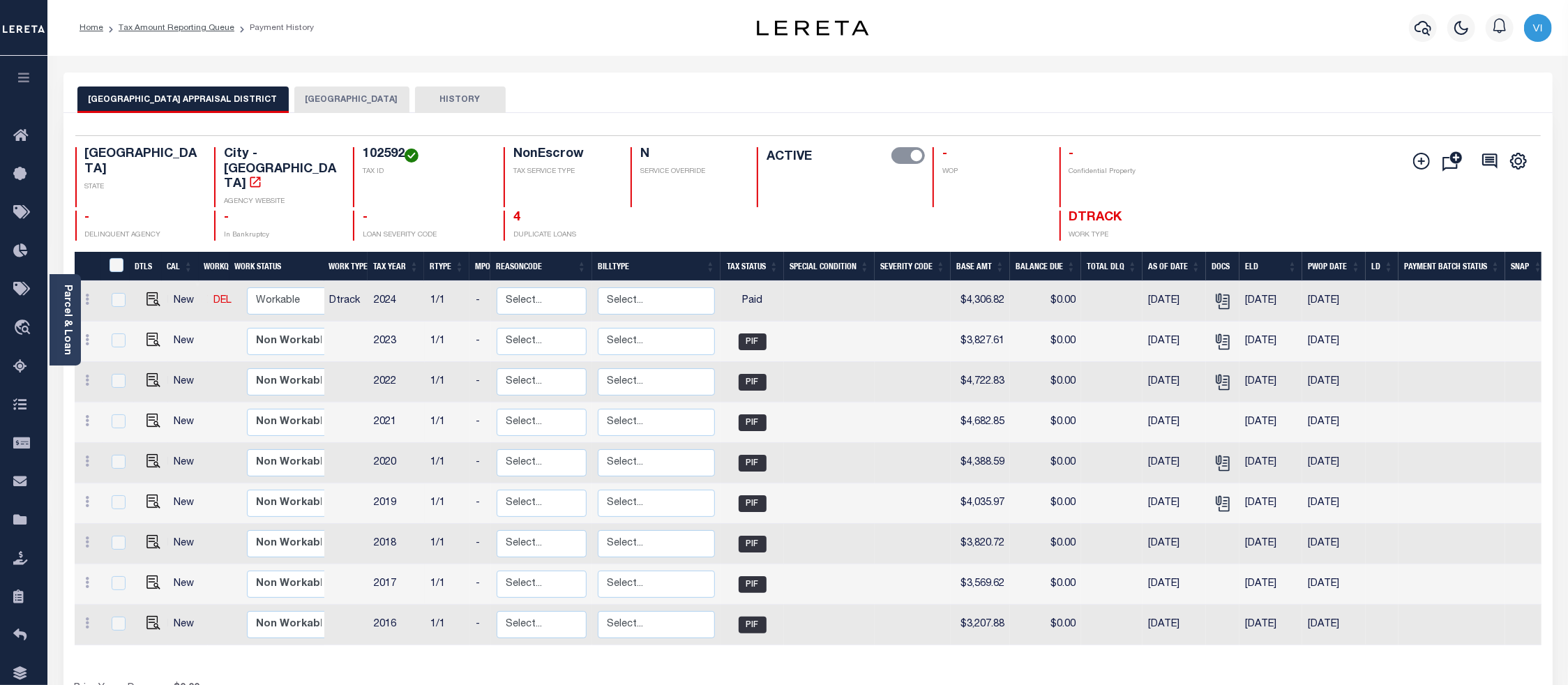
click at [1205, 192] on div "TX STATE City - TX AGENCY WEBSITE 102592 TAX ID NonEscrow TAX SERVICE TYPE N SE…" at bounding box center [686, 194] width 1221 height 93
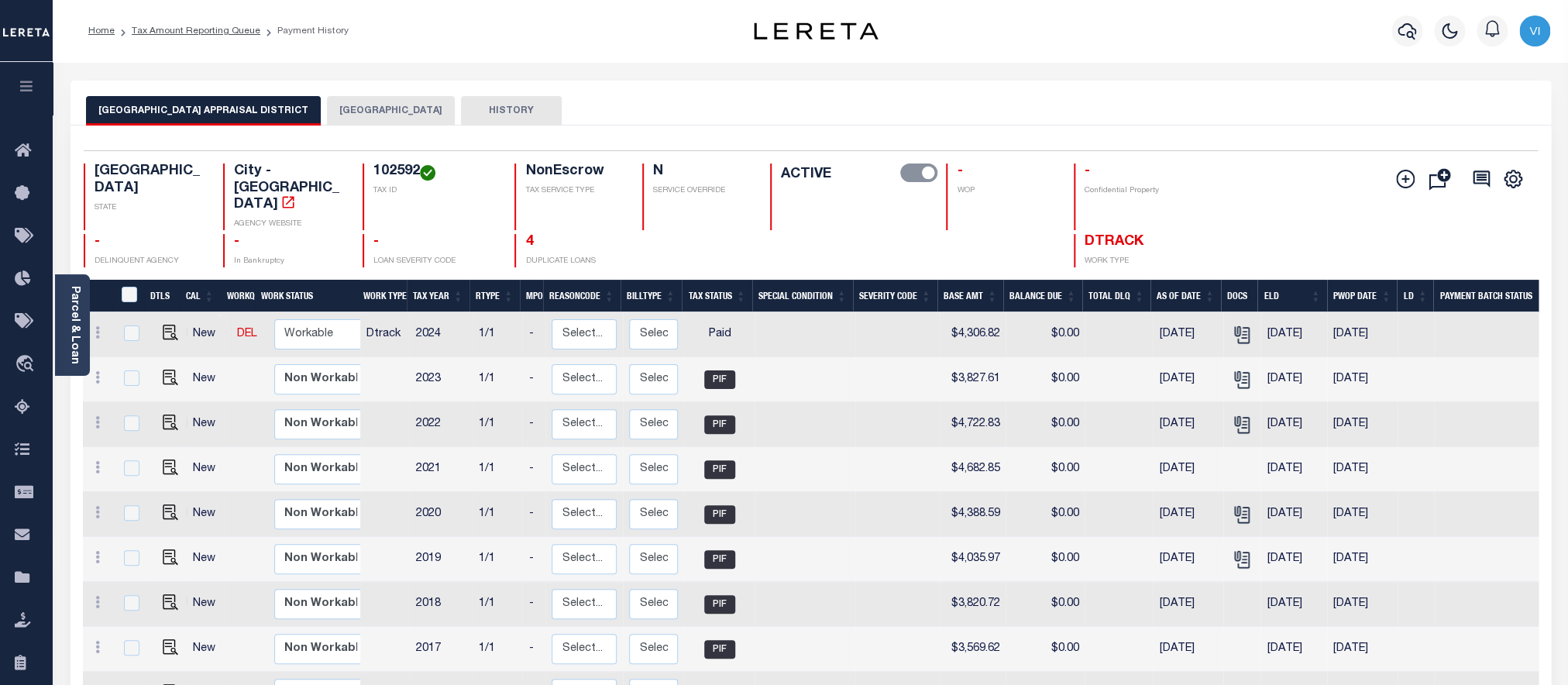
click at [372, 171] on div "102592 TAX ID" at bounding box center [428, 197] width 133 height 67
click at [67, 340] on div "Parcel & Loan" at bounding box center [72, 325] width 35 height 102
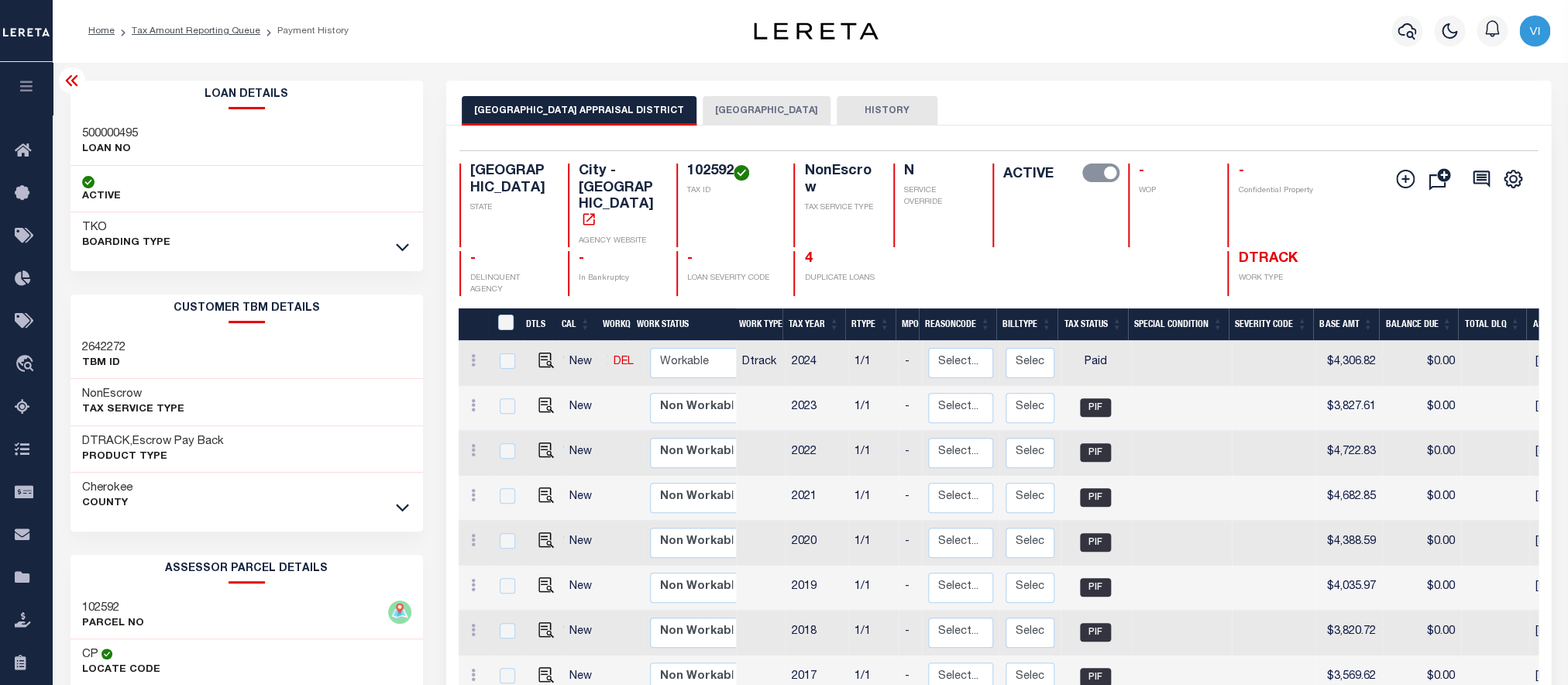
click at [85, 123] on div "500000495 LOAN NO" at bounding box center [247, 143] width 353 height 48
copy h3 "500000495"
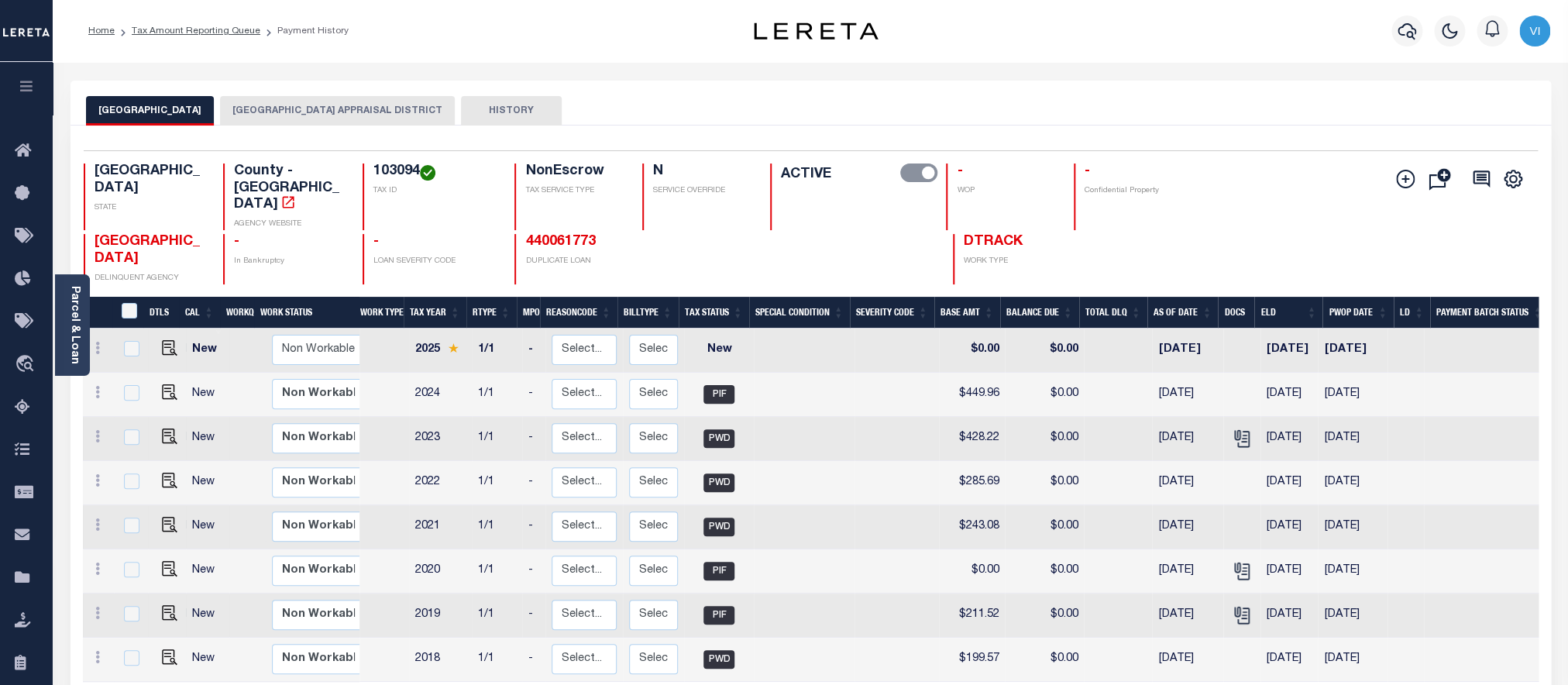
click at [292, 116] on button "[GEOGRAPHIC_DATA] APPRAISAL DISTRICT" at bounding box center [337, 110] width 235 height 30
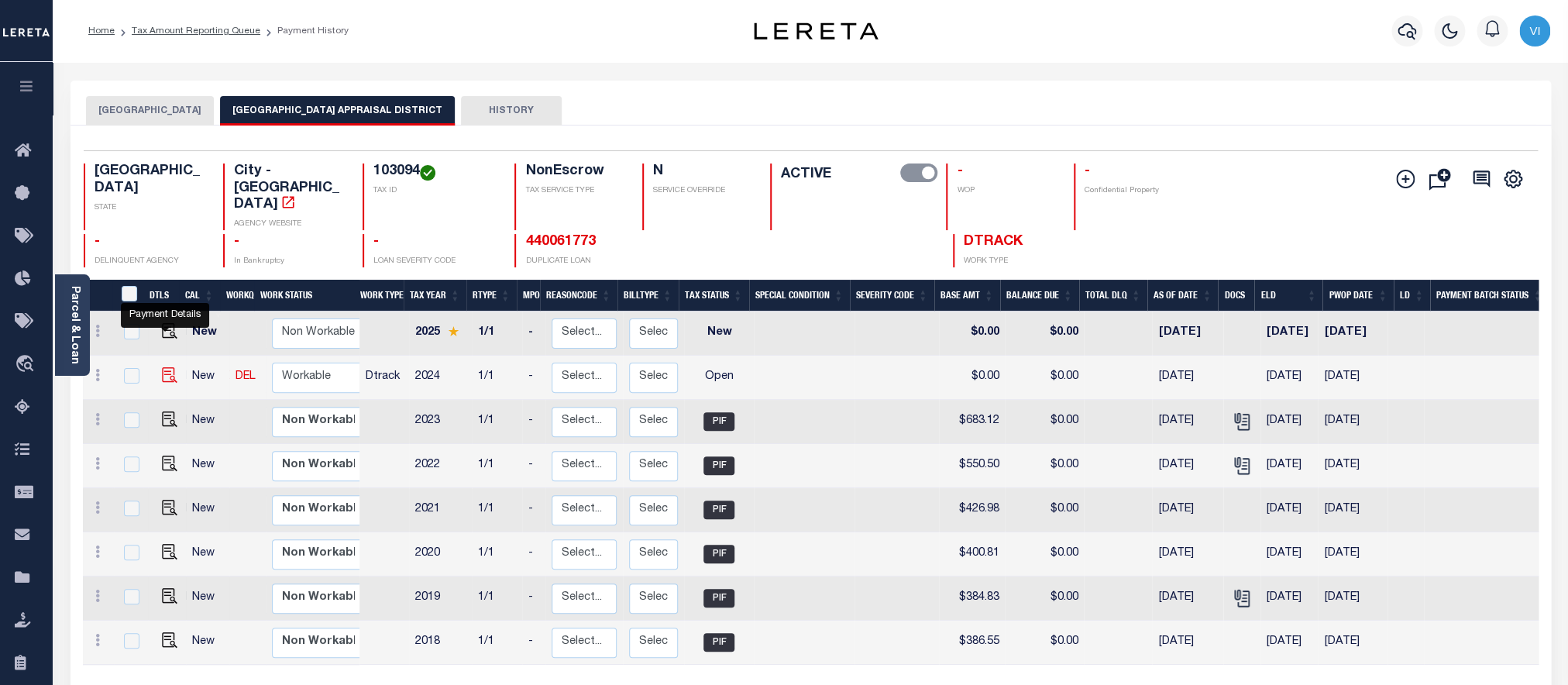
click at [166, 368] on img "" at bounding box center [170, 375] width 15 height 15
checkbox input "true"
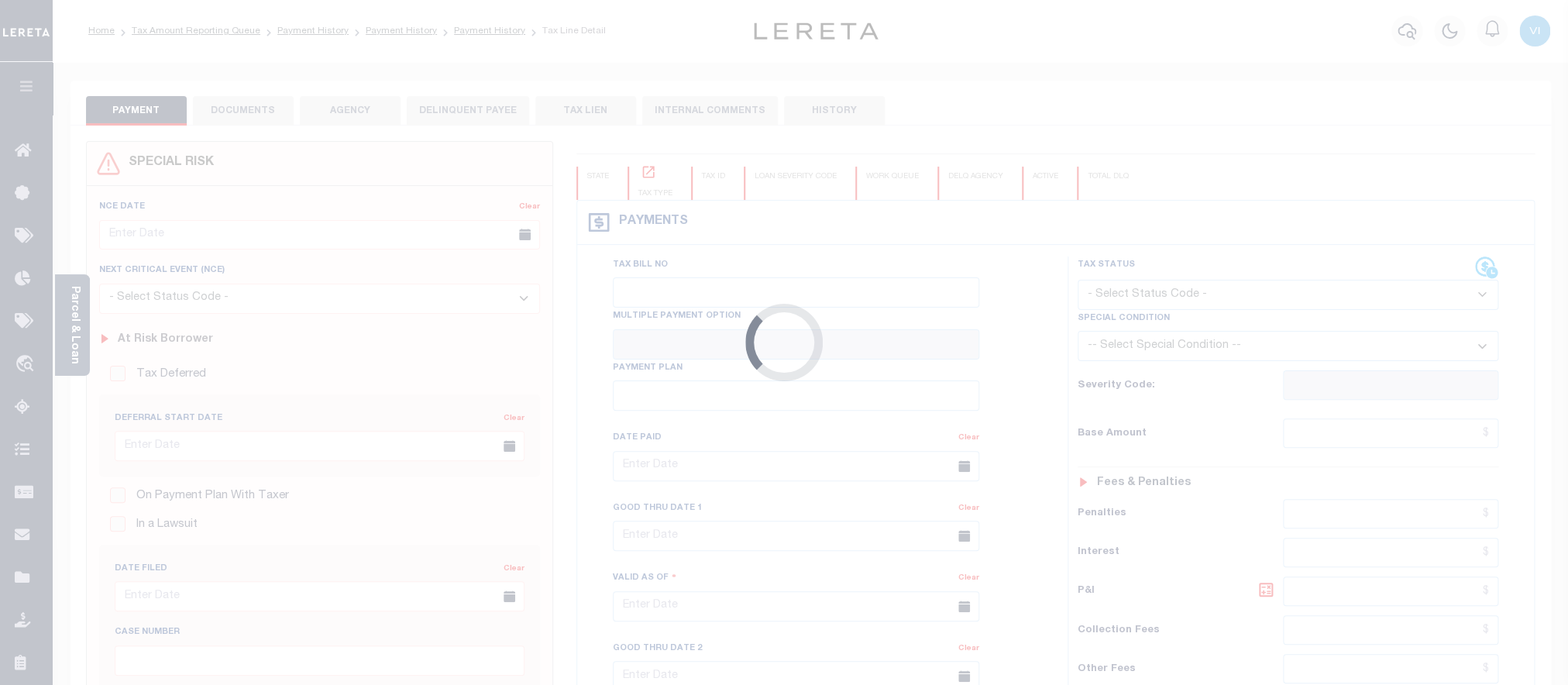
checkbox input "false"
type input "02/01/2025"
select select "OP2"
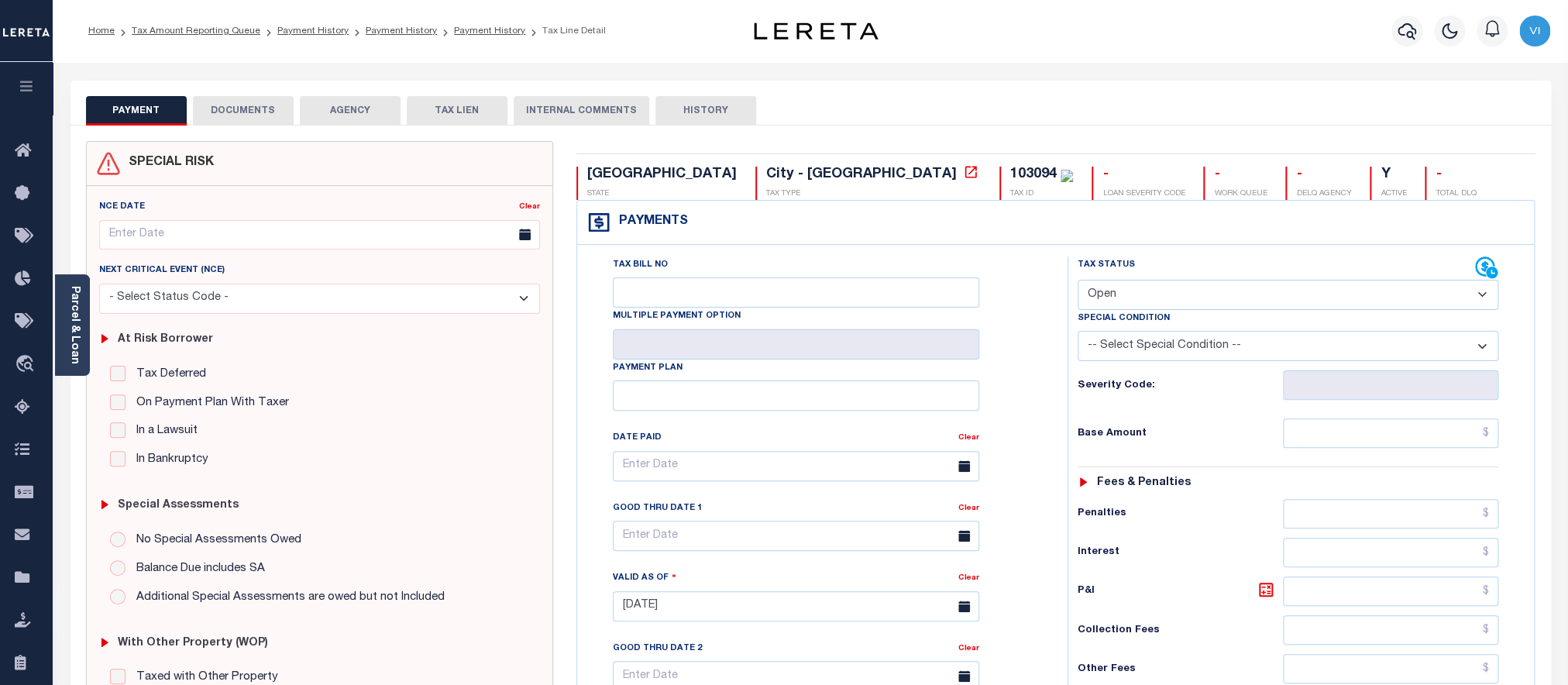
click at [244, 109] on button "DOCUMENTS" at bounding box center [243, 110] width 101 height 30
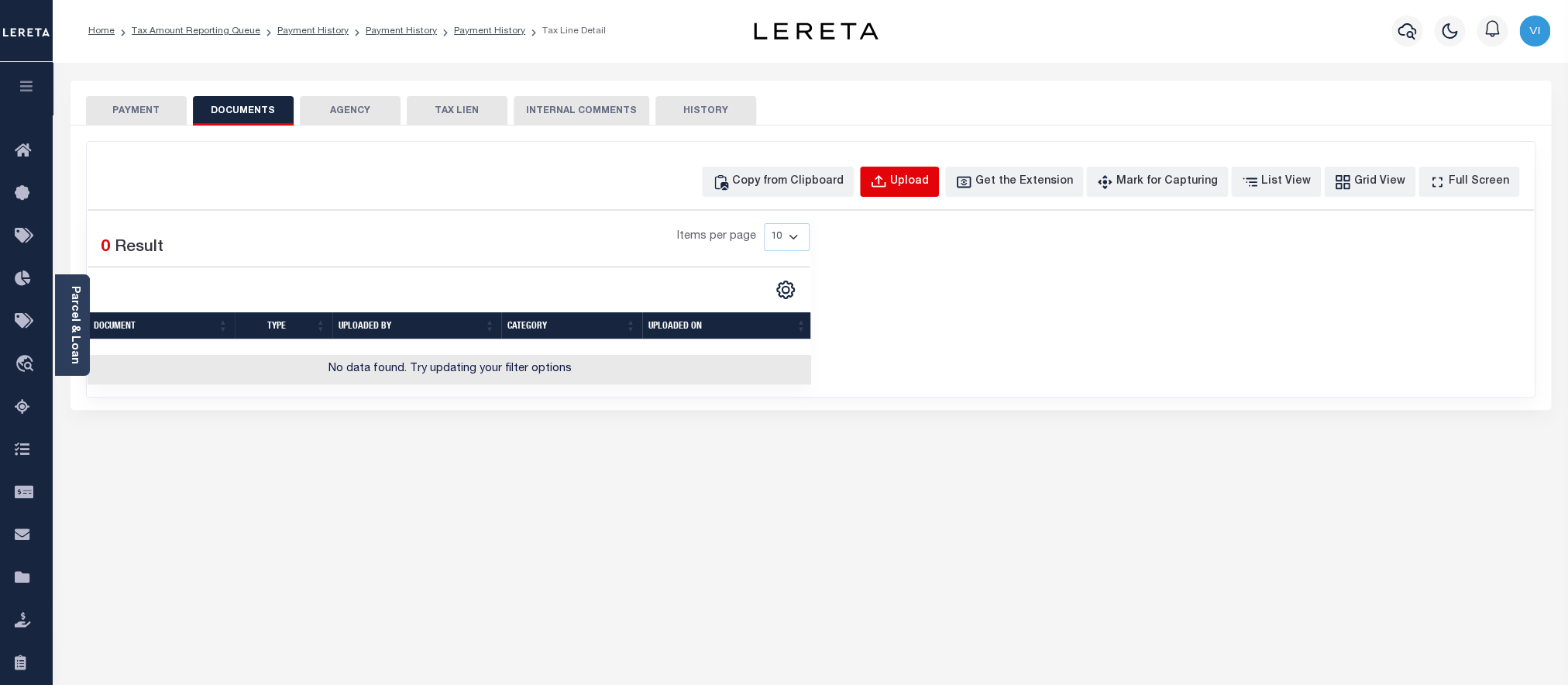
click at [901, 194] on button "Upload" at bounding box center [899, 182] width 79 height 31
select select "POP"
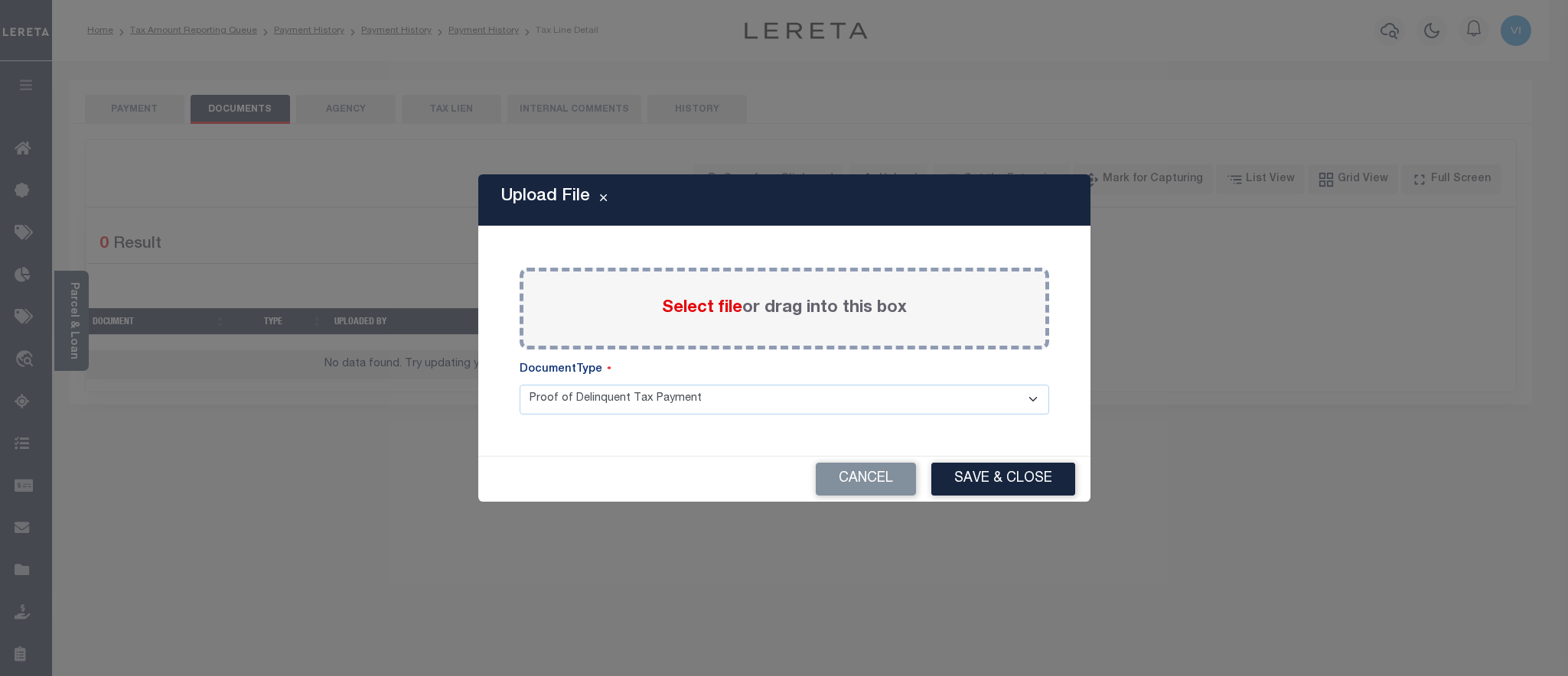
click at [670, 316] on span "Select file" at bounding box center [702, 308] width 80 height 17
click at [0, 0] on input "Select file or drag into this box" at bounding box center [0, 0] width 0 height 0
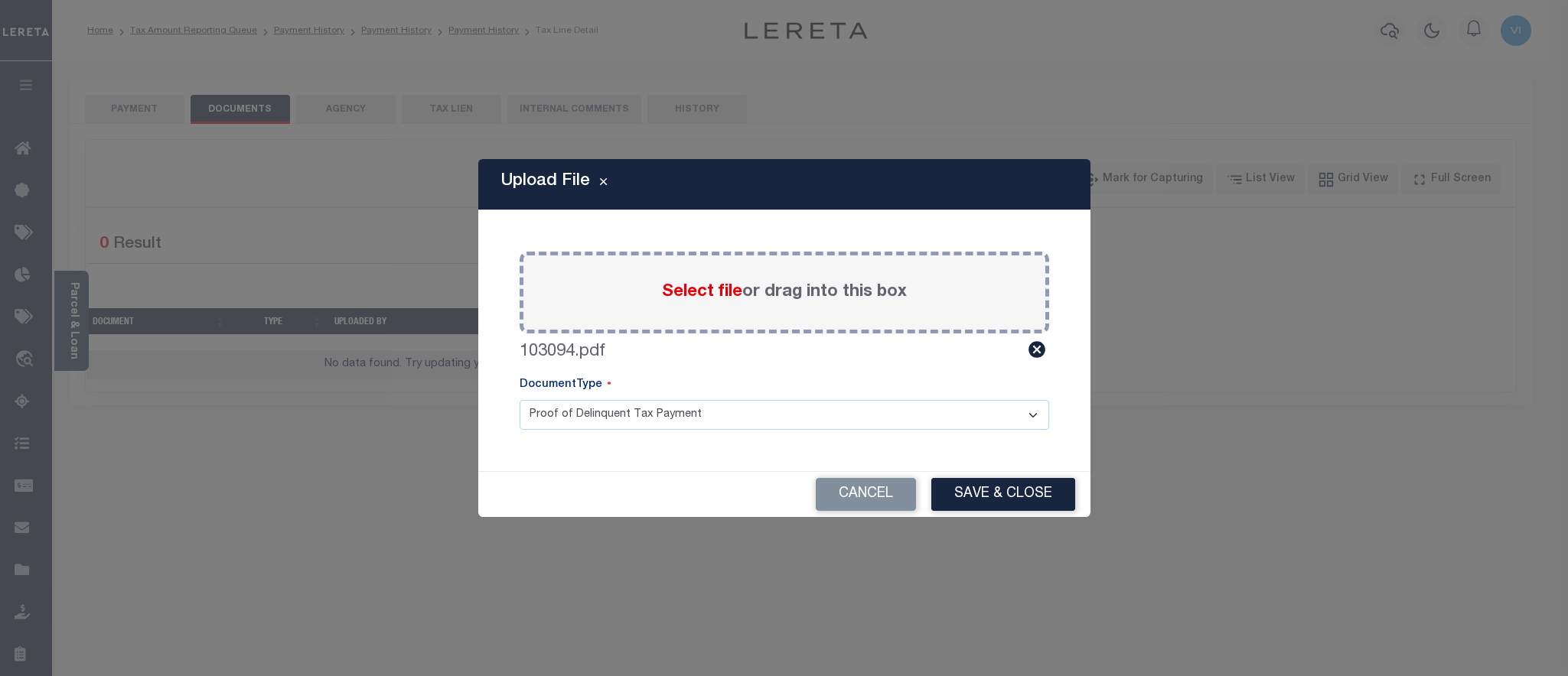
click at [520, 400] on select "Proof of Delinquent Tax Payment" at bounding box center [784, 415] width 530 height 30
click option "Proof of Delinquent Tax Payment" at bounding box center [0, 0] width 0 height 0
click at [944, 498] on button "Save & Close" at bounding box center [1003, 494] width 144 height 33
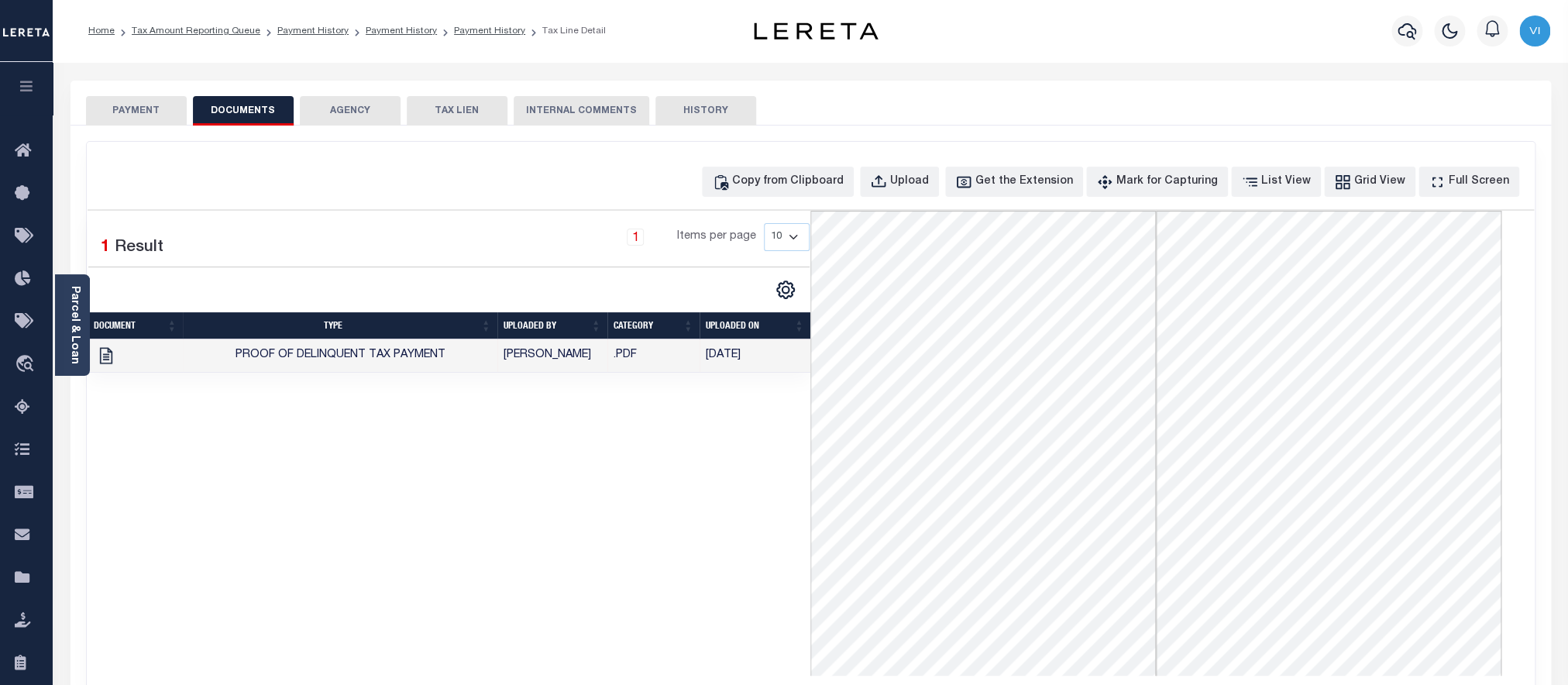
click at [157, 122] on button "PAYMENT" at bounding box center [136, 110] width 101 height 30
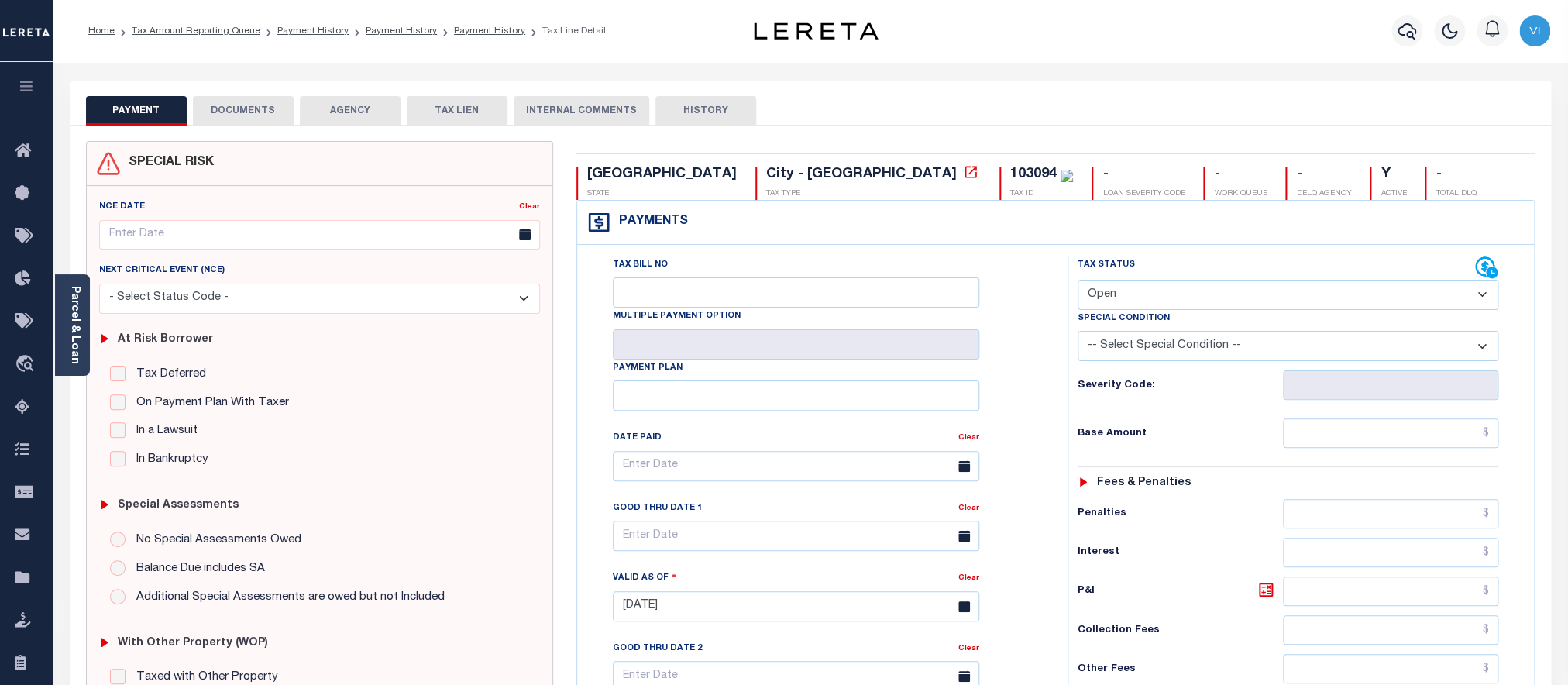
click at [1078, 280] on select "- Select Status Code - Open Due/Unpaid Paid Incomplete No Tax Due Internal Refu…" at bounding box center [1288, 295] width 422 height 31
select select "PYD"
click option "Paid" at bounding box center [0, 0] width 0 height 0
type input "[DATE]"
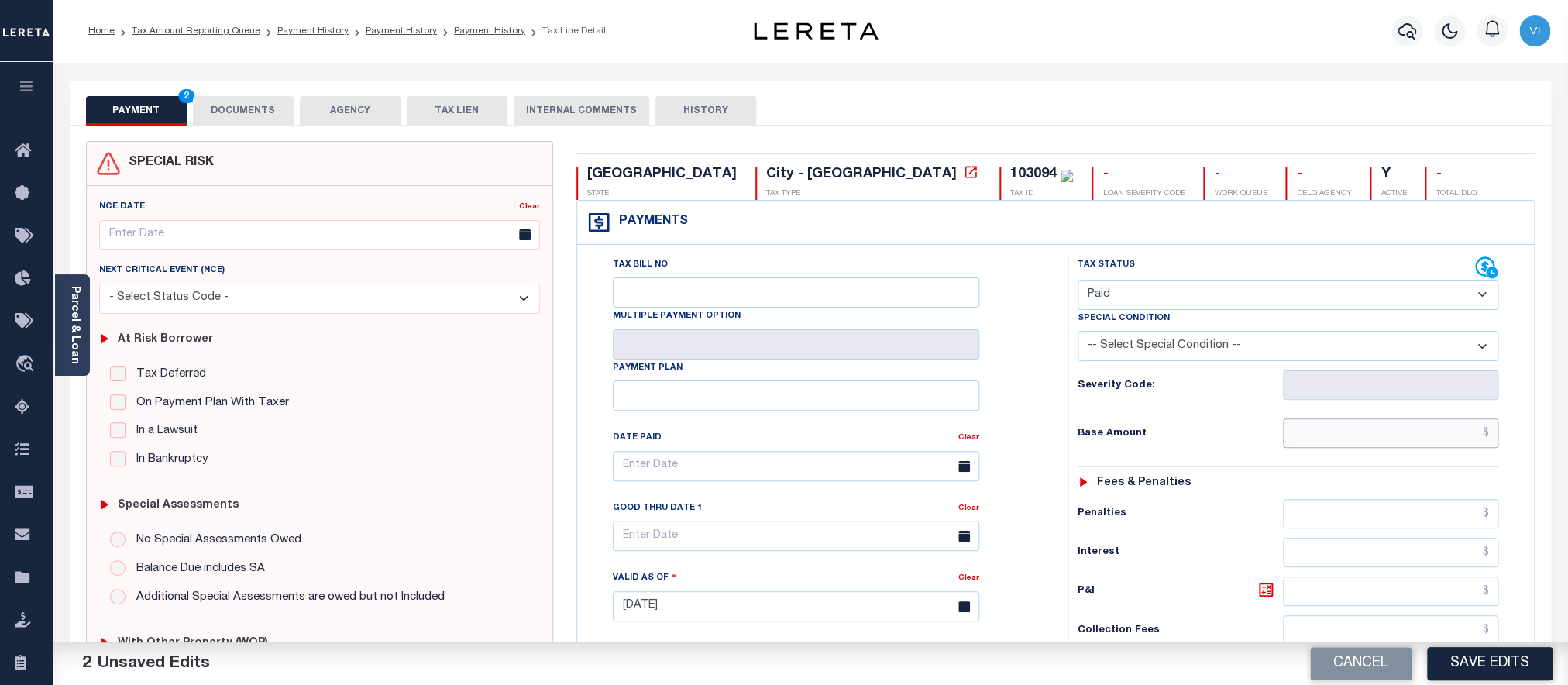
click at [1316, 439] on input "text" at bounding box center [1391, 433] width 216 height 30
paste input "717.83"
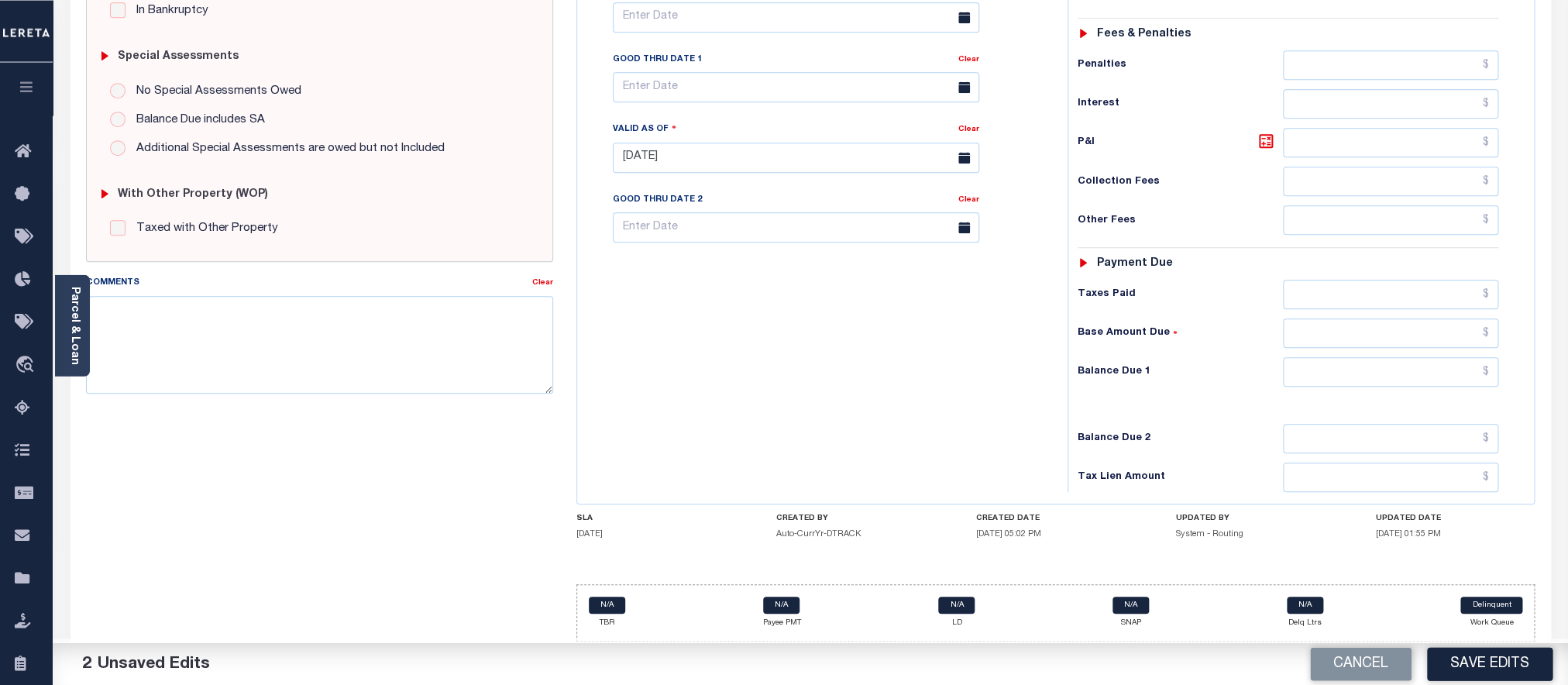
scroll to position [469, 0]
type input "$717.83"
click at [1343, 281] on input "text" at bounding box center [1391, 295] width 216 height 30
paste input "717.83"
type input "$717.83"
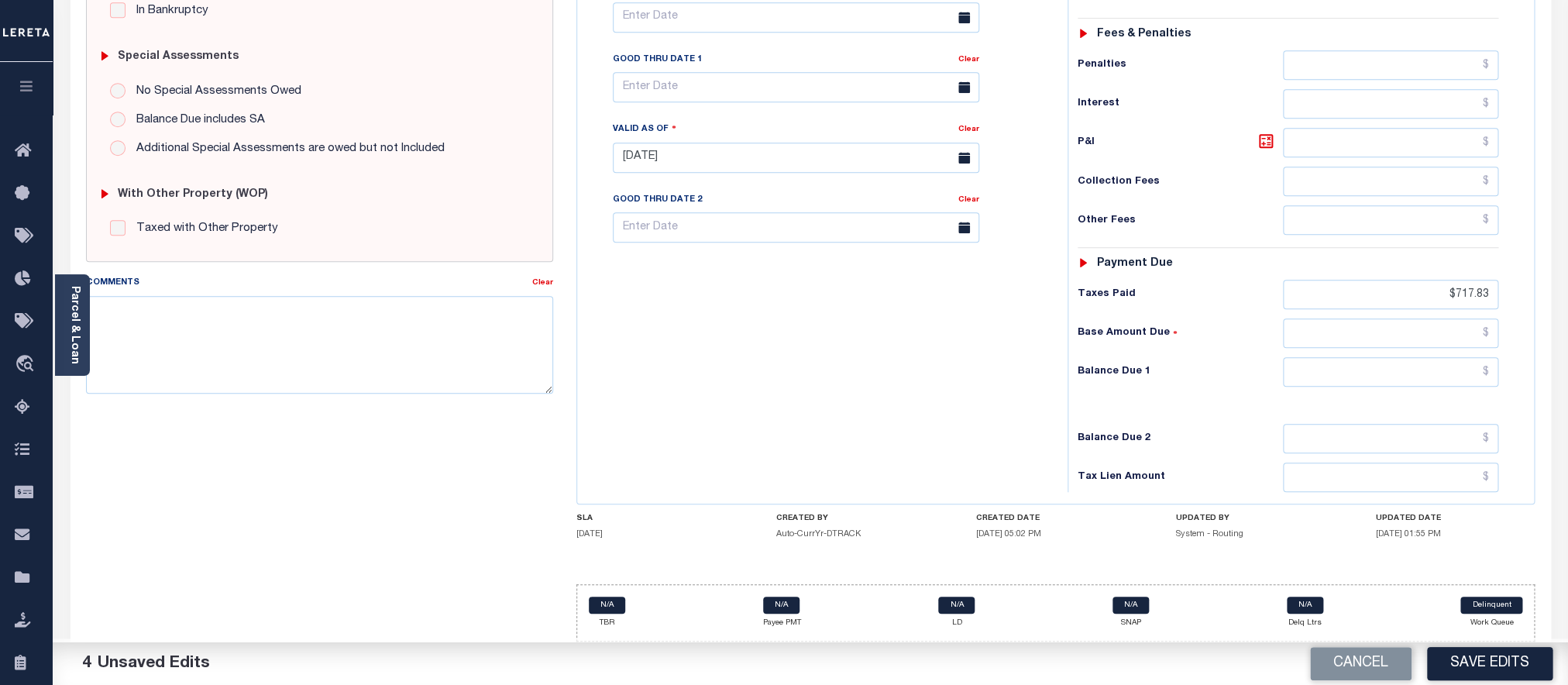
click at [1357, 384] on div "Tax Status Status - Select Status Code -" at bounding box center [1293, 150] width 451 height 684
click at [1347, 380] on input "text" at bounding box center [1391, 372] width 216 height 30
click at [1296, 374] on input "text" at bounding box center [1391, 372] width 216 height 30
click at [1308, 377] on input "text" at bounding box center [1391, 372] width 216 height 30
type input "$0.00"
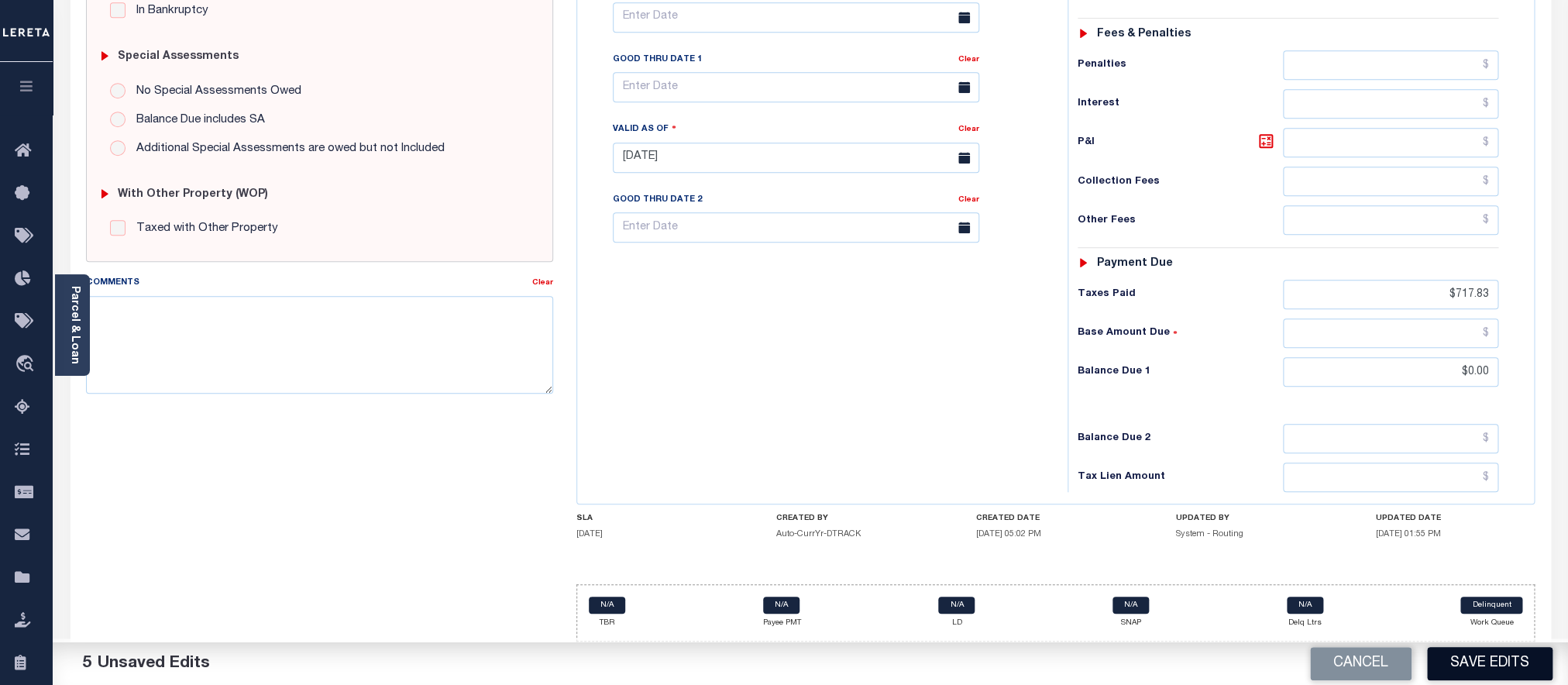
click at [1448, 655] on button "Save Edits" at bounding box center [1490, 664] width 126 height 33
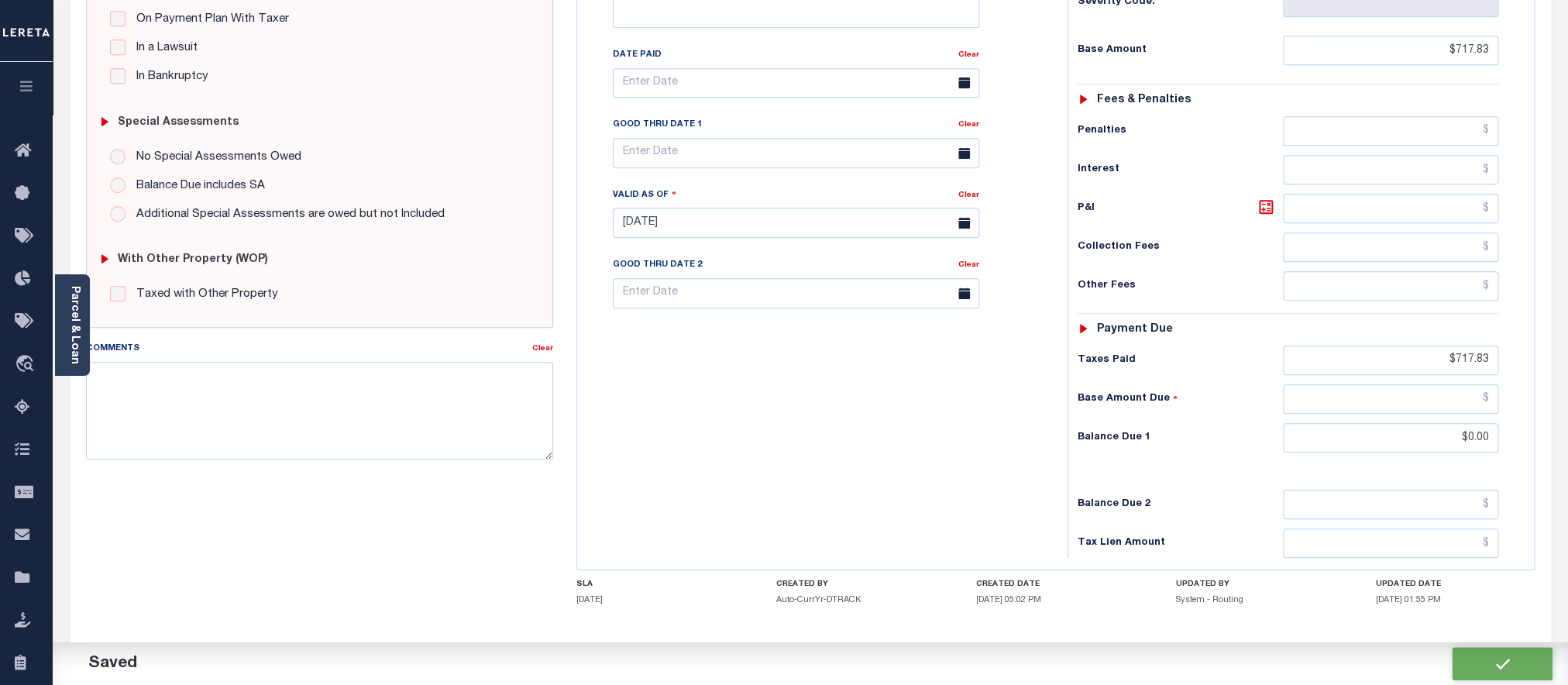
scroll to position [538, 0]
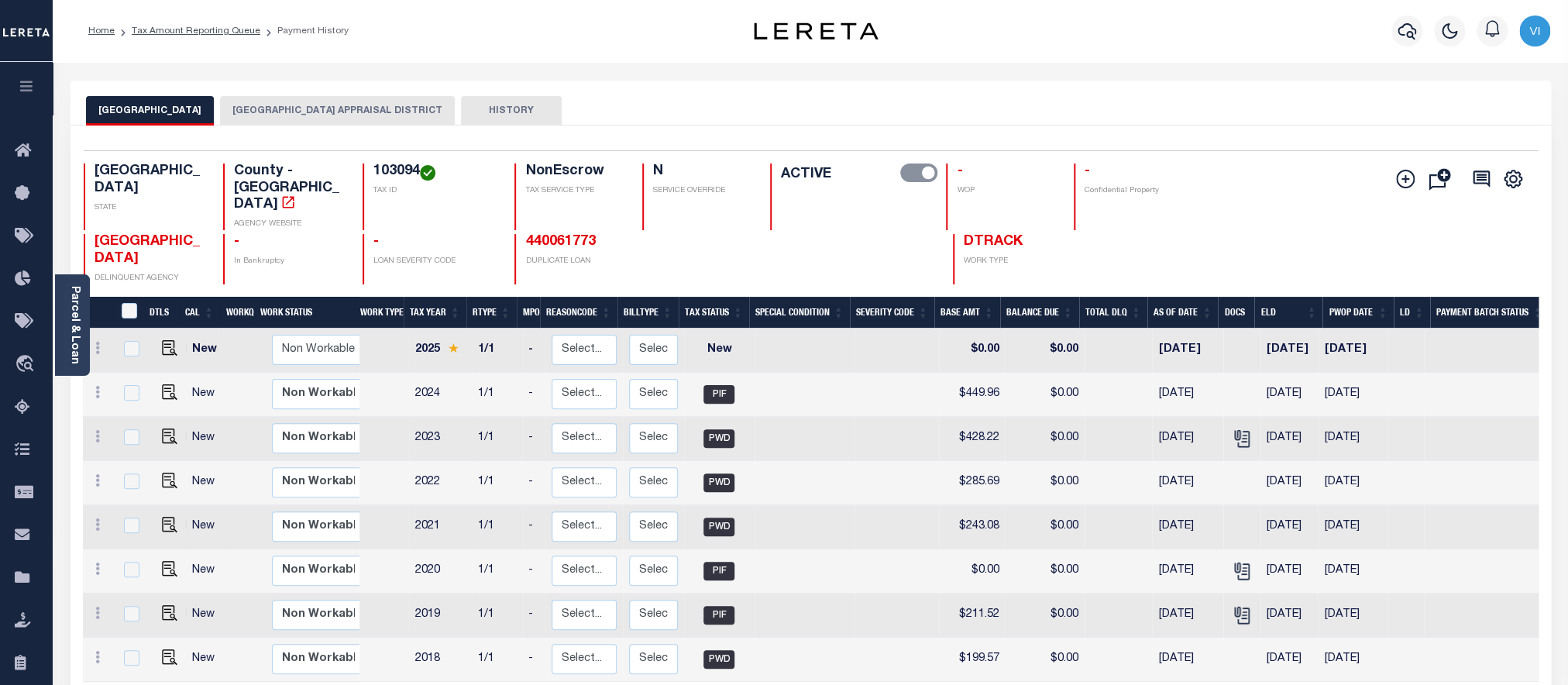
click at [302, 116] on button "[GEOGRAPHIC_DATA] APPRAISAL DISTRICT" at bounding box center [337, 110] width 235 height 30
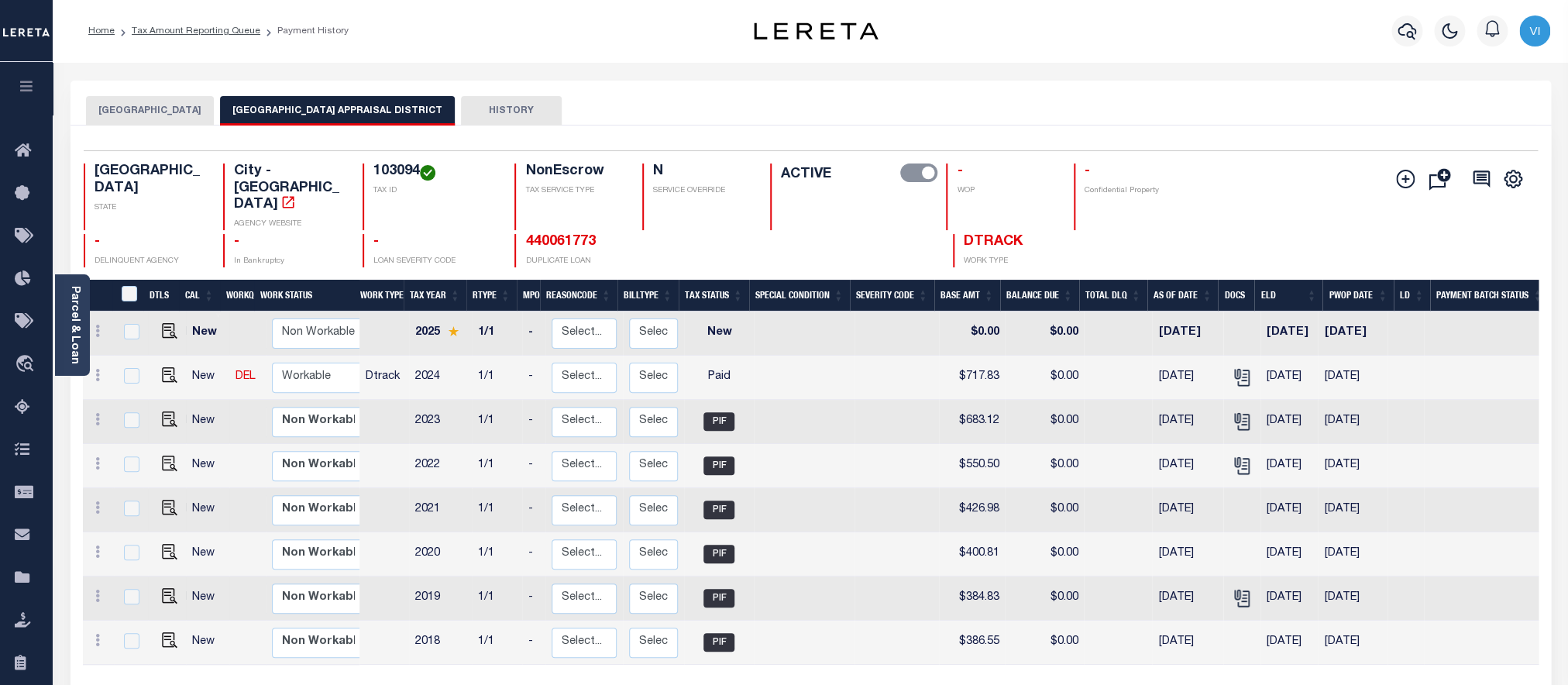
drag, startPoint x: 201, startPoint y: 104, endPoint x: 183, endPoint y: 109, distance: 18.7
click at [200, 104] on button "[GEOGRAPHIC_DATA]" at bounding box center [149, 110] width 128 height 30
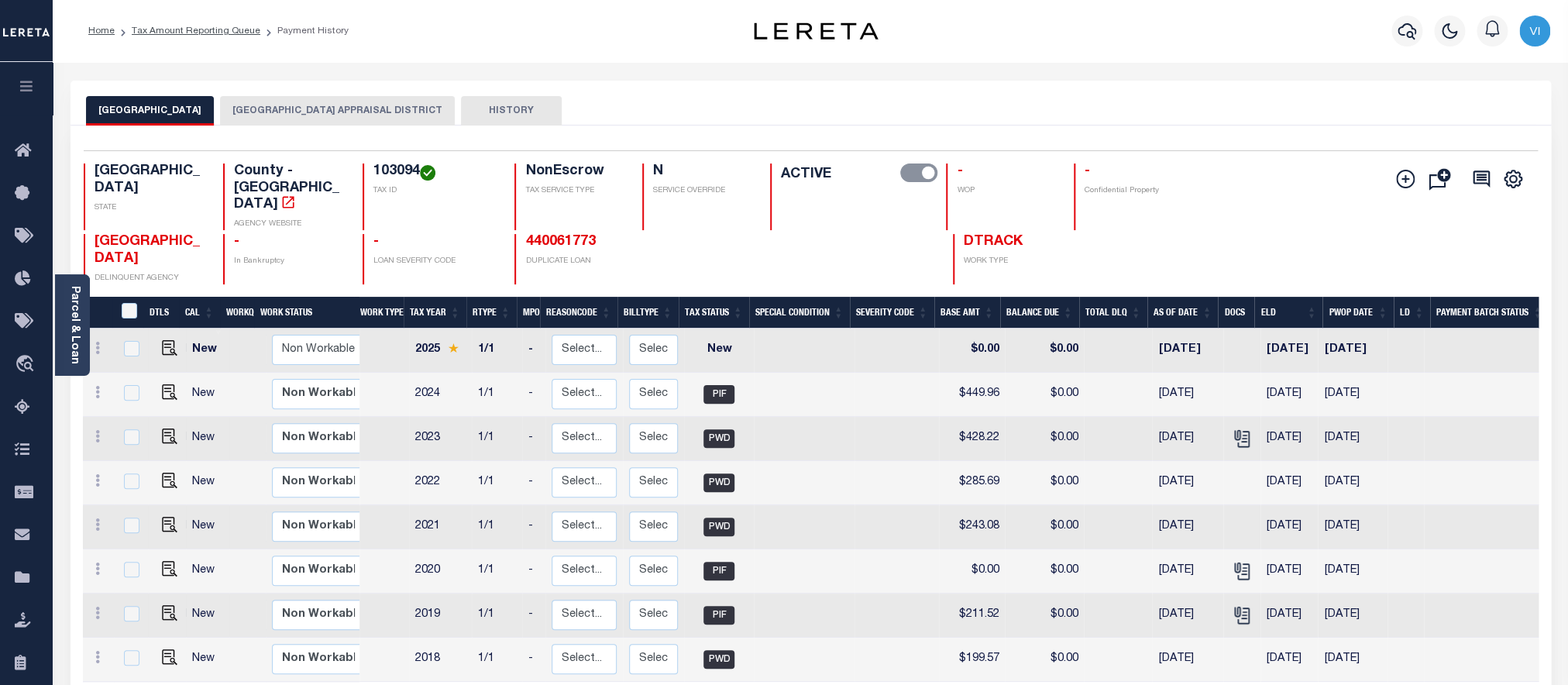
click at [277, 122] on button "[GEOGRAPHIC_DATA] APPRAISAL DISTRICT" at bounding box center [337, 110] width 235 height 30
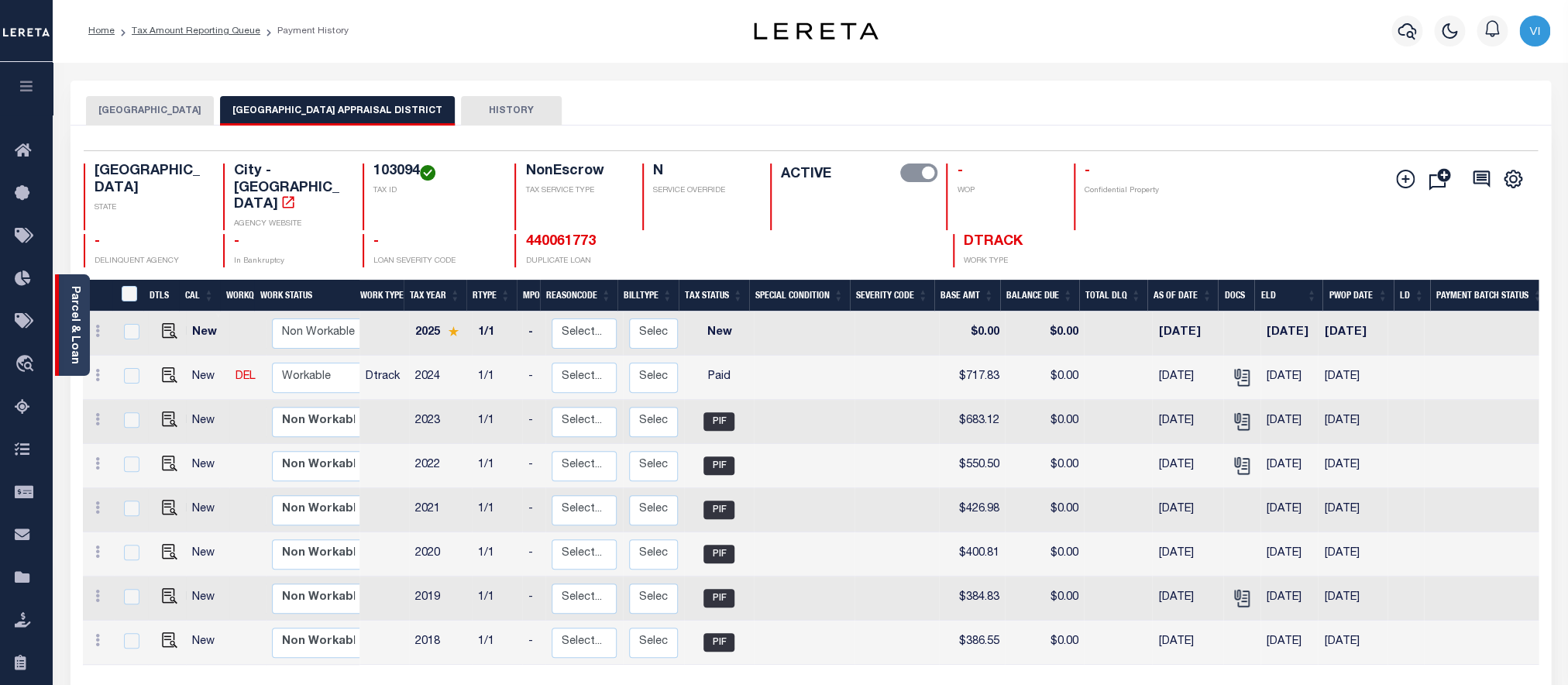
click at [67, 330] on div "Parcel & Loan" at bounding box center [72, 325] width 35 height 102
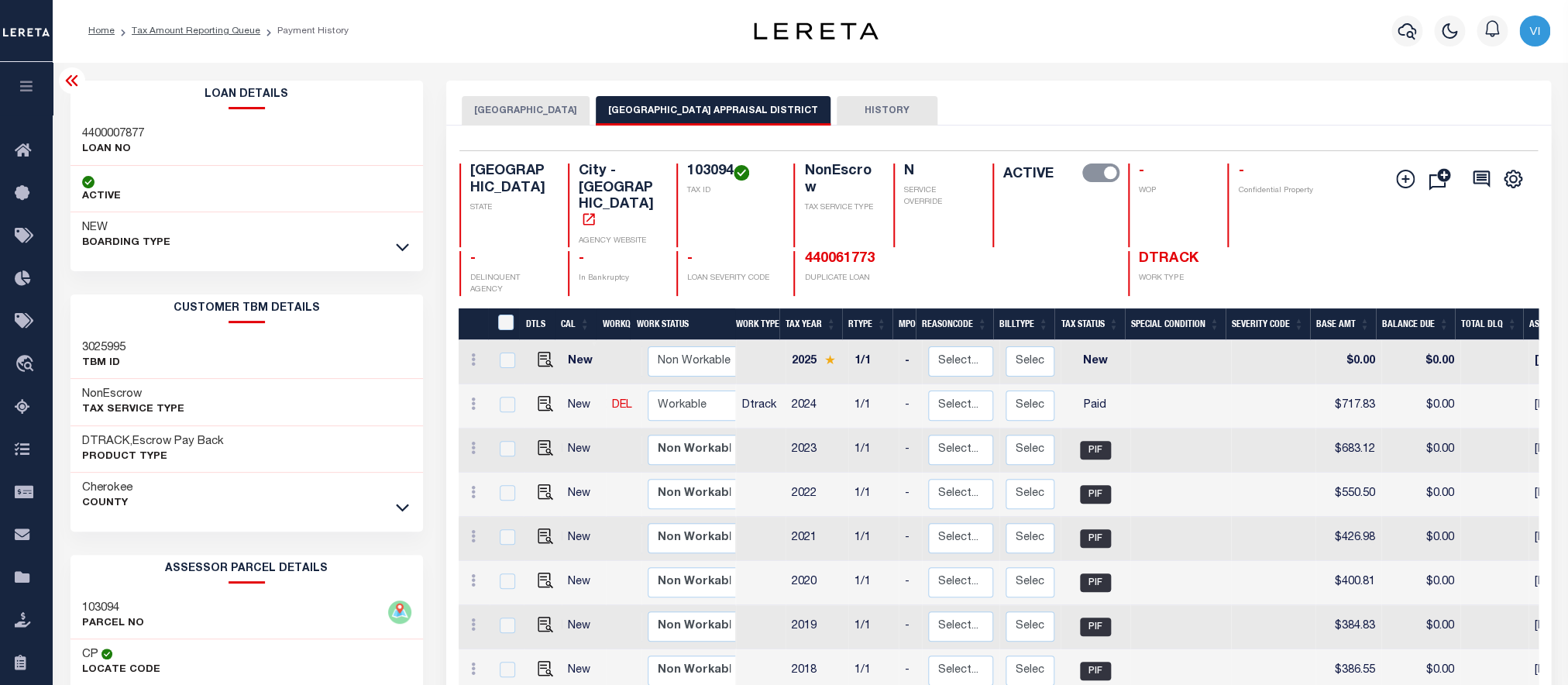
click at [95, 99] on h2 "Loan Details" at bounding box center [247, 95] width 353 height 29
click at [71, 132] on div "4400007877 LOAN NO" at bounding box center [247, 143] width 353 height 48
copy h3 "4400007877"
click at [685, 174] on div "103094 TAX ID" at bounding box center [725, 205] width 99 height 84
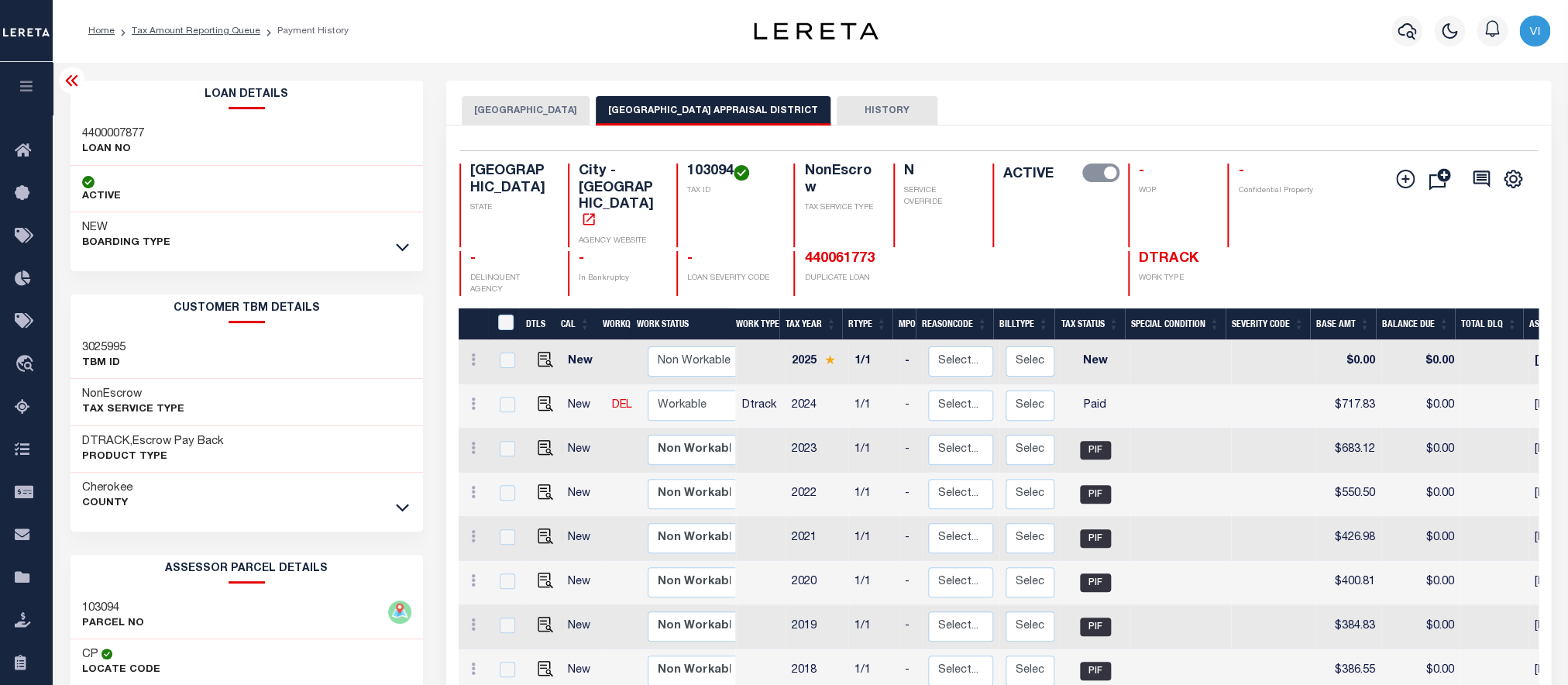
click at [685, 174] on div "103094 TAX ID" at bounding box center [725, 205] width 99 height 84
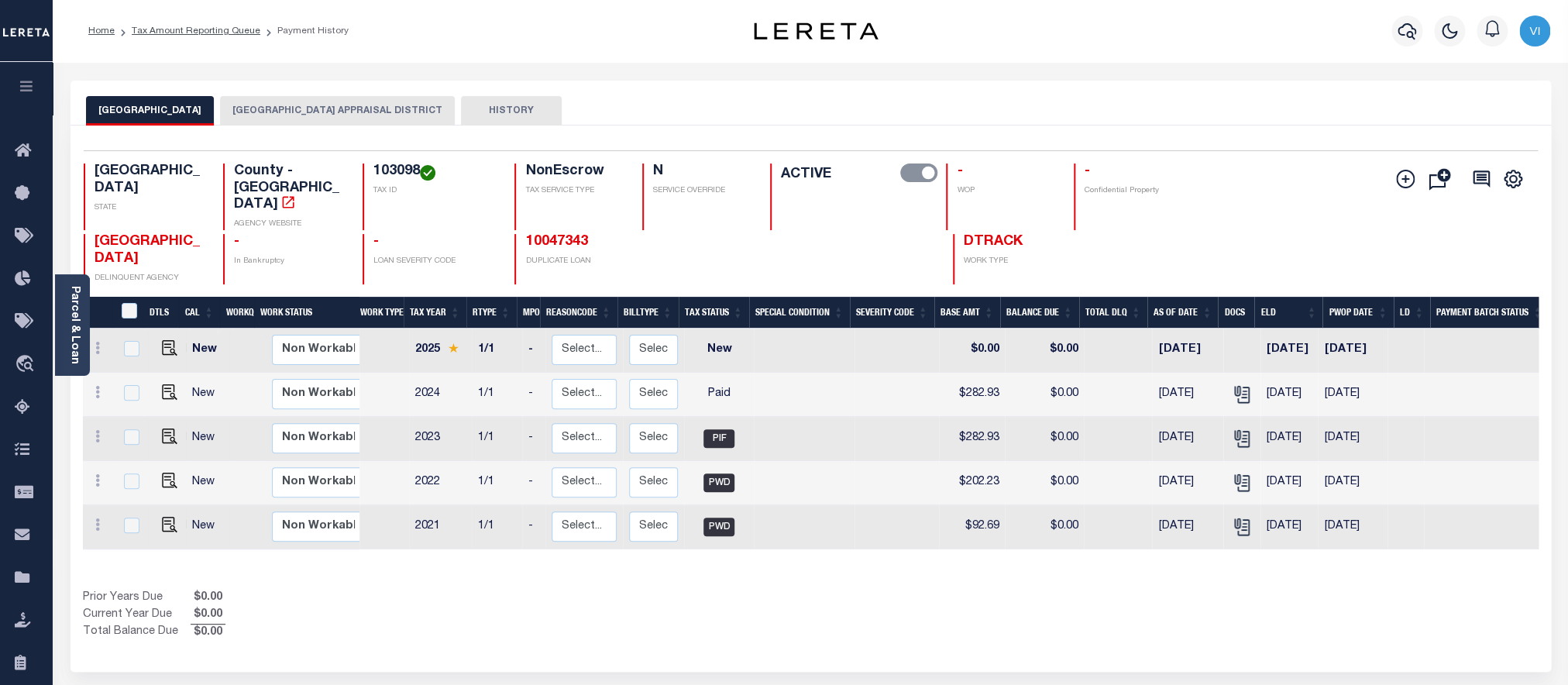
click at [327, 98] on button "[GEOGRAPHIC_DATA] APPRAISAL DISTRICT" at bounding box center [337, 110] width 235 height 30
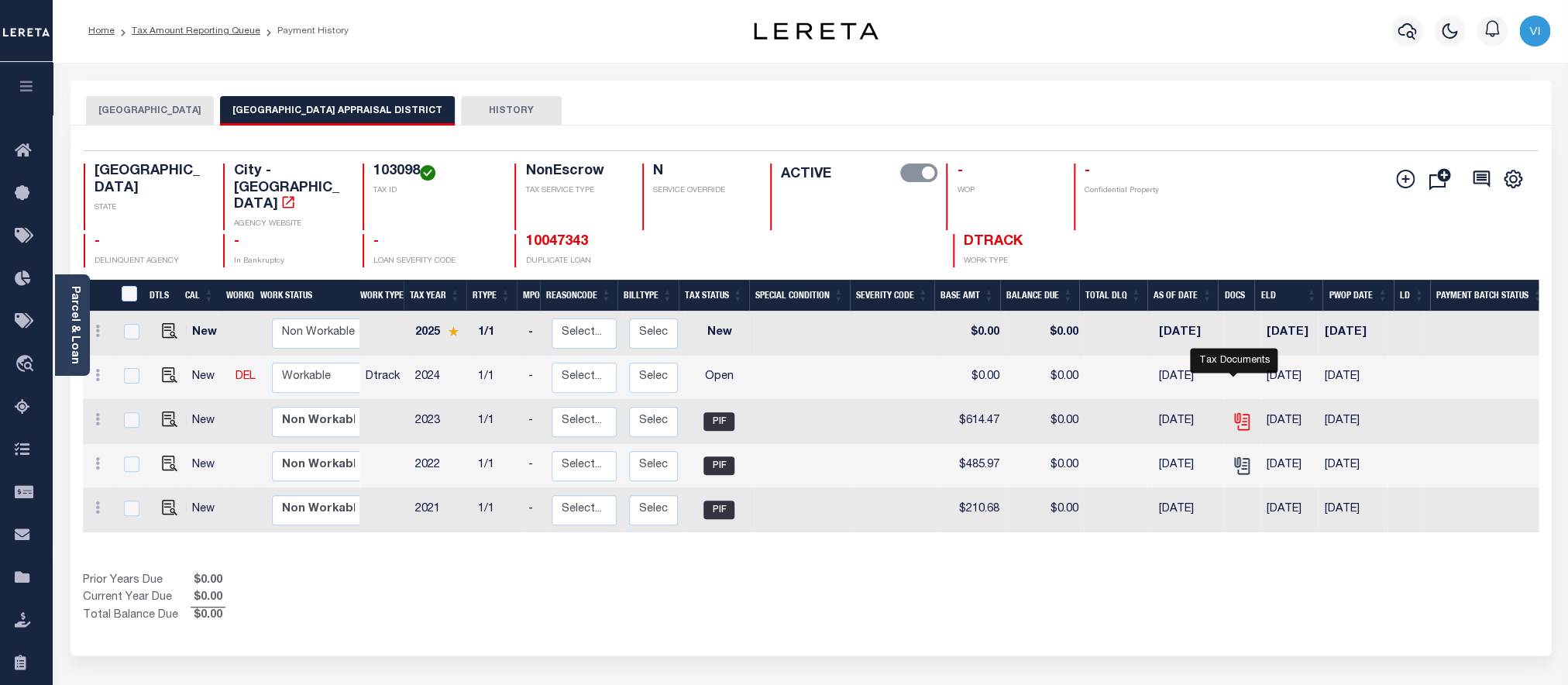
click at [1238, 412] on icon "" at bounding box center [1242, 422] width 20 height 20
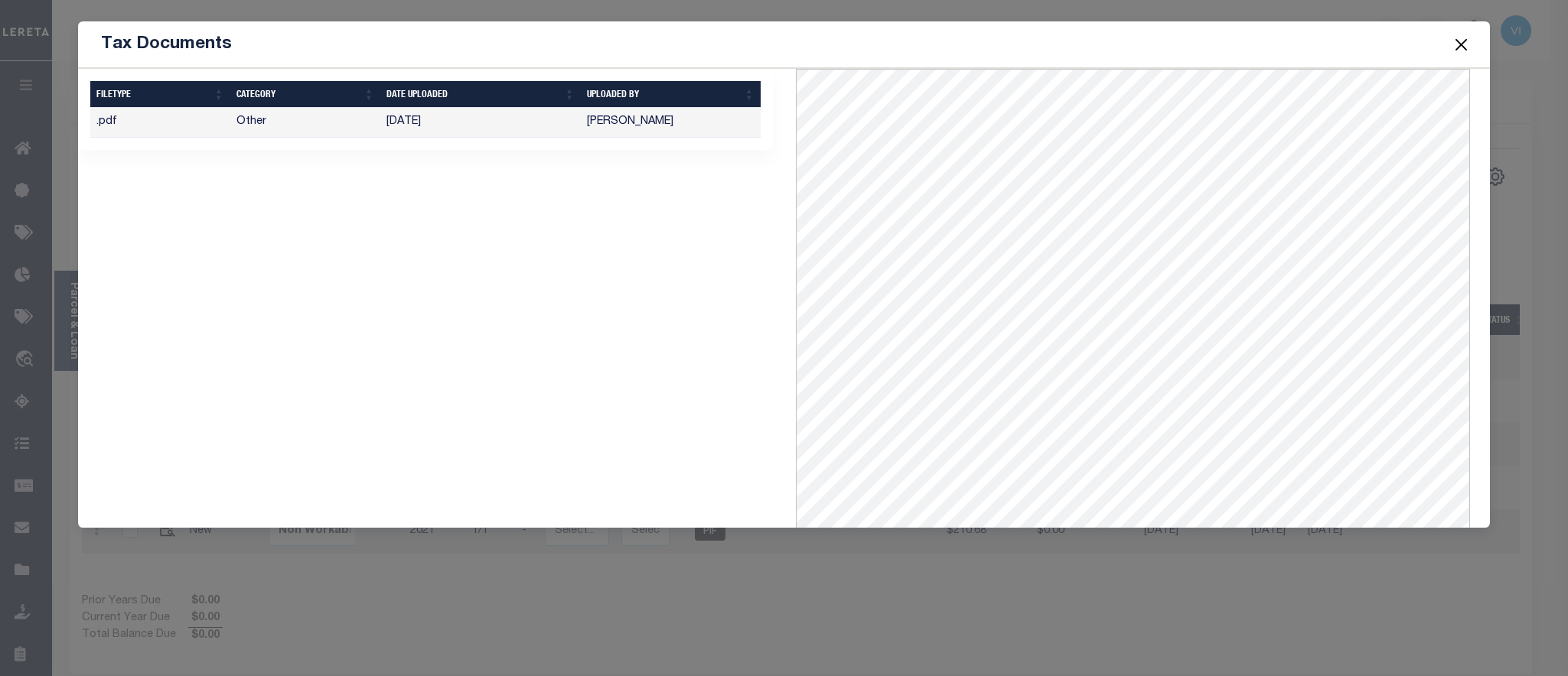
click at [1467, 50] on button "Close" at bounding box center [1461, 44] width 20 height 20
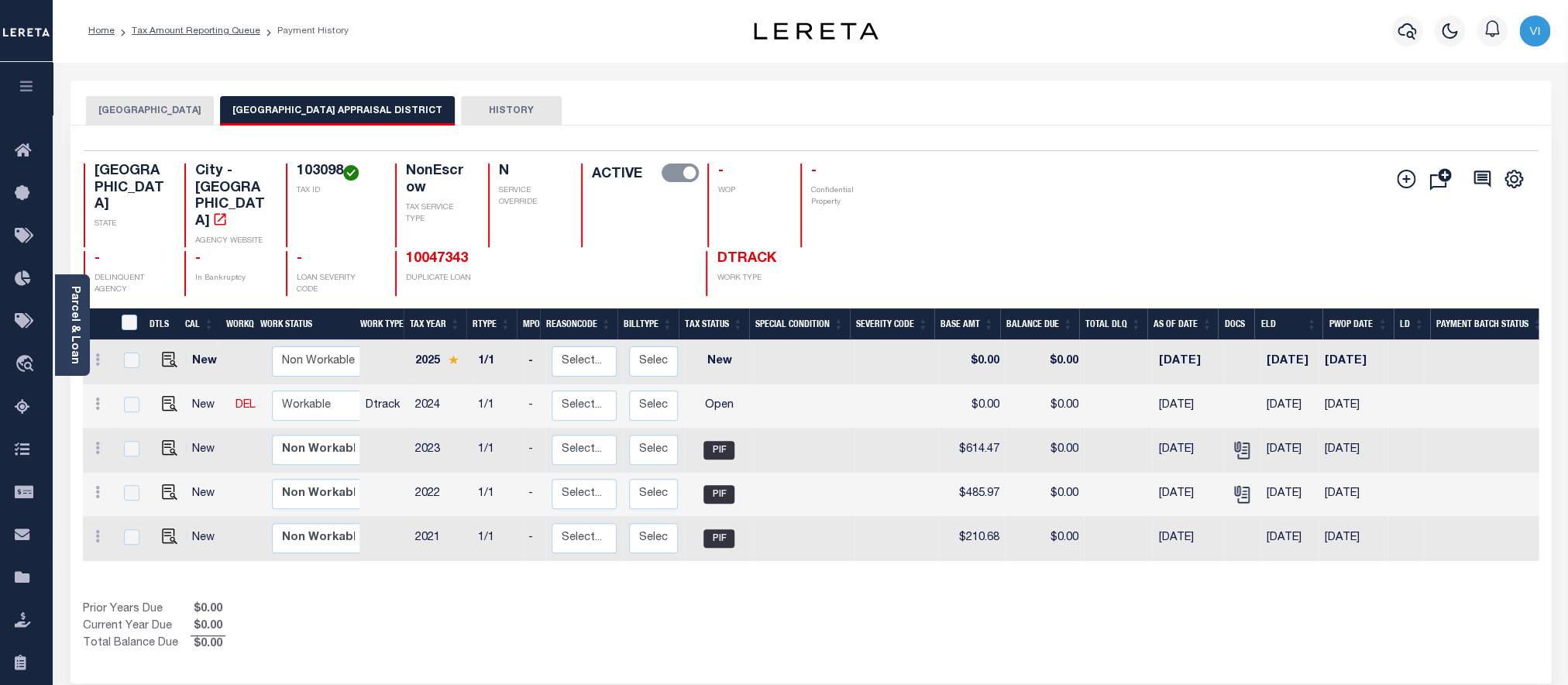
click at [1246, 480] on td at bounding box center [1242, 495] width 37 height 44
checkbox input "true"
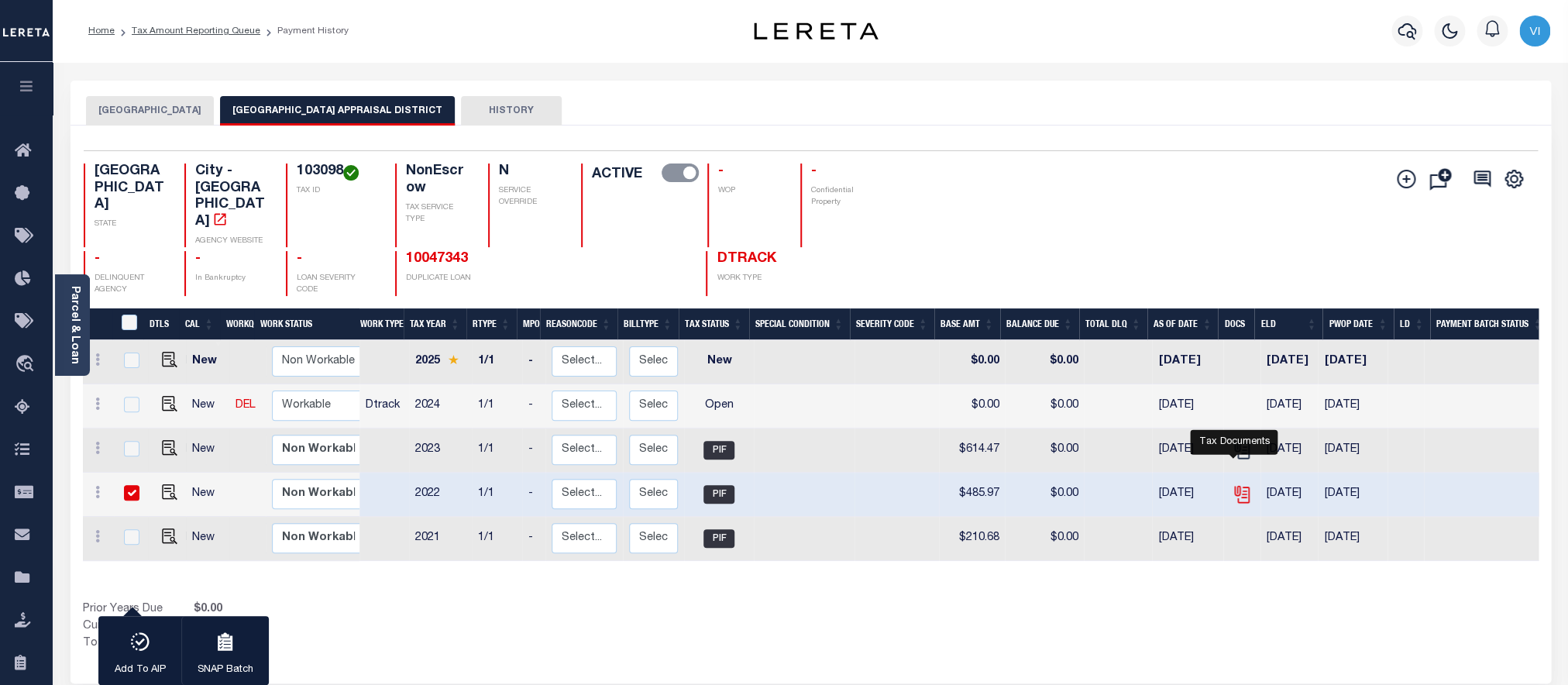
click at [1236, 485] on icon "" at bounding box center [1242, 495] width 20 height 20
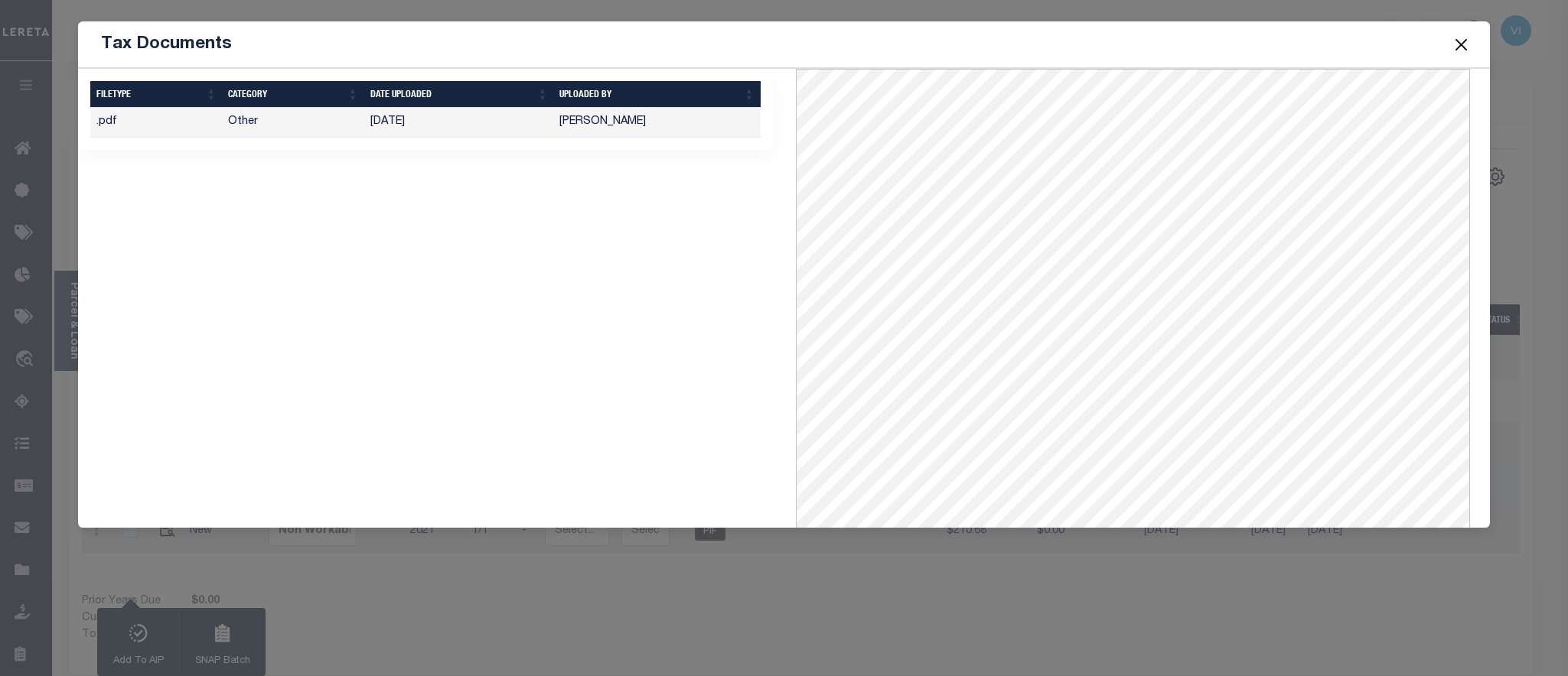
click at [1449, 46] on span at bounding box center [1461, 44] width 58 height 43
click at [1458, 50] on button "Close" at bounding box center [1461, 44] width 20 height 20
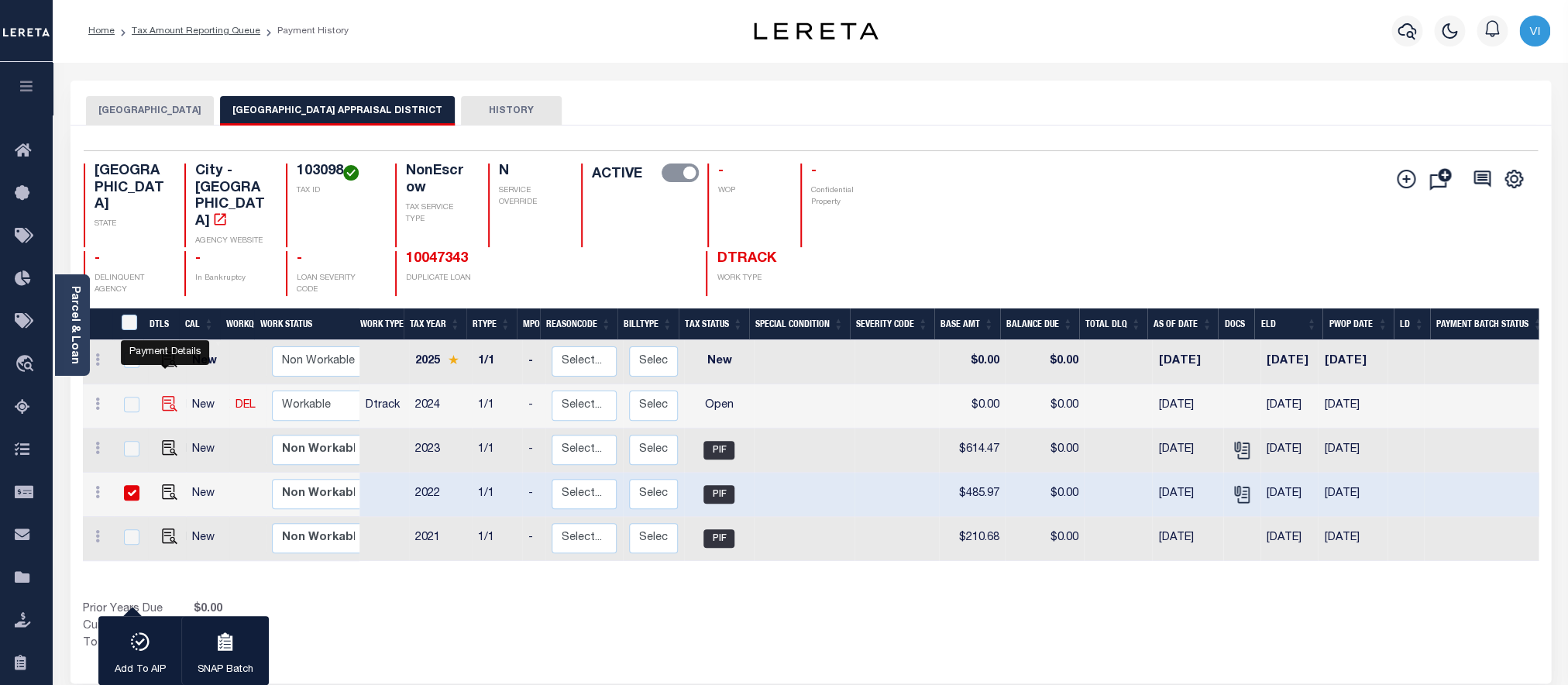
click at [166, 396] on img "" at bounding box center [170, 404] width 15 height 15
checkbox input "true"
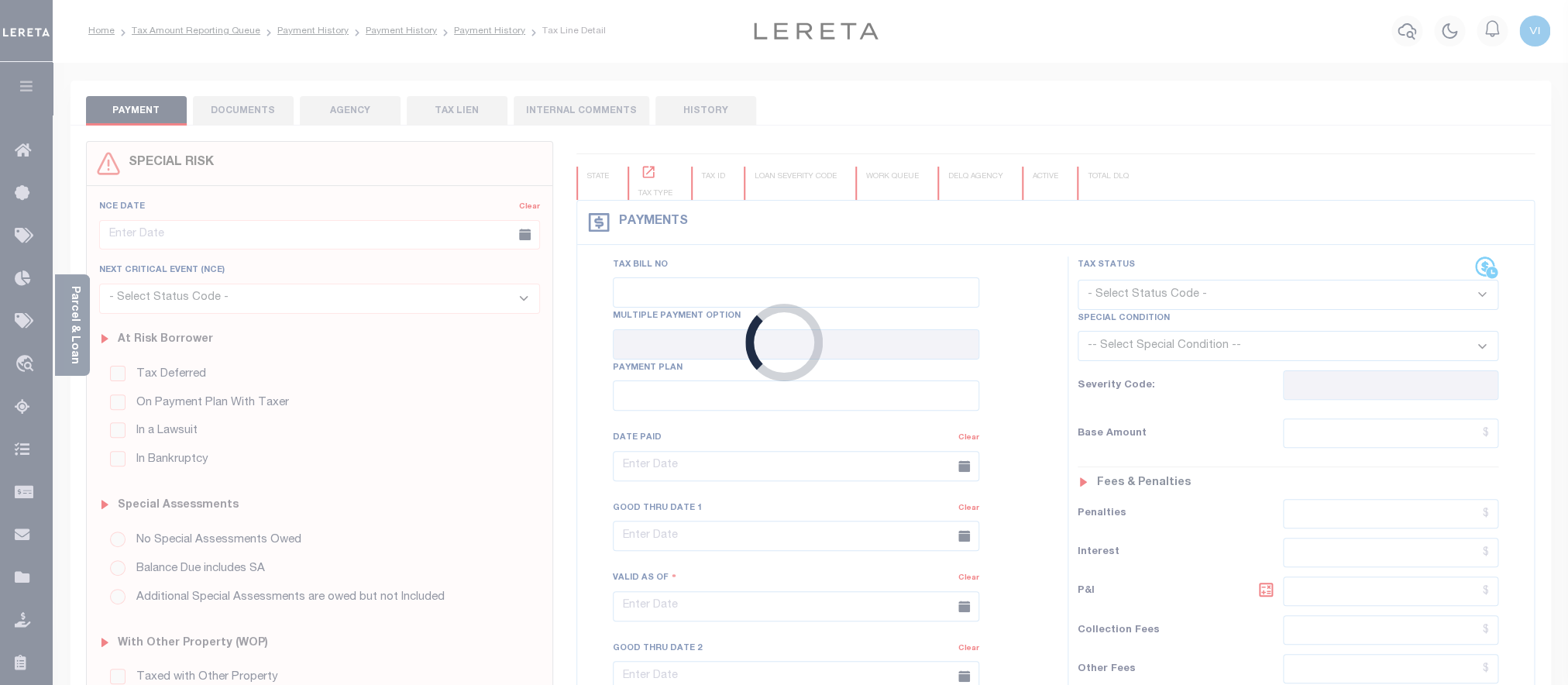
checkbox input "false"
type input "[DATE]"
select select "OP2"
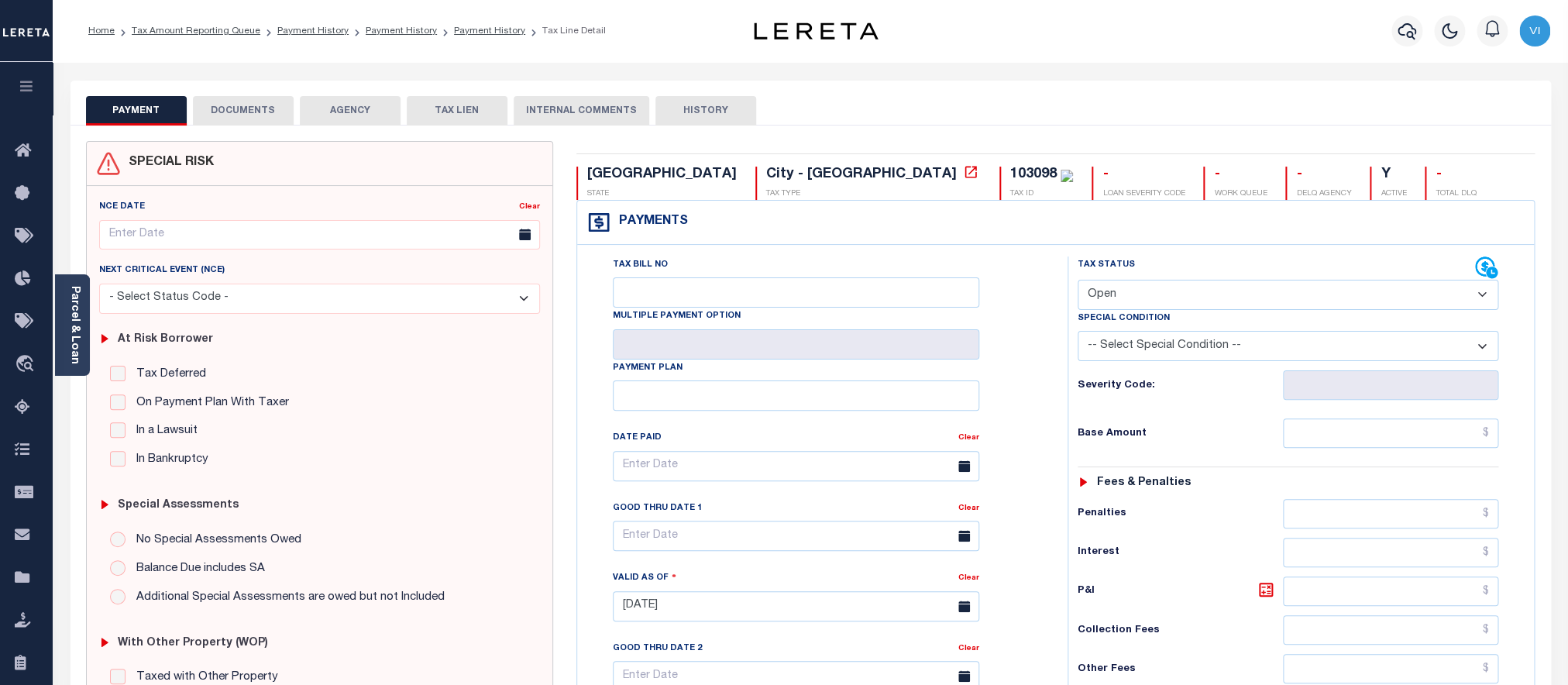
click at [220, 115] on button "DOCUMENTS" at bounding box center [243, 110] width 101 height 30
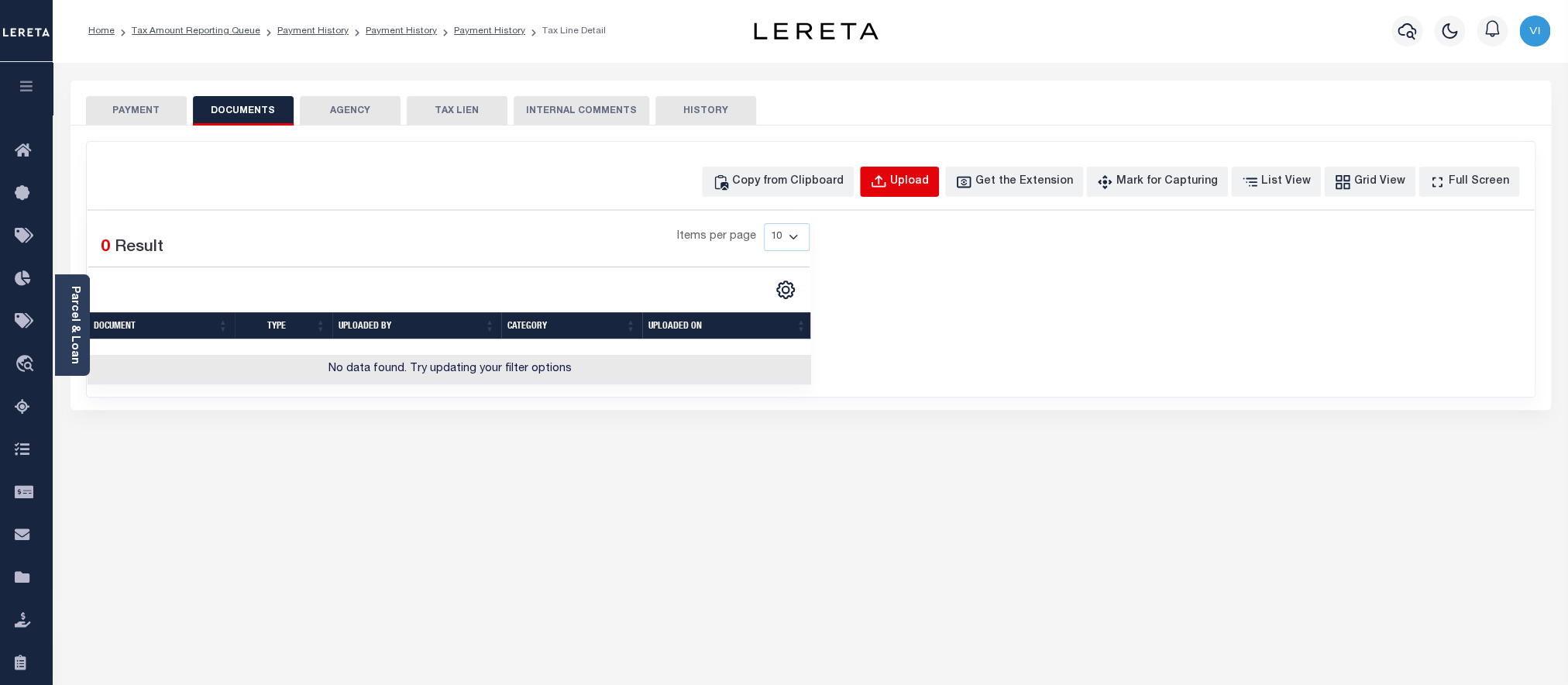
click at [917, 188] on div "Upload" at bounding box center [910, 182] width 39 height 17
select select "POP"
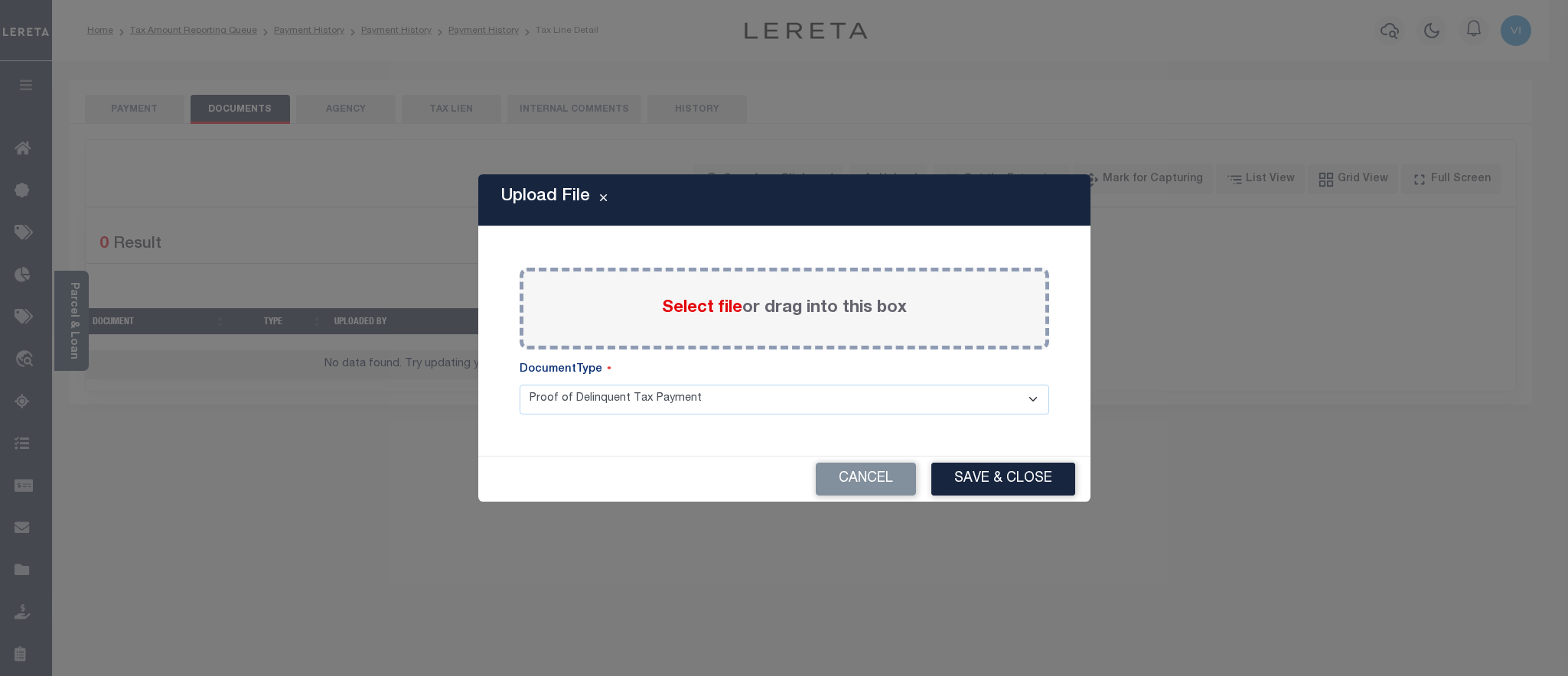
click at [701, 313] on span "Select file" at bounding box center [702, 308] width 80 height 17
click at [0, 0] on input "Select file or drag into this box" at bounding box center [0, 0] width 0 height 0
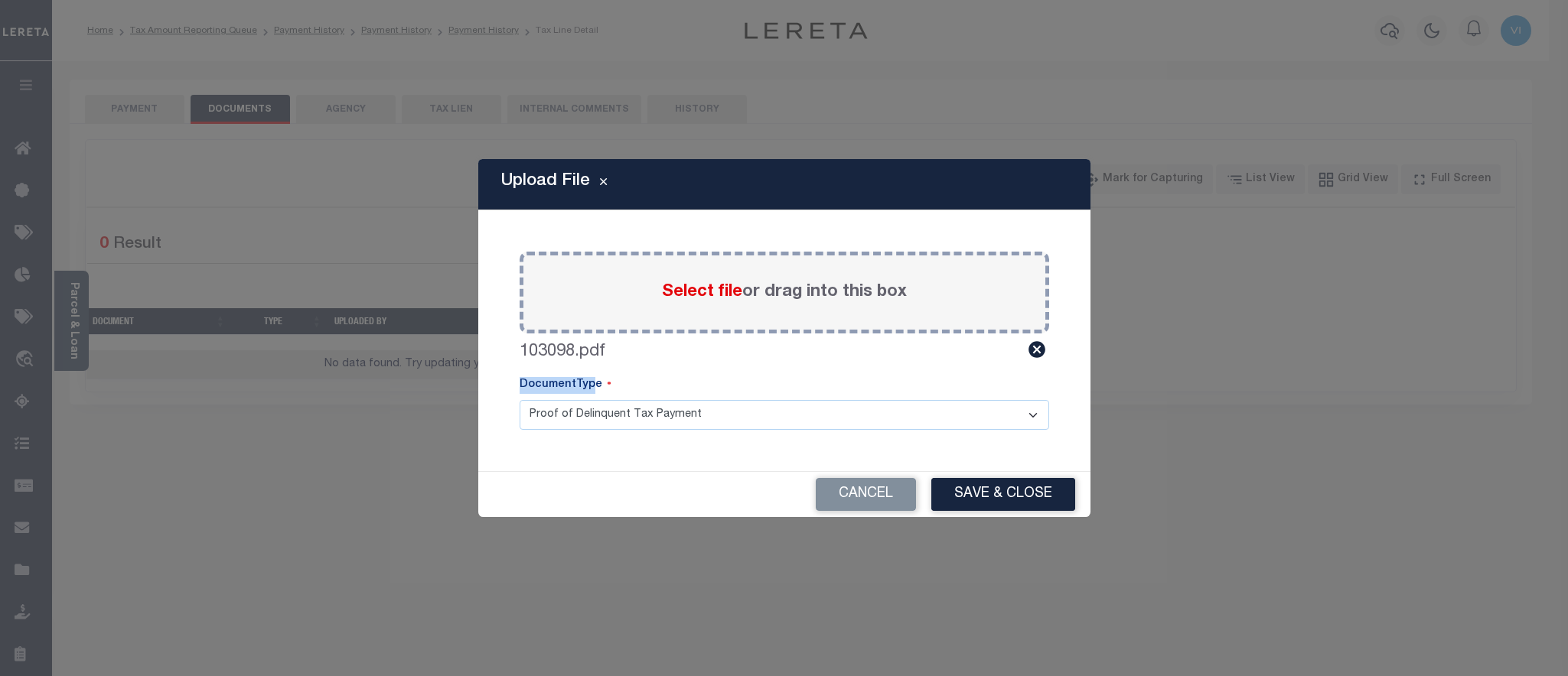
drag, startPoint x: 592, startPoint y: 369, endPoint x: 574, endPoint y: 401, distance: 36.7
click at [587, 387] on div "Paste copied image or file into this box Select file or drag into this box 1030…" at bounding box center [784, 341] width 576 height 224
click option "Proof of Delinquent Tax Payment" at bounding box center [0, 0] width 0 height 0
click at [959, 499] on button "Save & Close" at bounding box center [1003, 494] width 144 height 33
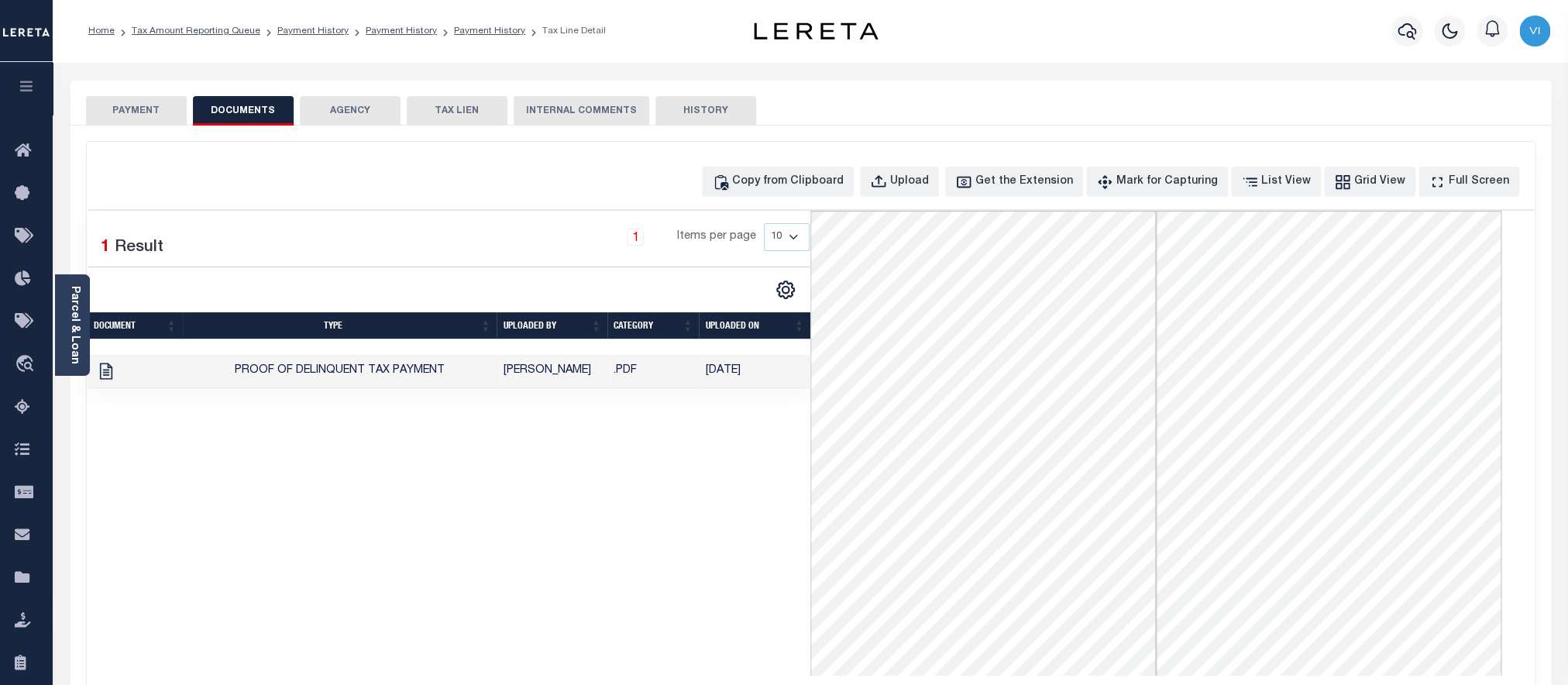
click at [144, 119] on button "PAYMENT" at bounding box center [136, 110] width 101 height 30
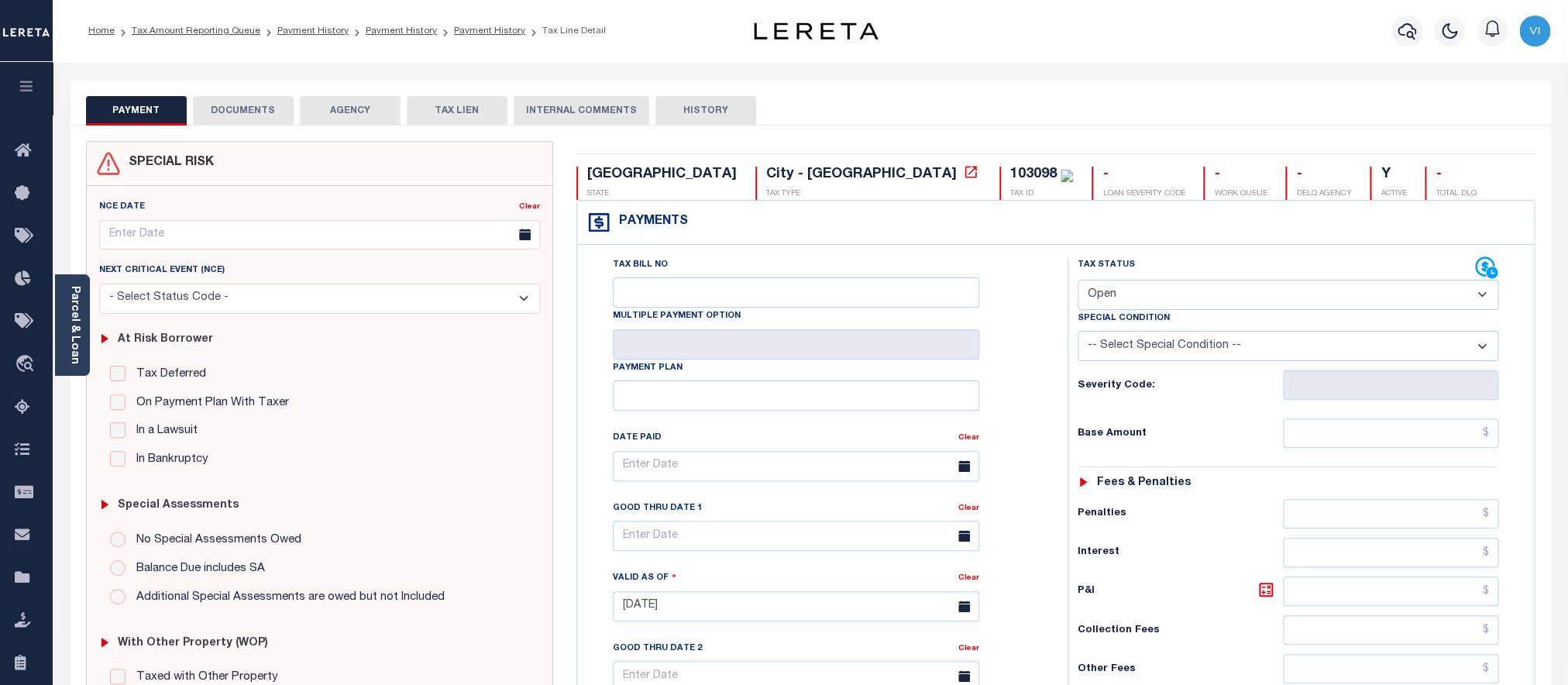
click at [1078, 280] on select "- Select Status Code - Open Due/Unpaid Paid Incomplete No Tax Due Internal Refu…" at bounding box center [1288, 295] width 422 height 31
select select "PYD"
click option "Paid" at bounding box center [0, 0] width 0 height 0
type input "08/13/2025"
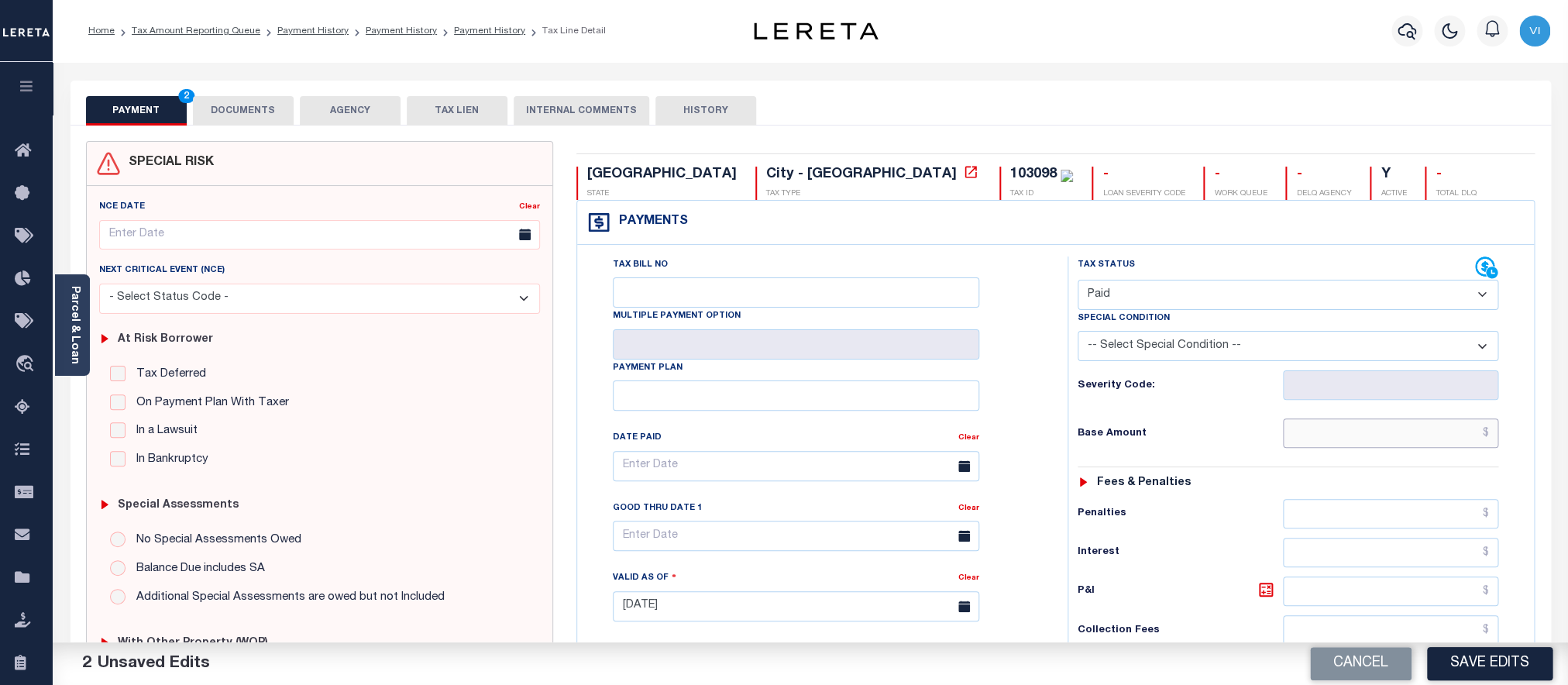
click at [1320, 444] on input "text" at bounding box center [1391, 433] width 216 height 30
paste input "613.14"
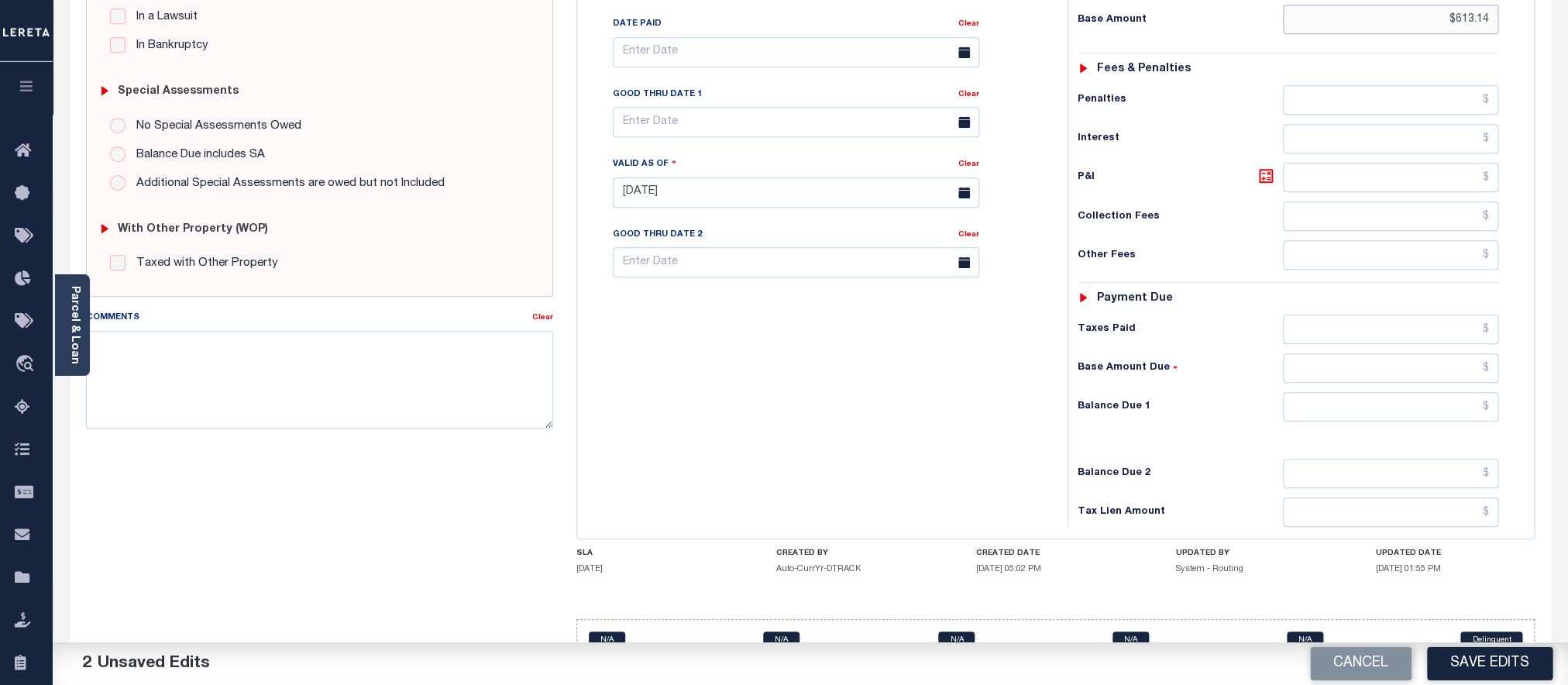
scroll to position [469, 0]
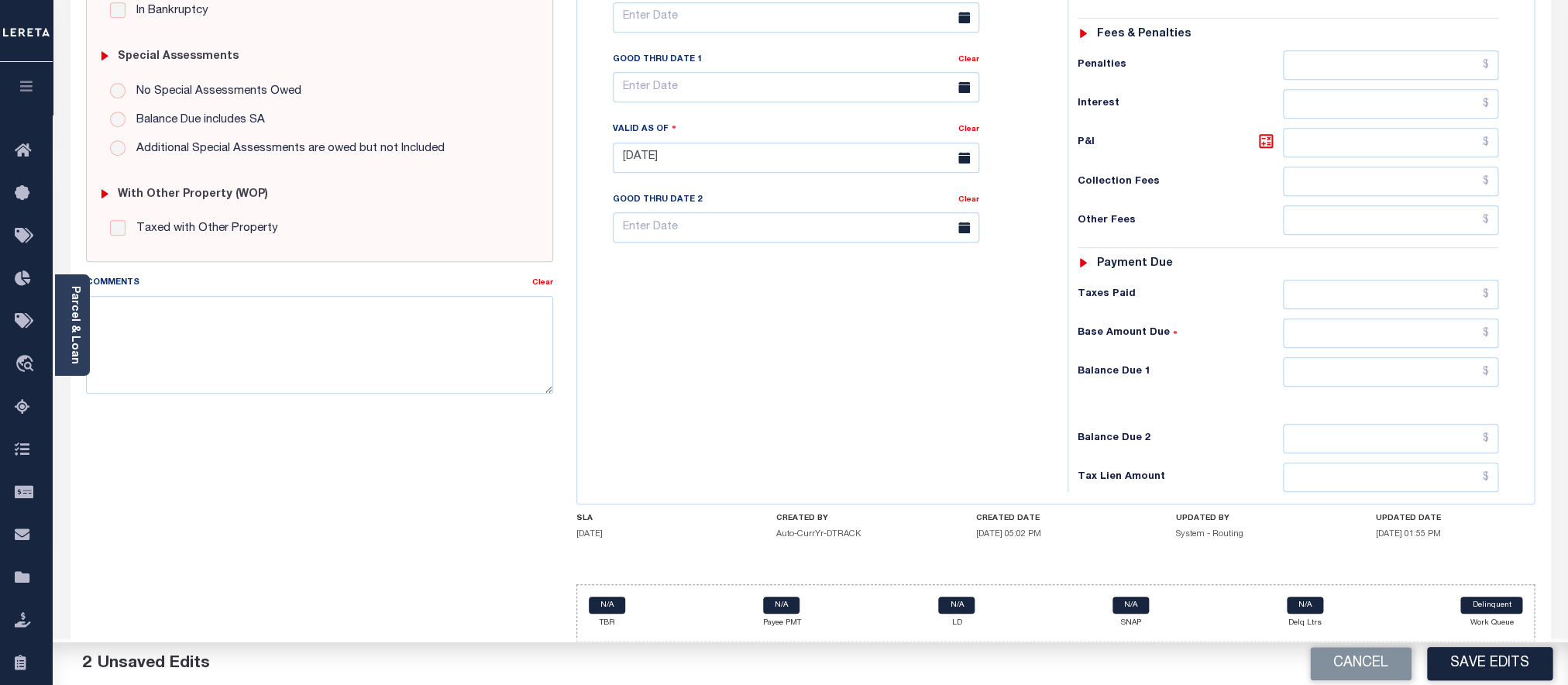
type input "$613.14"
click at [1358, 309] on div "Tax Status Status - Select Status Code -" at bounding box center [1293, 150] width 451 height 684
click at [1352, 304] on input "text" at bounding box center [1391, 295] width 216 height 30
paste input "613.14"
type input "$613.14"
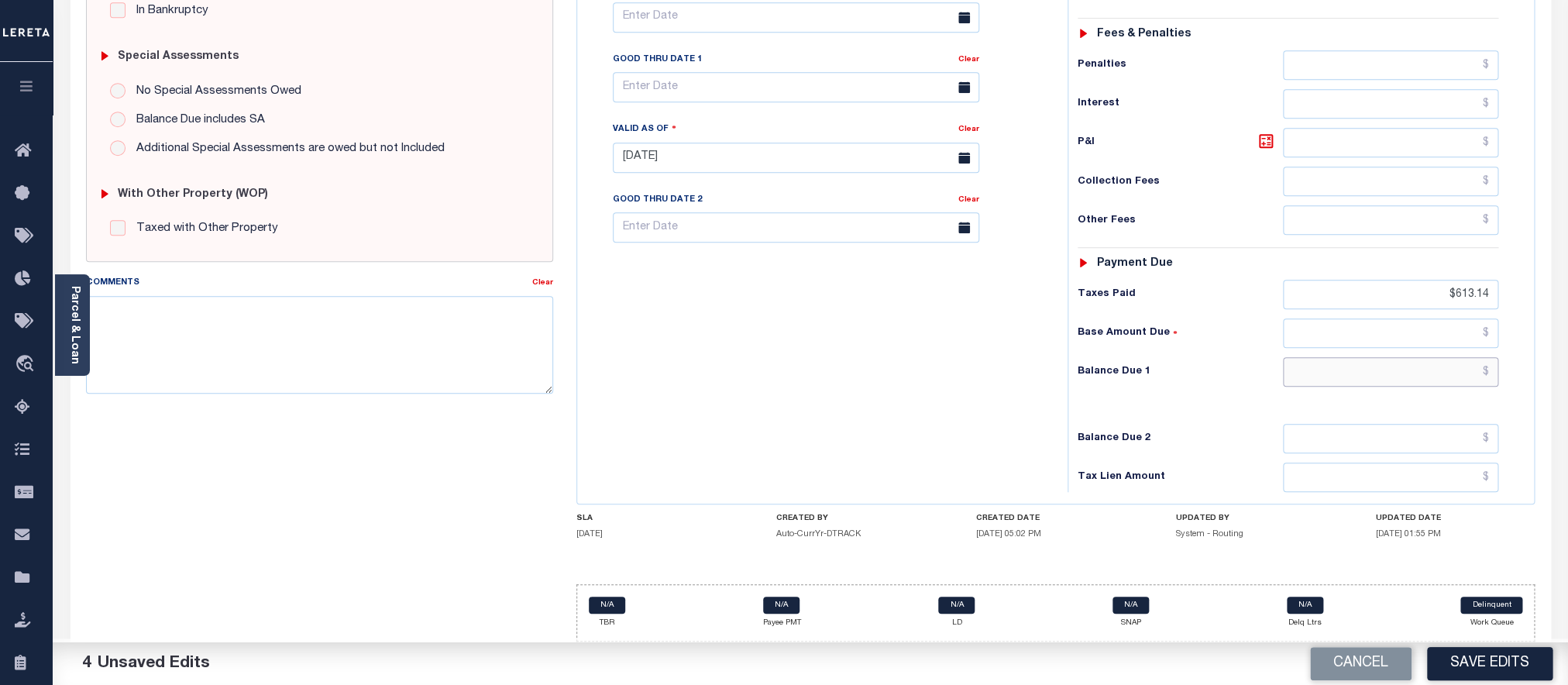
click at [1343, 369] on input "text" at bounding box center [1391, 372] width 216 height 30
click at [1370, 381] on input "text" at bounding box center [1391, 372] width 216 height 30
click at [1364, 365] on input "text" at bounding box center [1391, 372] width 216 height 30
type input "$0.00"
click at [1478, 656] on button "Save Edits" at bounding box center [1490, 664] width 126 height 33
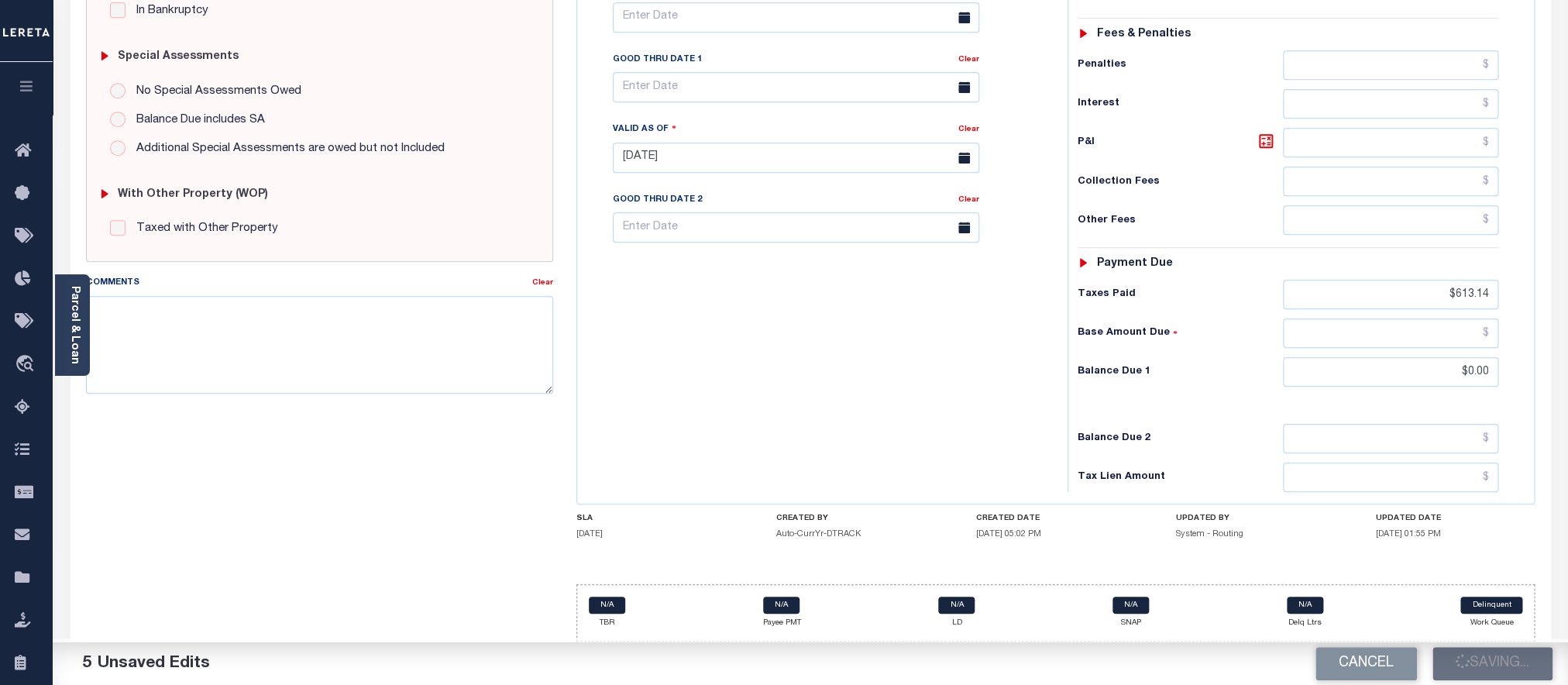
scroll to position [538, 0]
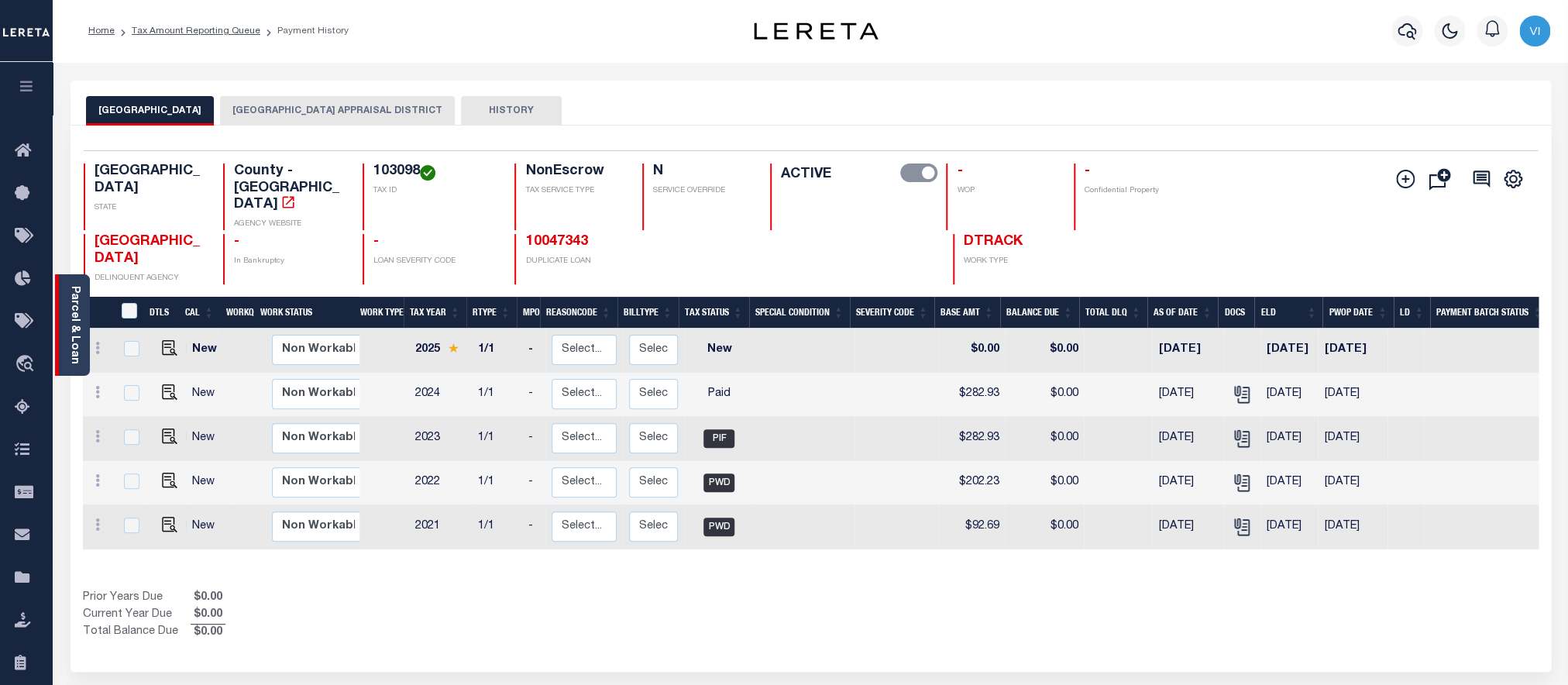
click at [75, 332] on link "Parcel & Loan" at bounding box center [74, 325] width 11 height 78
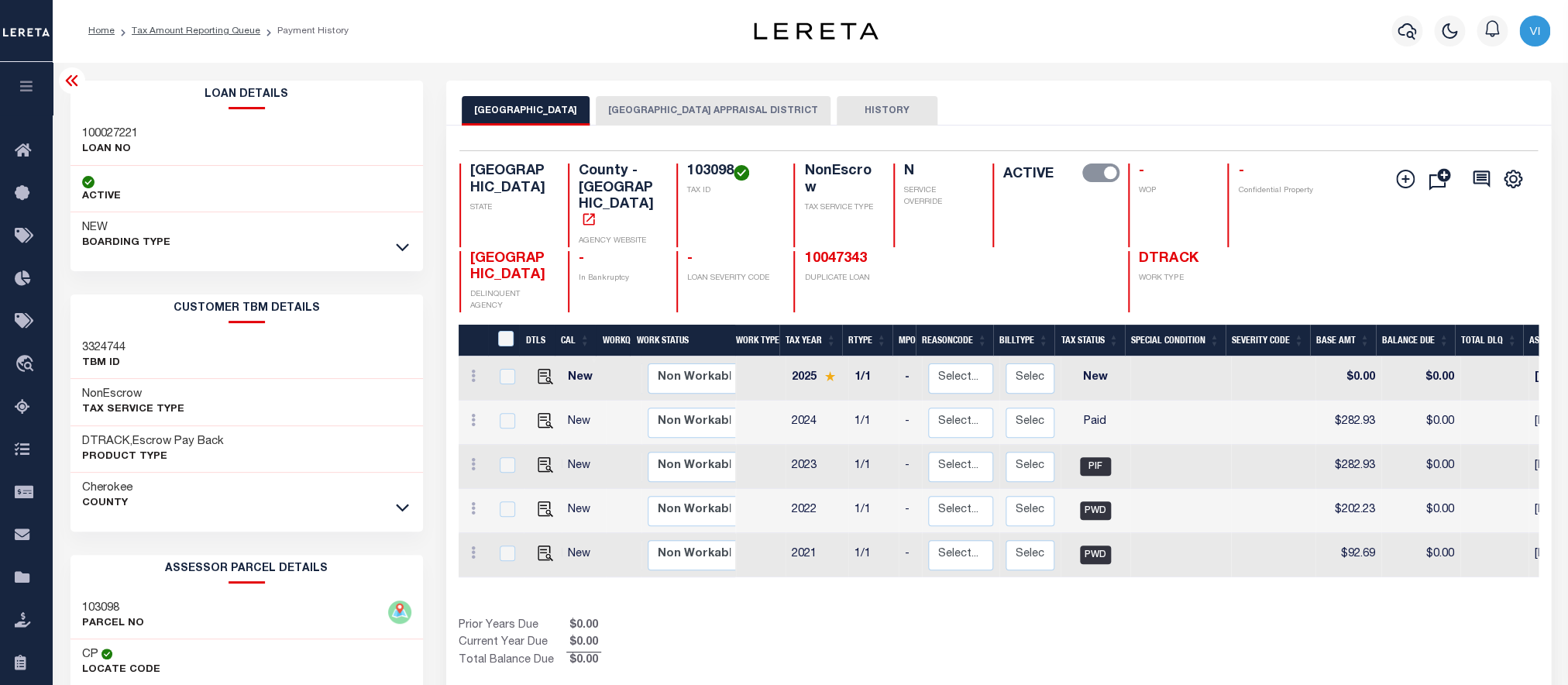
click at [81, 135] on div "100027221 LOAN NO" at bounding box center [247, 143] width 353 height 48
copy h3 "100027221"
click at [620, 111] on button "CHEROKEE COUNTY APPRAISAL DISTRICT" at bounding box center [713, 110] width 235 height 30
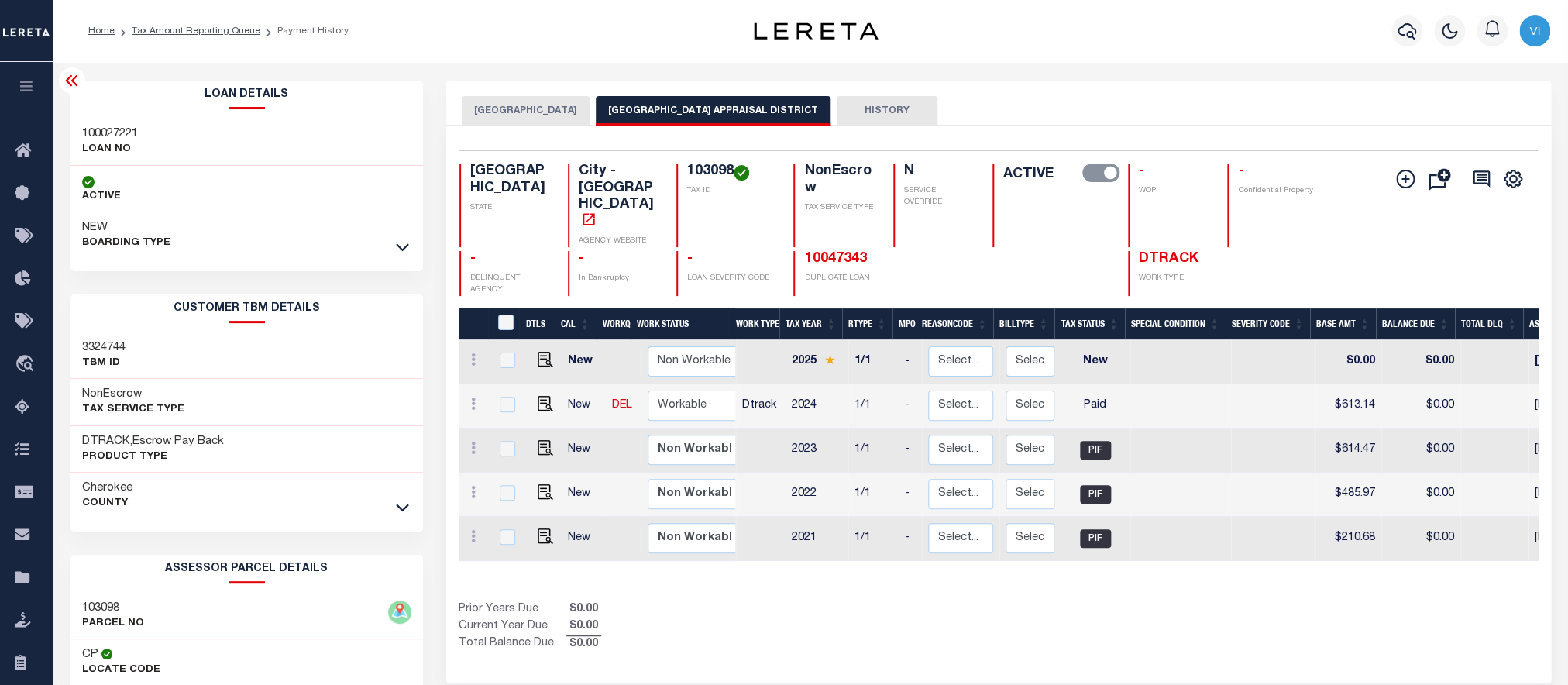
click at [701, 174] on h4 "103098" at bounding box center [731, 172] width 88 height 17
click at [506, 111] on button "CHEROKEE COUNTY" at bounding box center [525, 110] width 128 height 30
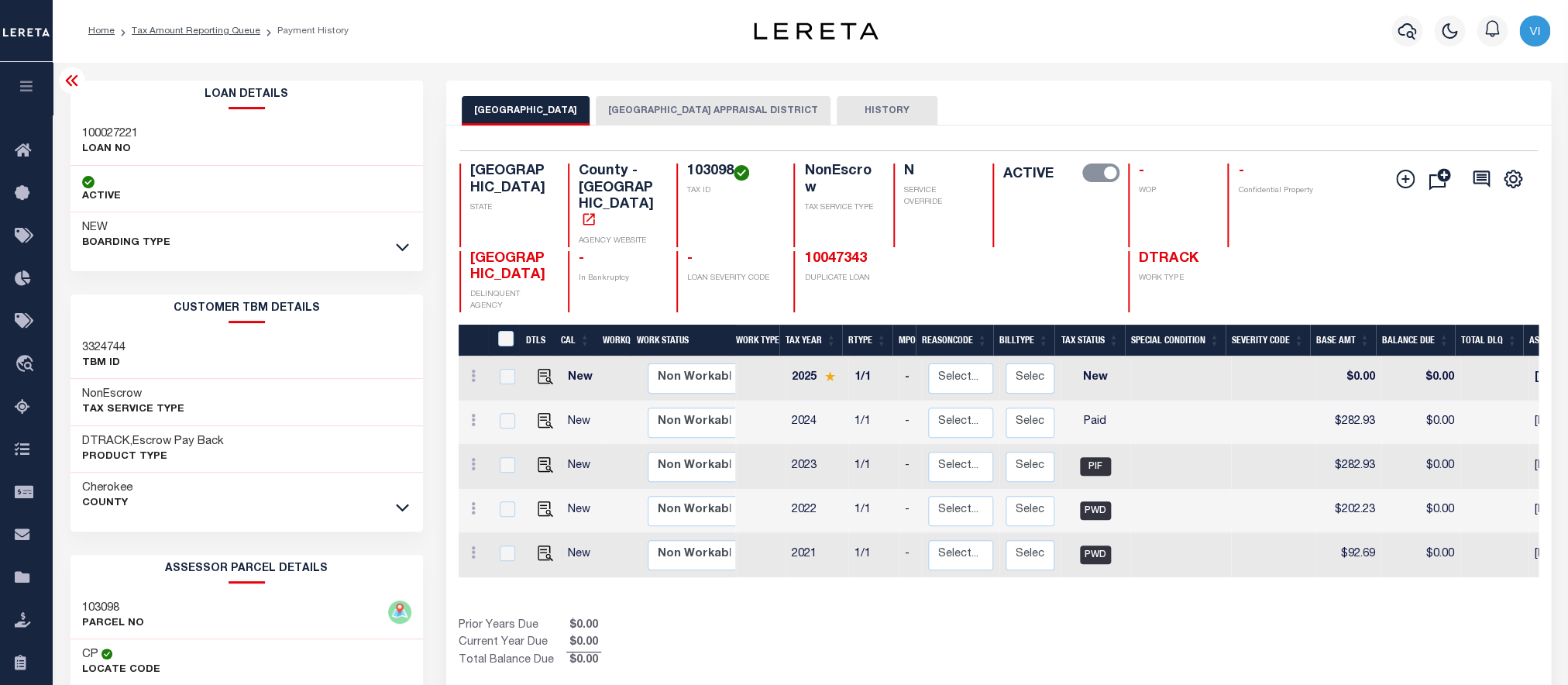
click at [652, 122] on button "CHEROKEE COUNTY APPRAISAL DISTRICT" at bounding box center [713, 110] width 235 height 30
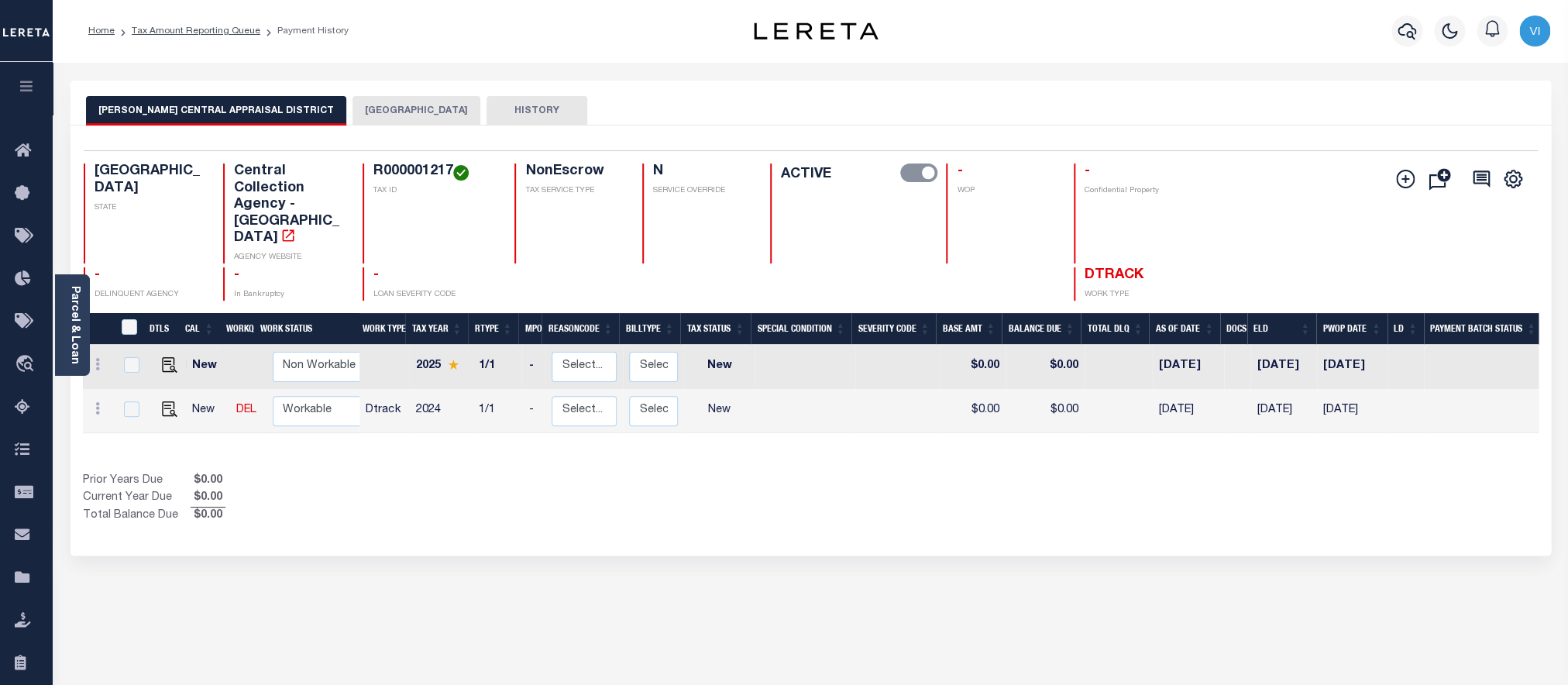
click at [373, 176] on div "R000001217 TAX ID" at bounding box center [428, 214] width 133 height 100
click at [342, 94] on div "[PERSON_NAME] CENTRAL APPRAISAL DISTRICT HARRISON COUNTY HISTORY" at bounding box center [810, 103] width 1481 height 45
click at [353, 107] on button "HARRISON COUNTY" at bounding box center [417, 110] width 128 height 30
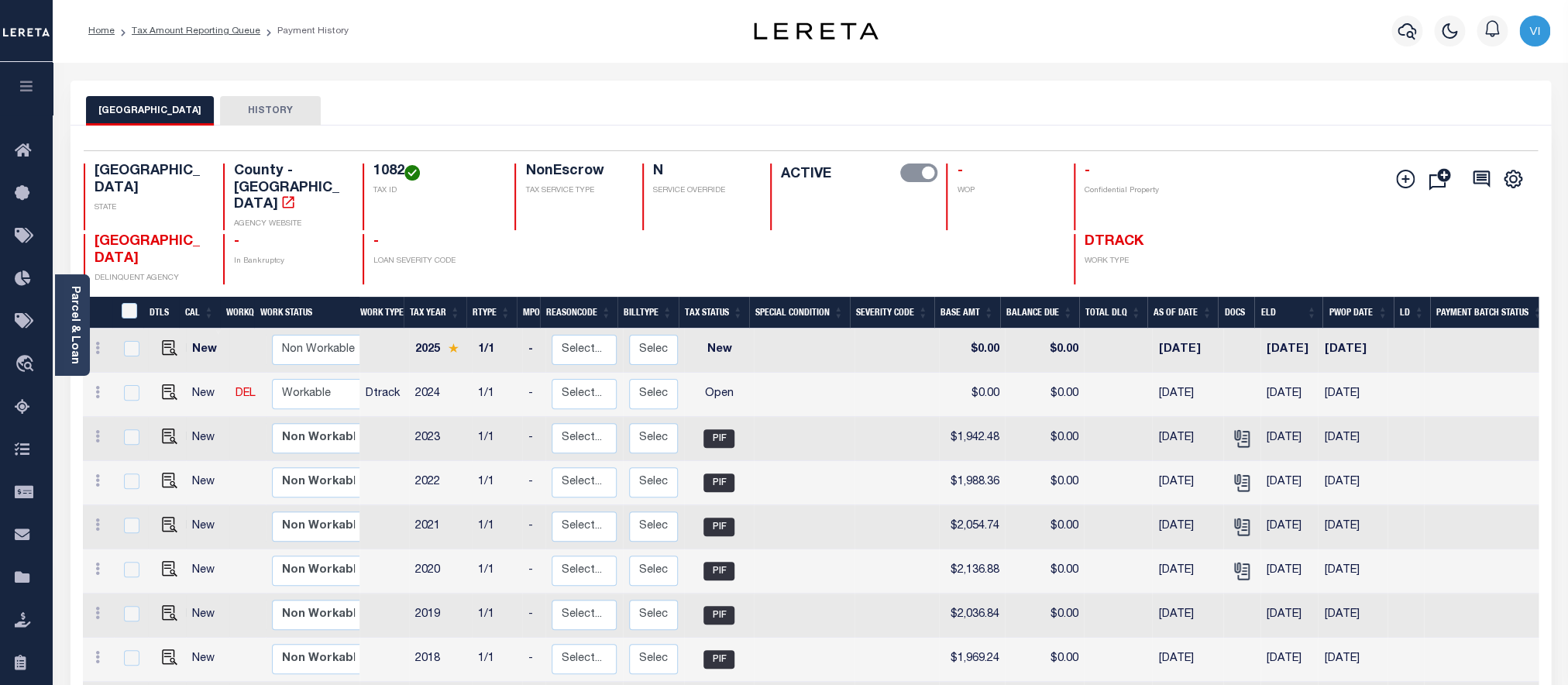
click at [365, 181] on div "1082 TAX ID" at bounding box center [428, 197] width 133 height 67
click at [376, 167] on h4 "1082" at bounding box center [434, 172] width 122 height 17
drag, startPoint x: 165, startPoint y: 367, endPoint x: 232, endPoint y: 372, distance: 67.2
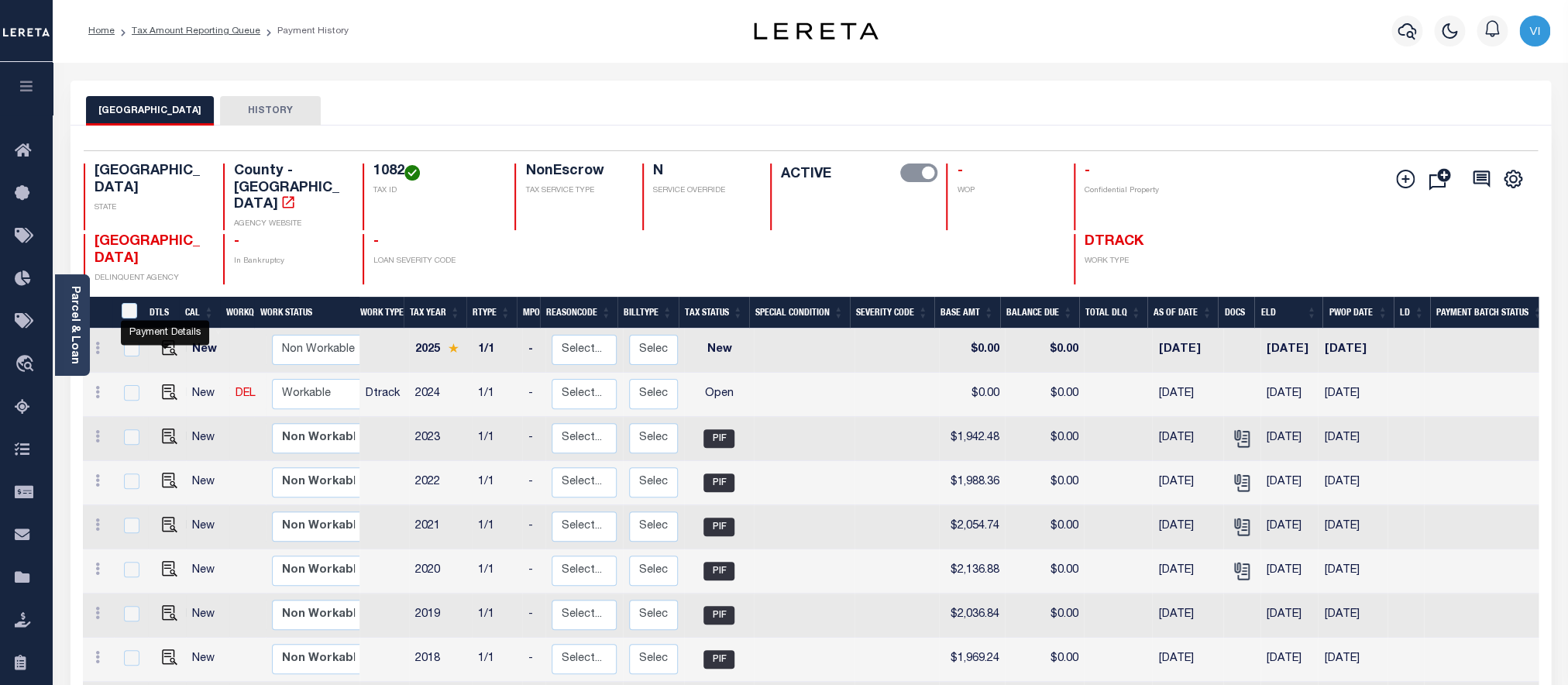
click at [166, 385] on img "" at bounding box center [170, 392] width 15 height 15
checkbox input "true"
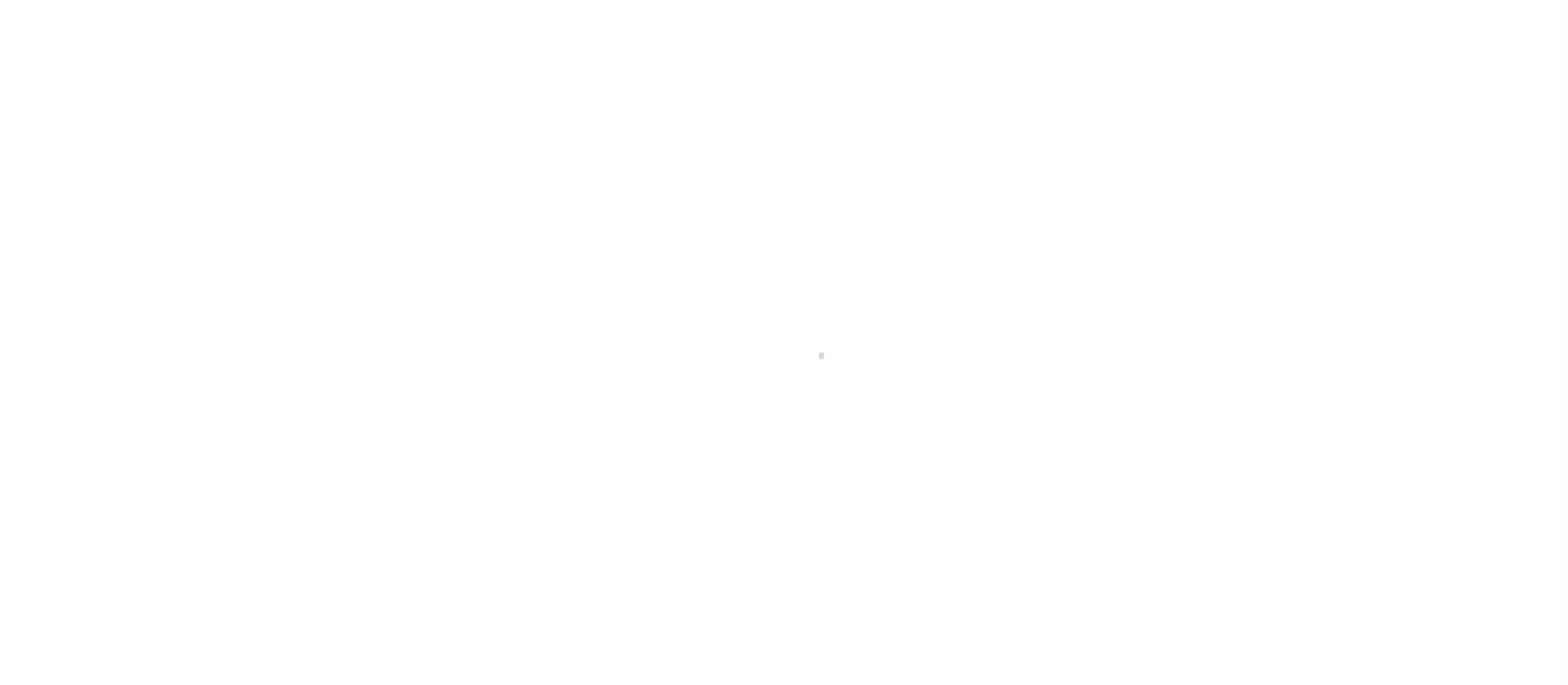
select select "OP2"
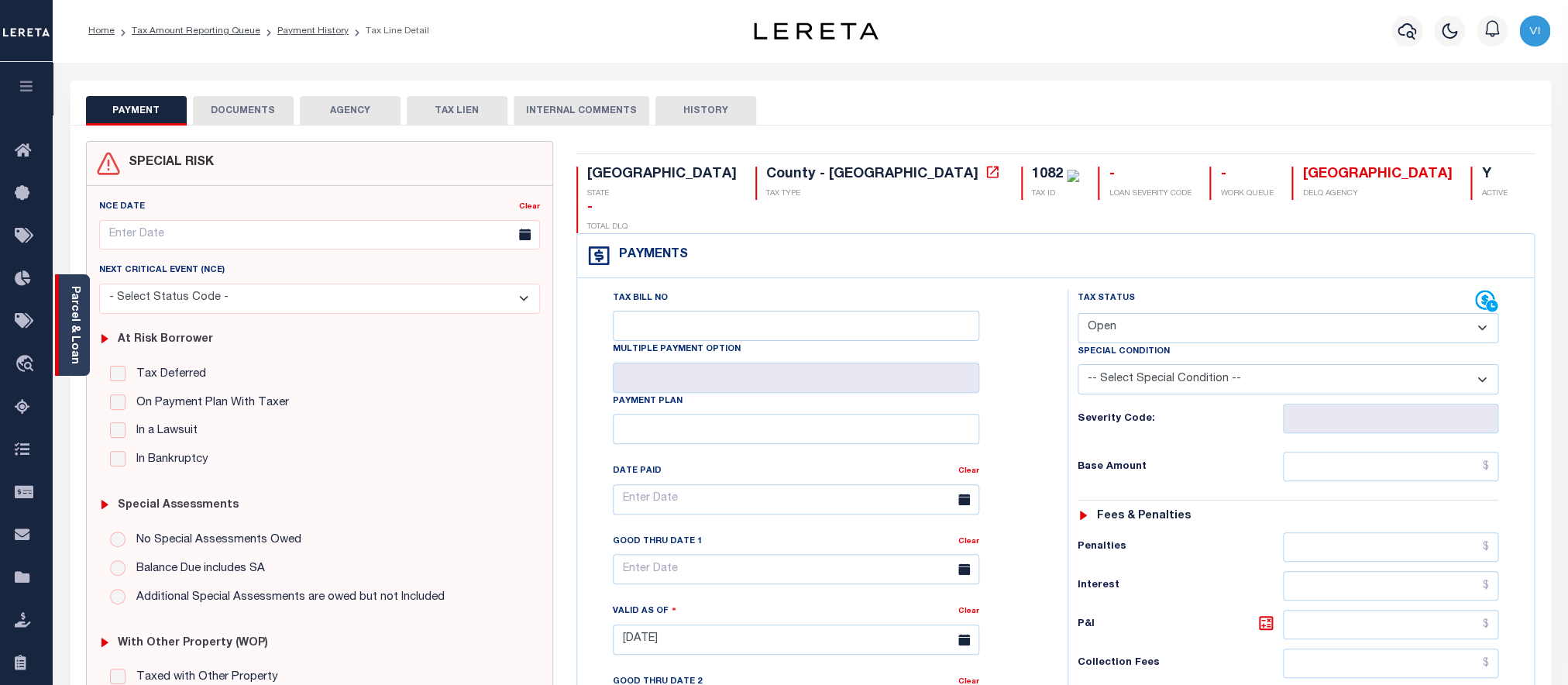
click at [80, 327] on link "Parcel & Loan" at bounding box center [74, 325] width 11 height 78
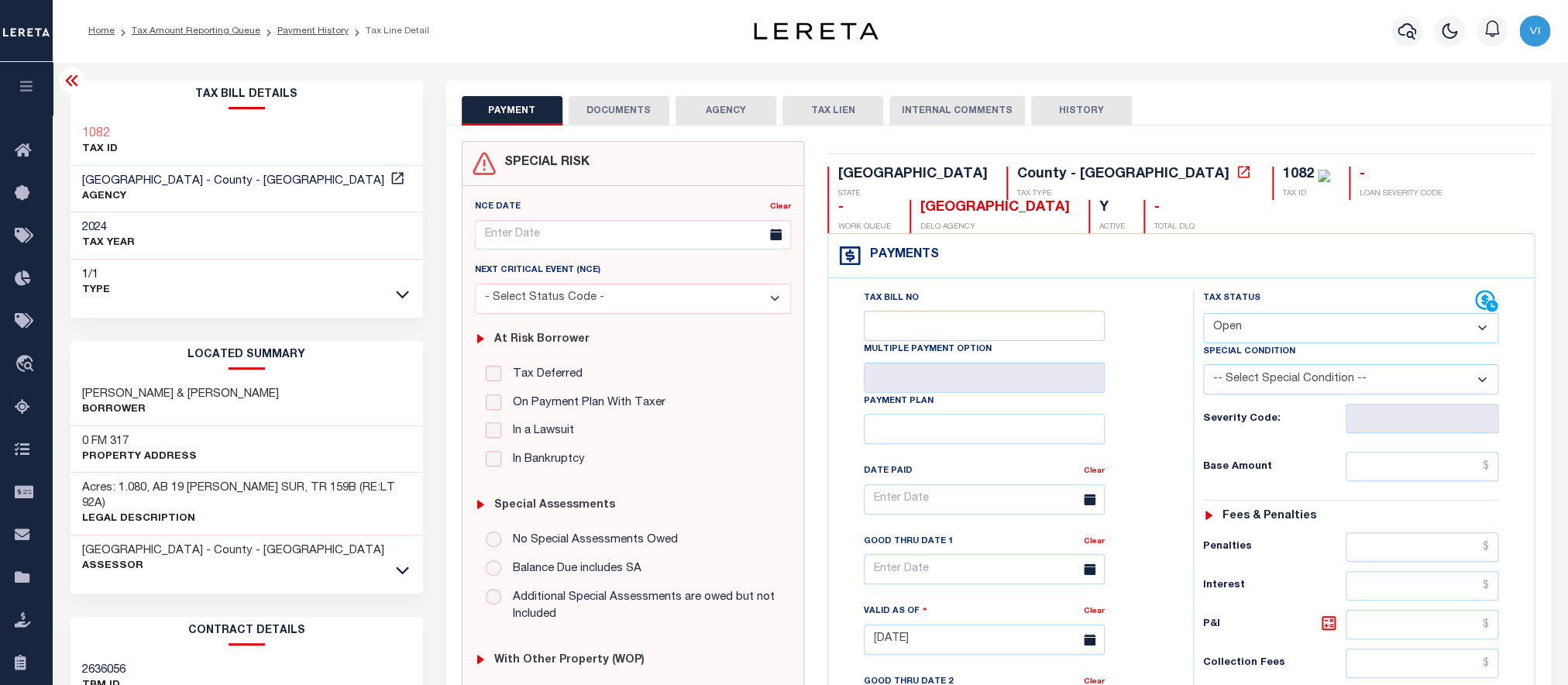
click at [648, 102] on button "DOCUMENTS" at bounding box center [619, 110] width 101 height 30
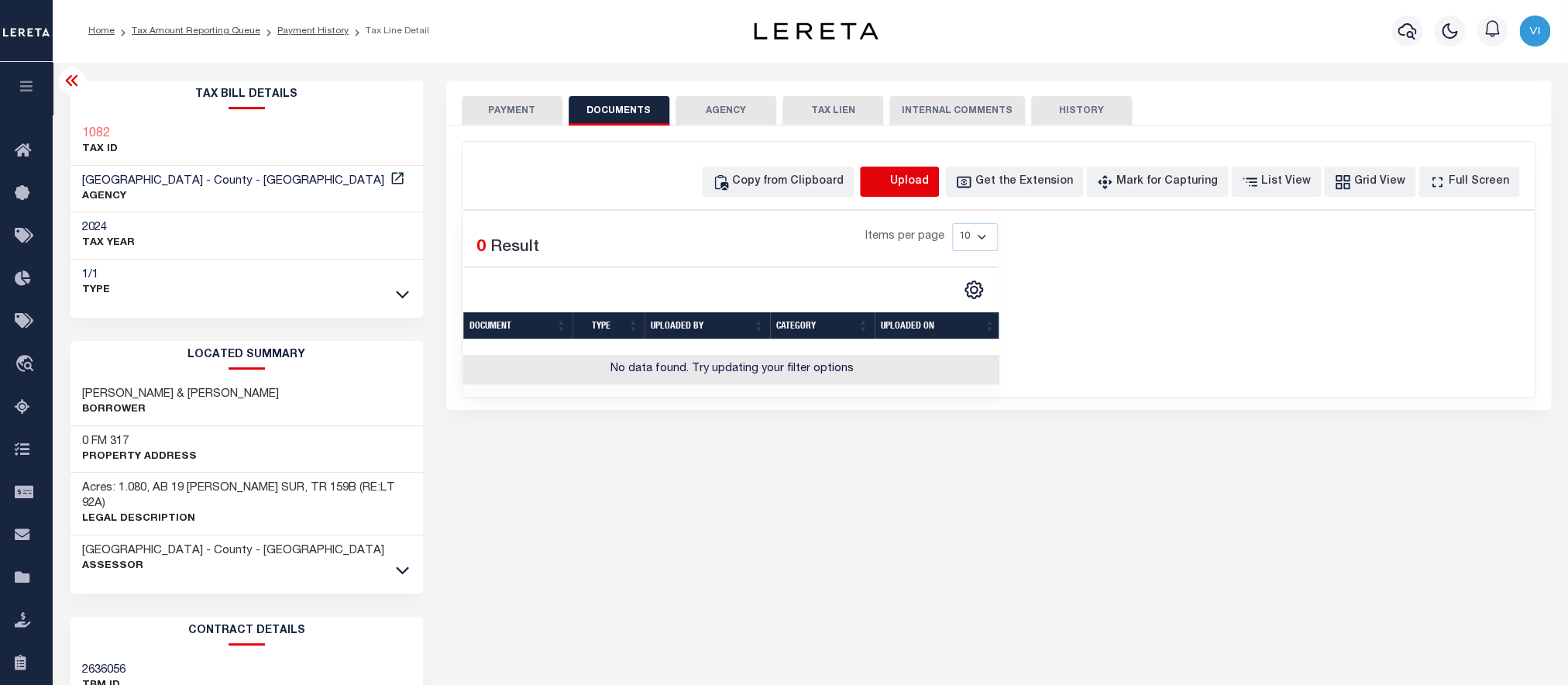
click at [888, 185] on icon "button" at bounding box center [879, 182] width 17 height 17
select select "POP"
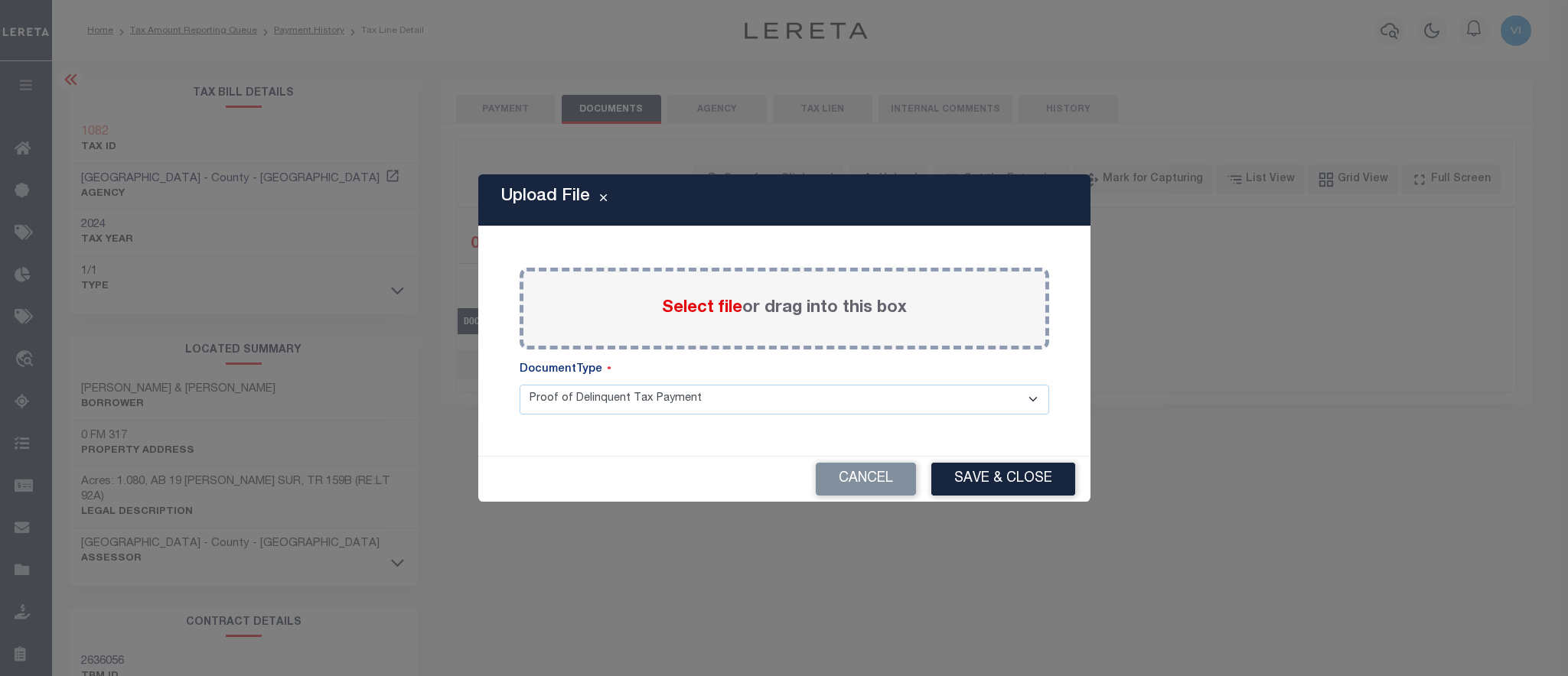
click at [727, 309] on span "Select file" at bounding box center [702, 308] width 80 height 17
click at [0, 0] on input "Select file or drag into this box" at bounding box center [0, 0] width 0 height 0
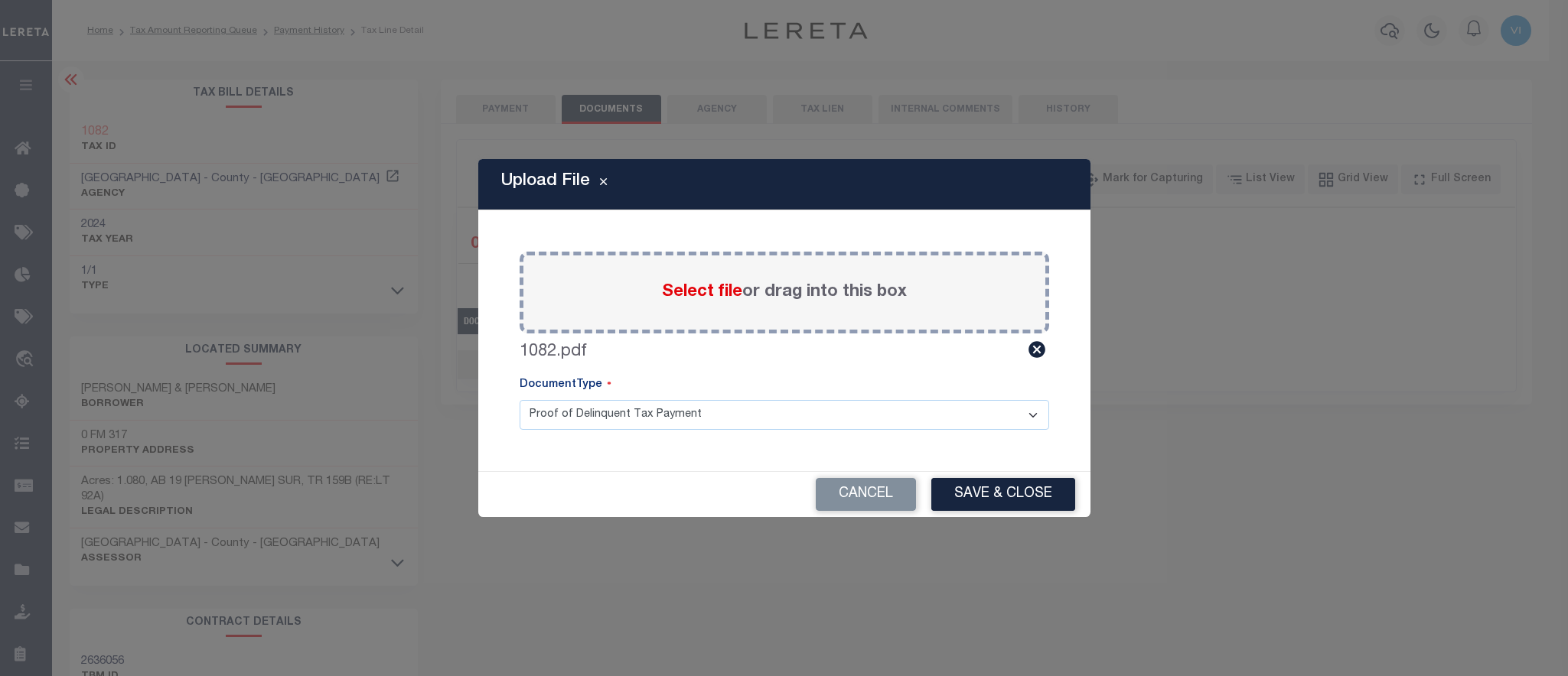
click at [520, 400] on select "Proof of Delinquent Tax Payment" at bounding box center [784, 415] width 530 height 30
click option "Proof of Delinquent Tax Payment" at bounding box center [0, 0] width 0 height 0
click at [977, 496] on button "Save & Close" at bounding box center [1003, 494] width 144 height 33
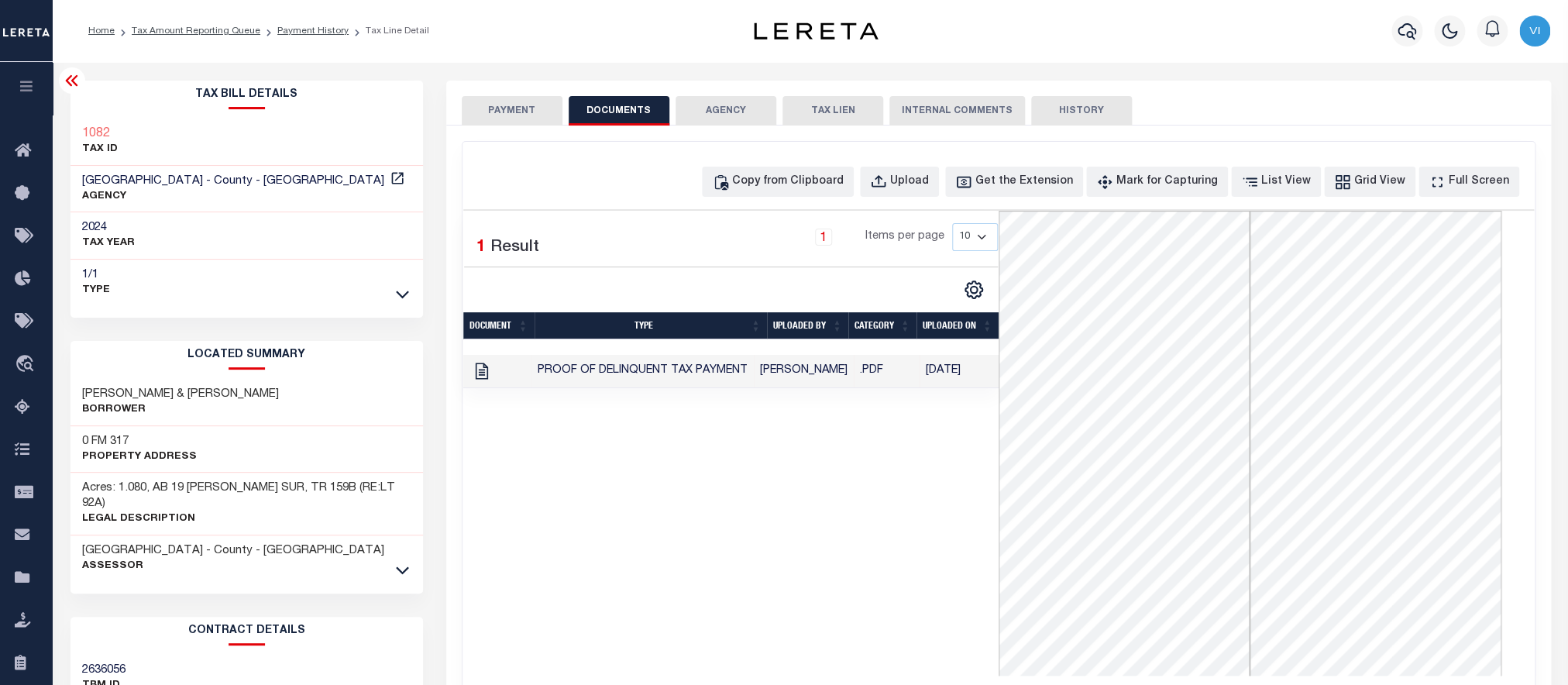
click at [487, 121] on button "PAYMENT" at bounding box center [512, 110] width 101 height 30
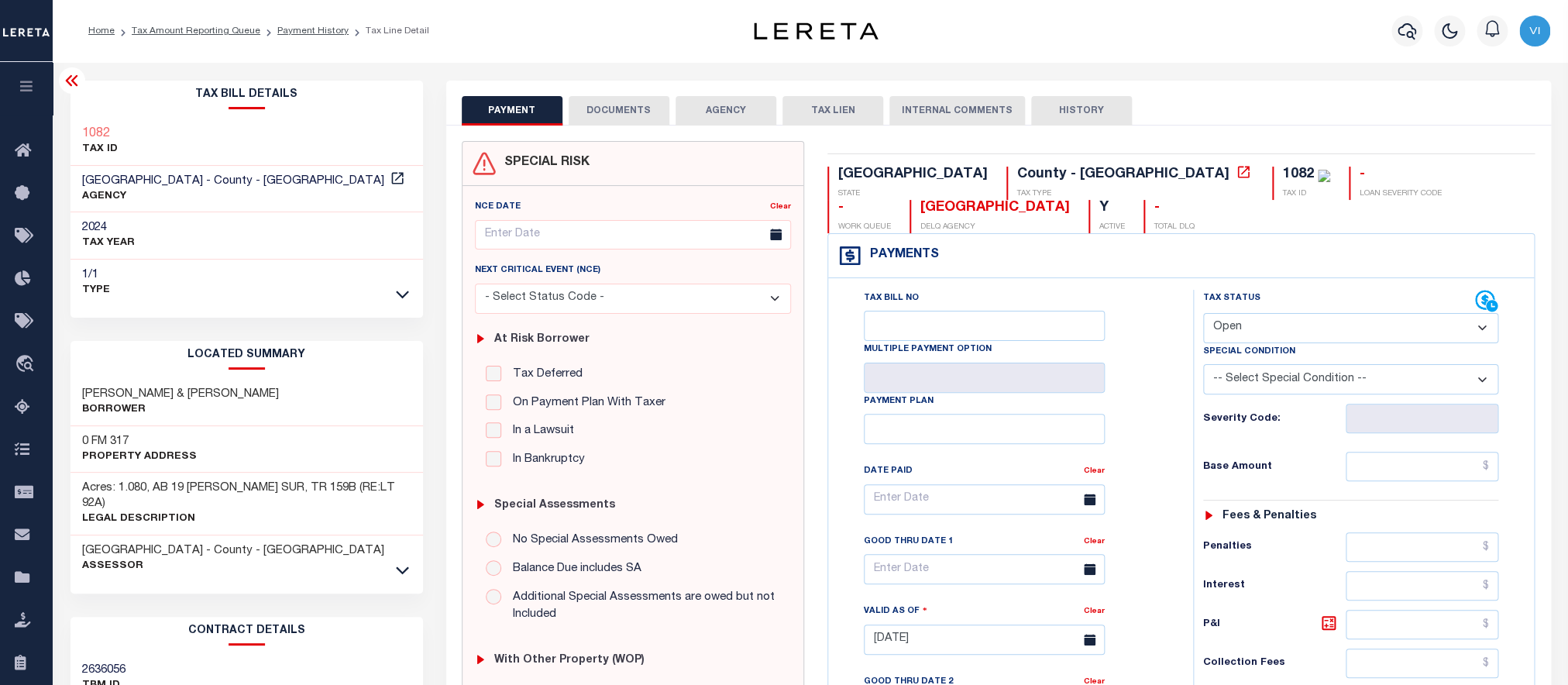
click at [1203, 313] on select "- Select Status Code - Open Due/Unpaid Paid Incomplete No Tax Due Internal Refu…" at bounding box center [1351, 328] width 296 height 31
select select "PYD"
click option "Paid" at bounding box center [0, 0] width 0 height 0
type input "[DATE]"
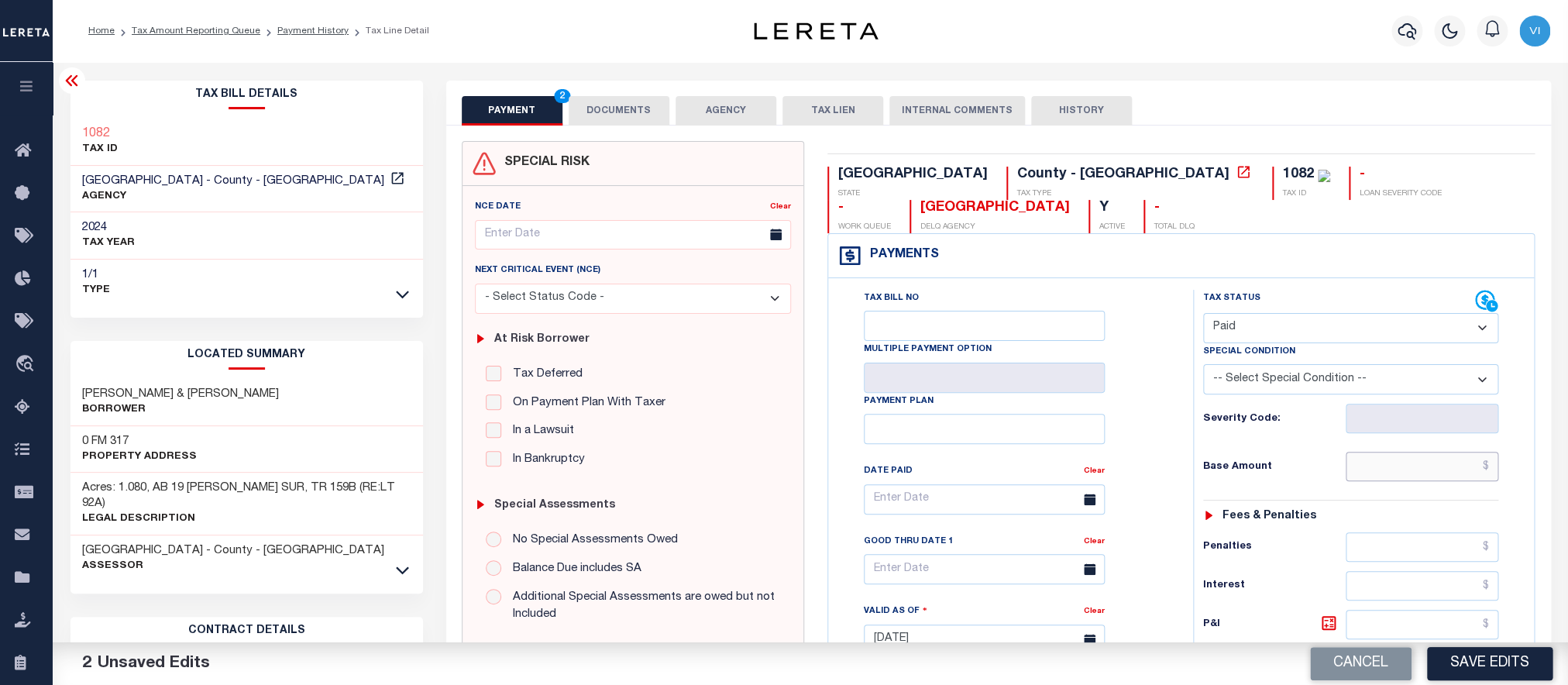
click at [1387, 472] on input "text" at bounding box center [1422, 466] width 154 height 30
paste input "2,423.13"
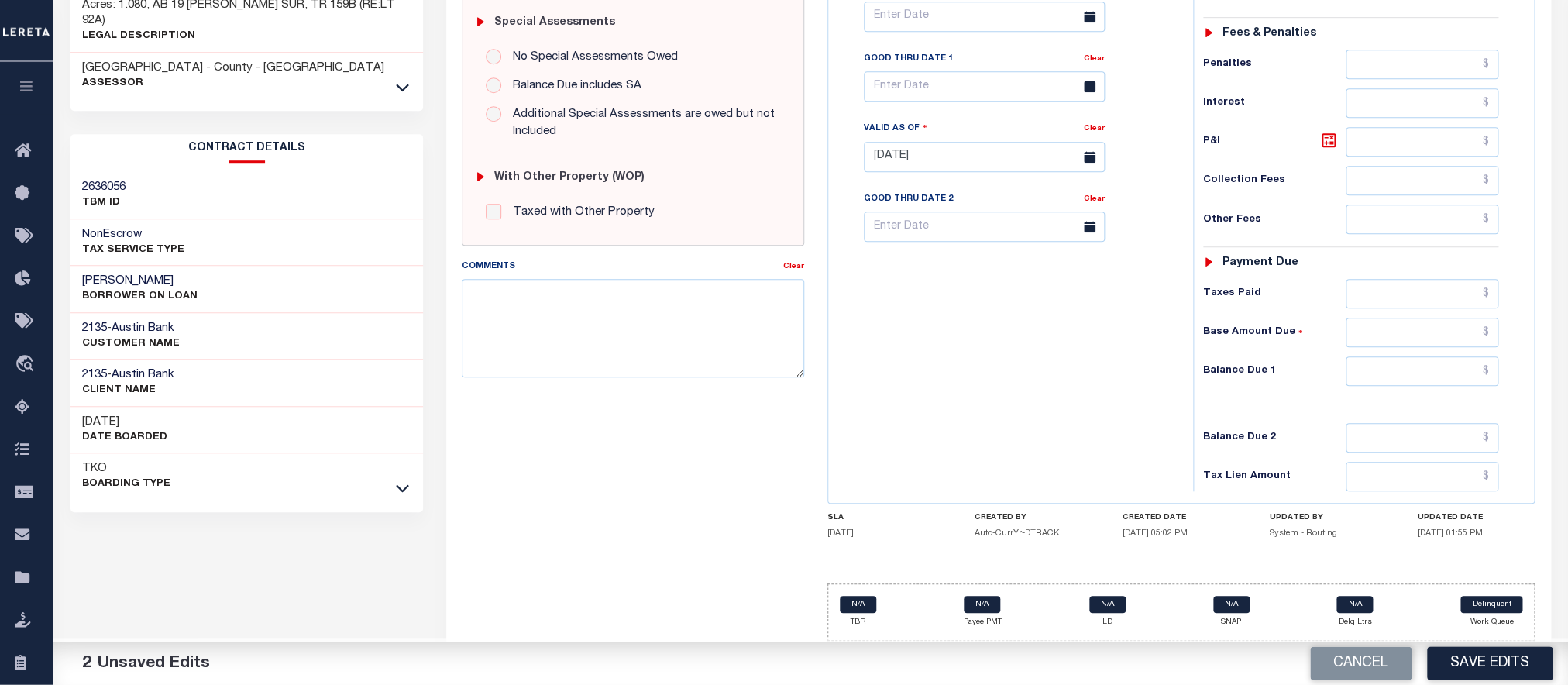
scroll to position [486, 0]
type input "$2,423.13"
click at [1378, 409] on div "Tax Status Status - Select Status Code -" at bounding box center [1356, 150] width 326 height 684
click at [1371, 387] on input "text" at bounding box center [1422, 372] width 154 height 30
click at [1389, 387] on input "text" at bounding box center [1422, 372] width 154 height 30
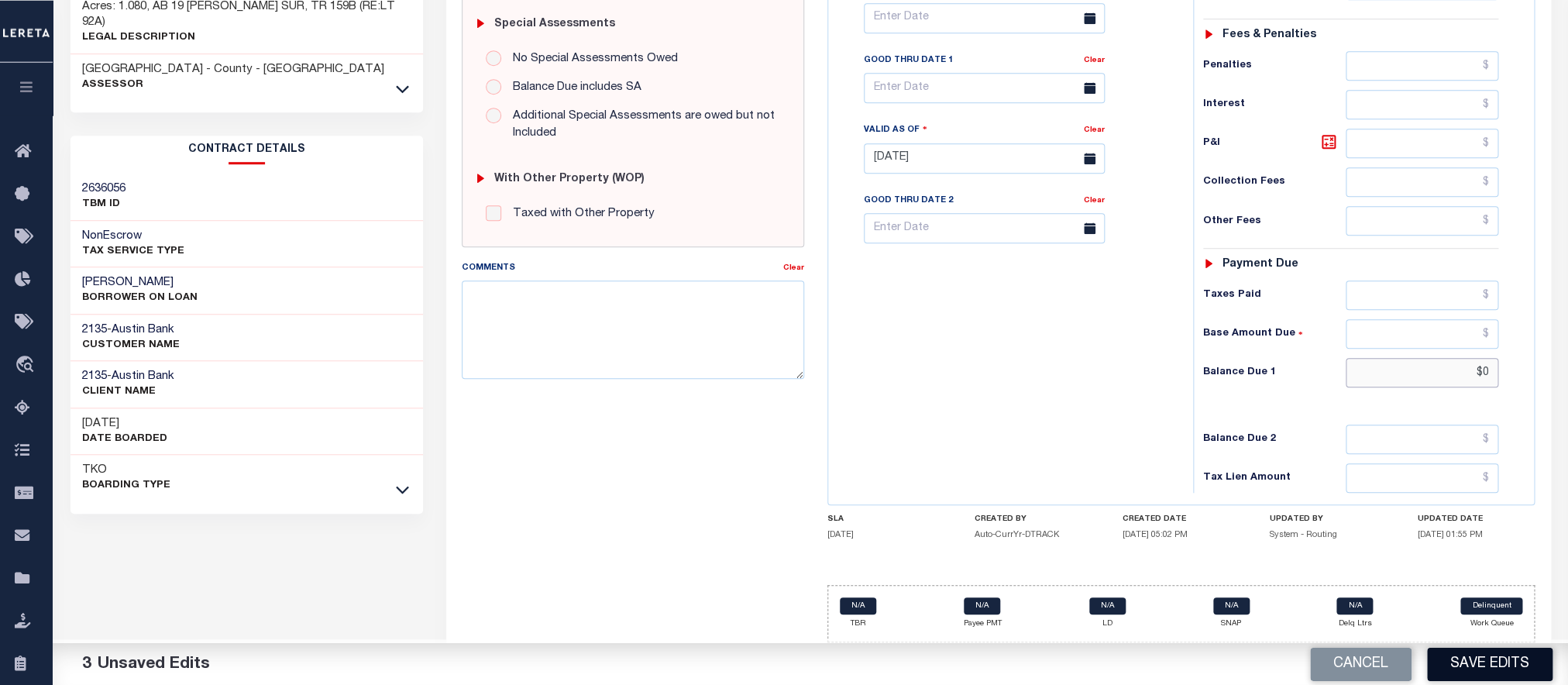
scroll to position [503, 0]
type input "$0.00"
click at [1468, 669] on button "Save Edits" at bounding box center [1490, 664] width 126 height 33
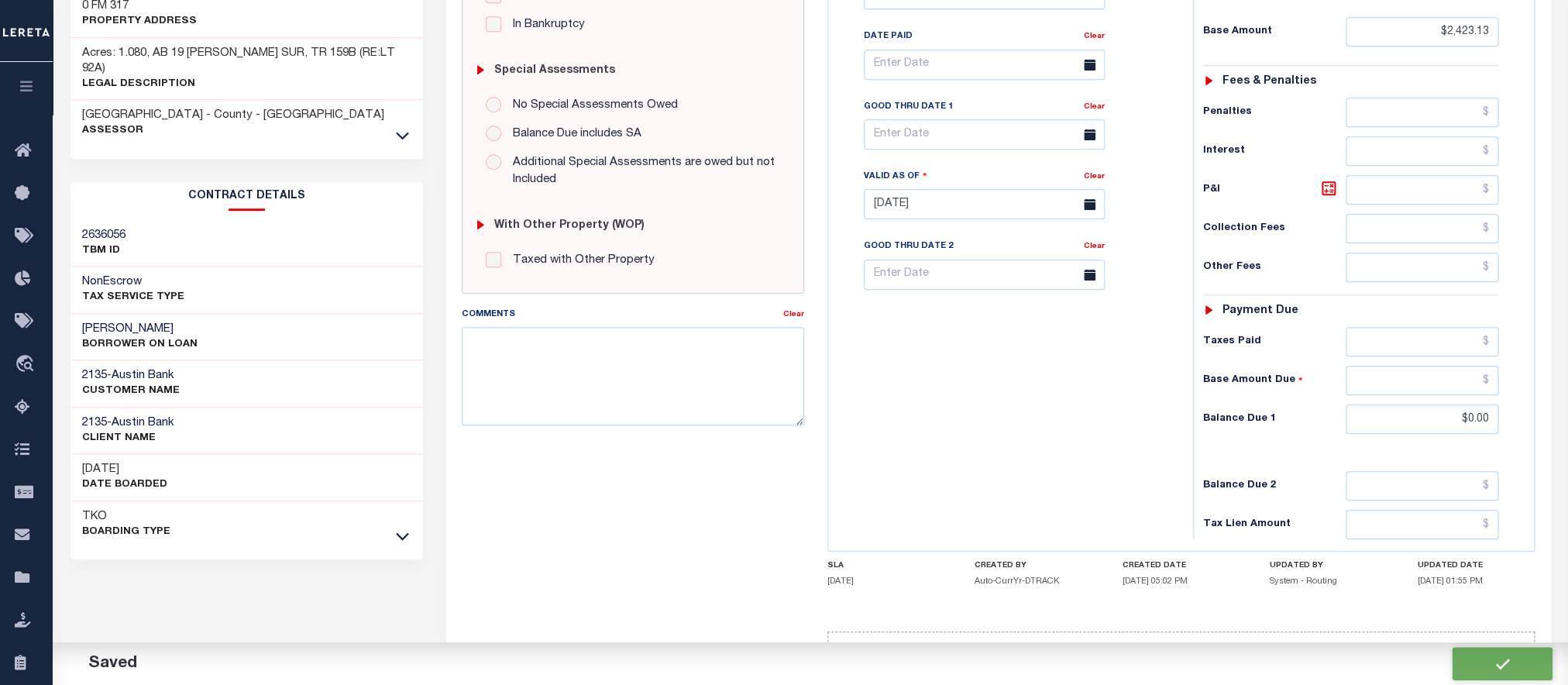
scroll to position [572, 0]
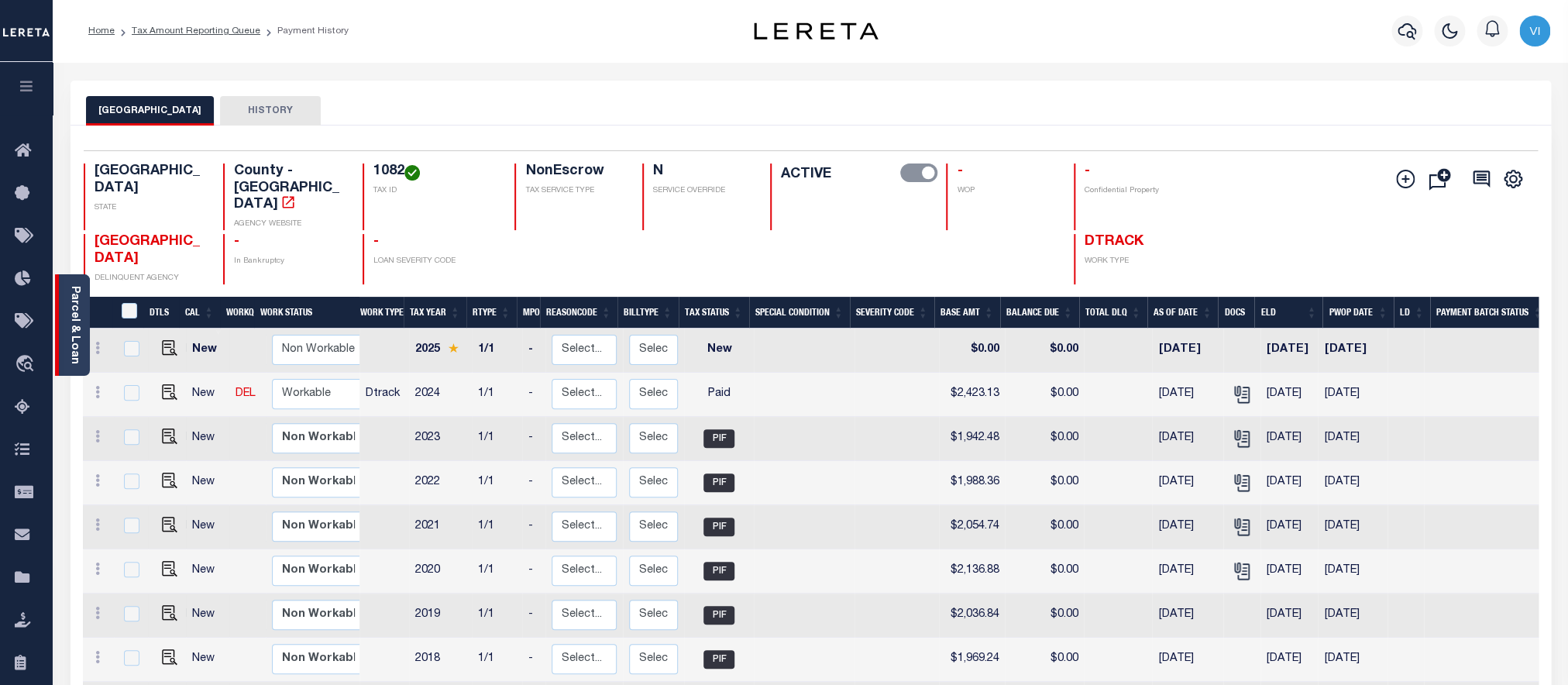
click at [80, 339] on link "Parcel & Loan" at bounding box center [74, 325] width 11 height 78
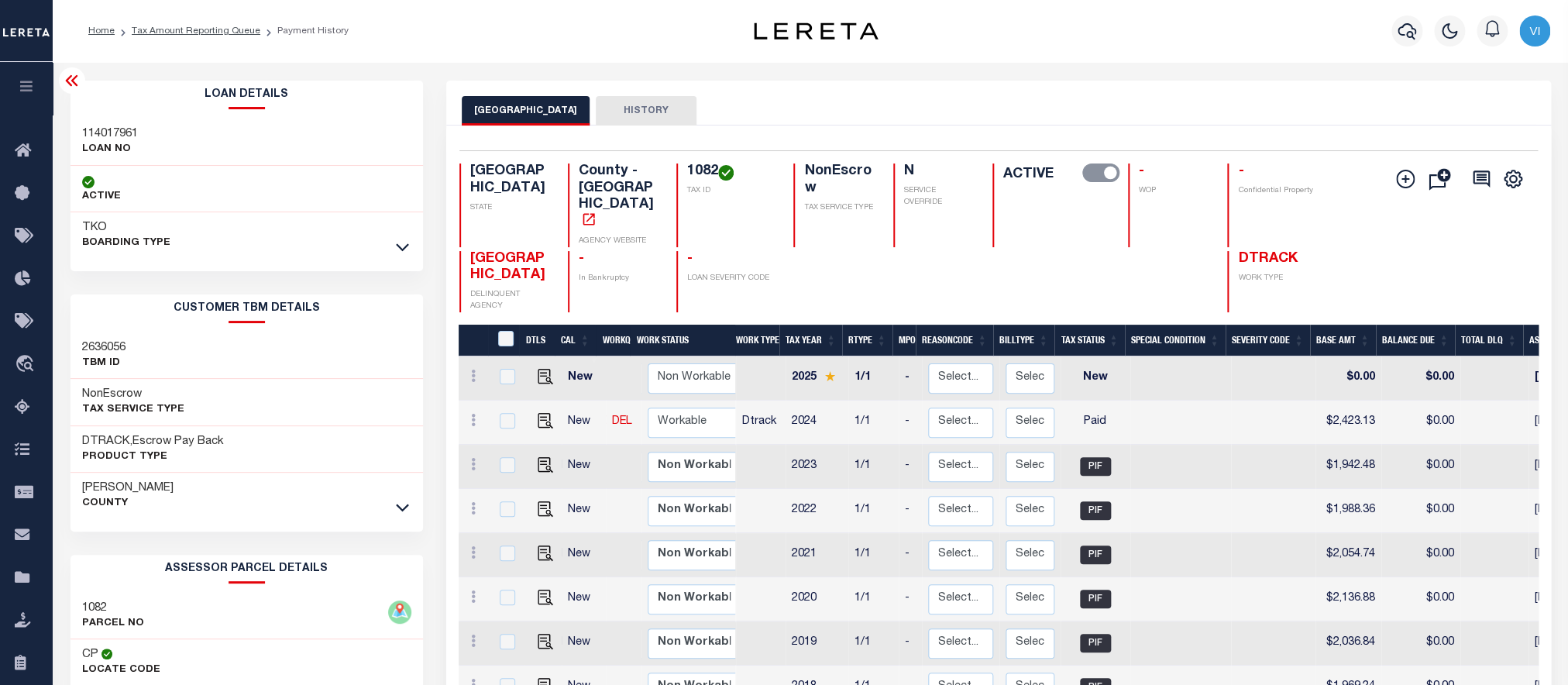
click at [86, 132] on h3 "114017961" at bounding box center [110, 134] width 56 height 15
click at [708, 176] on h4 "1082" at bounding box center [731, 172] width 88 height 17
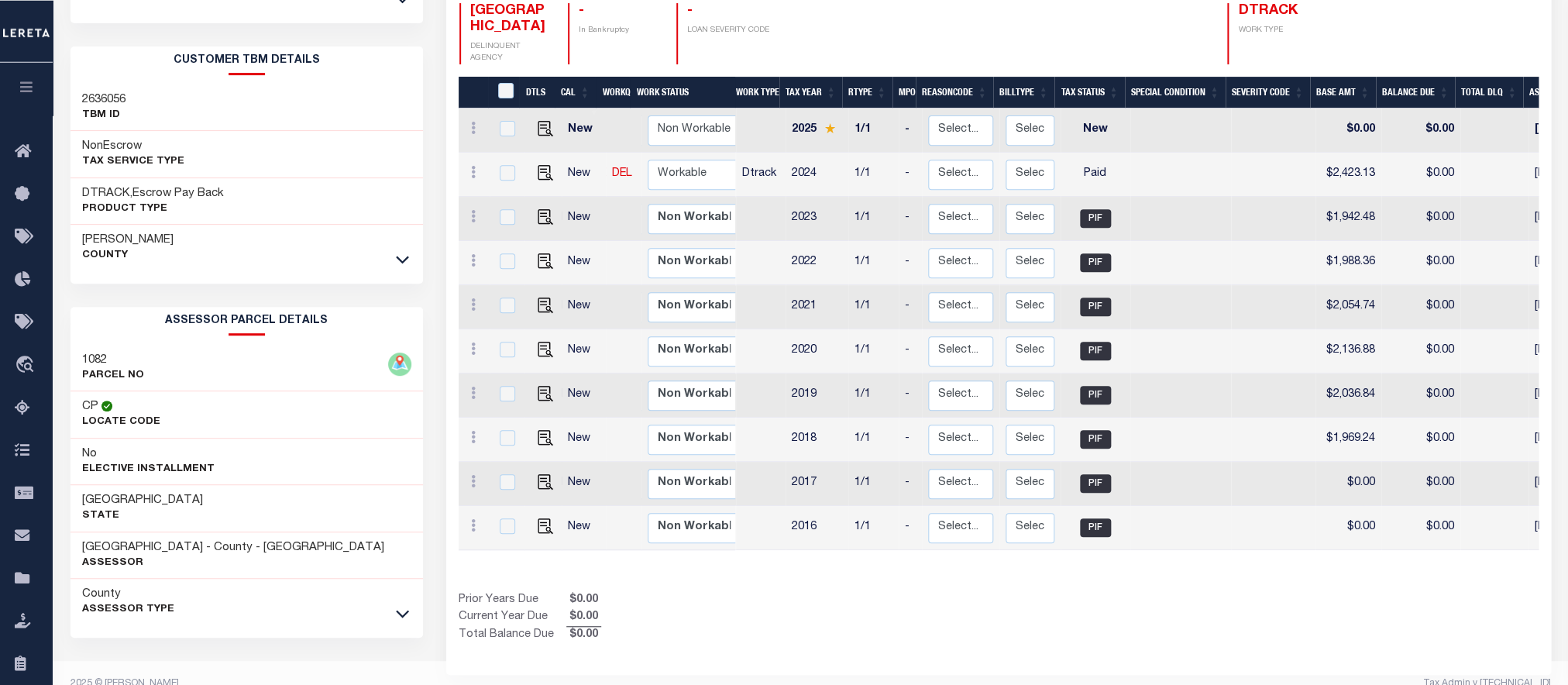
scroll to position [278, 0]
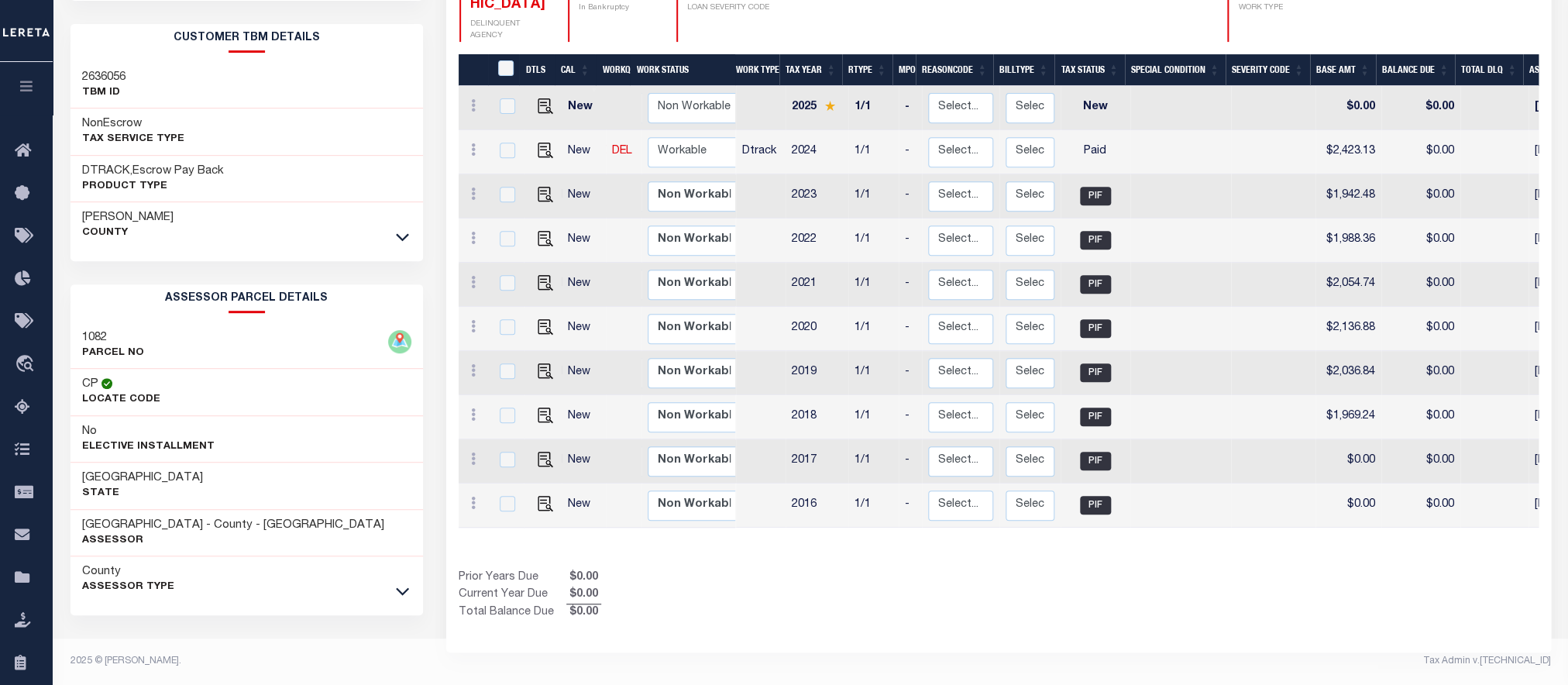
drag, startPoint x: 211, startPoint y: 521, endPoint x: 51, endPoint y: 515, distance: 160.1
click at [53, 515] on div "Parcel & Loan Loan Details 114017961 TKO" at bounding box center [810, 238] width 1515 height 894
click at [232, 550] on div "HENDERSON COUNTY - County - TX Assessor" at bounding box center [247, 534] width 353 height 48
drag, startPoint x: 204, startPoint y: 525, endPoint x: 76, endPoint y: 520, distance: 128.1
click at [76, 520] on div "HENDERSON COUNTY - County - TX Assessor" at bounding box center [247, 534] width 353 height 48
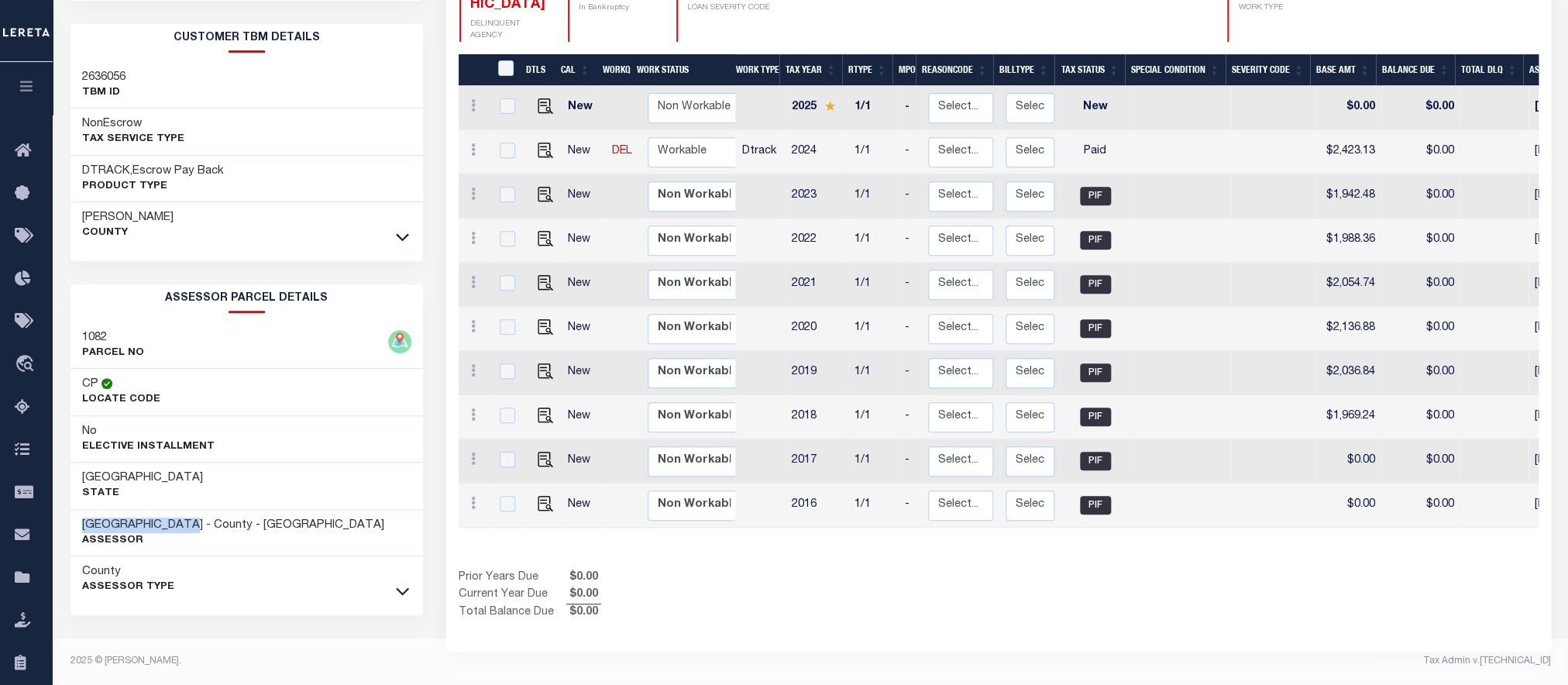
copy h3 "[GEOGRAPHIC_DATA]"
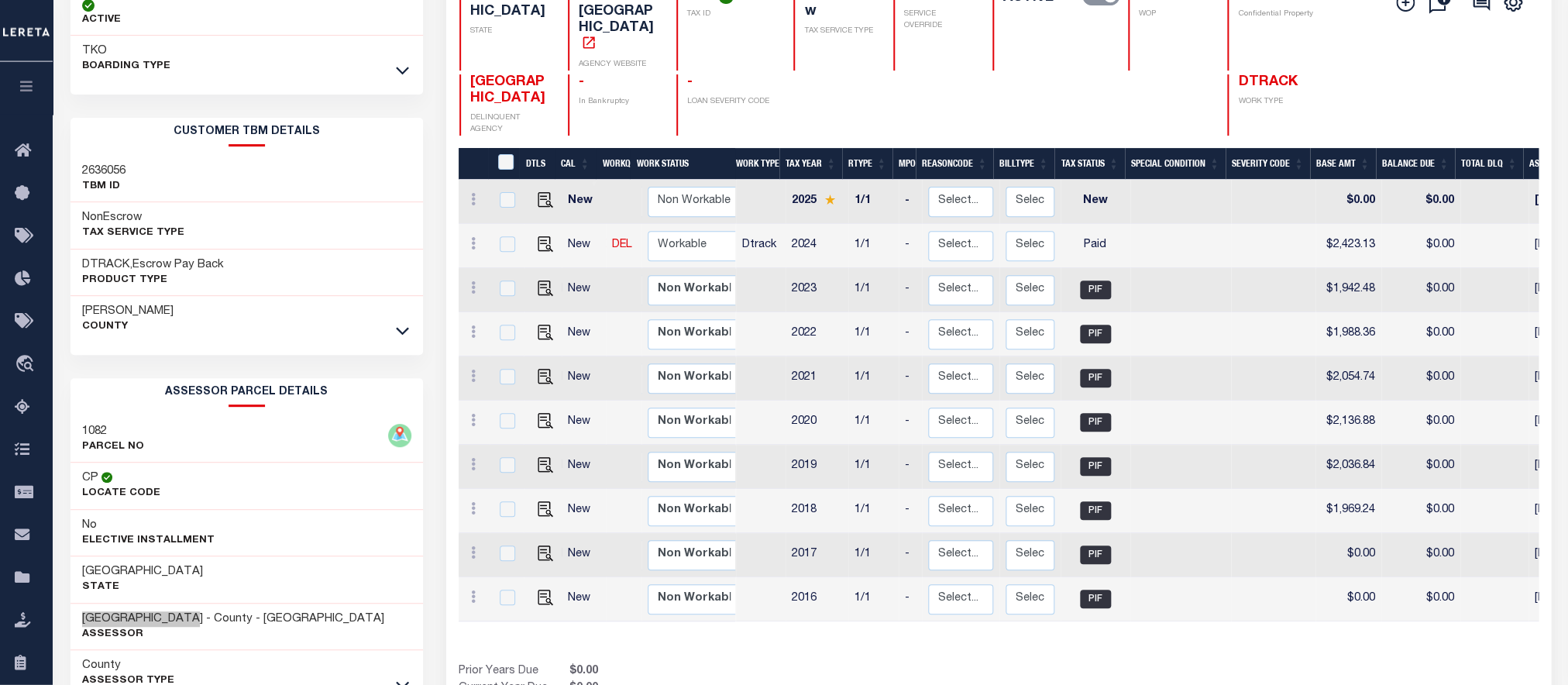
scroll to position [0, 0]
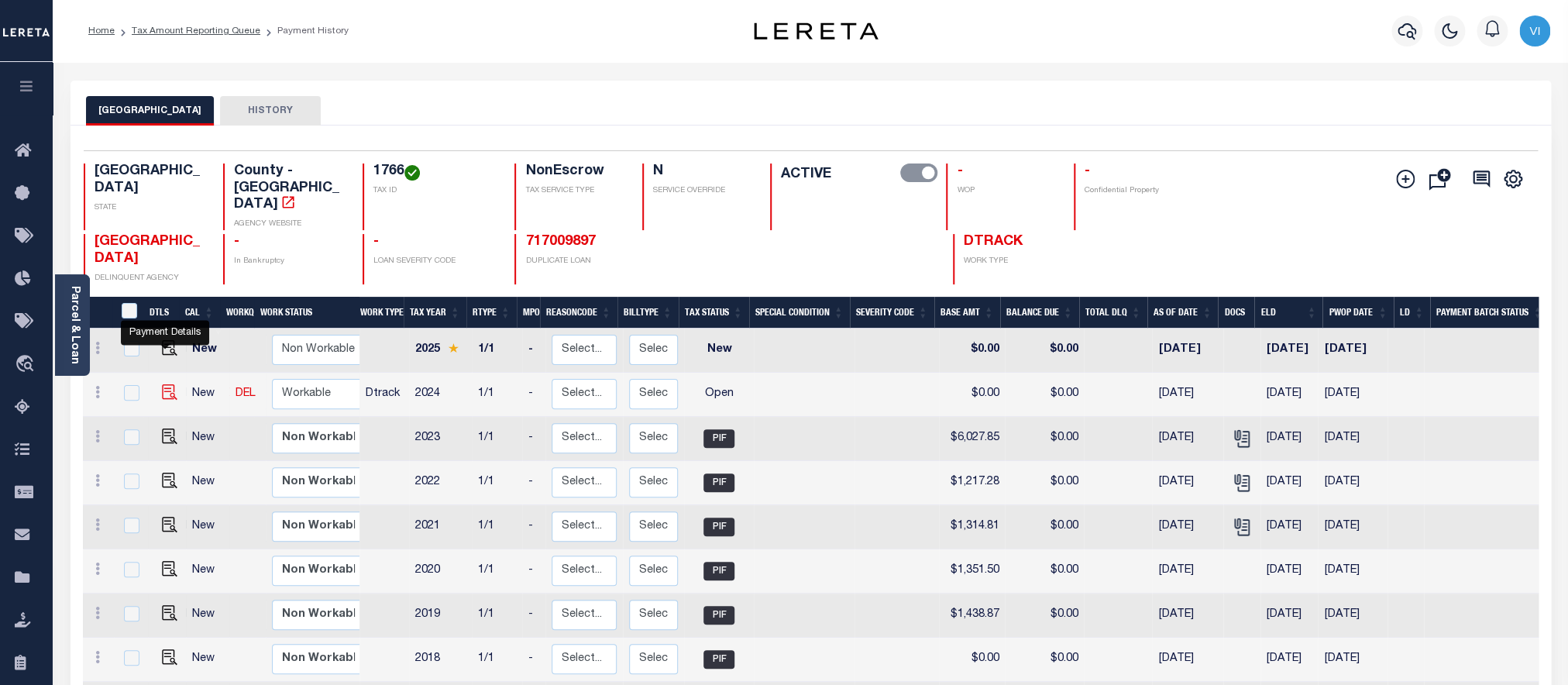
click at [165, 385] on img "" at bounding box center [170, 392] width 15 height 15
checkbox input "true"
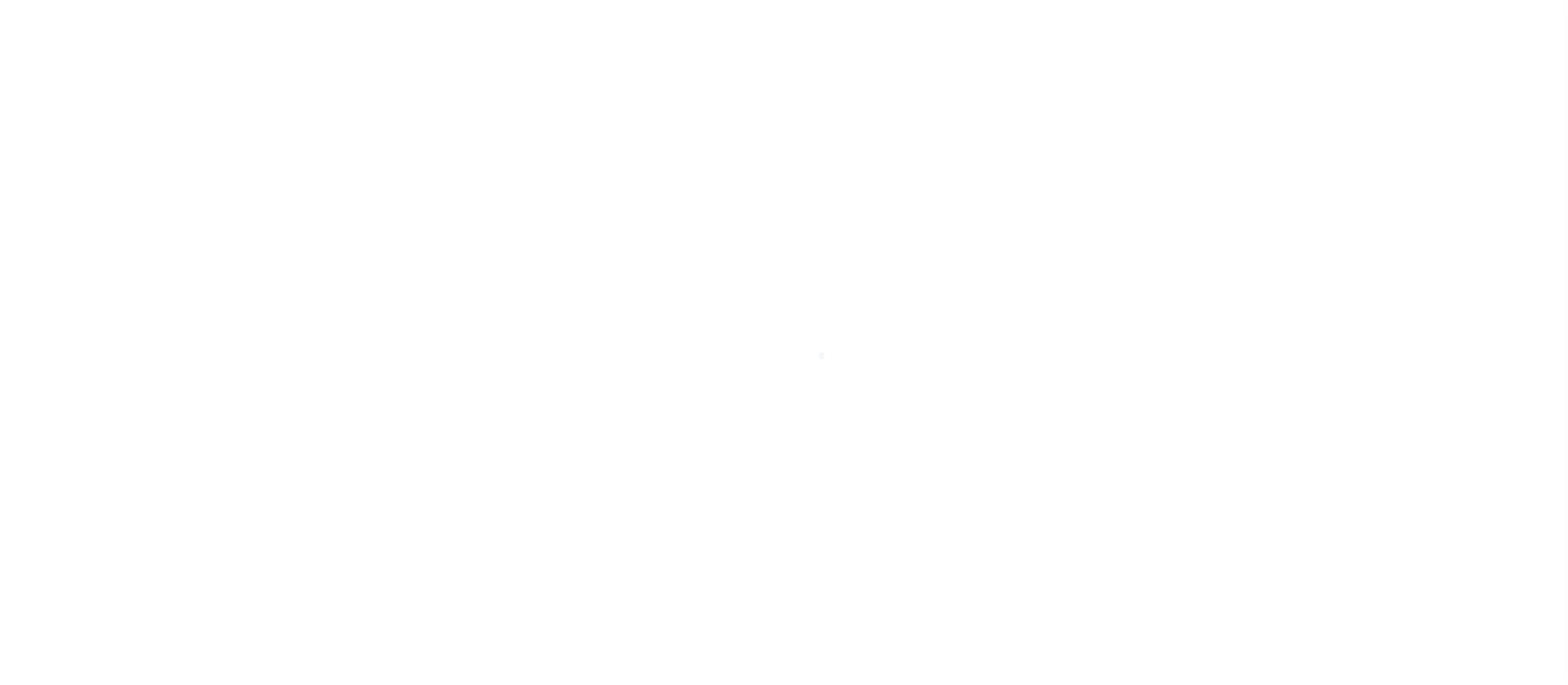
checkbox input "false"
type input "02/01/2025"
select select "OP2"
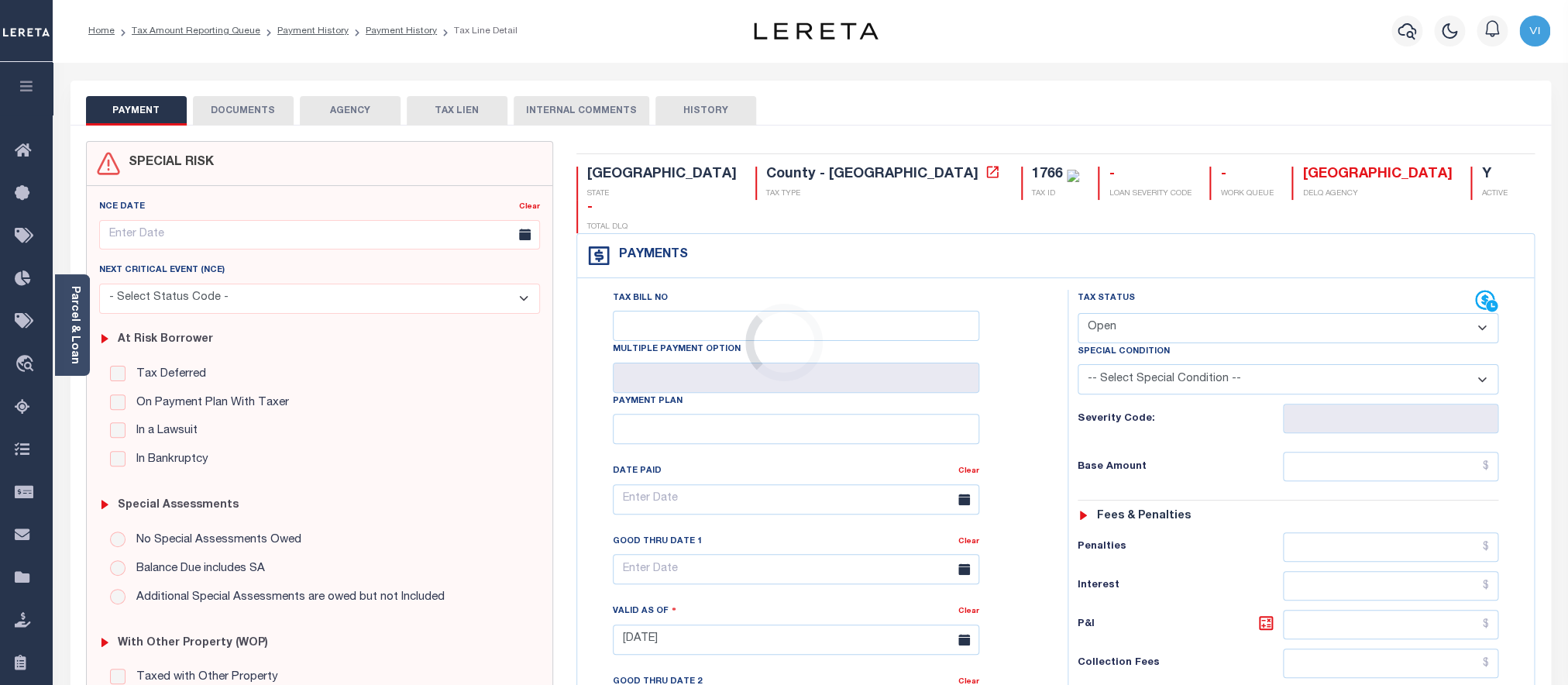
click at [219, 111] on div "Loading..." at bounding box center [784, 342] width 1568 height 685
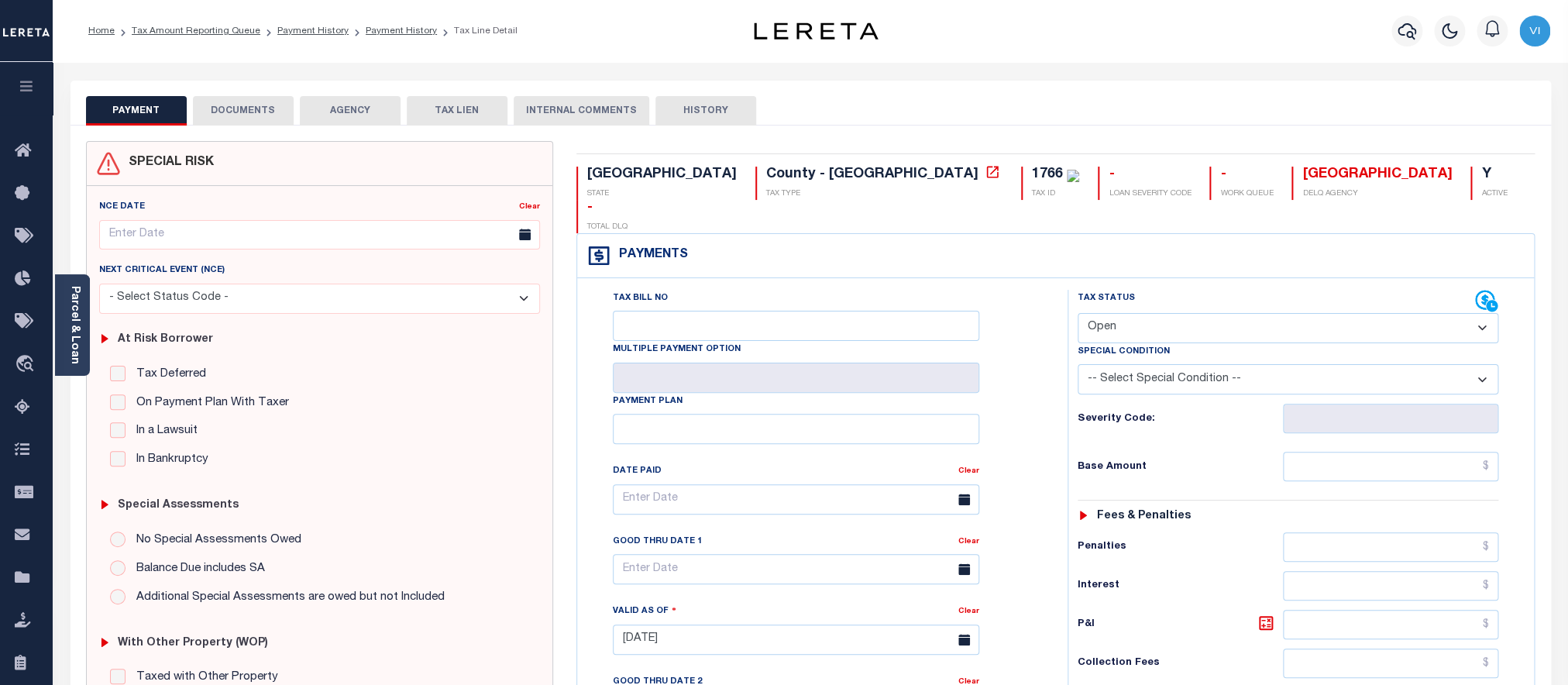
click at [219, 111] on button "DOCUMENTS" at bounding box center [243, 110] width 101 height 30
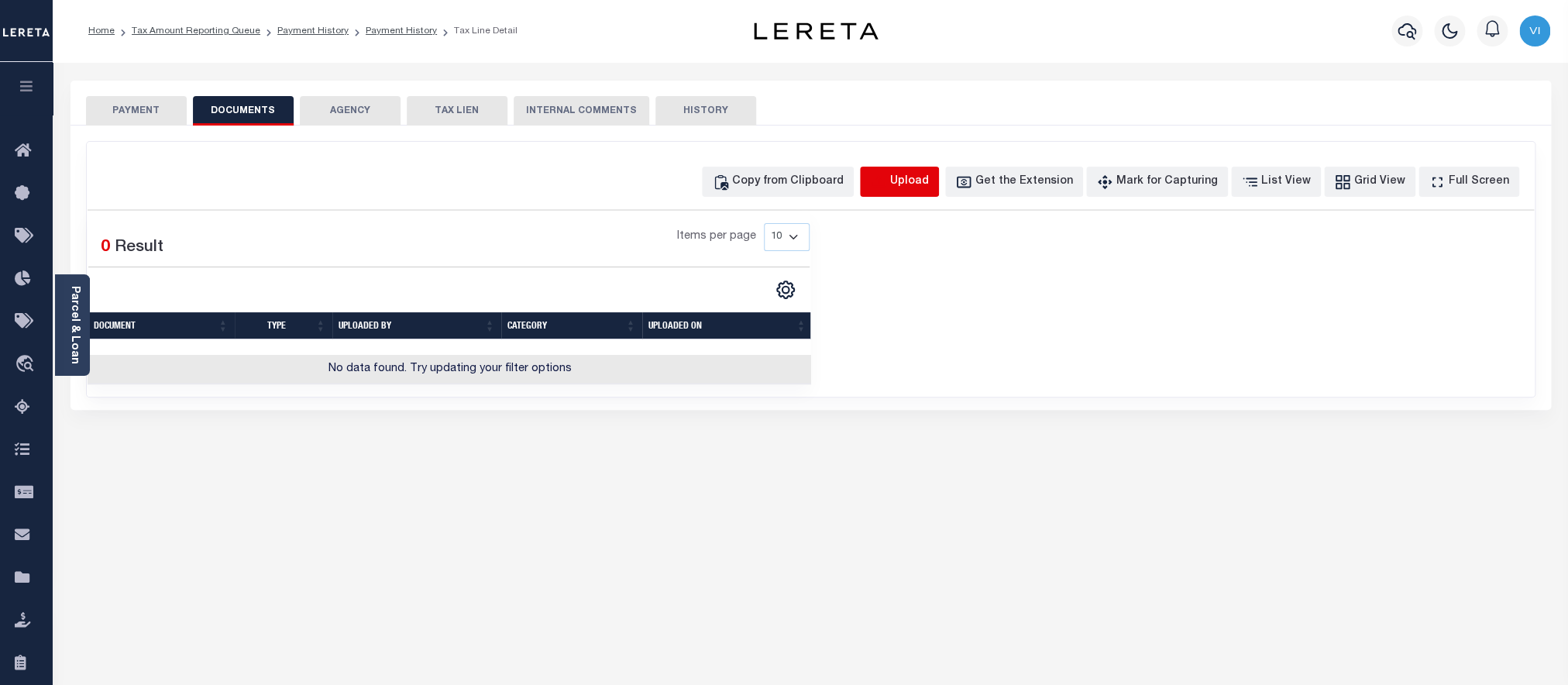
click at [888, 186] on icon "button" at bounding box center [879, 182] width 17 height 17
select select "POP"
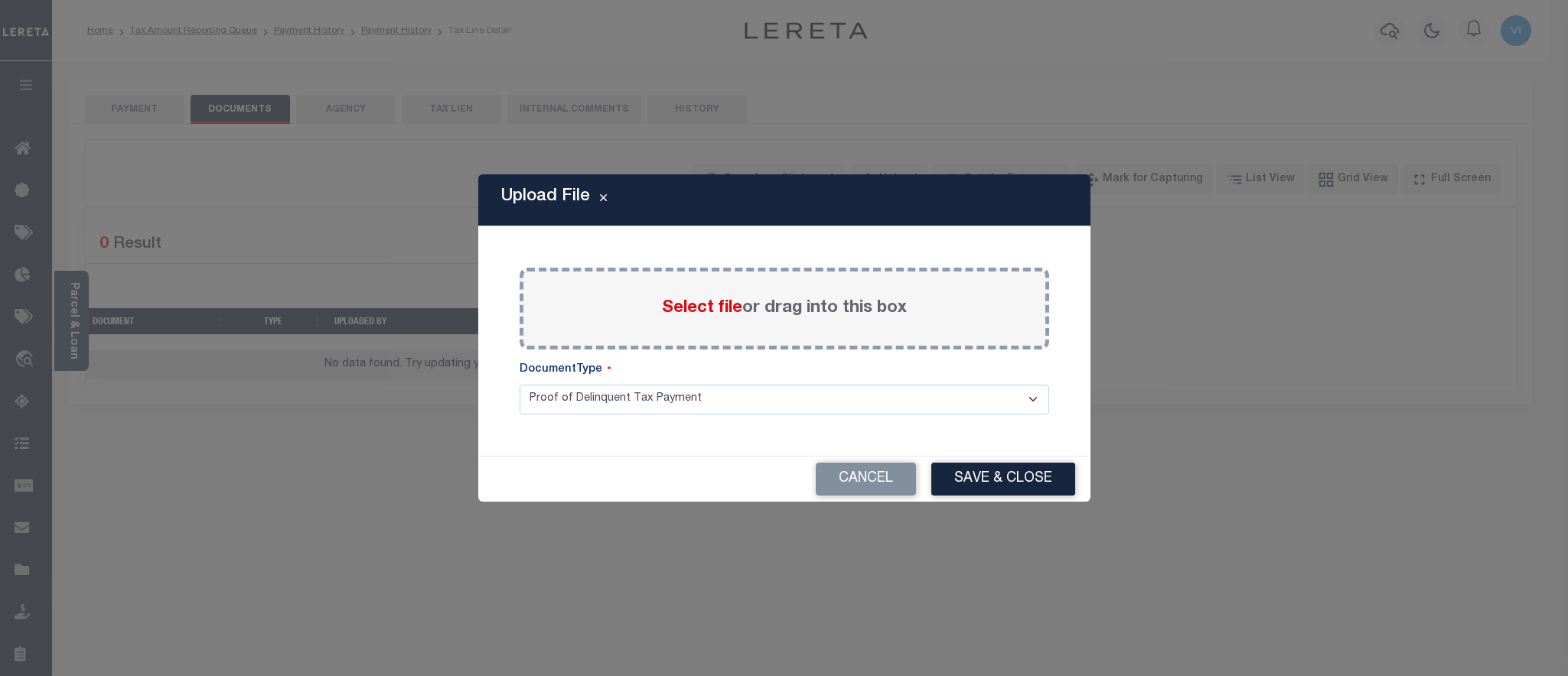
click at [697, 314] on span "Select file" at bounding box center [702, 308] width 80 height 17
click at [0, 0] on input "Select file or drag into this box" at bounding box center [0, 0] width 0 height 0
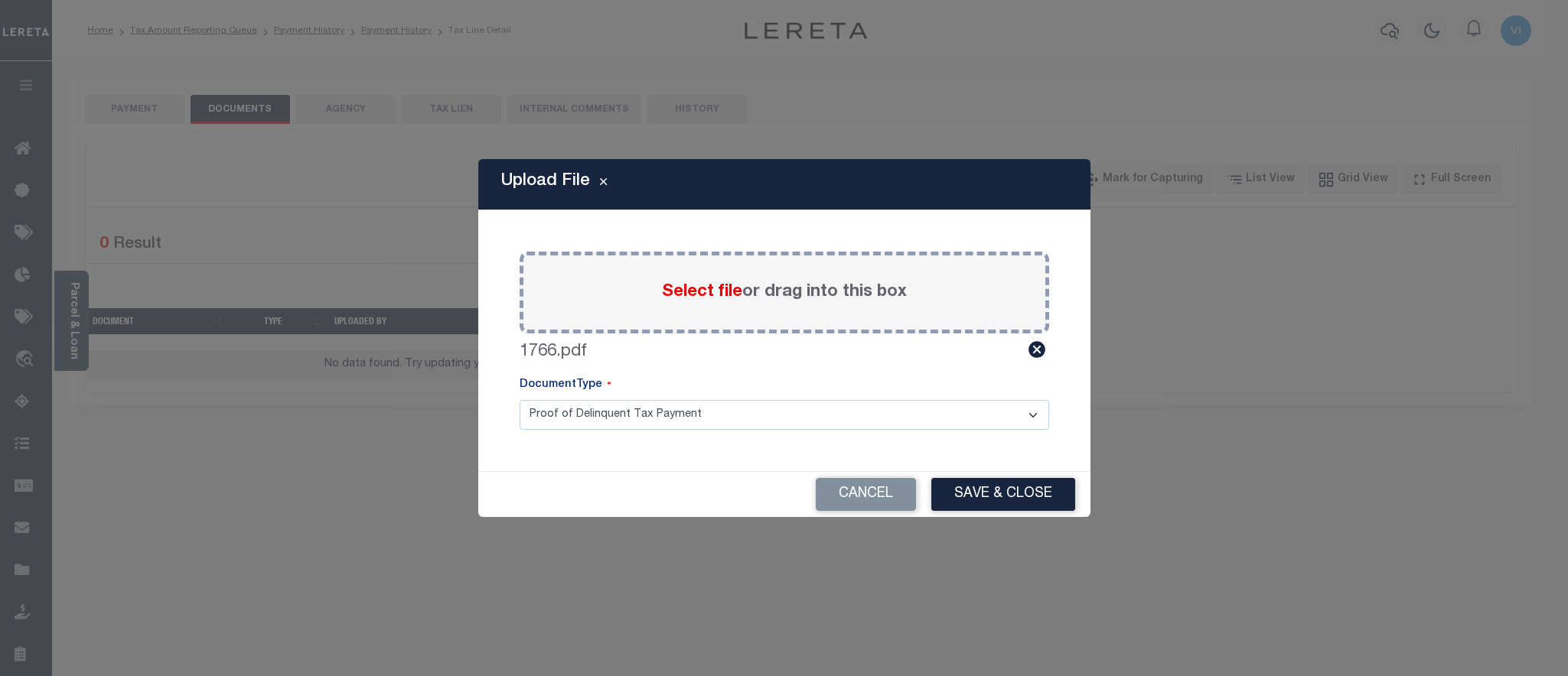
click option "Proof of Delinquent Tax Payment" at bounding box center [0, 0] width 0 height 0
click at [959, 486] on button "Save & Close" at bounding box center [1003, 494] width 144 height 33
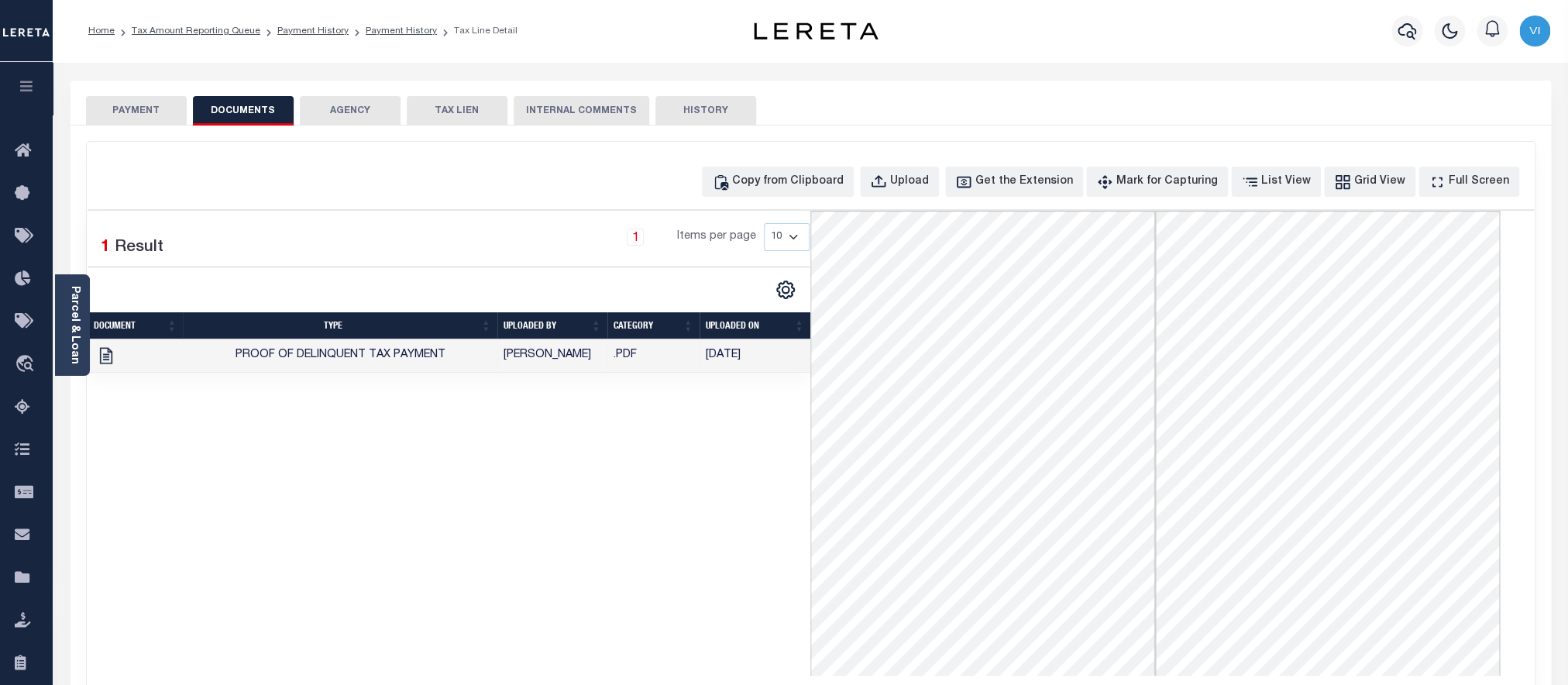
click at [154, 111] on button "PAYMENT" at bounding box center [136, 110] width 101 height 30
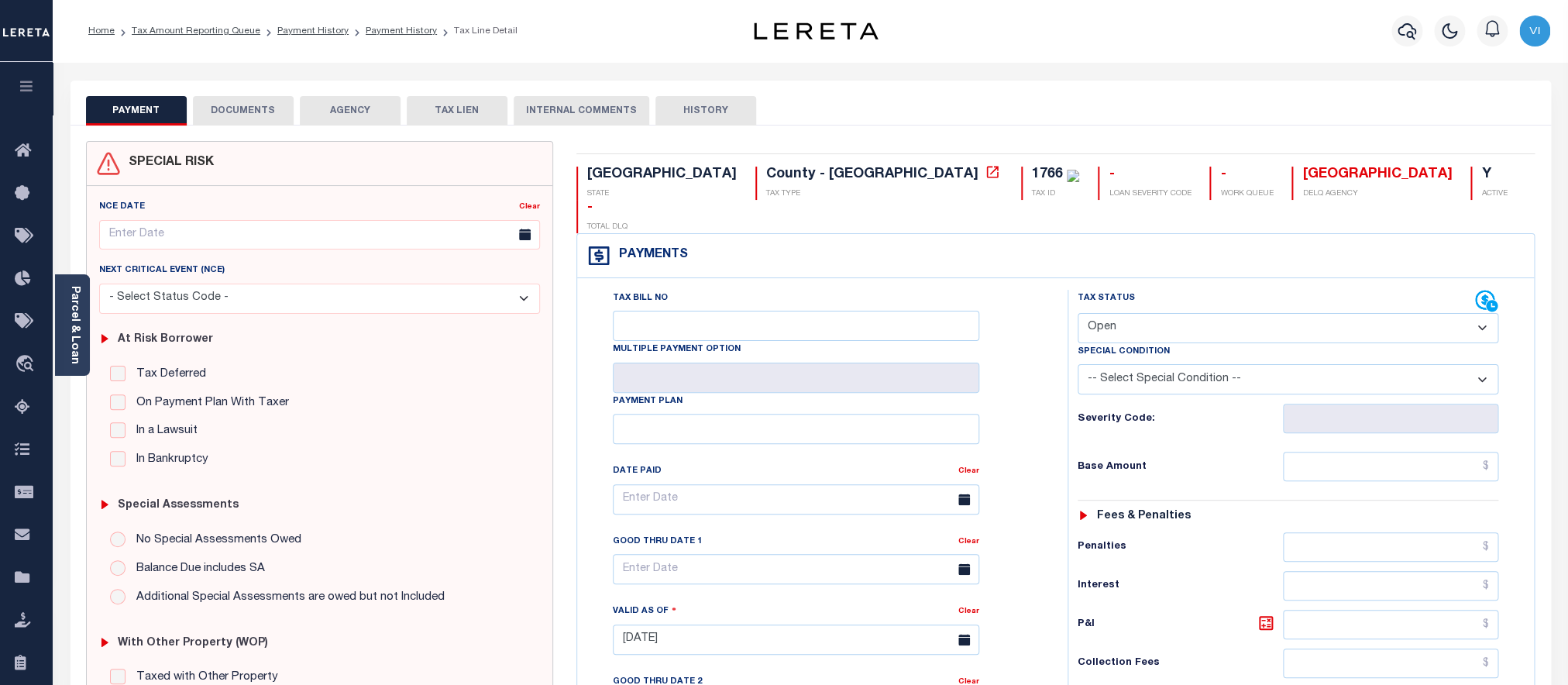
click at [1078, 313] on select "- Select Status Code - Open Due/Unpaid Paid Incomplete No Tax Due Internal Refu…" at bounding box center [1288, 328] width 422 height 31
select select "PYD"
click option "Paid" at bounding box center [0, 0] width 0 height 0
type input "[DATE]"
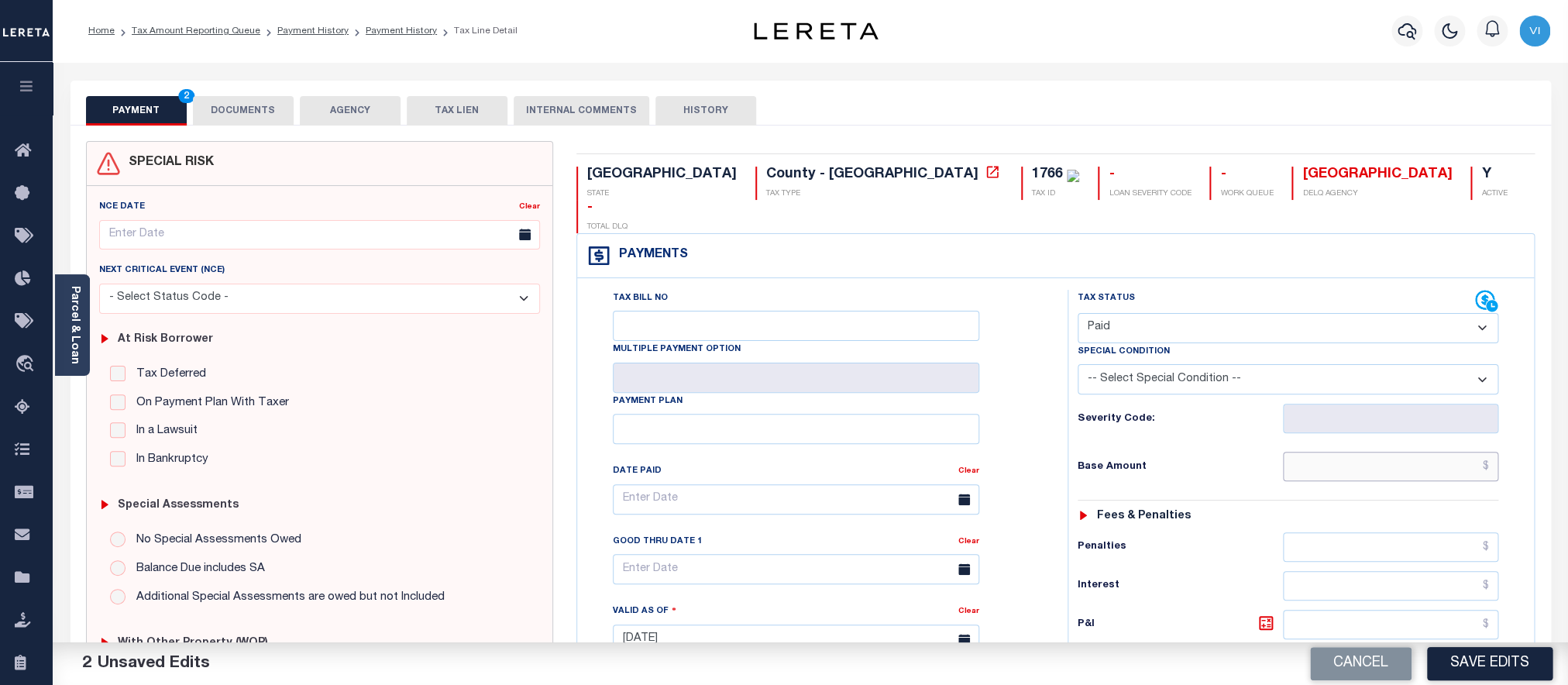
click at [1346, 452] on input "text" at bounding box center [1391, 466] width 216 height 30
paste input "5,876.91"
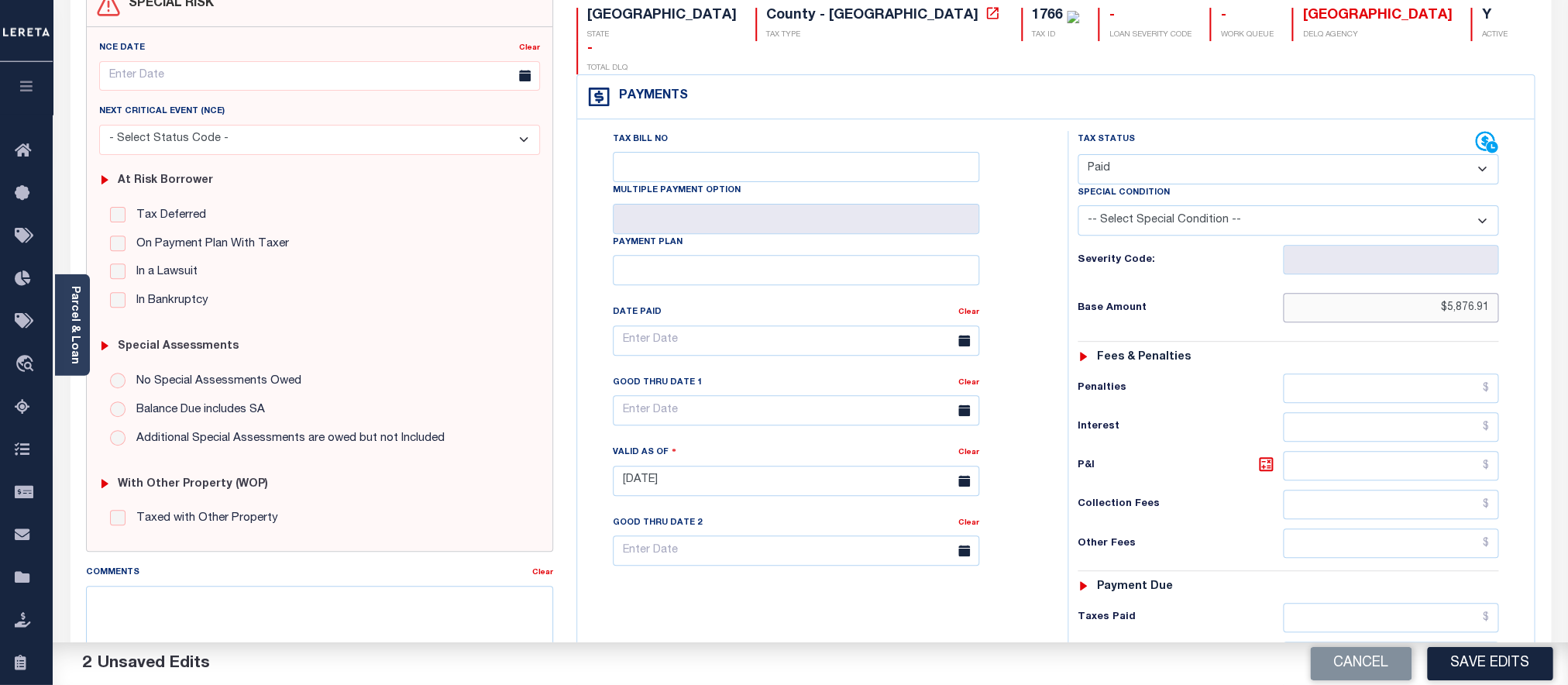
scroll to position [469, 0]
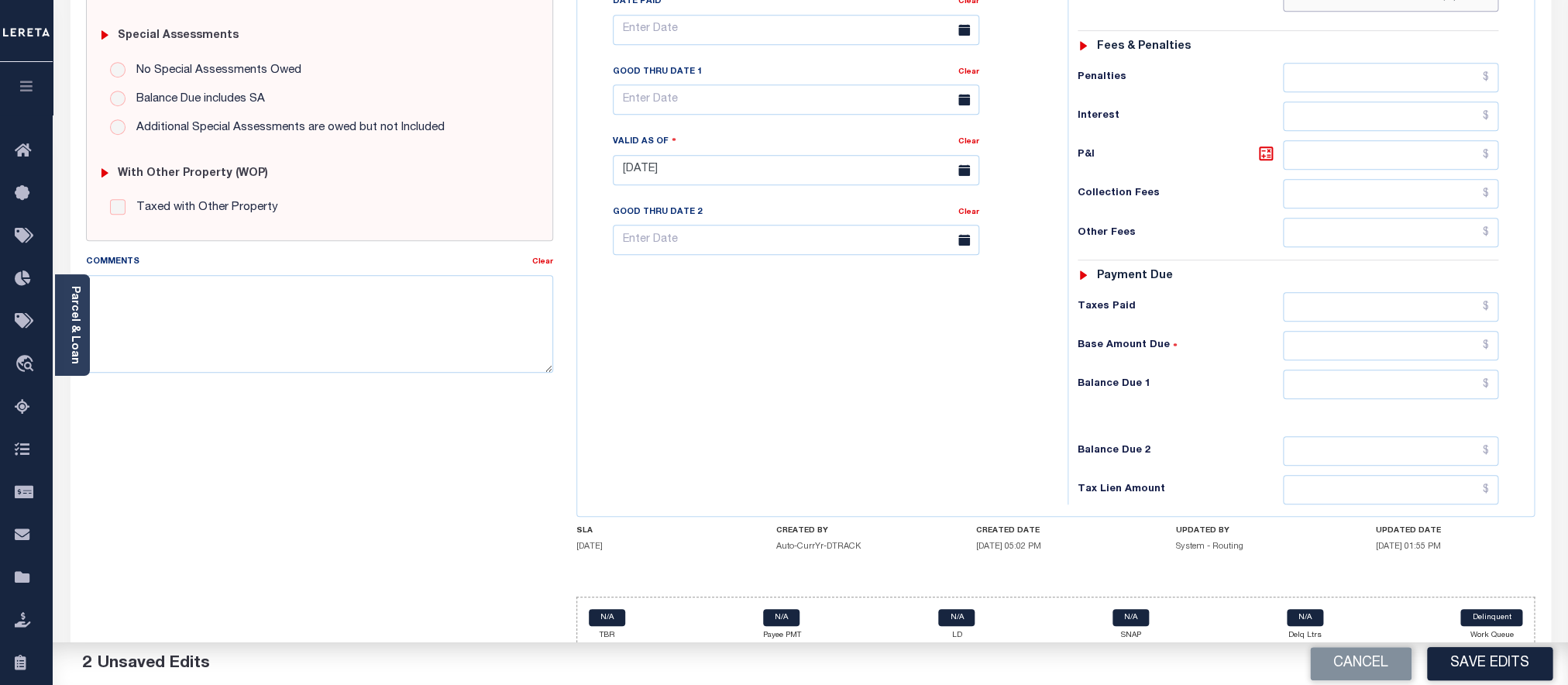
type input "$5,876.91"
click at [1324, 370] on input "text" at bounding box center [1391, 385] width 216 height 30
click at [1352, 372] on input "text" at bounding box center [1391, 385] width 216 height 30
type input "$0.00"
click at [1505, 653] on button "Save Edits" at bounding box center [1490, 664] width 126 height 33
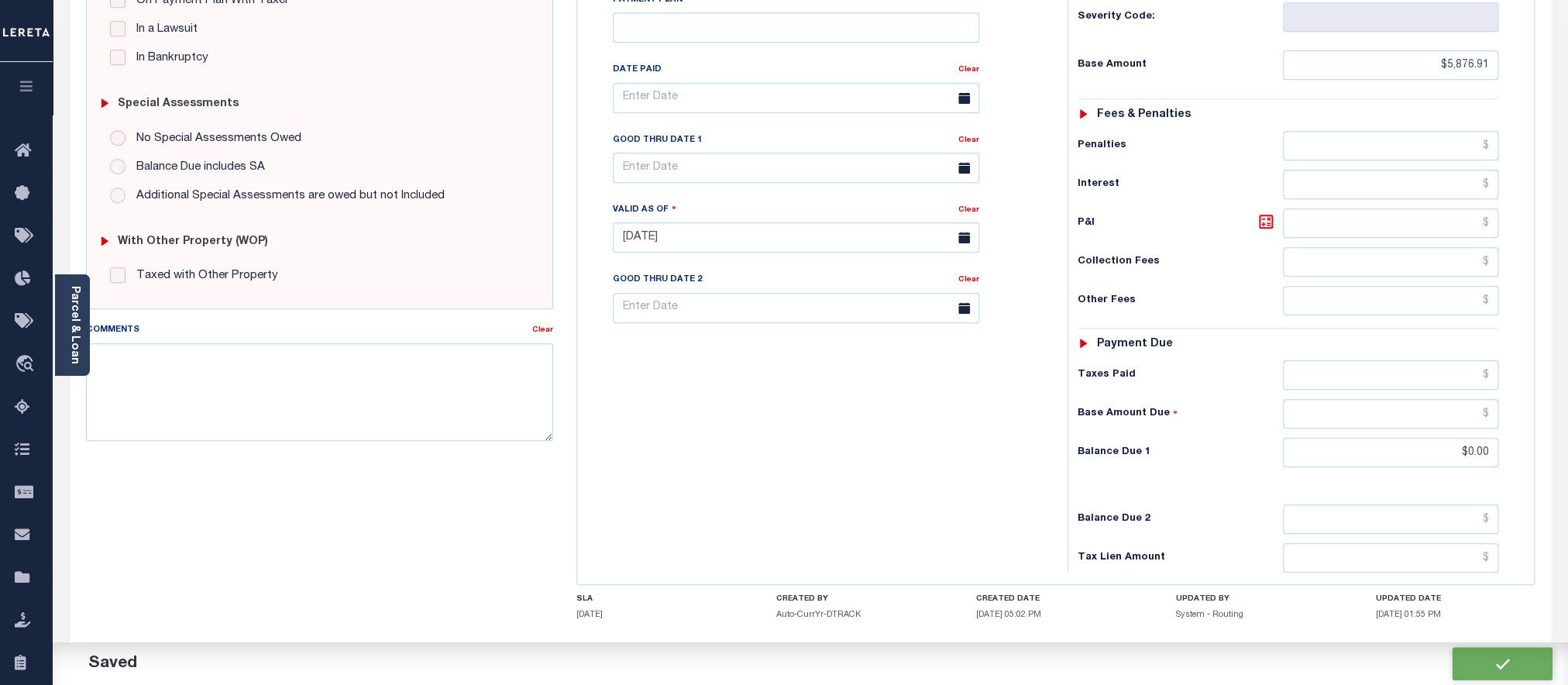
scroll to position [538, 0]
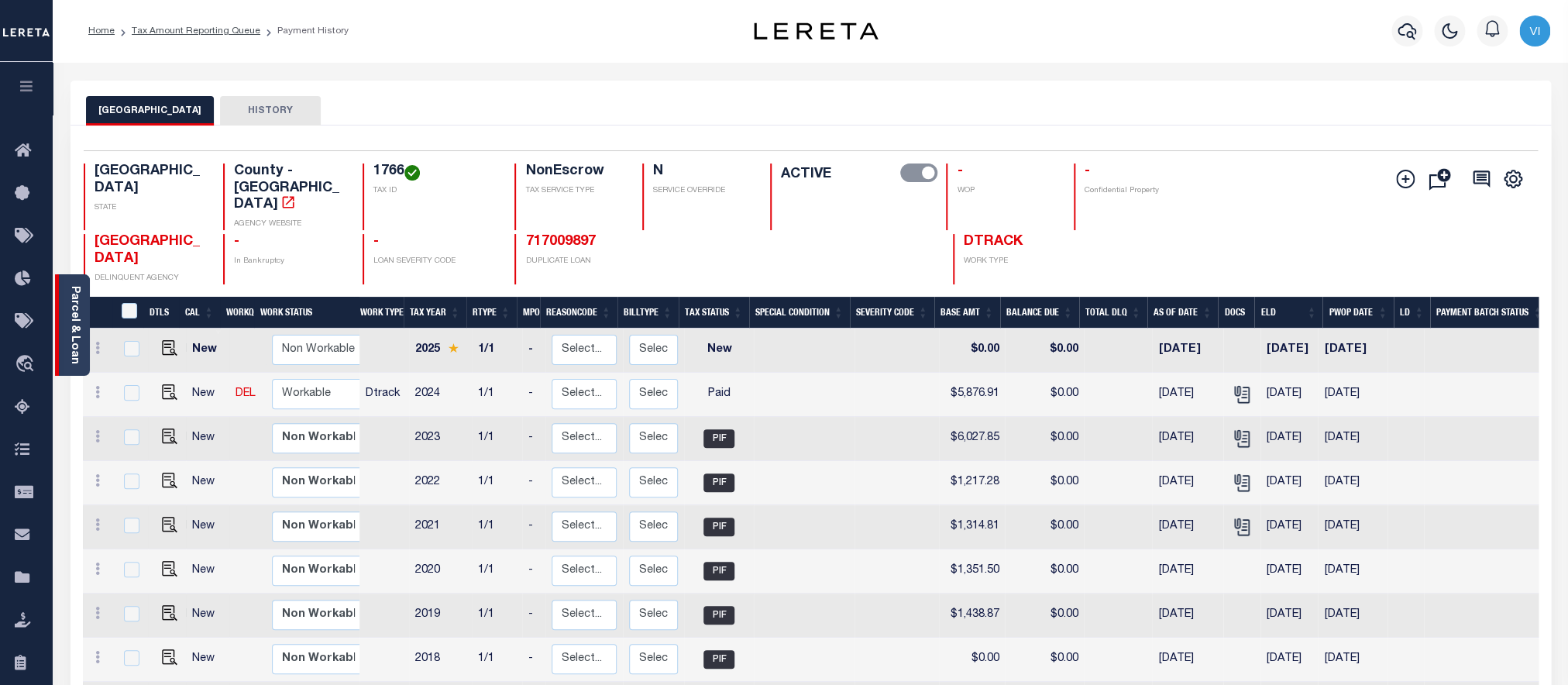
click at [65, 337] on div "Parcel & Loan" at bounding box center [72, 325] width 35 height 102
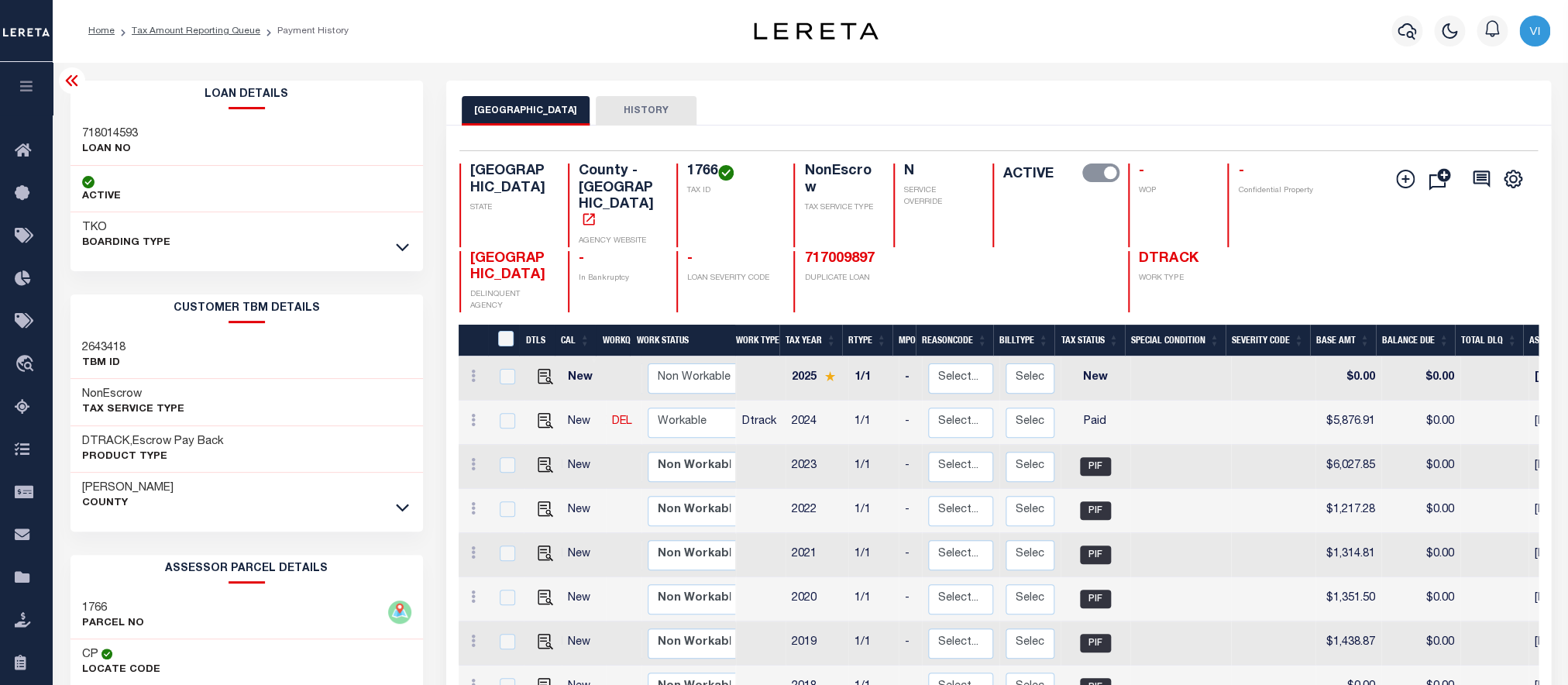
click at [75, 130] on div "718014593 LOAN NO" at bounding box center [247, 143] width 353 height 48
click at [81, 128] on div "718014593 LOAN NO" at bounding box center [247, 143] width 353 height 48
copy h3 "718014593"
click at [704, 177] on h4 "1766" at bounding box center [731, 172] width 88 height 17
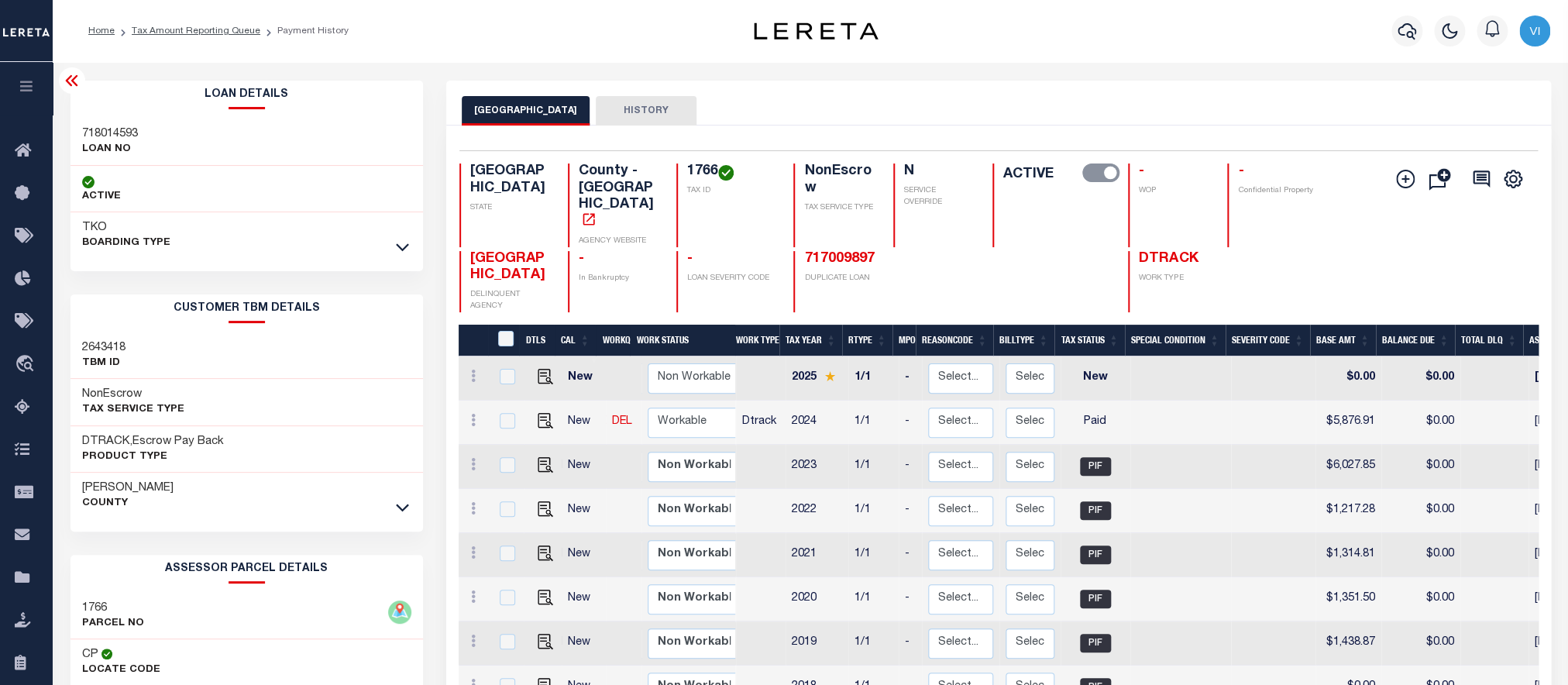
click at [704, 177] on h4 "1766" at bounding box center [731, 172] width 88 height 17
click at [683, 172] on div "1766 TAX ID" at bounding box center [725, 205] width 99 height 84
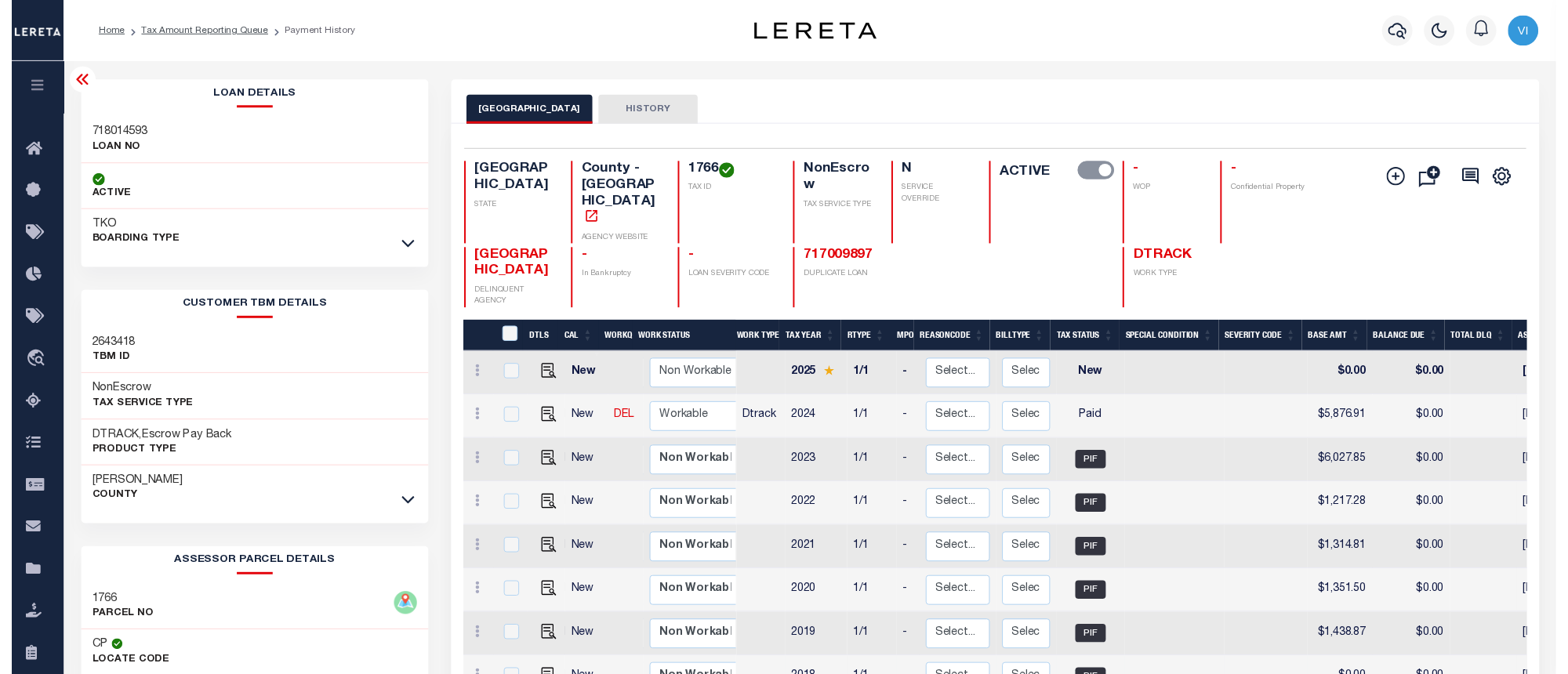
scroll to position [169, 0]
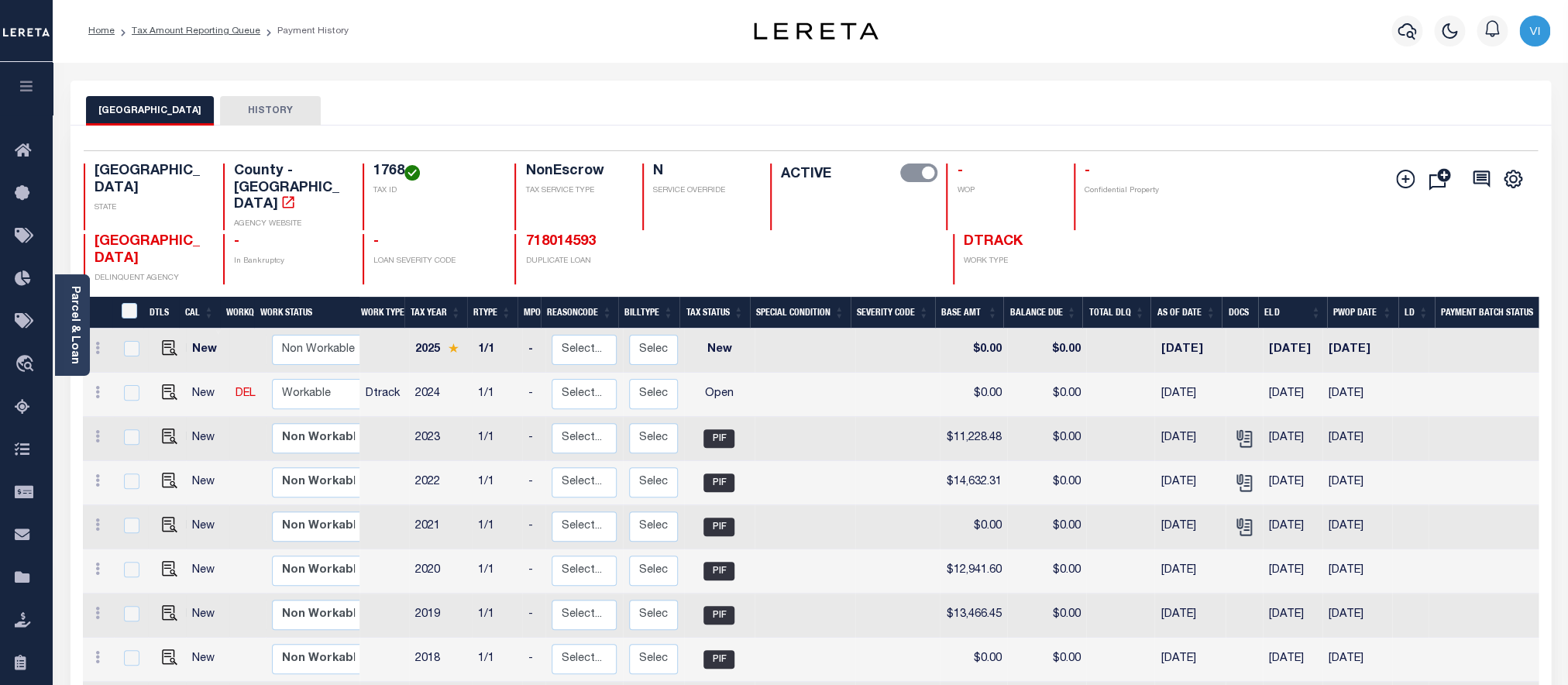
click at [370, 179] on div "1768 TAX ID" at bounding box center [428, 197] width 133 height 67
click at [166, 385] on img "" at bounding box center [170, 392] width 15 height 15
checkbox input "true"
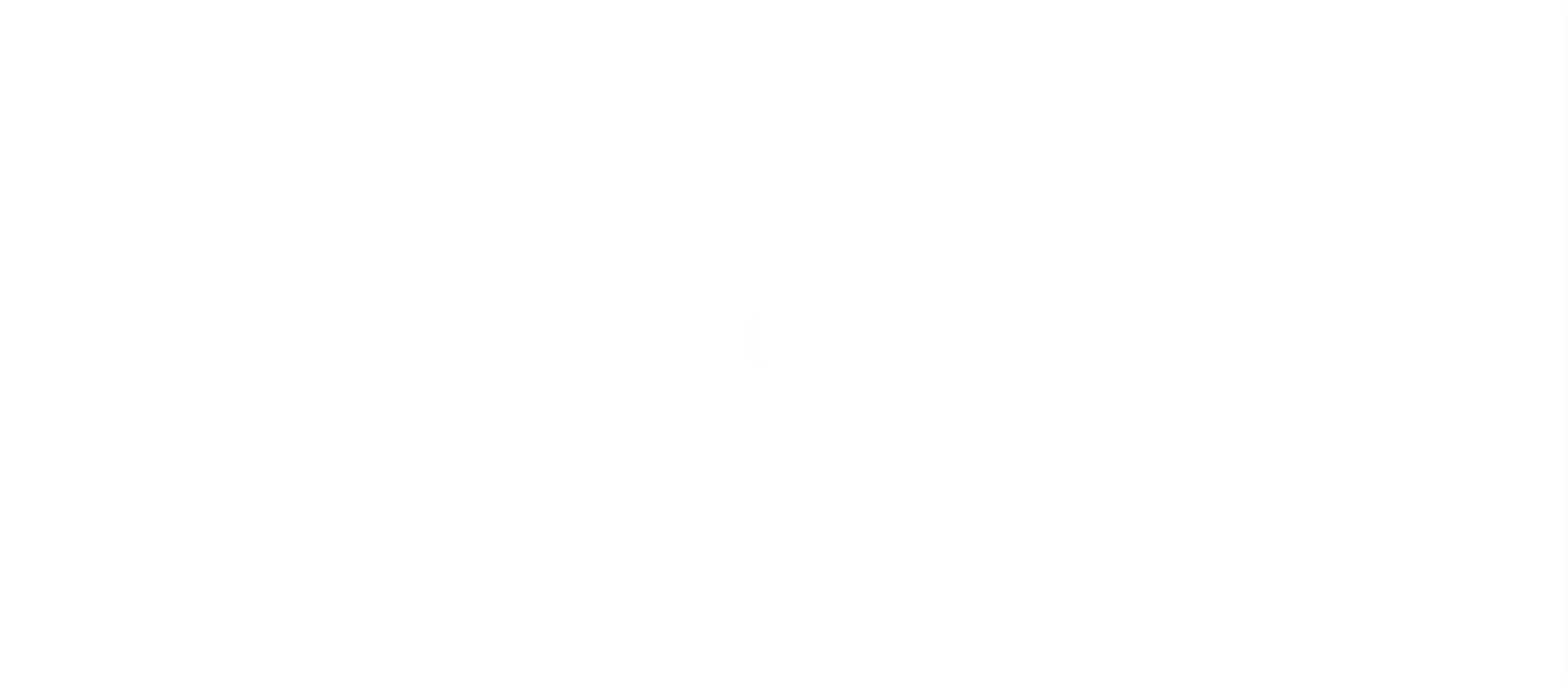
checkbox input "false"
type input "[DATE]"
select select "OP2"
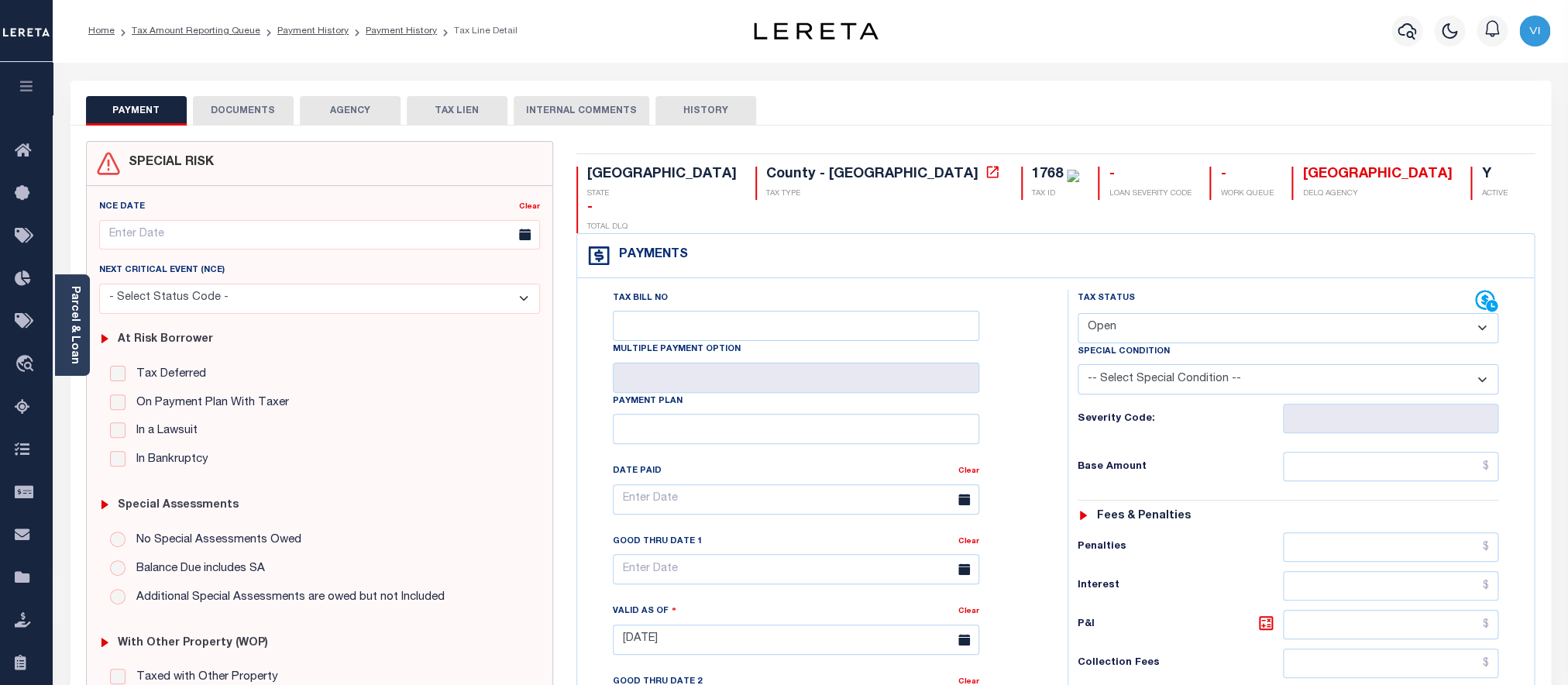
click at [223, 95] on div "PAYMENT DOCUMENTS AGENCY DELINQUENT PAYEE TAX LIEN" at bounding box center [810, 103] width 1481 height 45
click at [229, 109] on button "DOCUMENTS" at bounding box center [243, 110] width 101 height 30
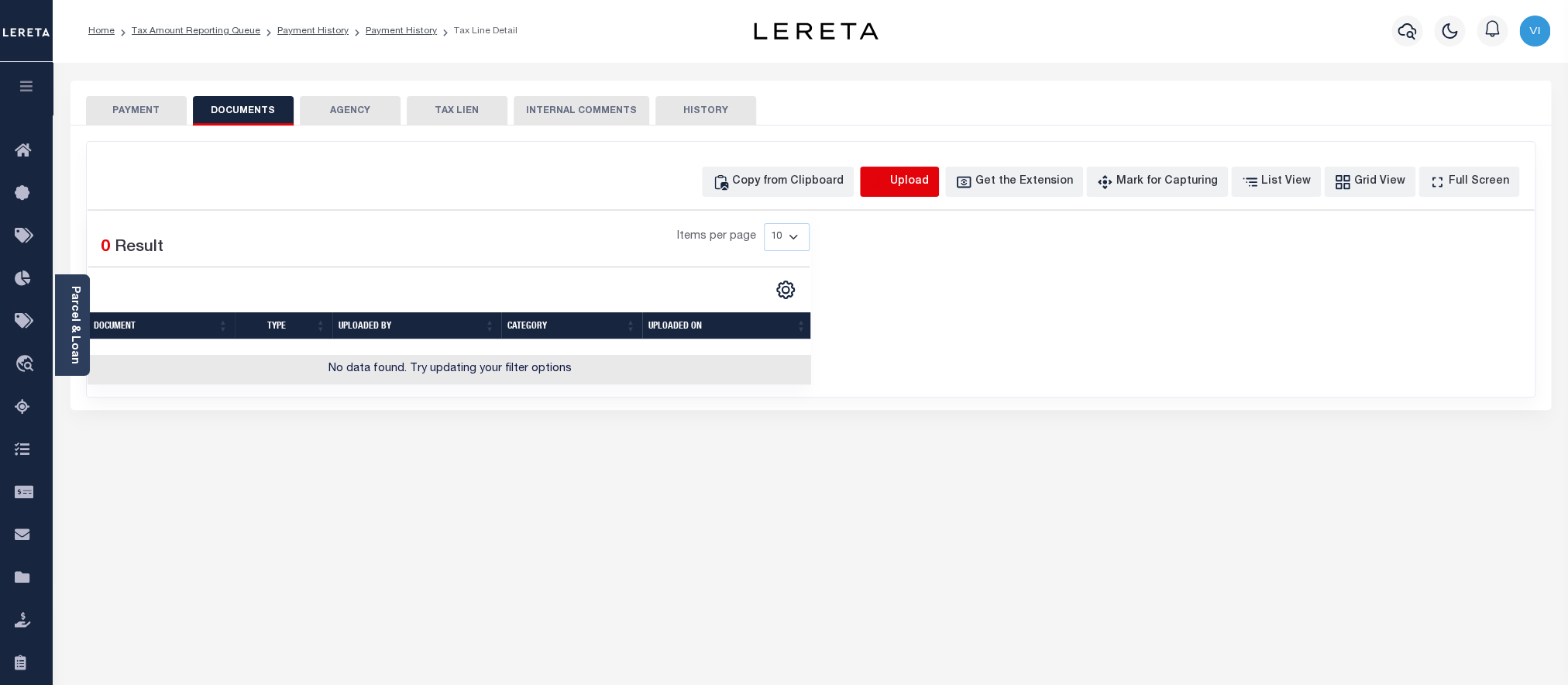
click at [888, 190] on icon "button" at bounding box center [879, 182] width 17 height 17
select select "POP"
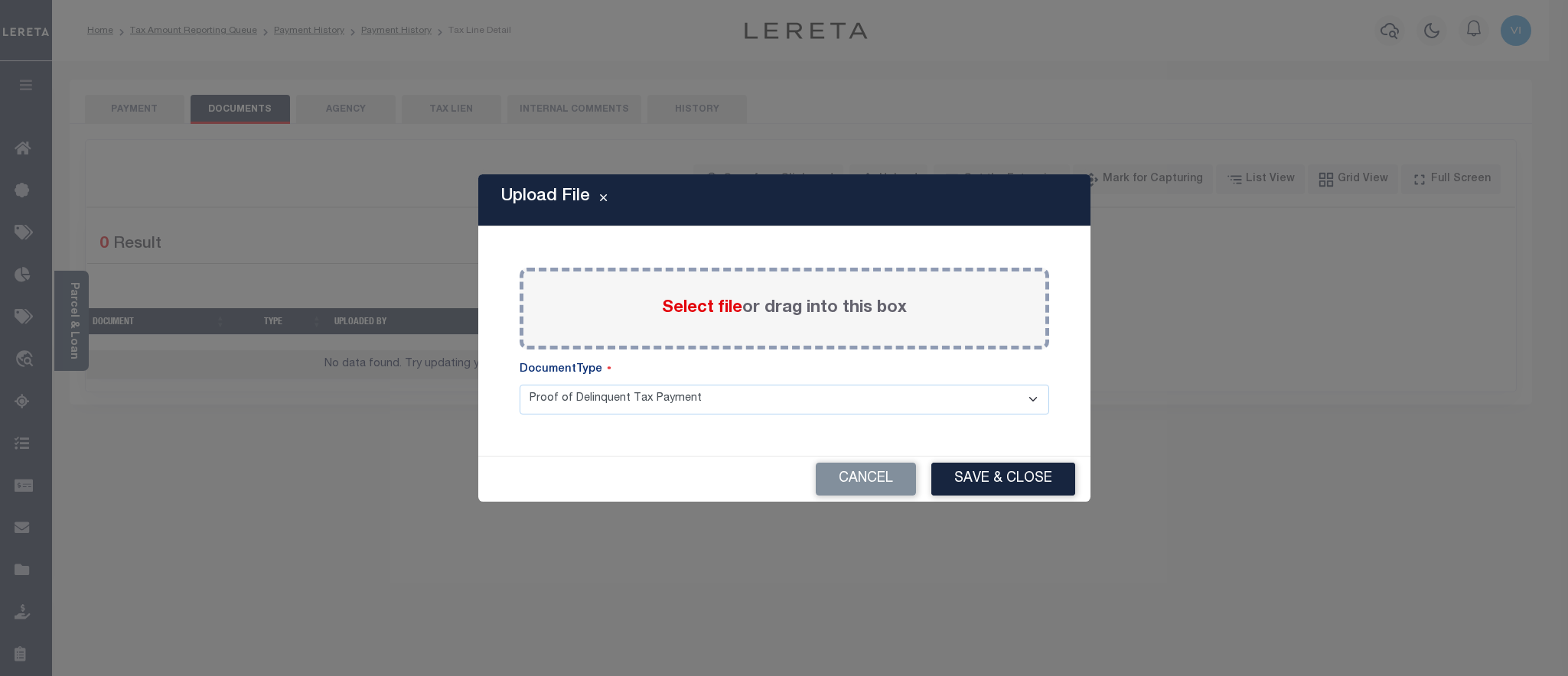
click at [686, 312] on span "Select file" at bounding box center [702, 308] width 80 height 17
click at [0, 0] on input "Select file or drag into this box" at bounding box center [0, 0] width 0 height 0
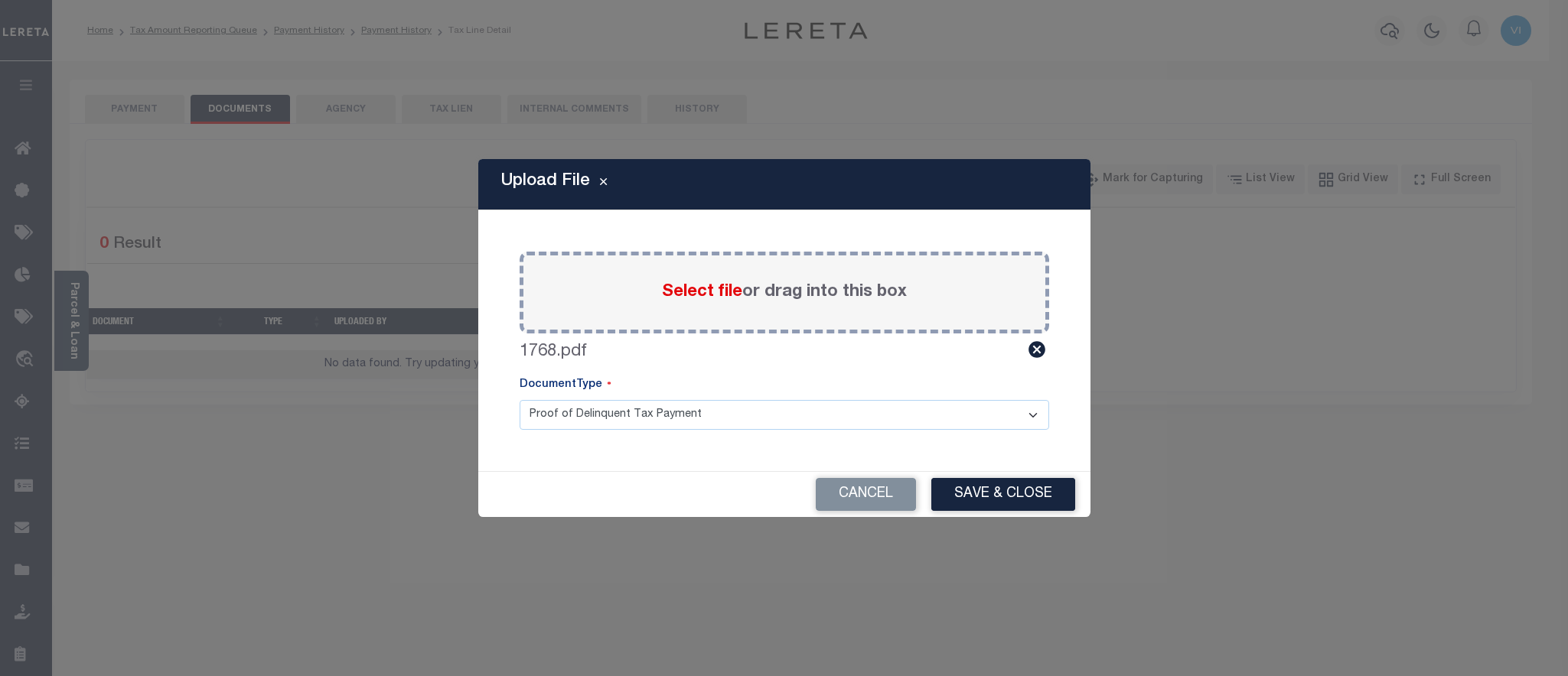
click at [520, 400] on select "Proof of Delinquent Tax Payment" at bounding box center [784, 415] width 530 height 30
click option "Proof of Delinquent Tax Payment" at bounding box center [0, 0] width 0 height 0
click at [1005, 488] on button "Save & Close" at bounding box center [1003, 494] width 144 height 33
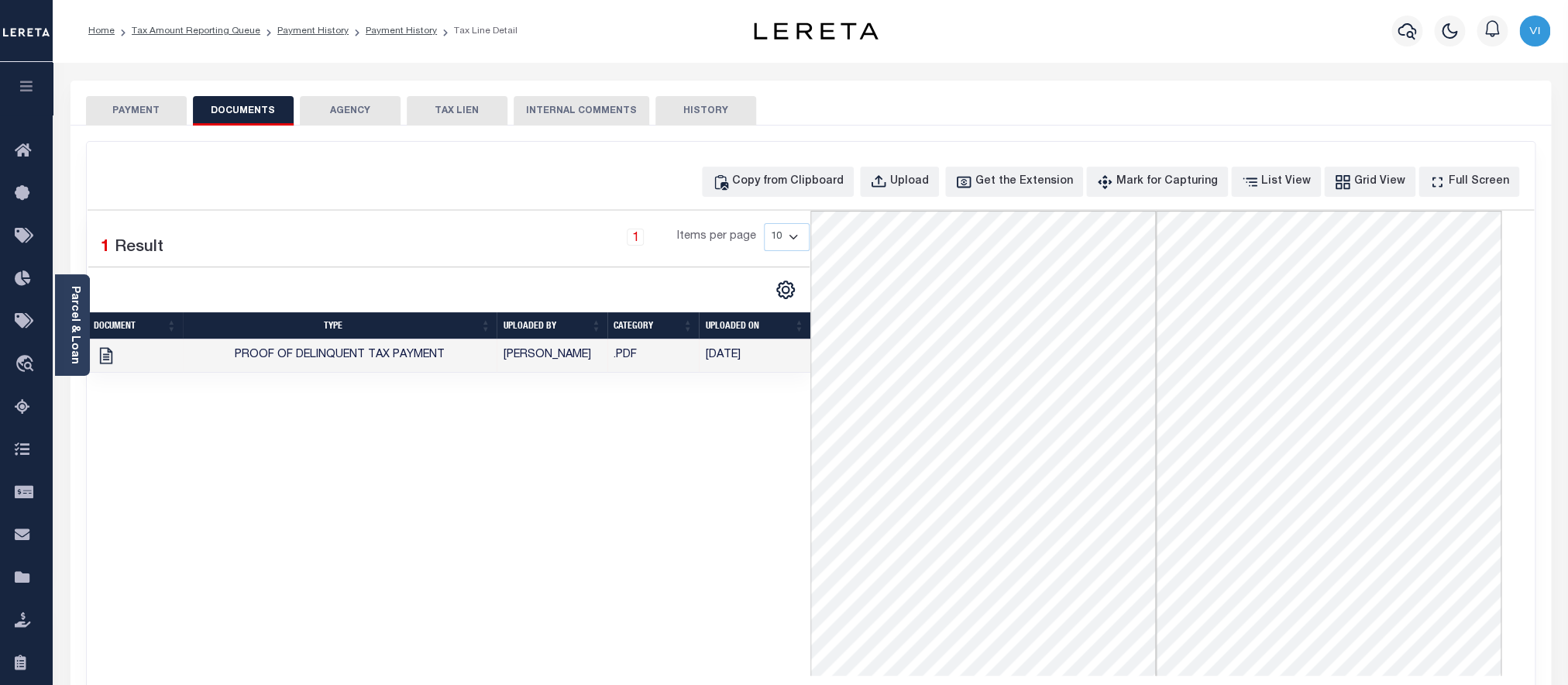
click at [154, 125] on button "PAYMENT" at bounding box center [136, 110] width 101 height 30
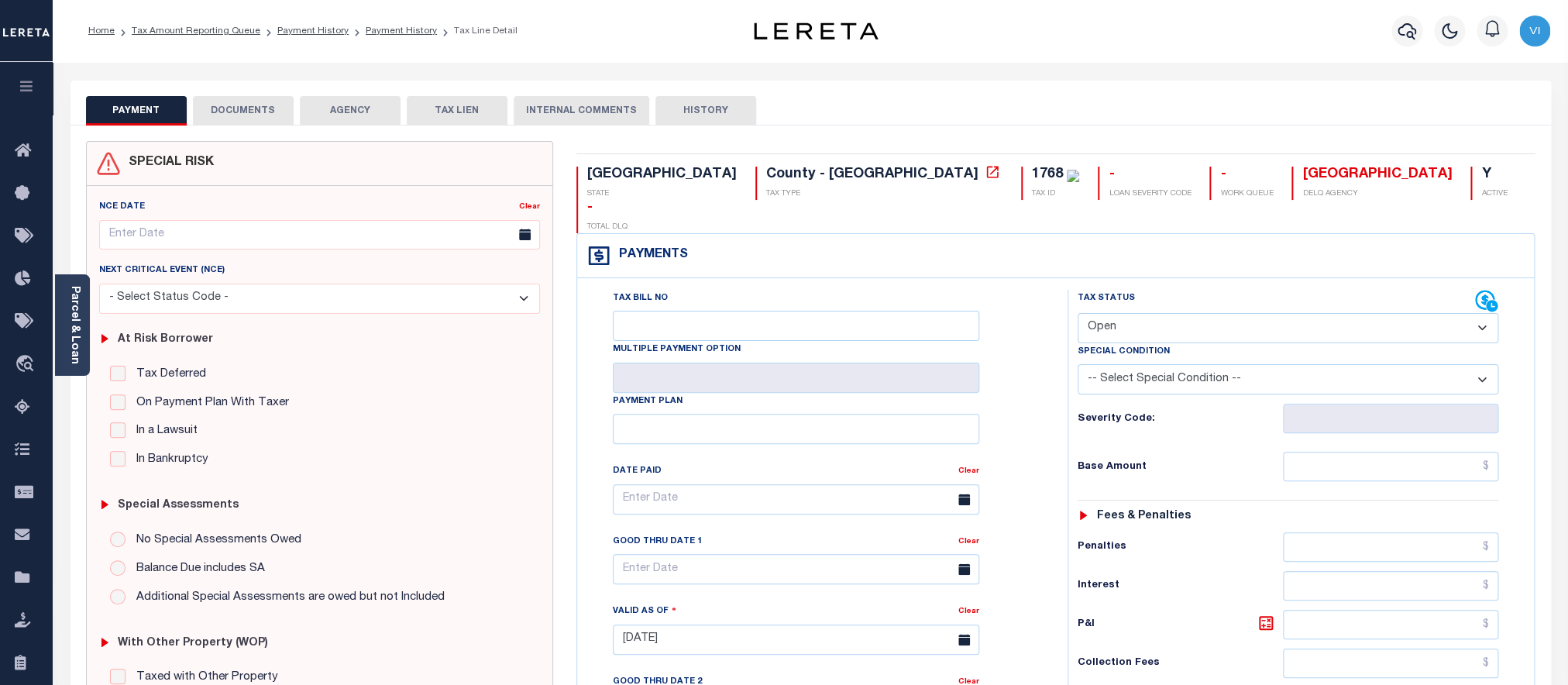
click at [1078, 313] on select "- Select Status Code - Open Due/Unpaid Paid Incomplete No Tax Due Internal Refu…" at bounding box center [1288, 328] width 422 height 31
select select "PYD"
click option "Paid" at bounding box center [0, 0] width 0 height 0
type input "08/13/2025"
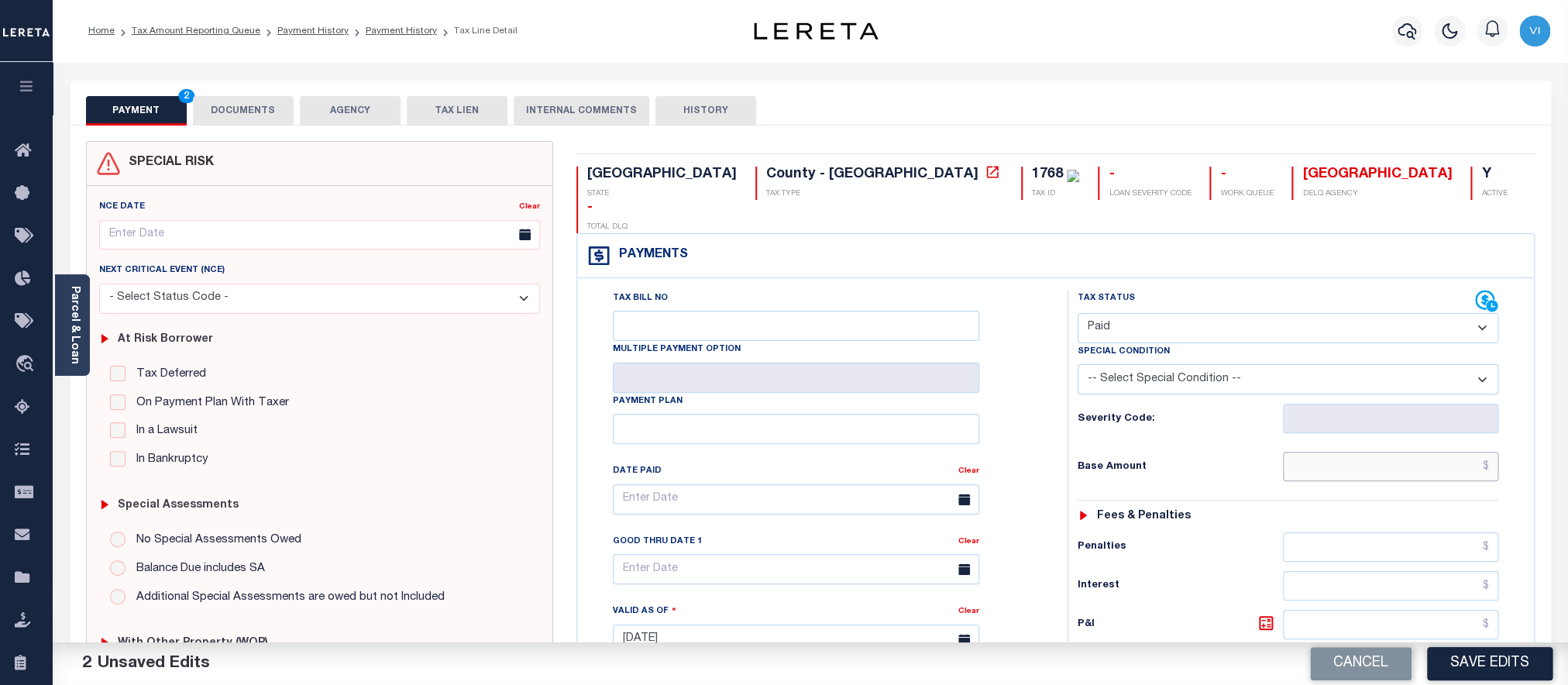
click at [1346, 452] on input "text" at bounding box center [1391, 466] width 216 height 30
paste input "12,620.60"
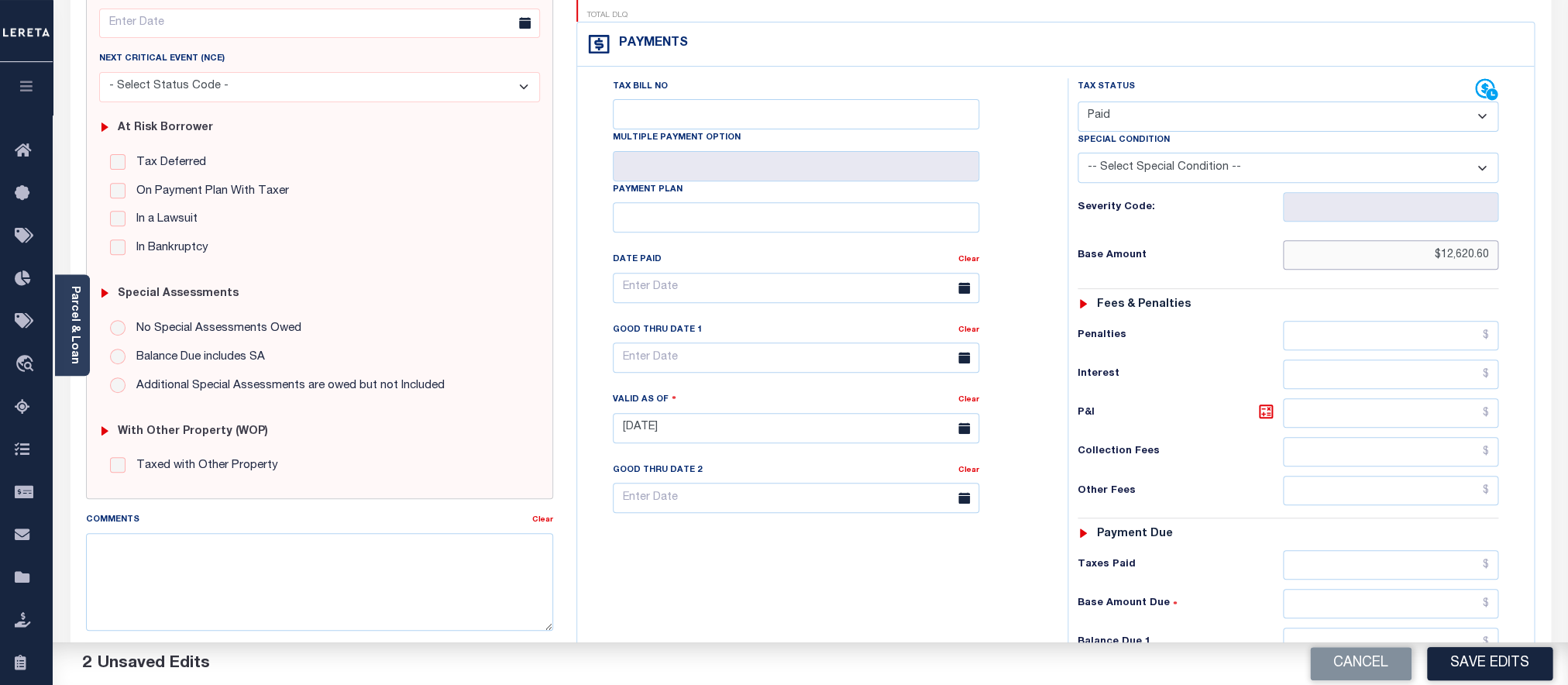
scroll to position [469, 0]
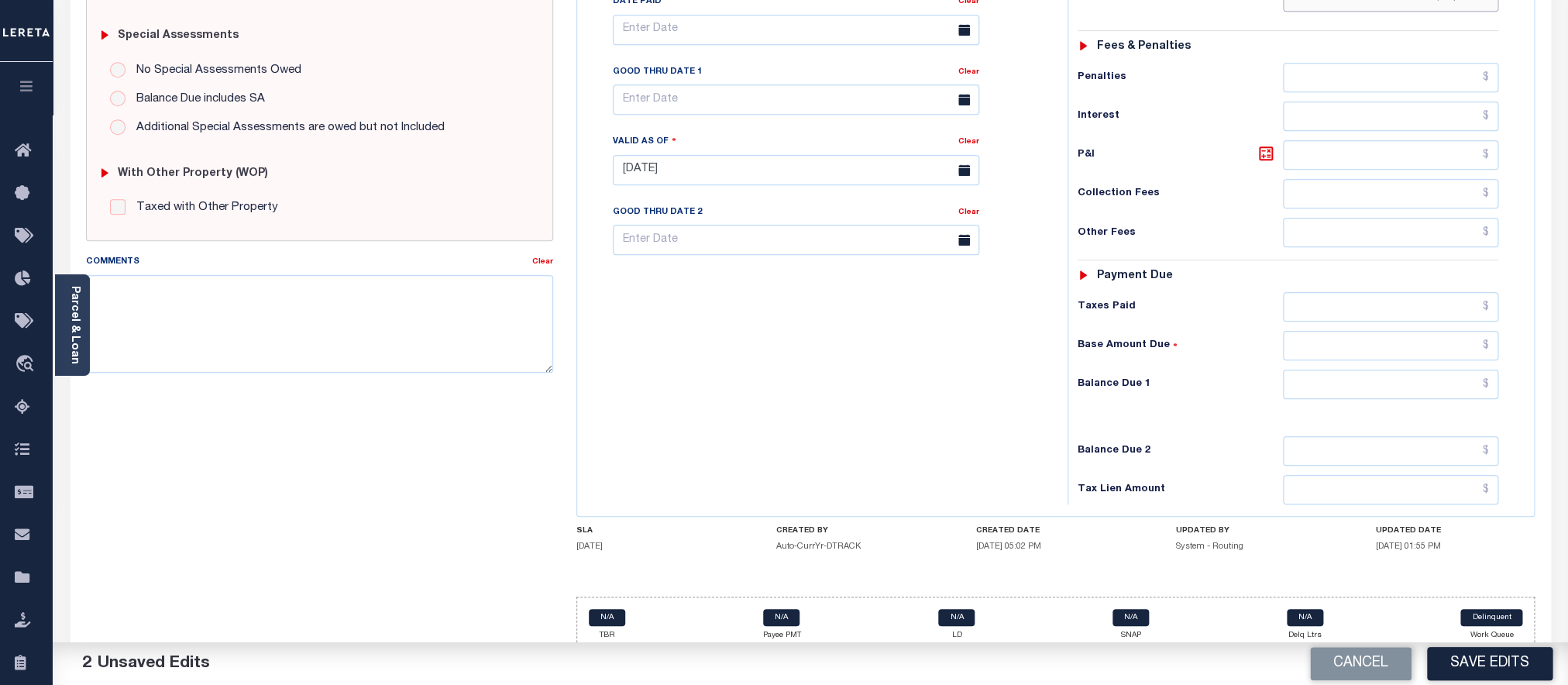
type input "$12,620.60"
click at [1347, 379] on input "text" at bounding box center [1391, 385] width 216 height 30
click at [1330, 379] on input "text" at bounding box center [1391, 385] width 216 height 30
type input "$0.00"
click at [1494, 660] on button "Save Edits" at bounding box center [1490, 664] width 126 height 33
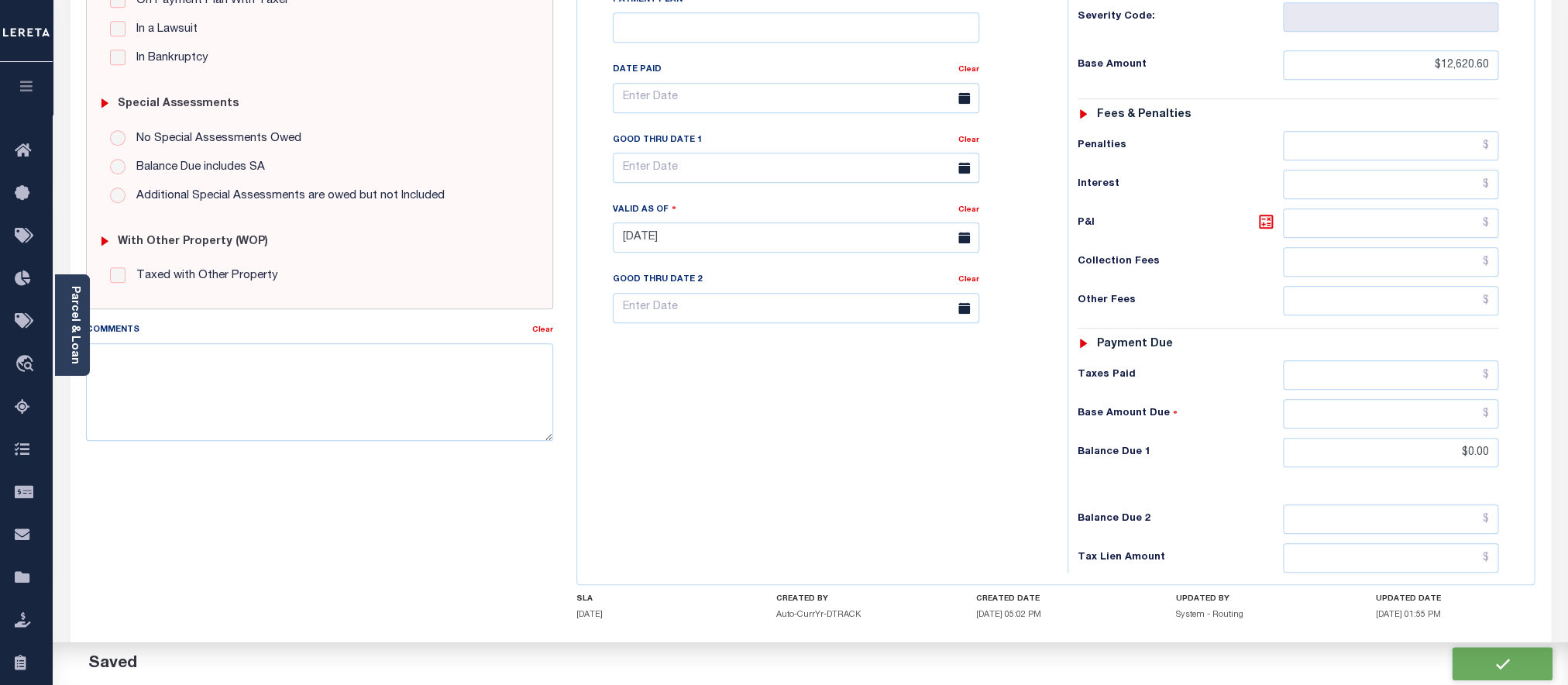
scroll to position [538, 0]
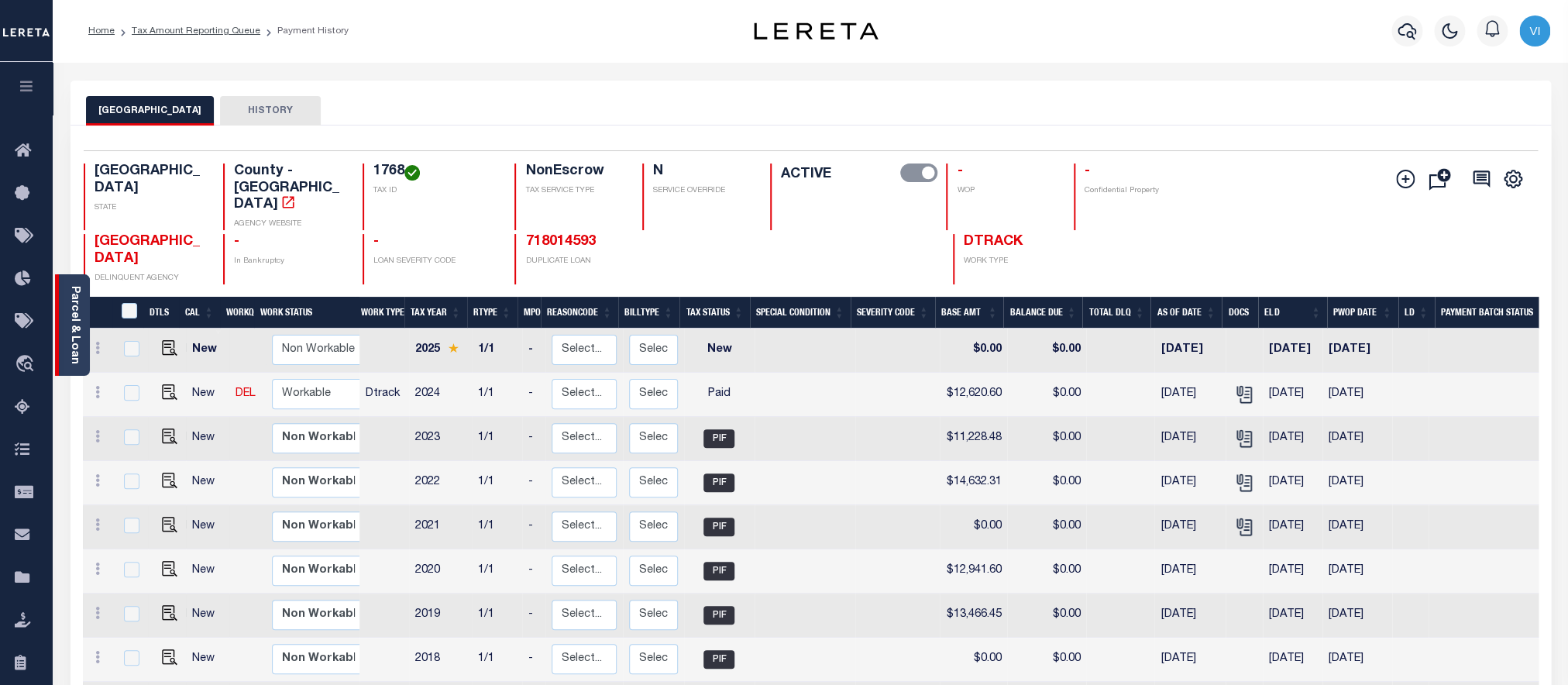
click at [76, 348] on link "Parcel & Loan" at bounding box center [74, 325] width 11 height 78
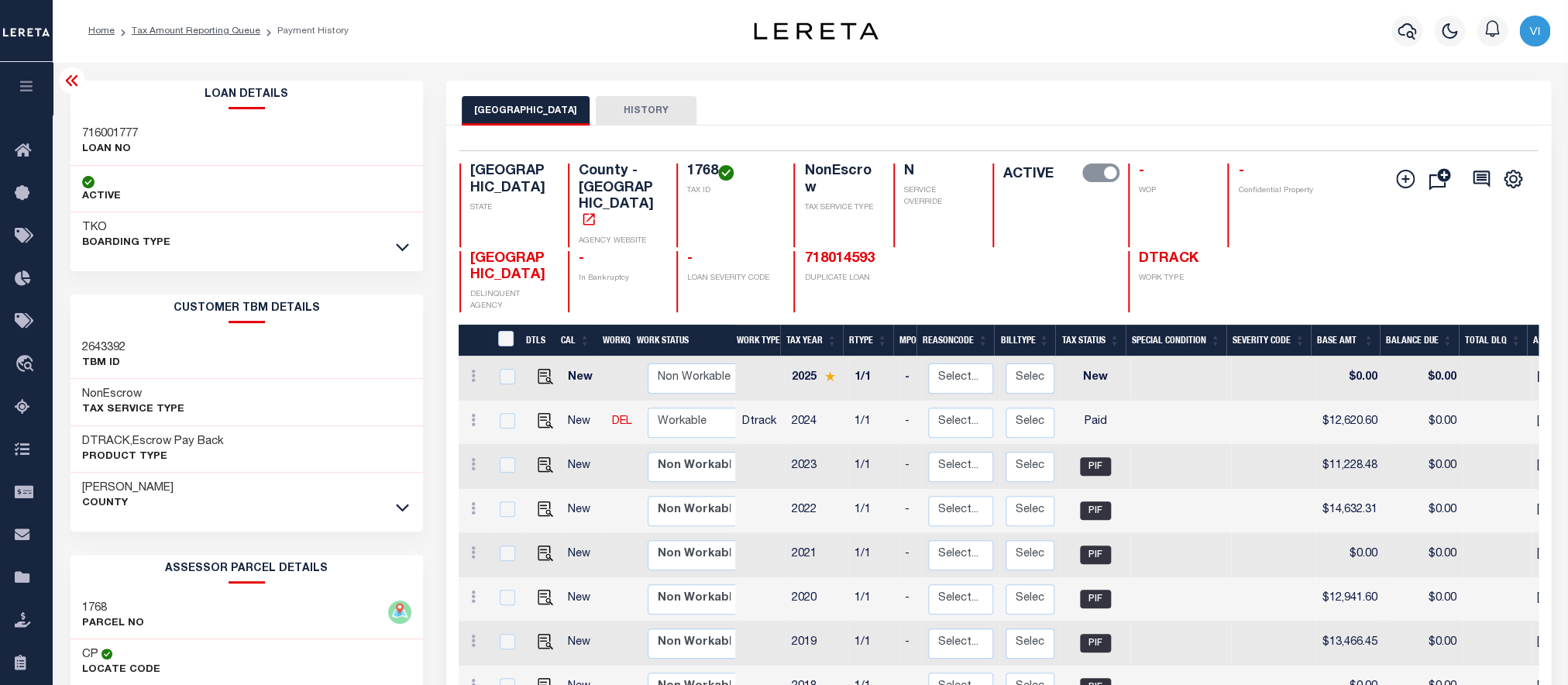
click at [56, 122] on div "Parcel & Loan Loan Details 716001777 LOAN NO ACTIVE TKO BOARDING TYPE 2135" at bounding box center [810, 508] width 1515 height 894
copy h3 "716001777"
click at [700, 174] on h4 "1768" at bounding box center [731, 172] width 88 height 17
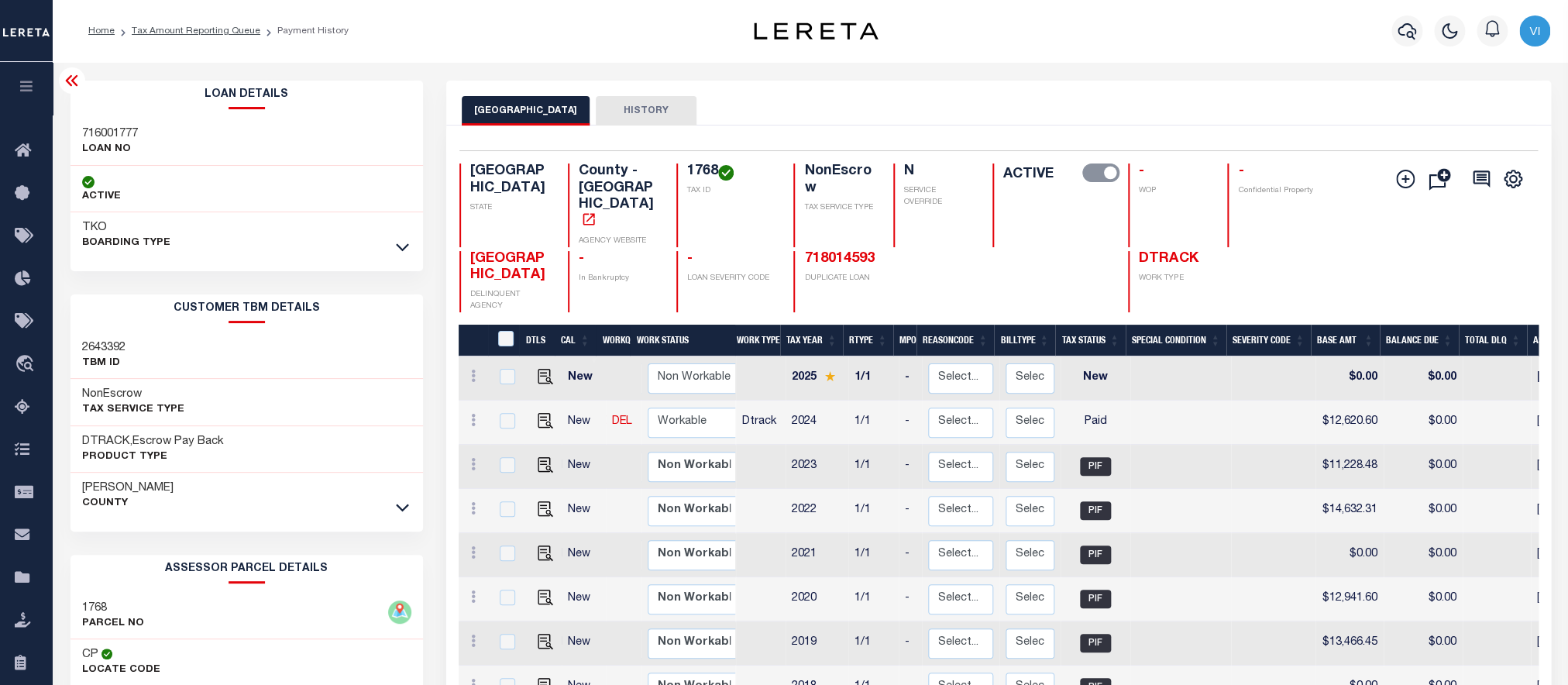
click at [697, 185] on div "1768 TAX ID" at bounding box center [725, 205] width 99 height 84
click at [680, 174] on div "1768 TAX ID" at bounding box center [725, 205] width 99 height 84
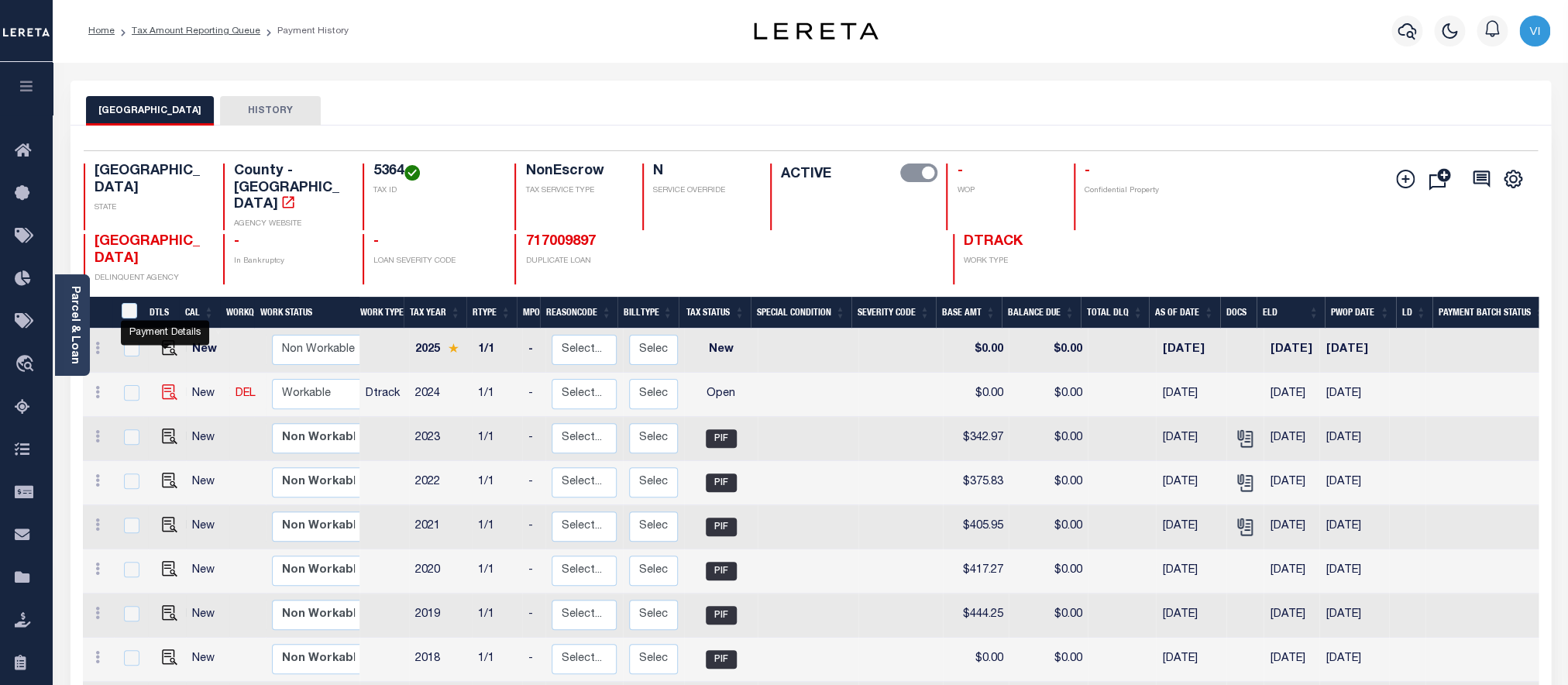
click at [165, 385] on img "" at bounding box center [170, 392] width 15 height 15
checkbox input "true"
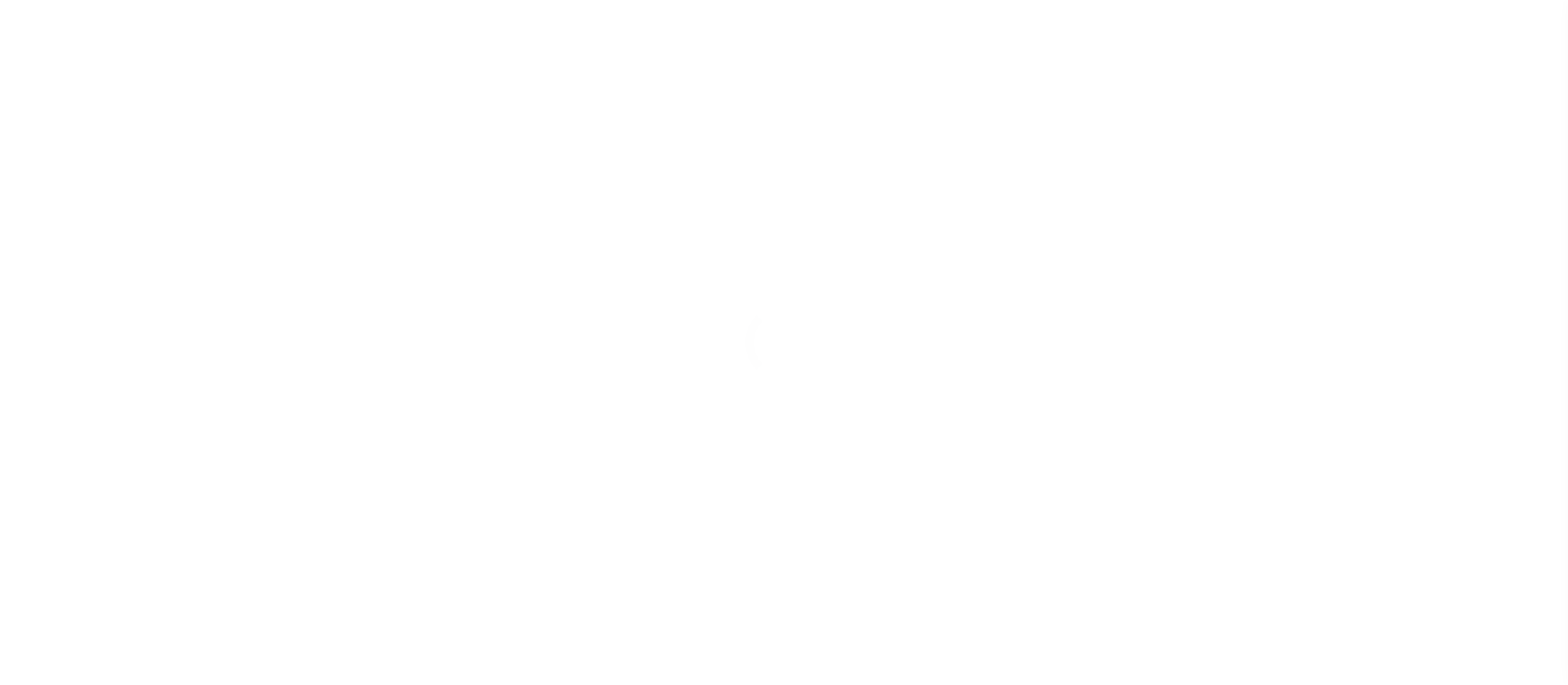
checkbox input "false"
type input "02/01/2025"
select select "OP2"
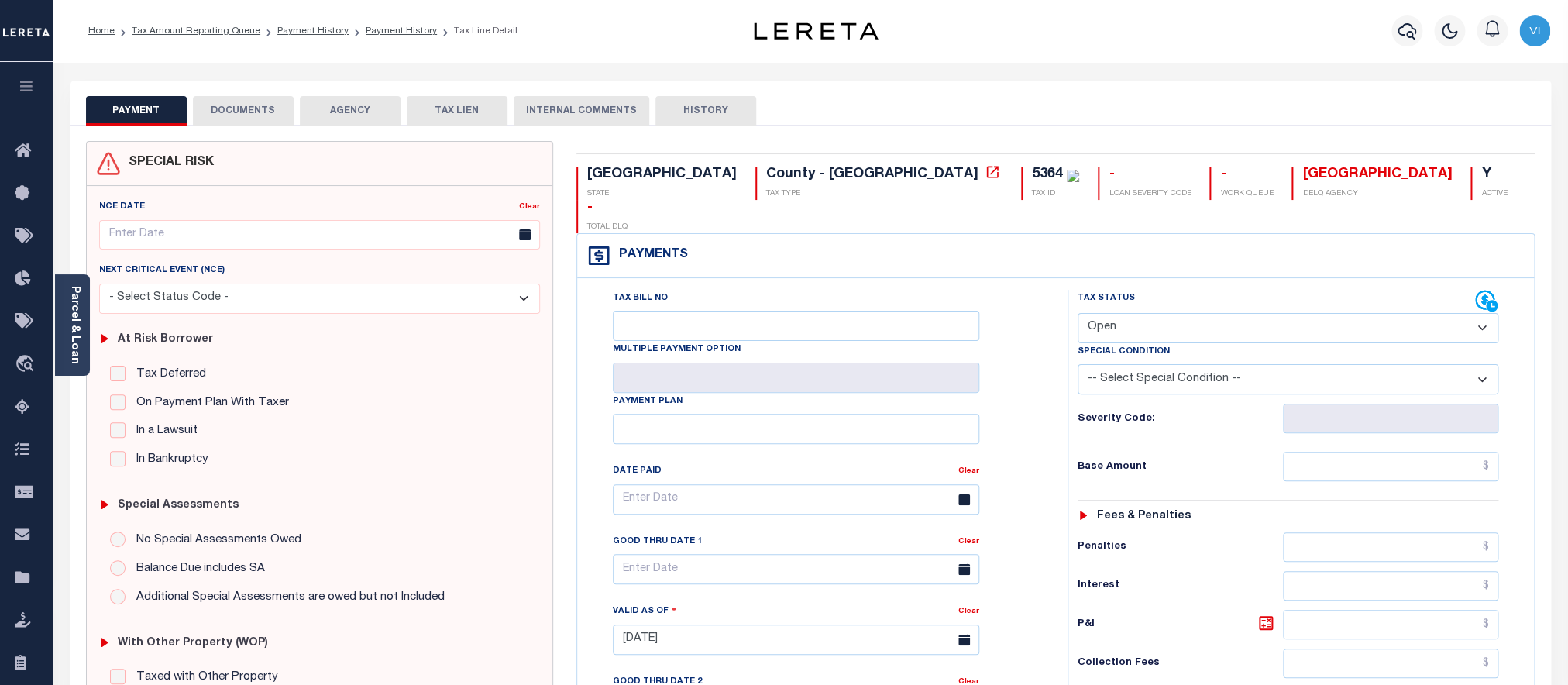
click at [251, 113] on button "DOCUMENTS" at bounding box center [243, 110] width 101 height 30
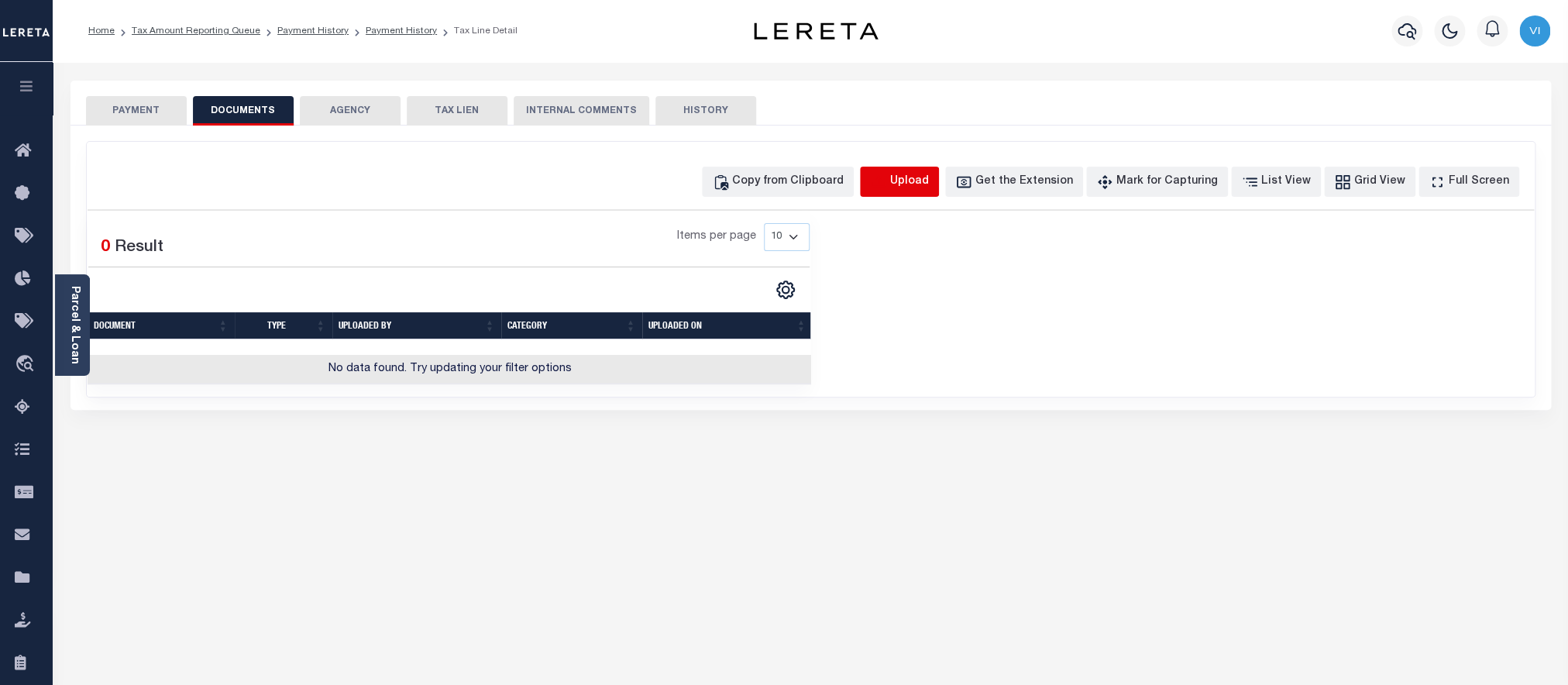
click at [888, 185] on icon "button" at bounding box center [879, 182] width 17 height 17
select select "POP"
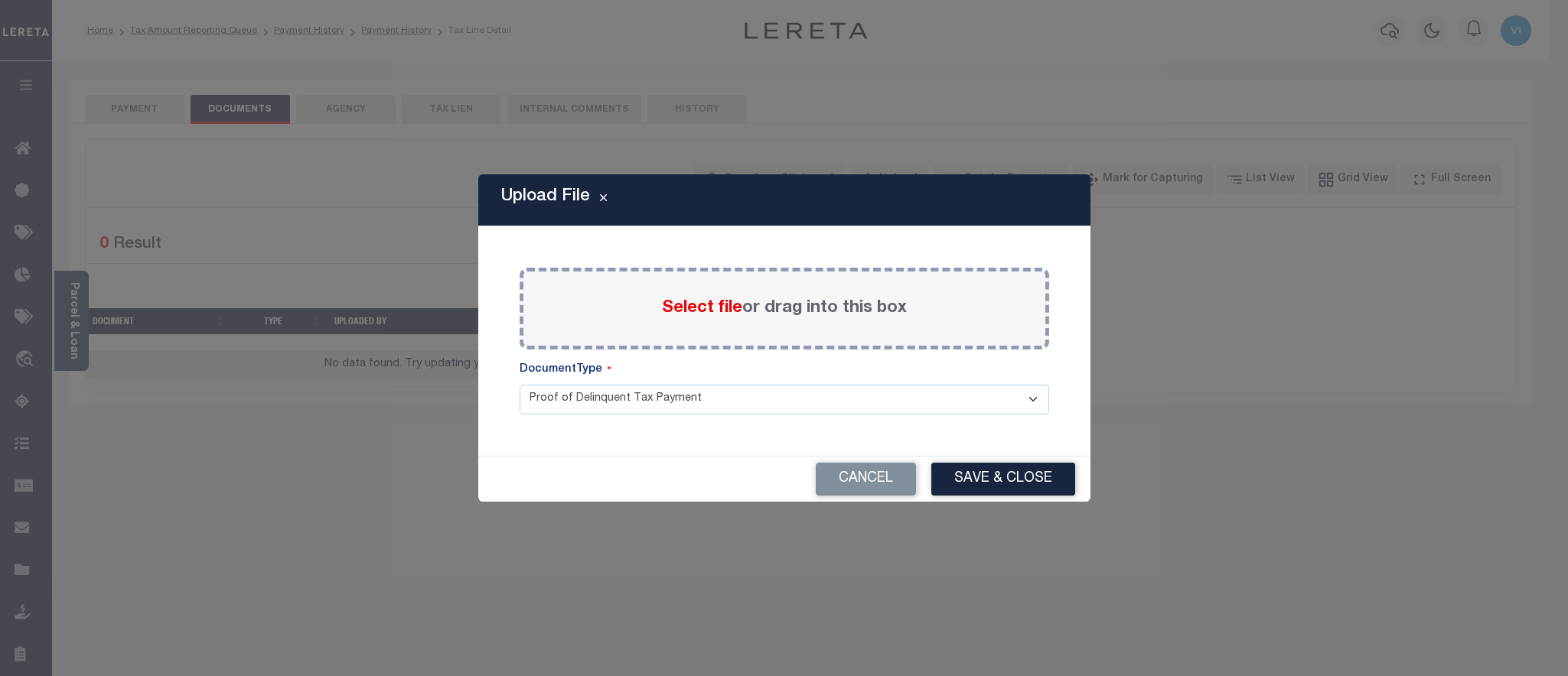
click at [677, 303] on span "Select file" at bounding box center [702, 308] width 80 height 17
click at [0, 0] on input "Select file or drag into this box" at bounding box center [0, 0] width 0 height 0
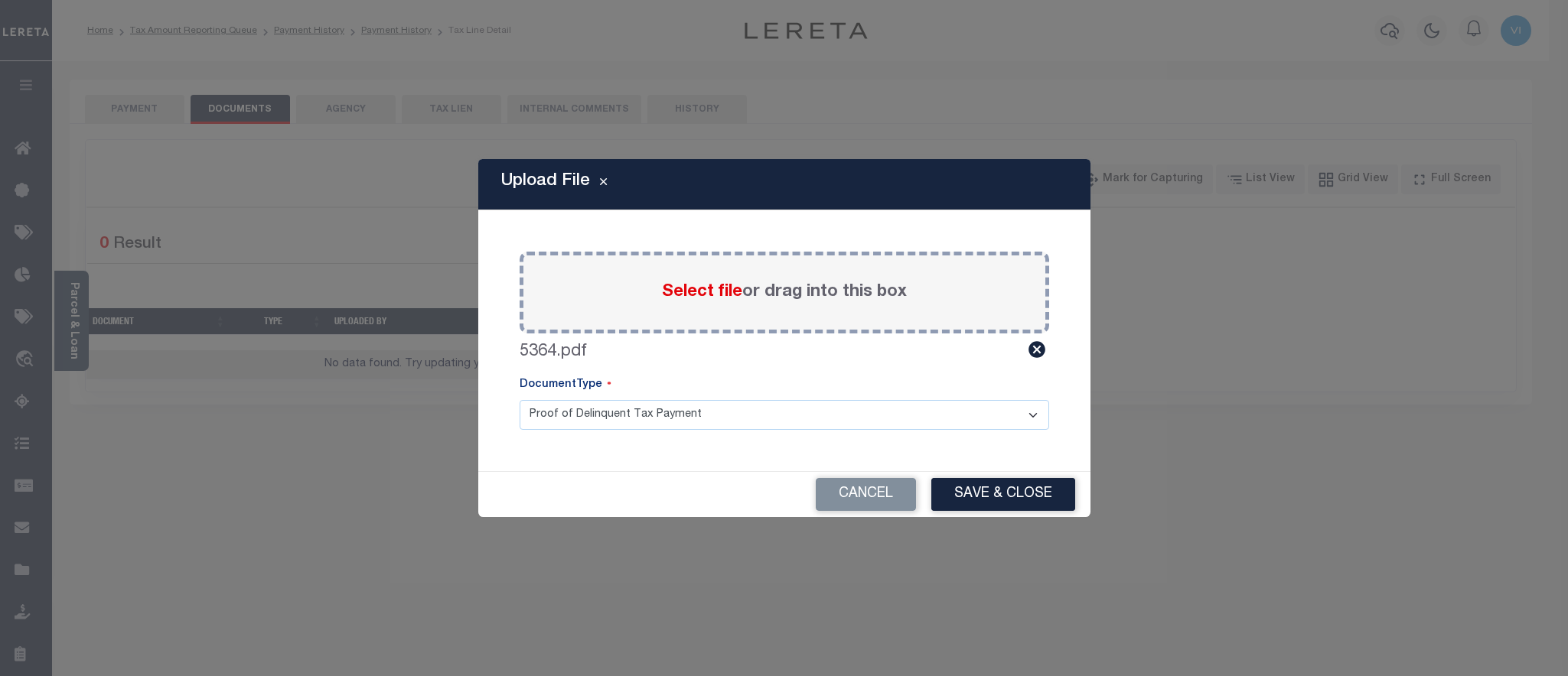
click at [520, 400] on select "Proof of Delinquent Tax Payment" at bounding box center [784, 415] width 530 height 30
click option "Proof of Delinquent Tax Payment" at bounding box center [0, 0] width 0 height 0
click at [968, 490] on button "Save & Close" at bounding box center [1003, 494] width 144 height 33
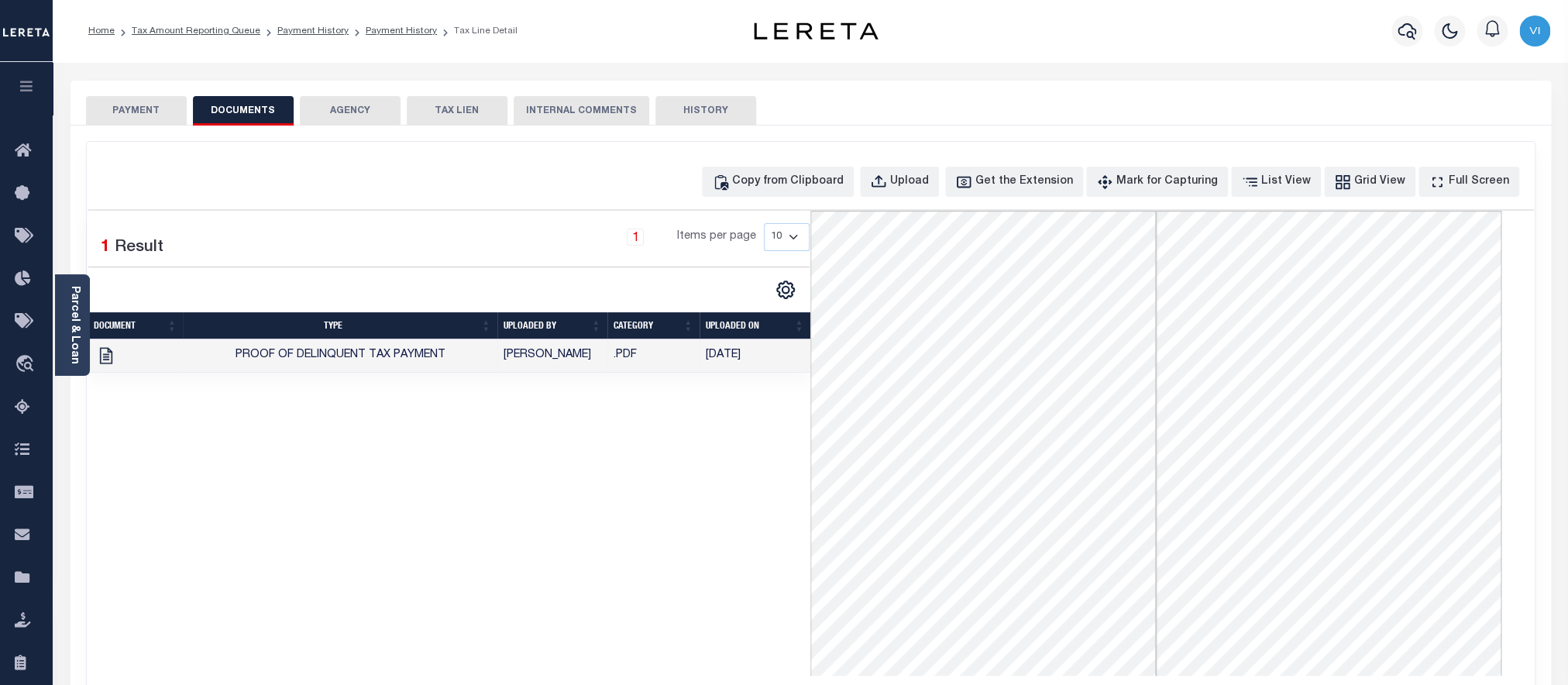
click at [174, 111] on button "PAYMENT" at bounding box center [136, 110] width 101 height 30
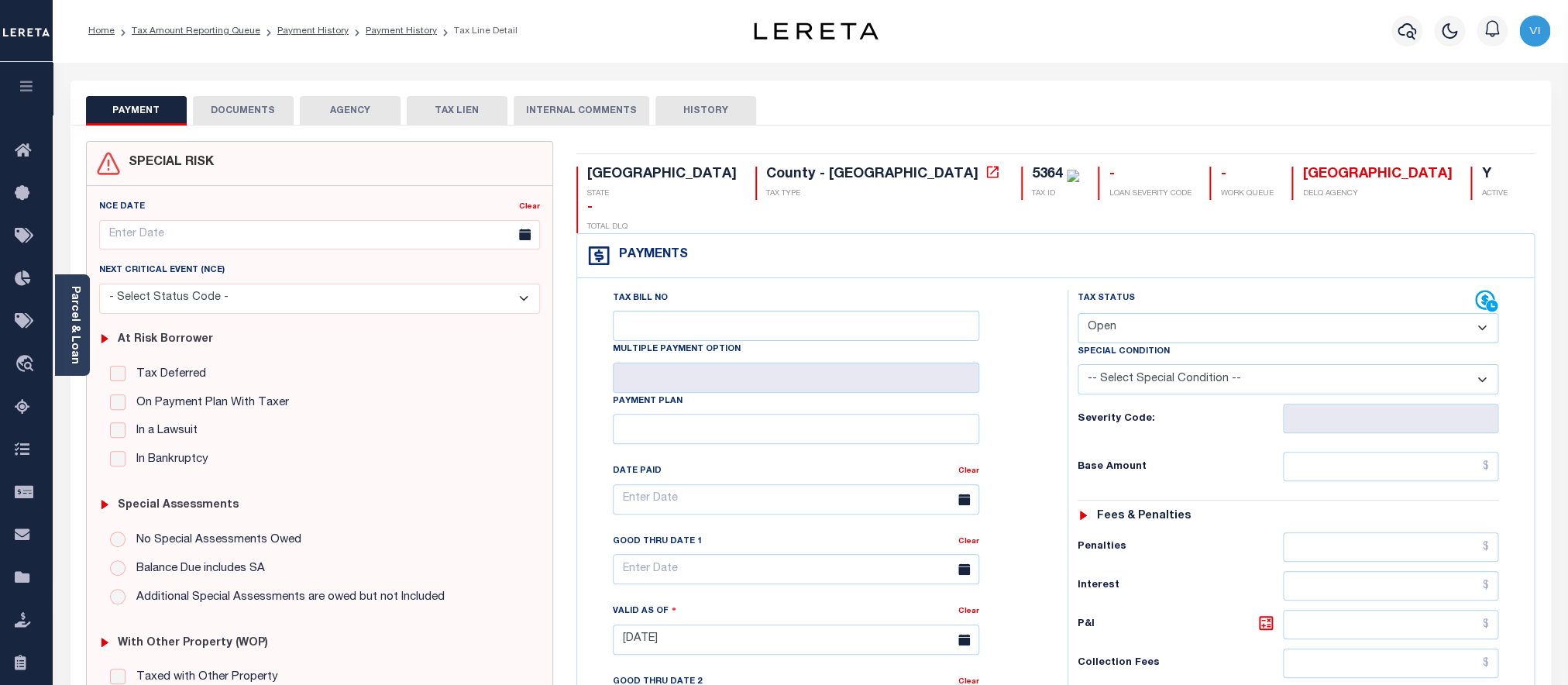
click at [1078, 313] on select "- Select Status Code - Open Due/Unpaid Paid Incomplete No Tax Due Internal Refu…" at bounding box center [1288, 328] width 422 height 31
select select "PYD"
click option "Paid" at bounding box center [0, 0] width 0 height 0
type input "08/13/2025"
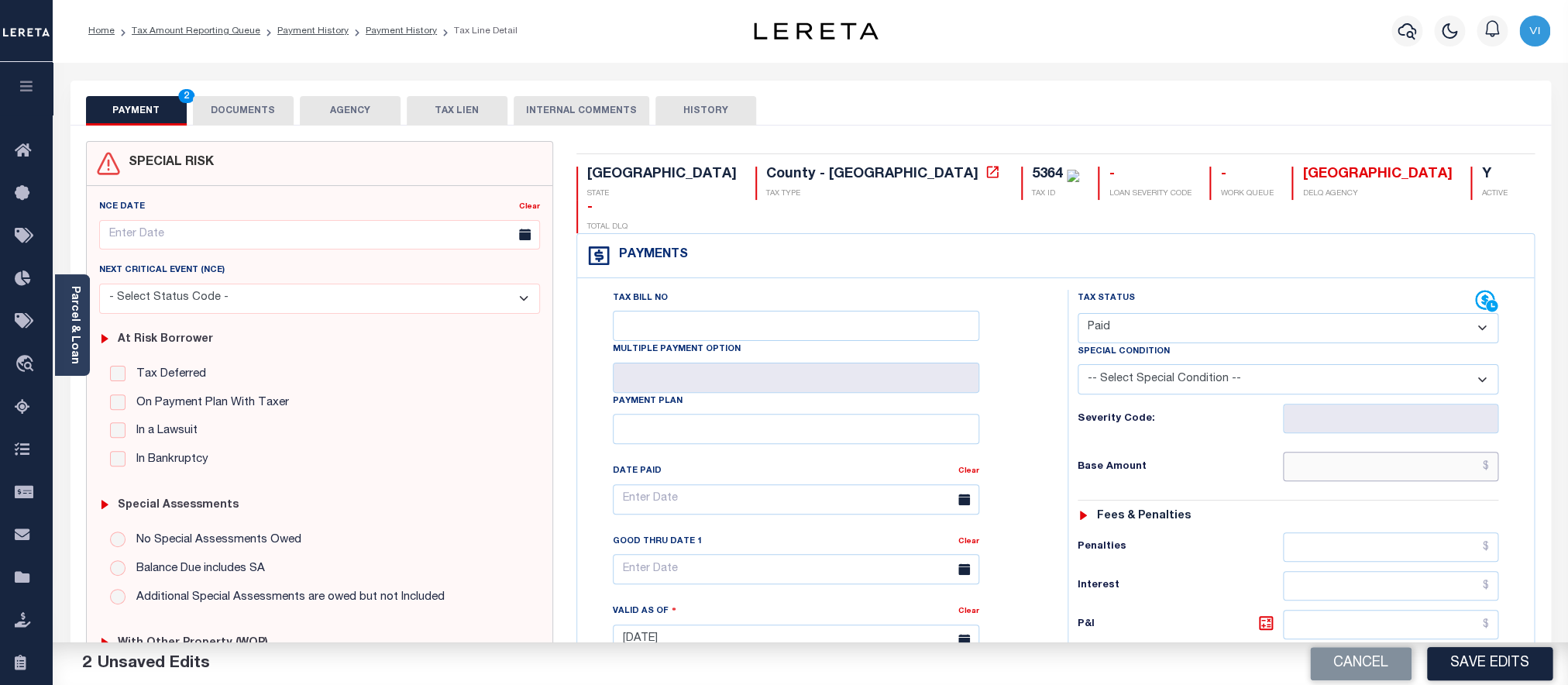
click at [1347, 452] on input "text" at bounding box center [1391, 466] width 216 height 30
paste input "334.38"
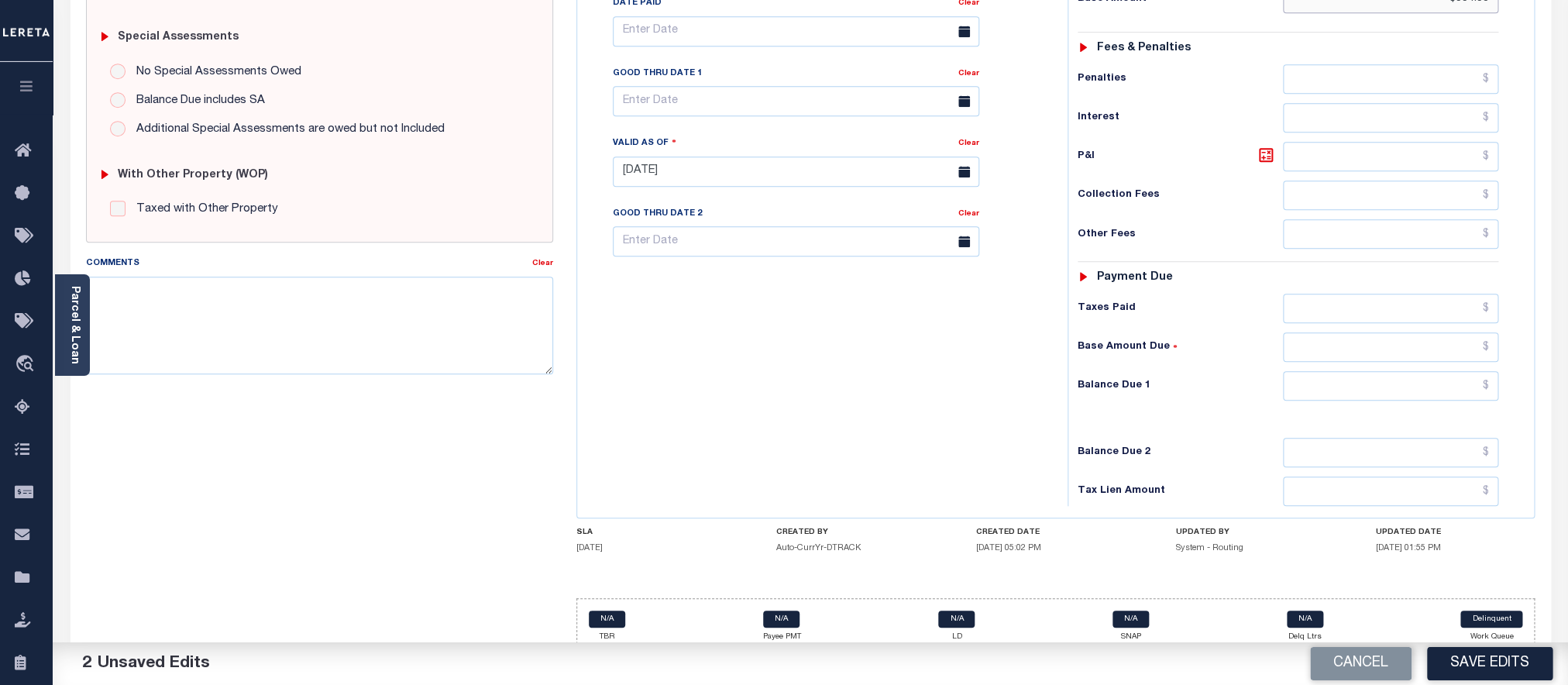
scroll to position [469, 0]
type input "$334.38"
click at [1330, 379] on input "text" at bounding box center [1391, 385] width 216 height 30
click at [1325, 377] on input "text" at bounding box center [1391, 385] width 216 height 30
type input "$0.00"
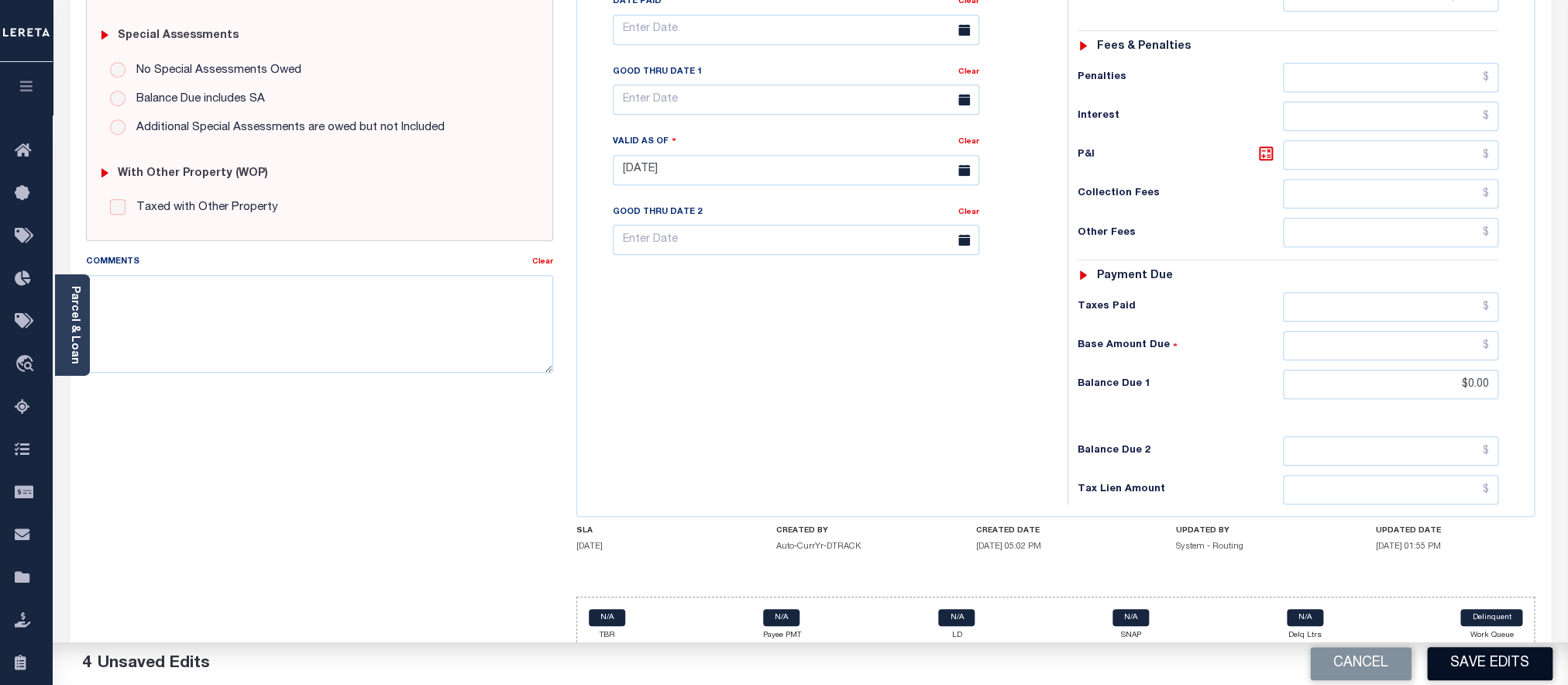
click at [1459, 676] on button "Save Edits" at bounding box center [1490, 664] width 126 height 33
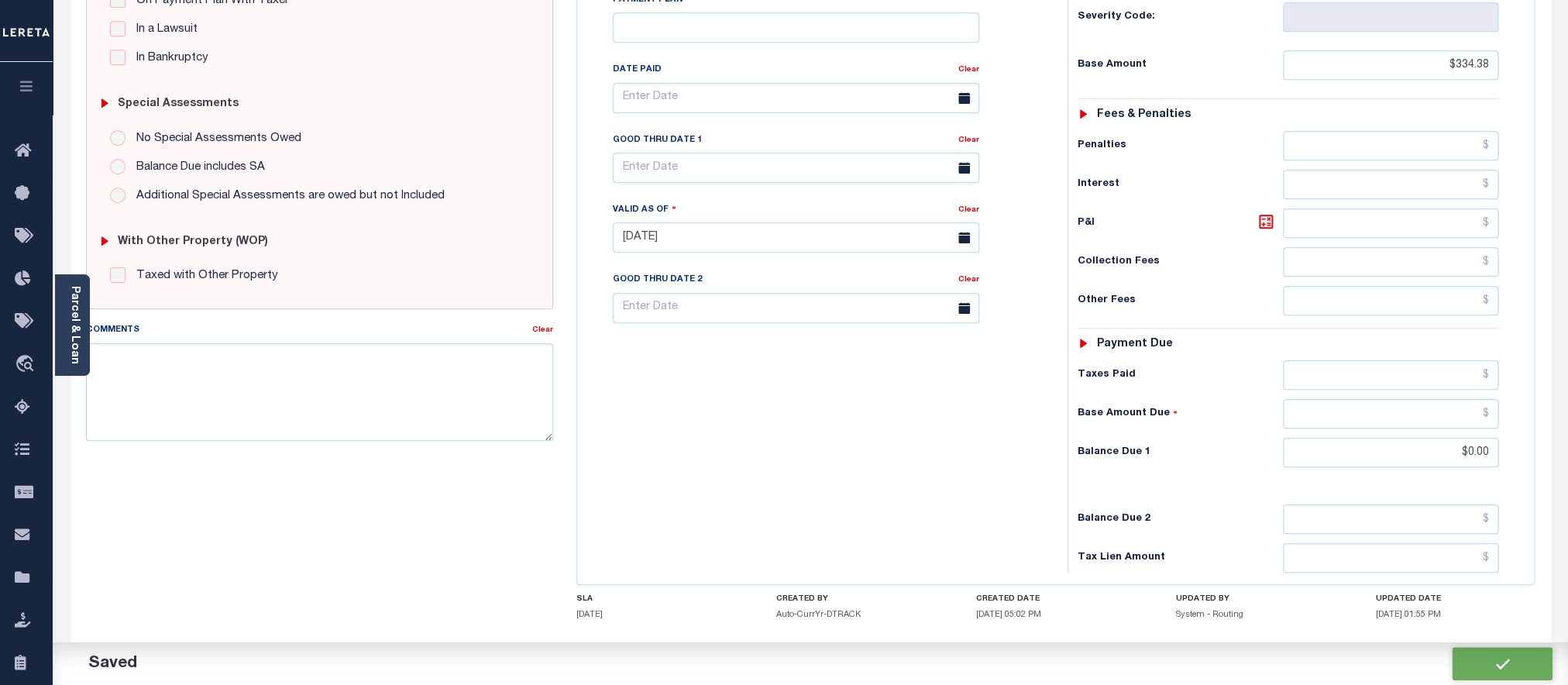
scroll to position [538, 0]
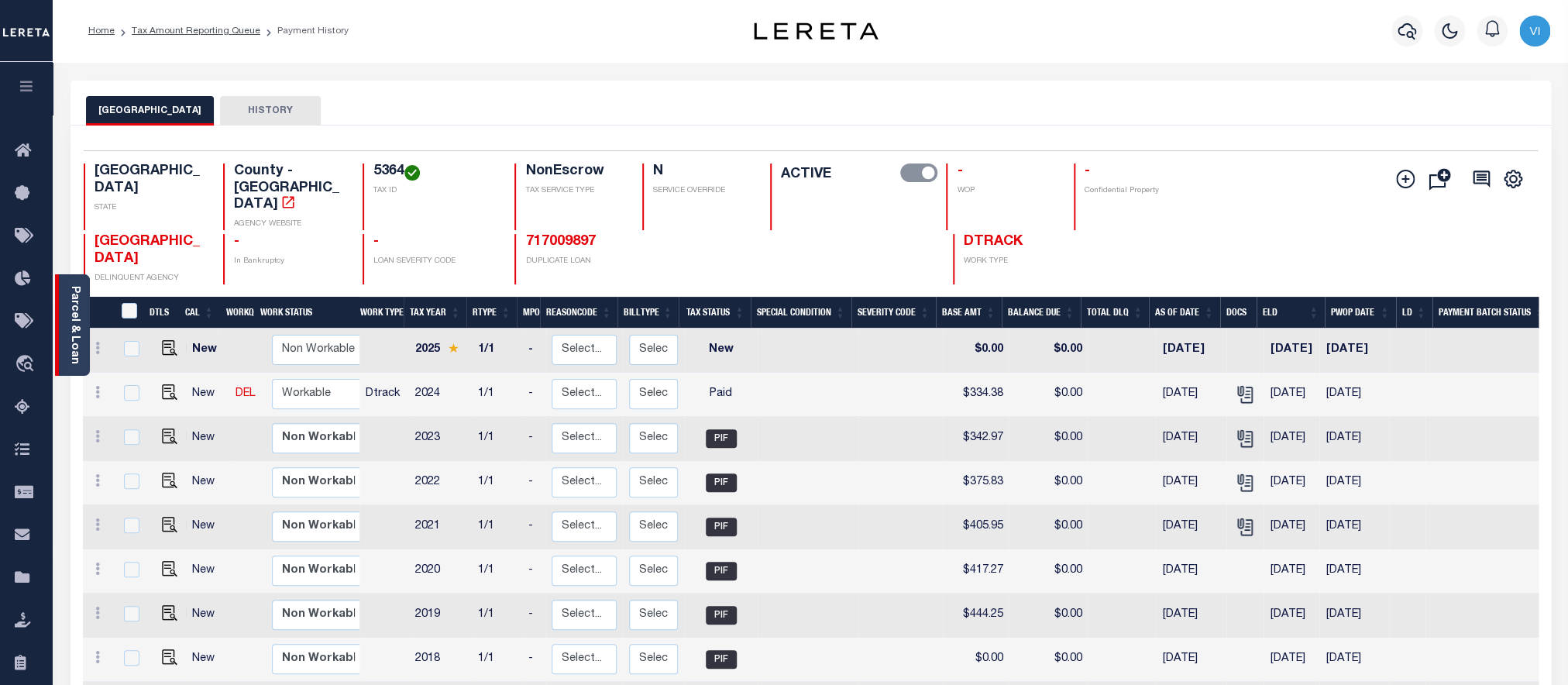
click at [80, 327] on link "Parcel & Loan" at bounding box center [74, 325] width 11 height 78
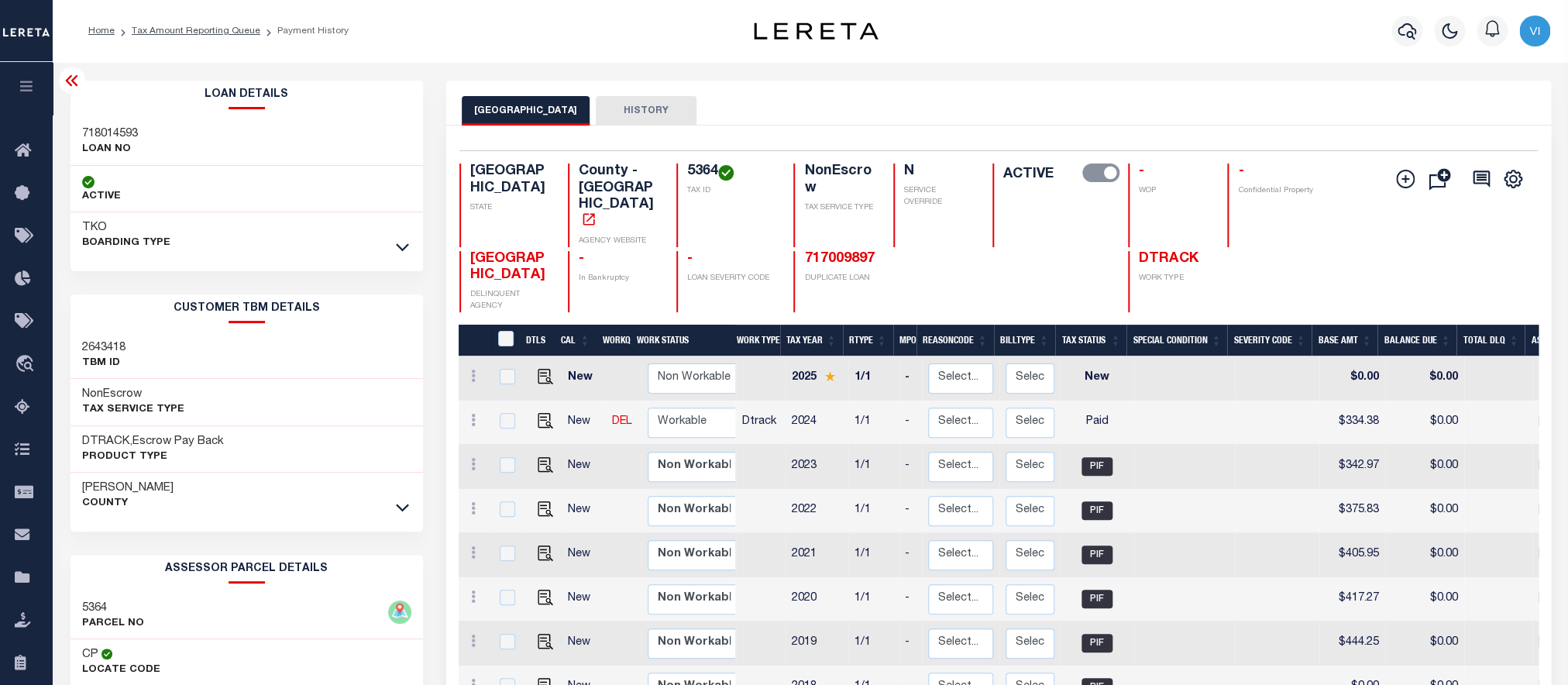
click at [81, 132] on div "718014593 LOAN NO" at bounding box center [247, 143] width 353 height 48
copy h3 "718014593"
click at [686, 174] on div "5364 TAX ID" at bounding box center [725, 205] width 99 height 84
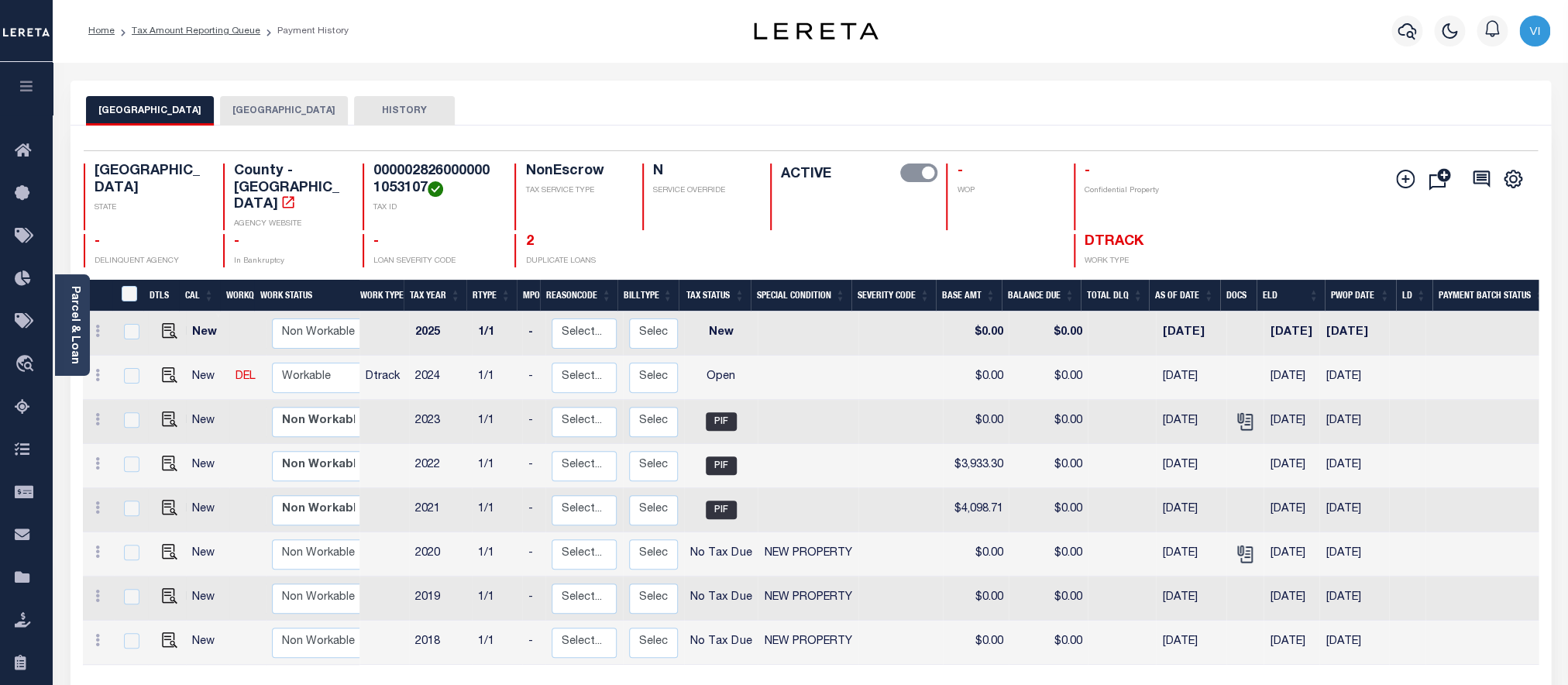
click at [274, 119] on button "[GEOGRAPHIC_DATA]" at bounding box center [283, 110] width 128 height 30
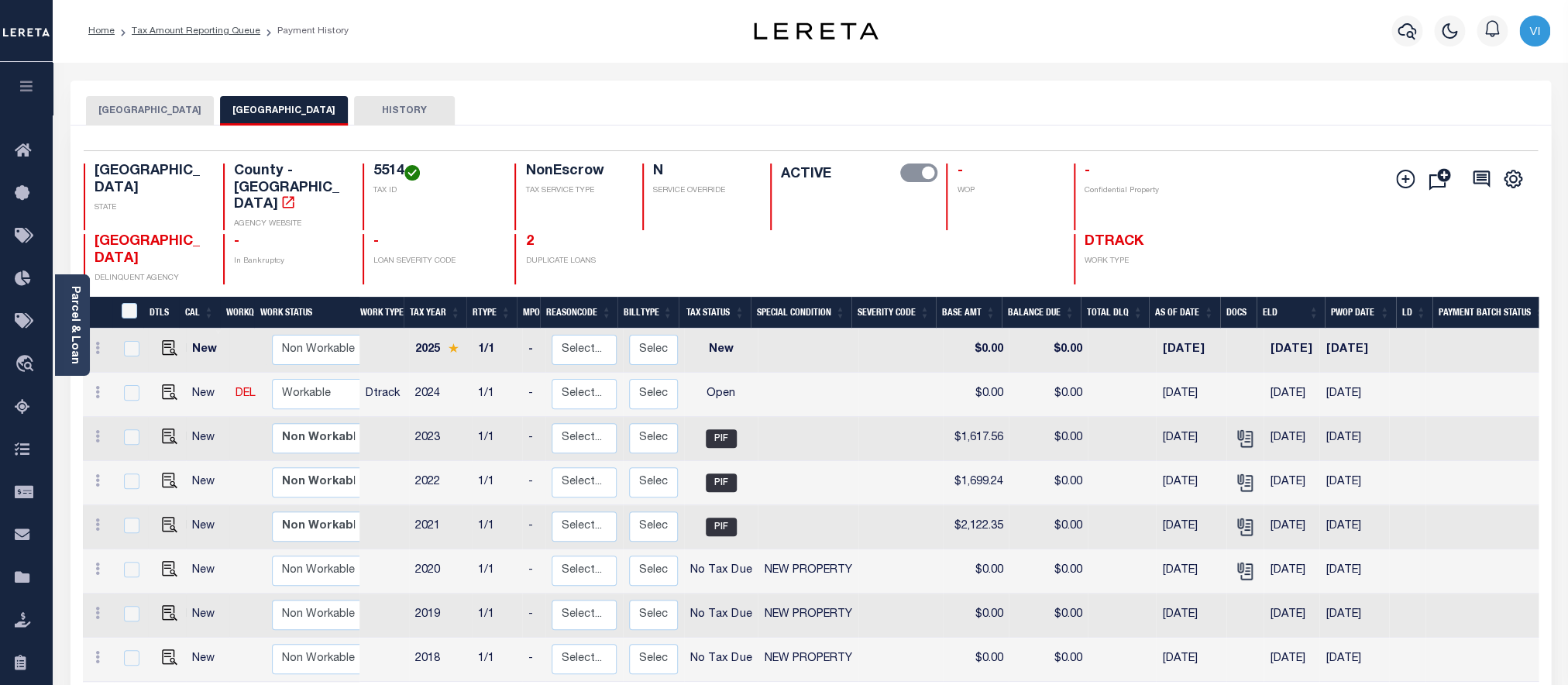
click at [371, 169] on div "5514 TAX ID" at bounding box center [428, 197] width 133 height 67
click at [167, 385] on img "" at bounding box center [170, 392] width 15 height 15
checkbox input "true"
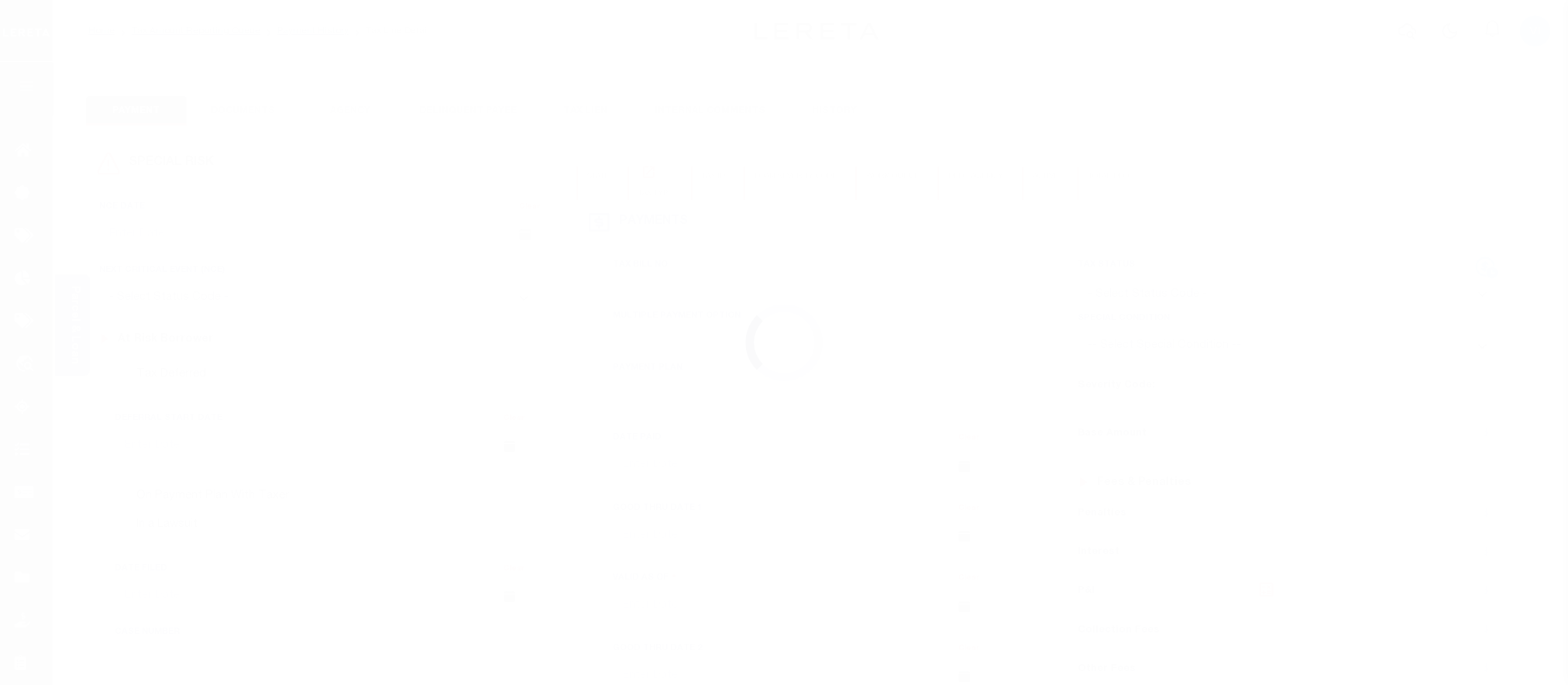
type input "[DATE]"
select select "OP2"
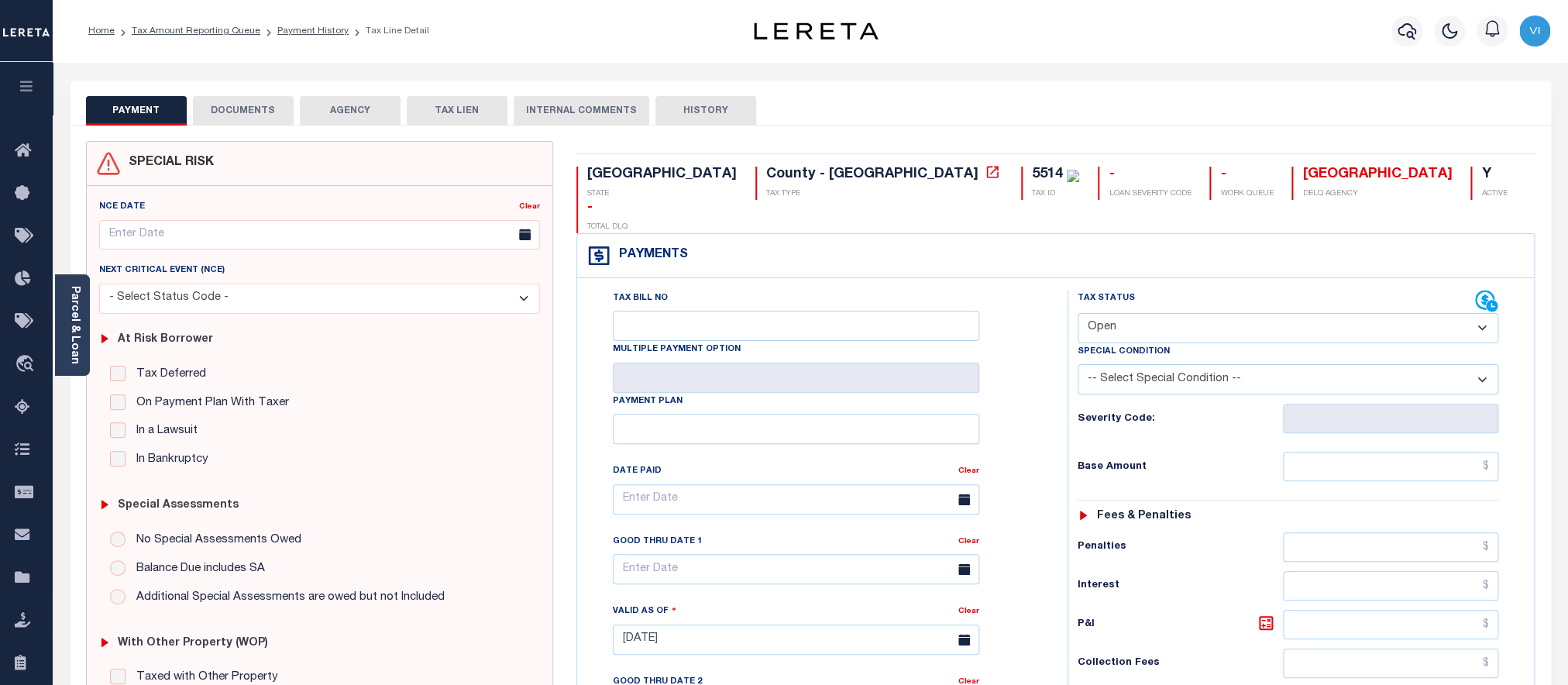
click at [249, 113] on button "DOCUMENTS" at bounding box center [243, 110] width 101 height 30
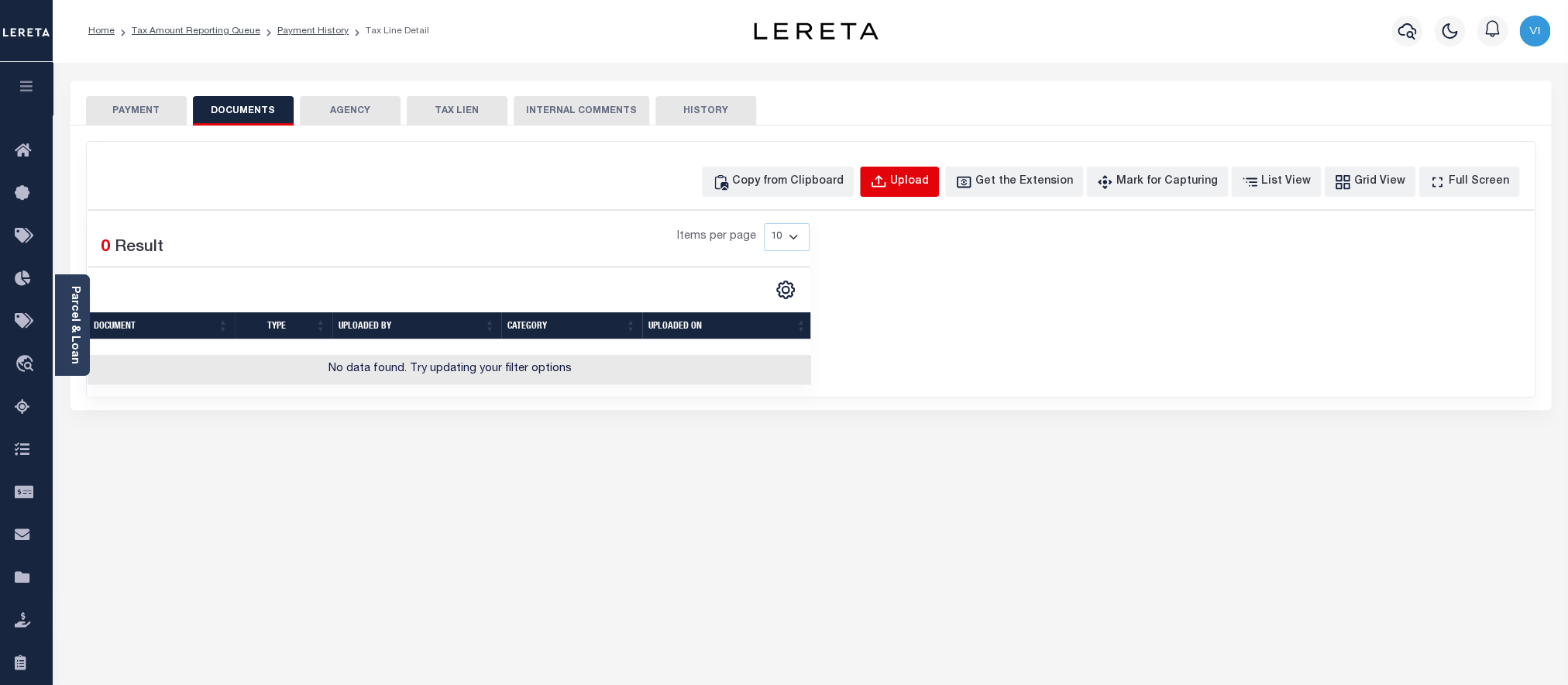
click at [916, 194] on button "Upload" at bounding box center [899, 182] width 79 height 31
select select "POP"
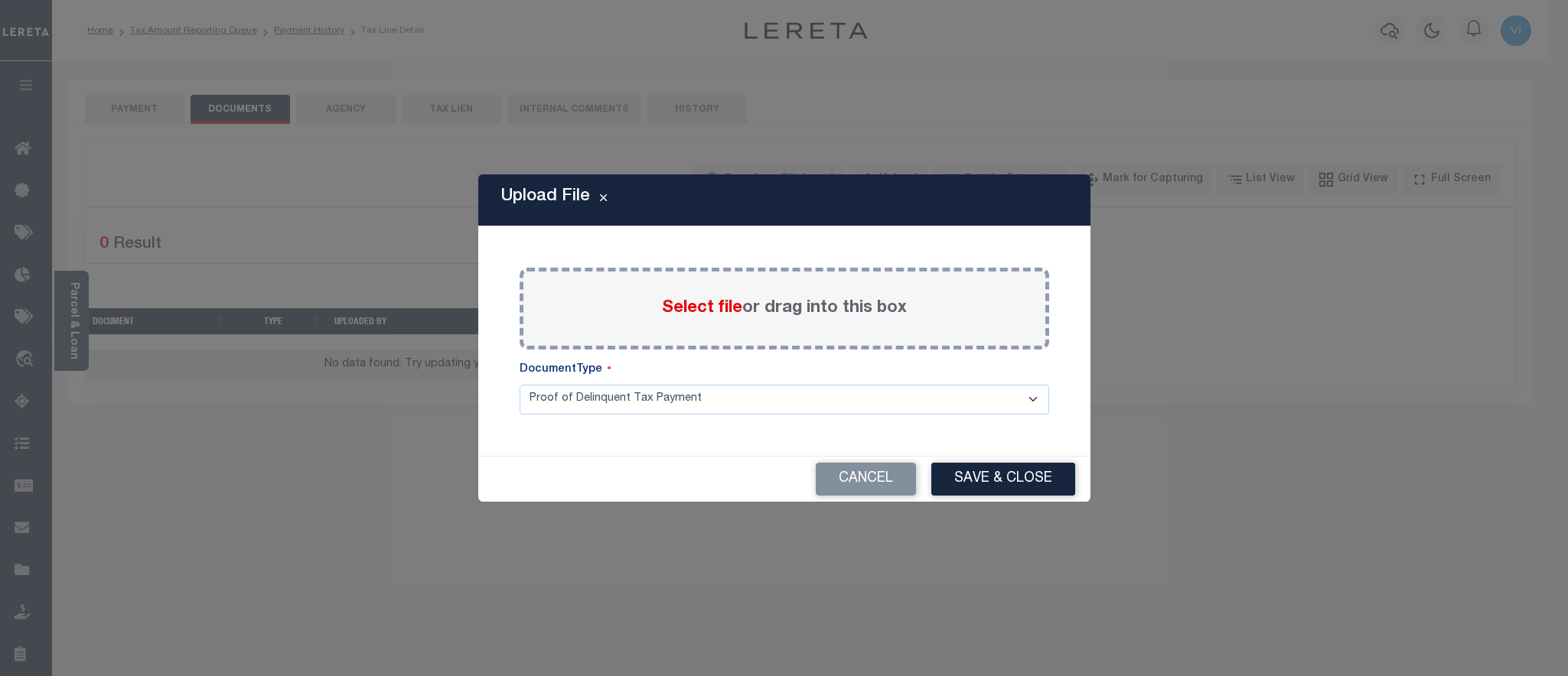
click at [683, 313] on span "Select file" at bounding box center [702, 308] width 80 height 17
click at [0, 0] on input "Select file or drag into this box" at bounding box center [0, 0] width 0 height 0
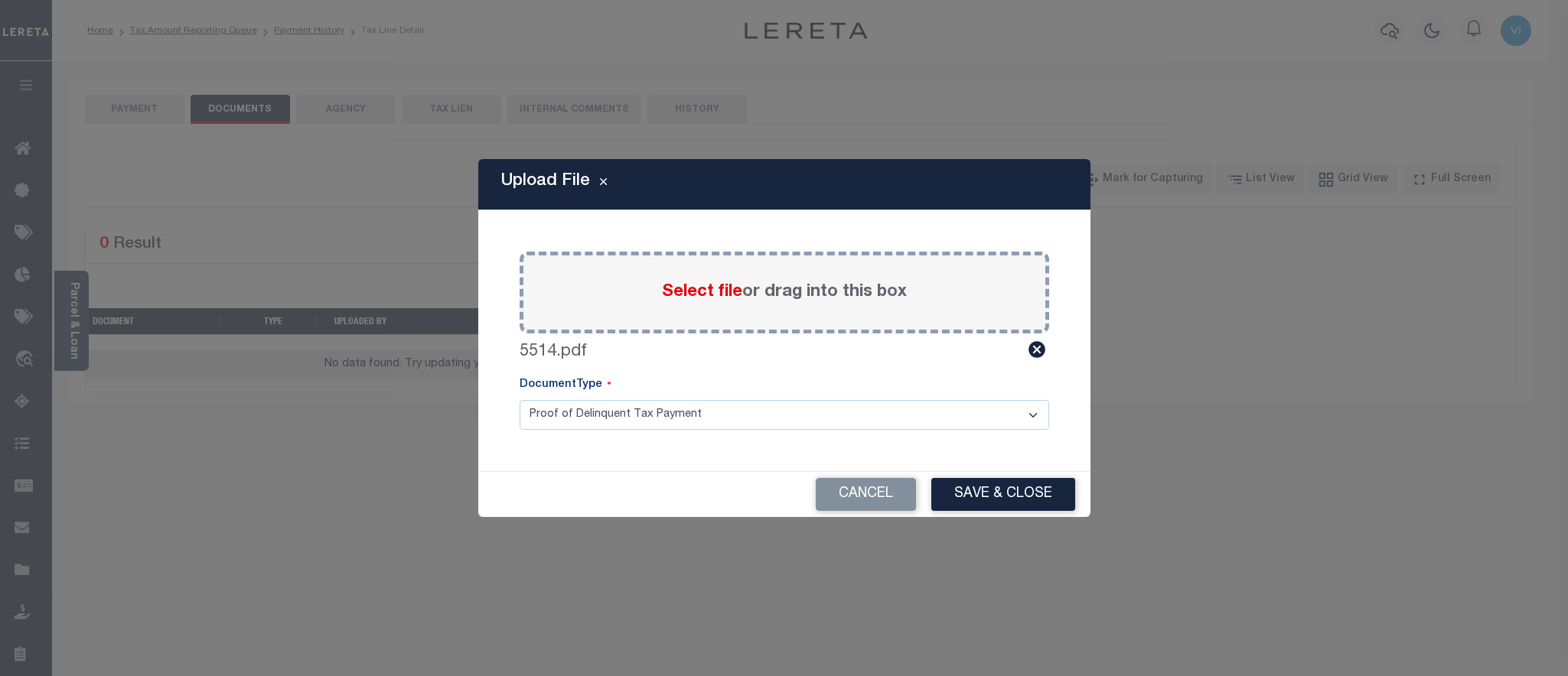
drag, startPoint x: 578, startPoint y: 384, endPoint x: 565, endPoint y: 404, distance: 23.9
click at [576, 390] on label "DocumentType" at bounding box center [566, 385] width 92 height 17
click at [520, 400] on select "Proof of Delinquent Tax Payment" at bounding box center [784, 415] width 530 height 30
click option "Proof of Delinquent Tax Payment" at bounding box center [0, 0] width 0 height 0
click at [991, 490] on button "Save & Close" at bounding box center [1003, 494] width 144 height 33
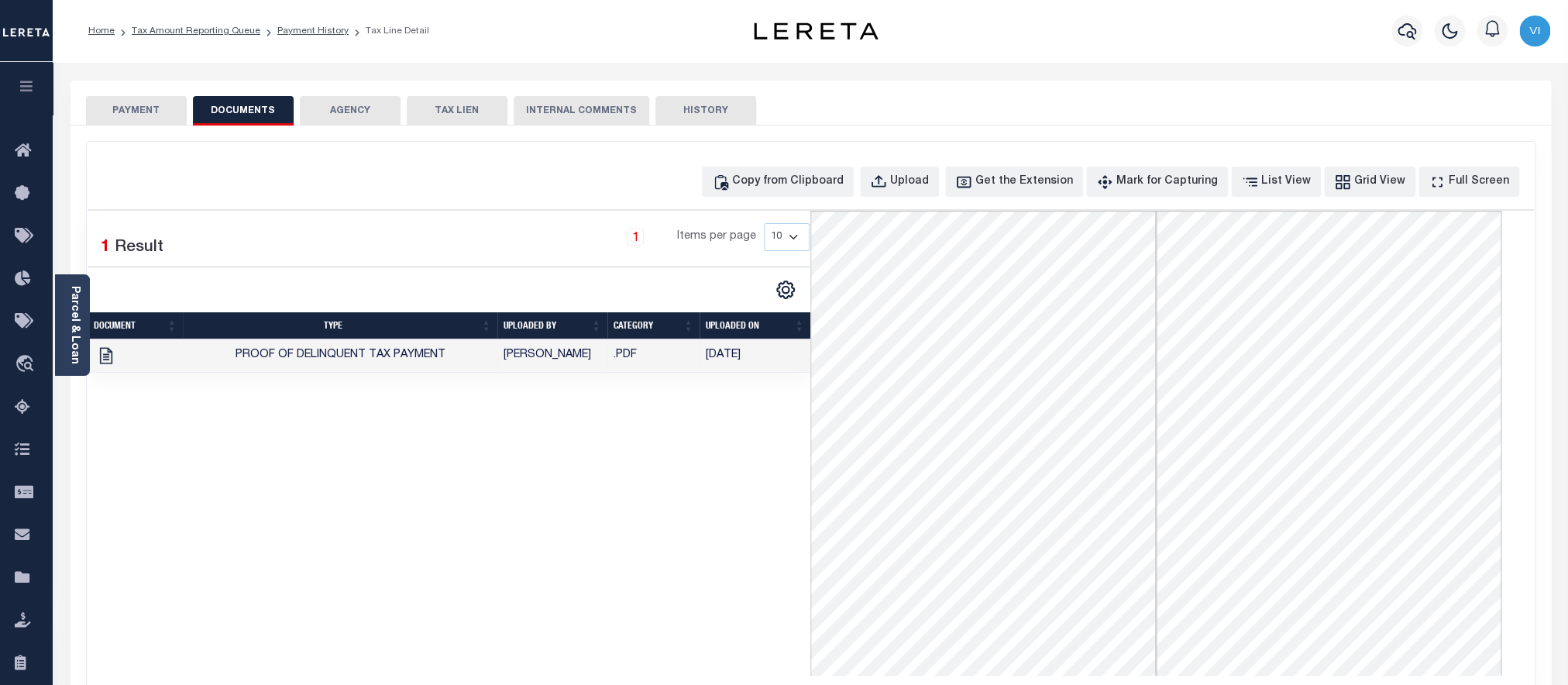
click at [147, 113] on button "PAYMENT" at bounding box center [136, 110] width 101 height 30
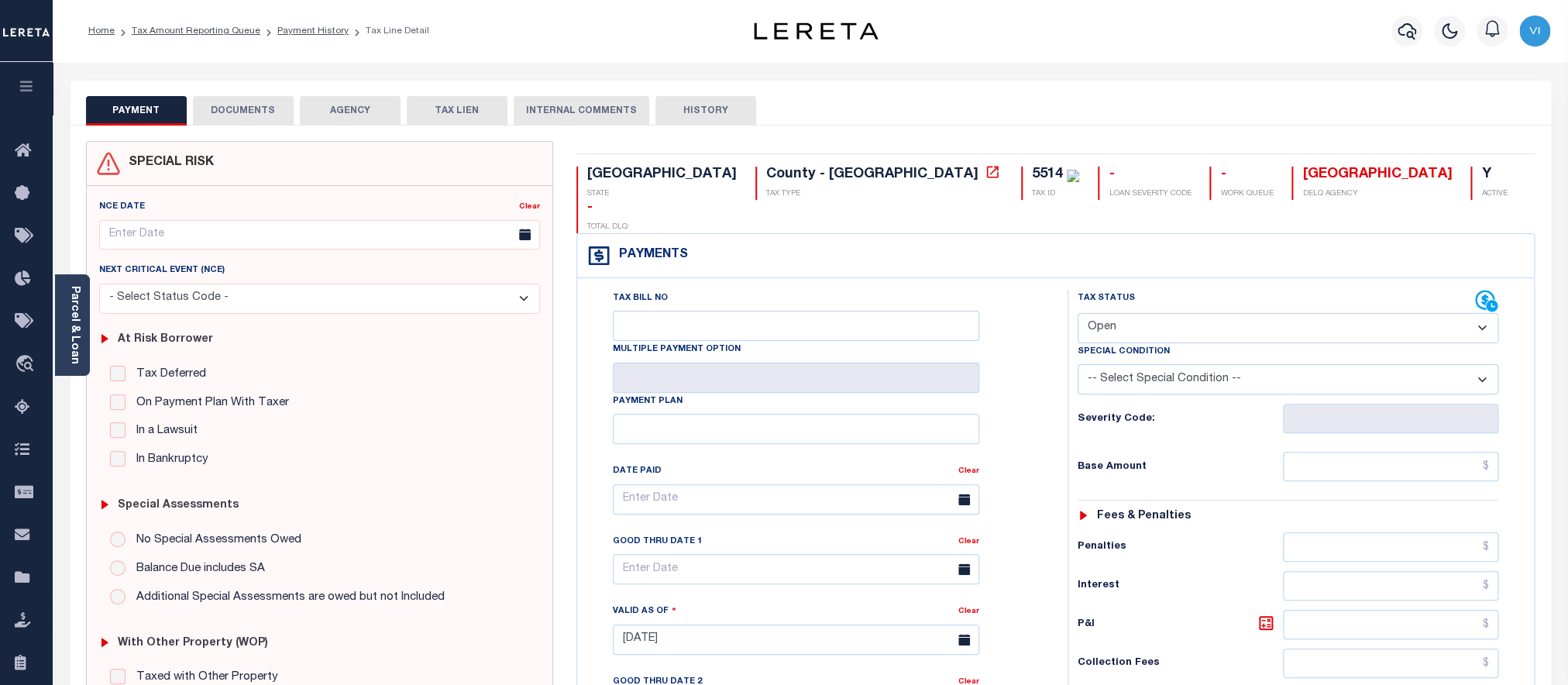
select select "PYD"
click option "Paid" at bounding box center [0, 0] width 0 height 0
type input "[DATE]"
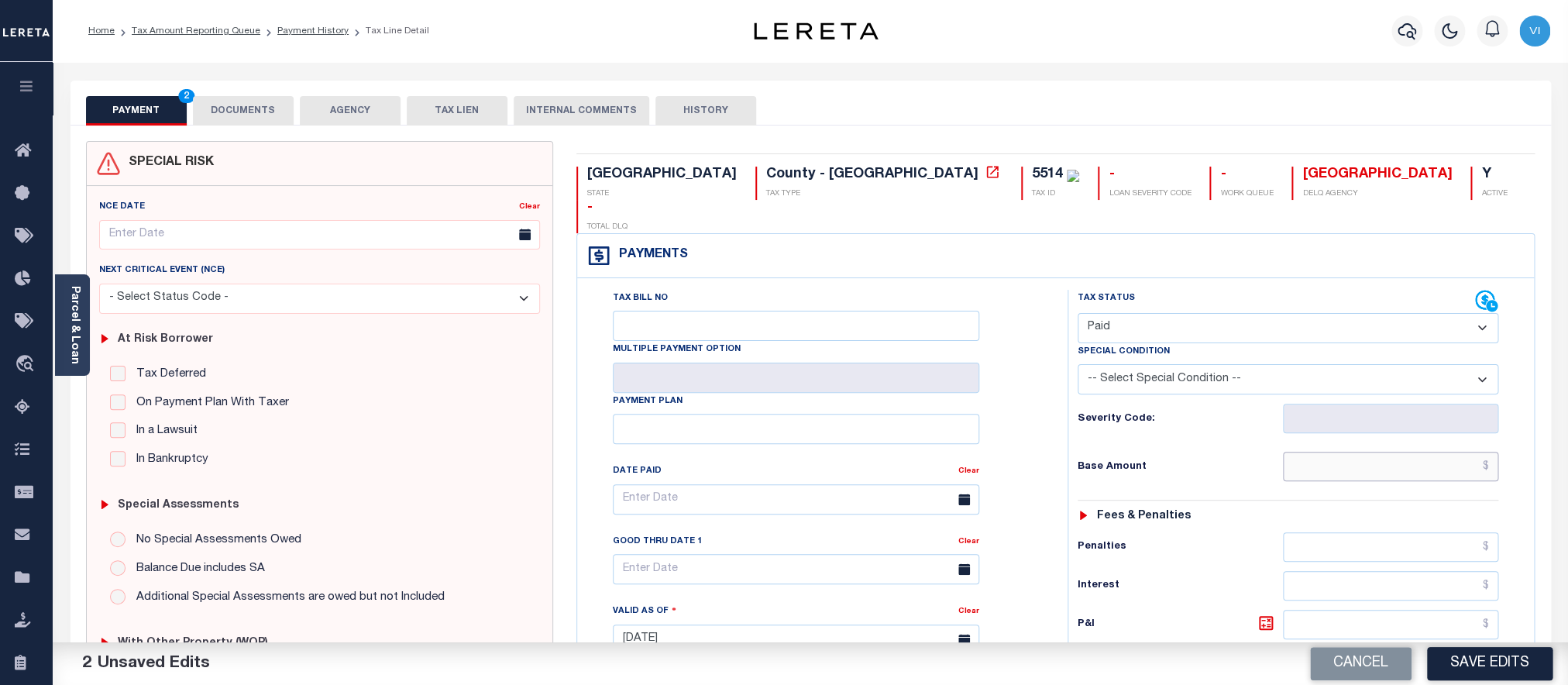
click at [1313, 452] on input "text" at bounding box center [1391, 466] width 216 height 30
paste input "1,611.72"
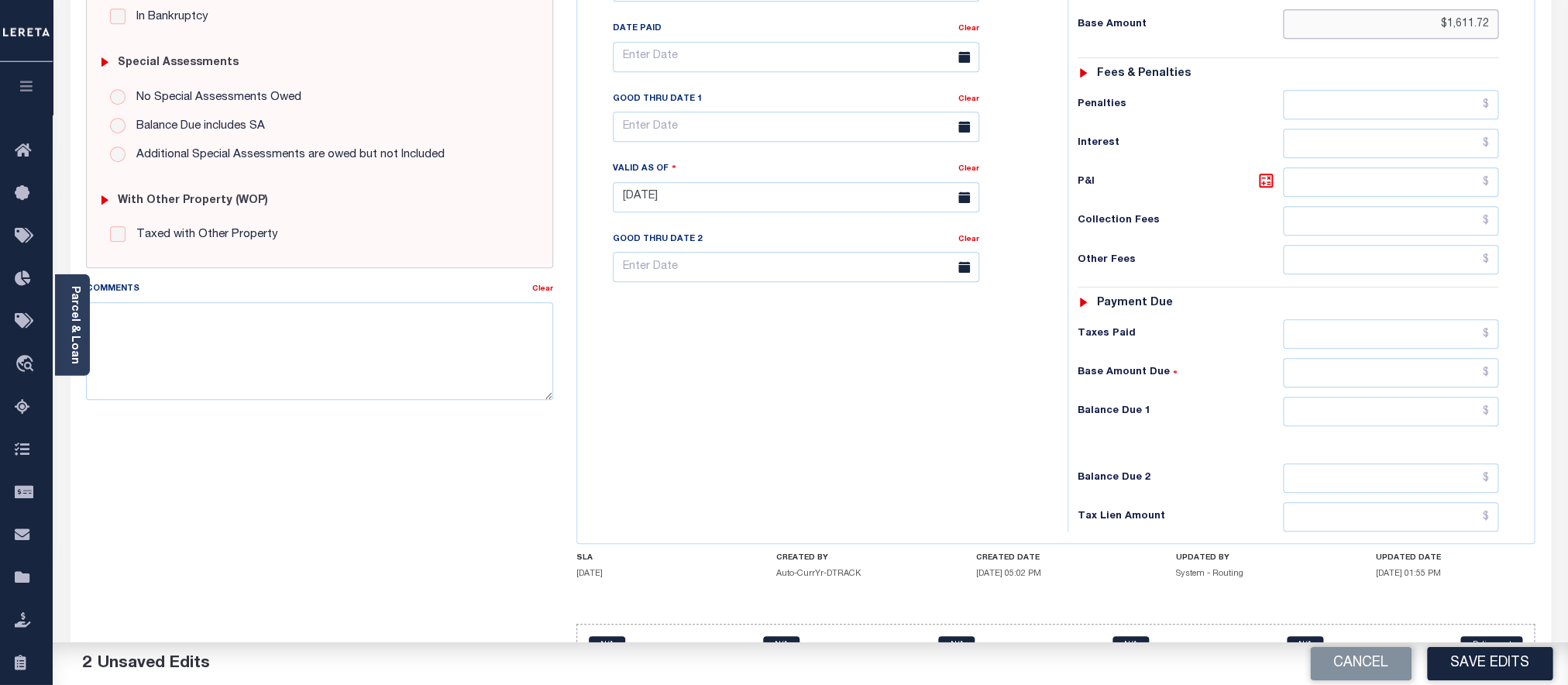
scroll to position [469, 0]
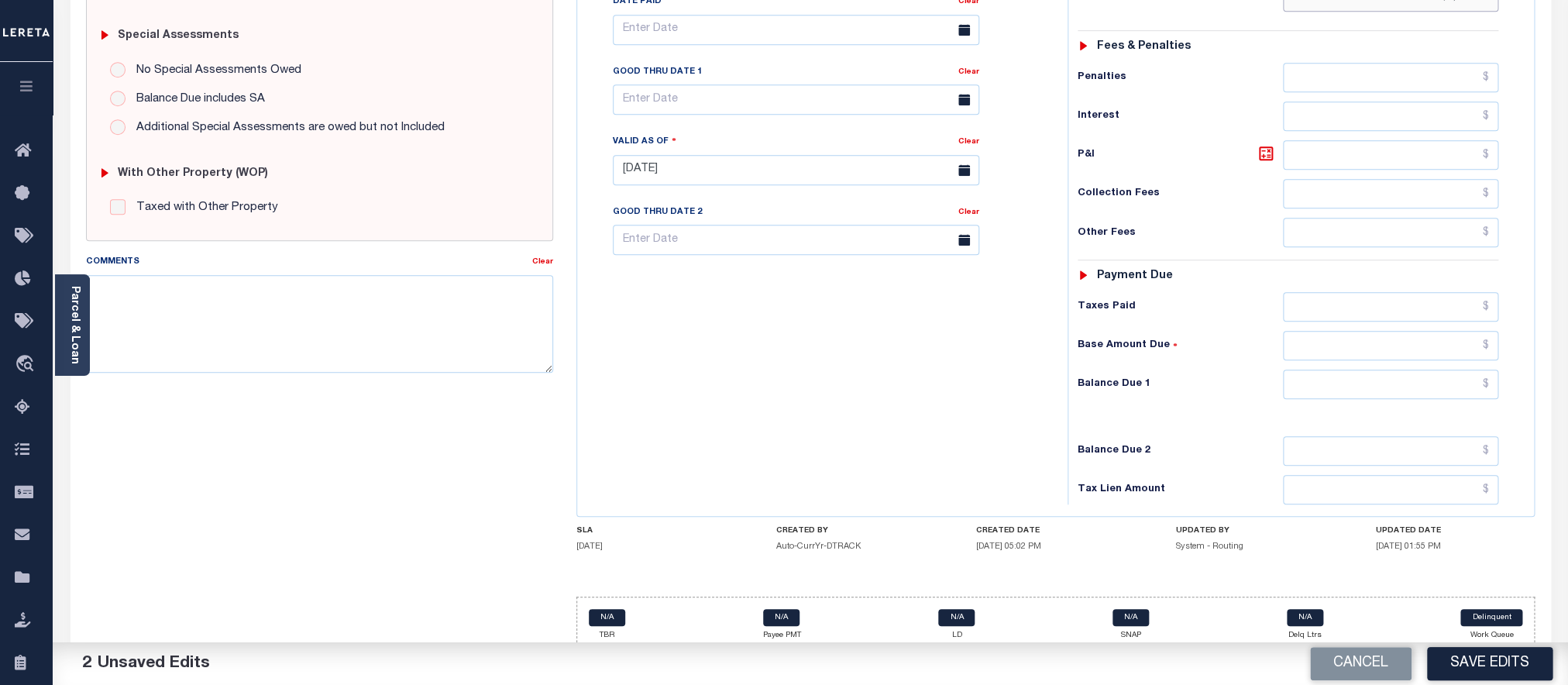
type input "$1,611.72"
click at [1320, 370] on input "text" at bounding box center [1391, 385] width 216 height 30
click at [1364, 374] on input "text" at bounding box center [1391, 385] width 216 height 30
type input "$0.00"
click at [1223, 414] on div "Tax Status Status - Select Status Code -" at bounding box center [1293, 162] width 451 height 684
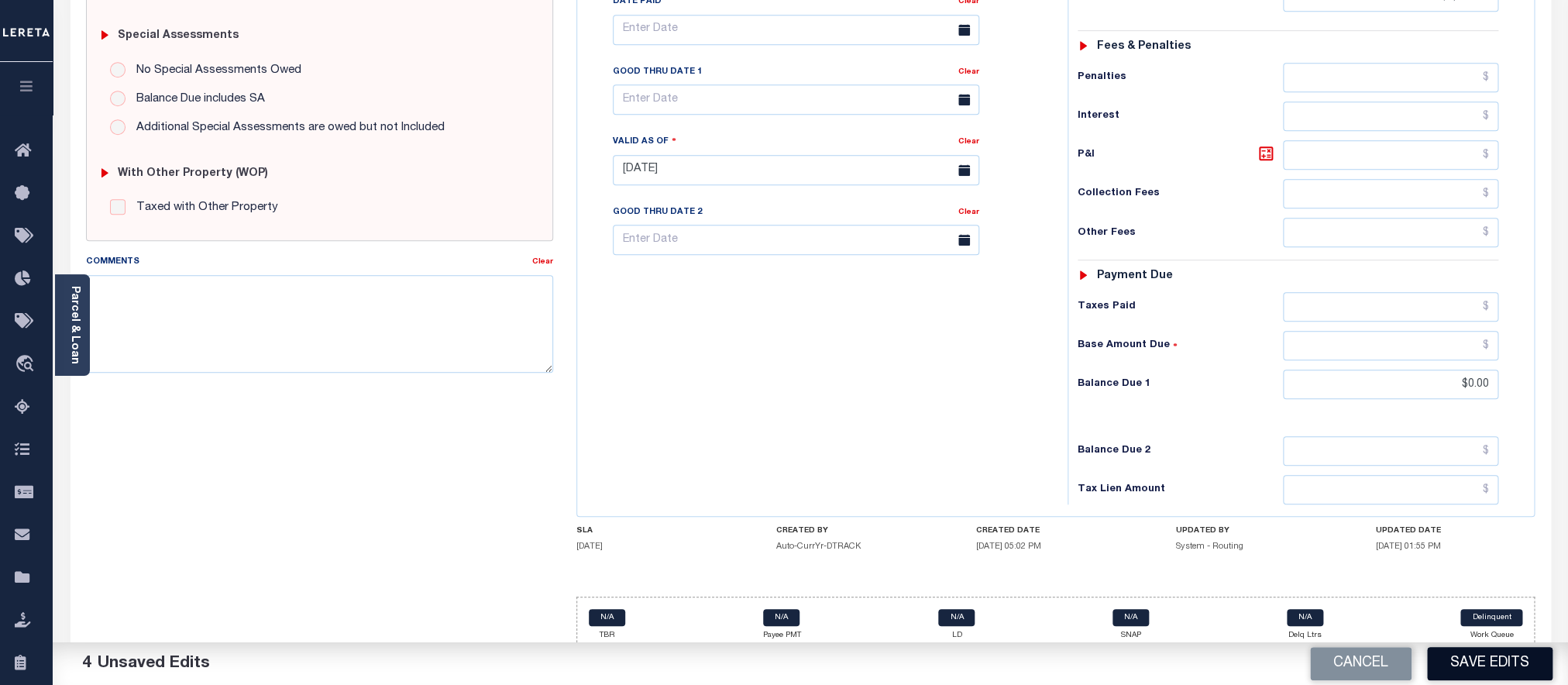
click at [1468, 655] on button "Save Edits" at bounding box center [1490, 664] width 126 height 33
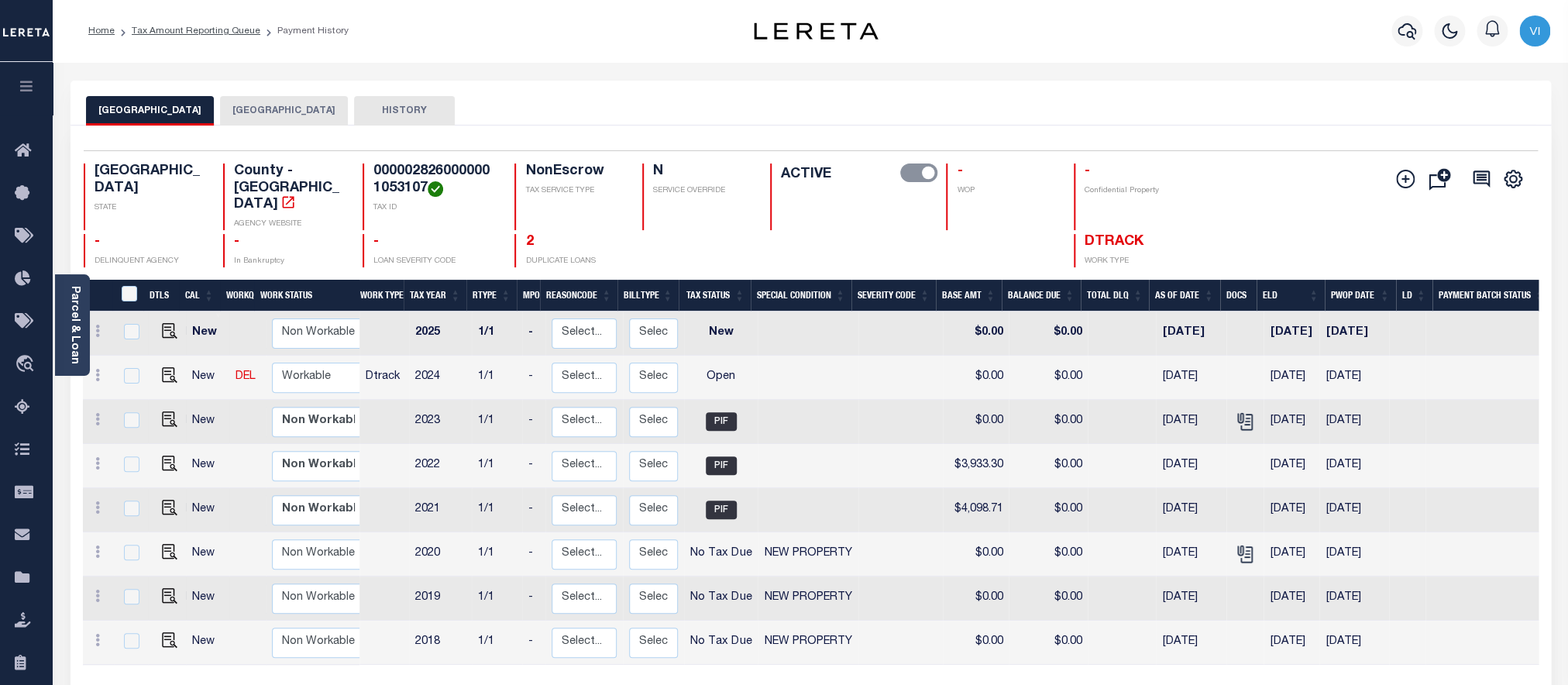
click at [266, 109] on button "[GEOGRAPHIC_DATA]" at bounding box center [283, 110] width 128 height 30
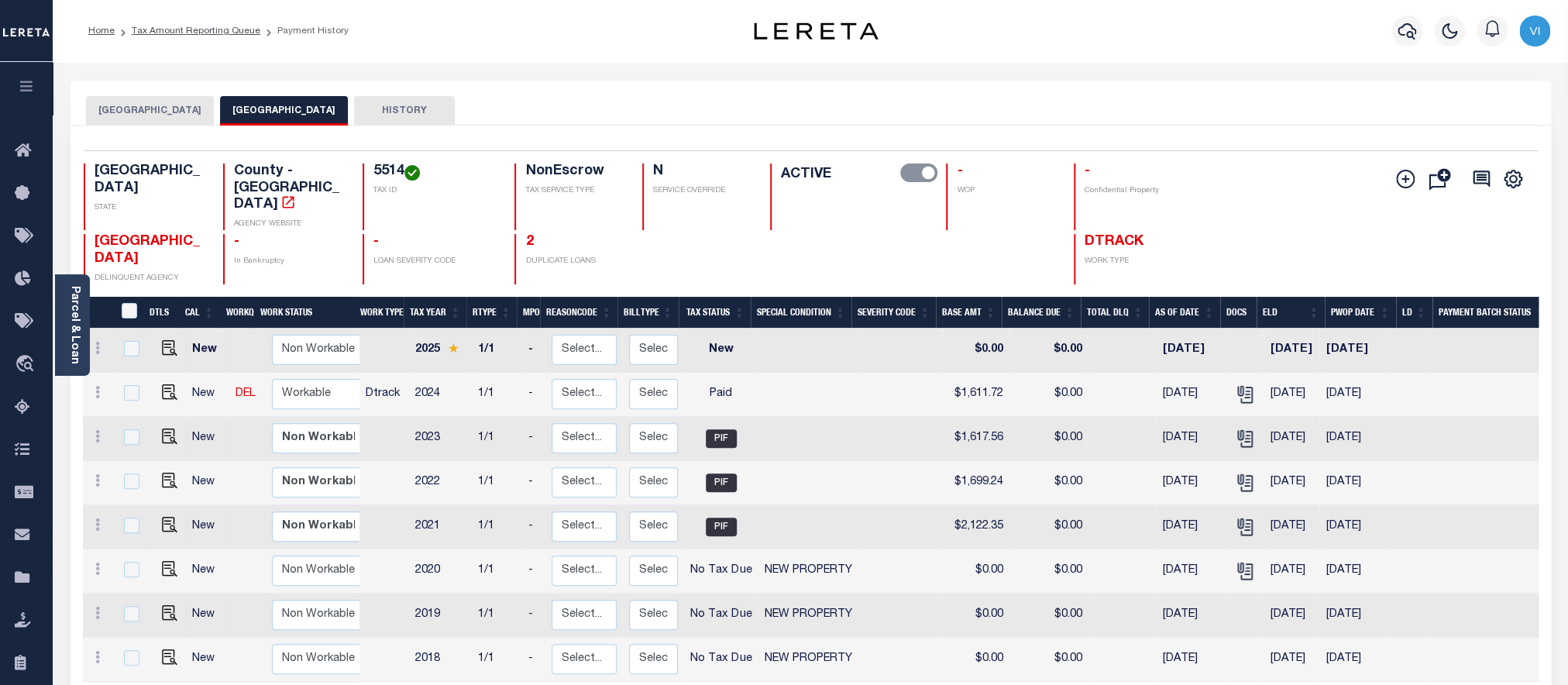
click at [75, 321] on link "Parcel & Loan" at bounding box center [74, 325] width 11 height 78
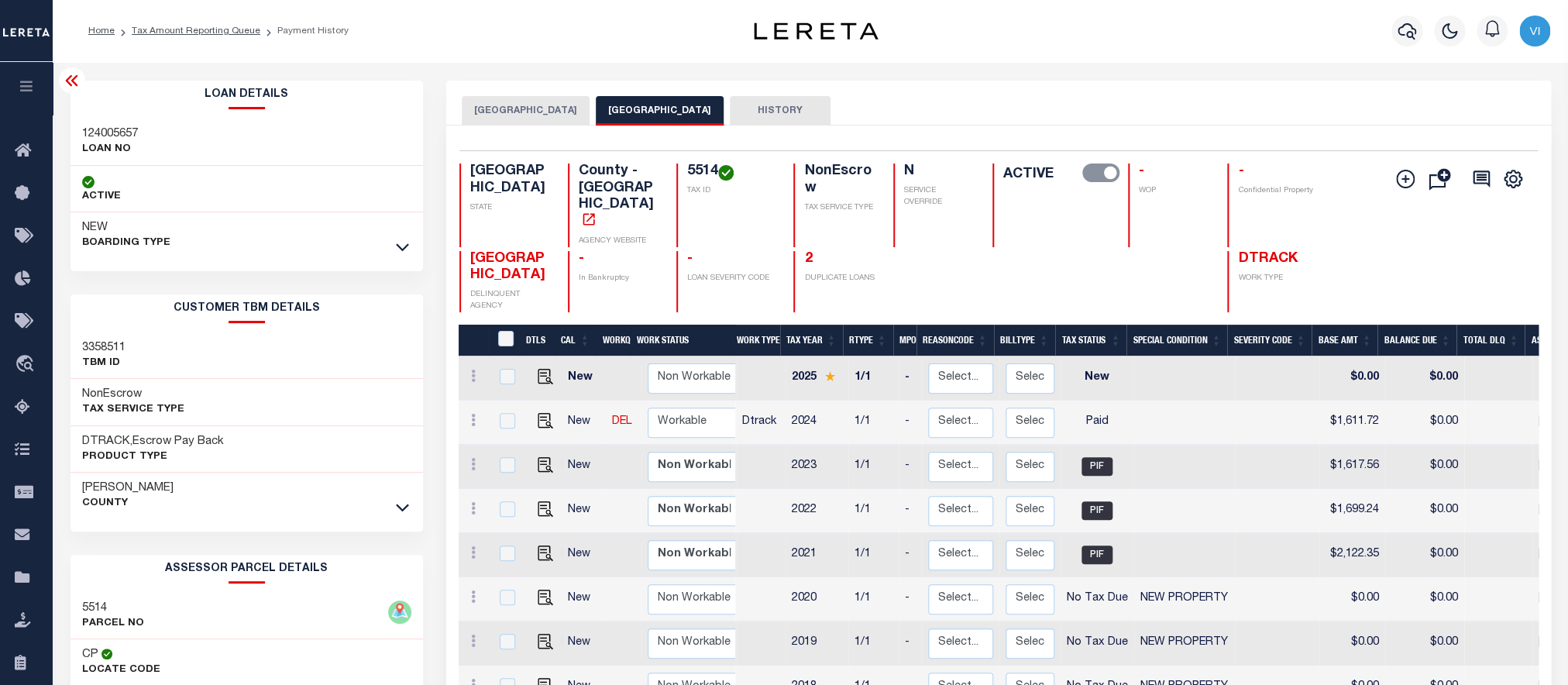
click at [75, 122] on div "124005657 LOAN NO" at bounding box center [247, 143] width 353 height 48
copy h3 "124005657"
click at [687, 172] on h4 "5514" at bounding box center [731, 172] width 88 height 17
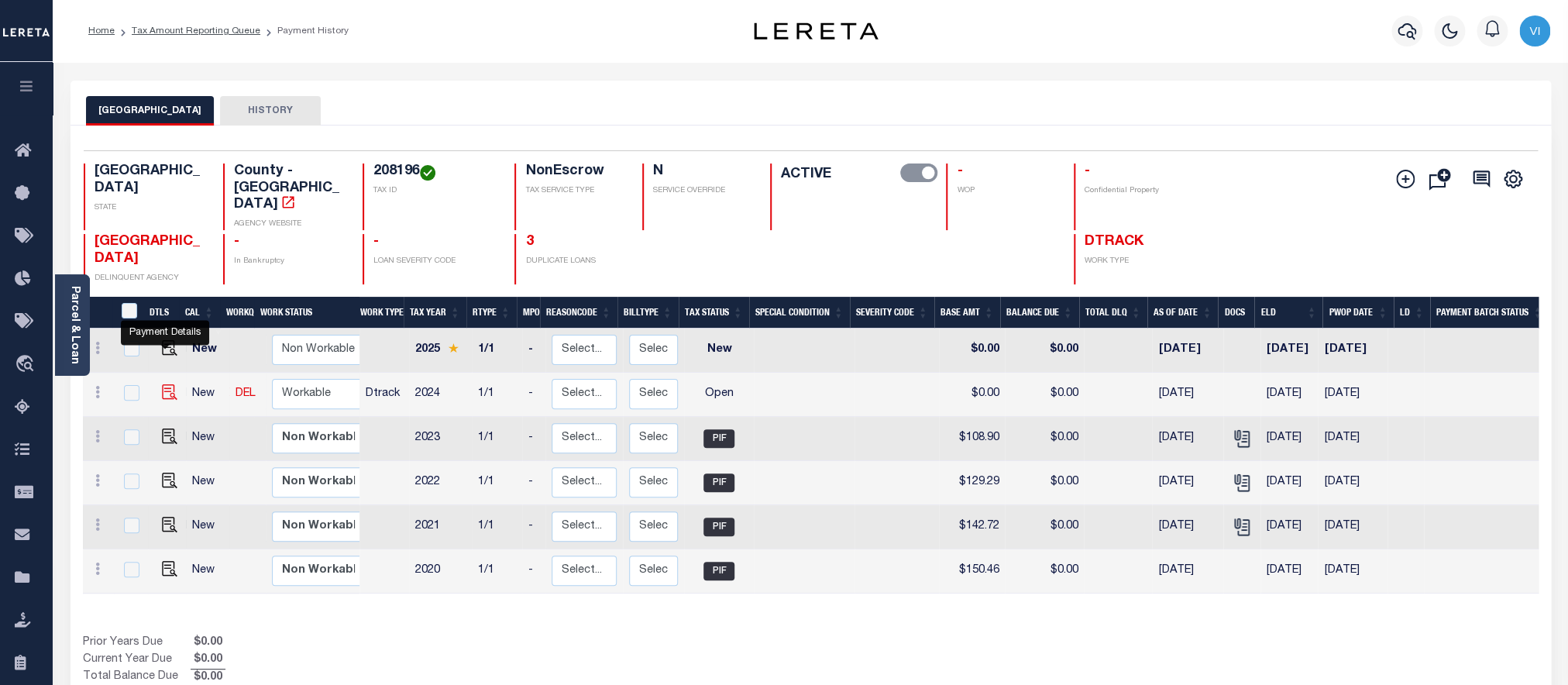
click at [170, 385] on img "" at bounding box center [170, 392] width 15 height 15
checkbox input "true"
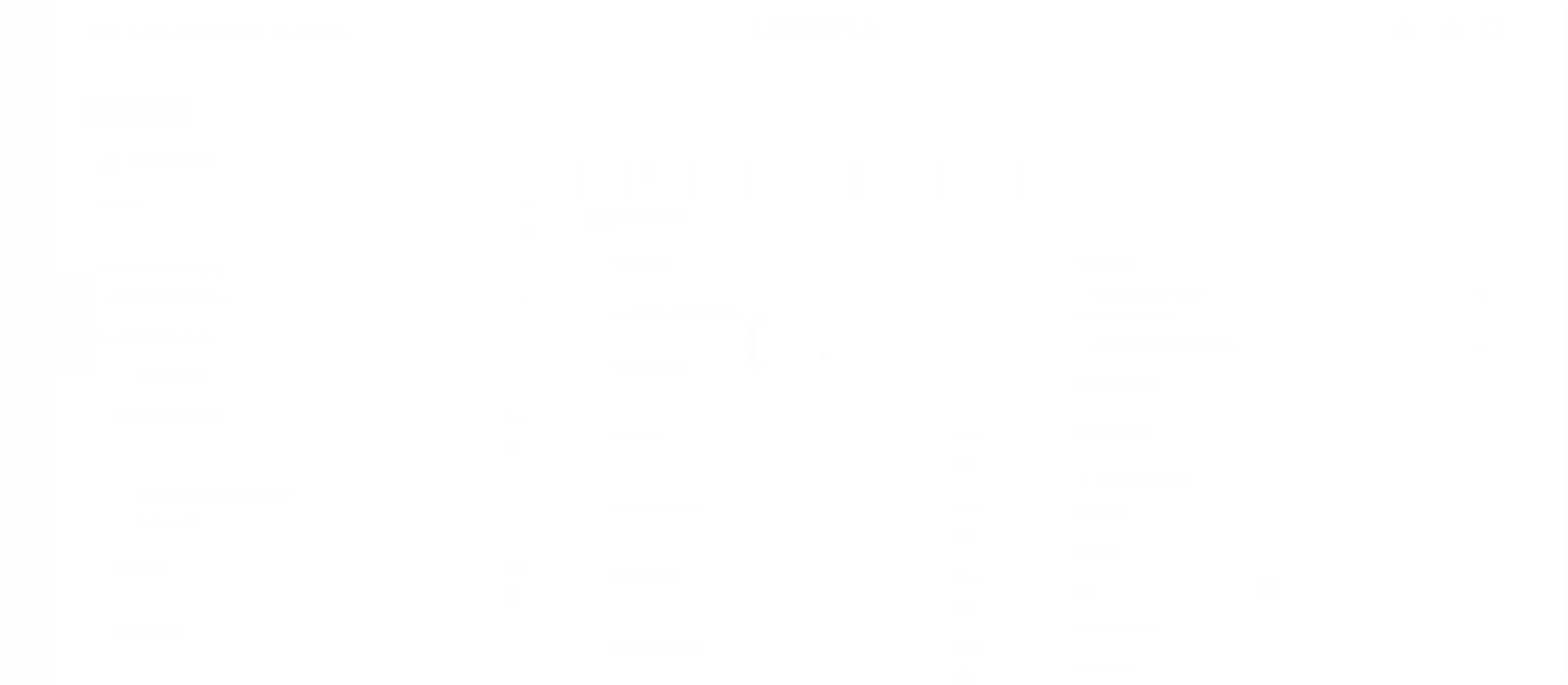
checkbox input "false"
type input "[DATE]"
select select "OP2"
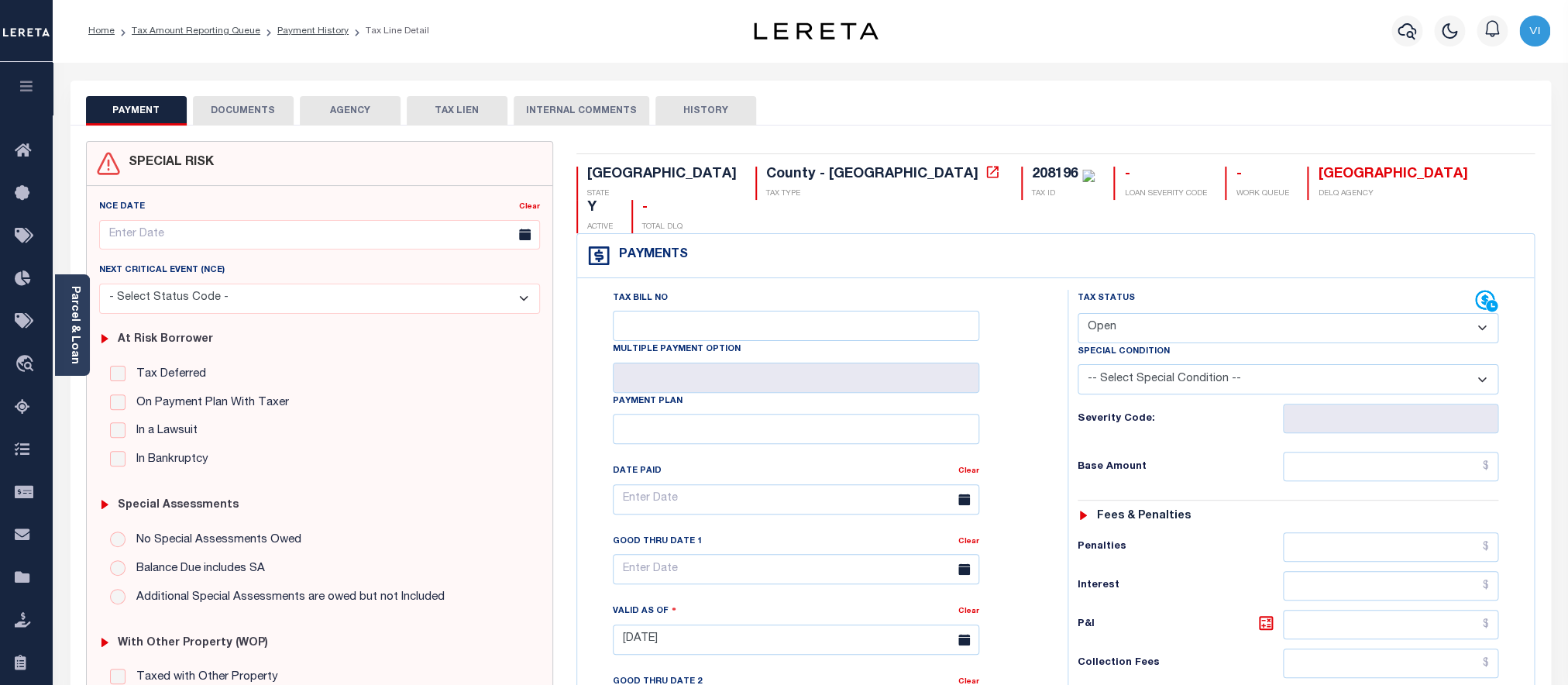
click at [244, 125] on button "DOCUMENTS" at bounding box center [243, 110] width 101 height 30
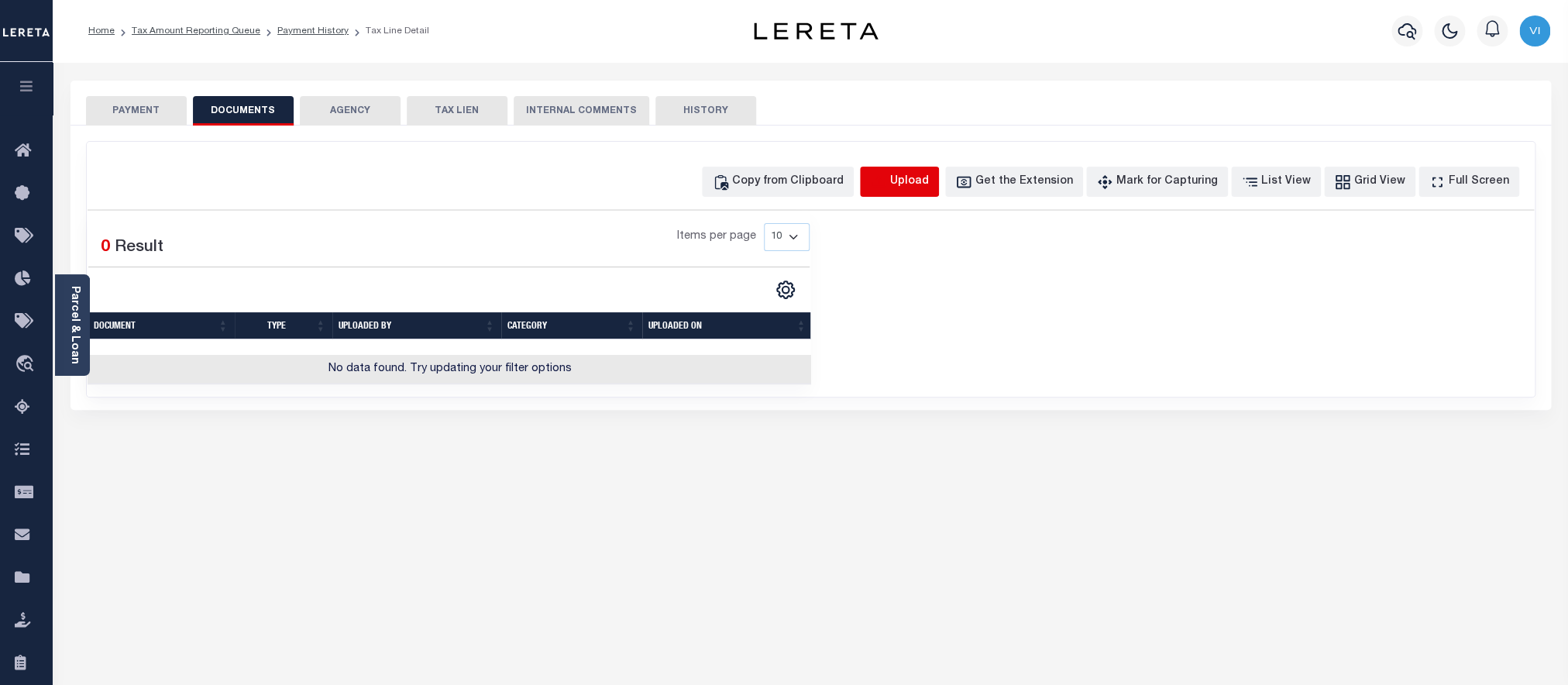
click at [888, 186] on icon "button" at bounding box center [879, 182] width 17 height 17
select select "POP"
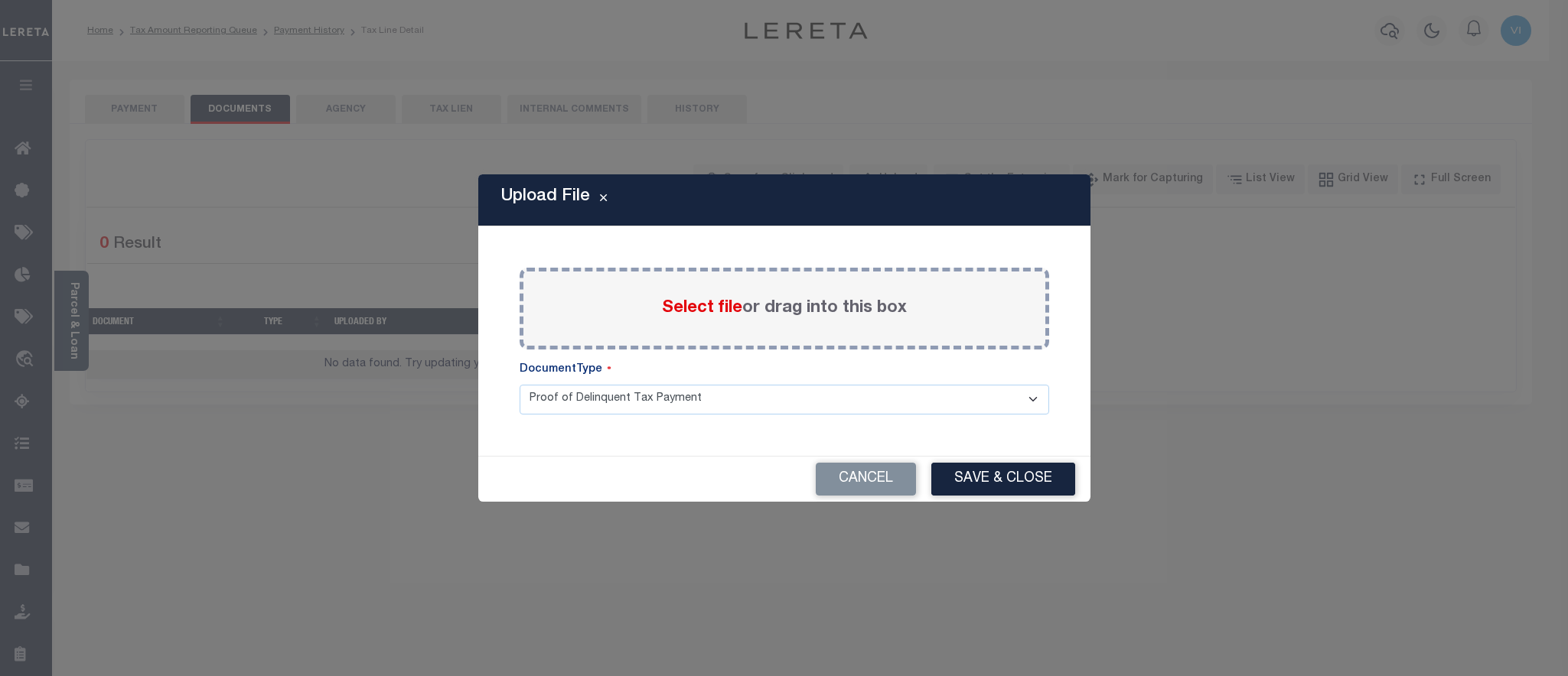
click at [688, 319] on label "Select file or drag into this box" at bounding box center [784, 308] width 245 height 25
click at [0, 0] on input "Select file or drag into this box" at bounding box center [0, 0] width 0 height 0
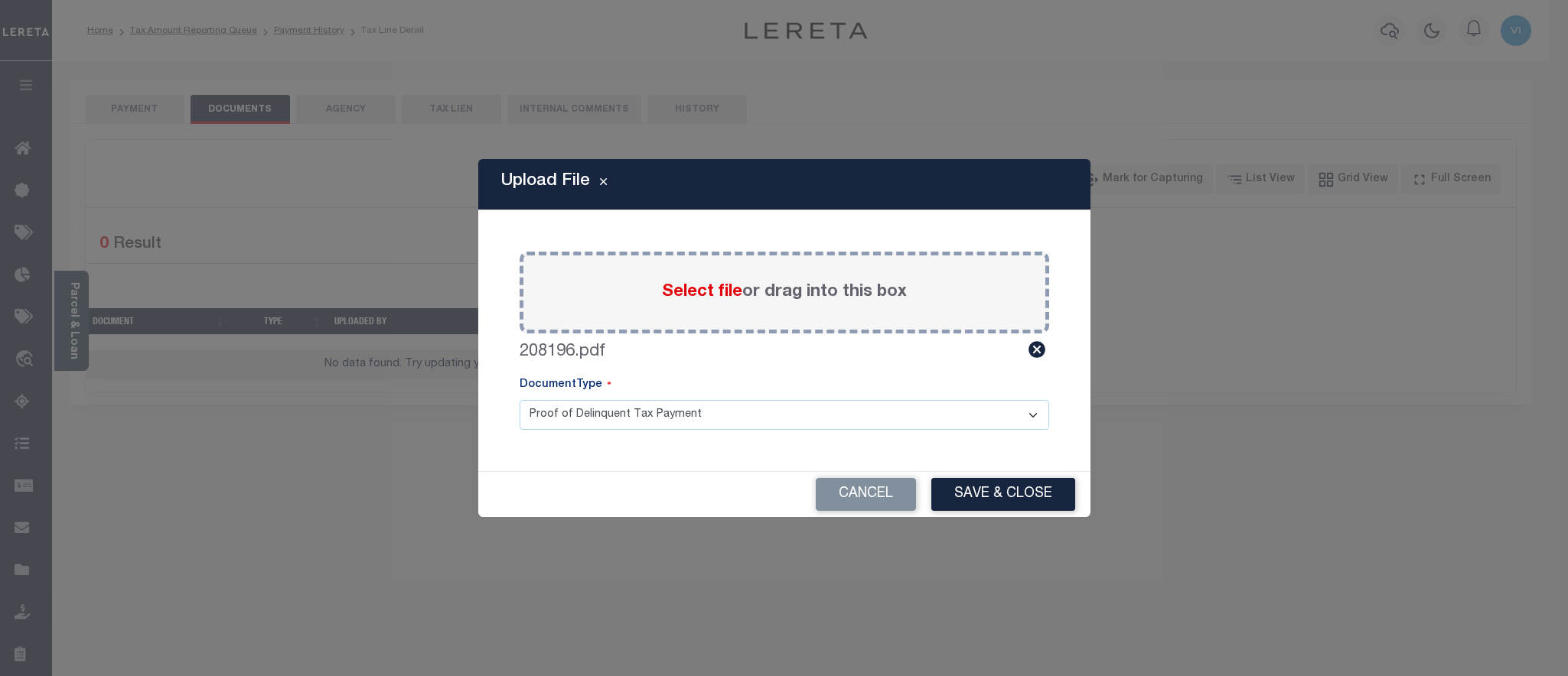
click at [520, 400] on select "Proof of Delinquent Tax Payment" at bounding box center [784, 415] width 530 height 30
click option "Proof of Delinquent Tax Payment" at bounding box center [0, 0] width 0 height 0
click at [983, 484] on button "Save & Close" at bounding box center [1003, 494] width 144 height 33
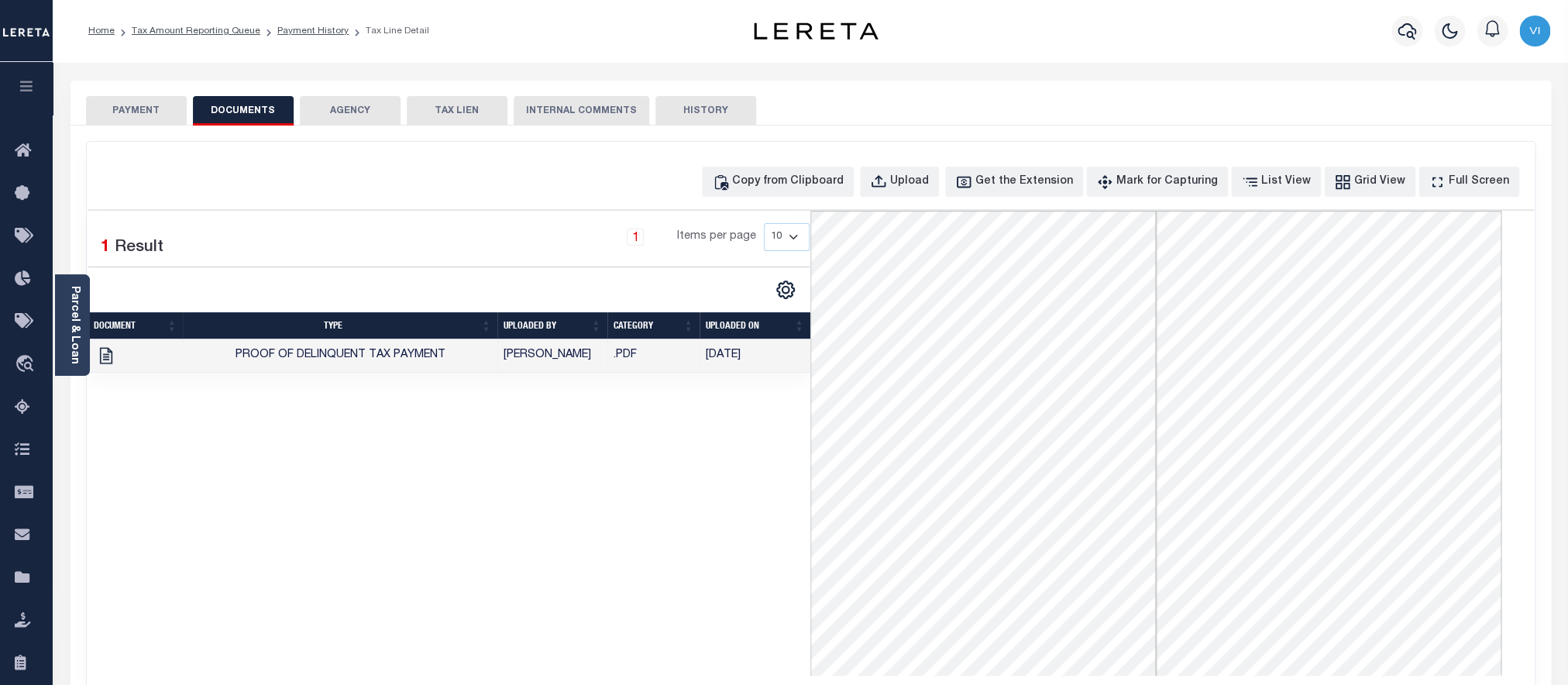
click at [151, 125] on button "PAYMENT" at bounding box center [136, 110] width 101 height 30
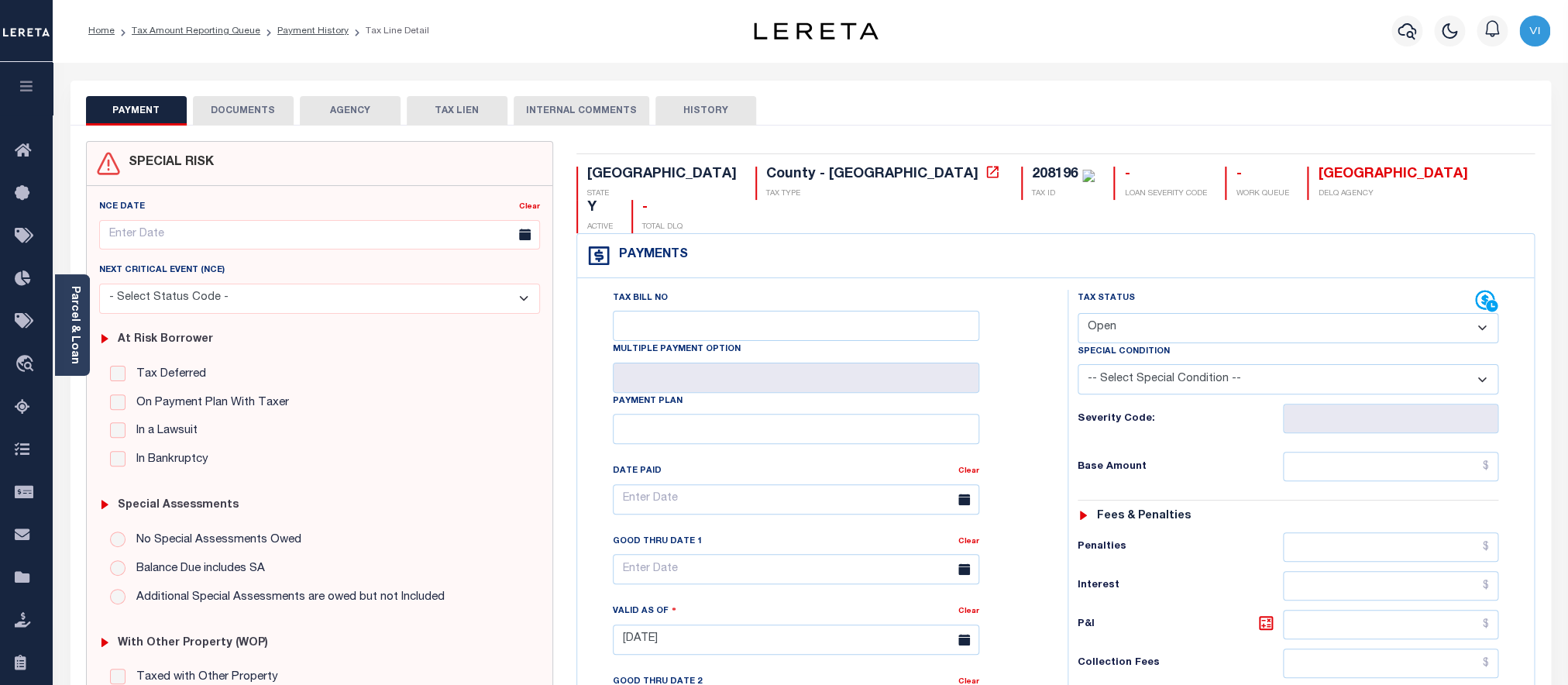
click at [1078, 313] on select "- Select Status Code - Open Due/Unpaid Paid Incomplete No Tax Due Internal Refu…" at bounding box center [1288, 328] width 422 height 31
select select "PYD"
click option "Paid" at bounding box center [0, 0] width 0 height 0
type input "[DATE]"
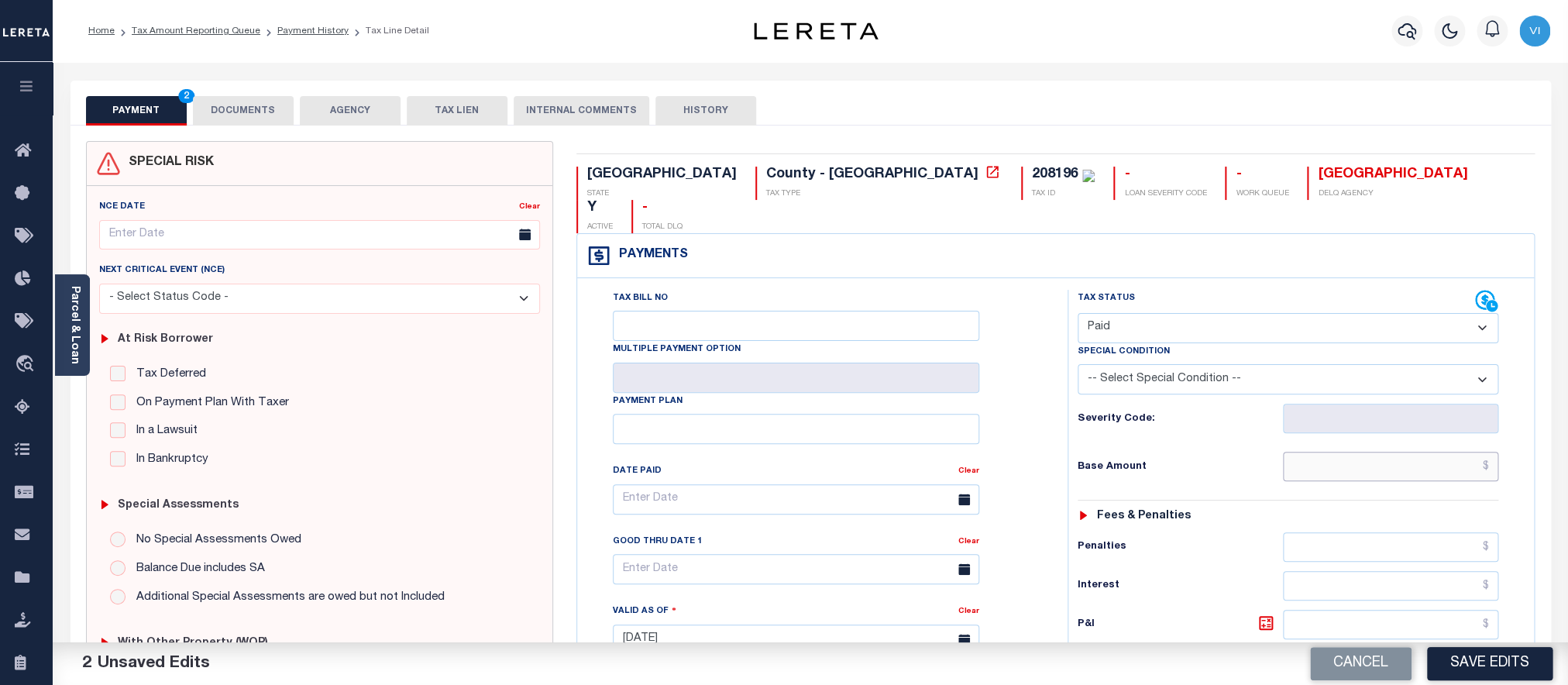
click at [1320, 452] on input "text" at bounding box center [1391, 466] width 216 height 30
paste input "329.38"
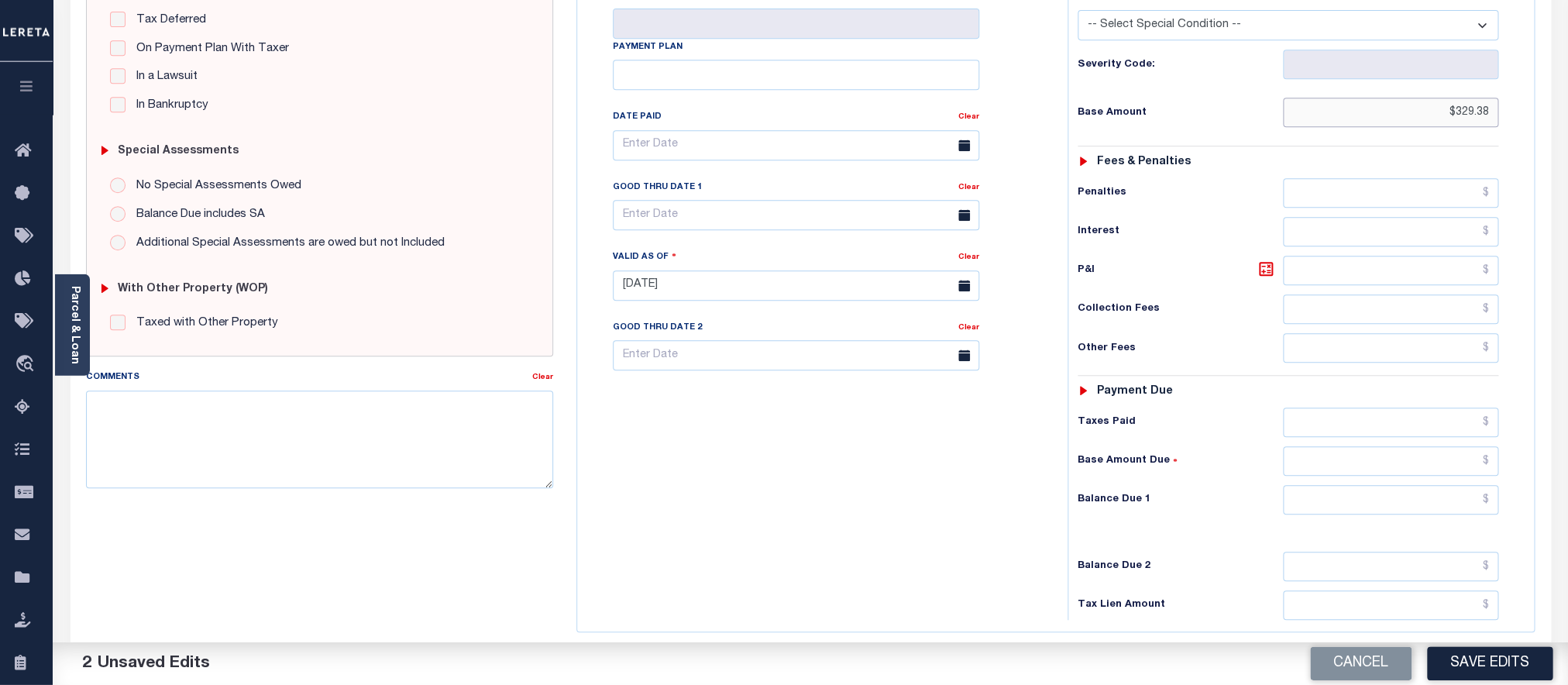
scroll to position [394, 0]
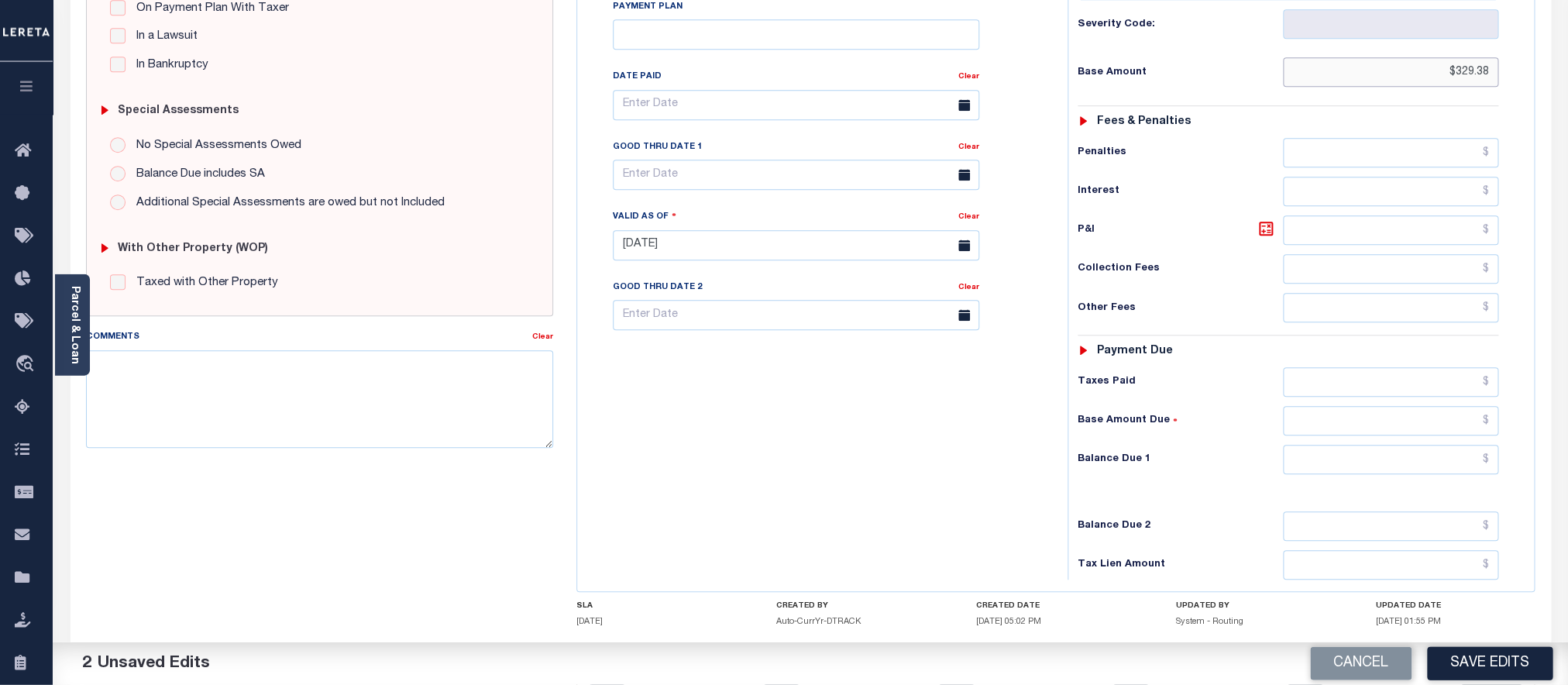
type input "$329.38"
click at [1311, 451] on input "text" at bounding box center [1391, 460] width 216 height 30
click at [1332, 446] on input "text" at bounding box center [1391, 460] width 216 height 30
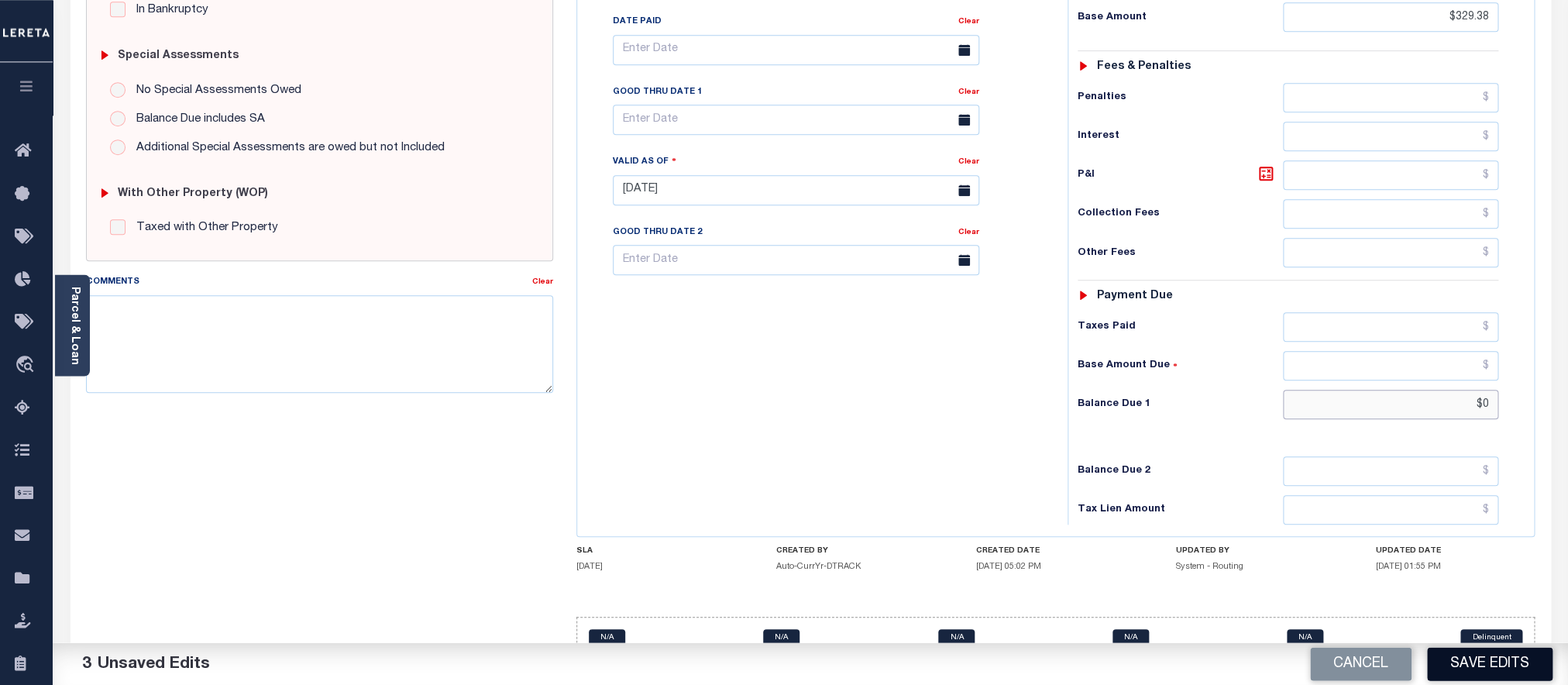
scroll to position [469, 0]
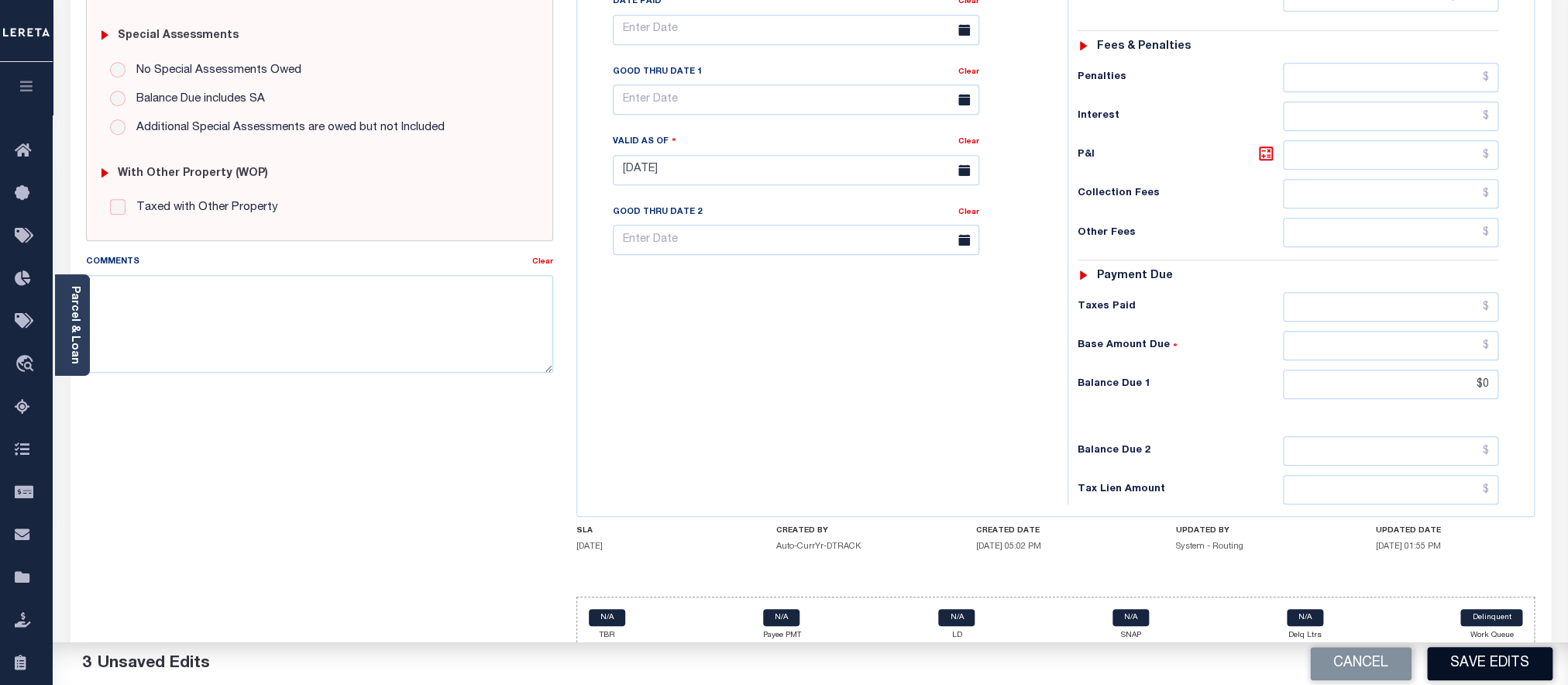
type input "$0.00"
click at [1487, 667] on button "Save Edits" at bounding box center [1490, 664] width 126 height 33
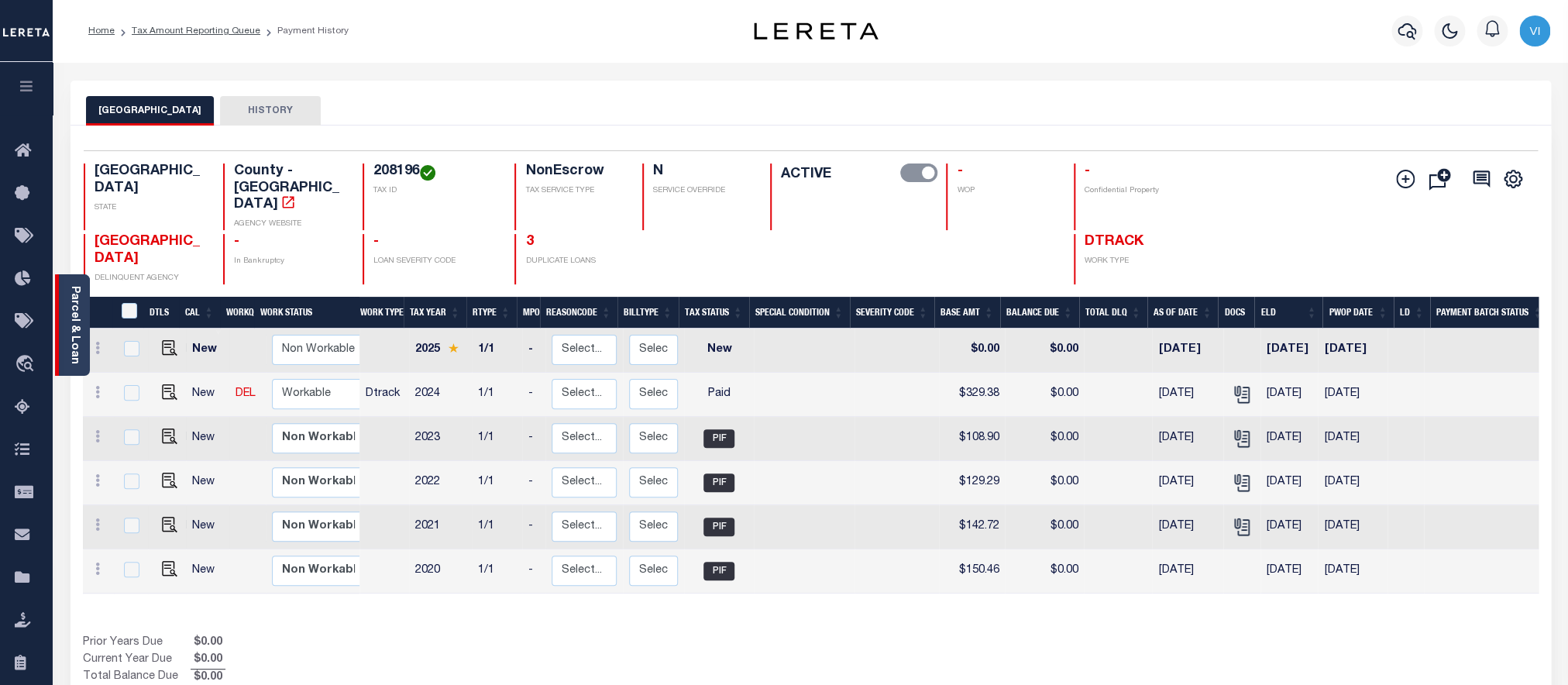
drag, startPoint x: 78, startPoint y: 317, endPoint x: 1474, endPoint y: 405, distance: 1398.8
click at [81, 317] on div "Parcel & Loan" at bounding box center [72, 325] width 35 height 102
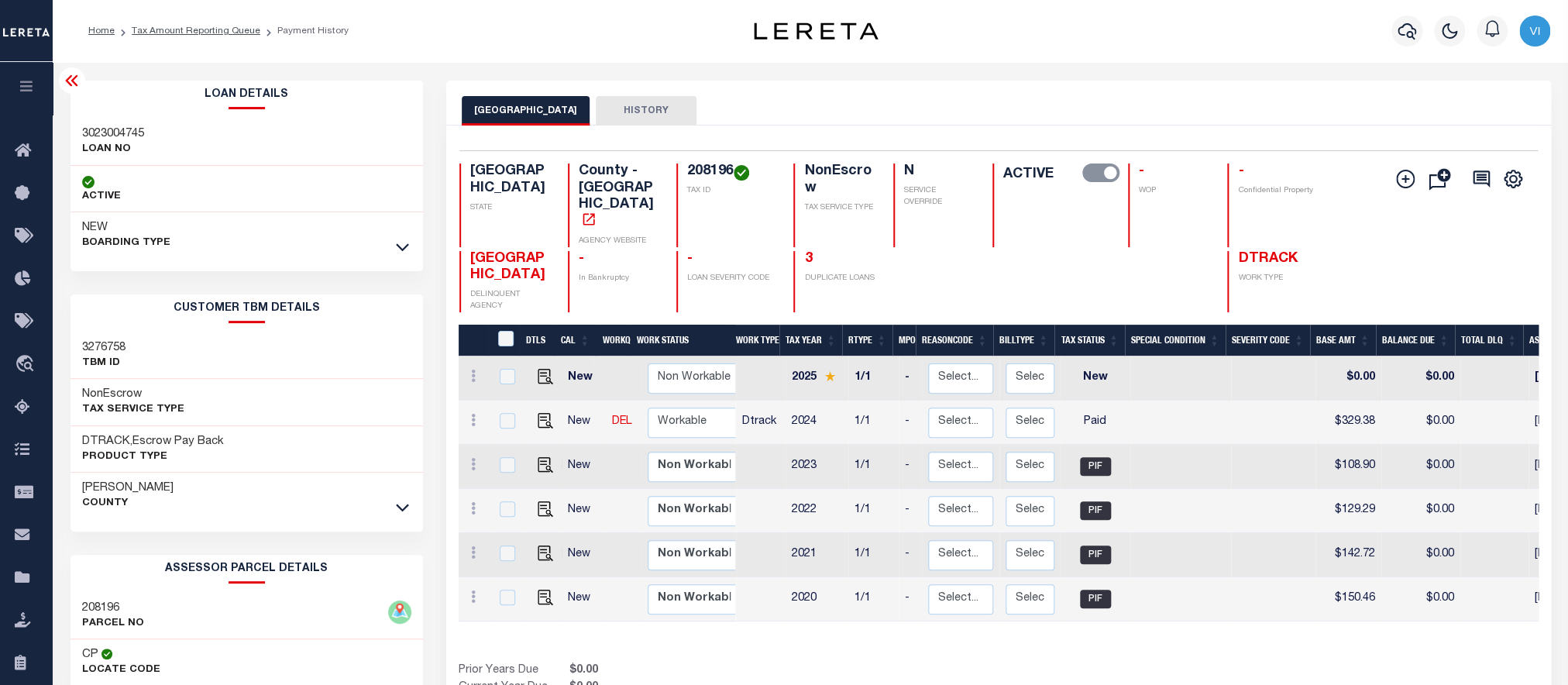
click at [104, 130] on h3 "3023004745" at bounding box center [113, 134] width 62 height 15
copy h3 "3023004745"
click at [725, 166] on h4 "208196" at bounding box center [731, 172] width 88 height 17
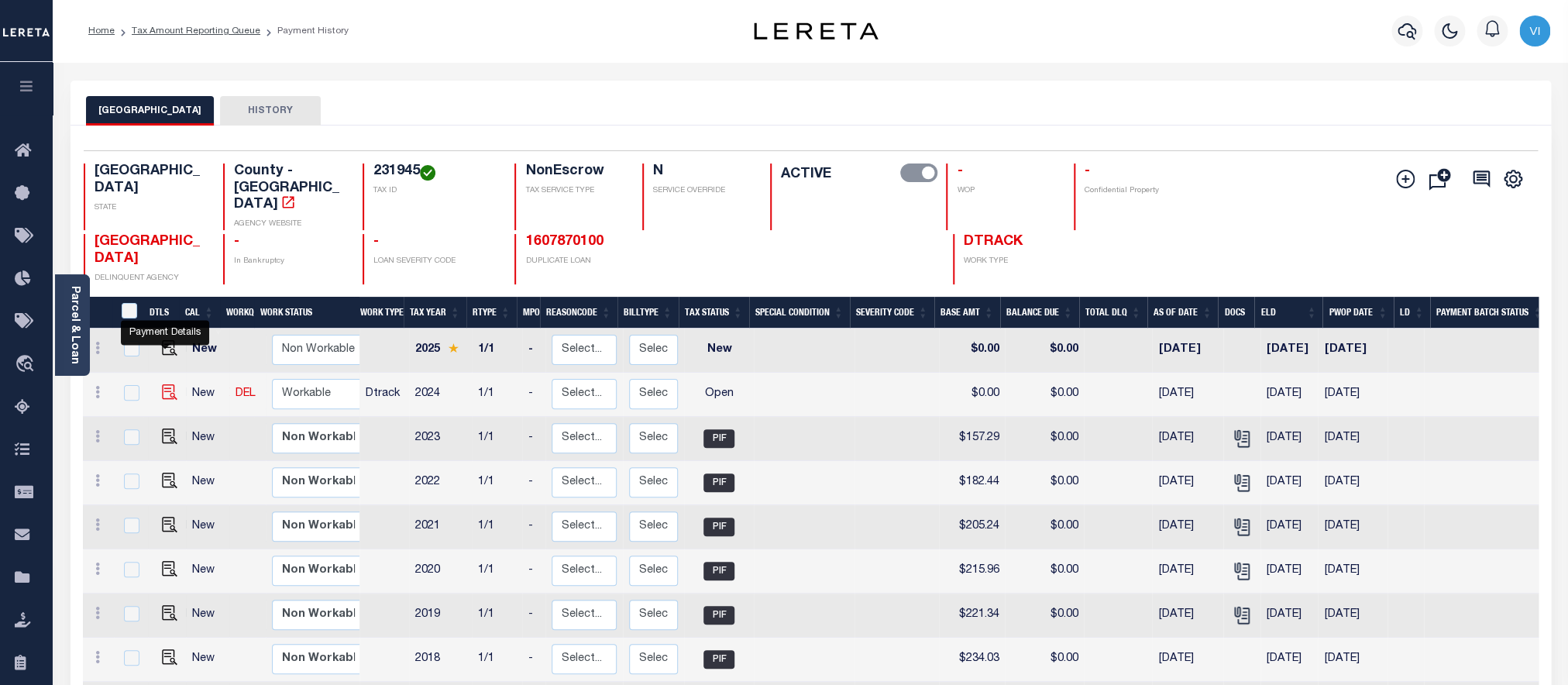
click at [172, 385] on img "" at bounding box center [170, 392] width 15 height 15
checkbox input "true"
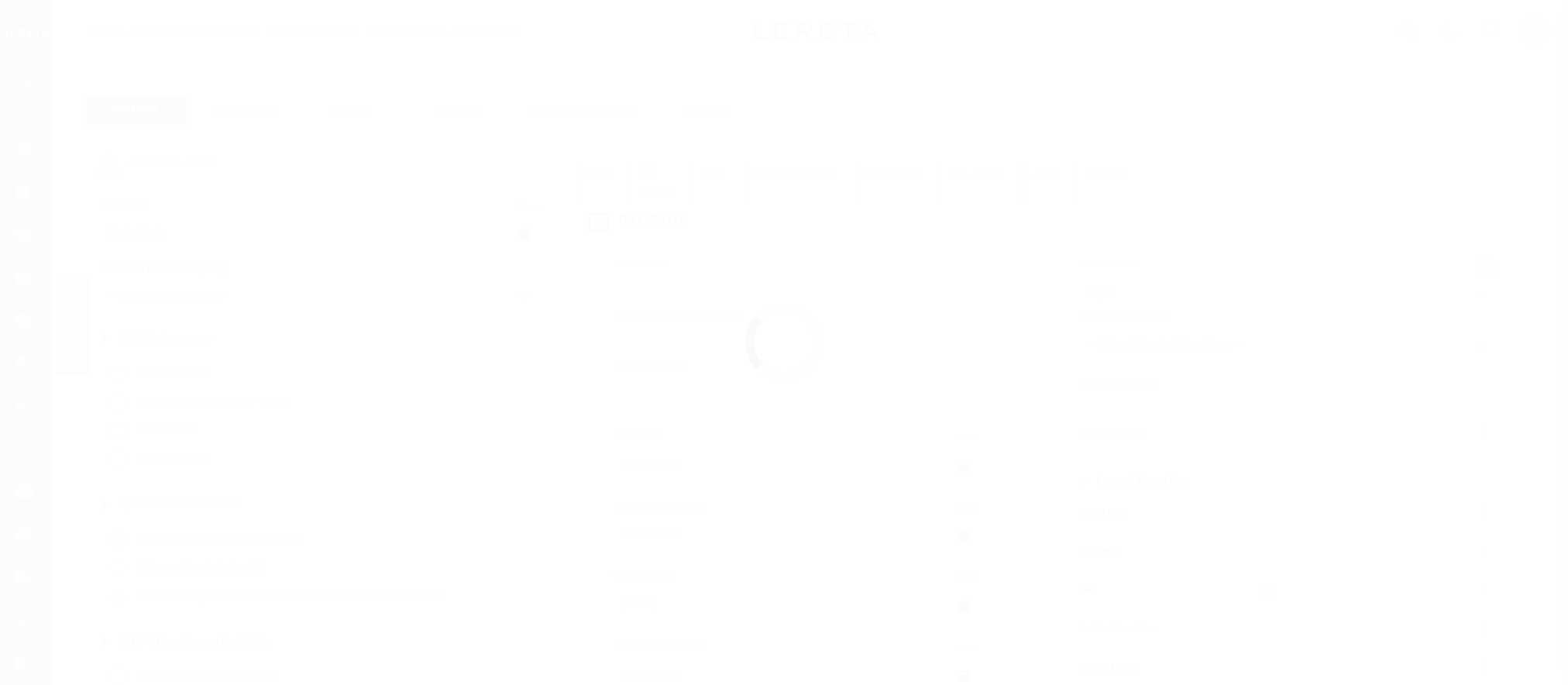
select select "OP2"
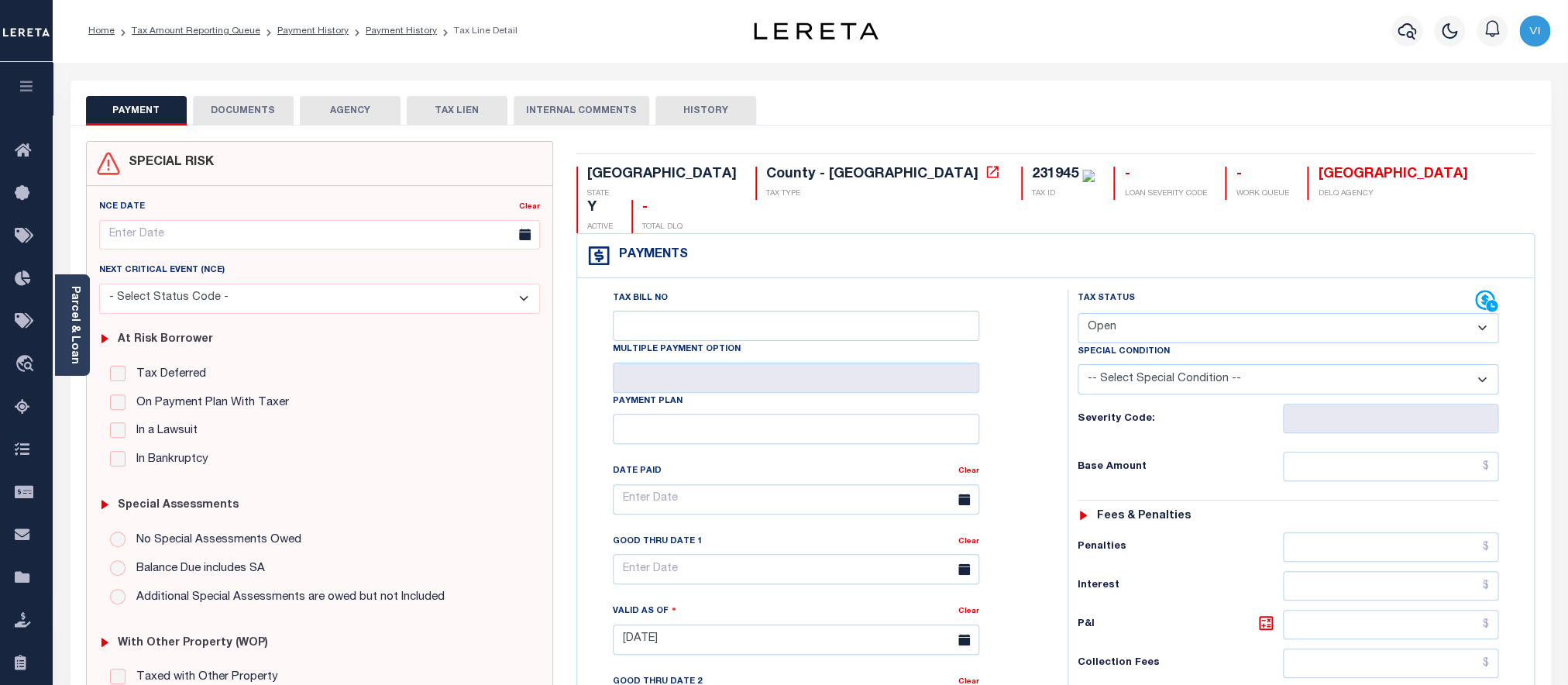
click at [242, 115] on button "DOCUMENTS" at bounding box center [243, 110] width 101 height 30
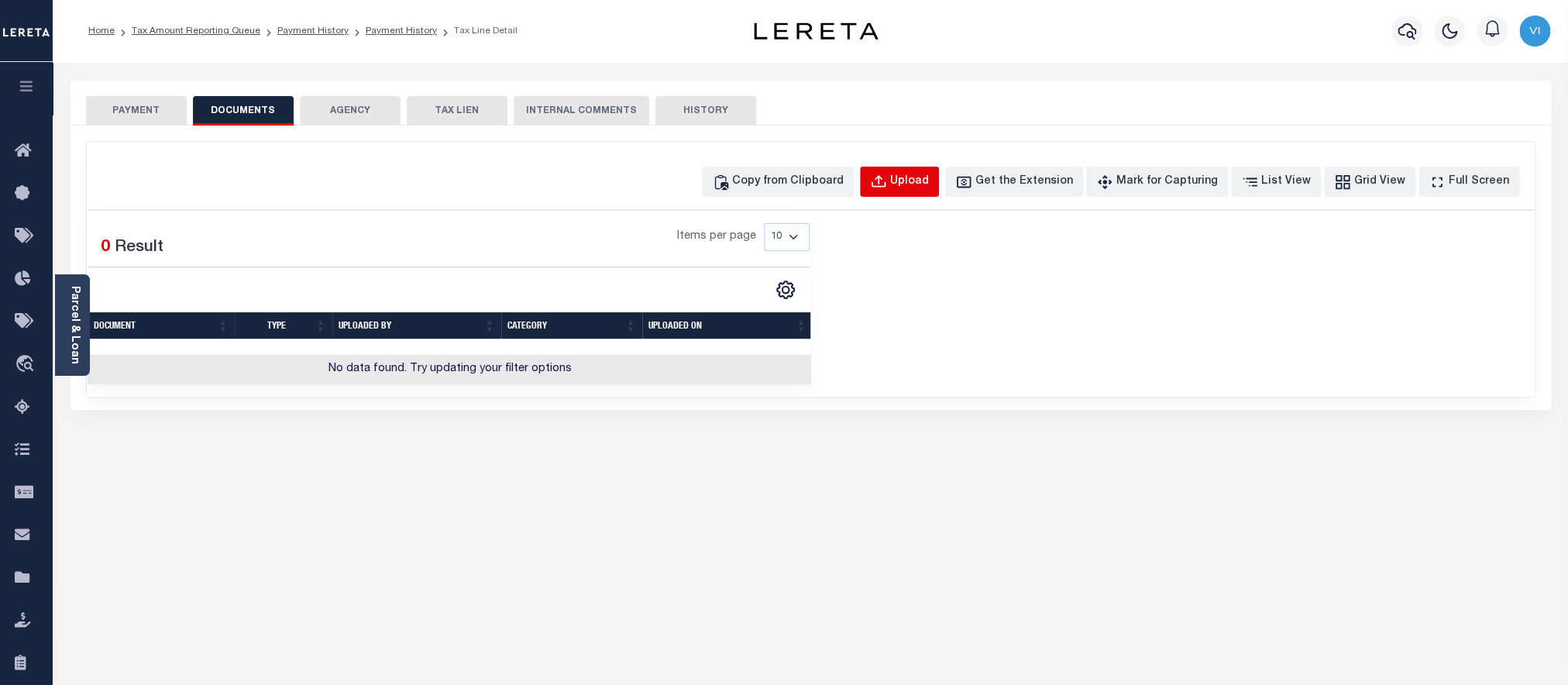
click at [916, 191] on button "Upload" at bounding box center [899, 182] width 79 height 31
select select "POP"
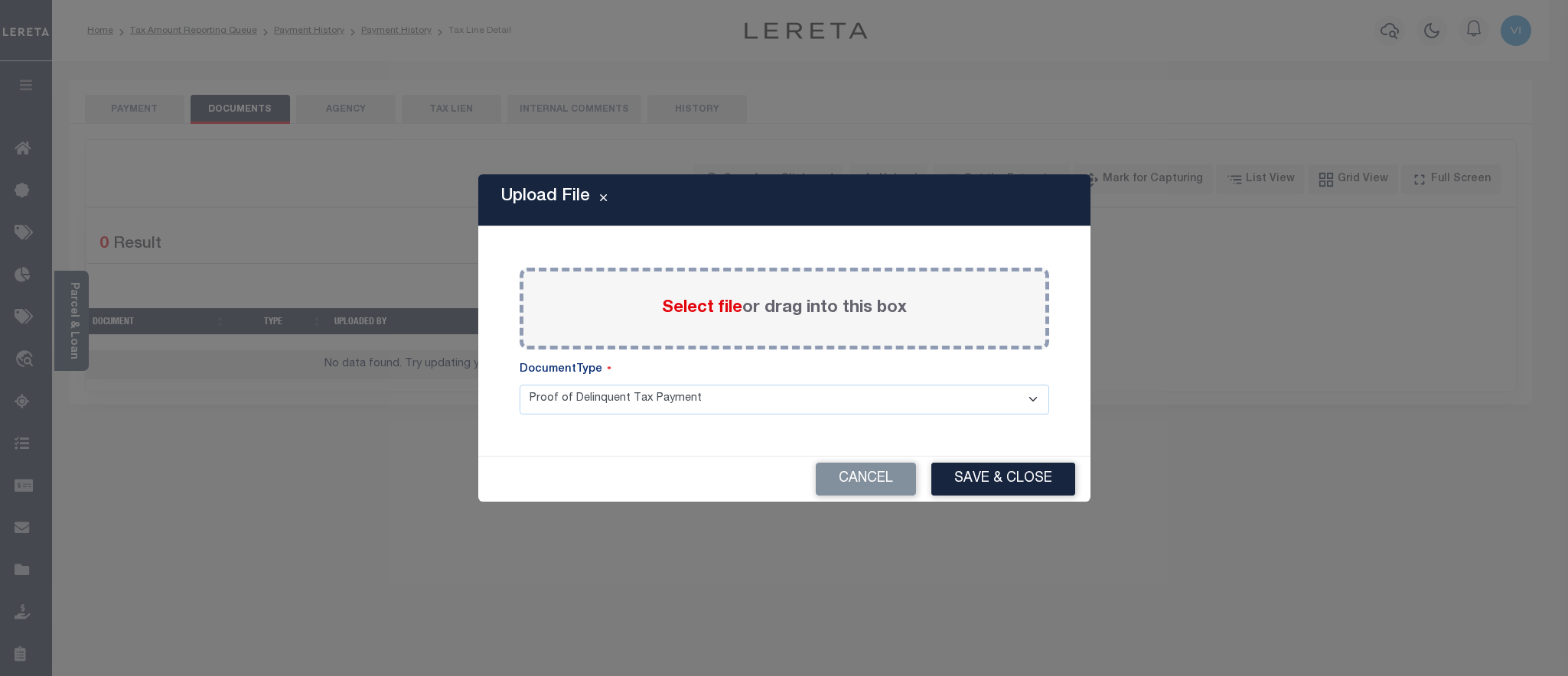
click at [709, 305] on span "Select file" at bounding box center [702, 308] width 80 height 17
click at [0, 0] on input "Select file or drag into this box" at bounding box center [0, 0] width 0 height 0
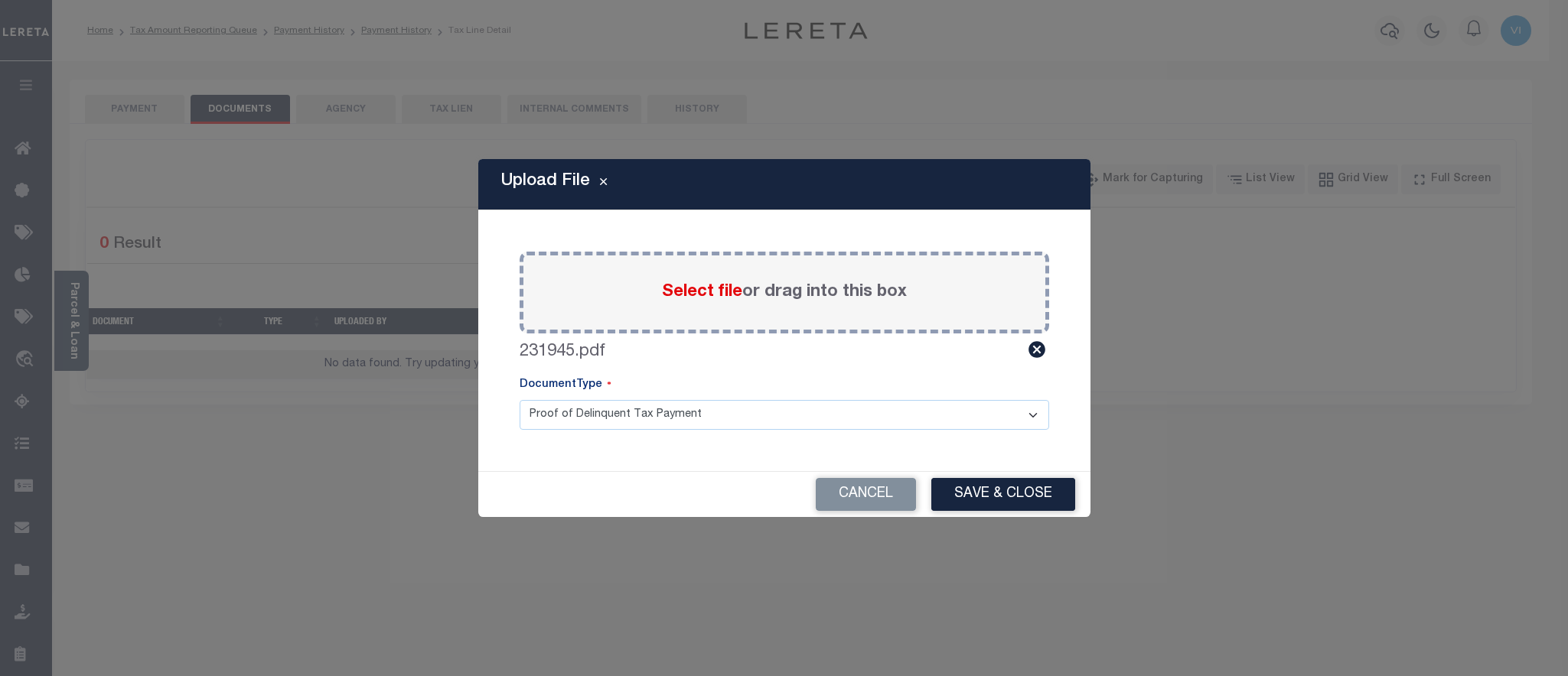
click at [520, 400] on select "Proof of Delinquent Tax Payment" at bounding box center [784, 415] width 530 height 30
click option "Proof of Delinquent Tax Payment" at bounding box center [0, 0] width 0 height 0
click at [1067, 487] on button "Save & Close" at bounding box center [1003, 494] width 144 height 33
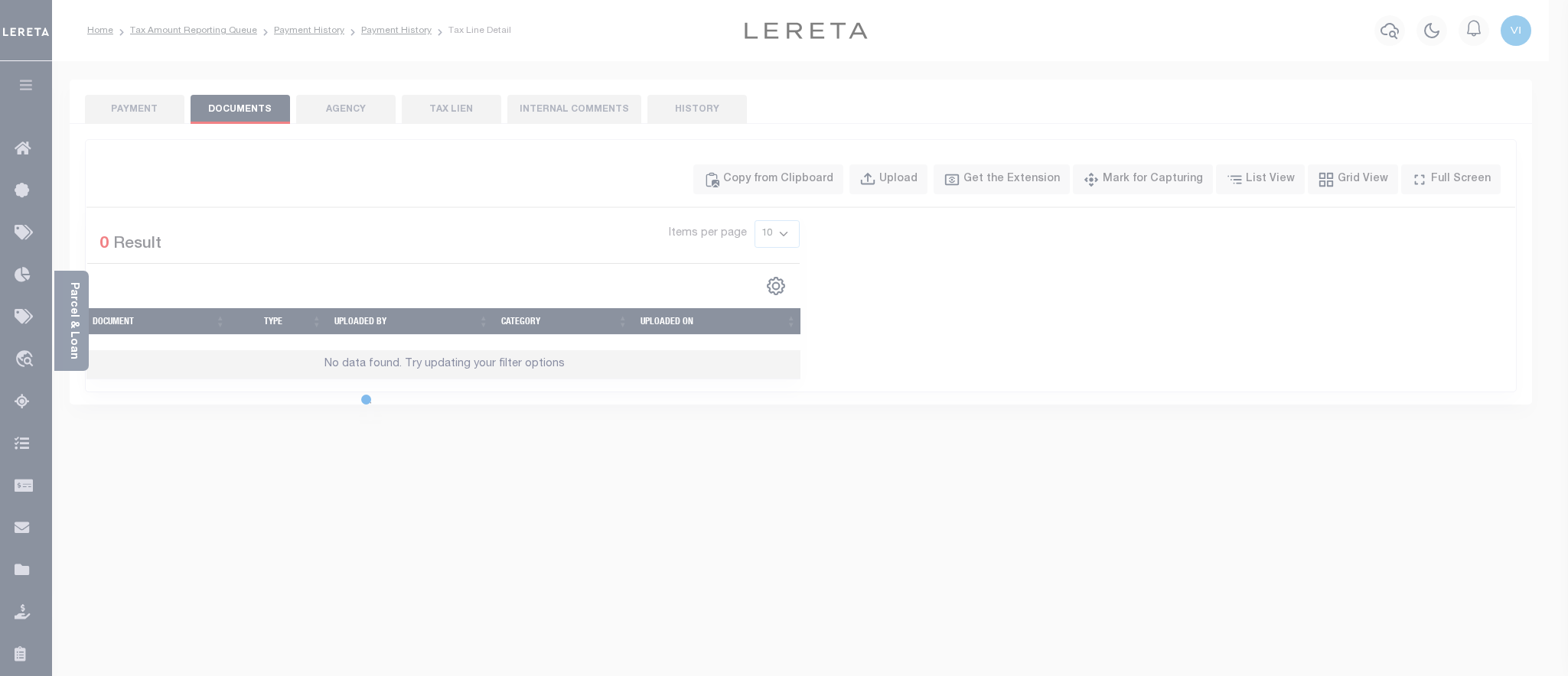
click at [111, 121] on div "Upload File Paste copied image or file into this box Select file or drag into t…" at bounding box center [784, 338] width 1568 height 676
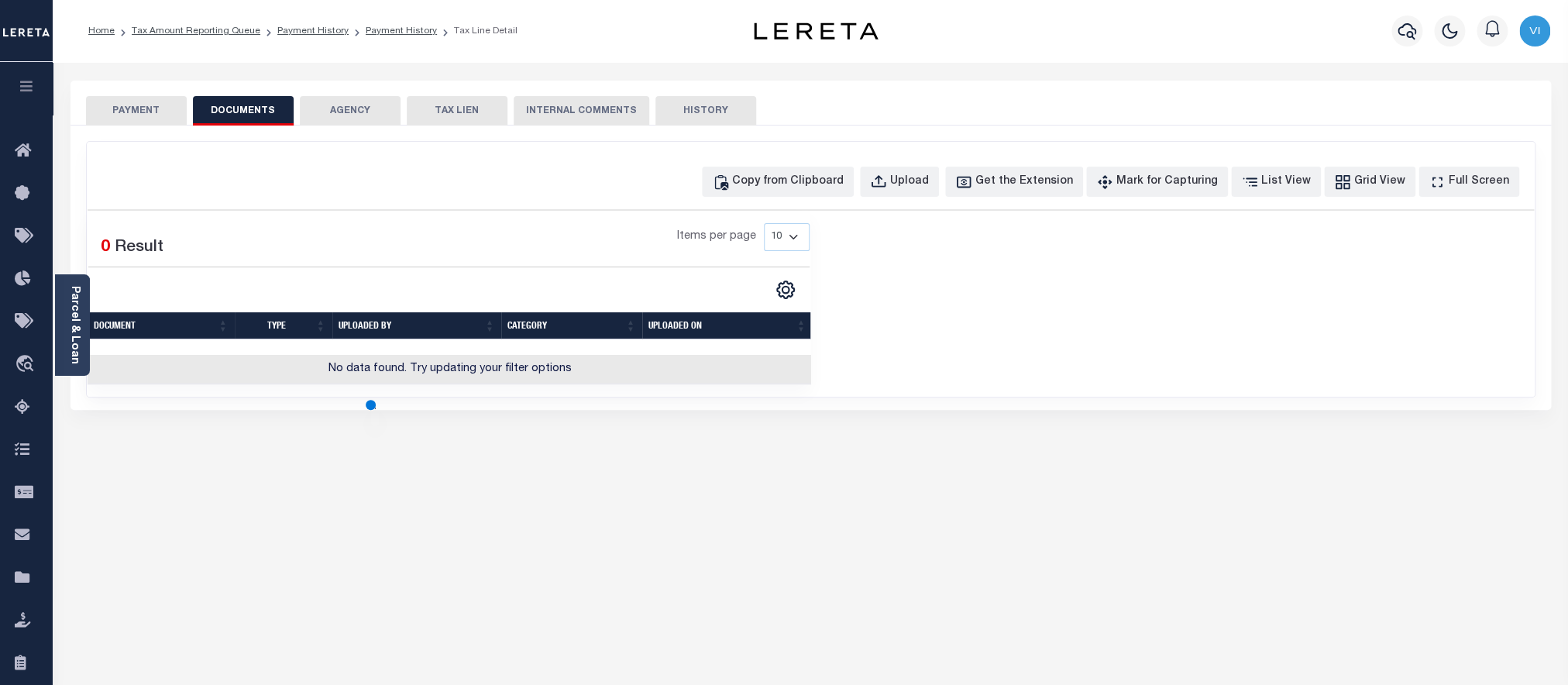
click at [113, 118] on button "PAYMENT" at bounding box center [136, 110] width 101 height 30
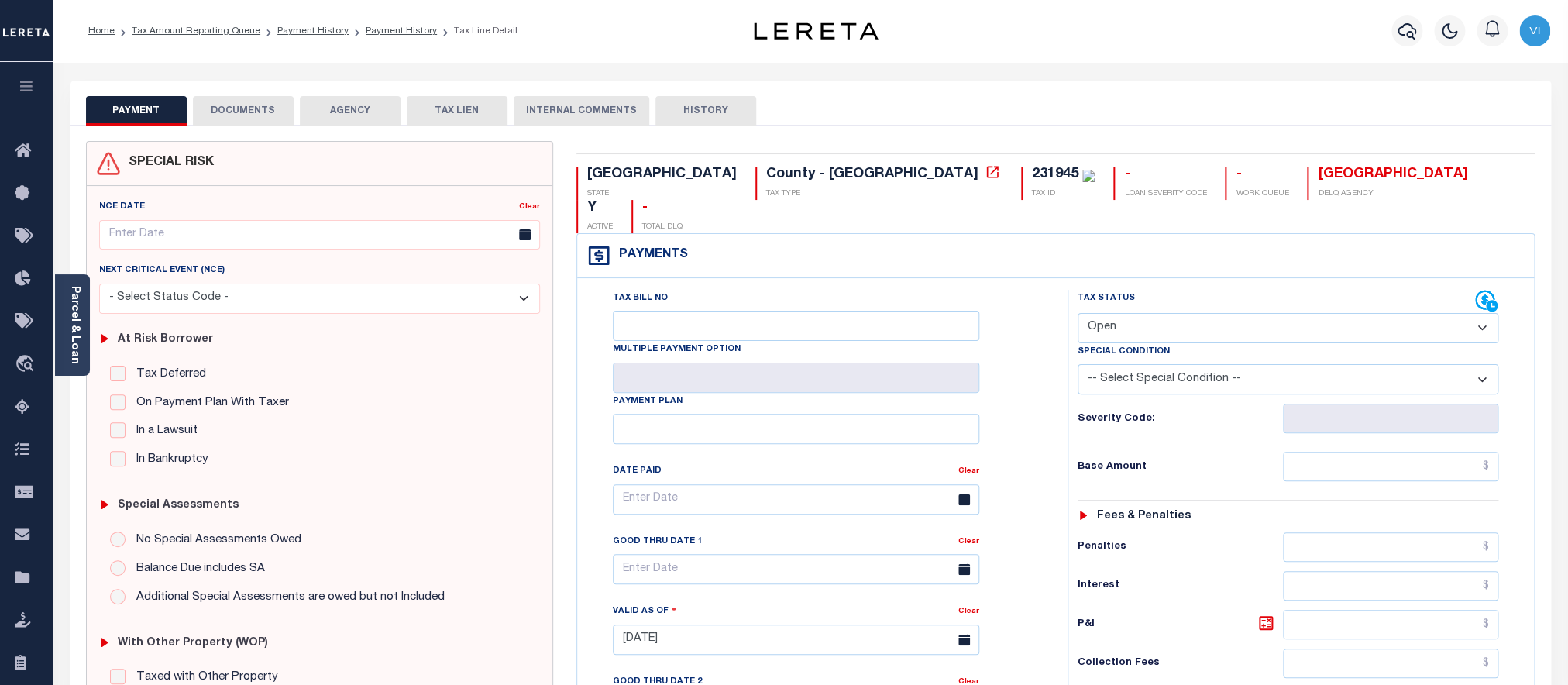
click at [239, 93] on div "PAYMENT DOCUMENTS AGENCY DELINQUENT PAYEE TAX LIEN" at bounding box center [810, 103] width 1481 height 45
click at [242, 109] on button "DOCUMENTS" at bounding box center [243, 110] width 101 height 30
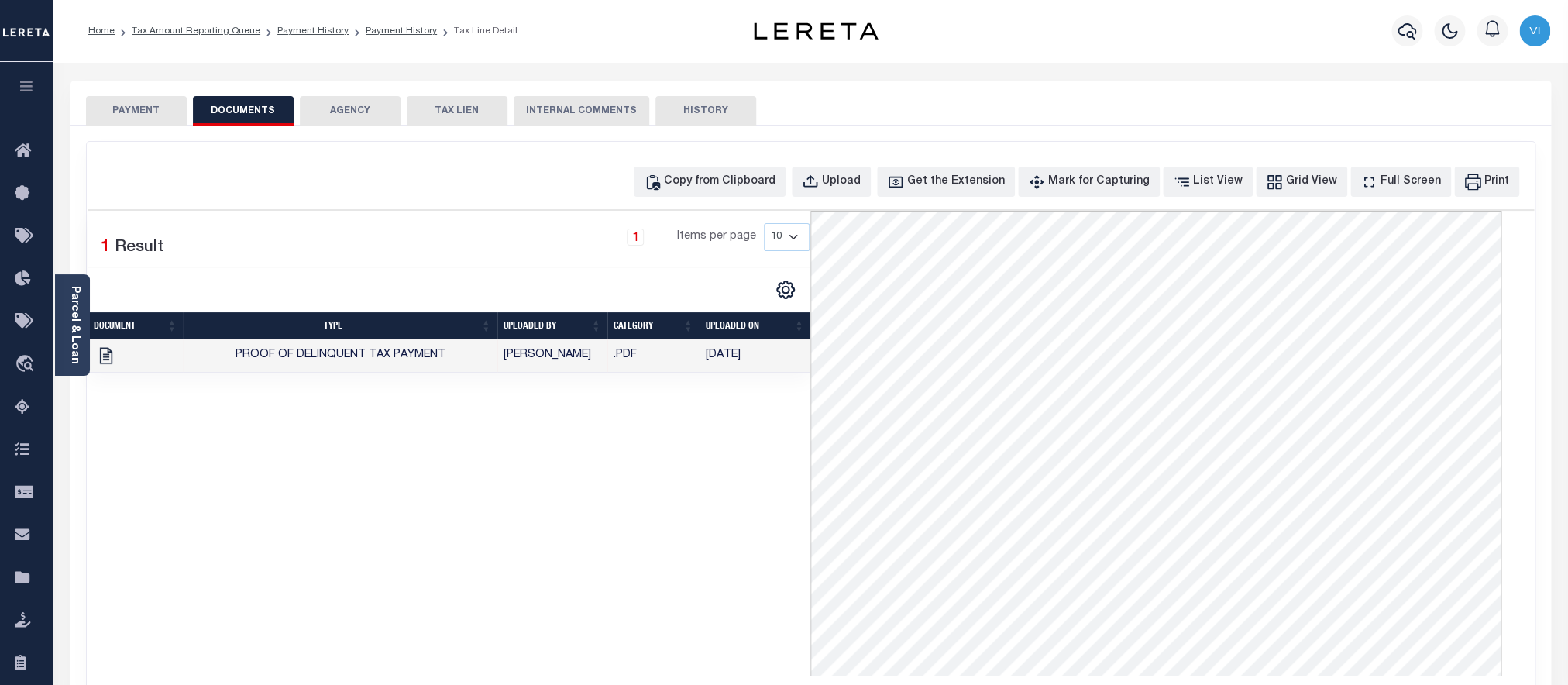
click at [118, 115] on button "PAYMENT" at bounding box center [136, 110] width 101 height 30
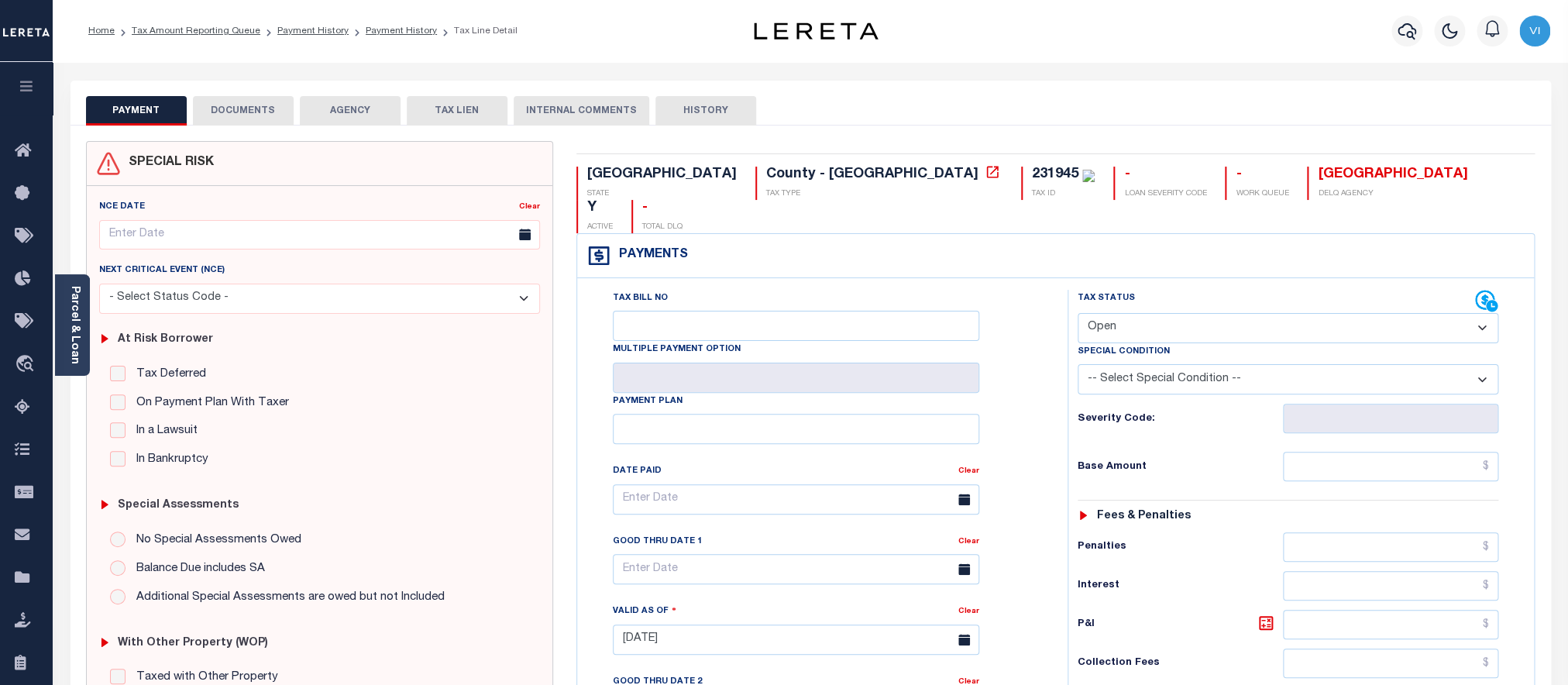
click at [1078, 313] on select "- Select Status Code - Open Due/Unpaid Paid Incomplete No Tax Due Internal Refu…" at bounding box center [1288, 328] width 422 height 31
select select "PYD"
click option "Paid" at bounding box center [0, 0] width 0 height 0
type input "[DATE]"
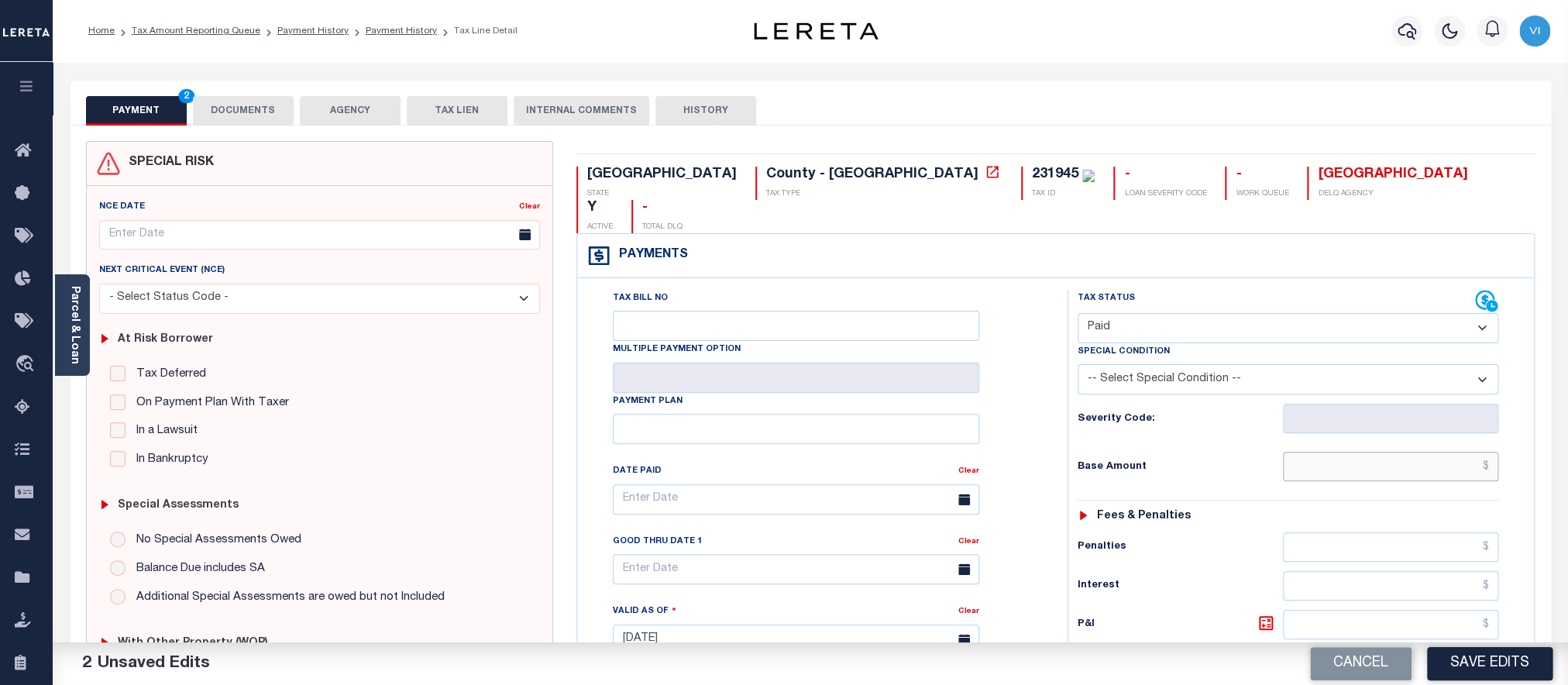
click at [1398, 458] on input "text" at bounding box center [1391, 466] width 216 height 30
paste input "149.63"
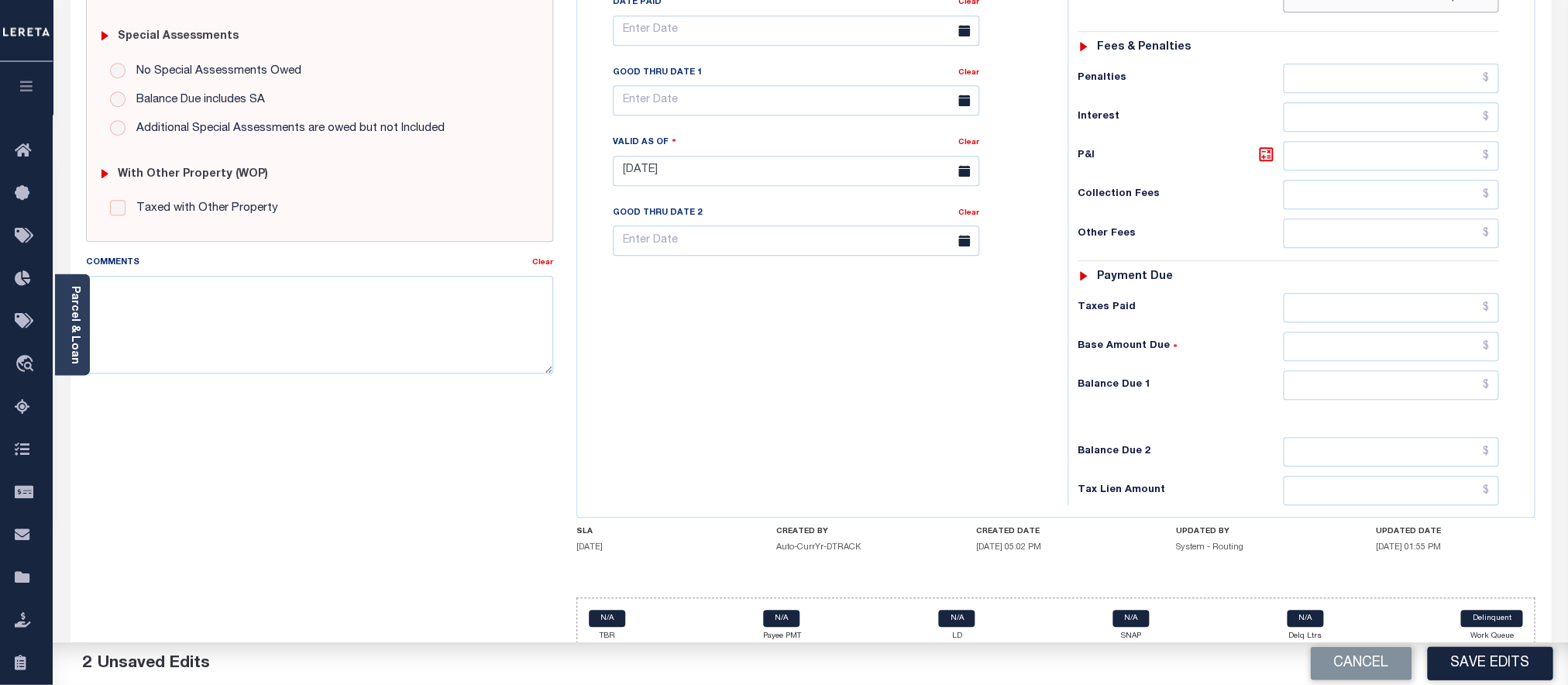
scroll to position [469, 0]
type input "$149.63"
click at [1355, 372] on input "text" at bounding box center [1391, 385] width 216 height 30
click at [1357, 385] on div "Tax Status Status - Select Status Code -" at bounding box center [1293, 162] width 451 height 684
click at [1357, 379] on input "text" at bounding box center [1391, 385] width 216 height 30
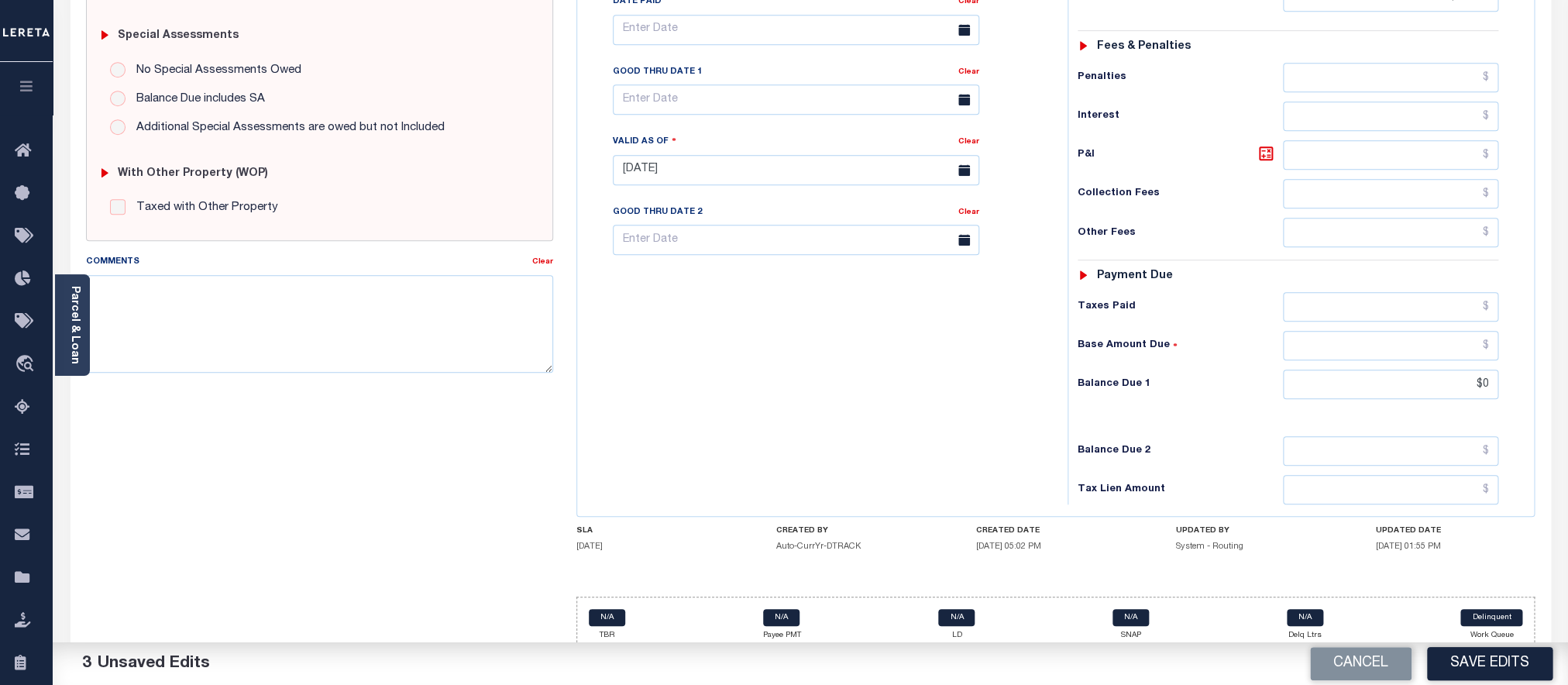
type input "$0.00"
click at [1470, 660] on button "Save Edits" at bounding box center [1490, 664] width 126 height 33
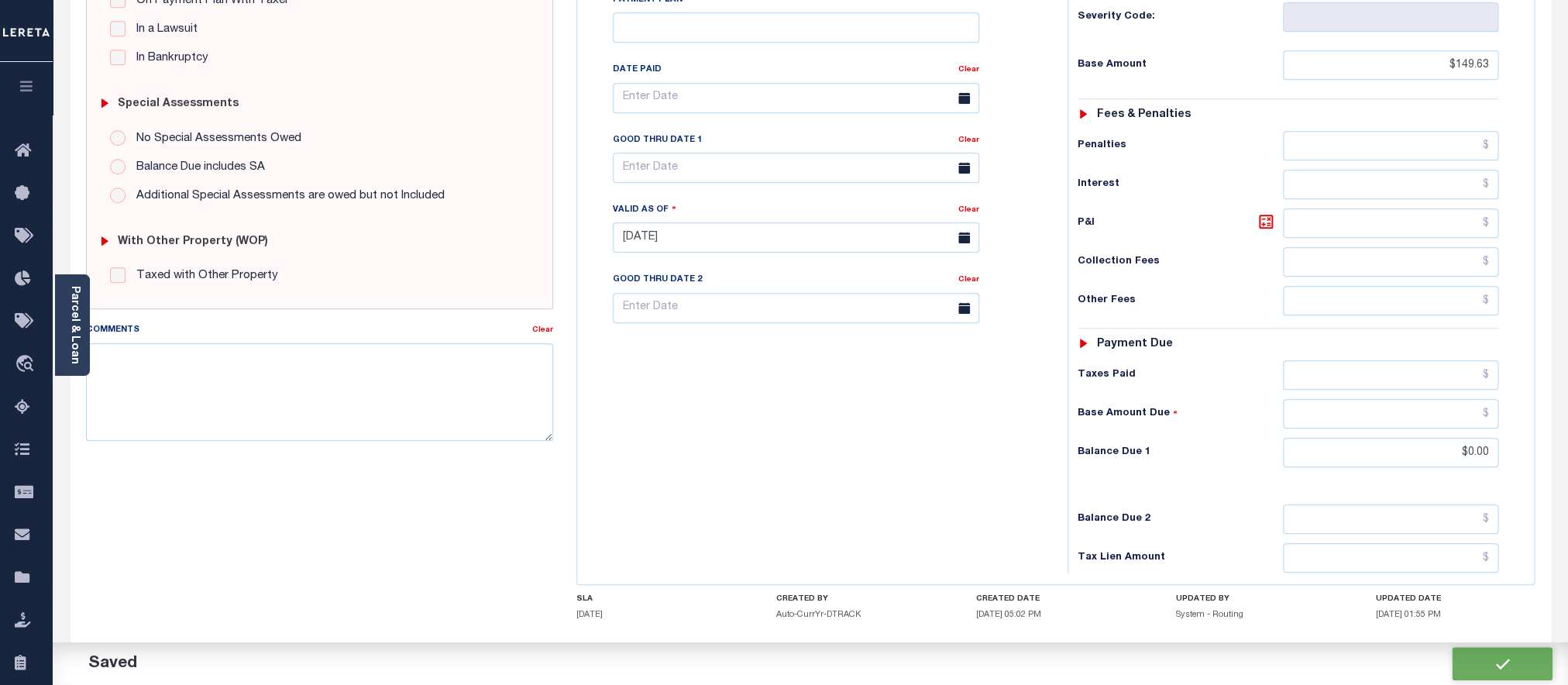
scroll to position [538, 0]
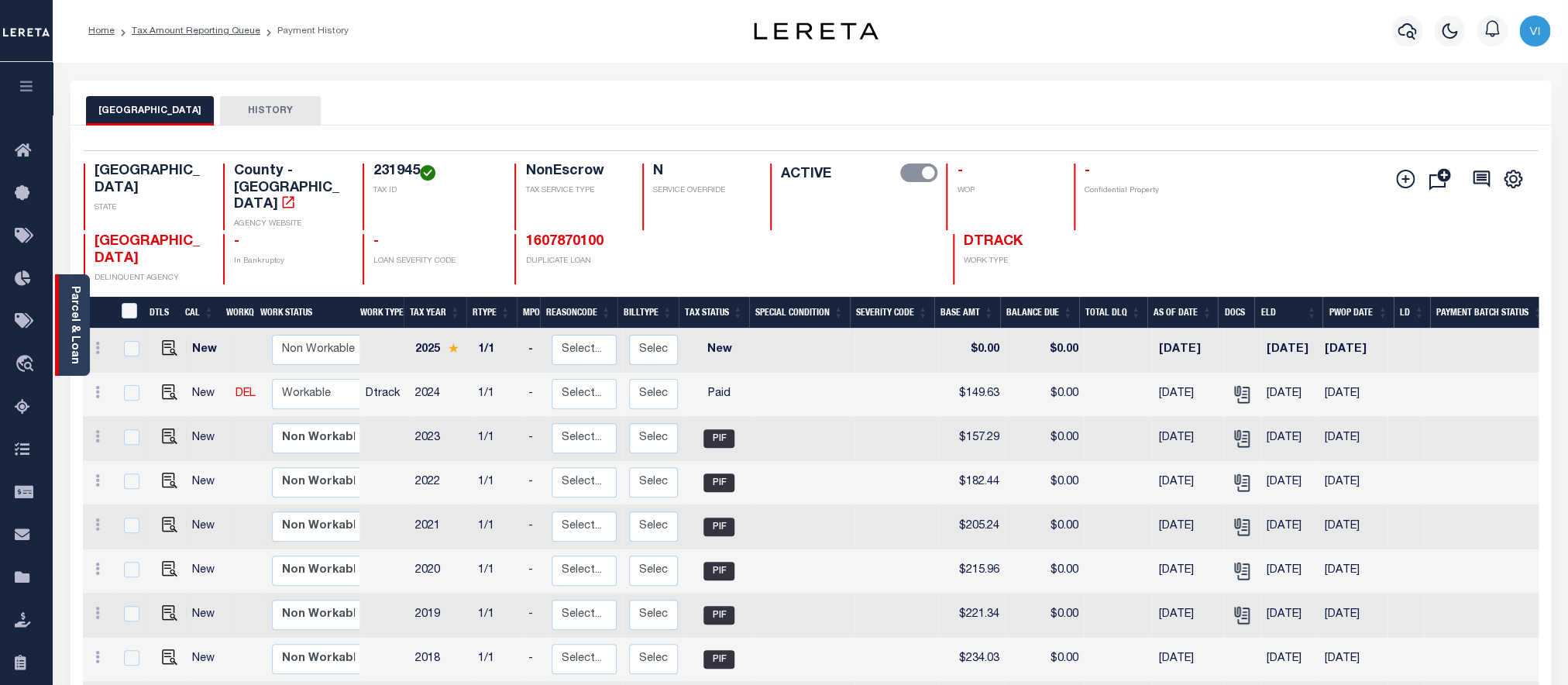
click at [78, 325] on link "Parcel & Loan" at bounding box center [74, 325] width 11 height 78
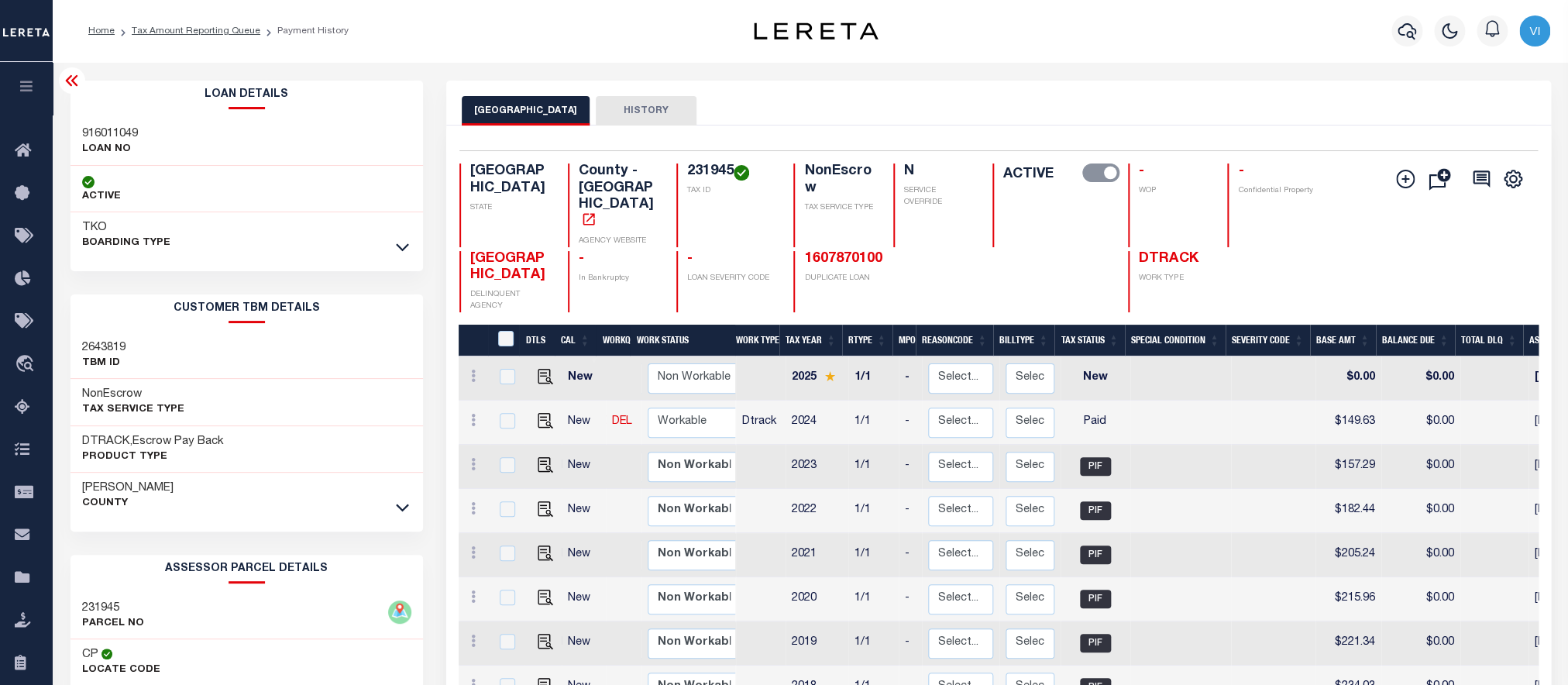
click at [102, 130] on h3 "916011049" at bounding box center [110, 134] width 56 height 15
copy h3 "916011049"
click at [702, 178] on h4 "231945" at bounding box center [731, 172] width 88 height 17
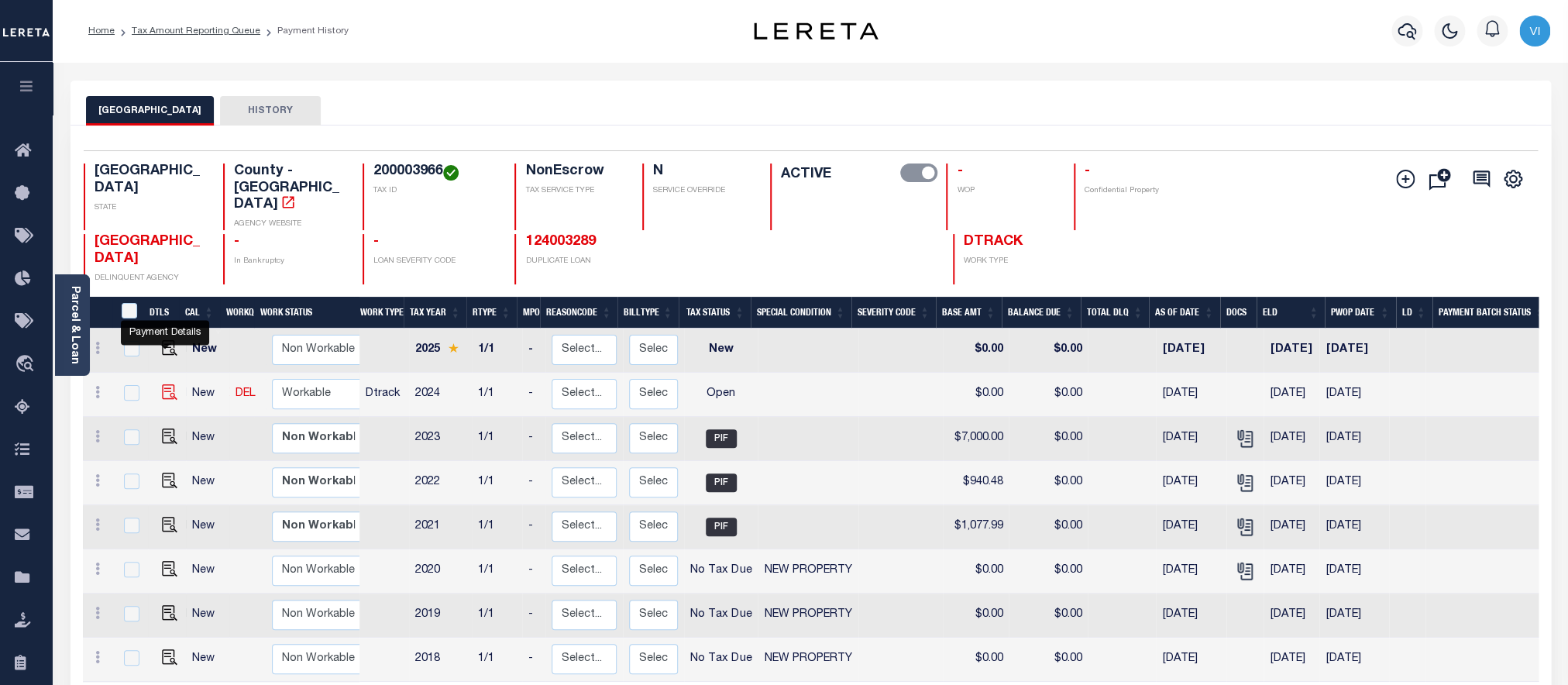
click at [169, 385] on img "" at bounding box center [170, 392] width 15 height 15
checkbox input "true"
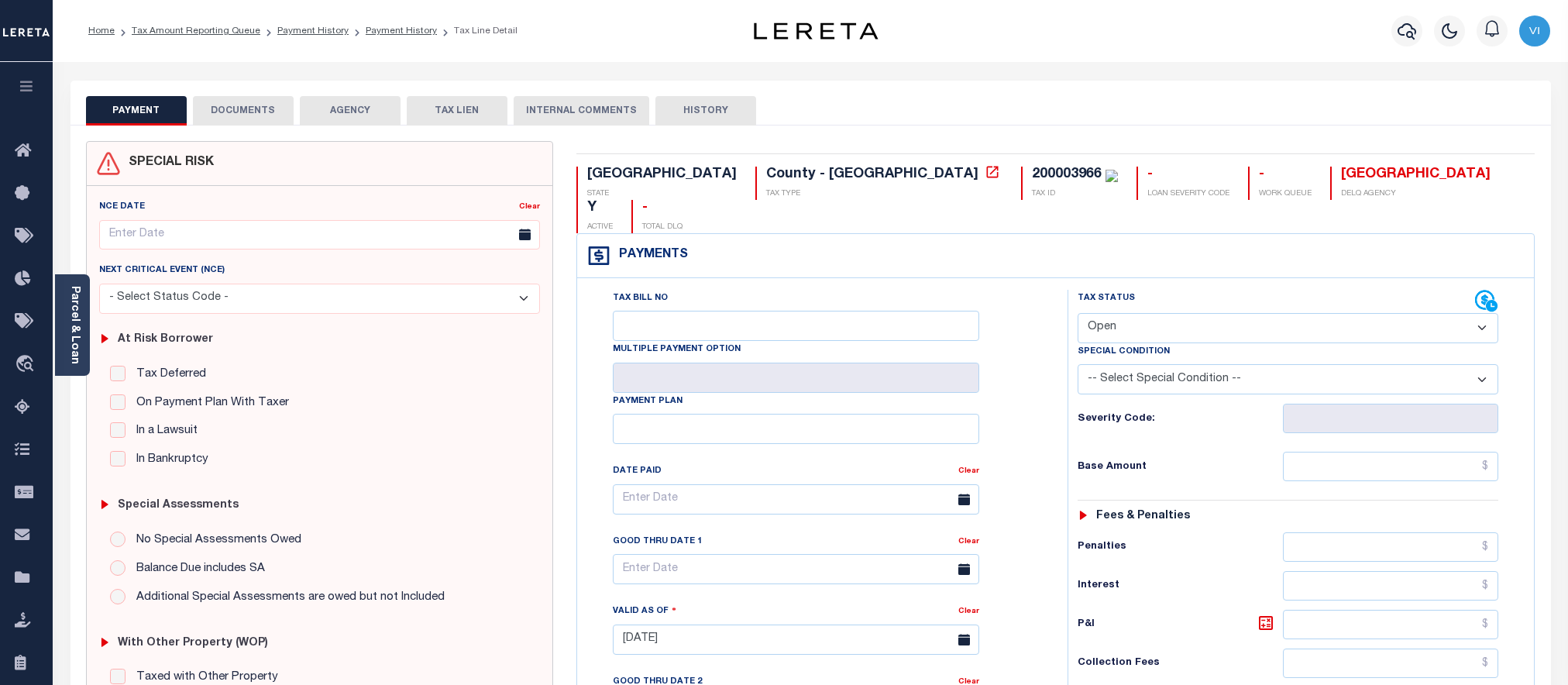
select select "OP2"
click at [74, 341] on link "Parcel & Loan" at bounding box center [74, 325] width 11 height 78
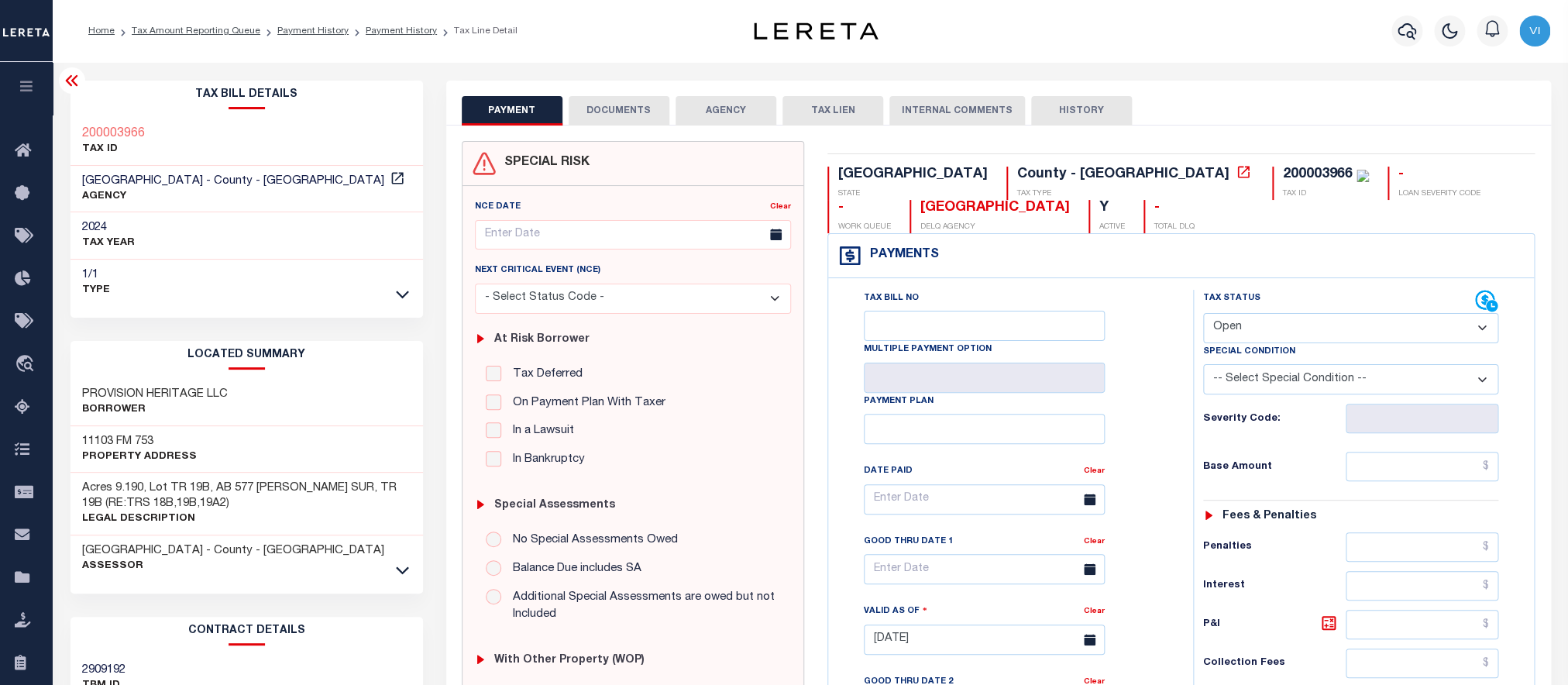
click at [639, 121] on button "DOCUMENTS" at bounding box center [619, 110] width 101 height 30
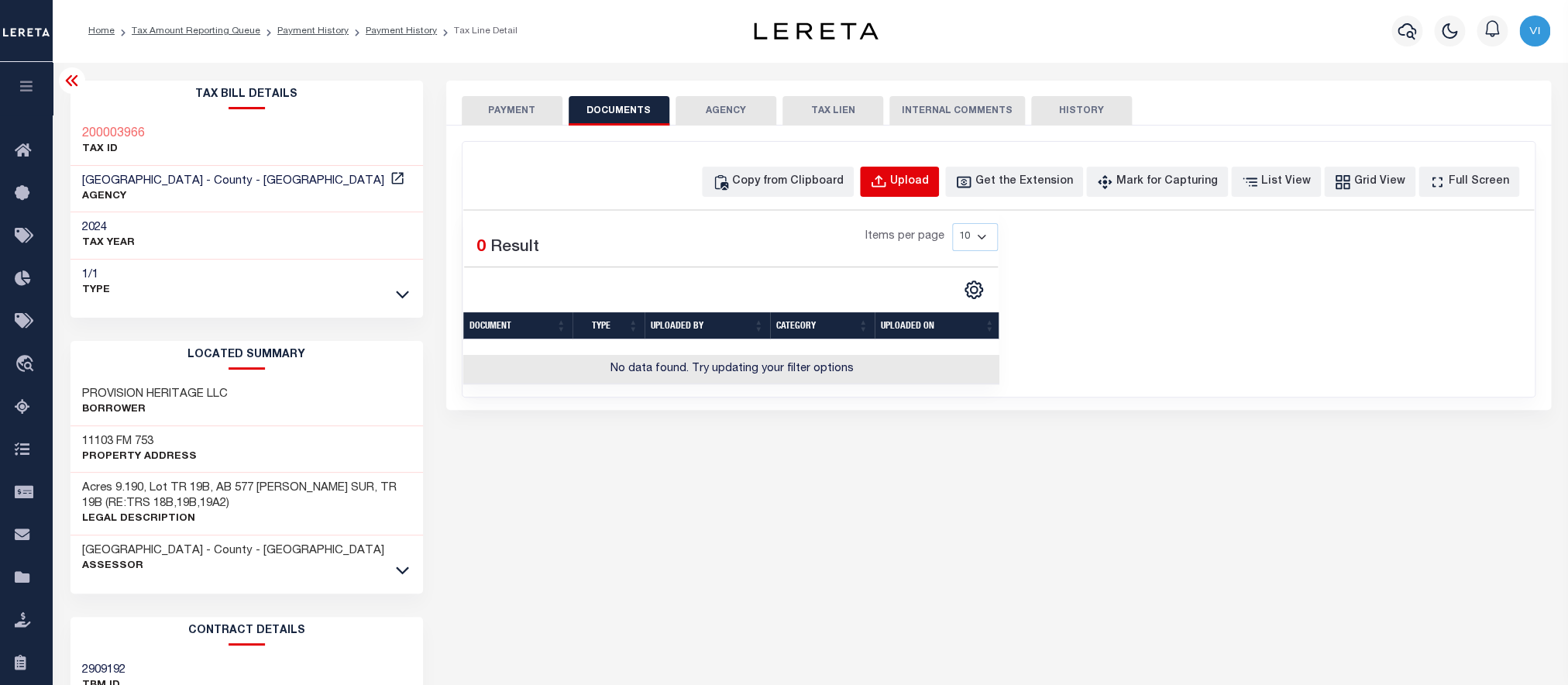
click at [895, 185] on button "Upload" at bounding box center [899, 182] width 79 height 31
select select "POP"
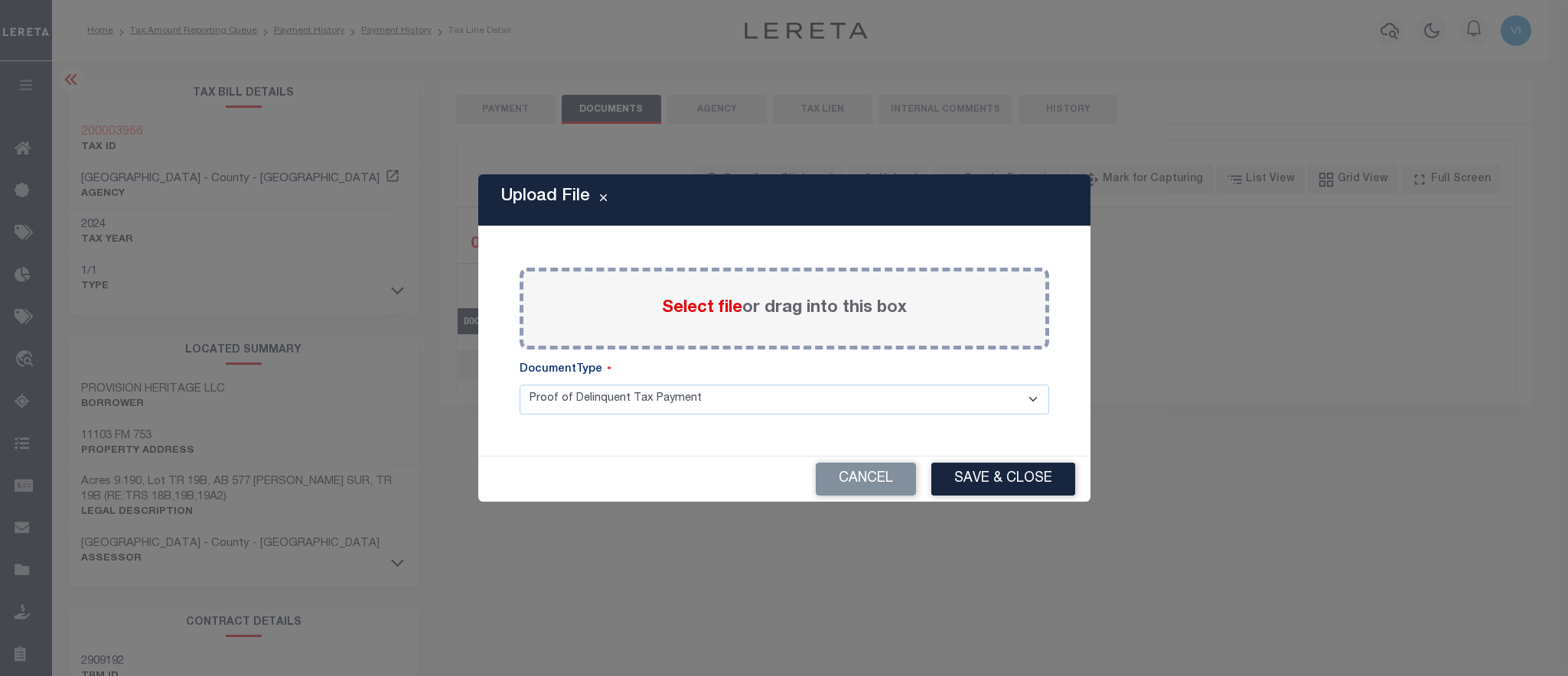
click at [711, 307] on span "Select file" at bounding box center [702, 308] width 80 height 17
click at [0, 0] on input "Select file or drag into this box" at bounding box center [0, 0] width 0 height 0
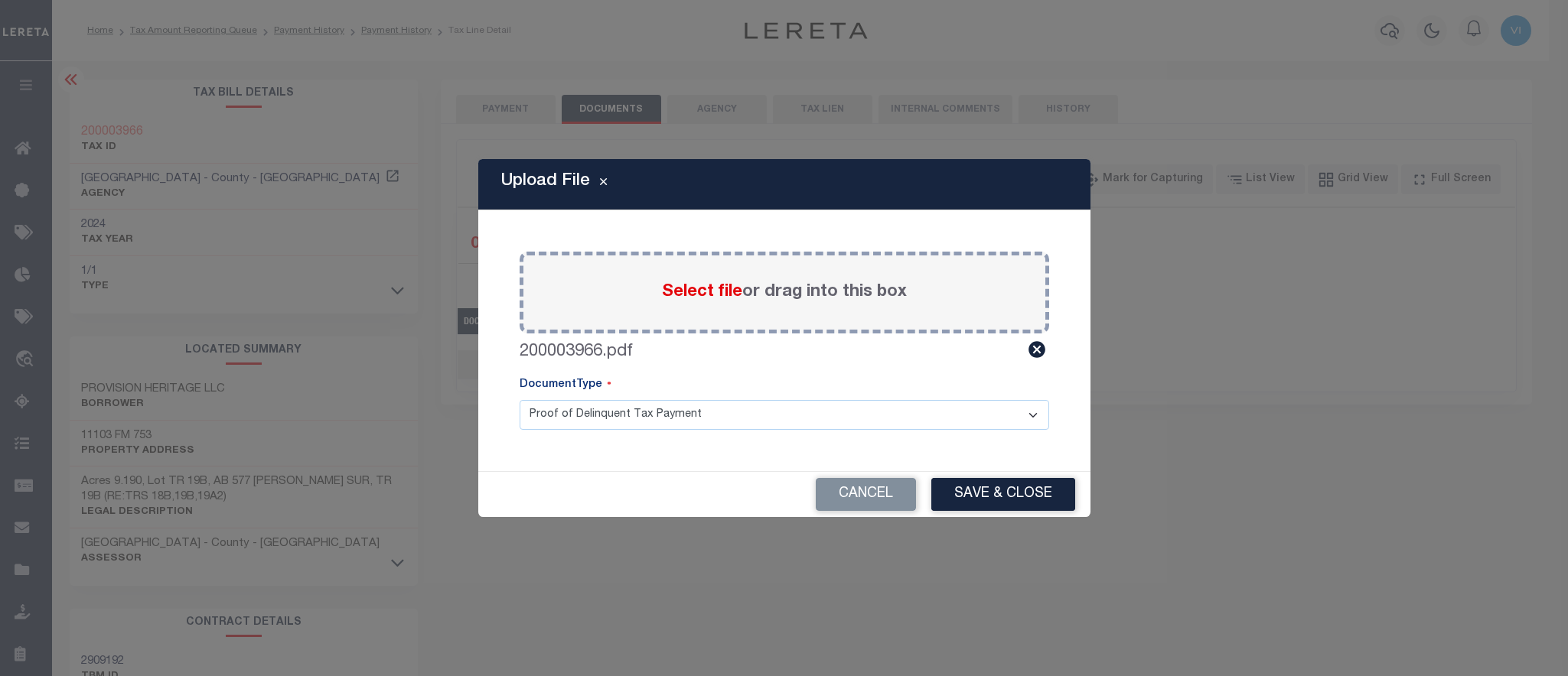
click at [520, 400] on select "Proof of Delinquent Tax Payment" at bounding box center [784, 415] width 530 height 30
click option "Proof of Delinquent Tax Payment" at bounding box center [0, 0] width 0 height 0
click at [965, 498] on button "Save & Close" at bounding box center [1003, 494] width 144 height 33
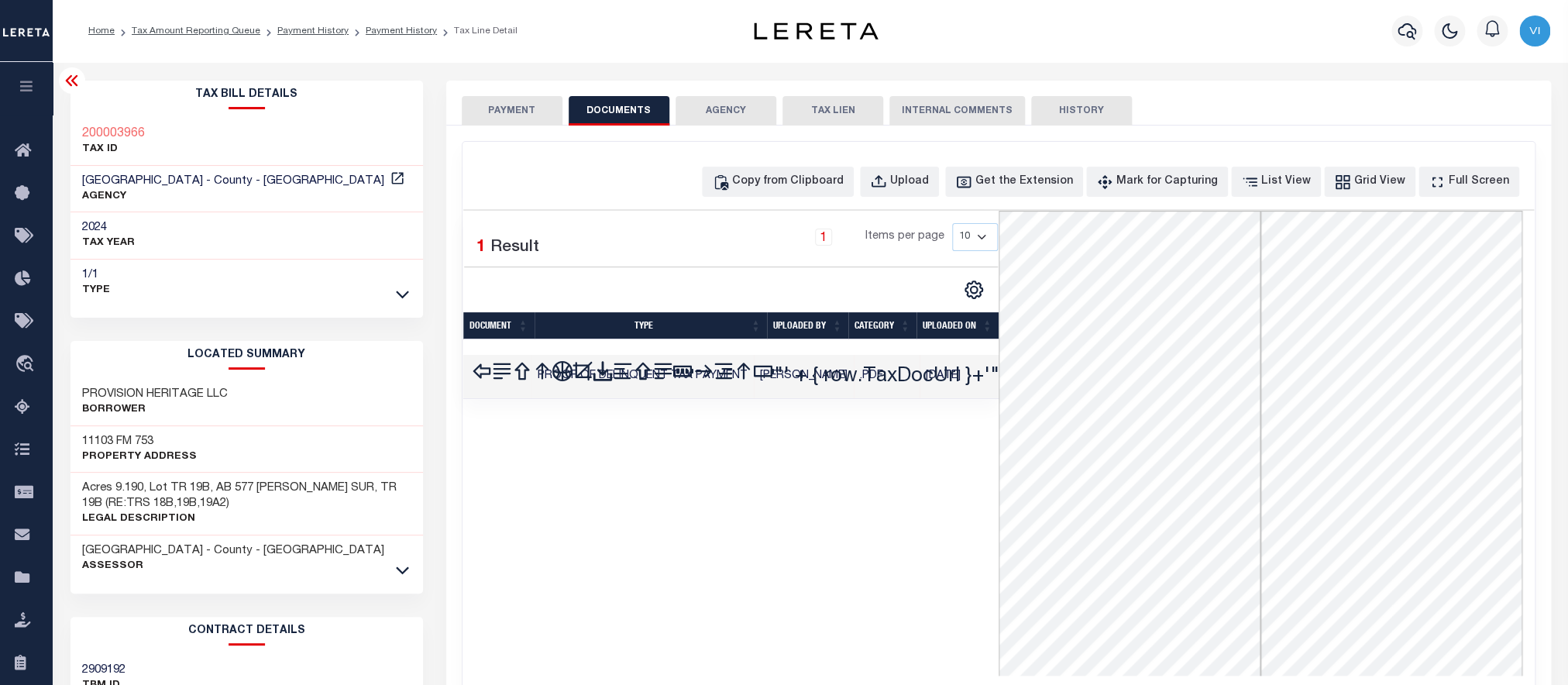
click at [502, 113] on button "PAYMENT" at bounding box center [512, 110] width 101 height 30
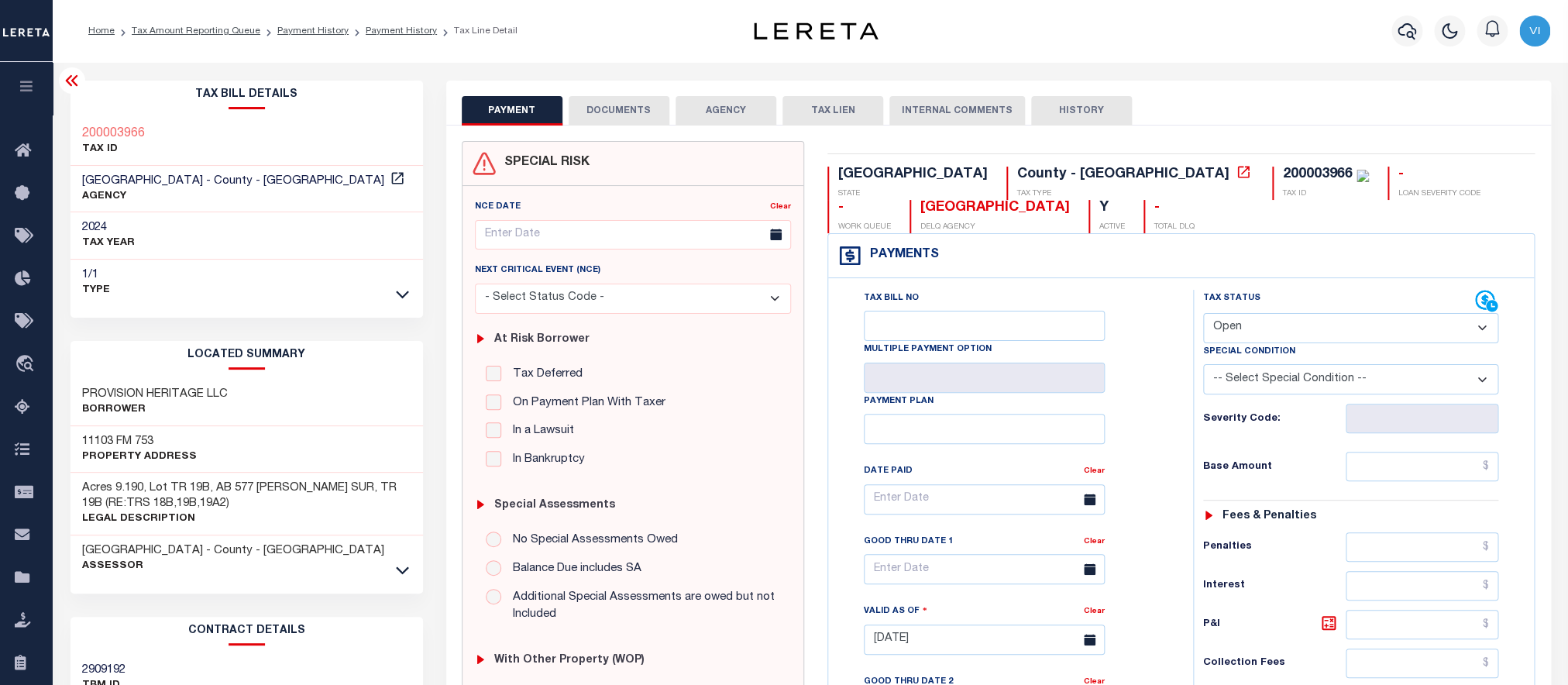
click at [1203, 313] on select "- Select Status Code - Open Due/Unpaid Paid Incomplete No Tax Due Internal Refu…" at bounding box center [1351, 328] width 296 height 31
select select "PYD"
click option "Paid" at bounding box center [0, 0] width 0 height 0
type input "08/13/2025"
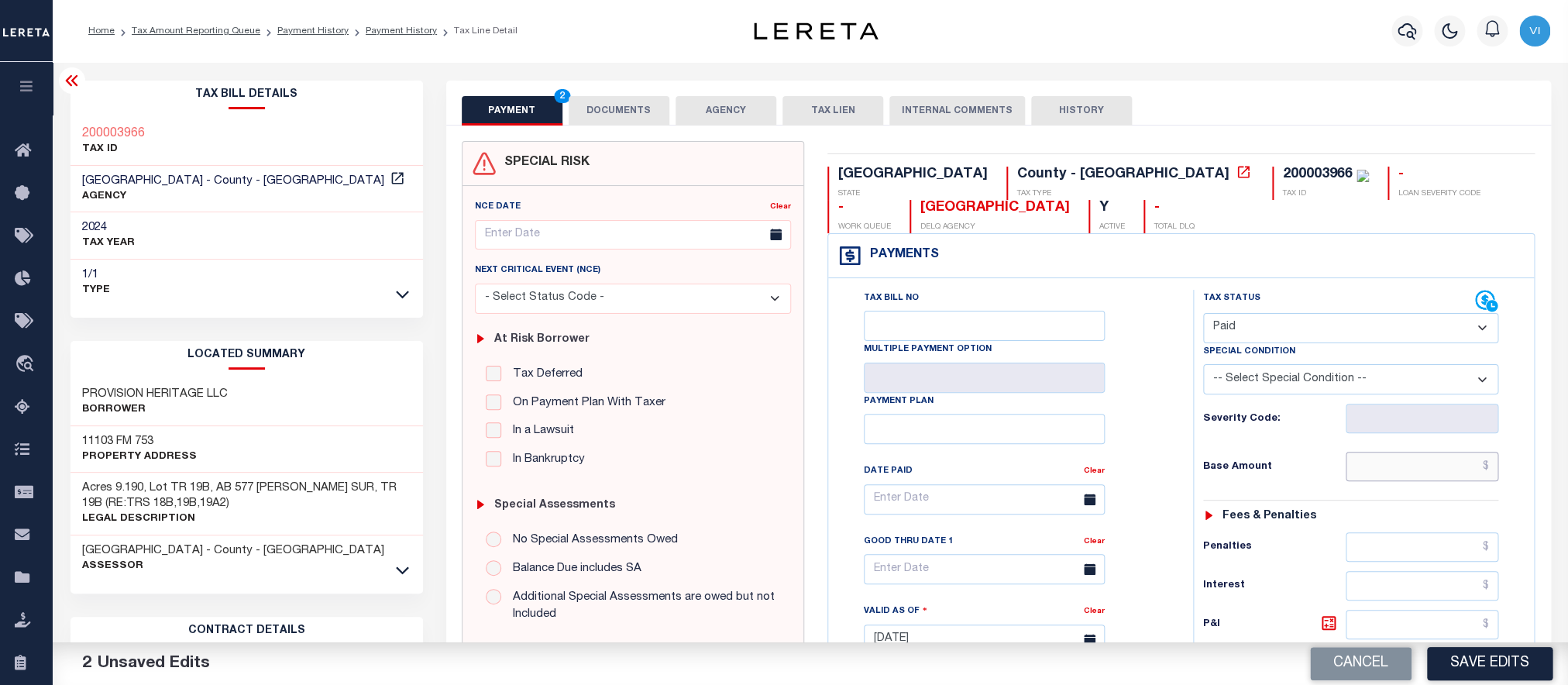
click at [1364, 479] on input "text" at bounding box center [1422, 466] width 154 height 30
paste input "10,246.01"
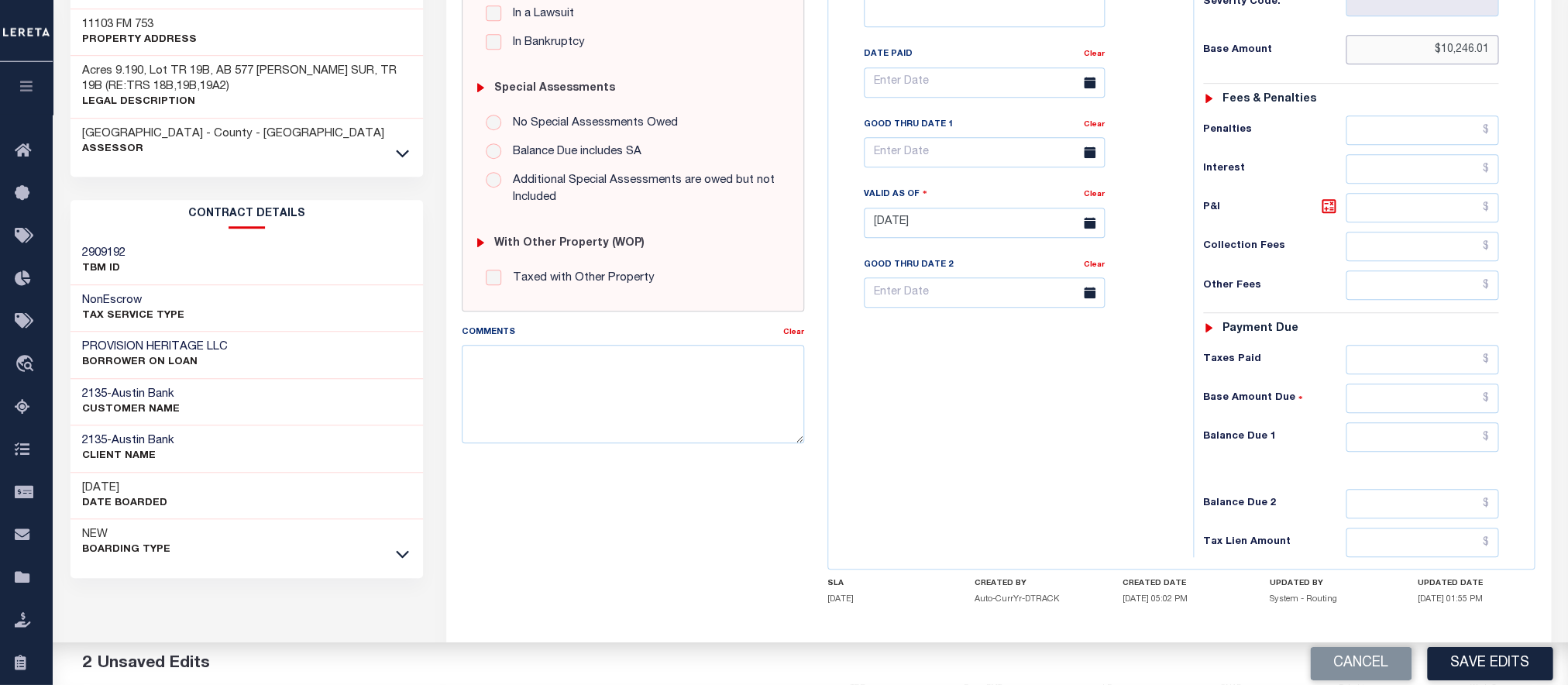
scroll to position [503, 0]
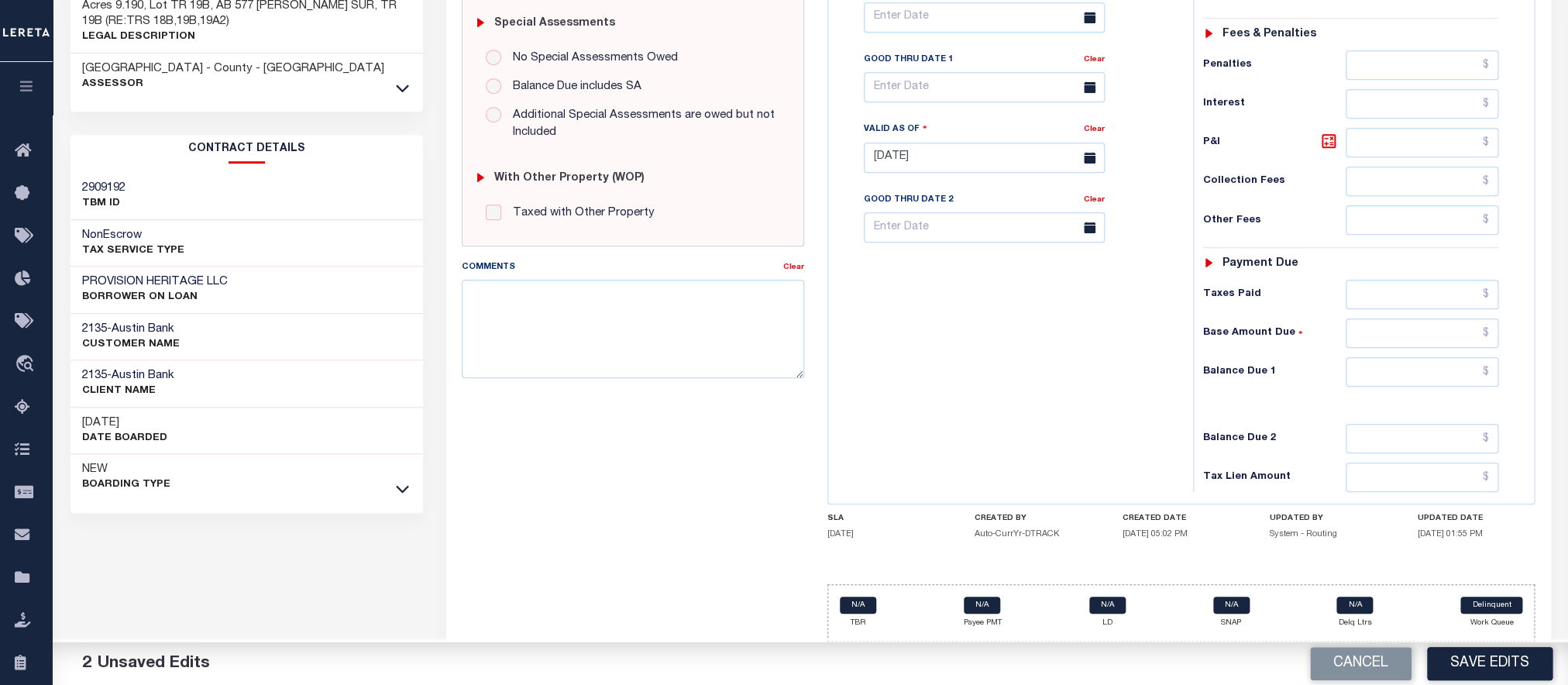
type input "$10,246.01"
click at [1406, 376] on input "text" at bounding box center [1422, 372] width 154 height 30
click at [1397, 379] on input "text" at bounding box center [1422, 372] width 154 height 30
type input "$0.00"
click at [1466, 658] on button "Save Edits" at bounding box center [1490, 664] width 126 height 33
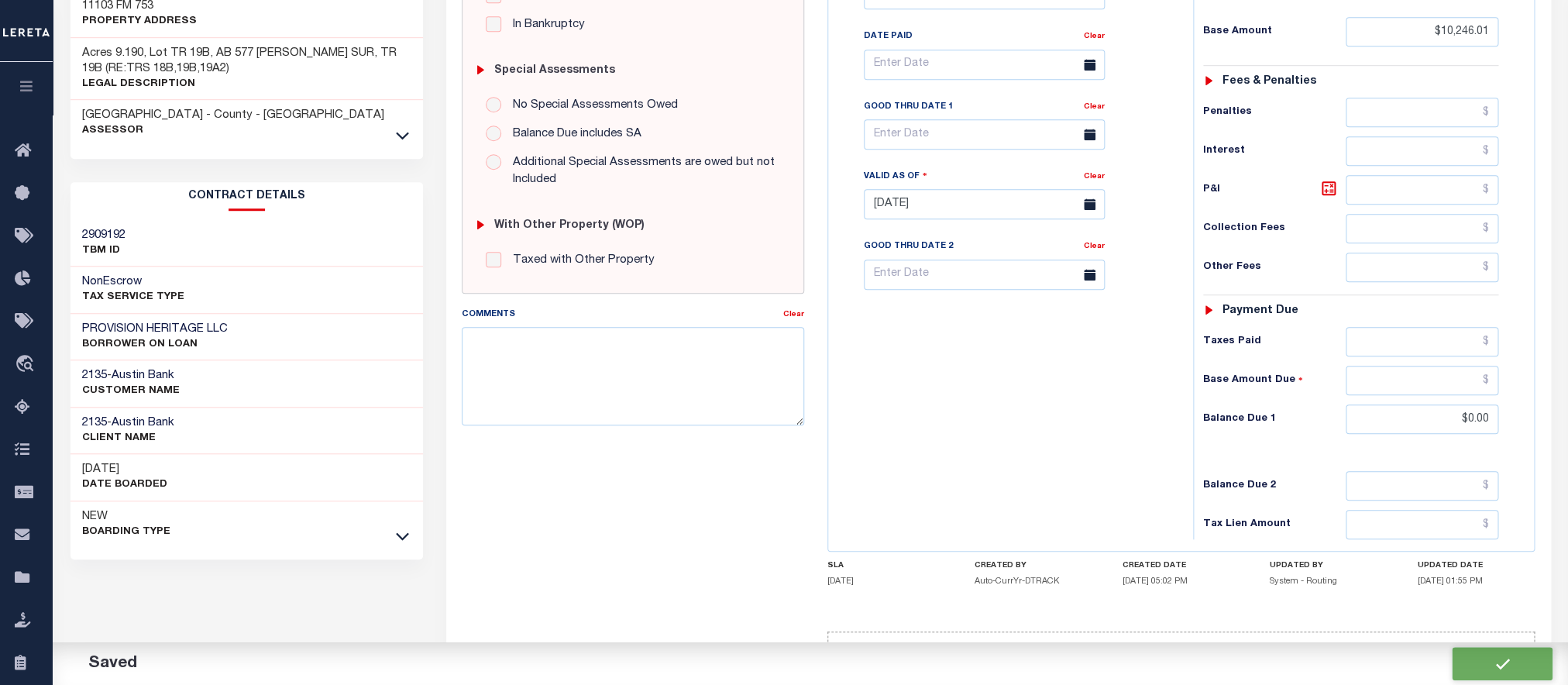
scroll to position [572, 0]
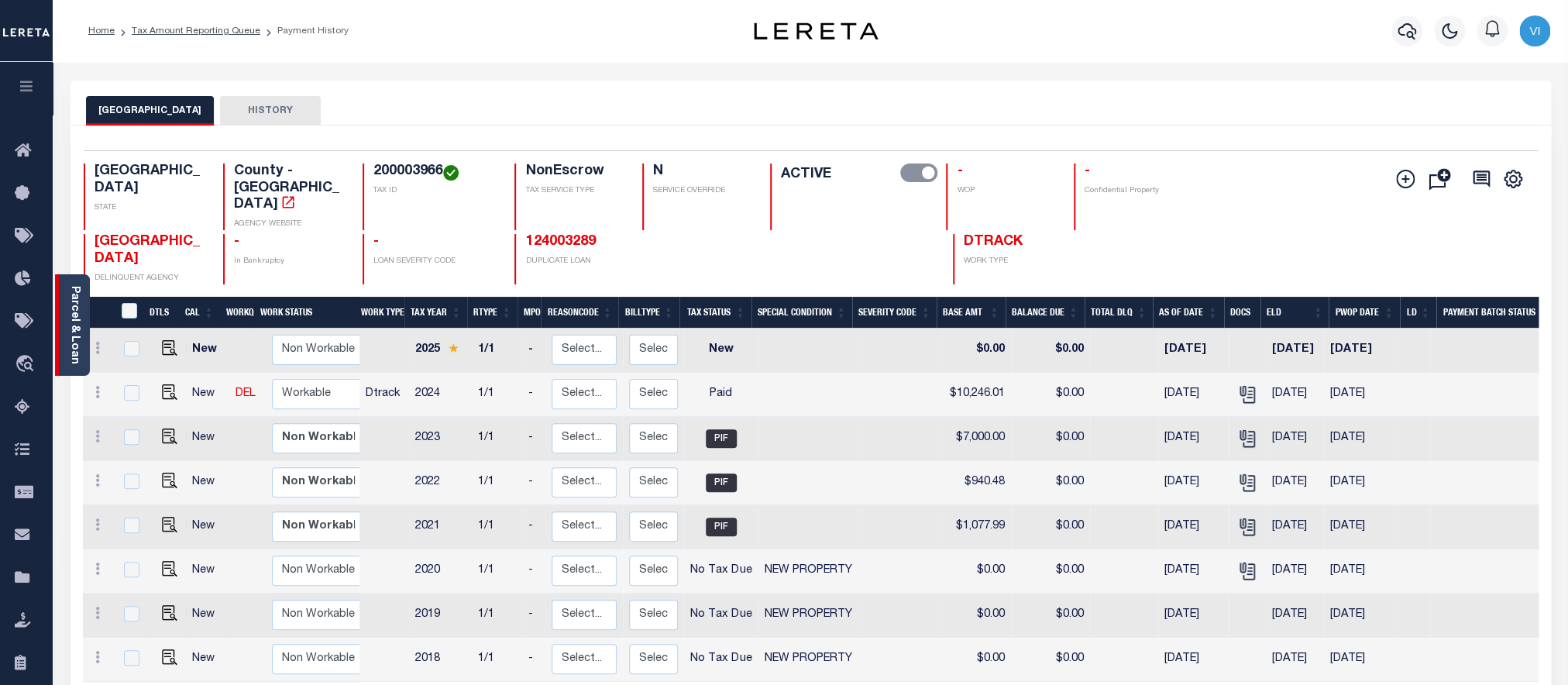
click at [70, 342] on link "Parcel & Loan" at bounding box center [74, 325] width 11 height 78
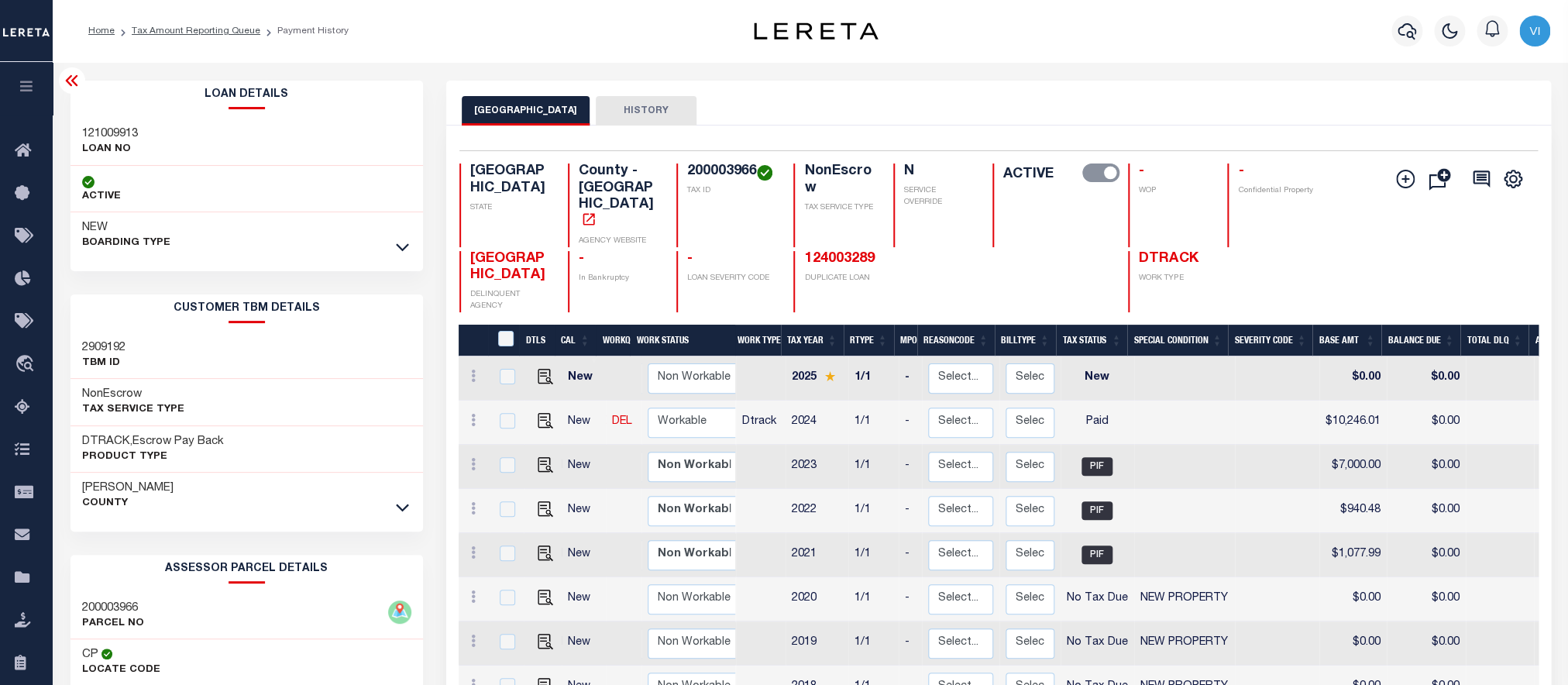
click at [102, 128] on h3 "121009913" at bounding box center [110, 134] width 56 height 15
copy h3 "121009913"
click at [710, 163] on div "Selected 8 Results 1 Items per page 25 50 100 TX STATE County - TX AGENCY WEBSI…" at bounding box center [999, 231] width 1103 height 162
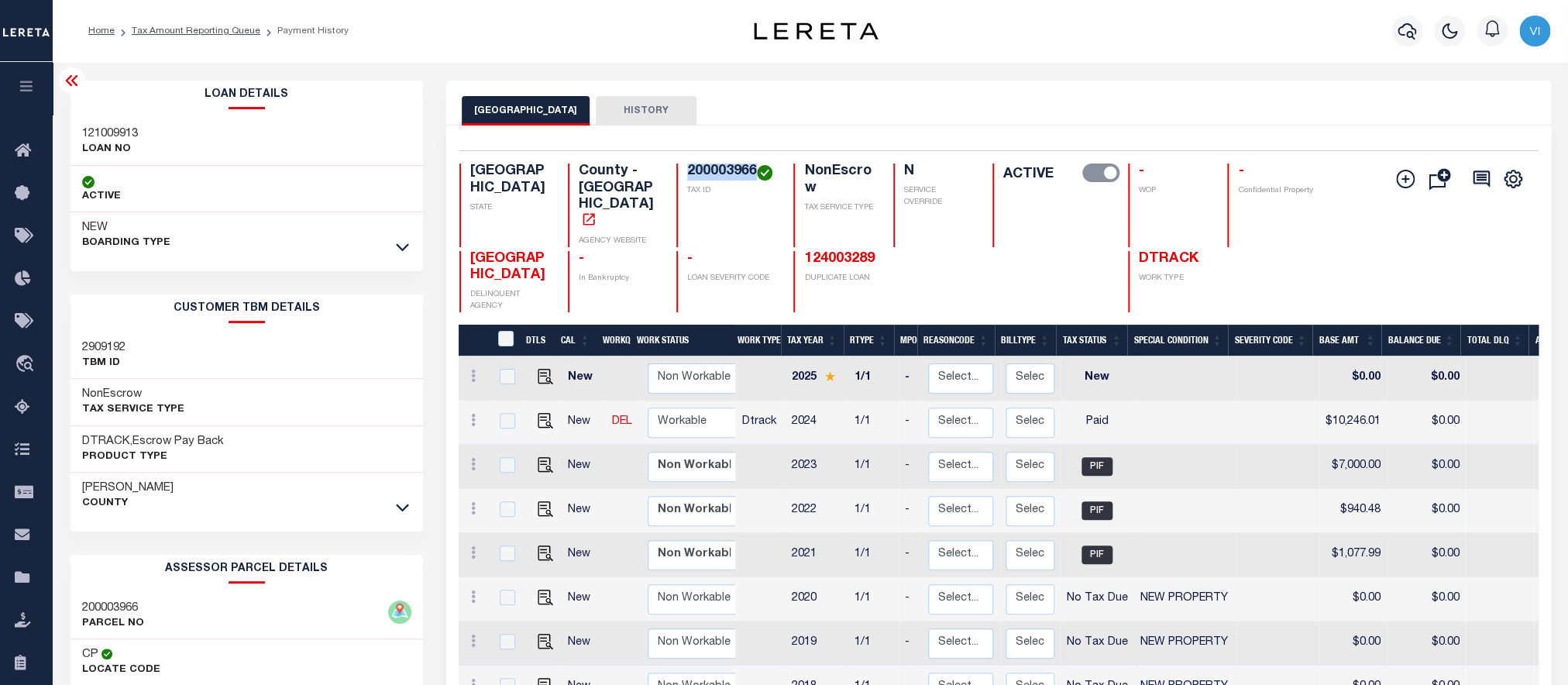
copy h4 "200003966"
click at [710, 163] on div "Selected 8 Results 1 Items per page 25 50 100 TX STATE County - TX AGENCY WEBSI…" at bounding box center [999, 231] width 1103 height 162
copy h4 "200003966"
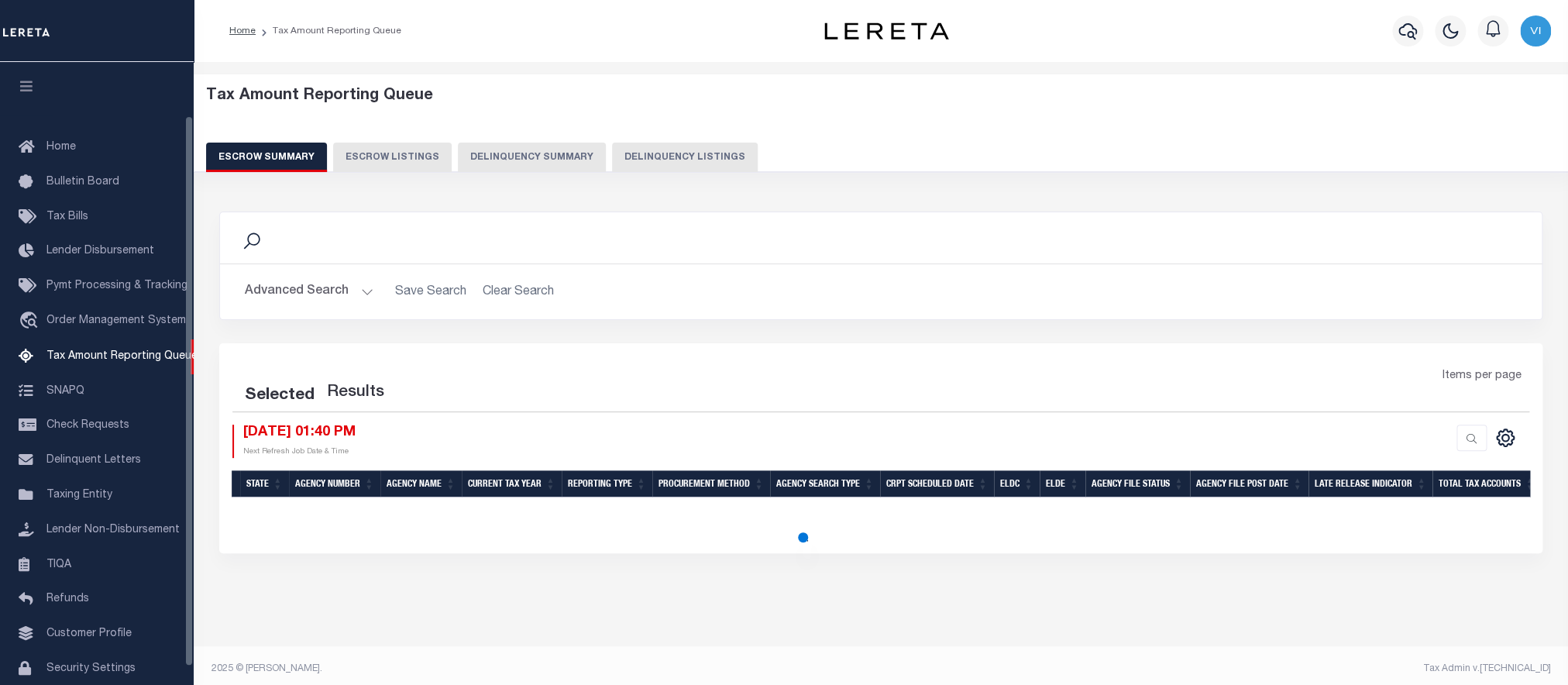
select select "100"
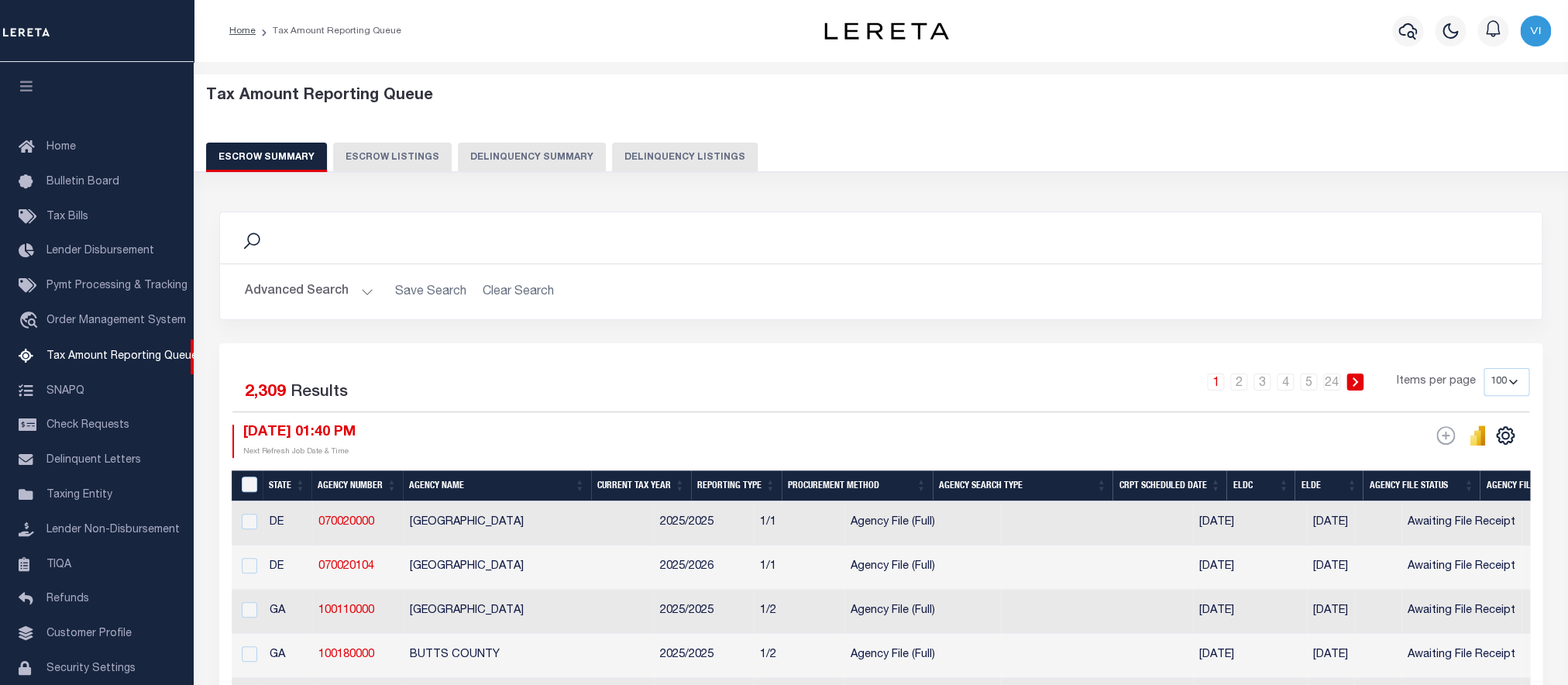
scroll to position [60, 0]
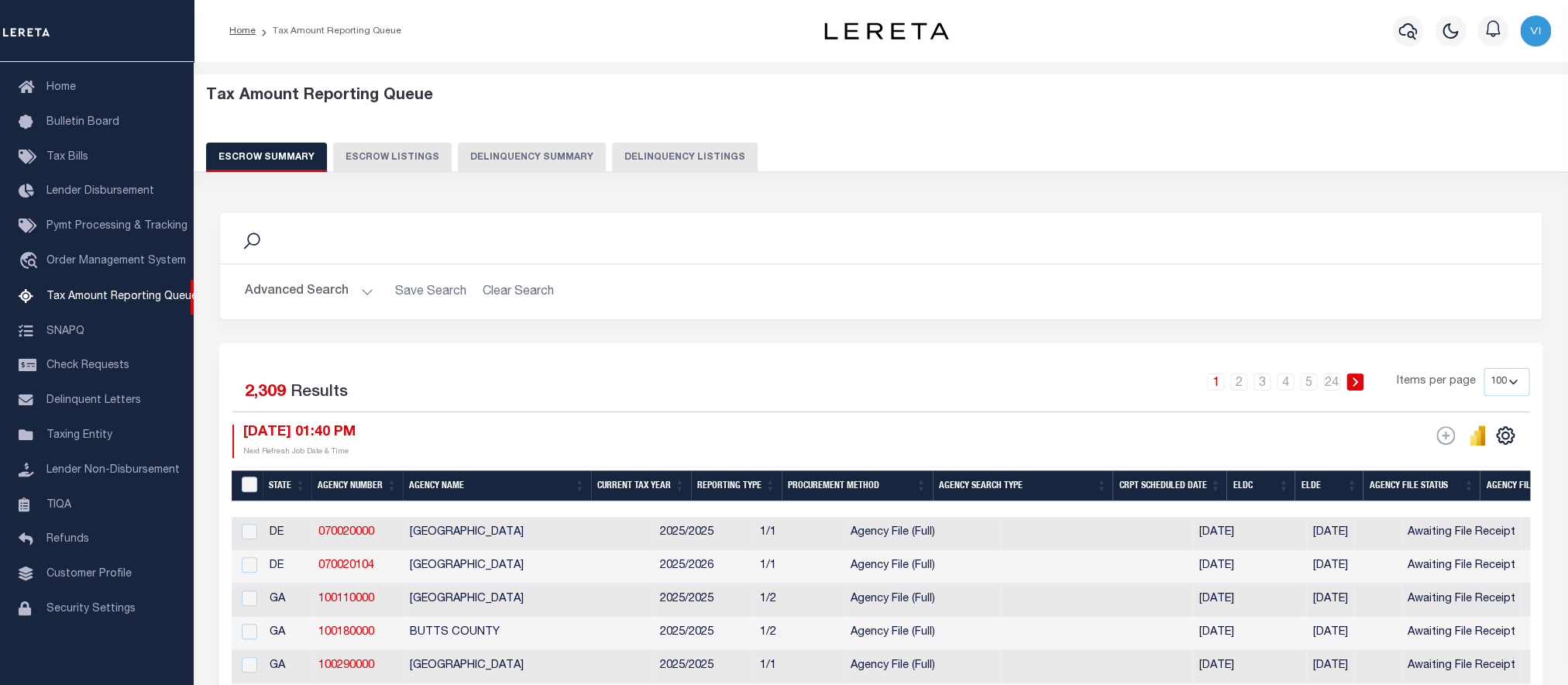
click at [655, 162] on button "Delinquency Listings" at bounding box center [685, 157] width 146 height 30
select select "100"
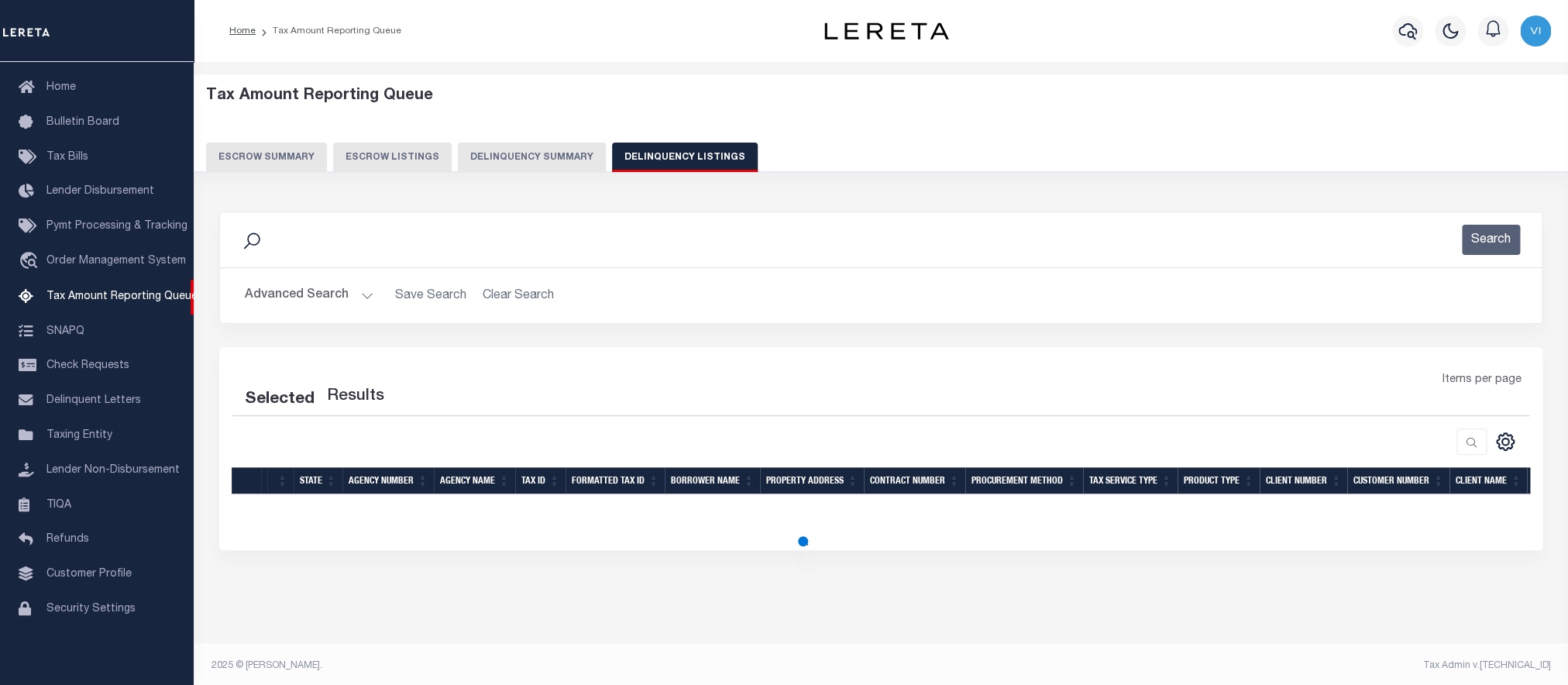
select select "100"
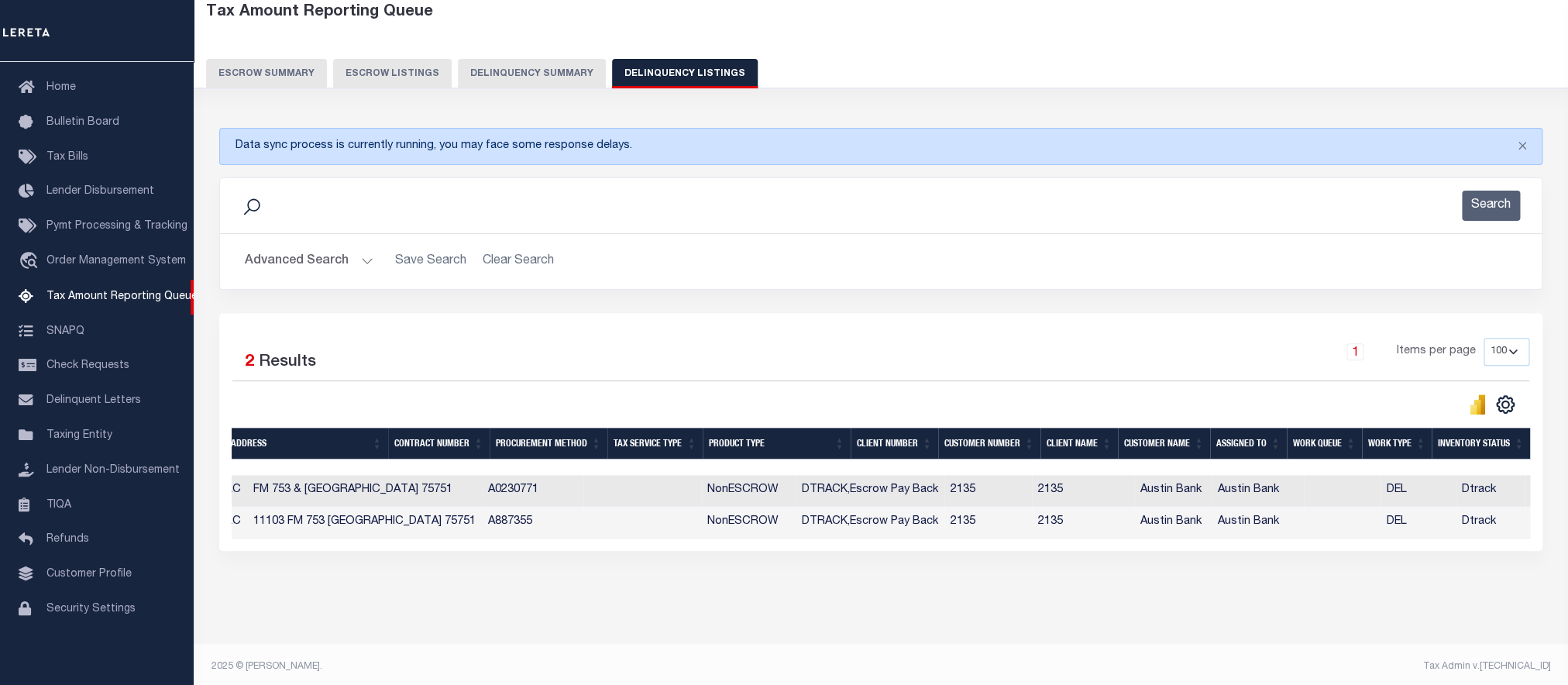
scroll to position [0, 0]
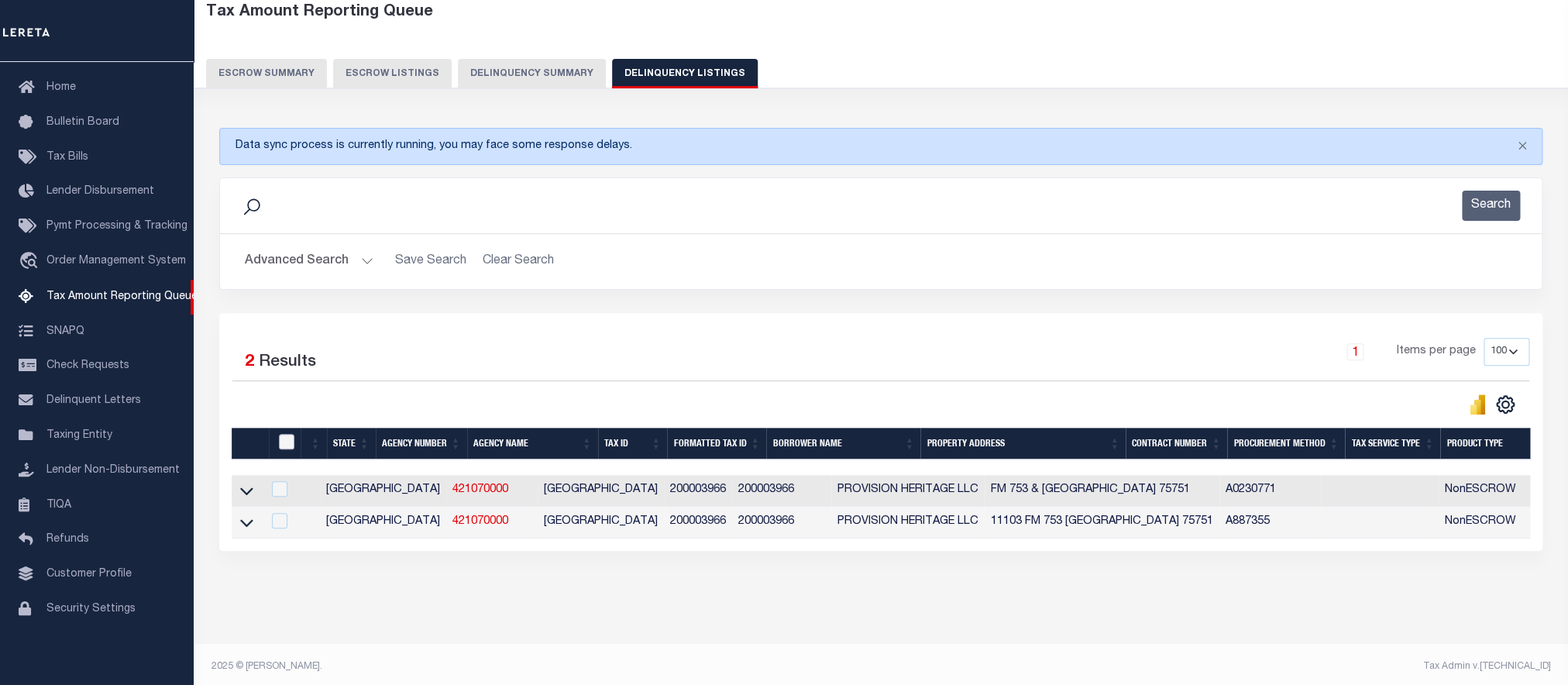
click at [293, 450] on input "checkbox" at bounding box center [287, 441] width 15 height 15
checkbox input "true"
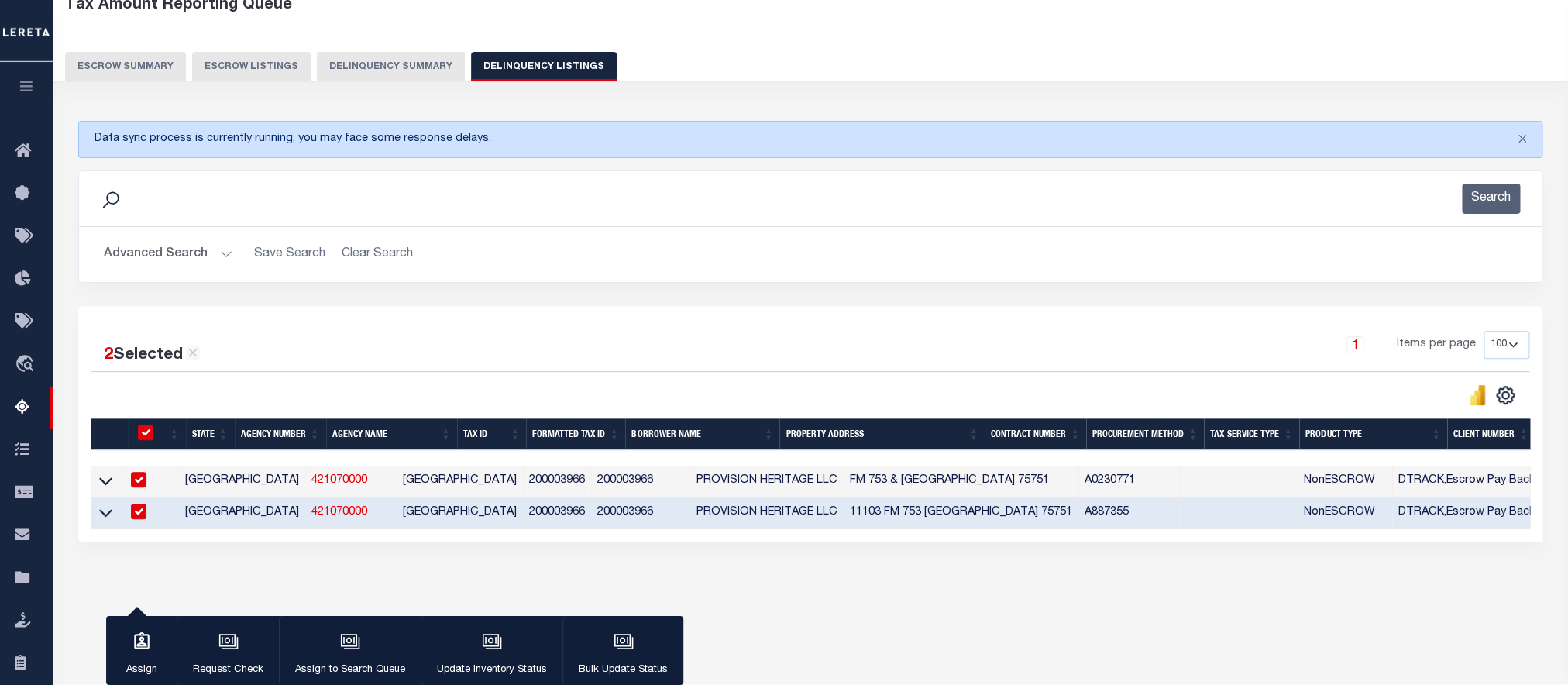
scroll to position [138, 0]
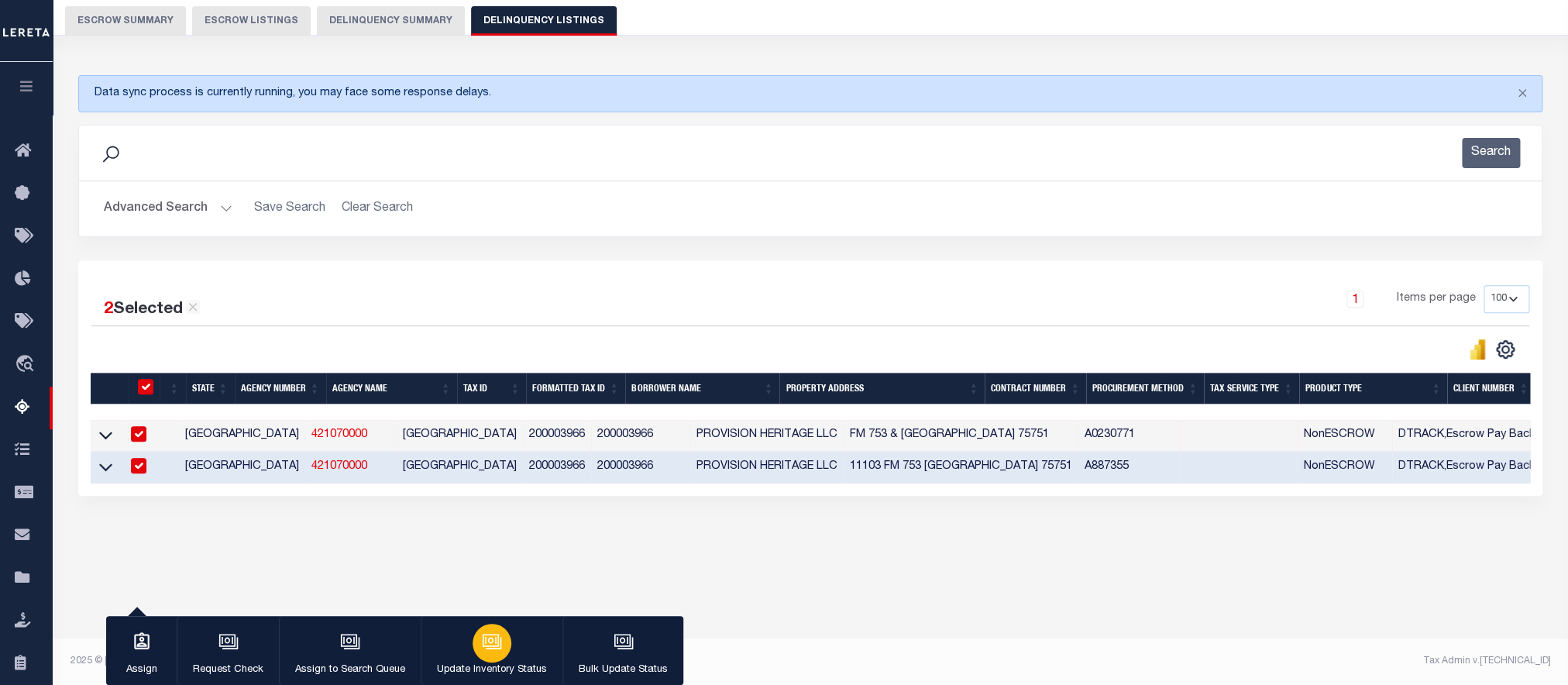
click at [504, 637] on div "button" at bounding box center [492, 643] width 39 height 39
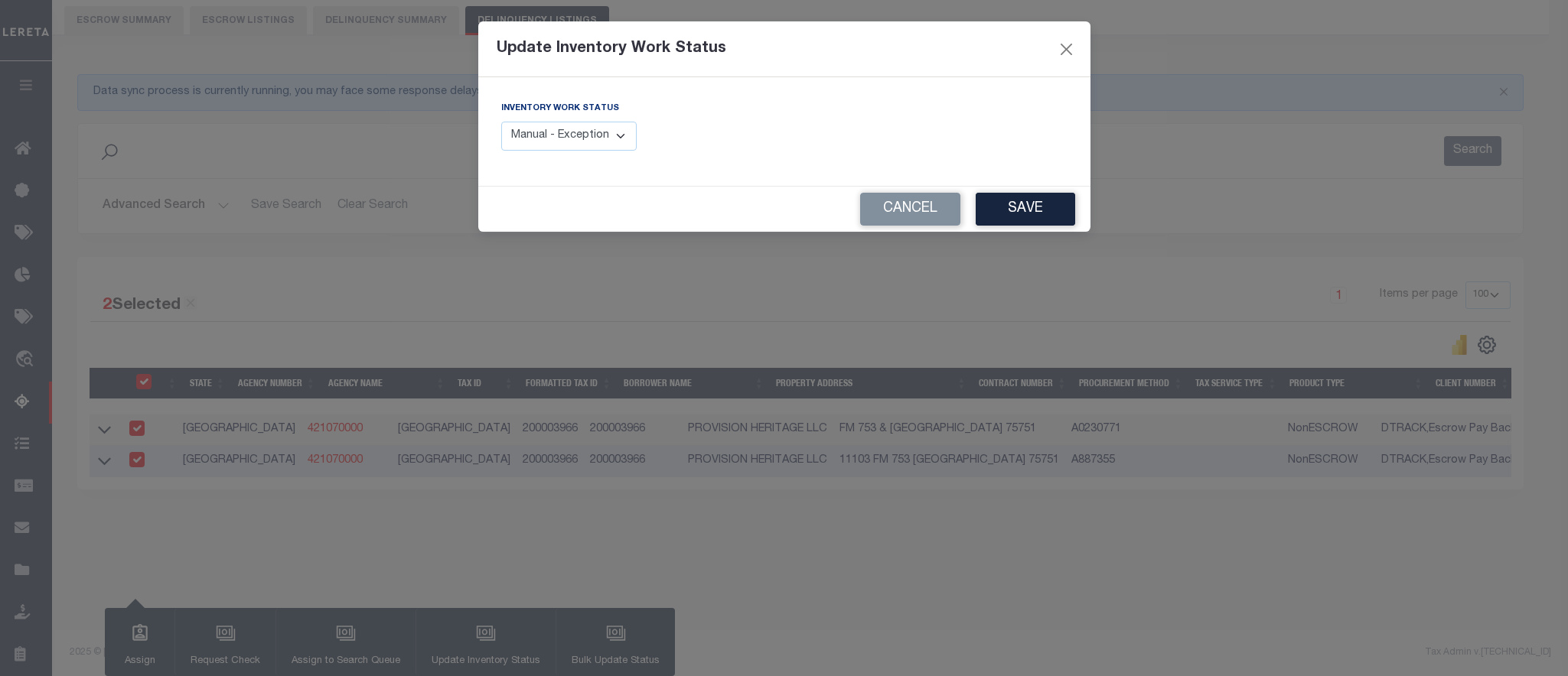
click at [501, 121] on select "Manual - Exception Pended - Awaiting Search Late Add Exception Completed" at bounding box center [569, 137] width 137 height 30
select select "4"
click option "Completed" at bounding box center [0, 0] width 0 height 0
click at [1001, 223] on button "Save" at bounding box center [1025, 209] width 100 height 33
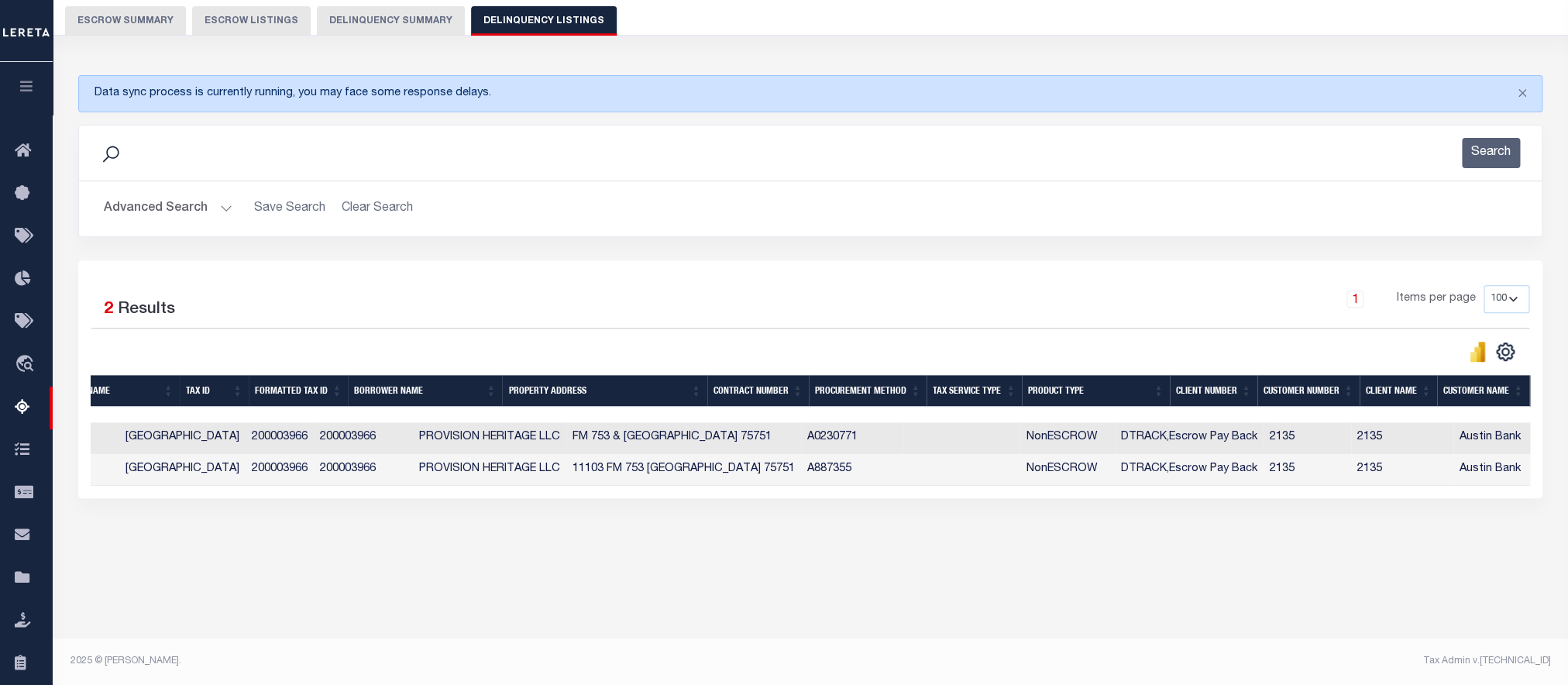
scroll to position [0, 597]
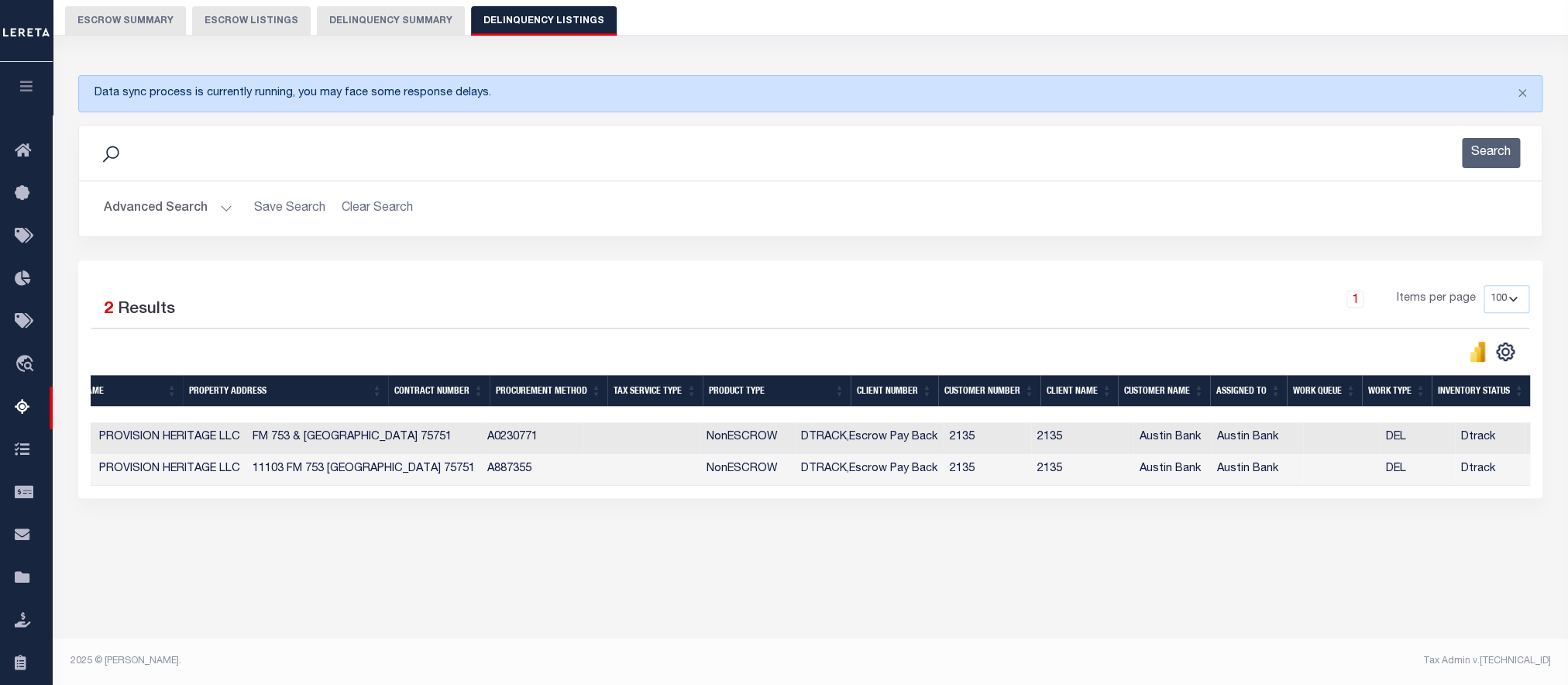
click at [162, 211] on button "Advanced Search" at bounding box center [168, 209] width 129 height 31
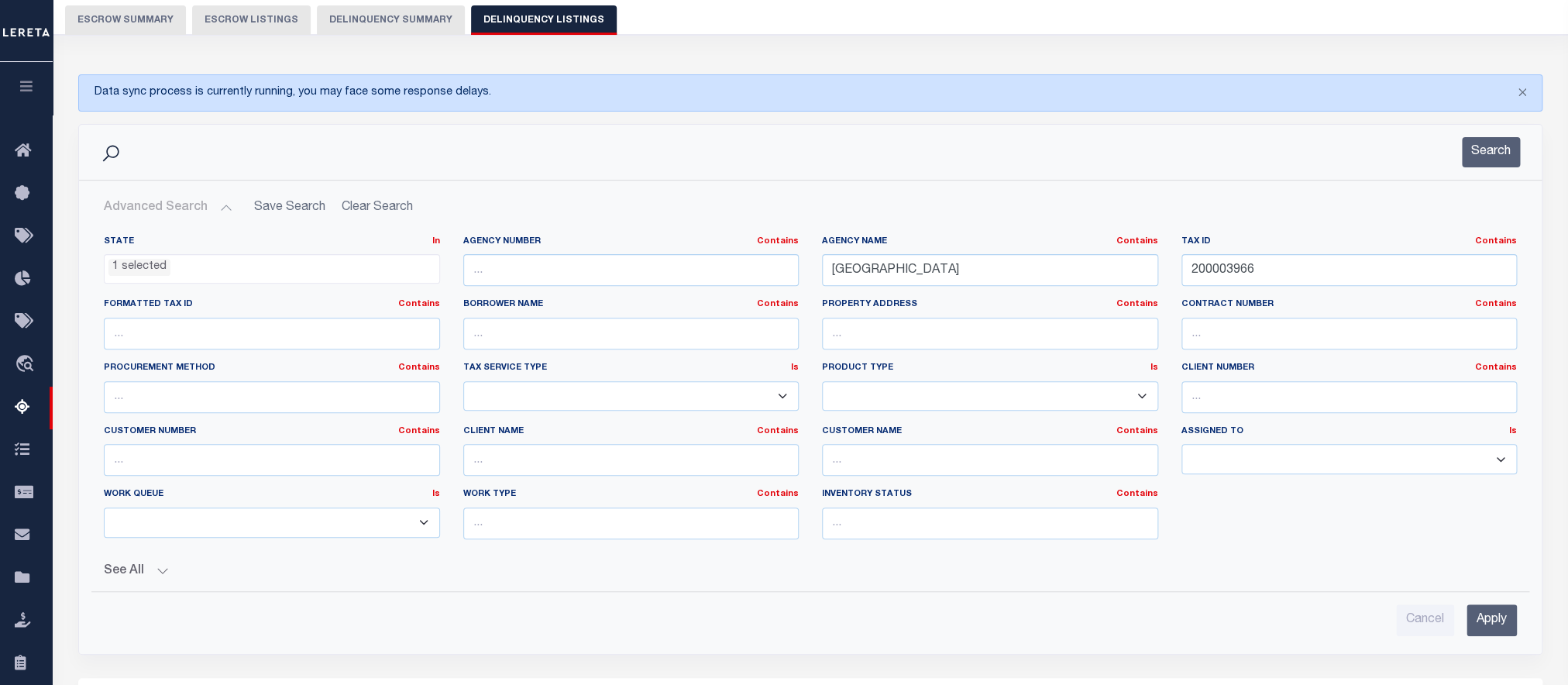
scroll to position [779, 0]
click at [1288, 273] on input "200003966" at bounding box center [1350, 270] width 336 height 31
paste input "1042"
type input "1042"
click at [1489, 637] on input "Apply" at bounding box center [1492, 620] width 50 height 31
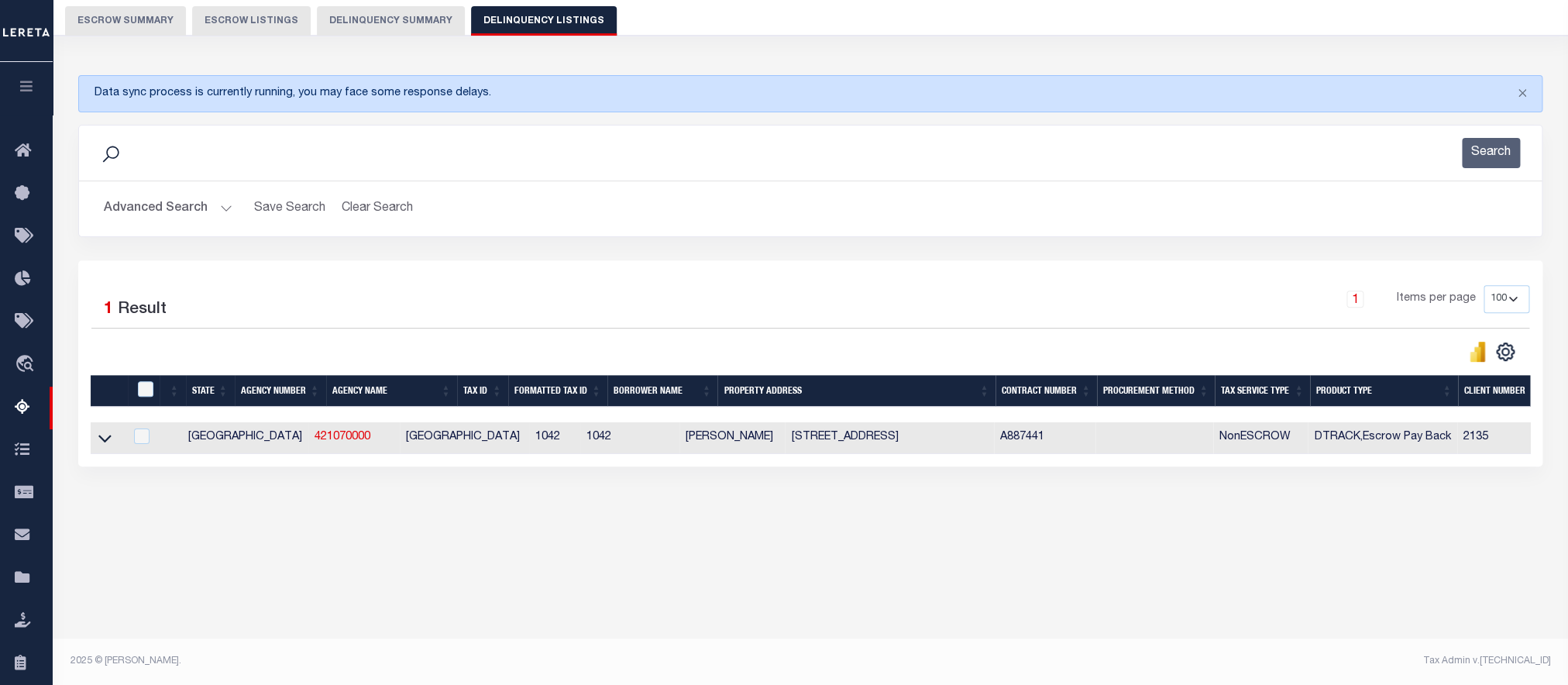
scroll to position [0, 0]
click at [111, 446] on icon at bounding box center [106, 438] width 14 height 16
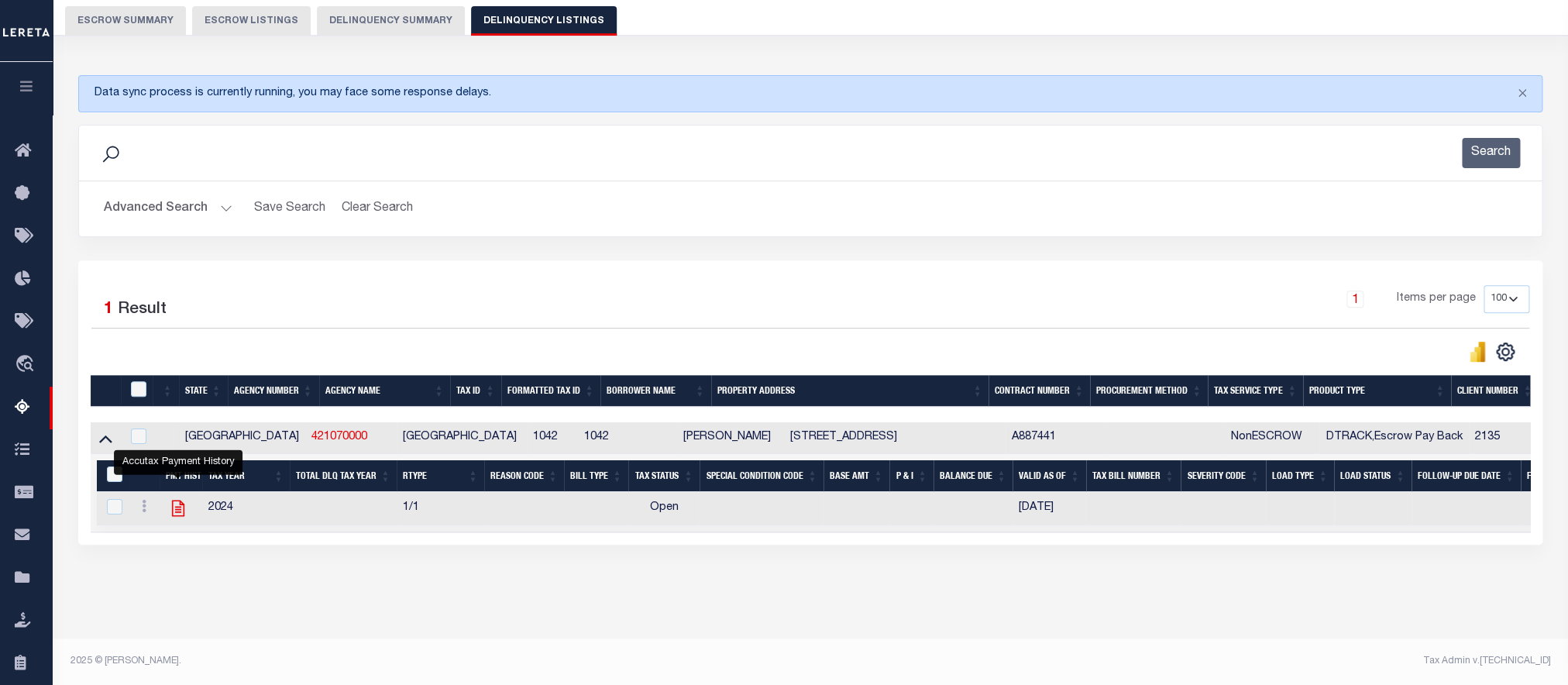
click at [179, 517] on icon "" at bounding box center [178, 508] width 13 height 16
checkbox input "true"
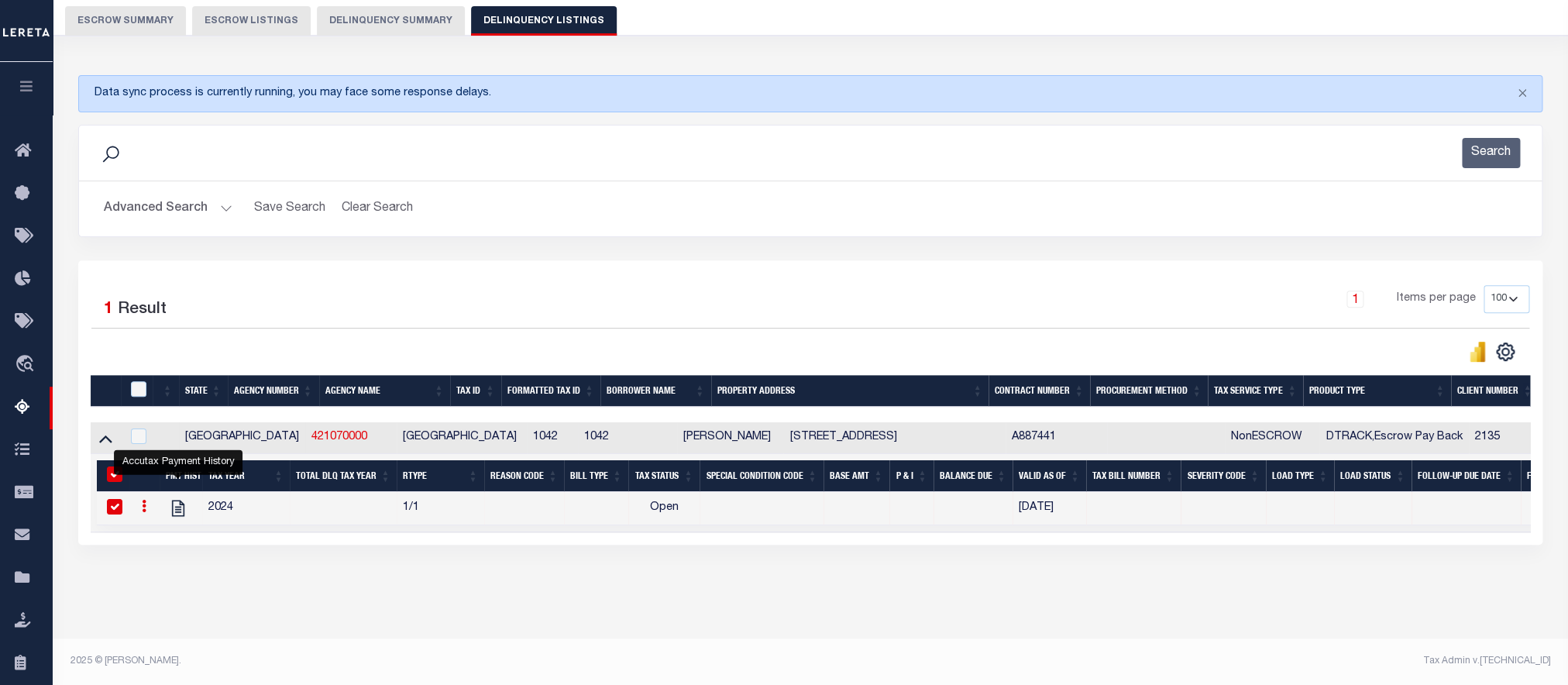
click at [122, 216] on button "Advanced Search" at bounding box center [168, 209] width 129 height 31
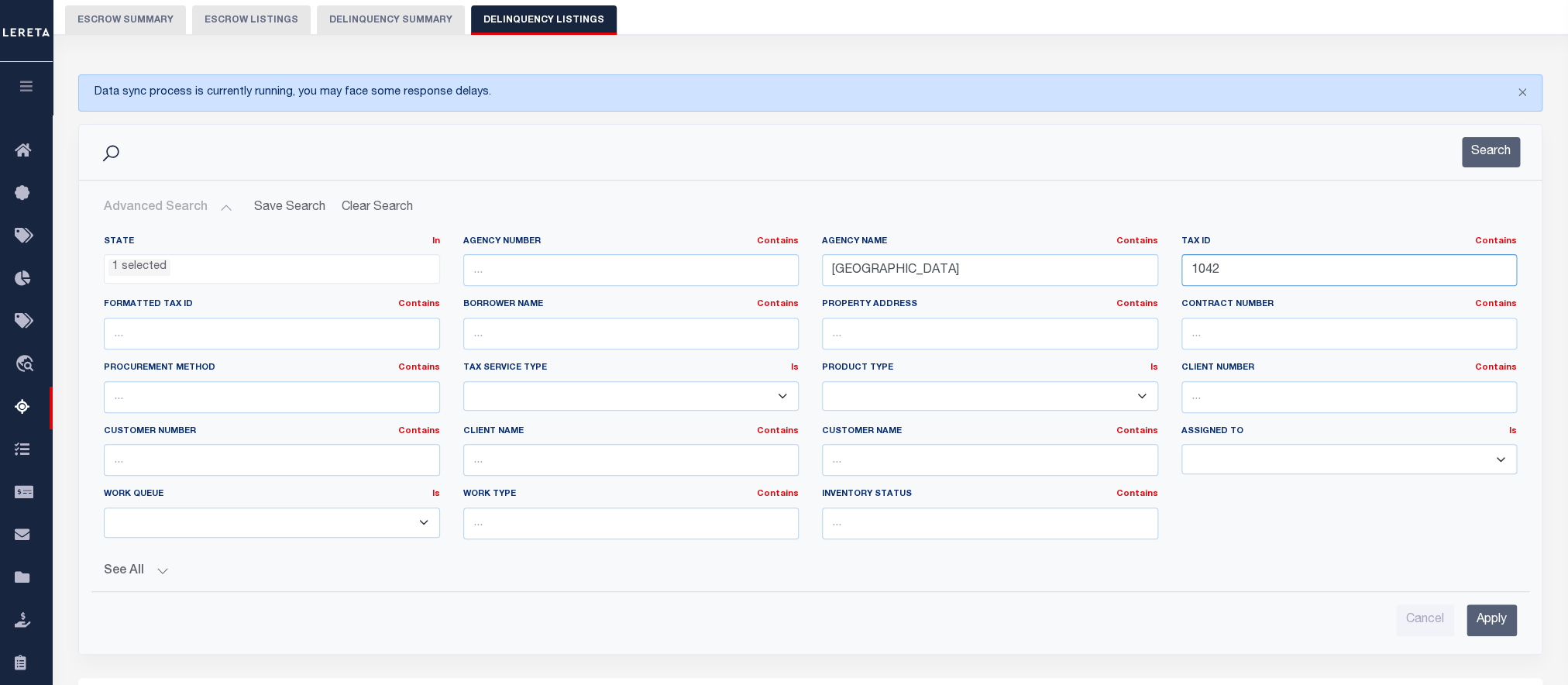
click at [1306, 277] on input "1042" at bounding box center [1350, 270] width 336 height 31
paste input "510"
click at [1474, 625] on input "Apply" at bounding box center [1492, 620] width 50 height 31
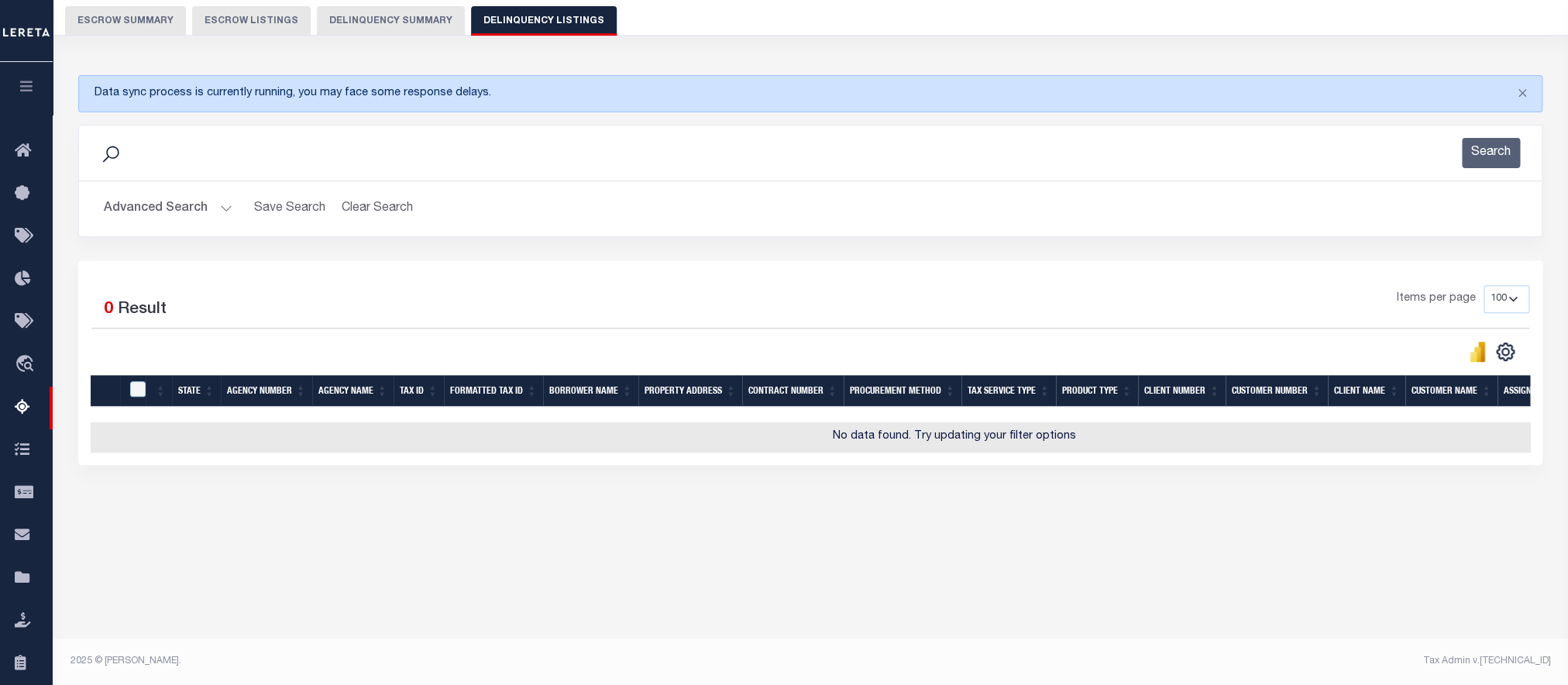
click at [170, 219] on button "Advanced Search" at bounding box center [168, 209] width 129 height 31
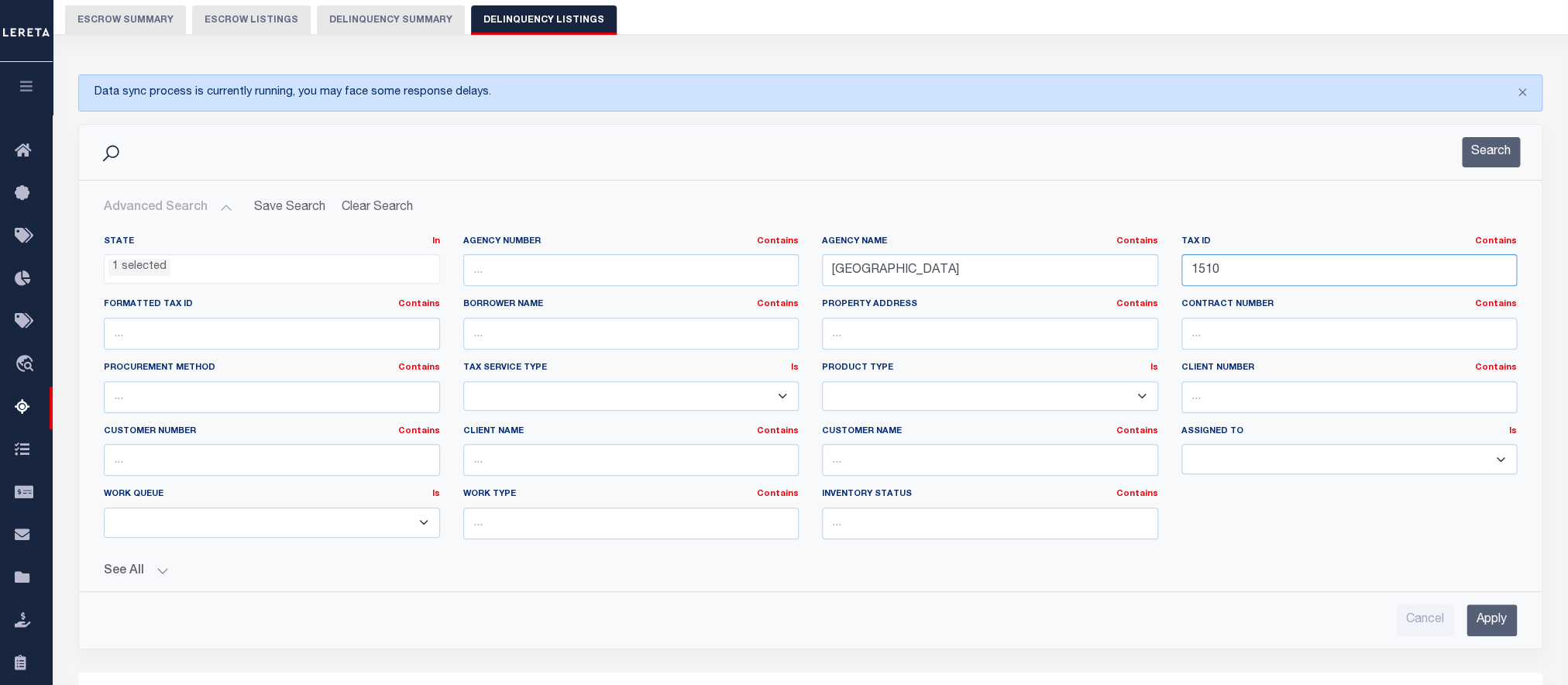
click at [1232, 277] on input "1510" at bounding box center [1350, 270] width 336 height 31
paste input "766"
click at [1485, 618] on input "Apply" at bounding box center [1492, 620] width 50 height 31
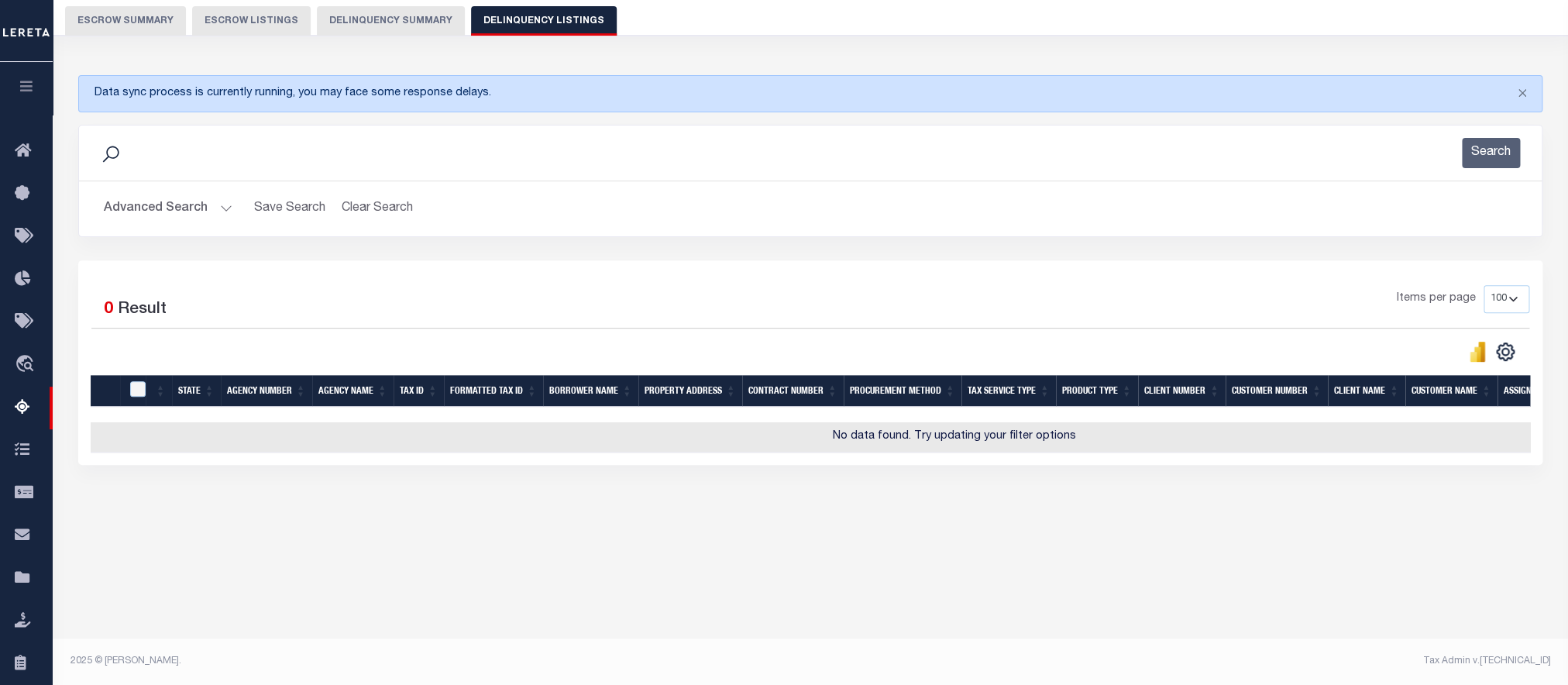
drag, startPoint x: 191, startPoint y: 209, endPoint x: 191, endPoint y: 219, distance: 10.0
click at [191, 210] on button "Advanced Search" at bounding box center [168, 209] width 129 height 31
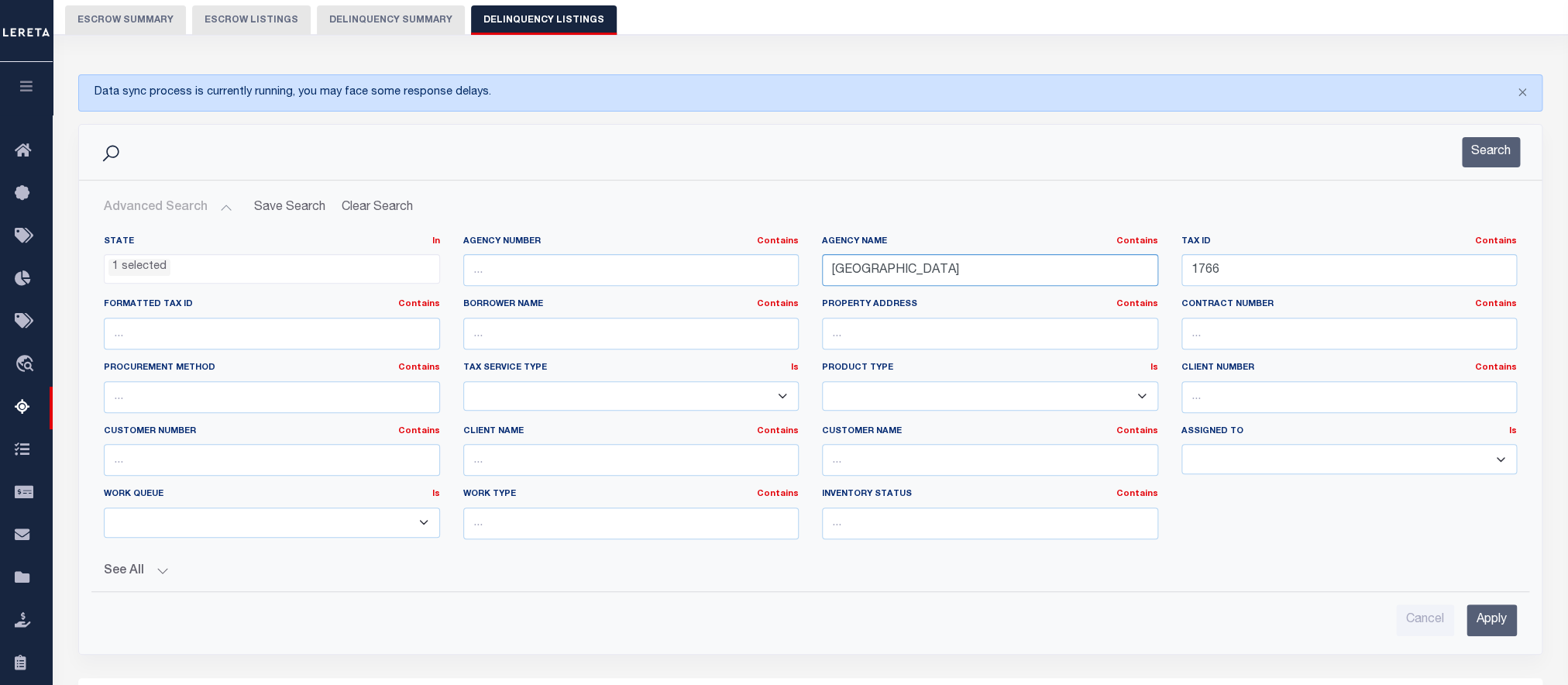
click at [1011, 274] on input "[GEOGRAPHIC_DATA]" at bounding box center [990, 270] width 336 height 31
click at [1283, 281] on input "1766" at bounding box center [1350, 270] width 336 height 31
paste input "2024"
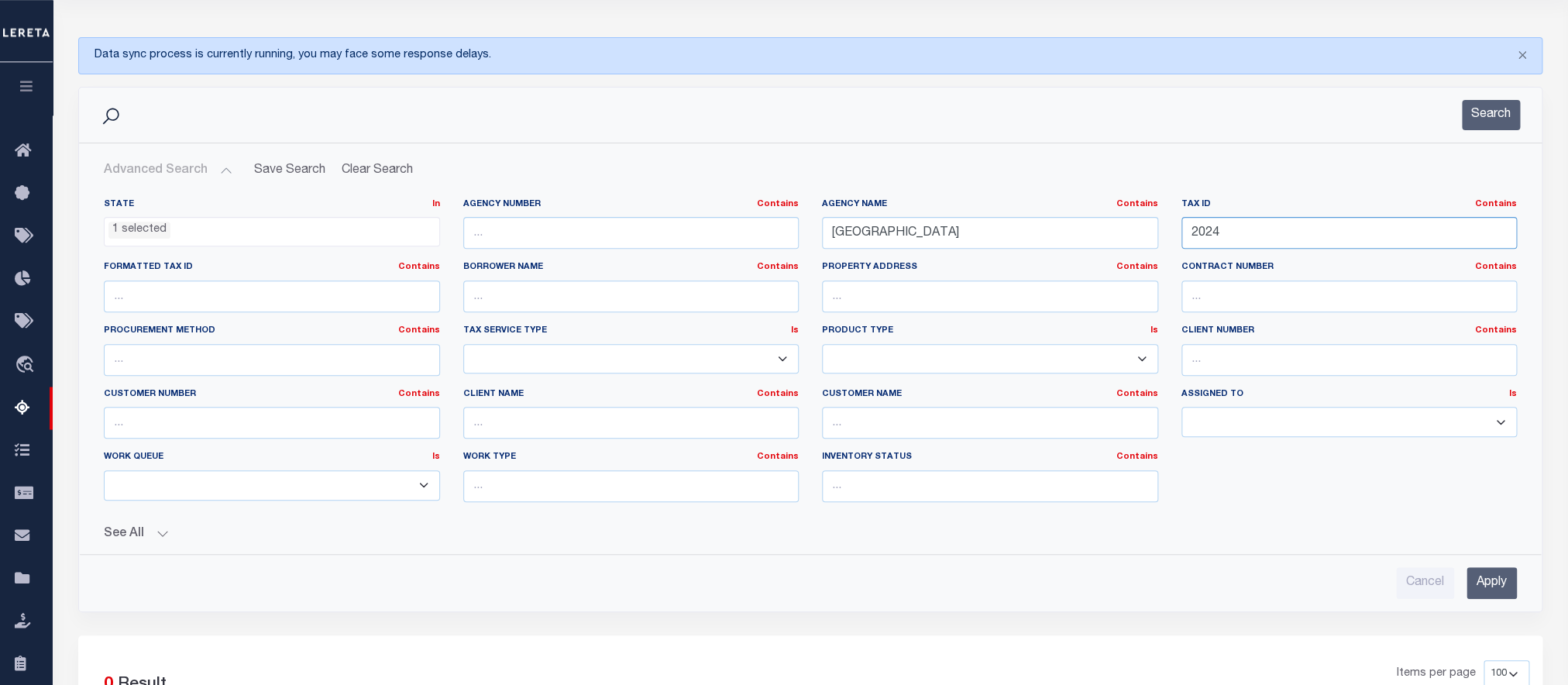
scroll to position [221, 0]
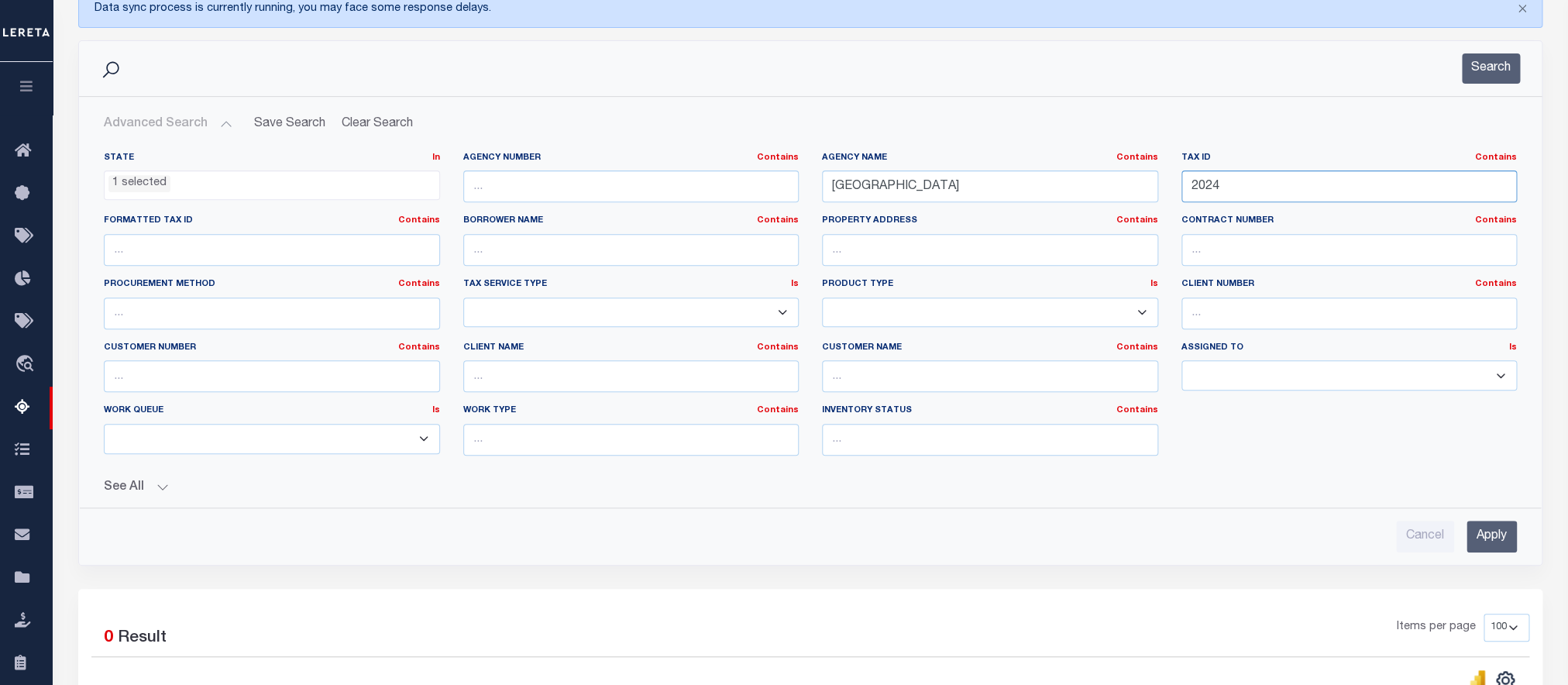
type input "2024"
click at [1482, 553] on input "Apply" at bounding box center [1492, 536] width 50 height 31
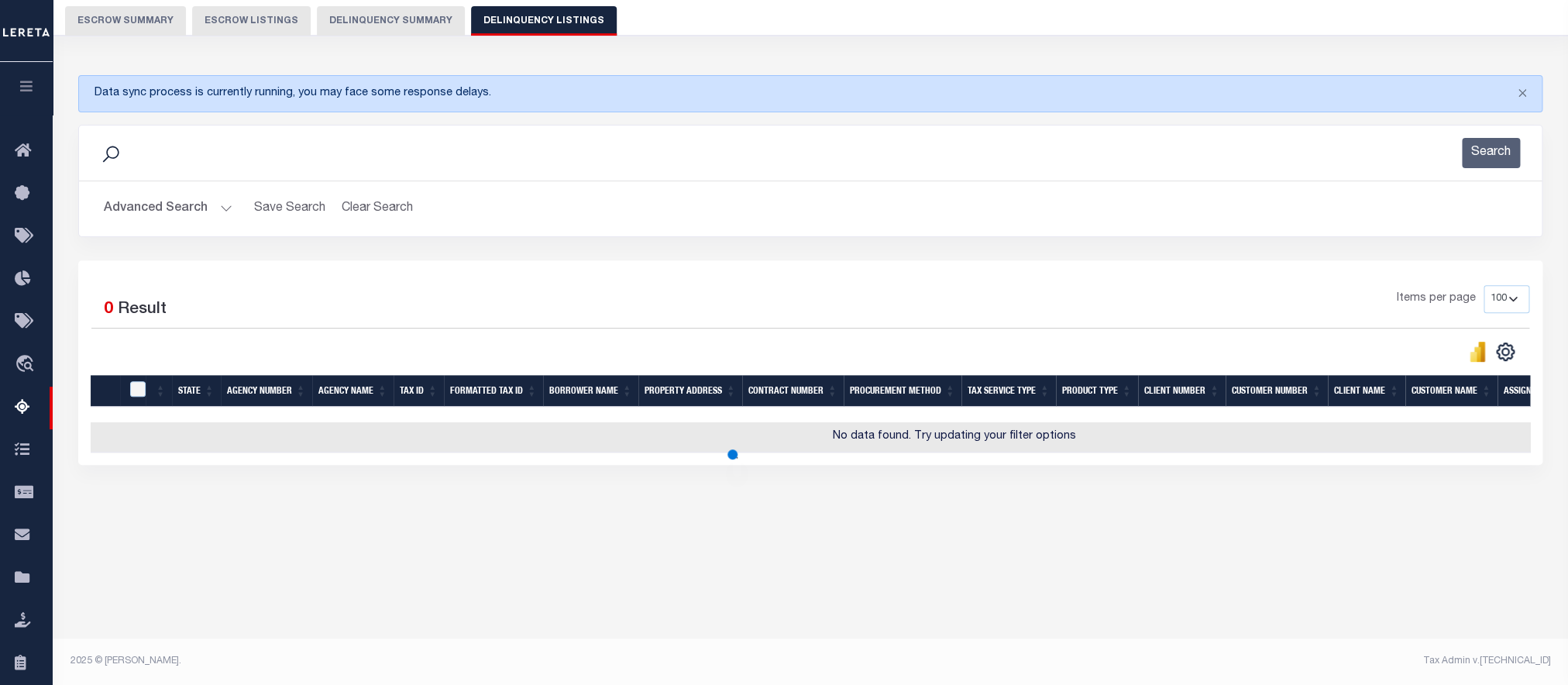
scroll to position [138, 0]
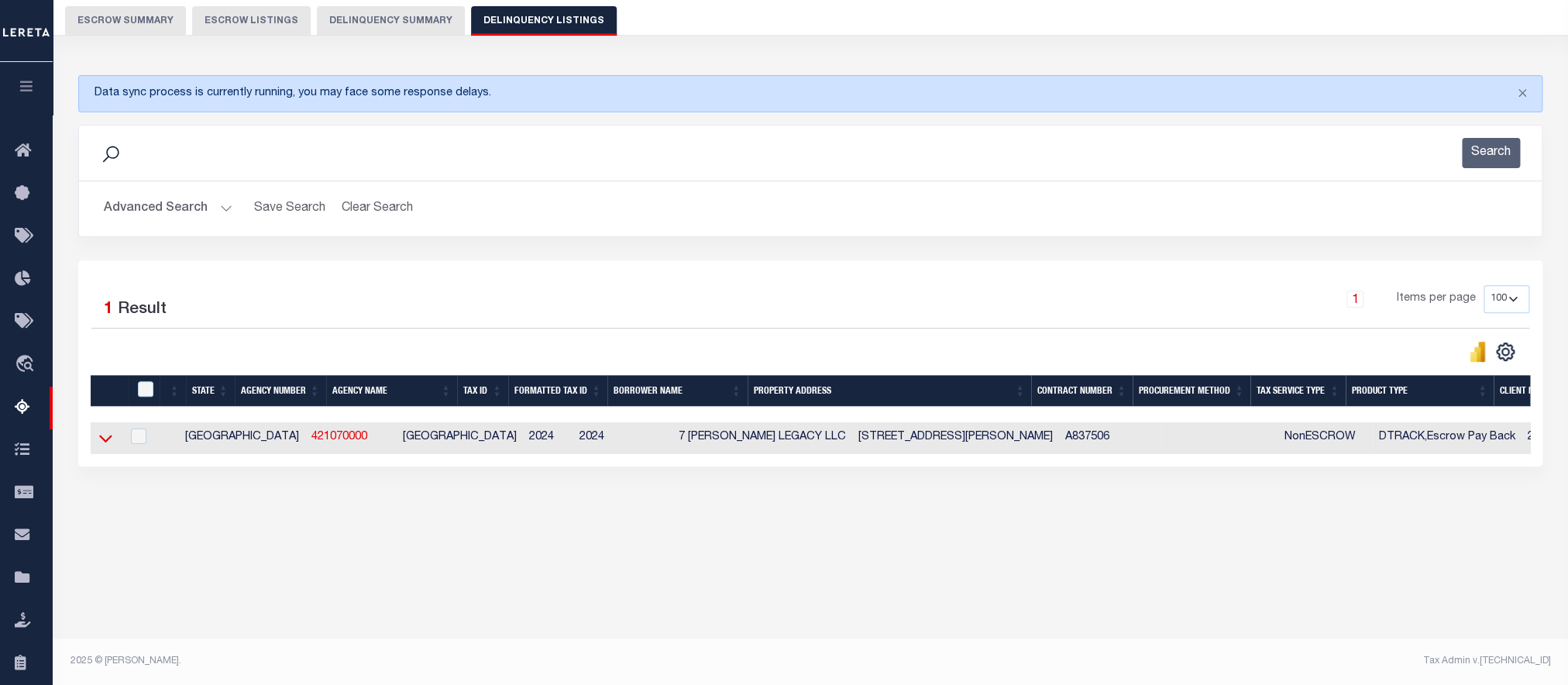
click at [109, 446] on icon at bounding box center [106, 438] width 14 height 16
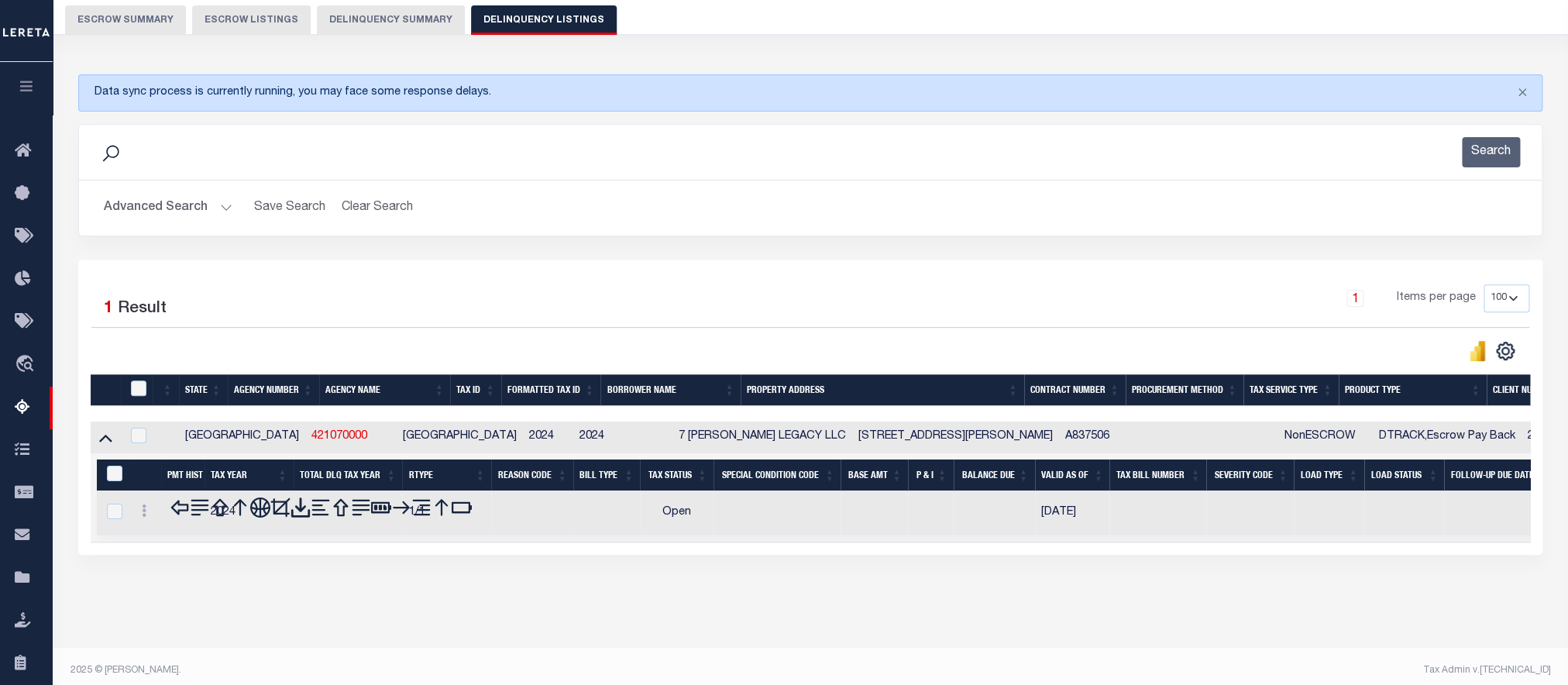
scroll to position [166, 0]
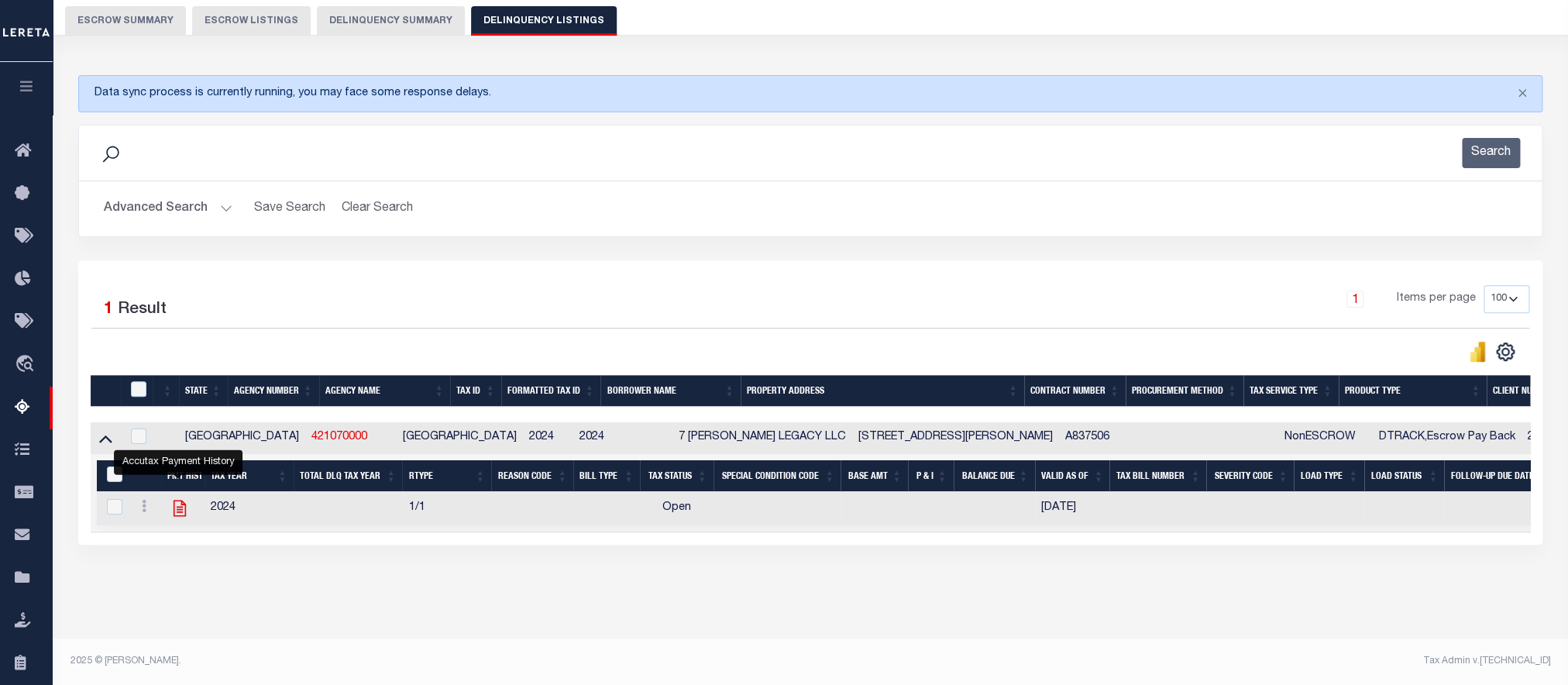
click at [174, 501] on icon "" at bounding box center [180, 508] width 13 height 16
checkbox input "true"
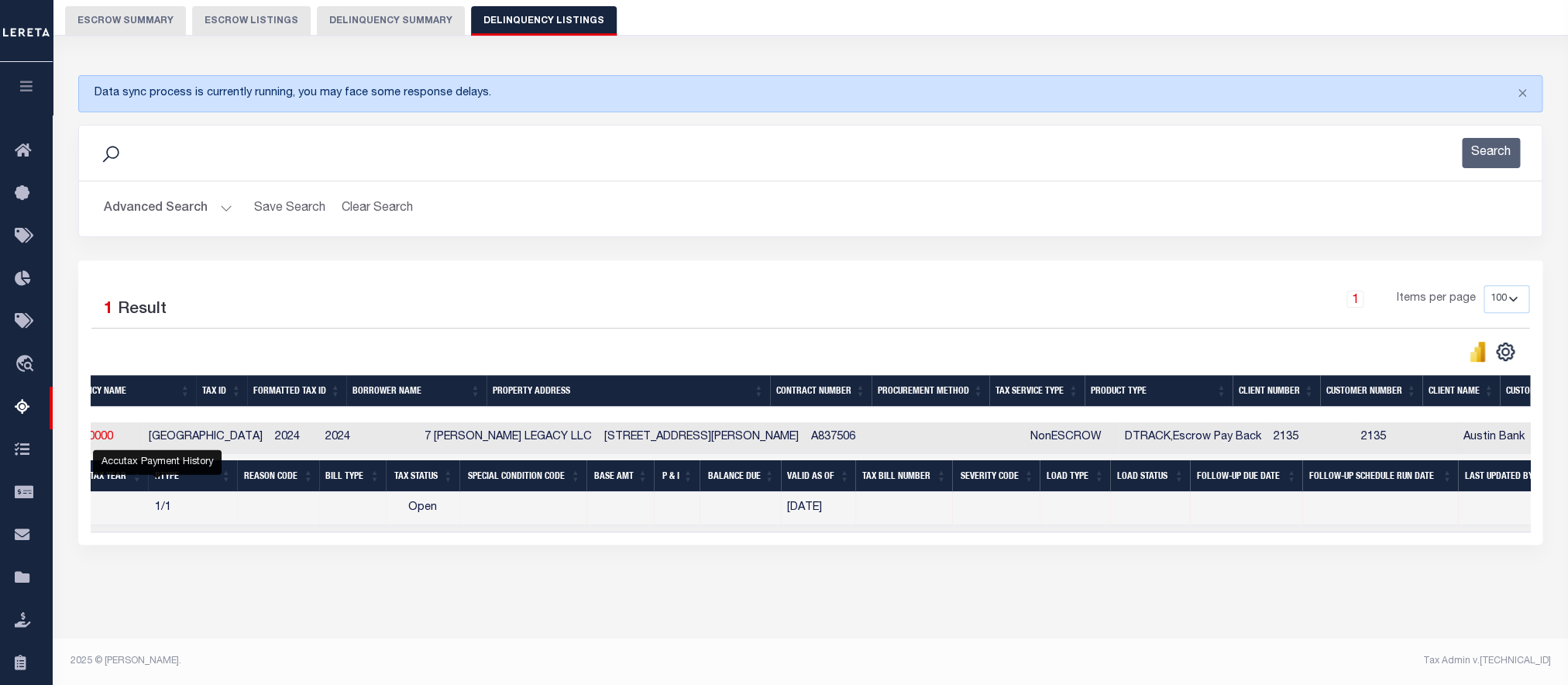
scroll to position [0, 0]
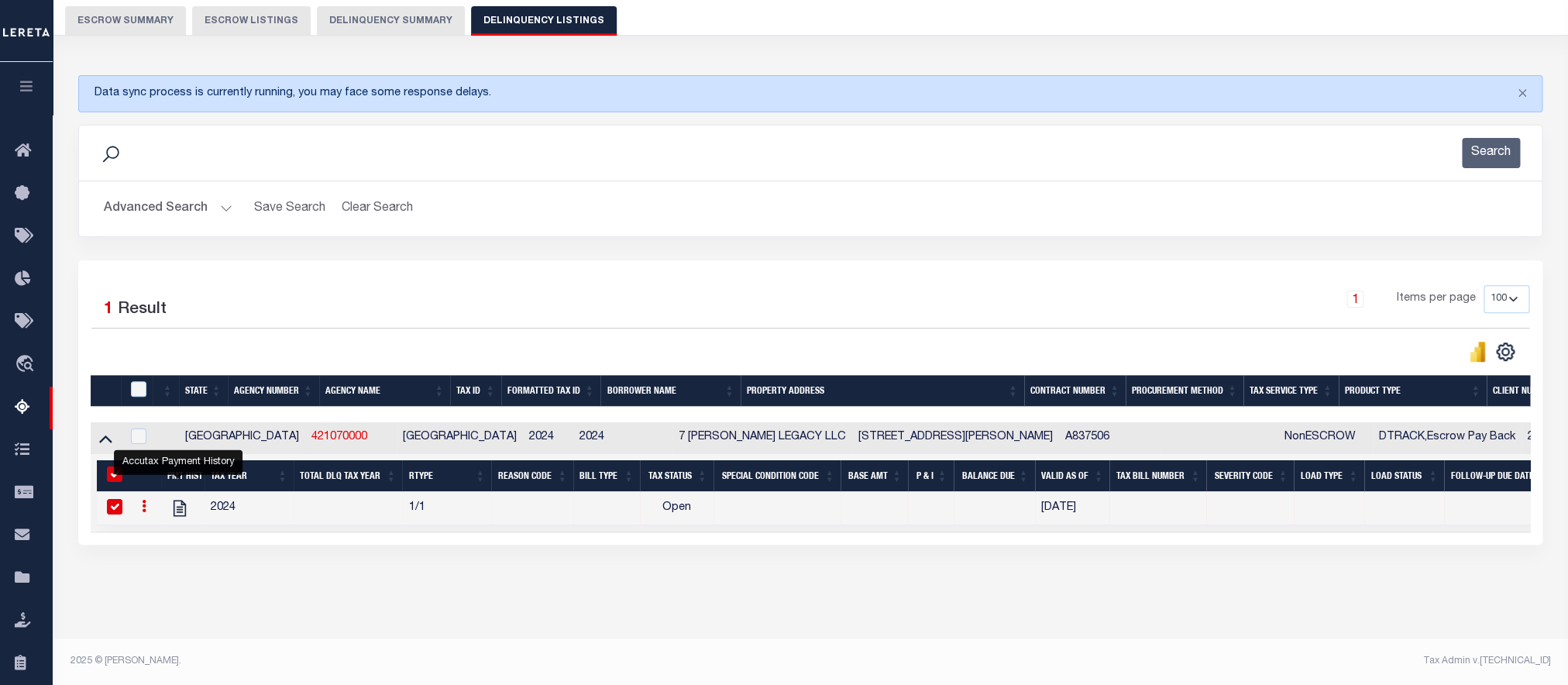
click at [120, 194] on button "Advanced Search" at bounding box center [168, 209] width 129 height 31
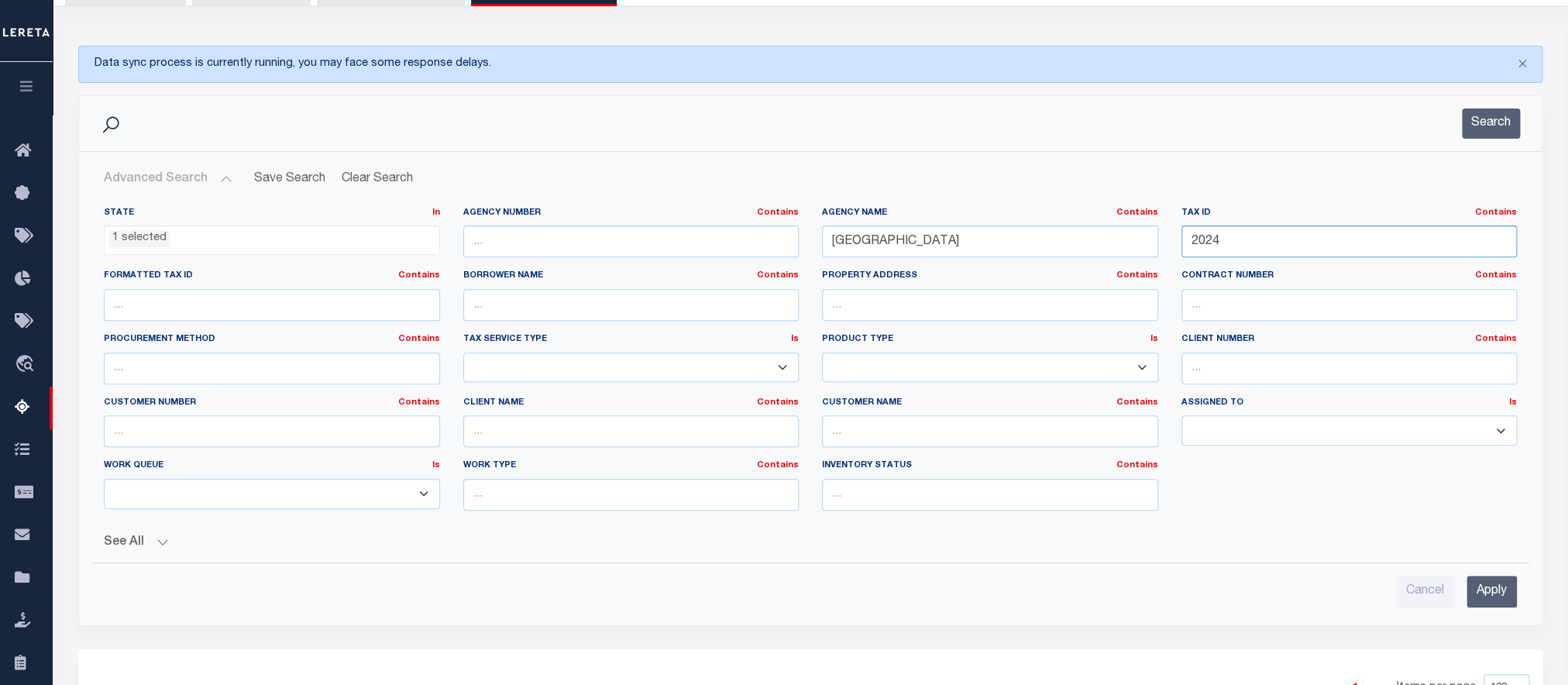
click at [1234, 239] on input "2024" at bounding box center [1350, 241] width 336 height 31
paste input "107"
type input "2107"
click at [1506, 608] on input "Apply" at bounding box center [1492, 591] width 50 height 31
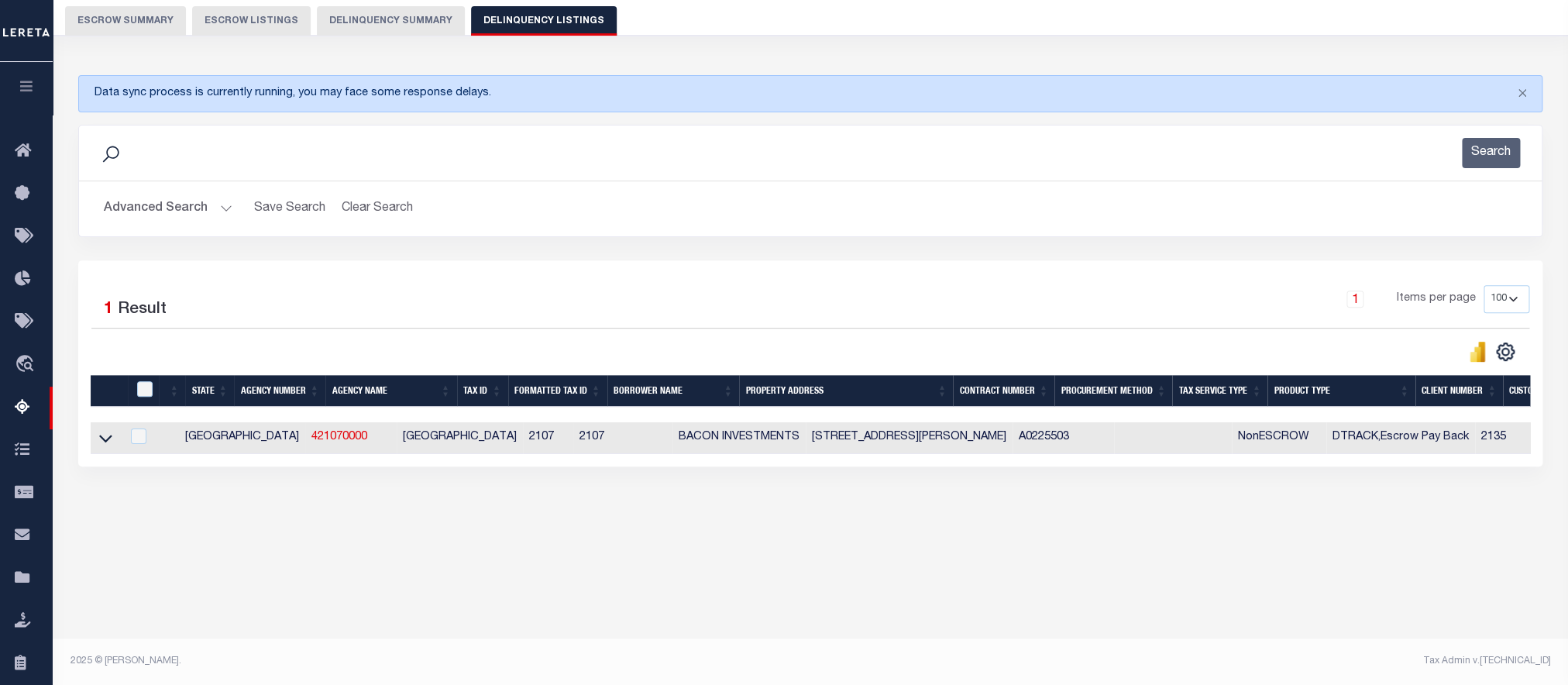
scroll to position [138, 0]
click at [104, 446] on icon at bounding box center [106, 438] width 14 height 16
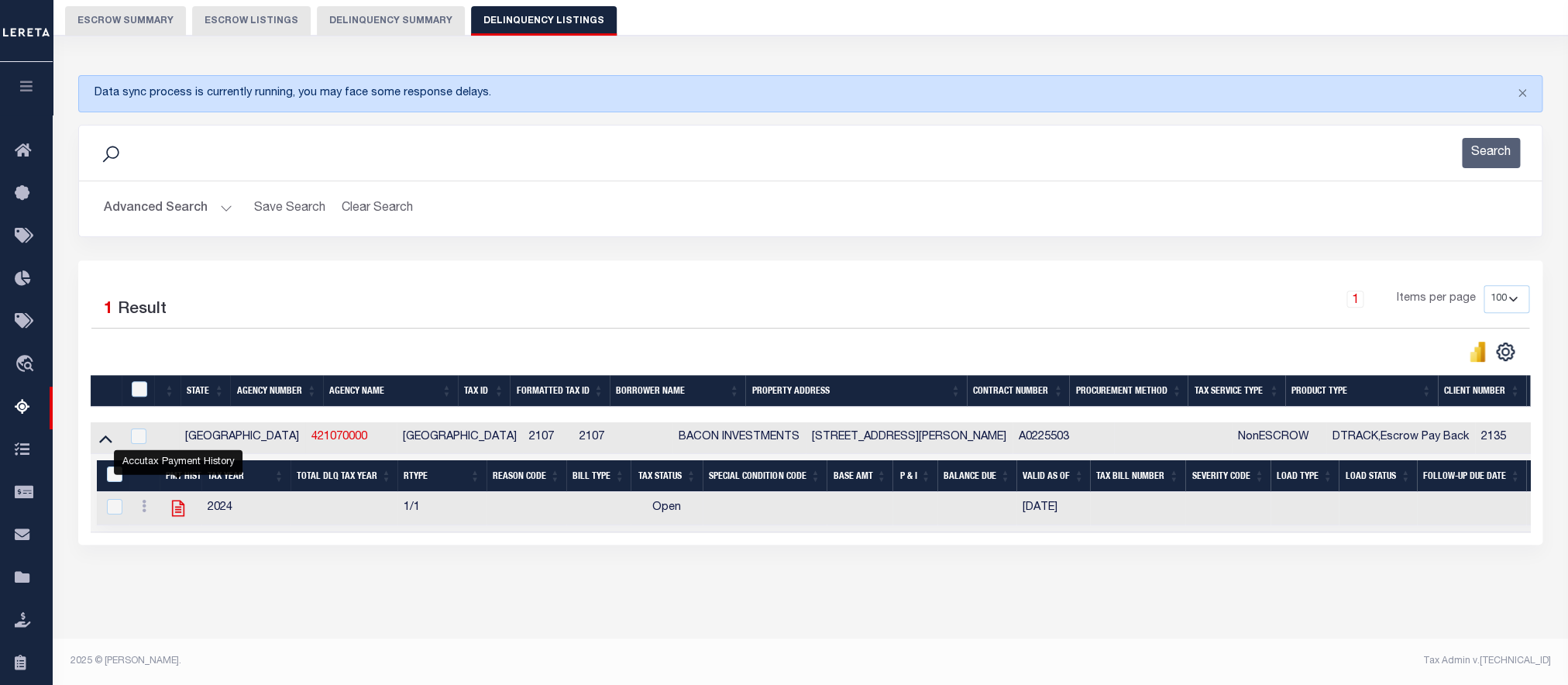
click at [174, 516] on icon "" at bounding box center [178, 508] width 20 height 20
checkbox input "true"
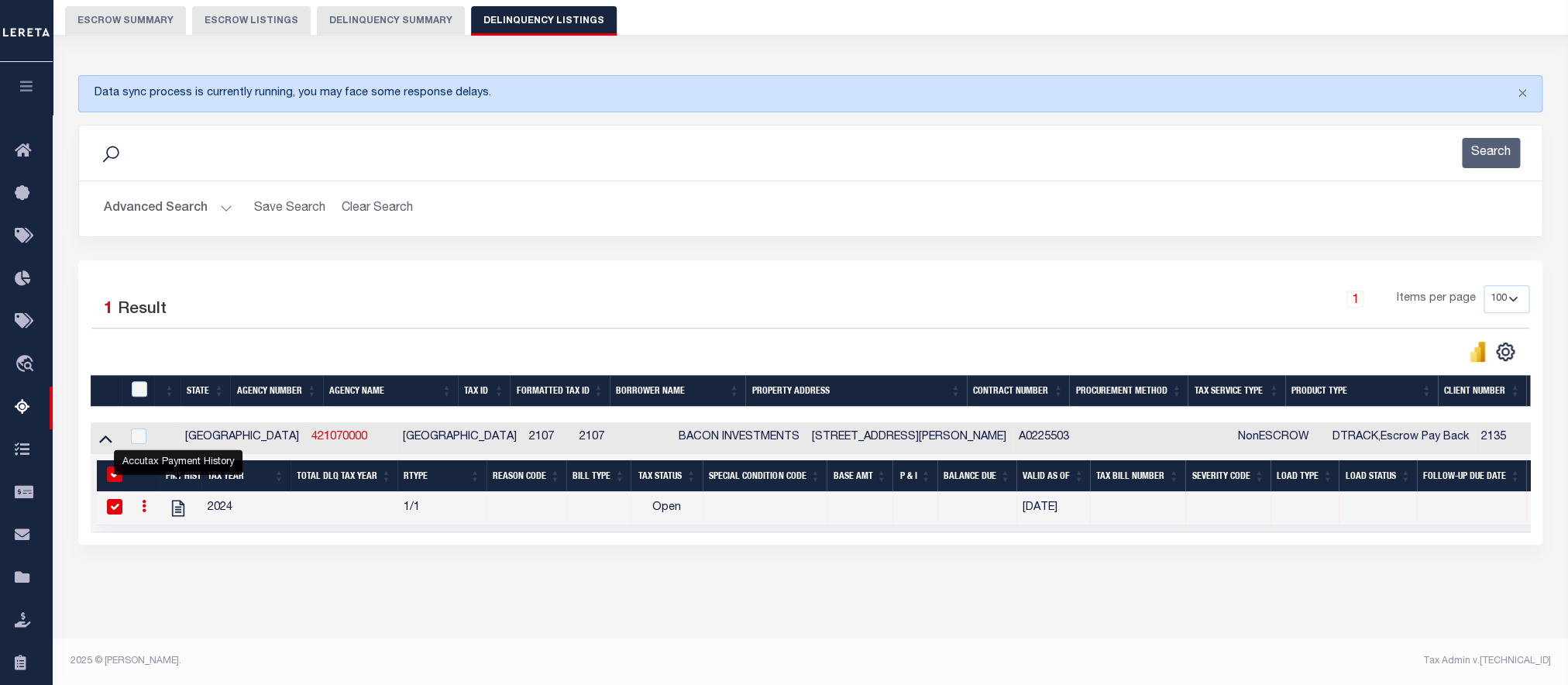
click at [165, 218] on button "Advanced Search" at bounding box center [168, 209] width 129 height 31
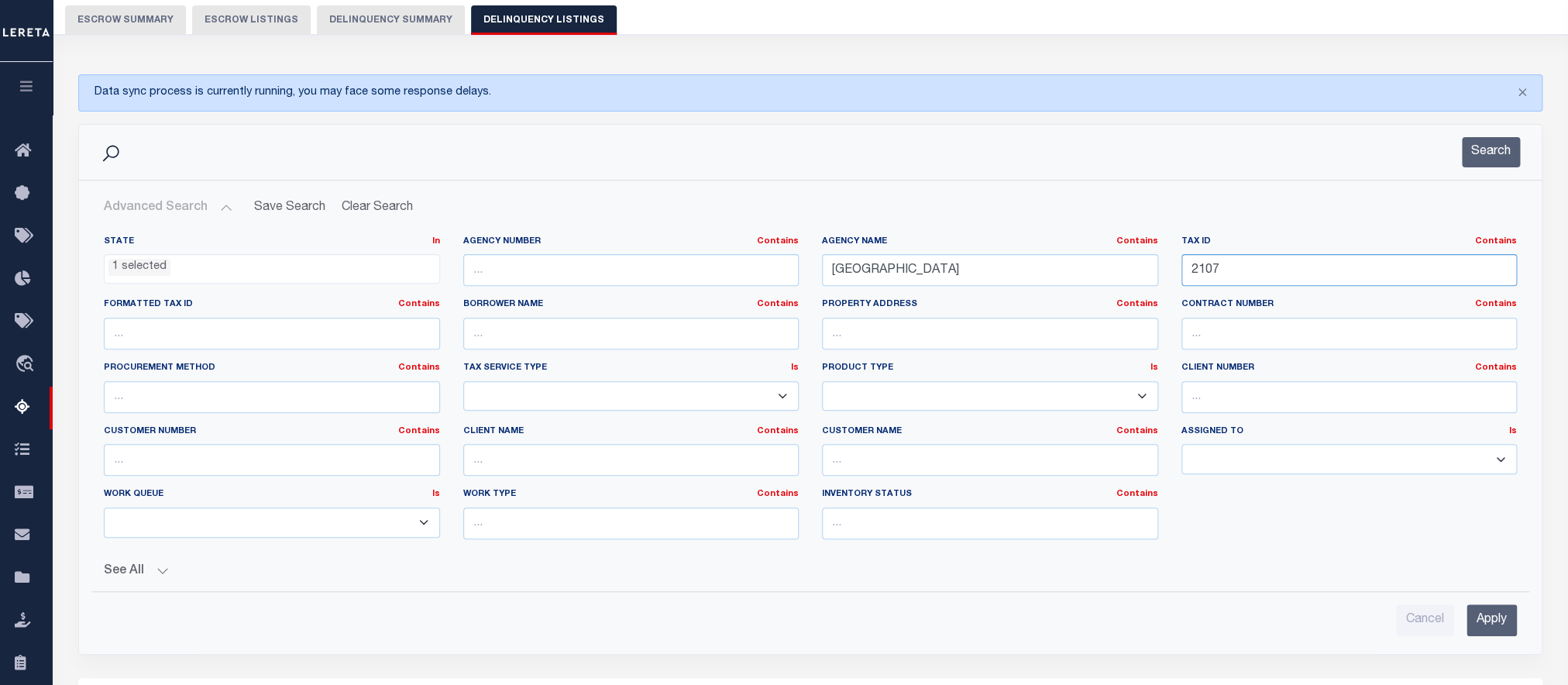
click at [1245, 277] on input "2107" at bounding box center [1350, 270] width 336 height 31
paste input "13"
type input "2113"
click at [1494, 634] on input "Apply" at bounding box center [1492, 620] width 50 height 31
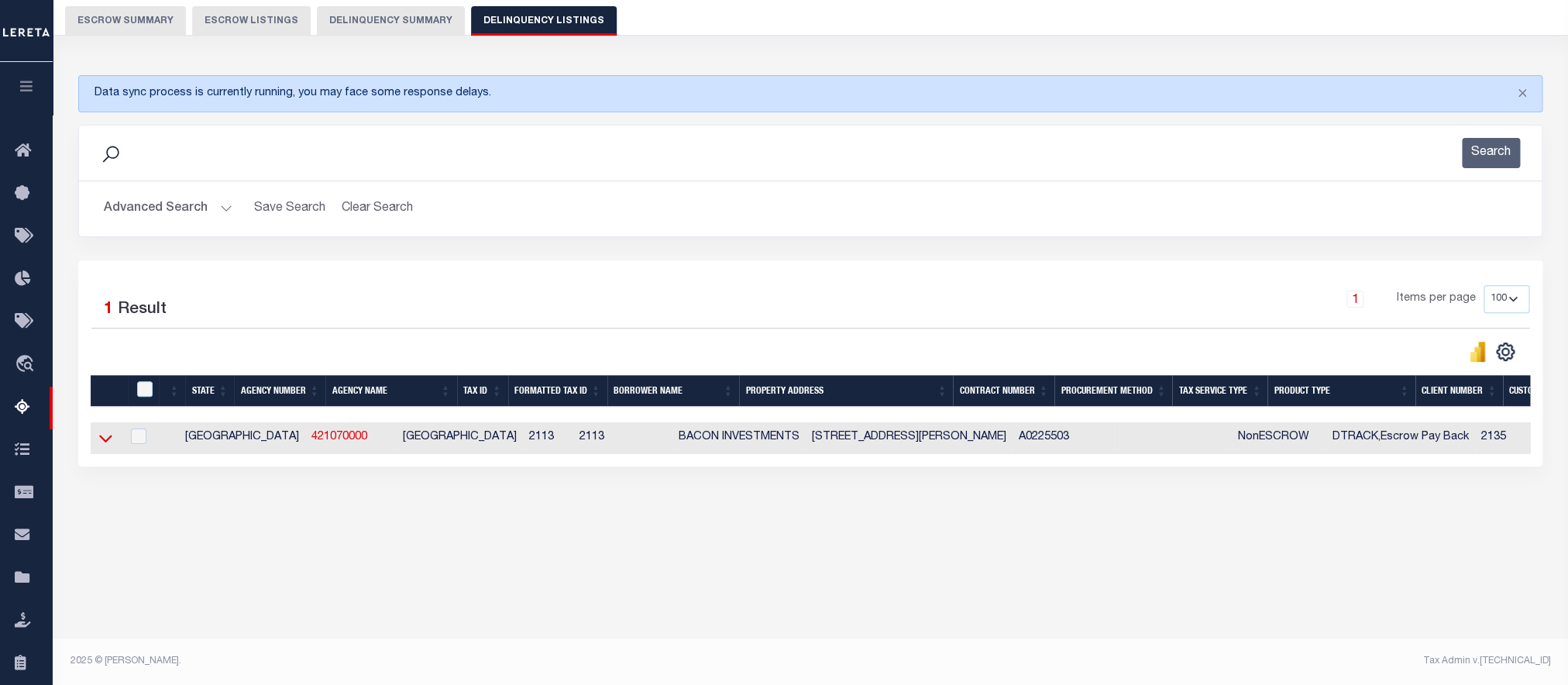
click at [109, 442] on icon at bounding box center [106, 438] width 14 height 8
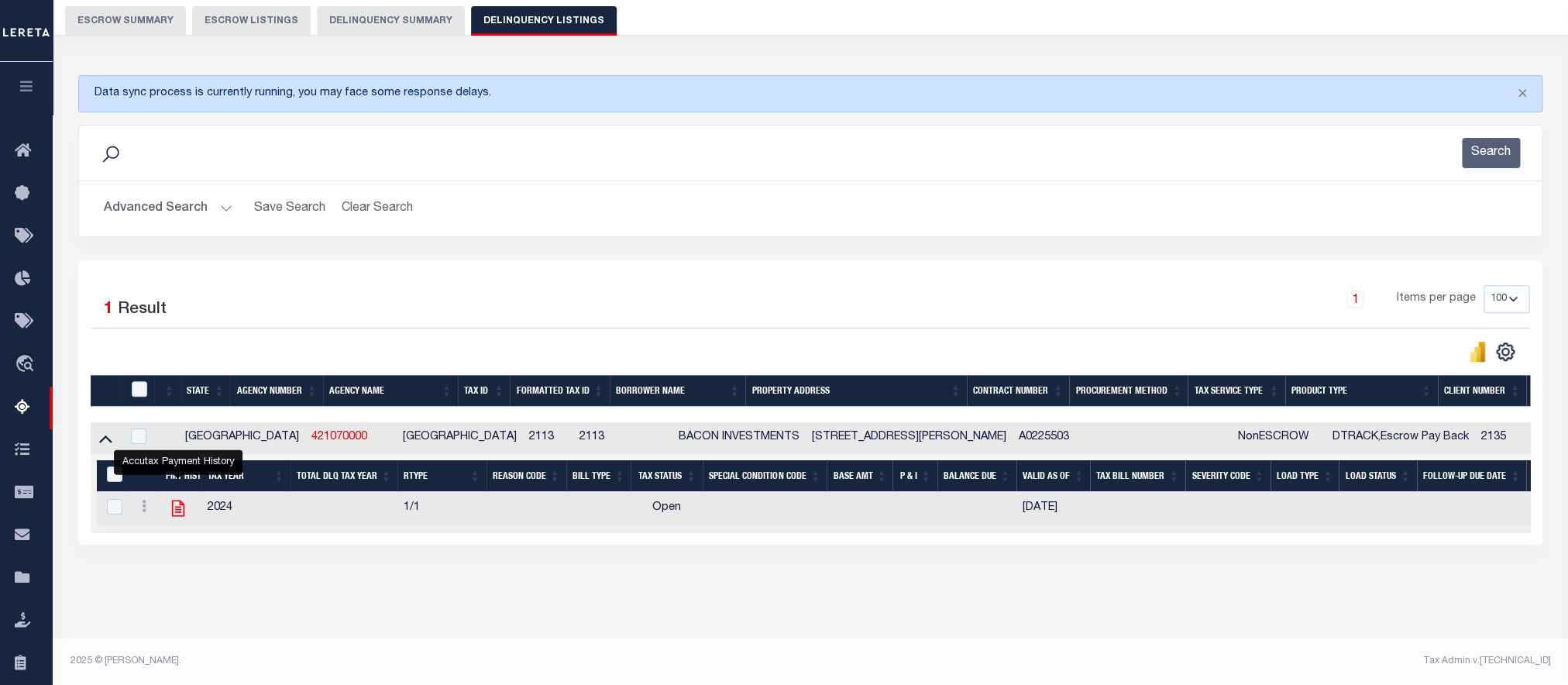
click at [181, 516] on icon "" at bounding box center [178, 508] width 20 height 20
checkbox input "true"
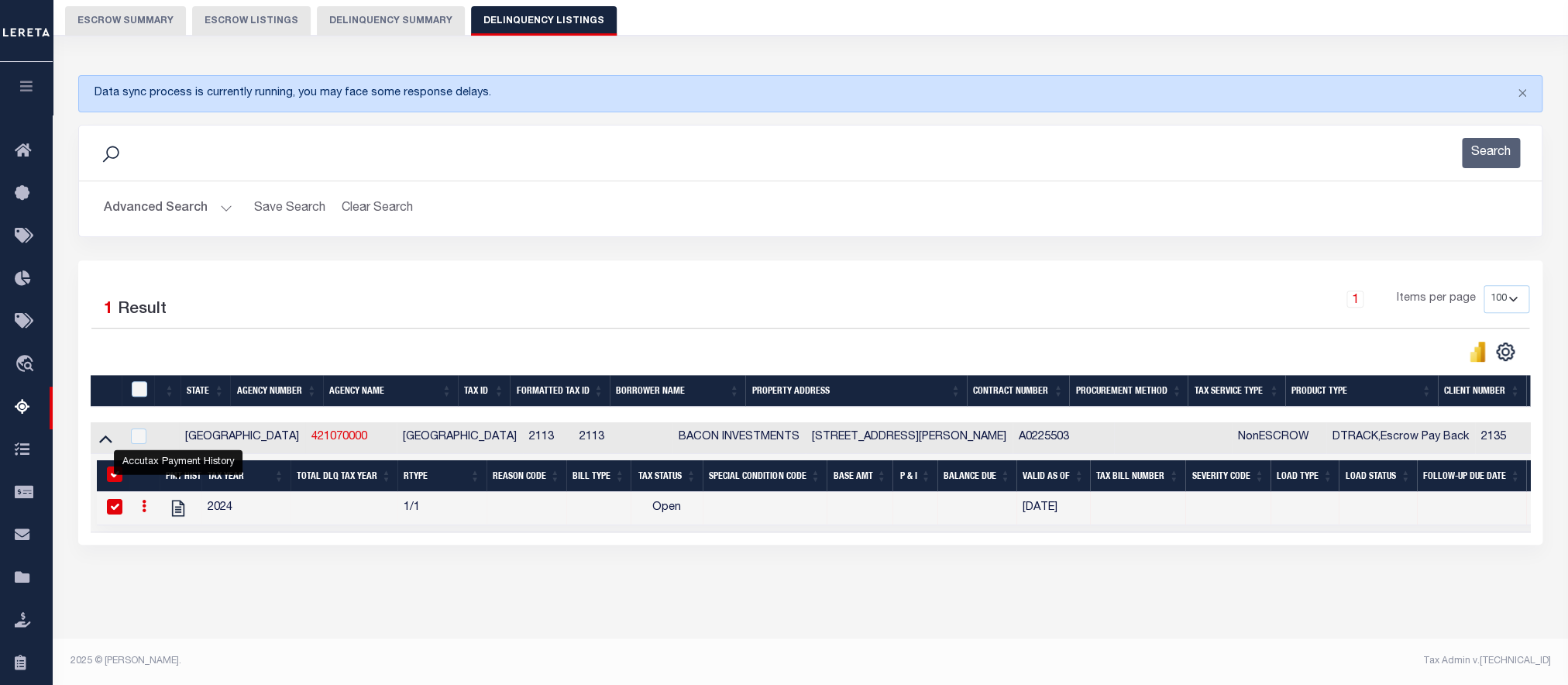
click at [150, 223] on button "Advanced Search" at bounding box center [168, 209] width 129 height 31
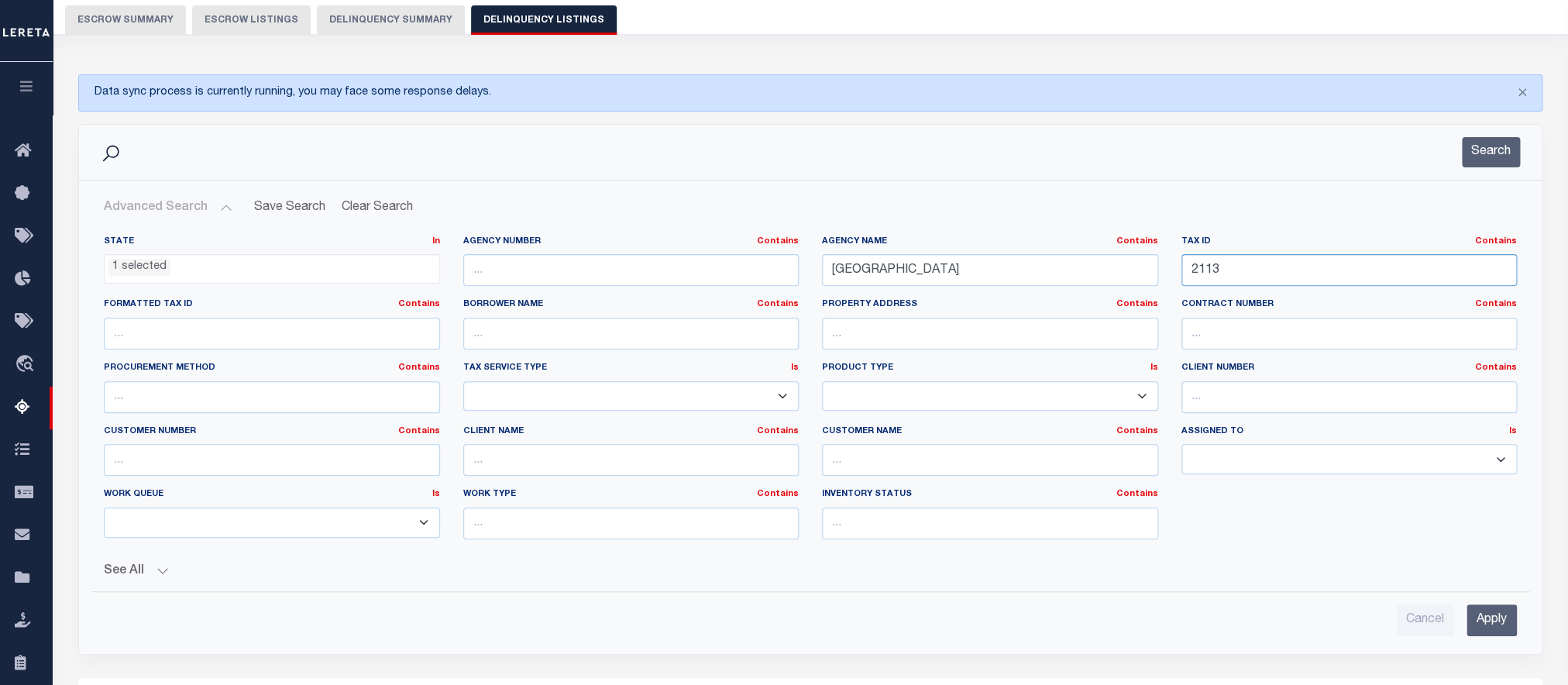
click at [1273, 284] on input "2113" at bounding box center [1350, 270] width 336 height 31
paste input "4"
type input "2114"
click at [1468, 630] on input "Apply" at bounding box center [1492, 620] width 50 height 31
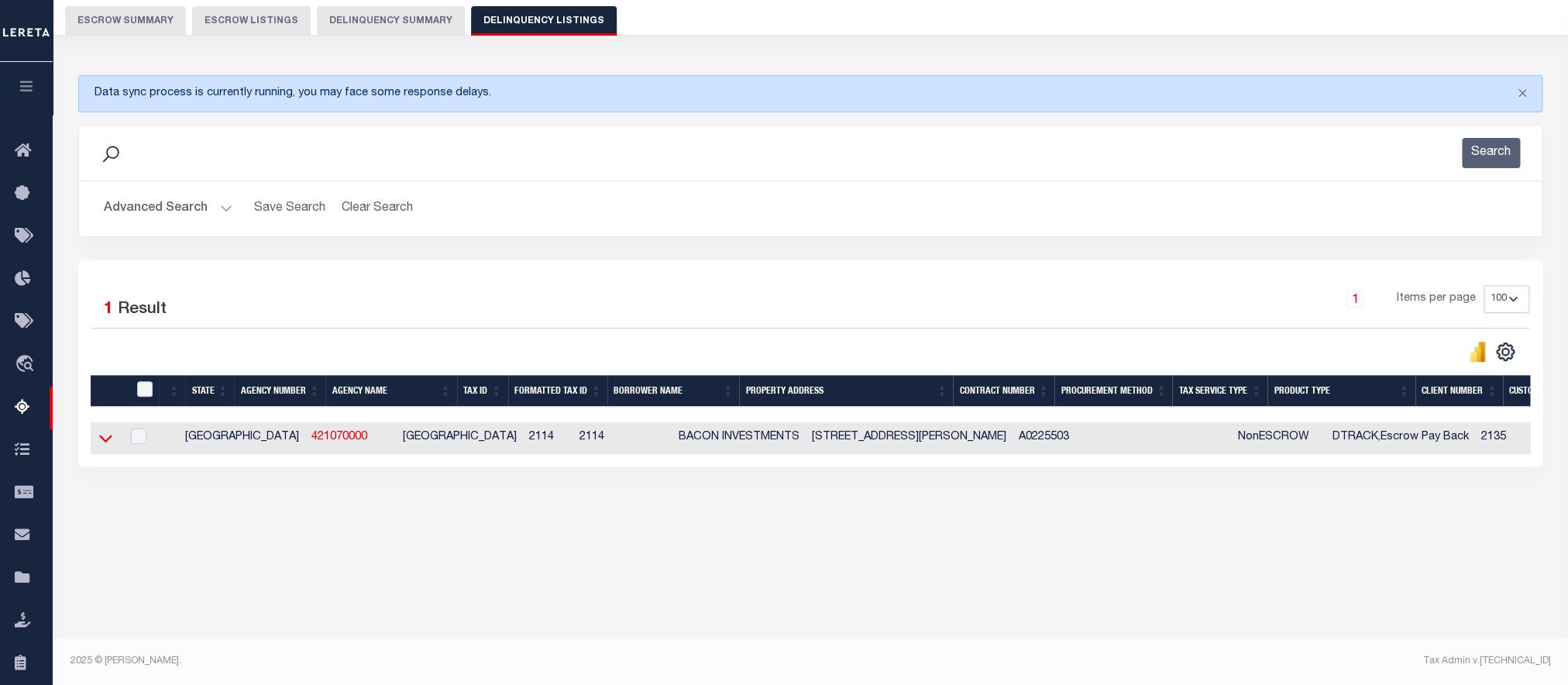
click at [107, 446] on icon at bounding box center [106, 438] width 14 height 16
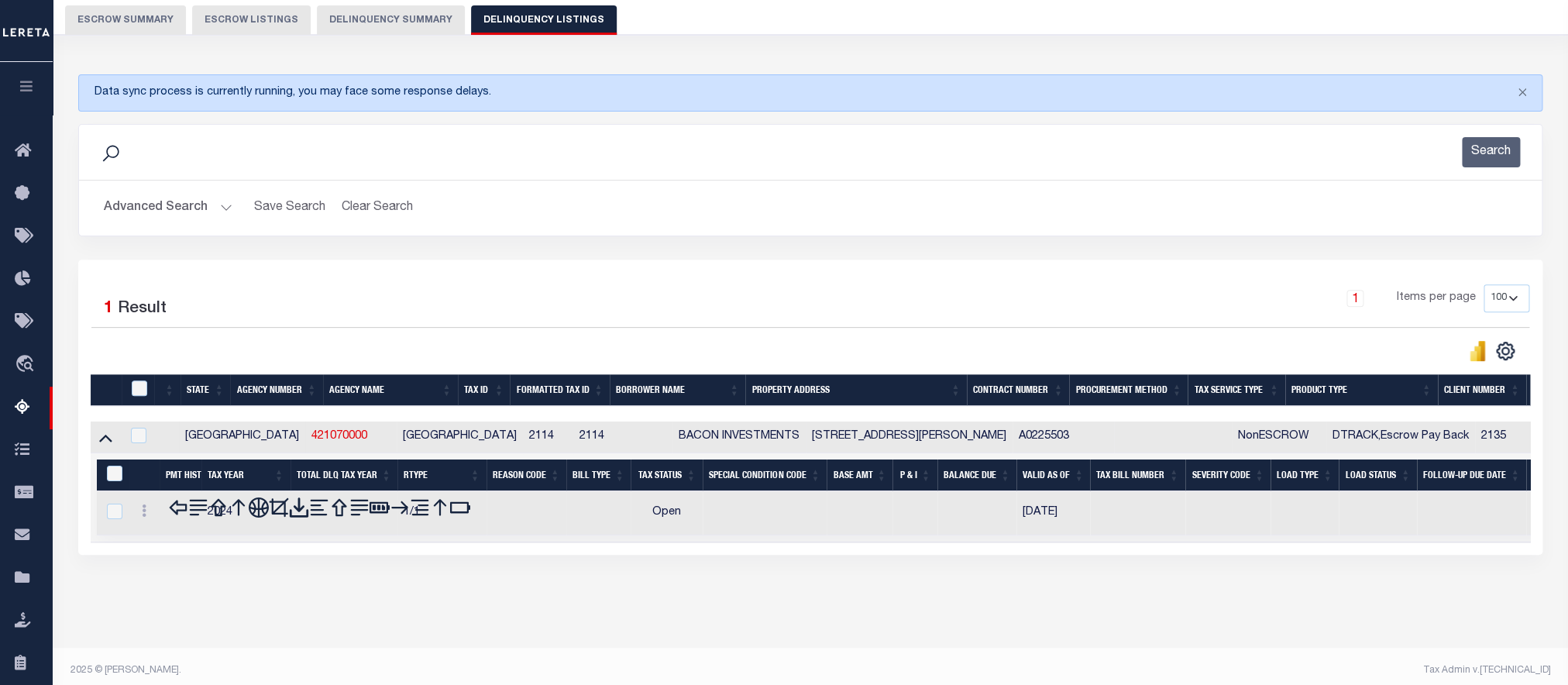
scroll to position [166, 0]
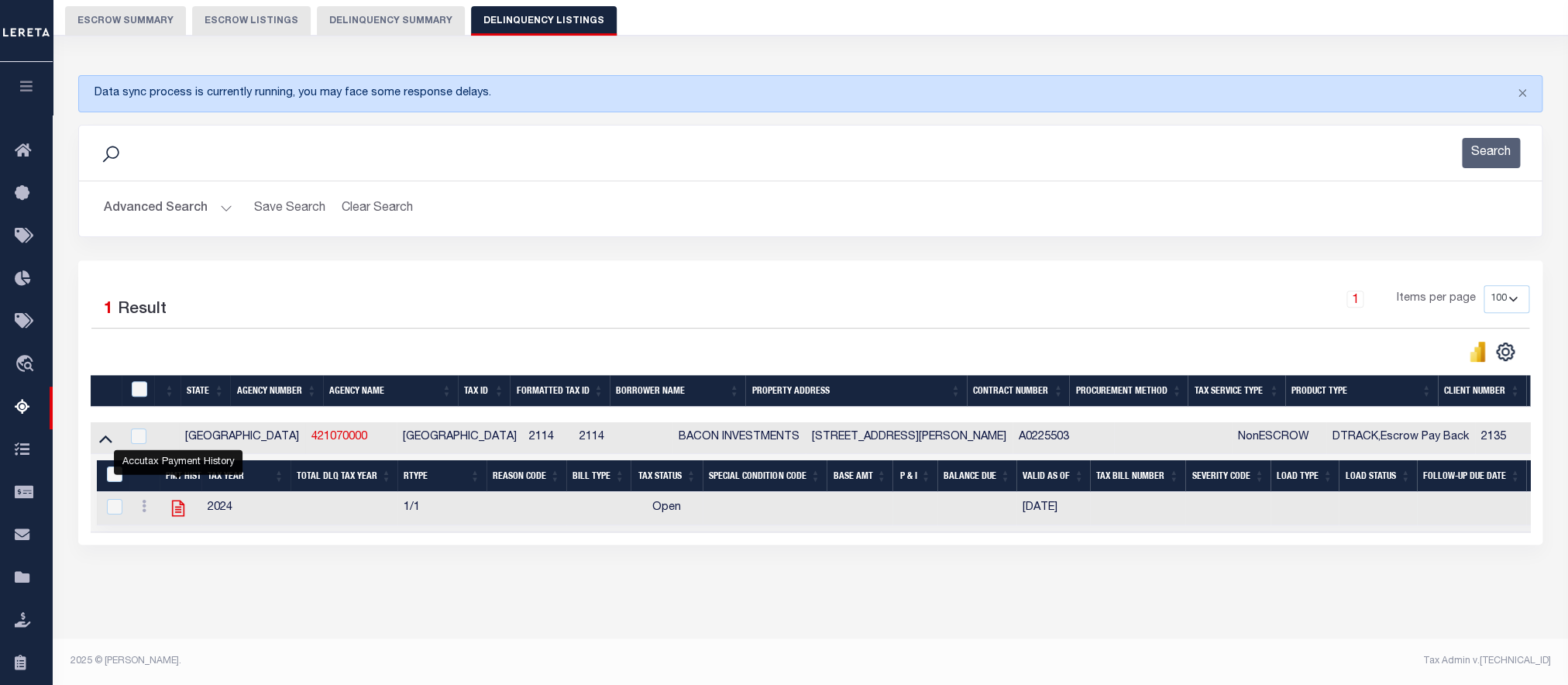
click at [178, 501] on icon "" at bounding box center [178, 508] width 13 height 16
checkbox input "true"
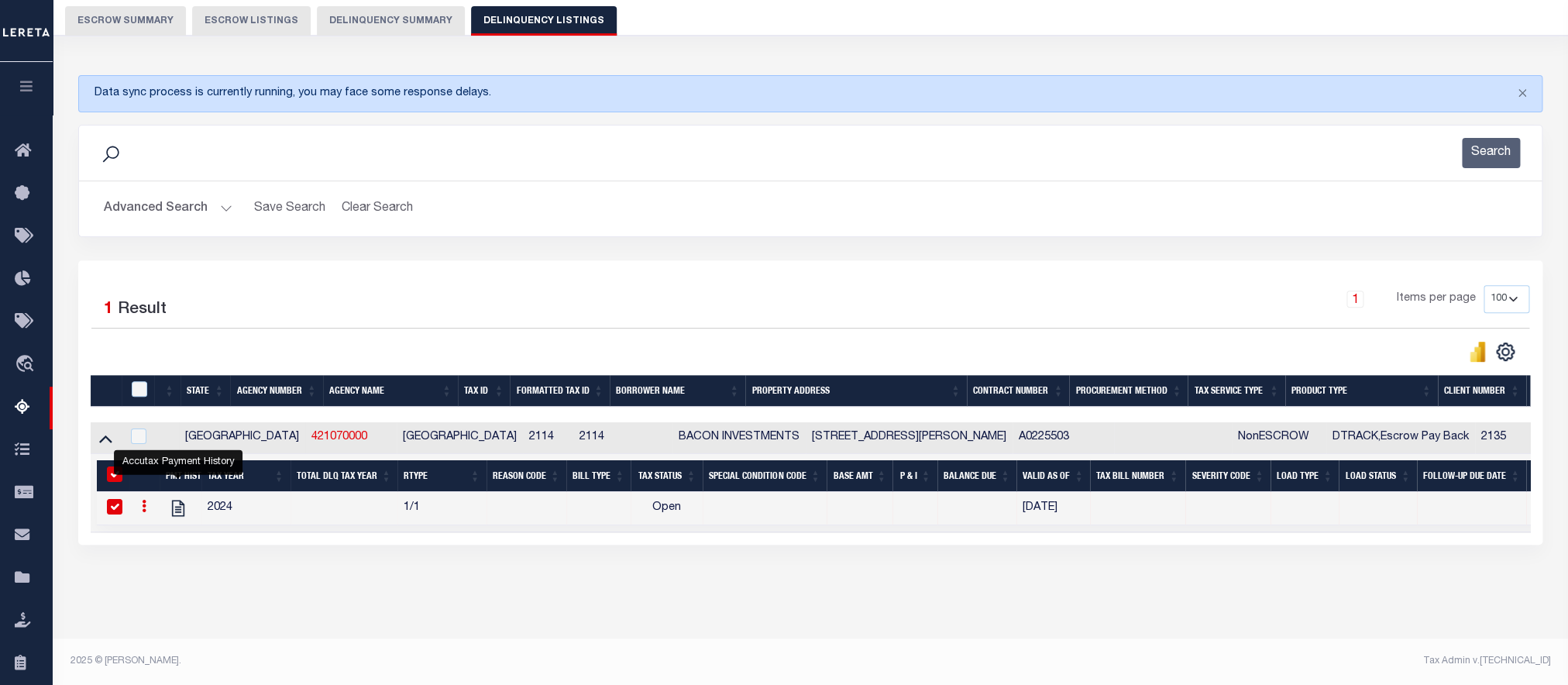
click at [167, 194] on button "Advanced Search" at bounding box center [168, 209] width 129 height 31
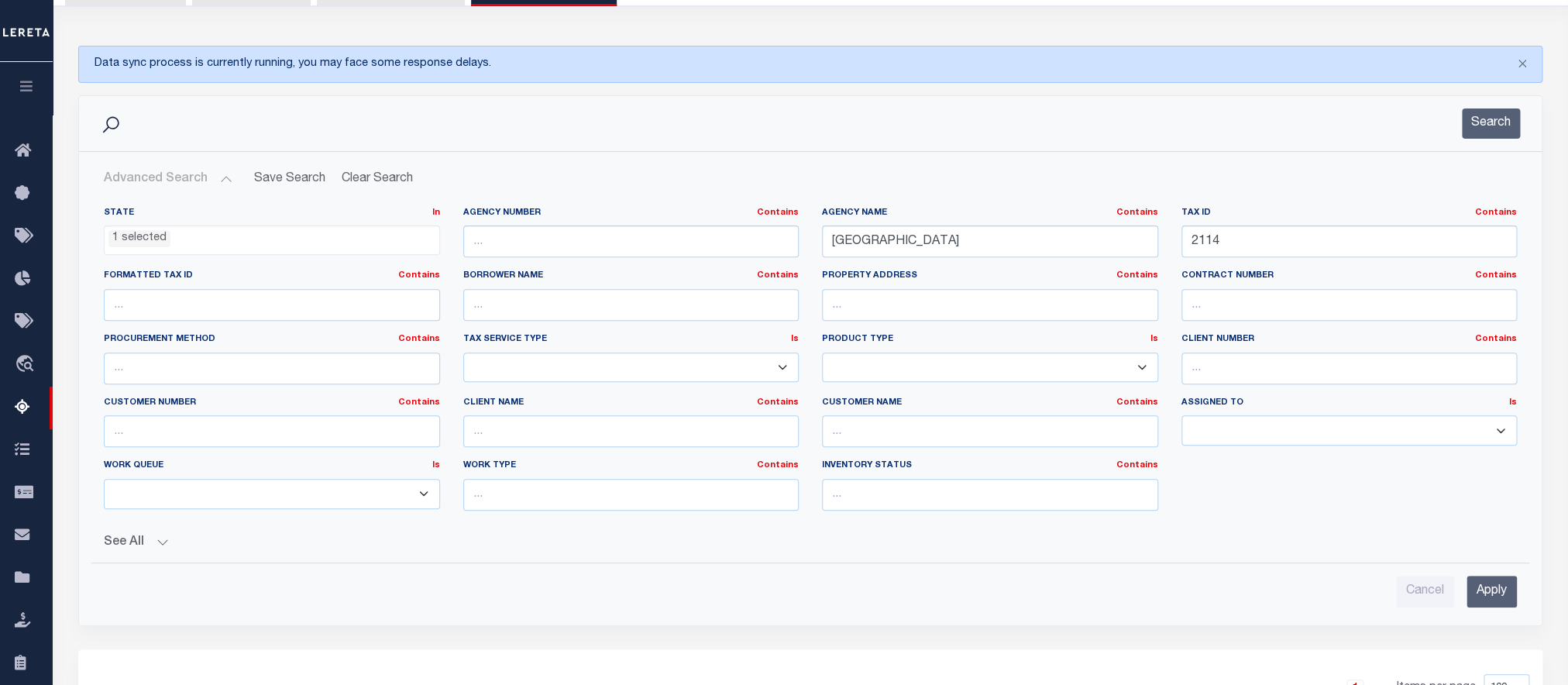
scroll to position [779, 0]
click at [1267, 244] on input "2114" at bounding box center [1350, 241] width 336 height 31
paste input "6"
type input "2116"
click at [1487, 592] on input "Apply" at bounding box center [1492, 591] width 50 height 31
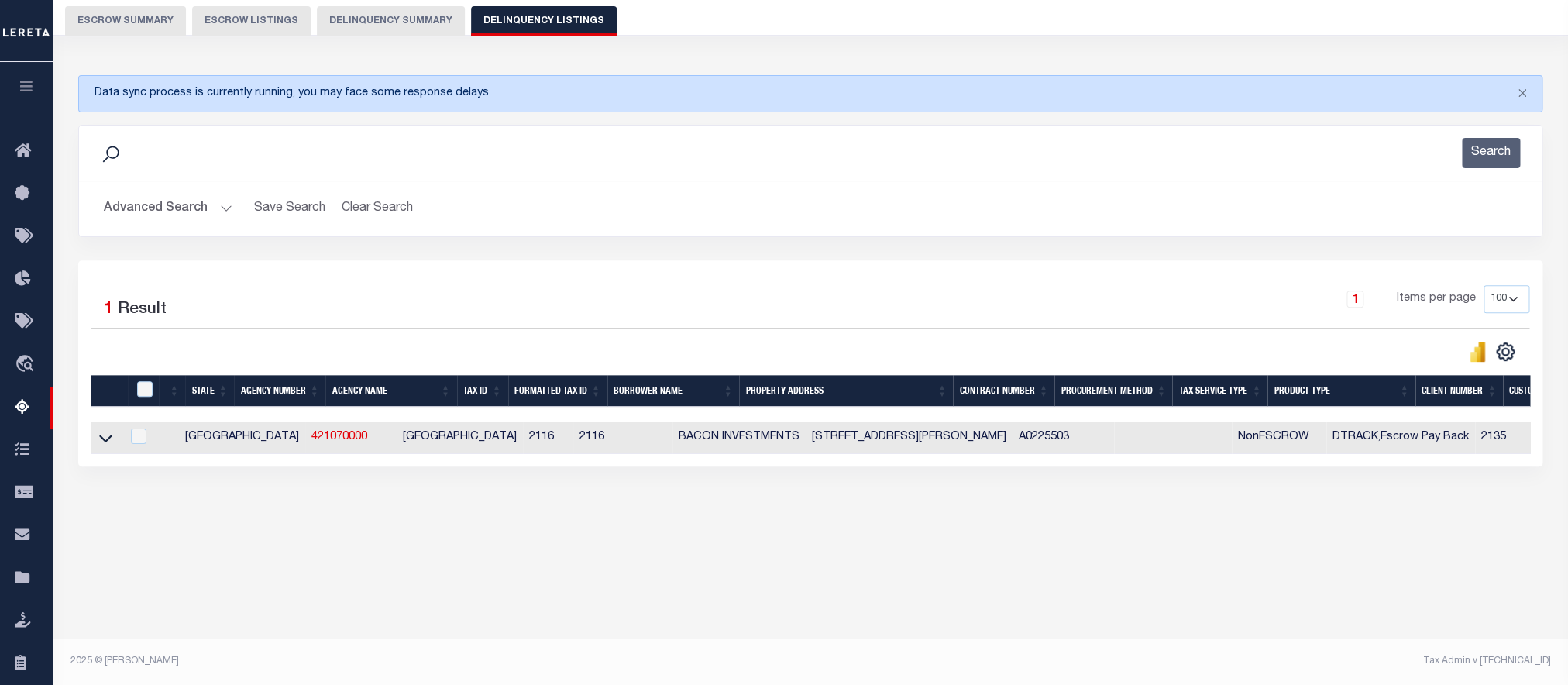
scroll to position [138, 0]
click at [107, 446] on icon at bounding box center [106, 438] width 14 height 16
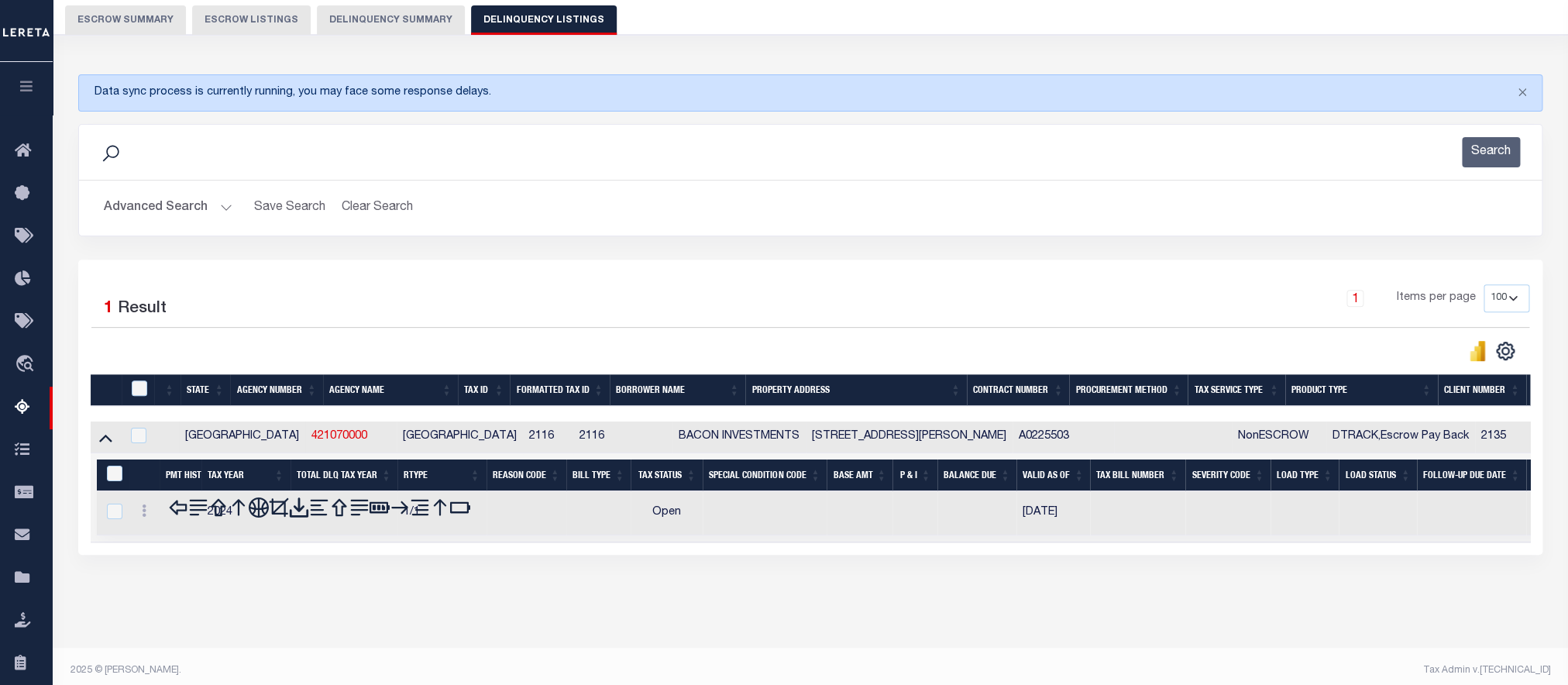
scroll to position [166, 0]
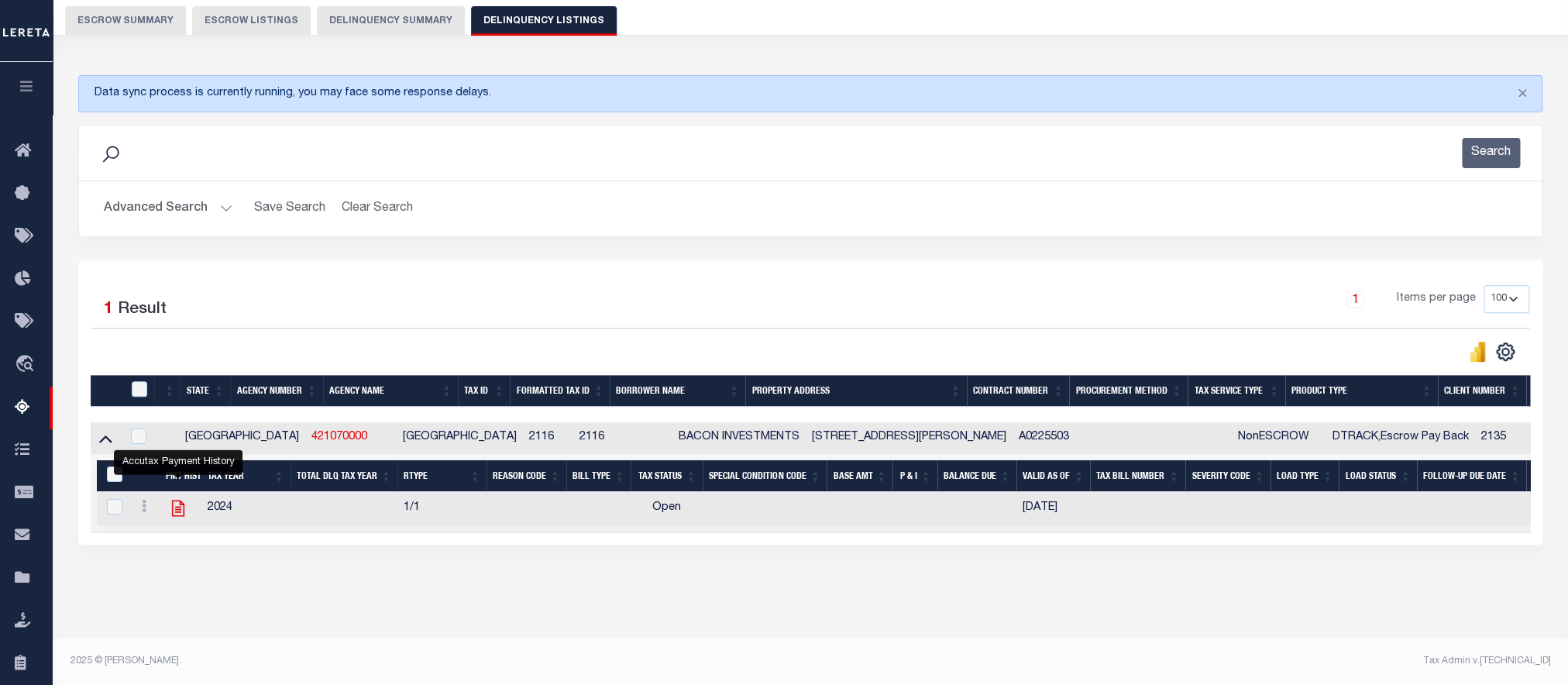
click at [174, 498] on icon "" at bounding box center [178, 508] width 20 height 20
checkbox input "true"
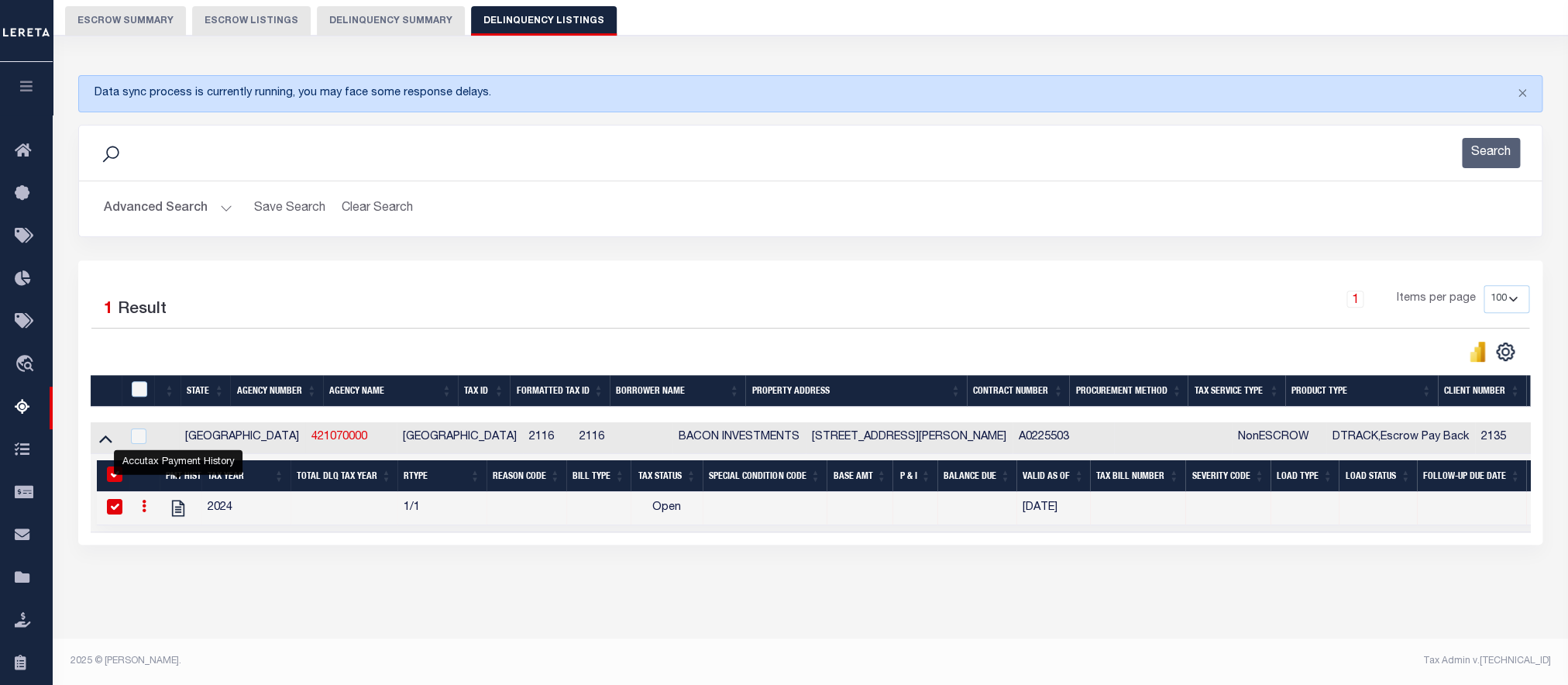
click at [201, 194] on button "Advanced Search" at bounding box center [168, 209] width 129 height 31
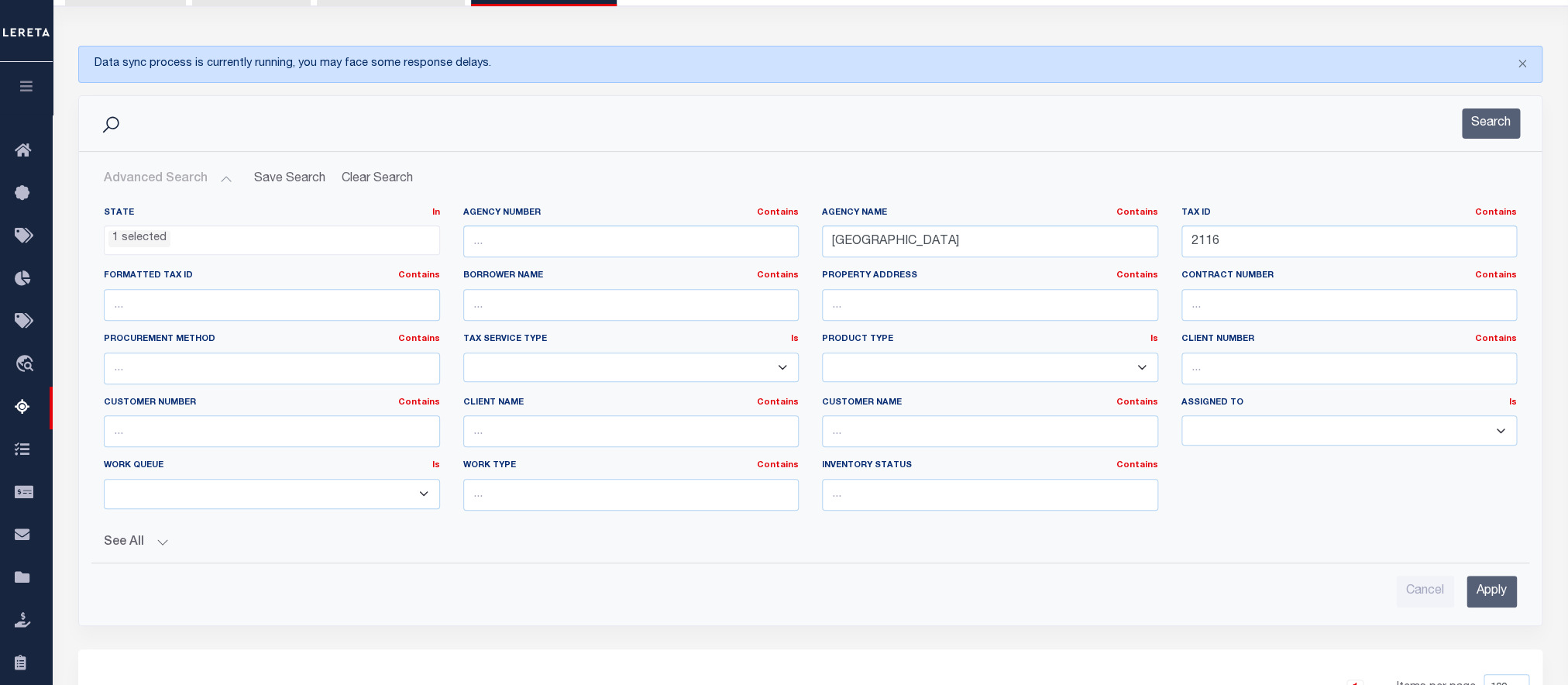
scroll to position [779, 0]
click at [1278, 244] on input "2116" at bounding box center [1350, 241] width 336 height 31
paste input "7"
type input "2117"
click at [1476, 597] on input "Apply" at bounding box center [1492, 591] width 50 height 31
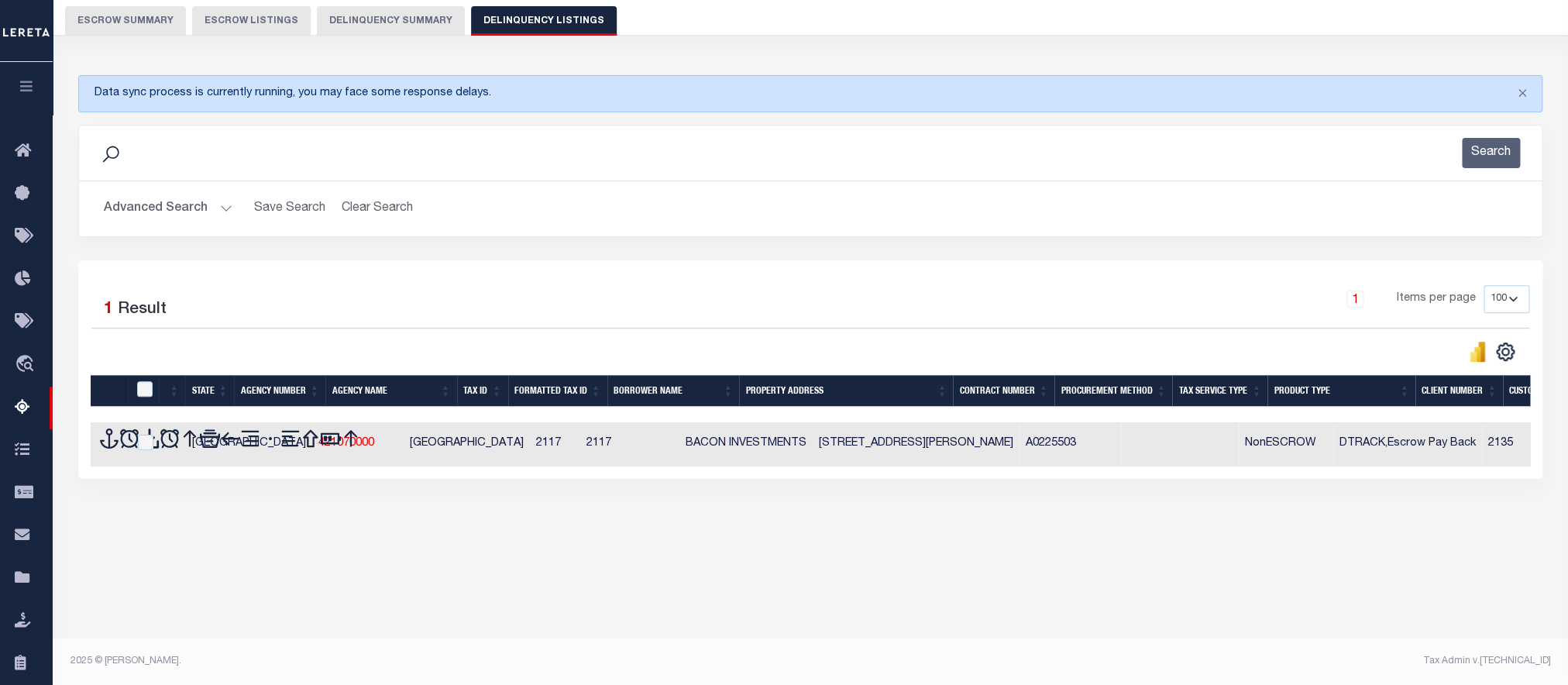
scroll to position [138, 0]
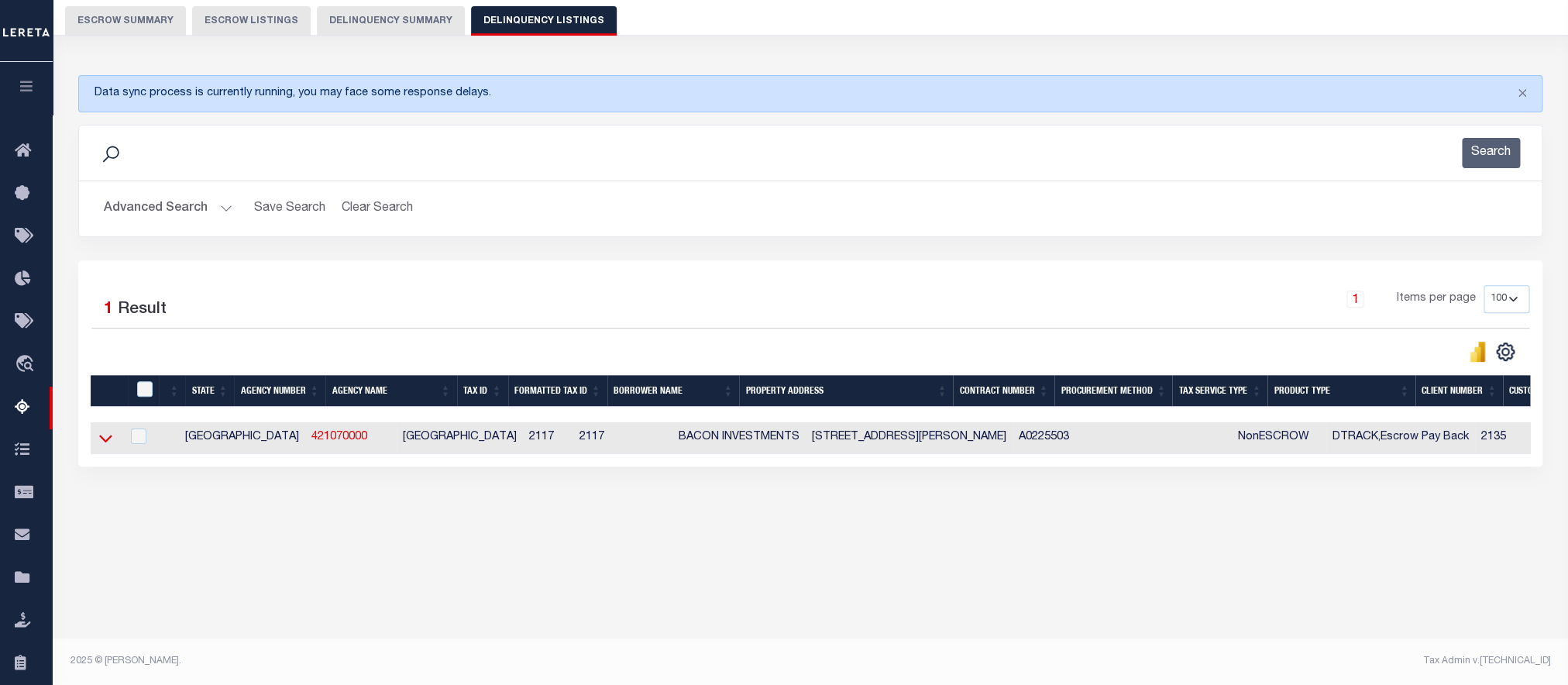
click at [106, 446] on icon at bounding box center [106, 438] width 14 height 16
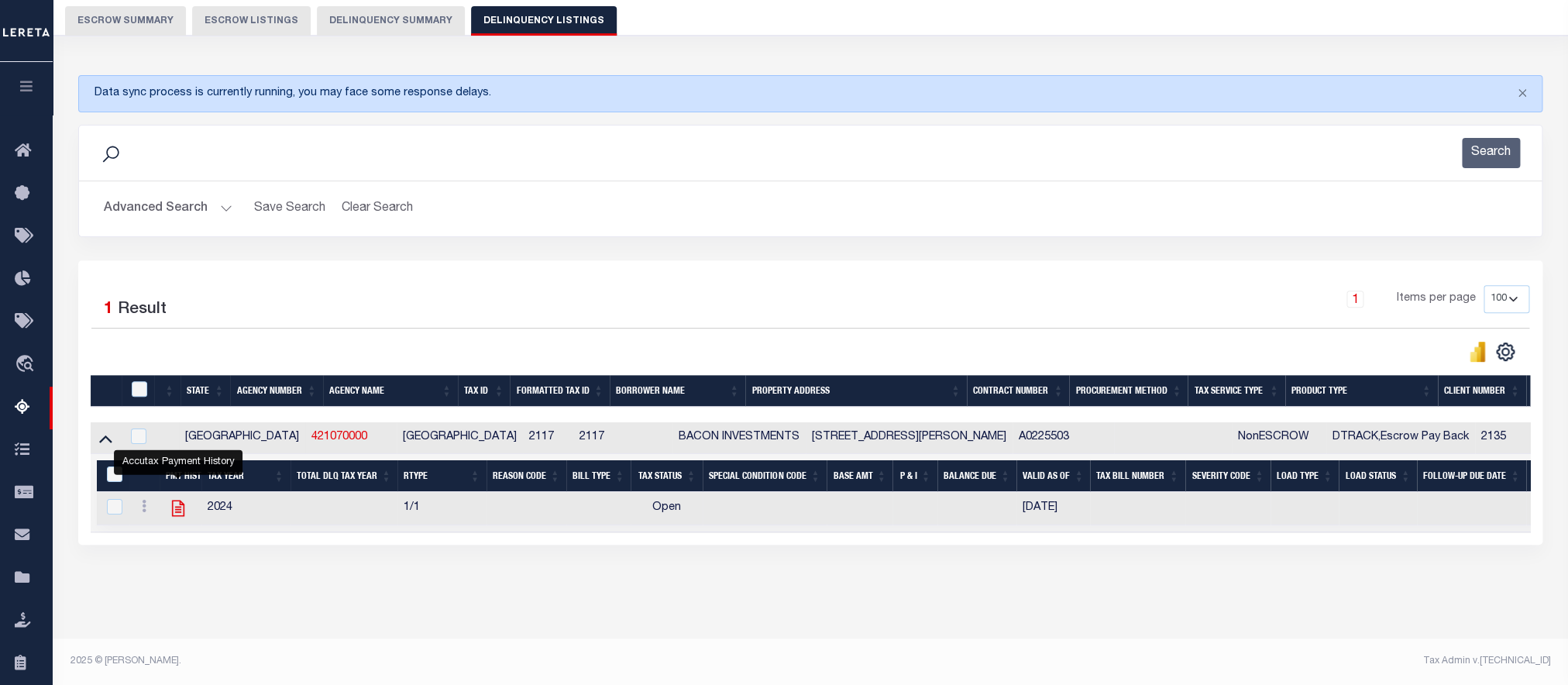
click at [179, 519] on icon "" at bounding box center [178, 508] width 20 height 20
checkbox input "true"
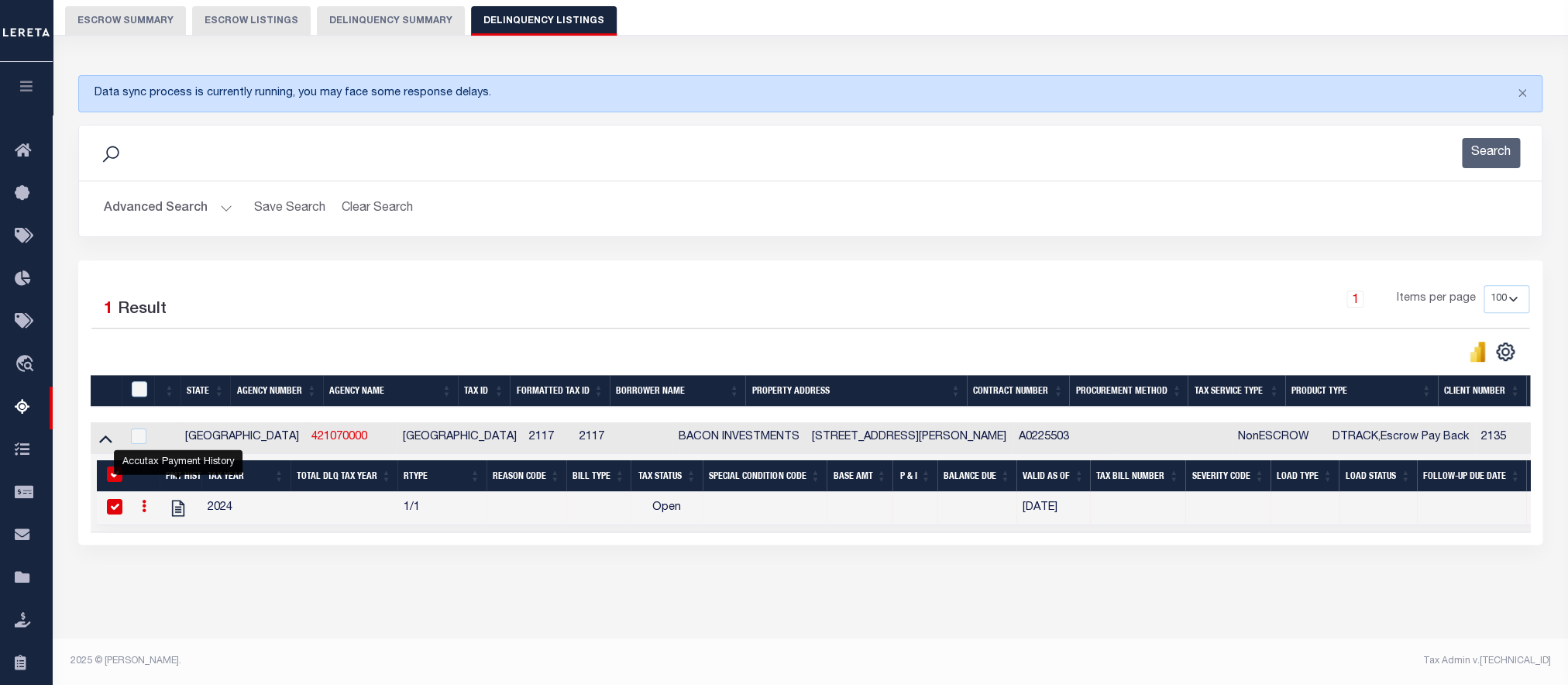
click at [165, 216] on button "Advanced Search" at bounding box center [168, 209] width 129 height 31
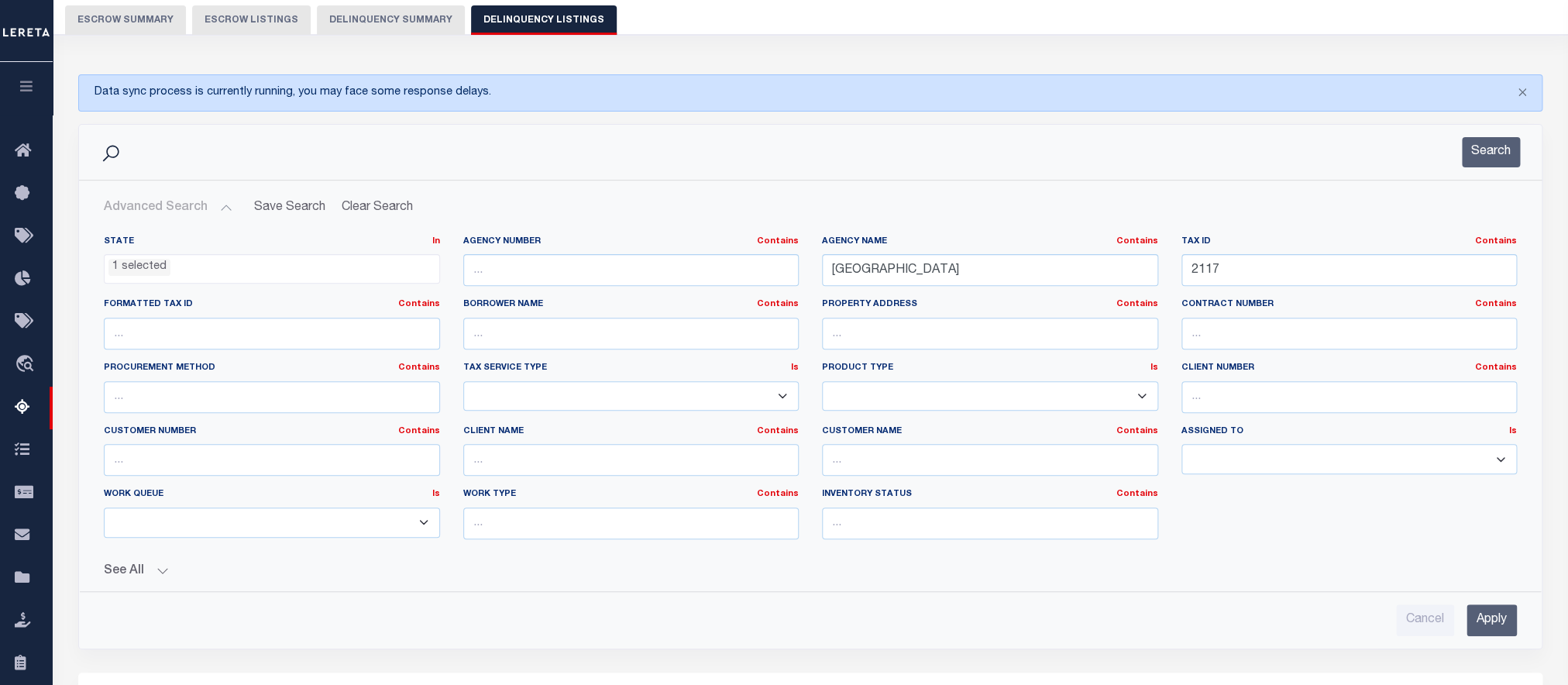
scroll to position [779, 0]
click at [1247, 272] on input "2117" at bounding box center [1350, 270] width 336 height 31
paste input "346"
type input "2346"
click at [1486, 635] on input "Apply" at bounding box center [1492, 620] width 50 height 31
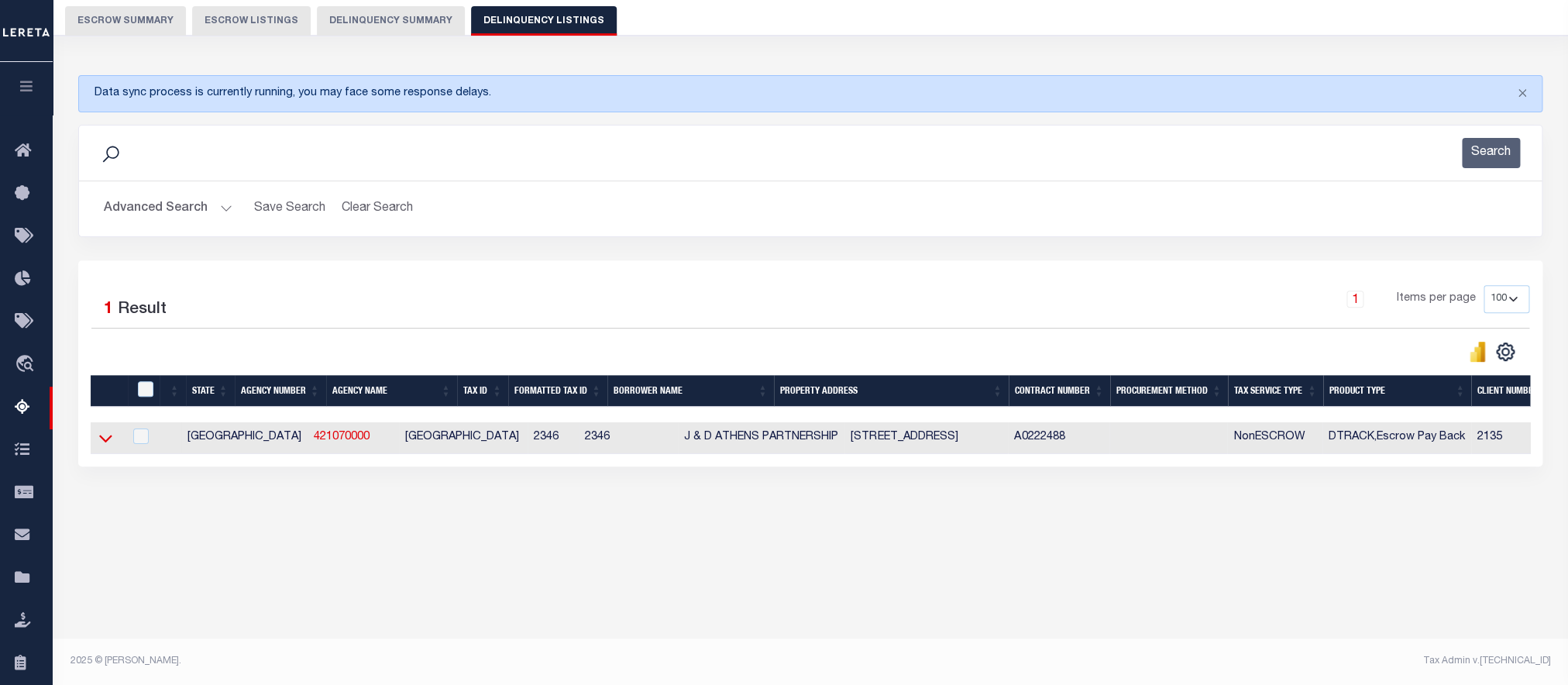
click at [102, 446] on icon at bounding box center [106, 438] width 14 height 16
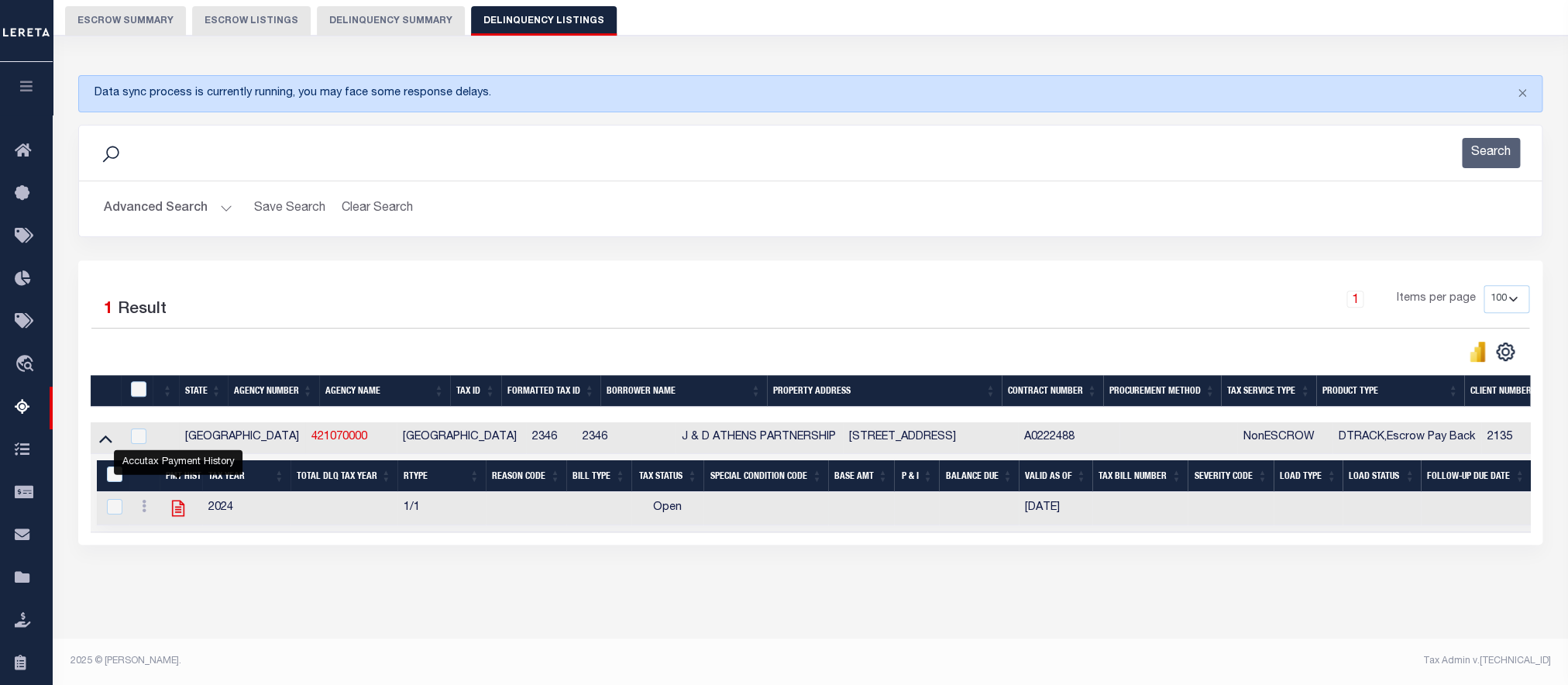
click at [179, 519] on icon "" at bounding box center [178, 508] width 20 height 20
checkbox input "true"
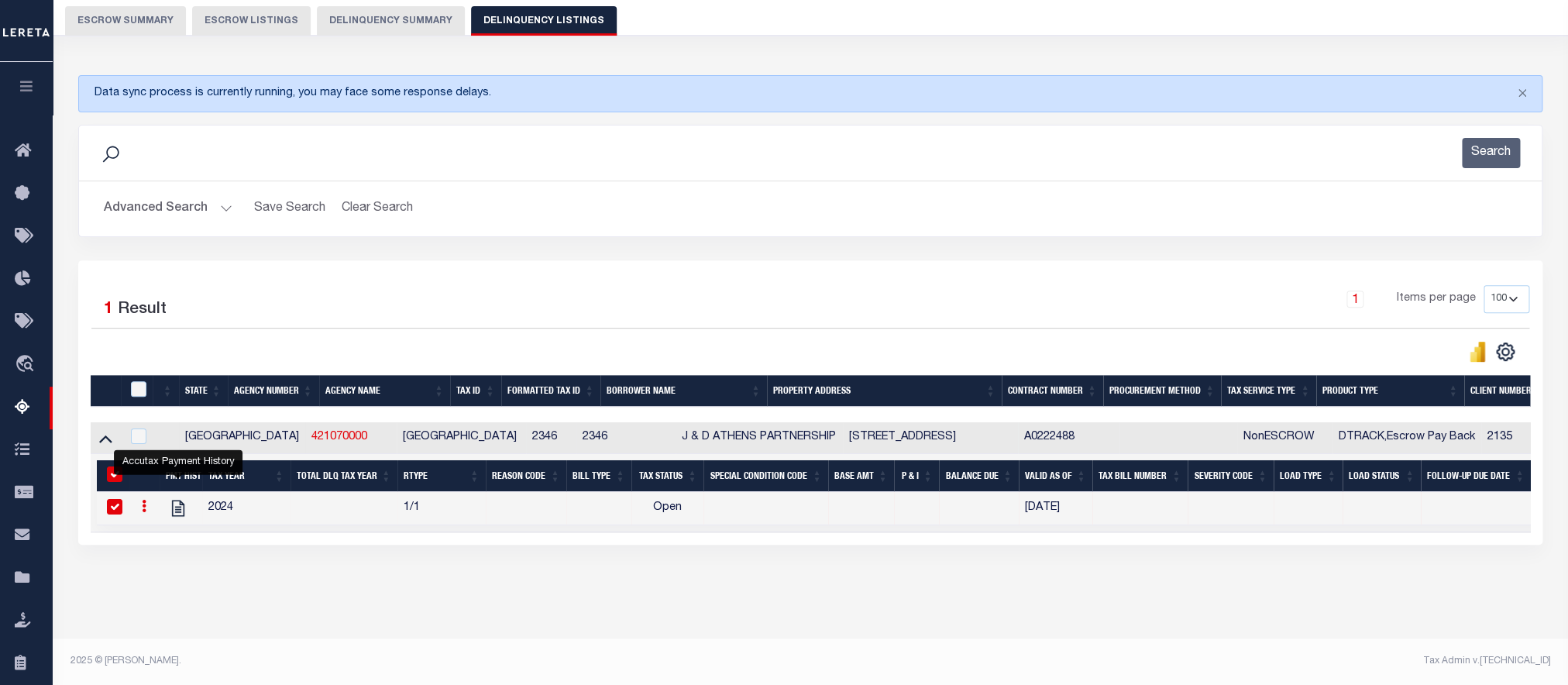
click at [179, 204] on button "Advanced Search" at bounding box center [168, 209] width 129 height 31
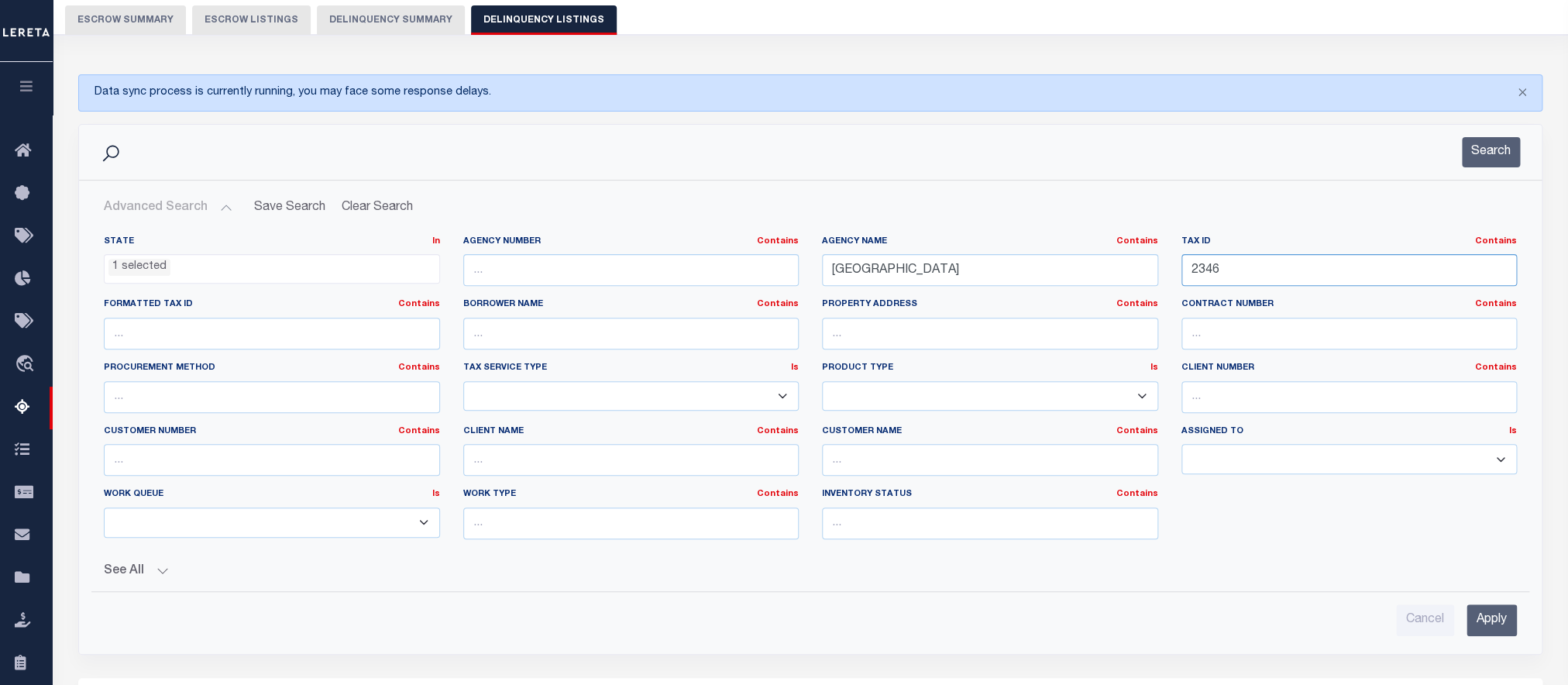
click at [1296, 273] on input "2346" at bounding box center [1350, 270] width 336 height 31
paste input "78"
type input "2378"
click at [1496, 628] on input "Apply" at bounding box center [1492, 620] width 50 height 31
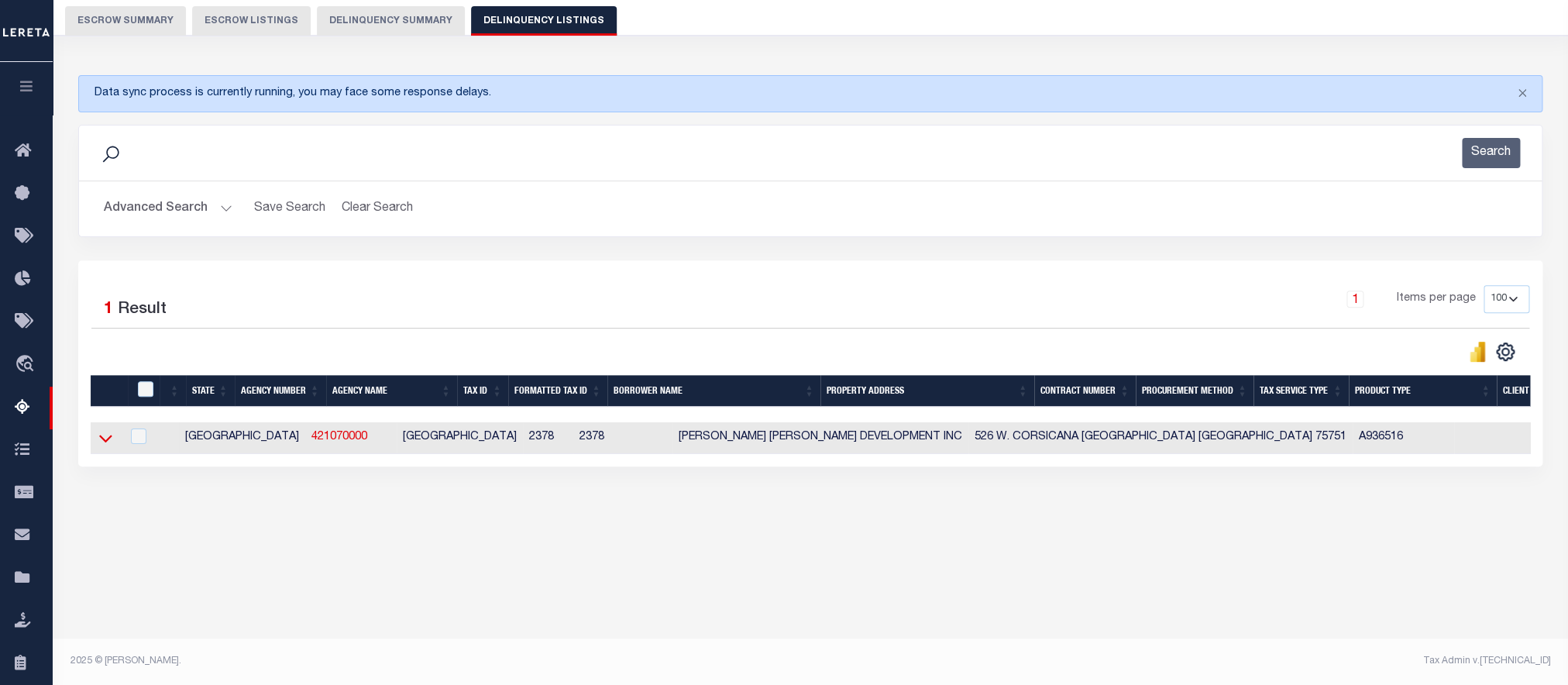
click at [104, 446] on icon at bounding box center [106, 438] width 14 height 16
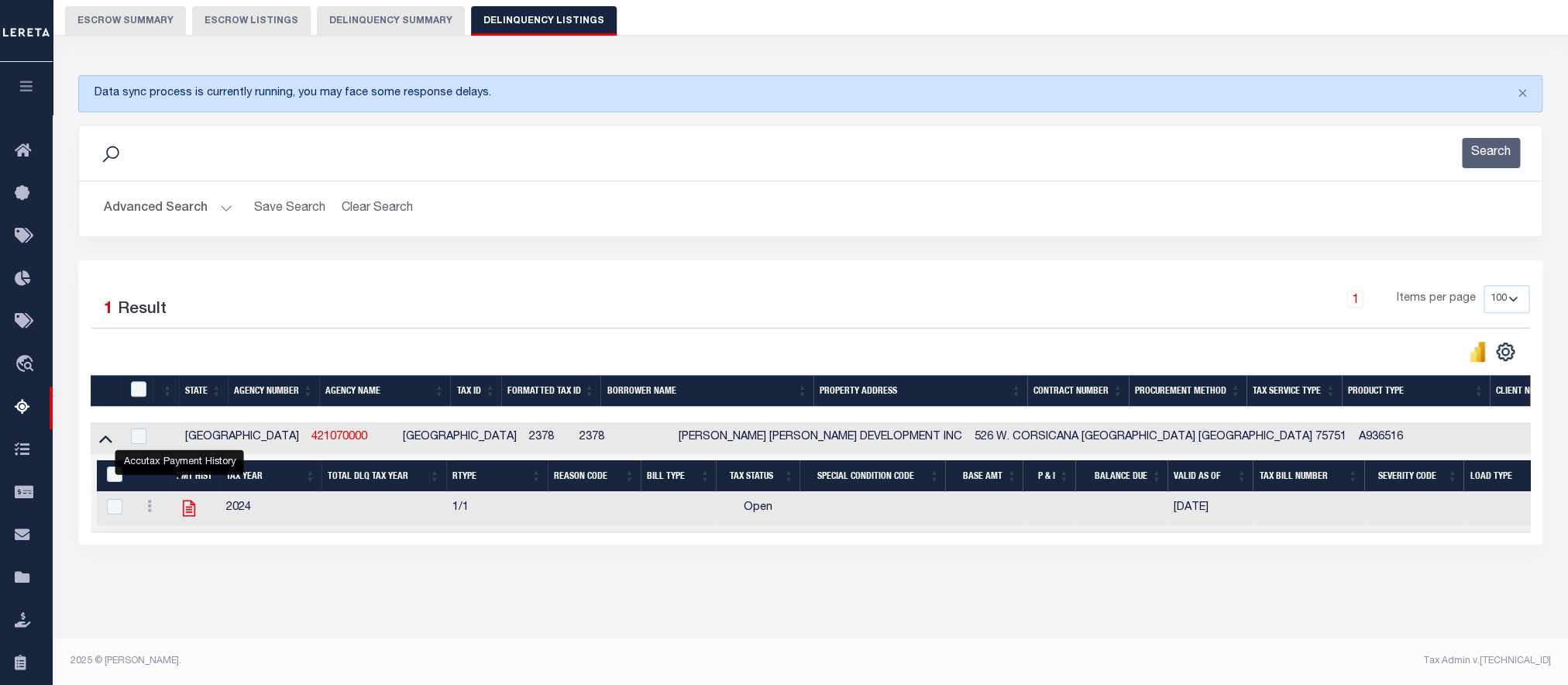
click at [183, 517] on icon "" at bounding box center [189, 508] width 13 height 16
checkbox input "true"
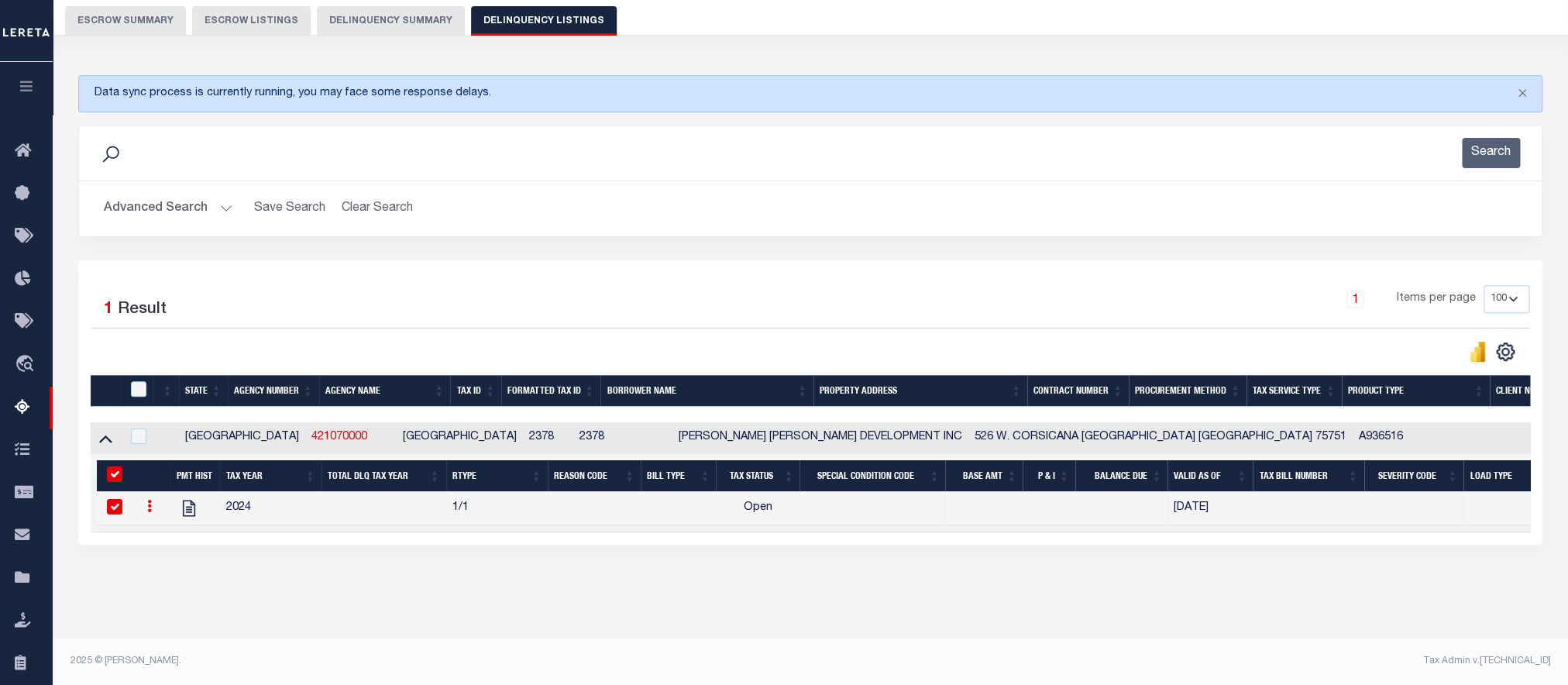
click at [157, 216] on button "Advanced Search" at bounding box center [168, 209] width 129 height 31
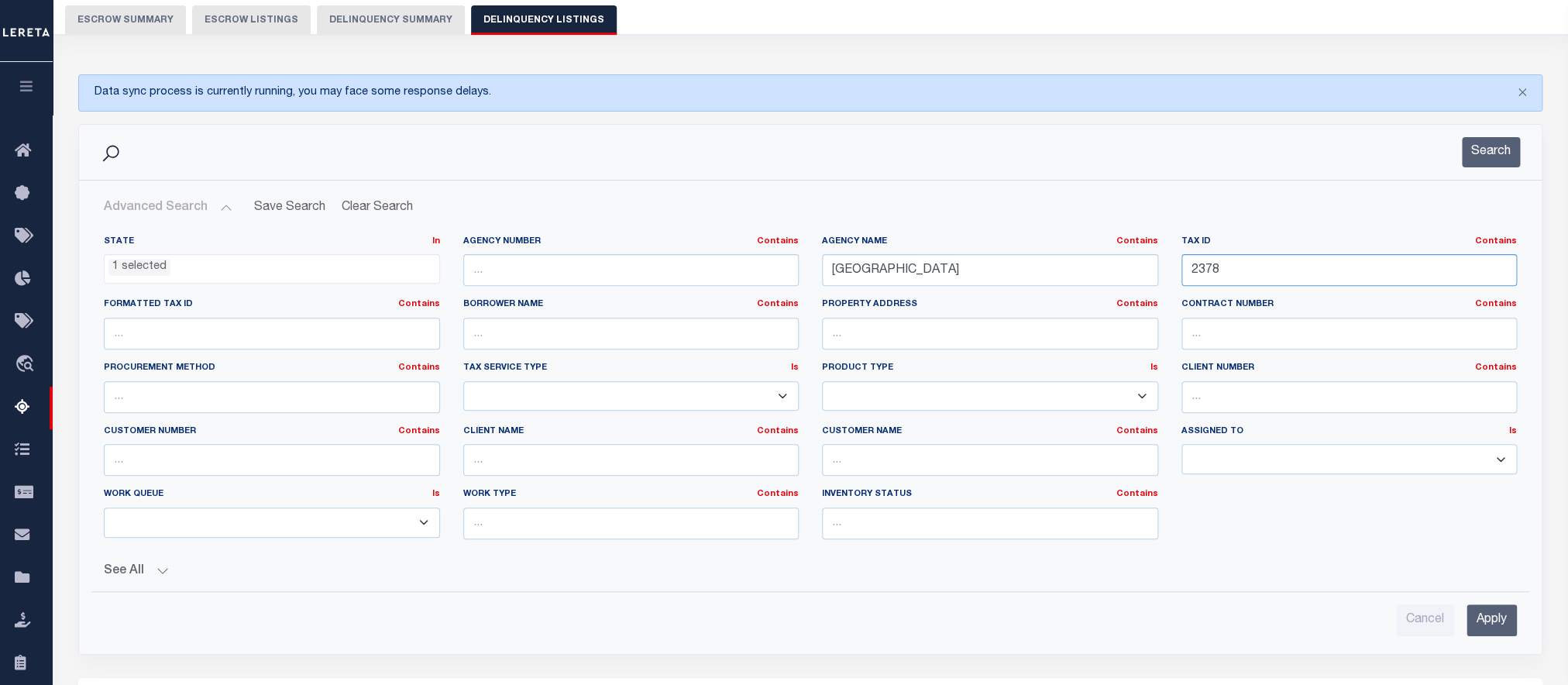
click at [1315, 272] on input "2378" at bounding box center [1350, 270] width 336 height 31
paste input "675"
type input "2675"
click at [1471, 622] on input "Apply" at bounding box center [1492, 620] width 50 height 31
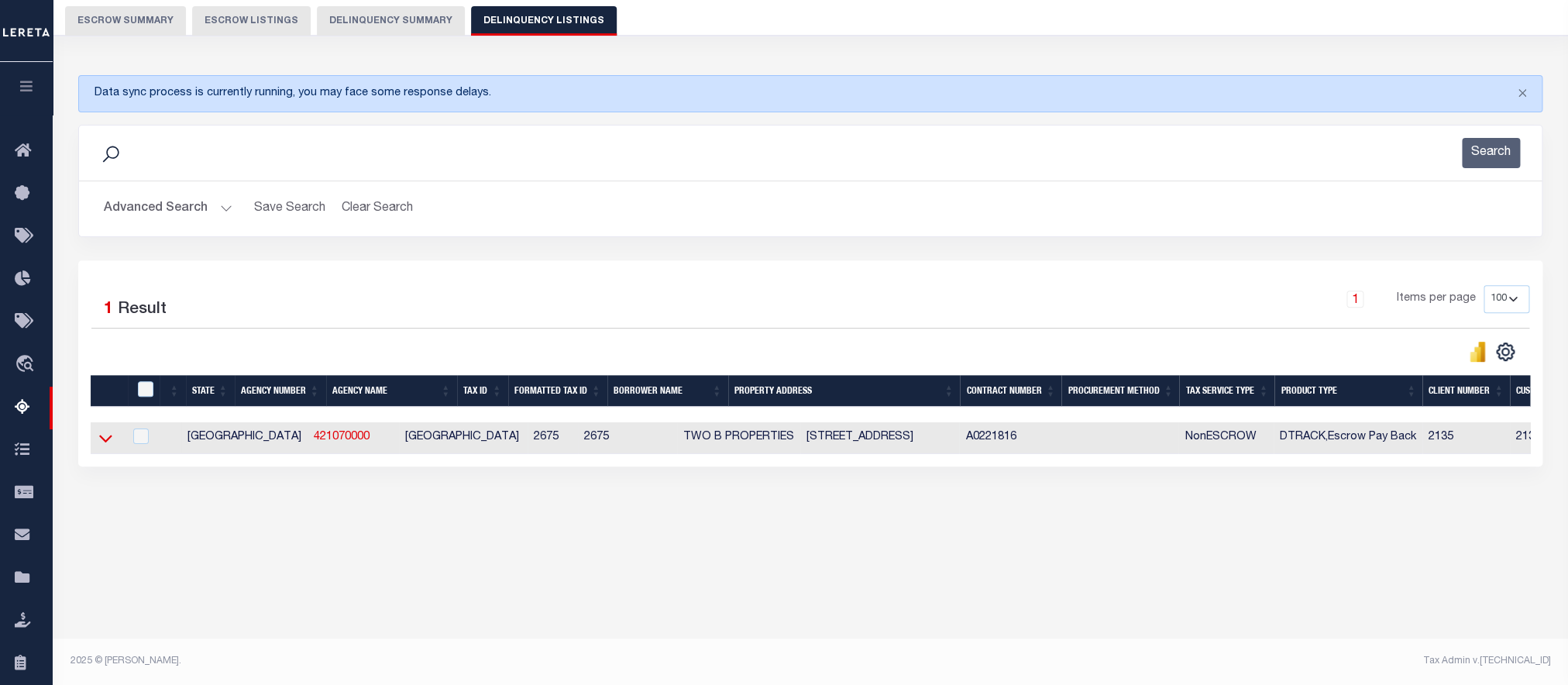
click at [106, 442] on icon at bounding box center [106, 438] width 14 height 8
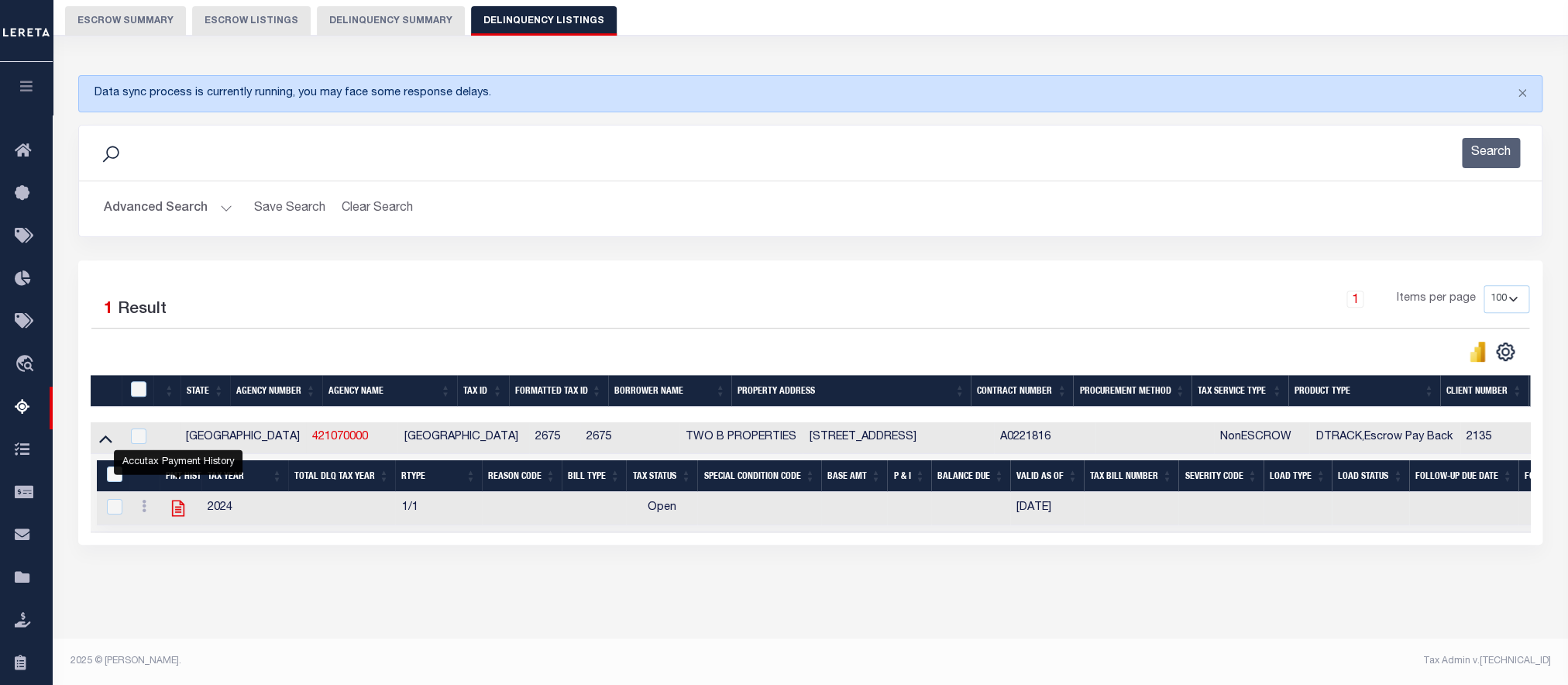
click at [179, 517] on icon "" at bounding box center [178, 508] width 13 height 16
checkbox input "true"
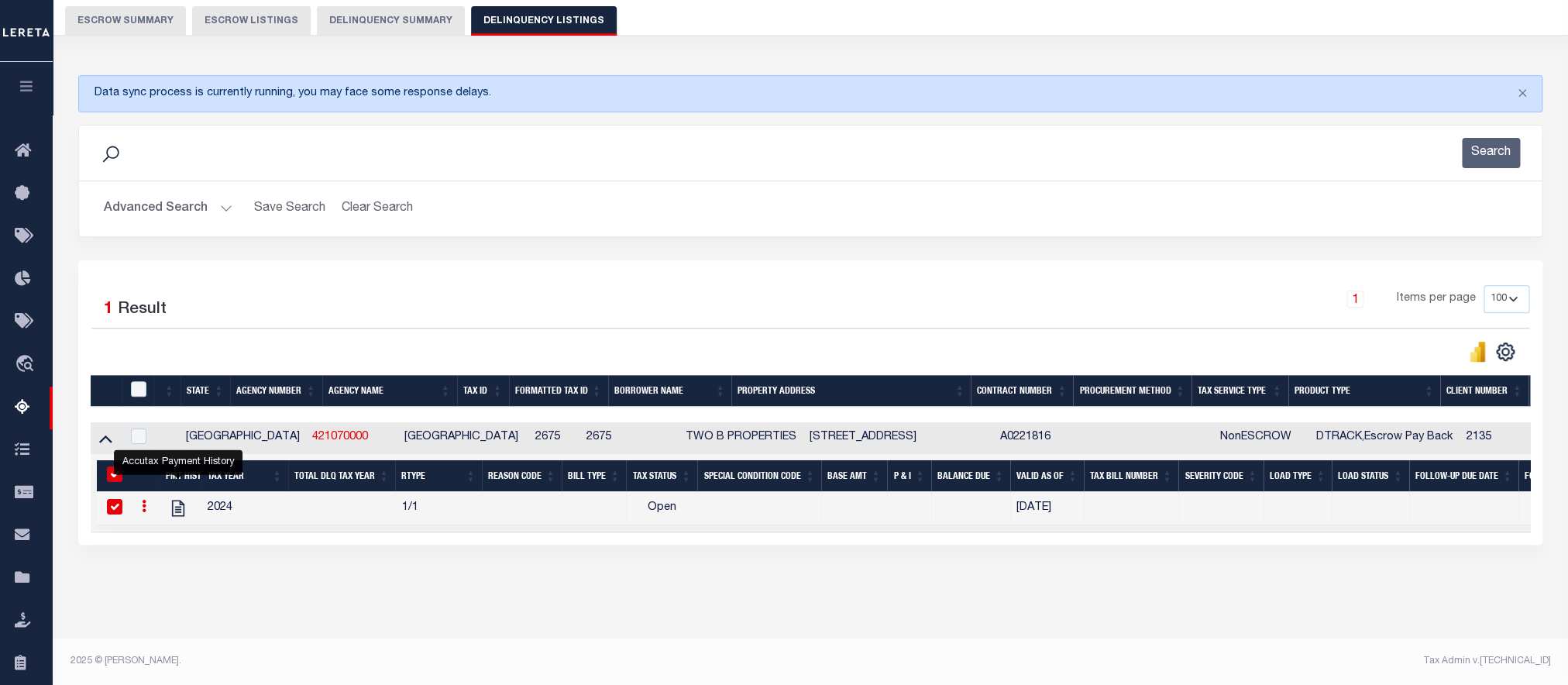
click at [183, 218] on button "Advanced Search" at bounding box center [168, 209] width 129 height 31
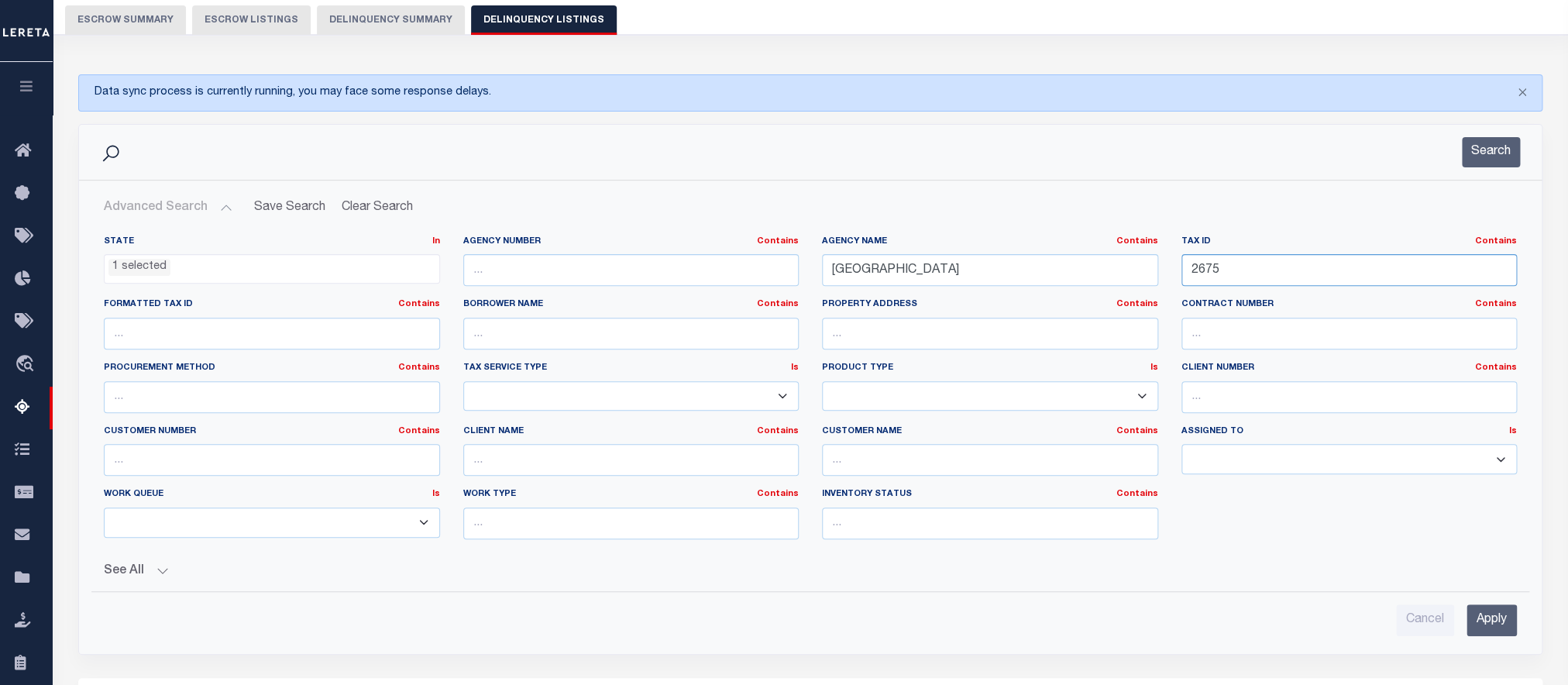
click at [1238, 278] on input "2675" at bounding box center [1350, 270] width 336 height 31
paste input "702"
type input "2702"
click at [1494, 626] on input "Apply" at bounding box center [1492, 620] width 50 height 31
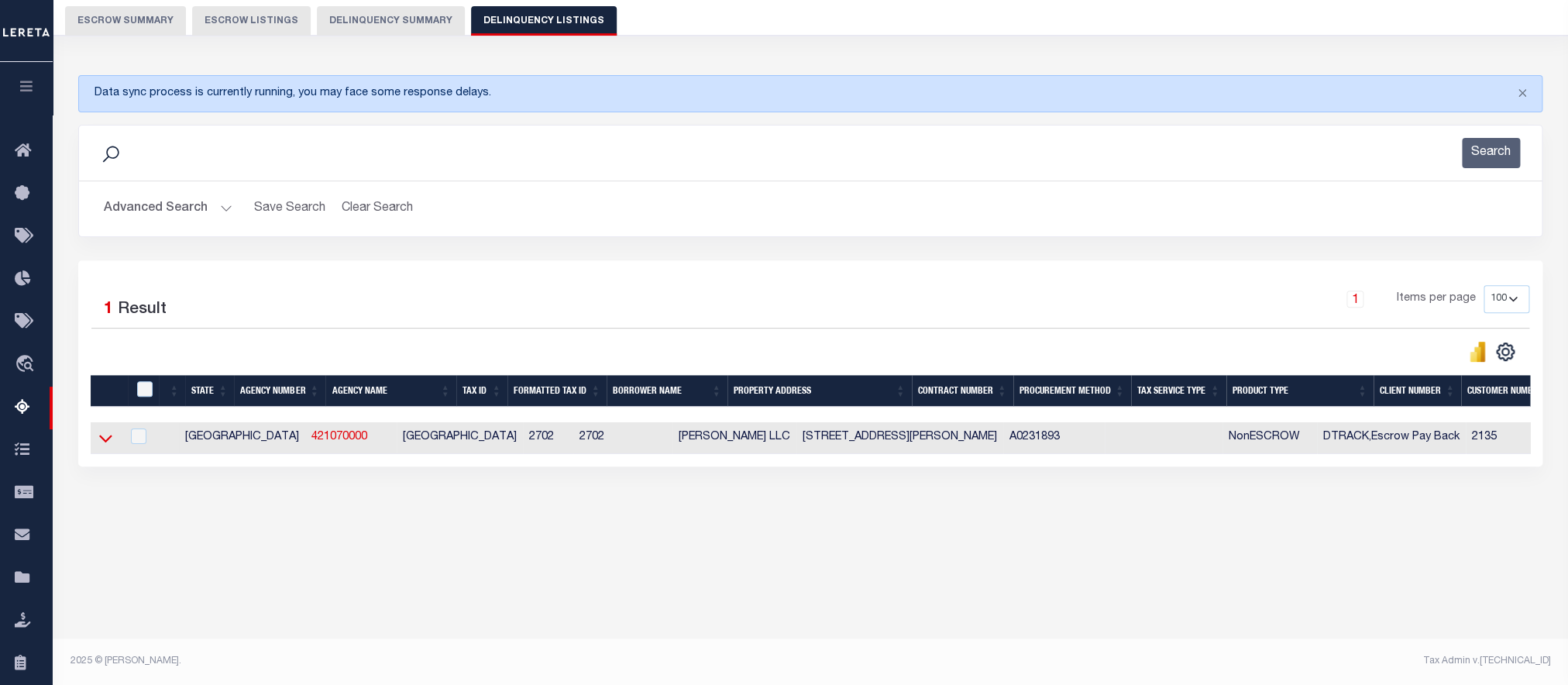
click at [104, 442] on icon at bounding box center [106, 438] width 14 height 8
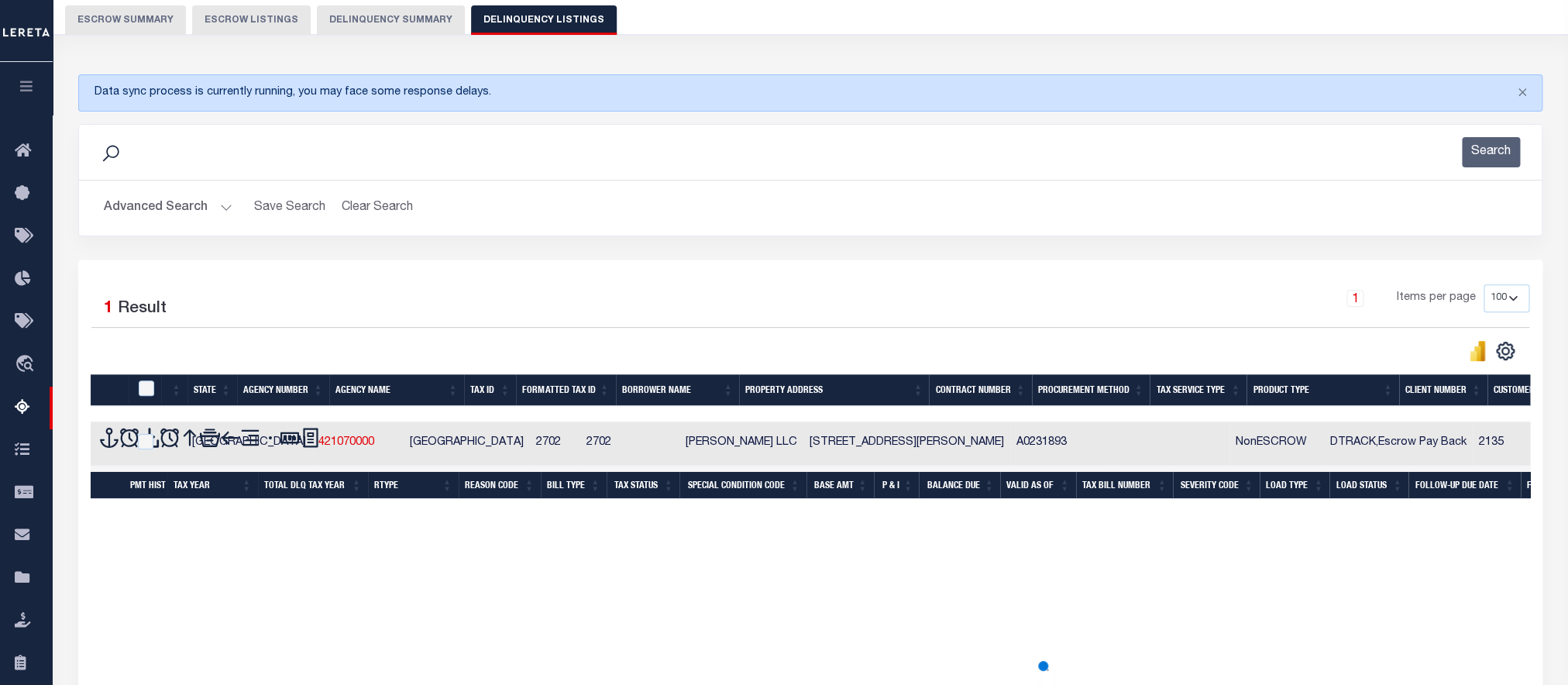
scroll to position [166, 0]
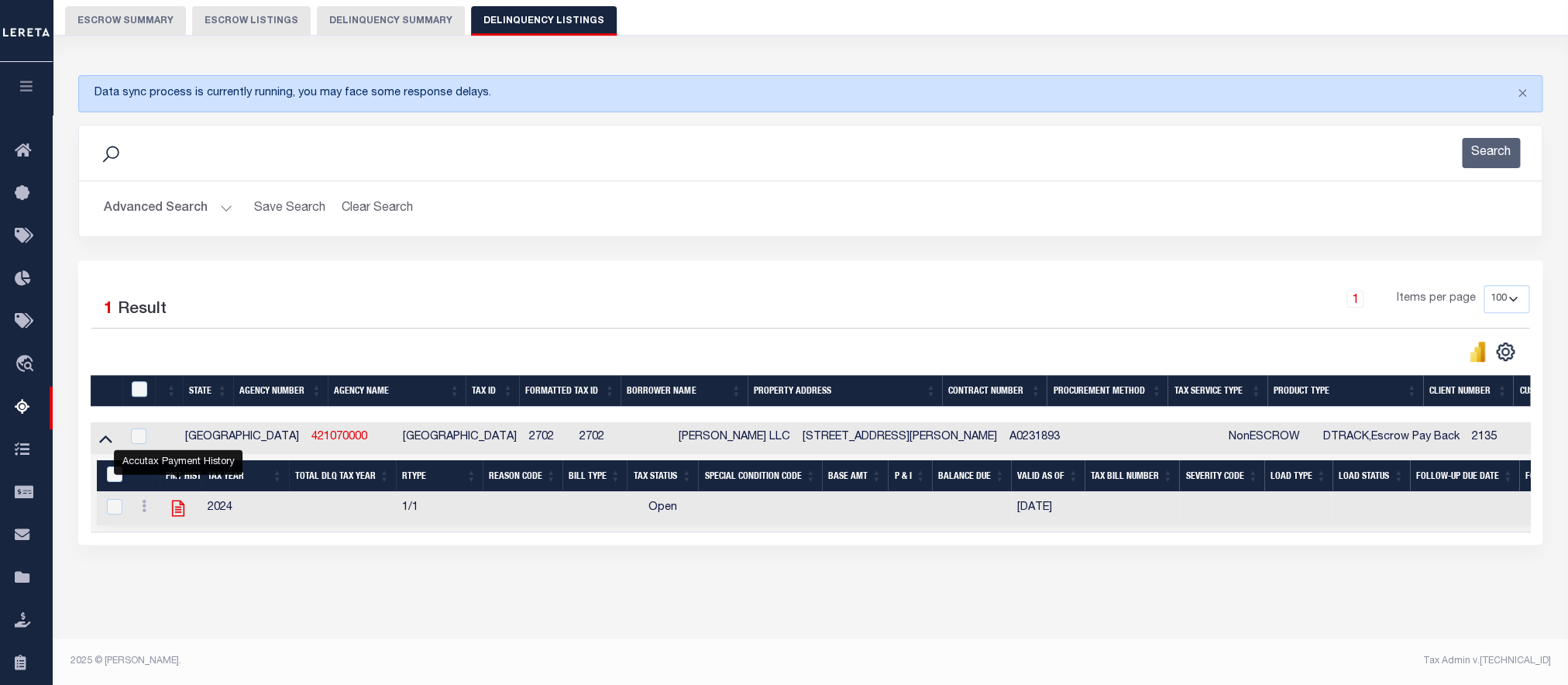
click at [171, 498] on icon "" at bounding box center [178, 508] width 20 height 20
checkbox input "true"
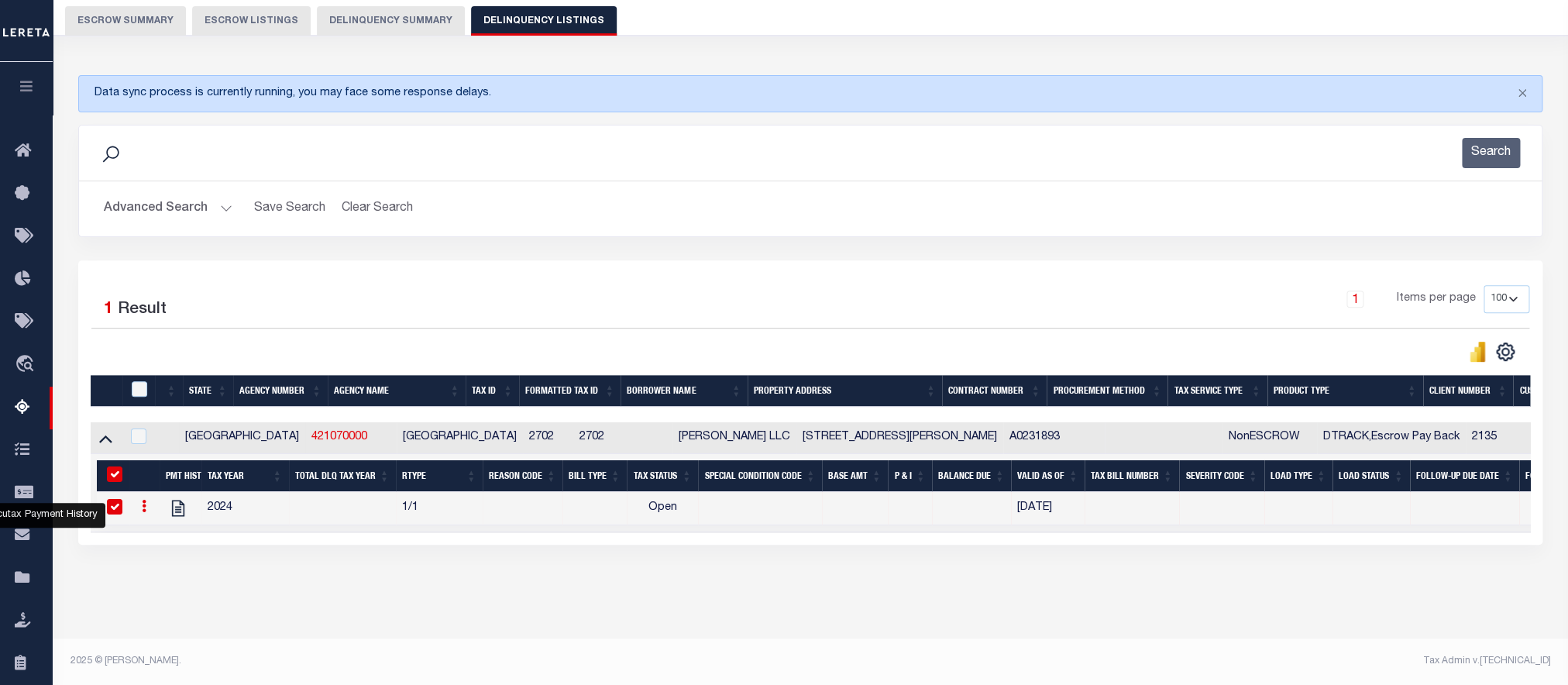
scroll to position [0, 0]
click at [132, 194] on button "Advanced Search" at bounding box center [168, 209] width 129 height 31
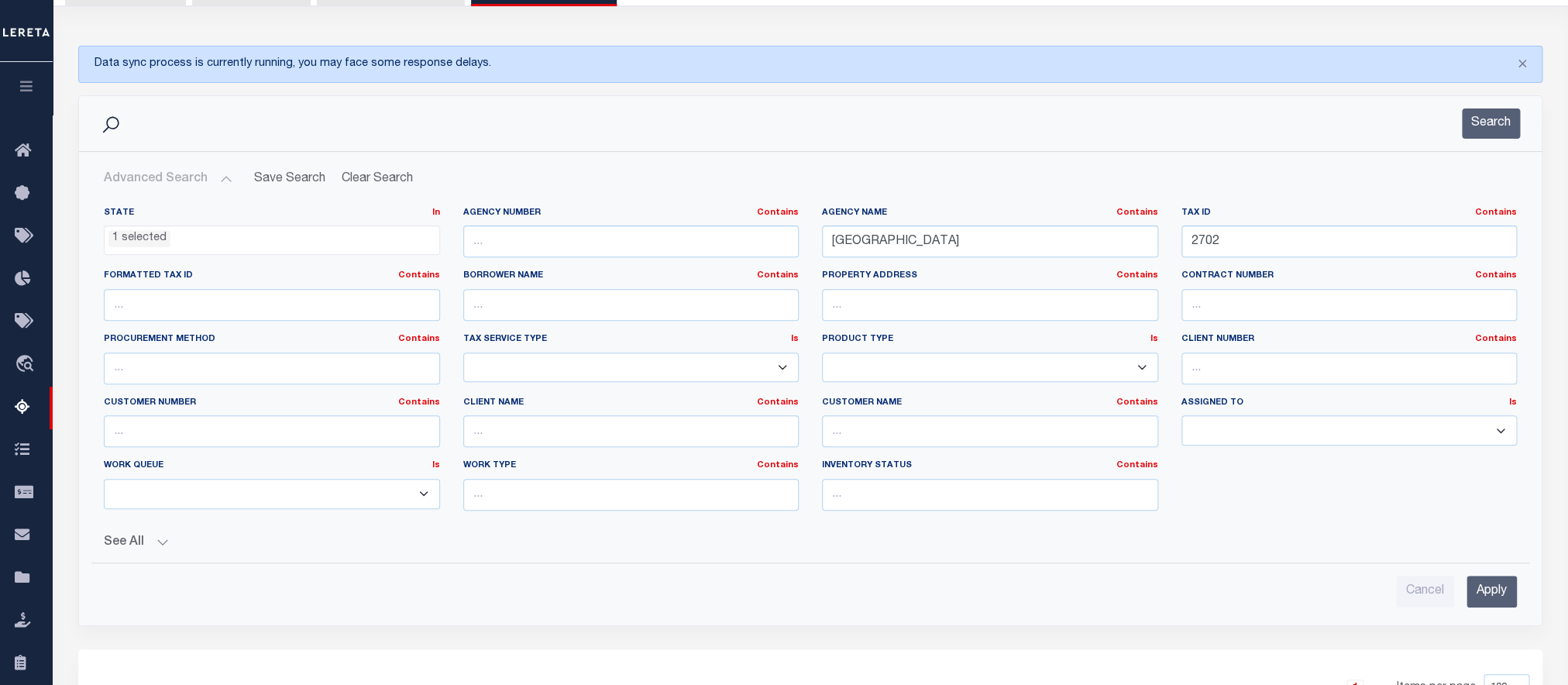
scroll to position [779, 0]
click at [1271, 239] on input "2702" at bounding box center [1350, 241] width 336 height 31
paste input "81"
type input "2812"
click at [1498, 604] on input "Apply" at bounding box center [1492, 591] width 50 height 31
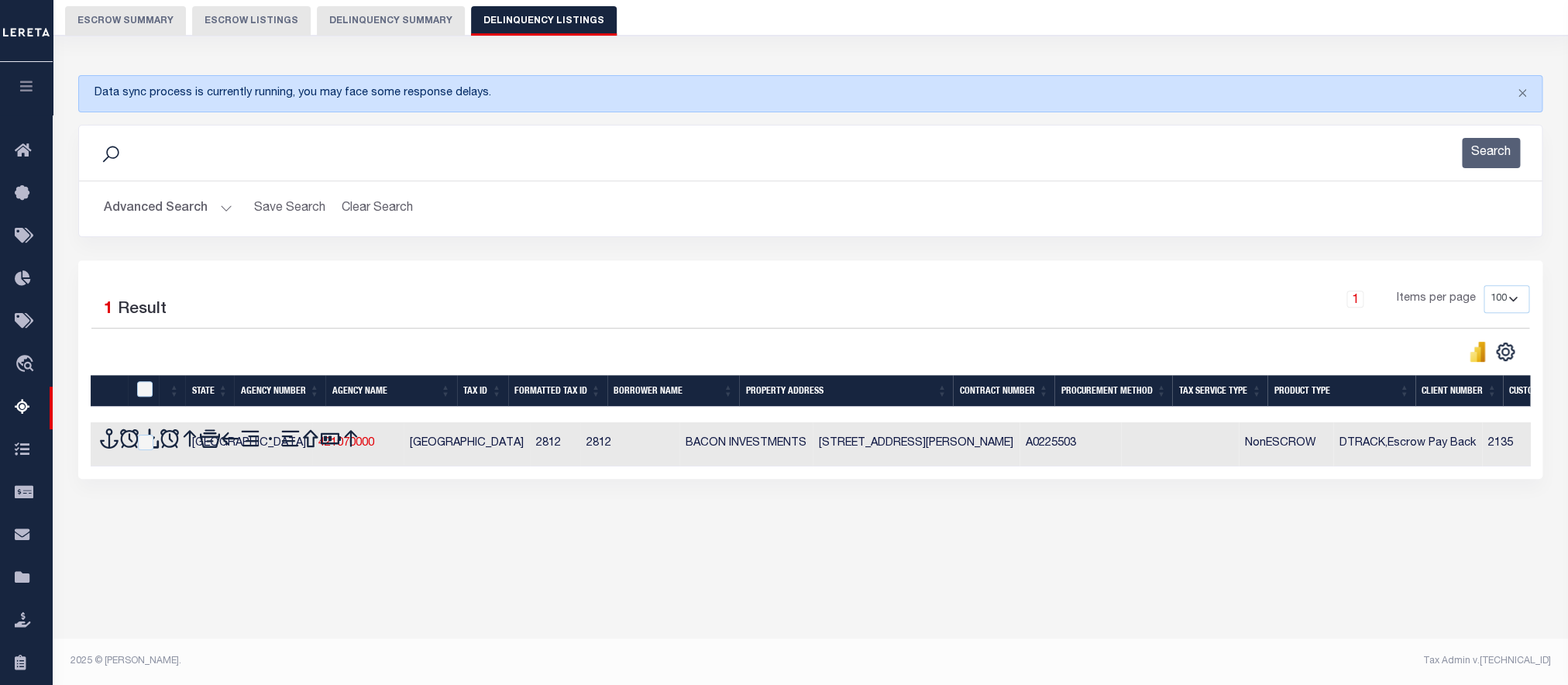
scroll to position [138, 0]
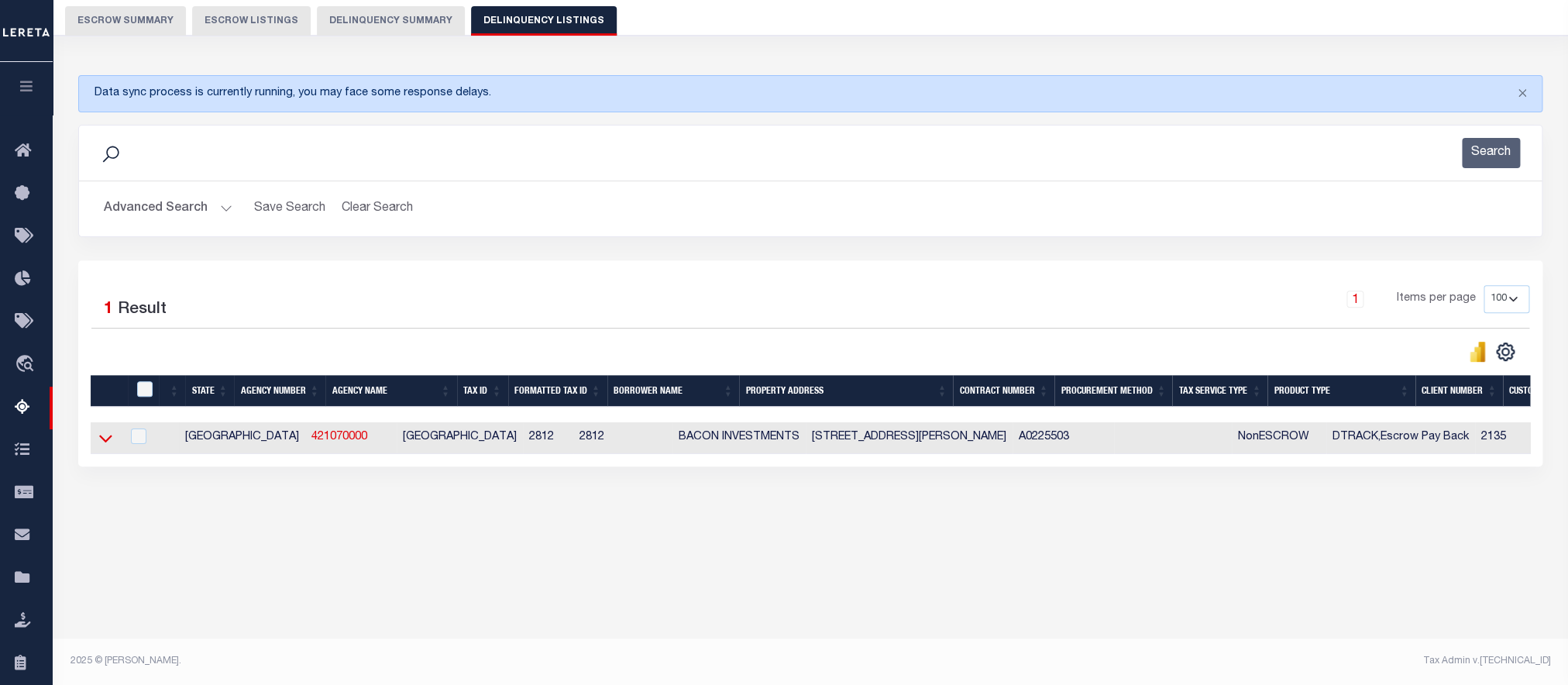
click at [109, 446] on icon at bounding box center [106, 438] width 14 height 16
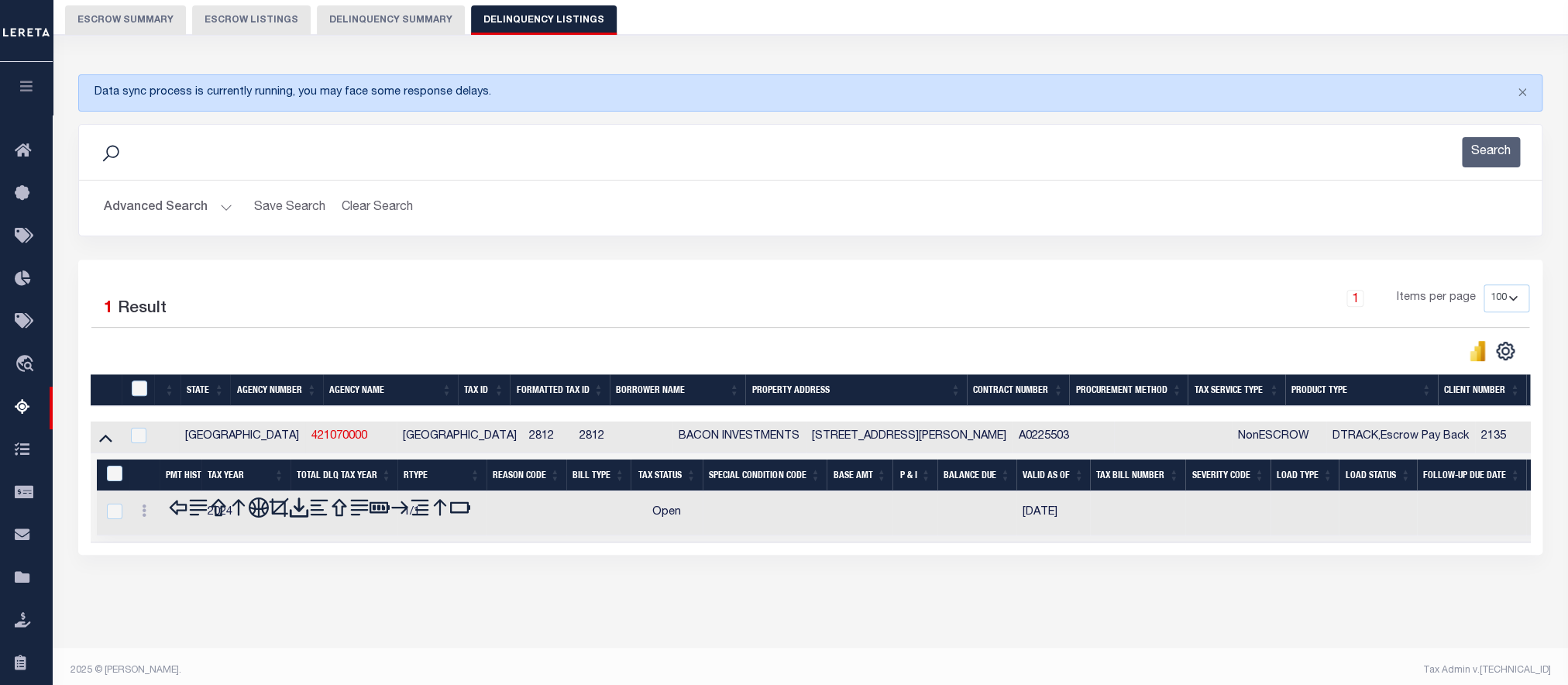
scroll to position [166, 0]
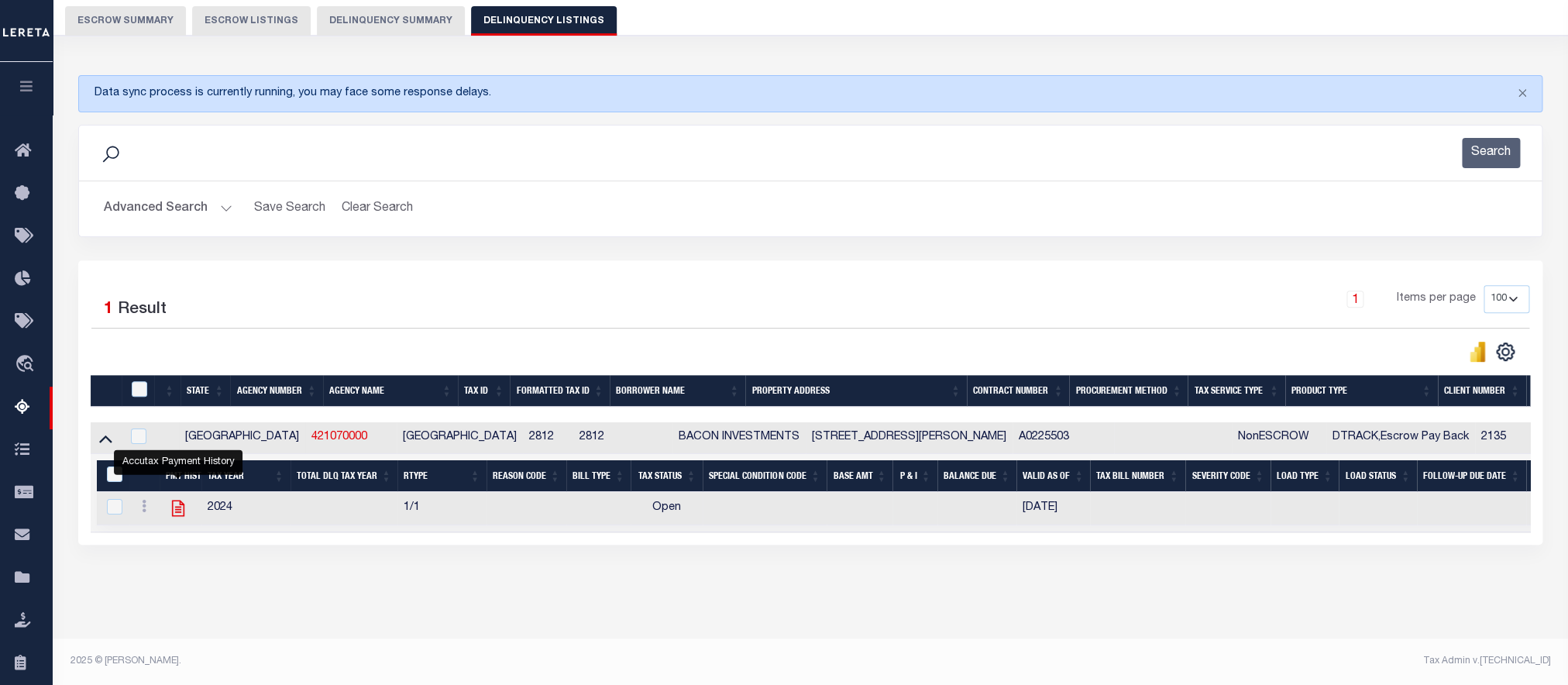
click at [182, 498] on icon "" at bounding box center [178, 508] width 20 height 20
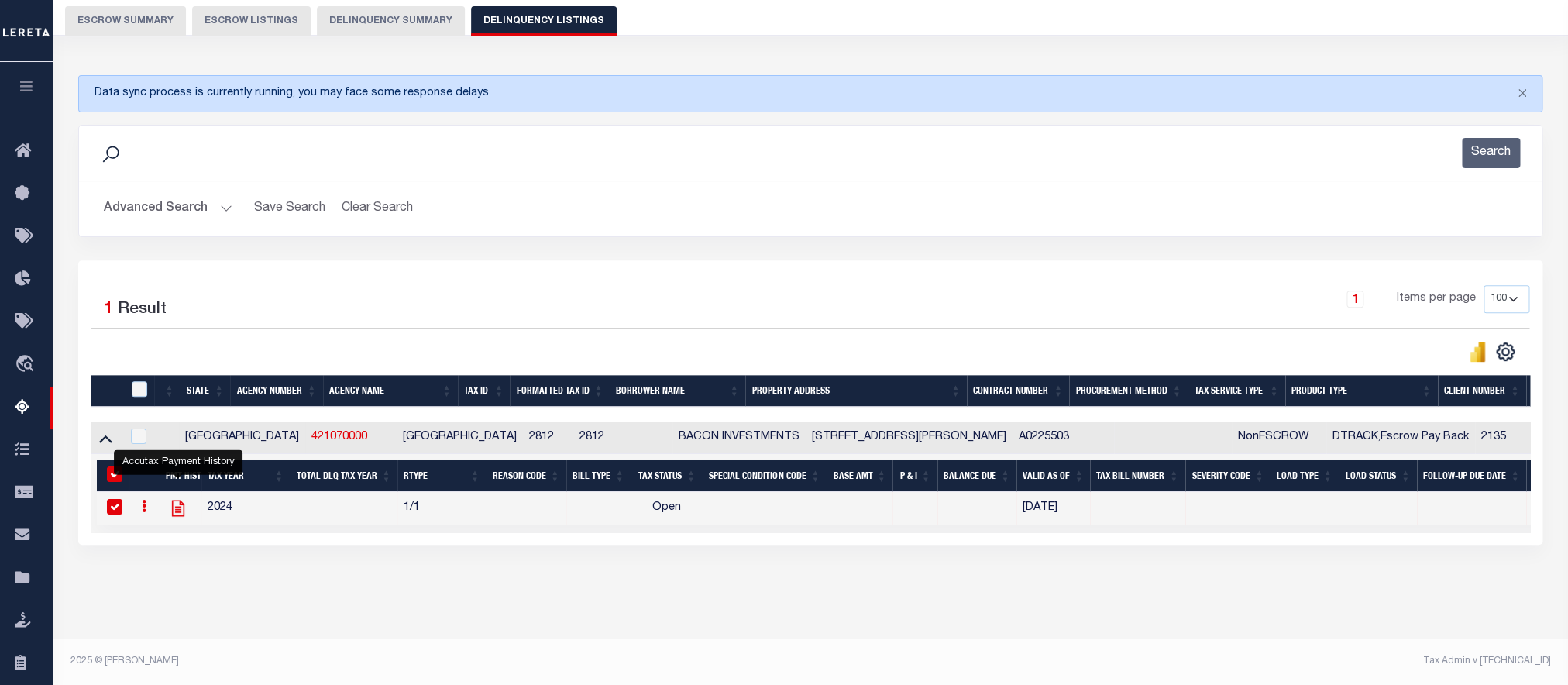
checkbox input "true"
click at [186, 197] on div "Advanced Search Save Search Clear Search tblassign_wrapper_dynamictable_____Def…" at bounding box center [810, 209] width 1463 height 55
click at [182, 194] on button "Advanced Search" at bounding box center [168, 209] width 129 height 31
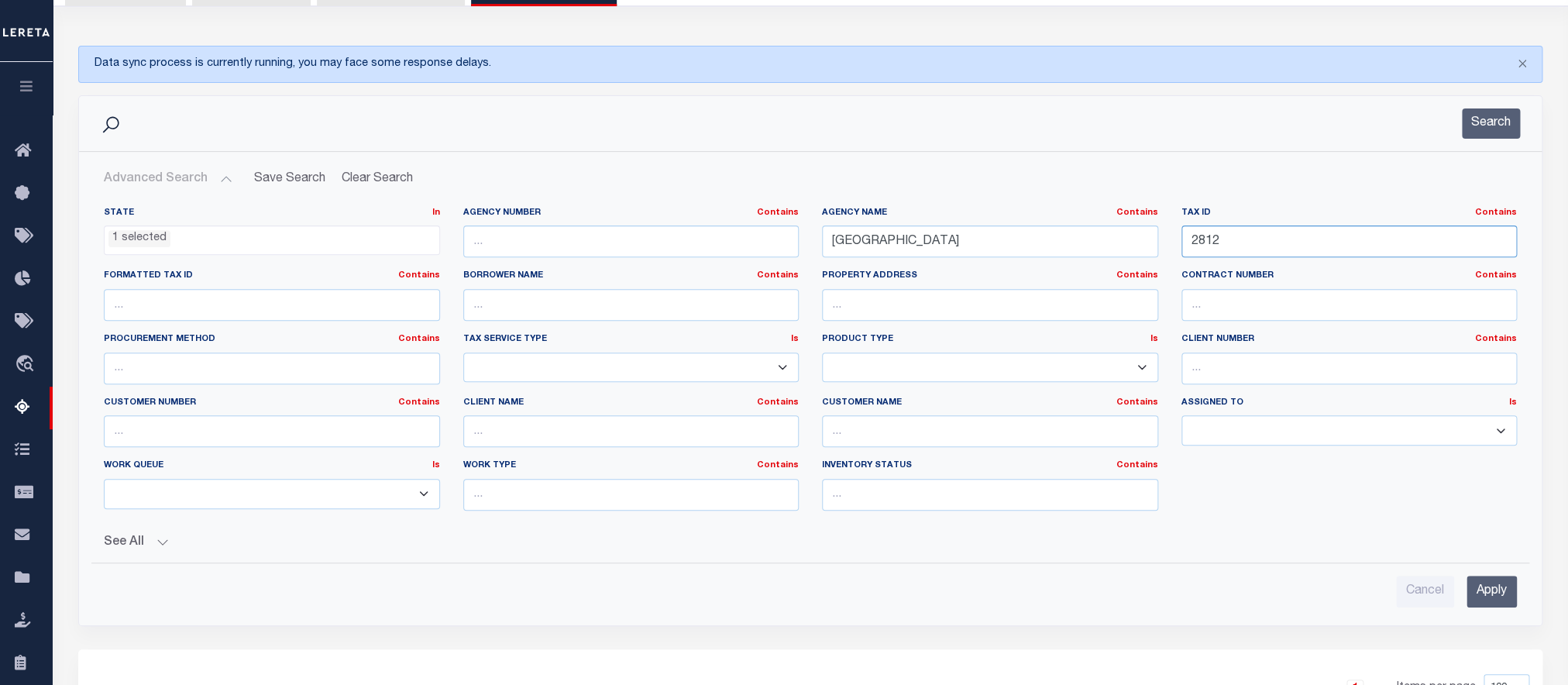
click at [1369, 246] on input "2812" at bounding box center [1350, 241] width 336 height 31
paste input "946"
type input "2946"
click at [1481, 606] on input "Apply" at bounding box center [1492, 591] width 50 height 31
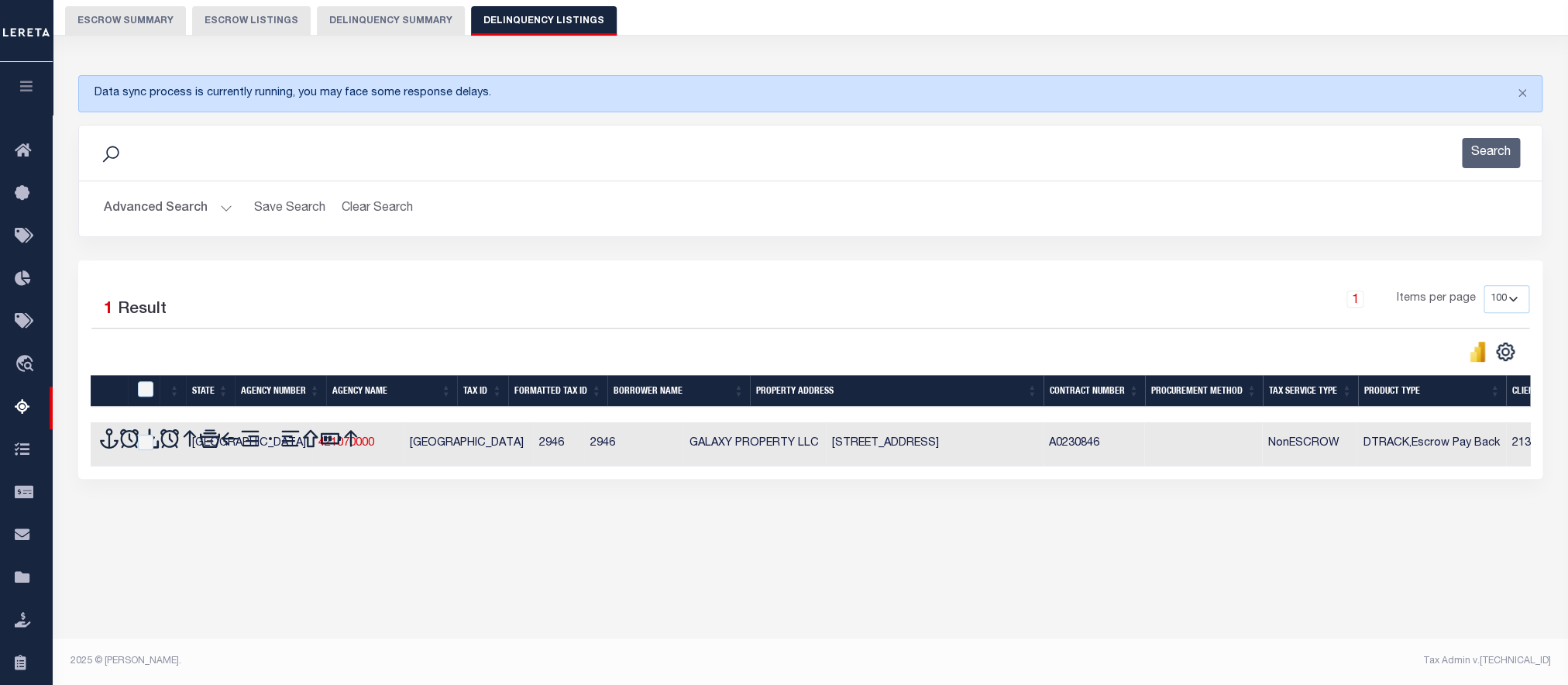
scroll to position [138, 0]
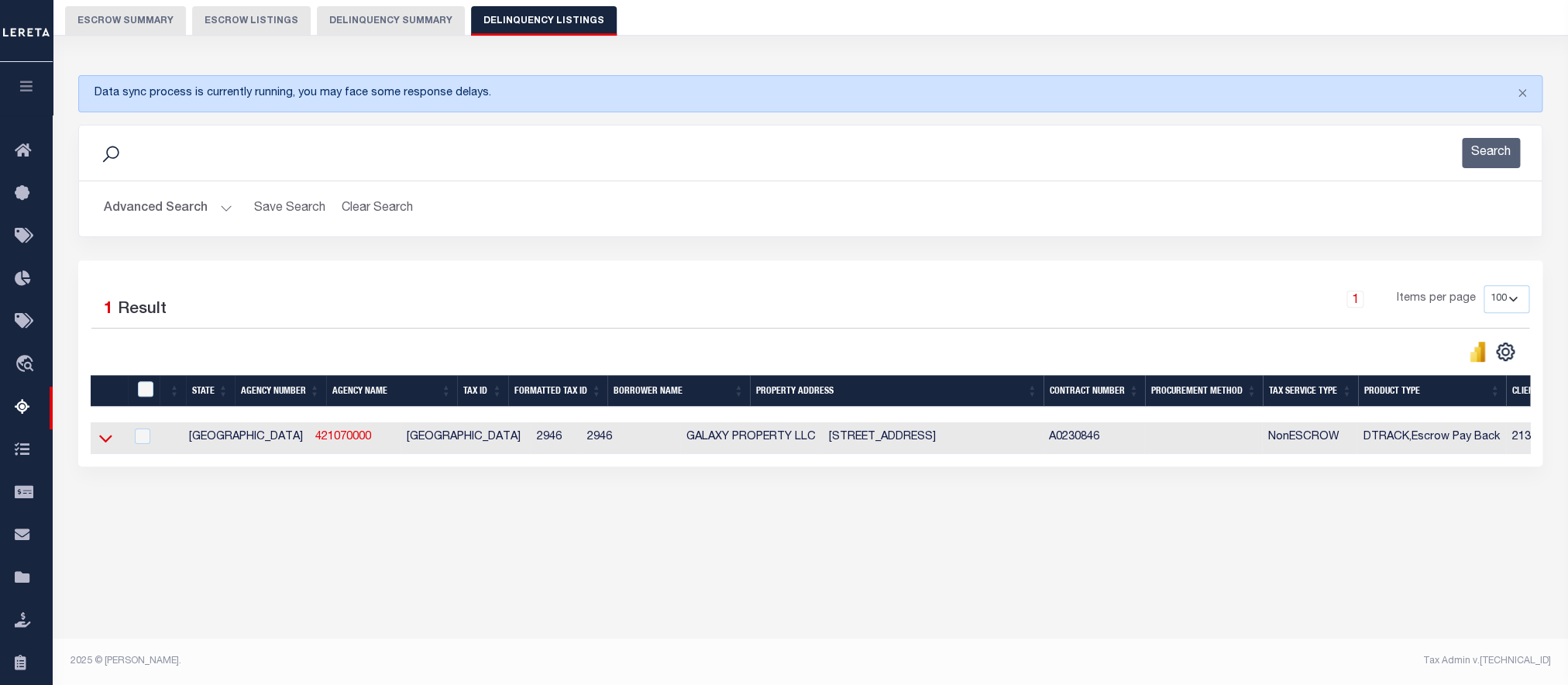
click at [106, 444] on icon at bounding box center [106, 438] width 14 height 16
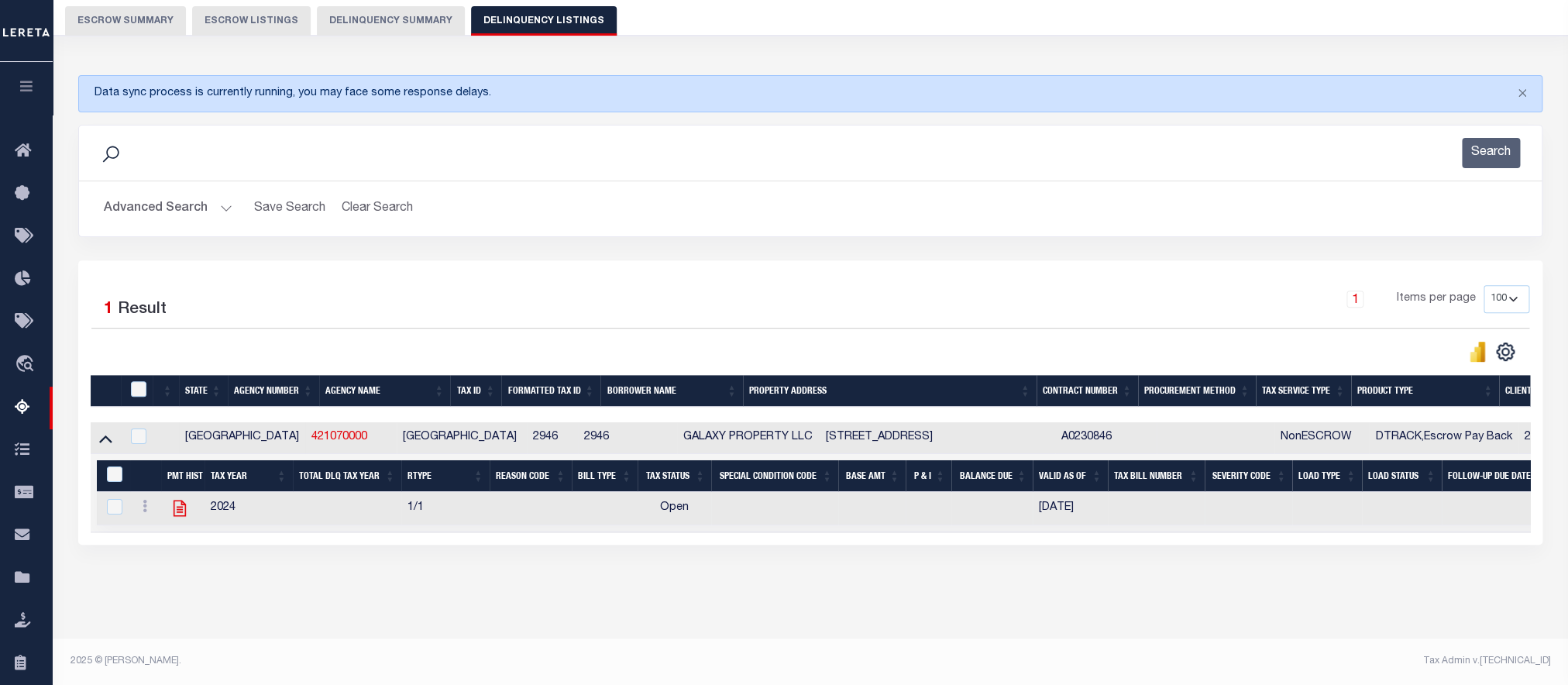
click at [178, 519] on icon at bounding box center [180, 508] width 20 height 20
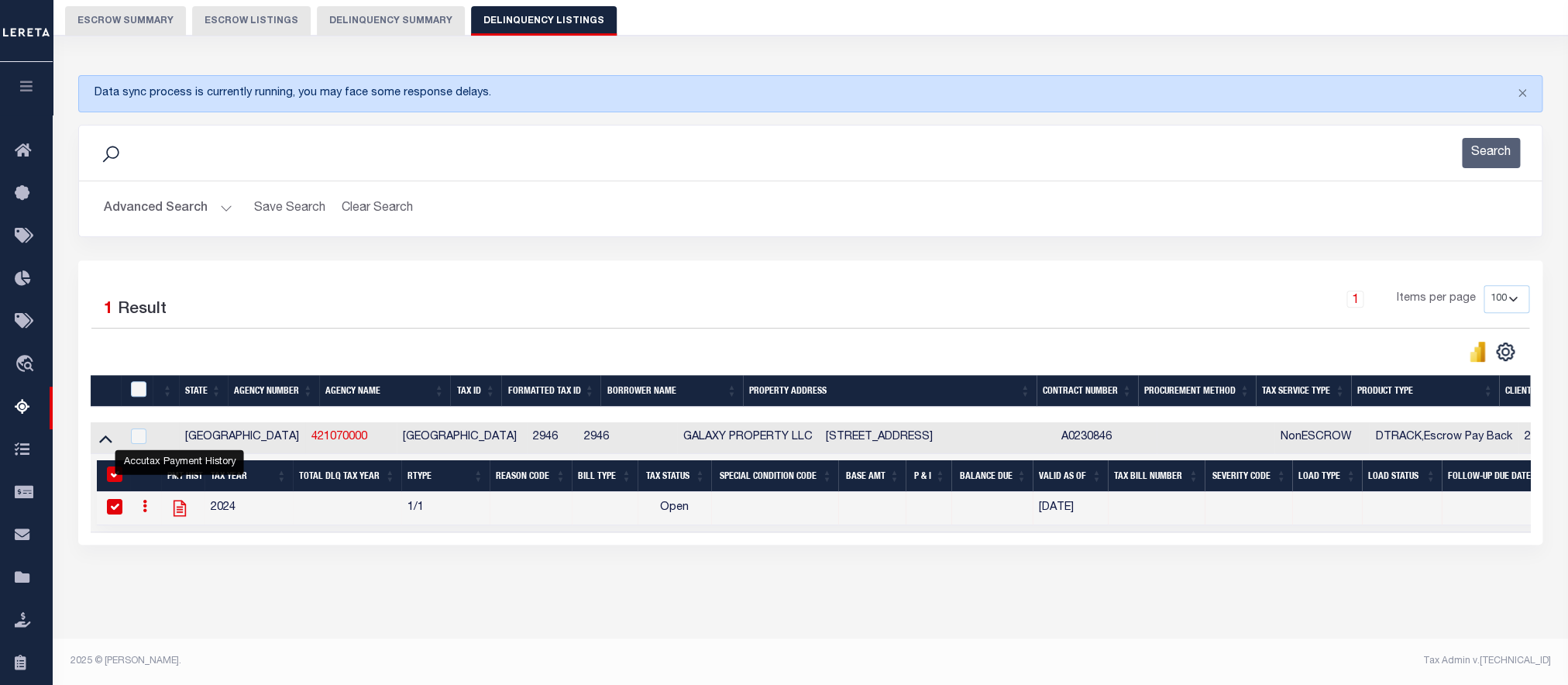
checkbox input "true"
click at [1482, 163] on button "Search" at bounding box center [1491, 154] width 58 height 31
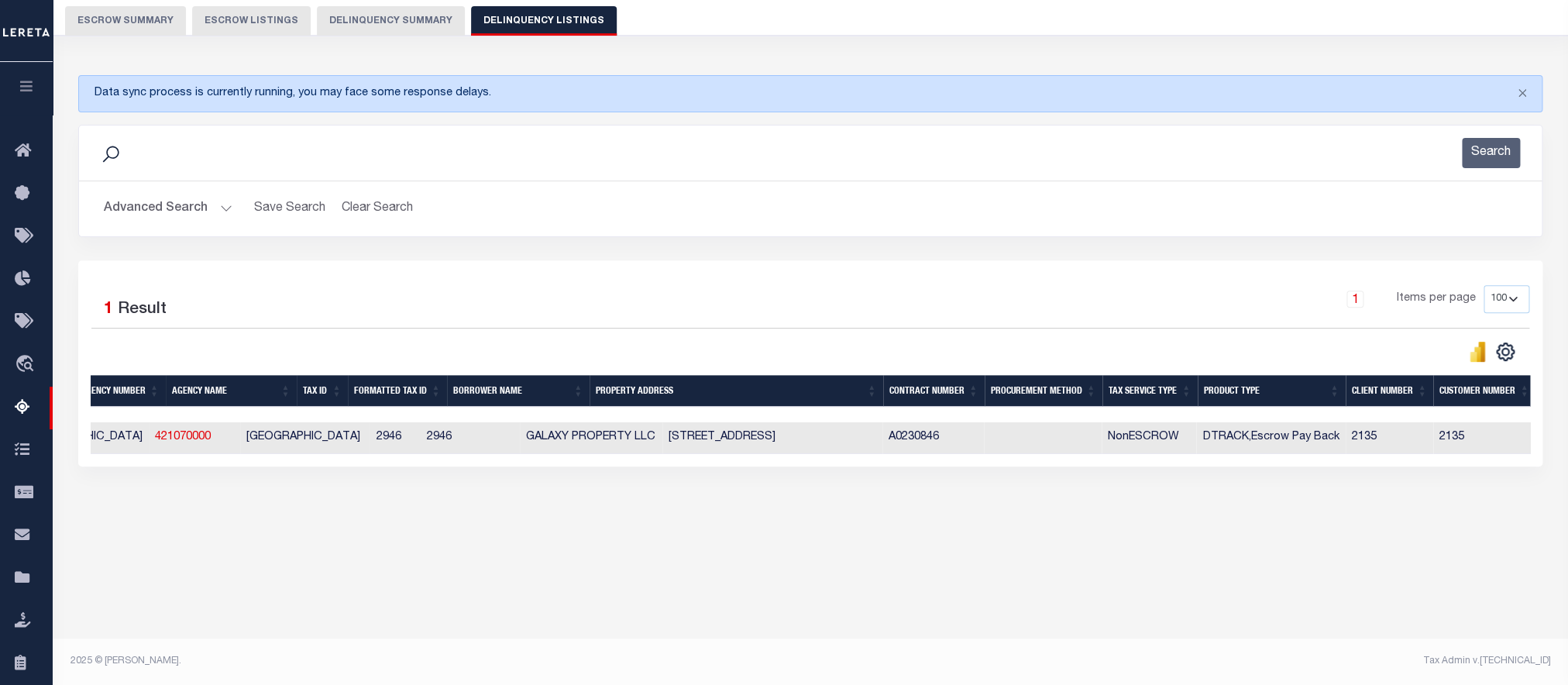
scroll to position [0, 0]
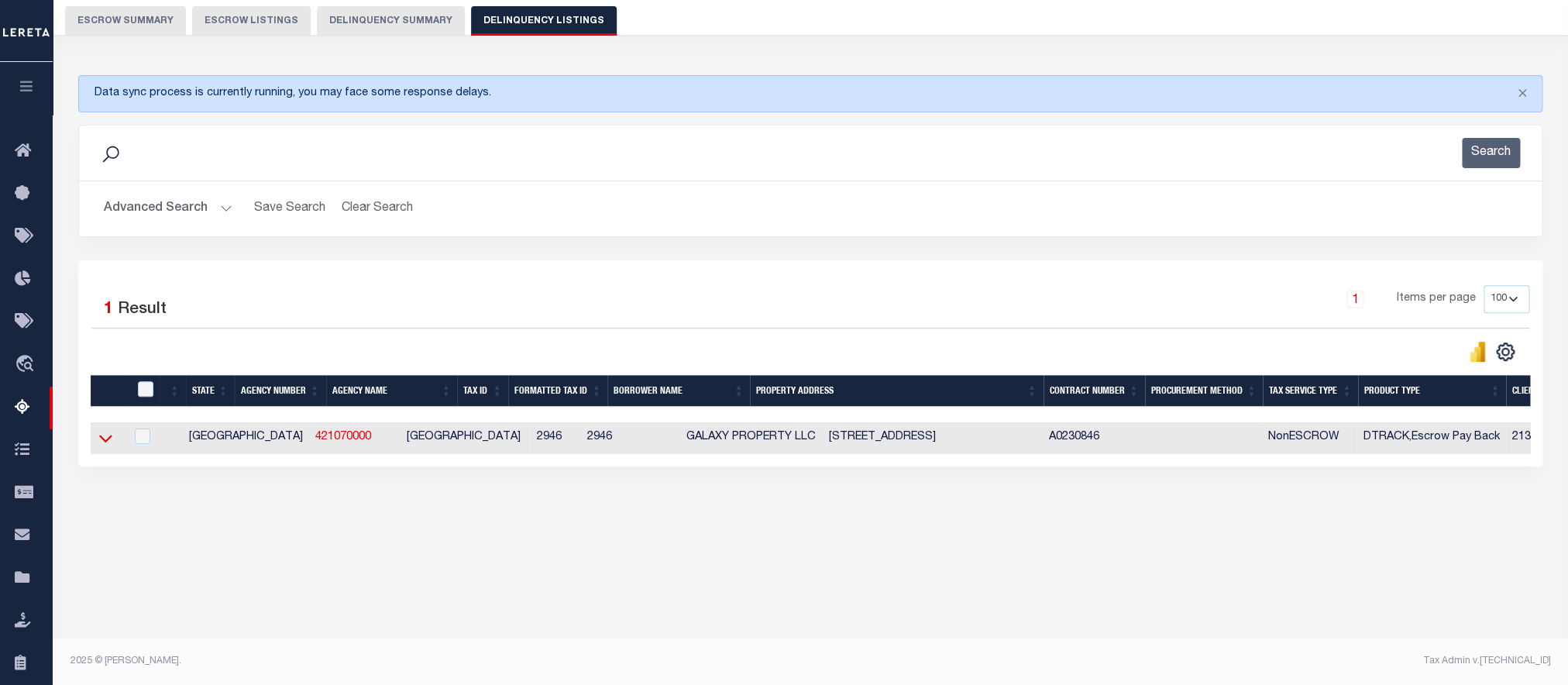
click at [107, 446] on icon at bounding box center [106, 438] width 14 height 16
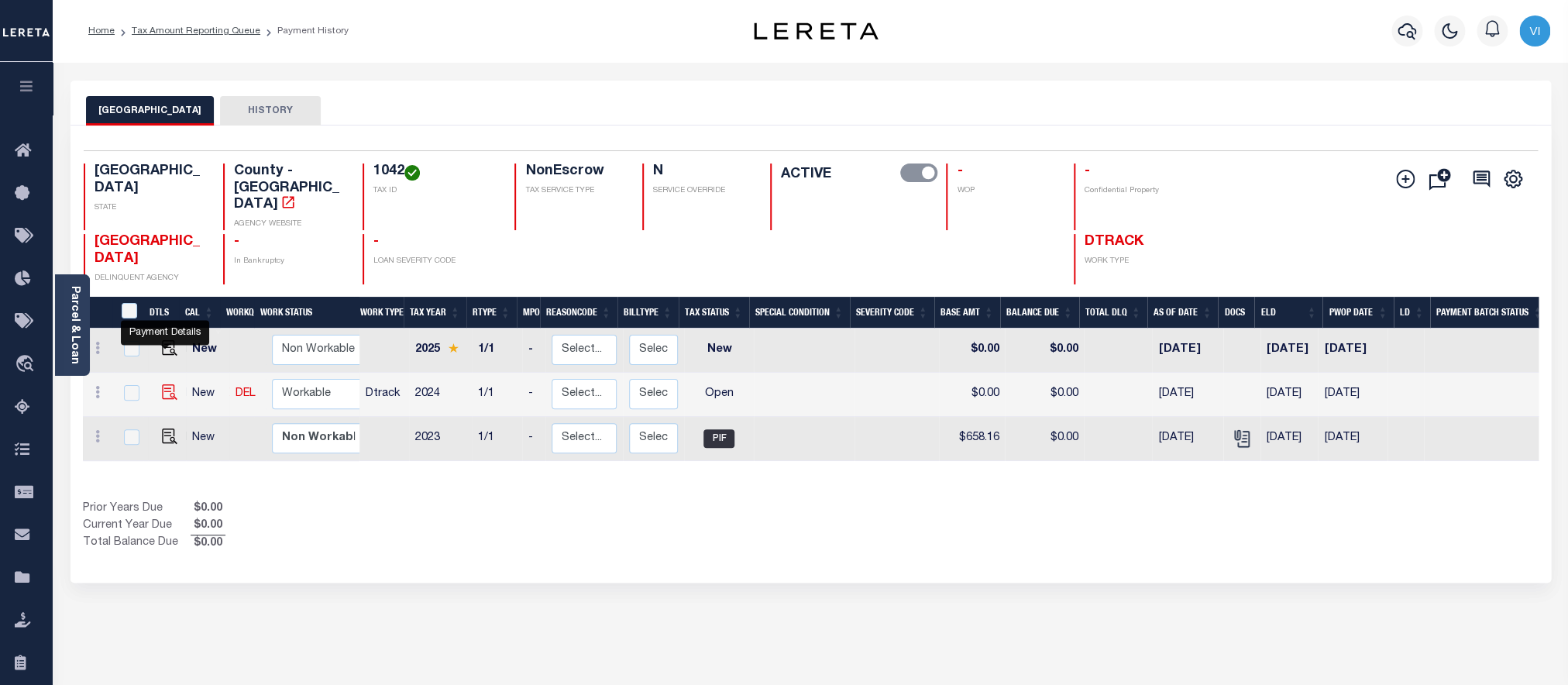
click at [166, 385] on img "" at bounding box center [170, 392] width 15 height 15
checkbox input "true"
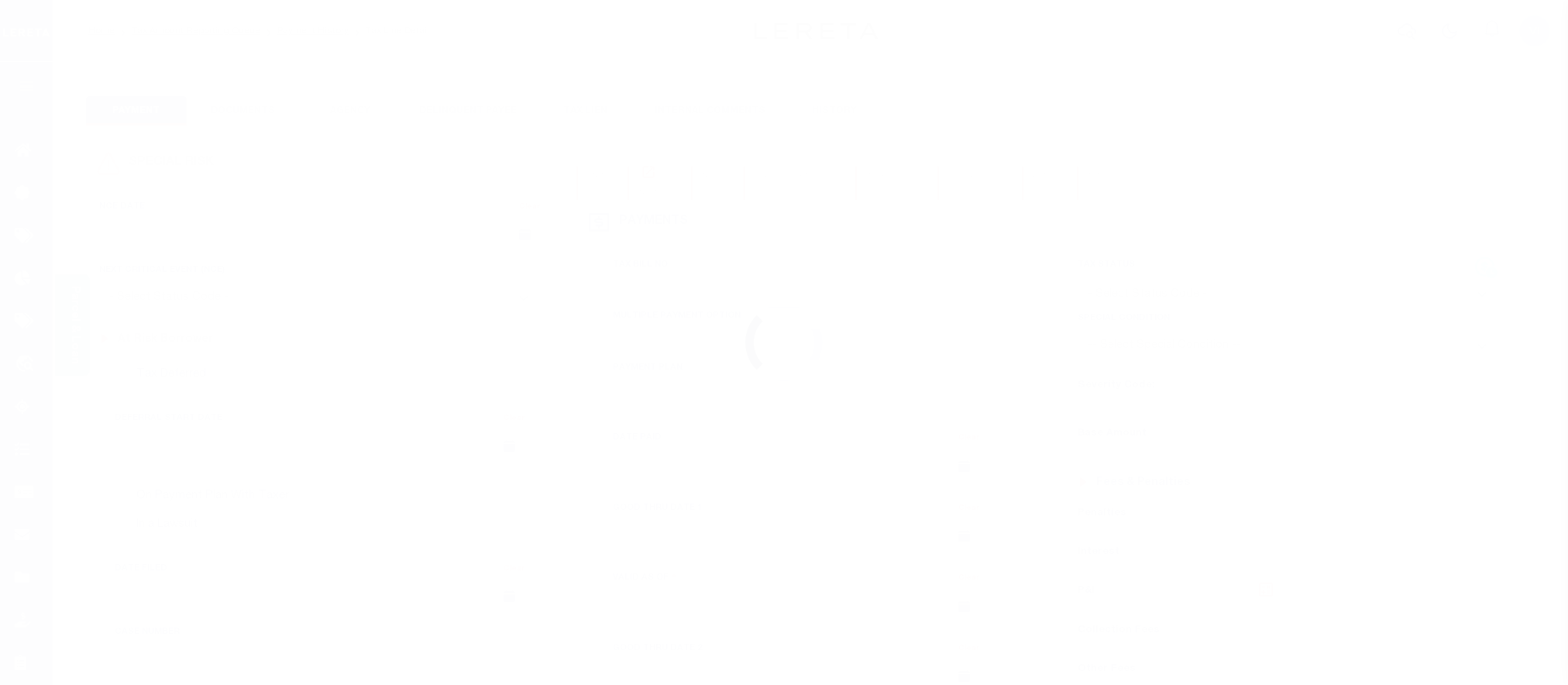
checkbox input "false"
type input "[DATE]"
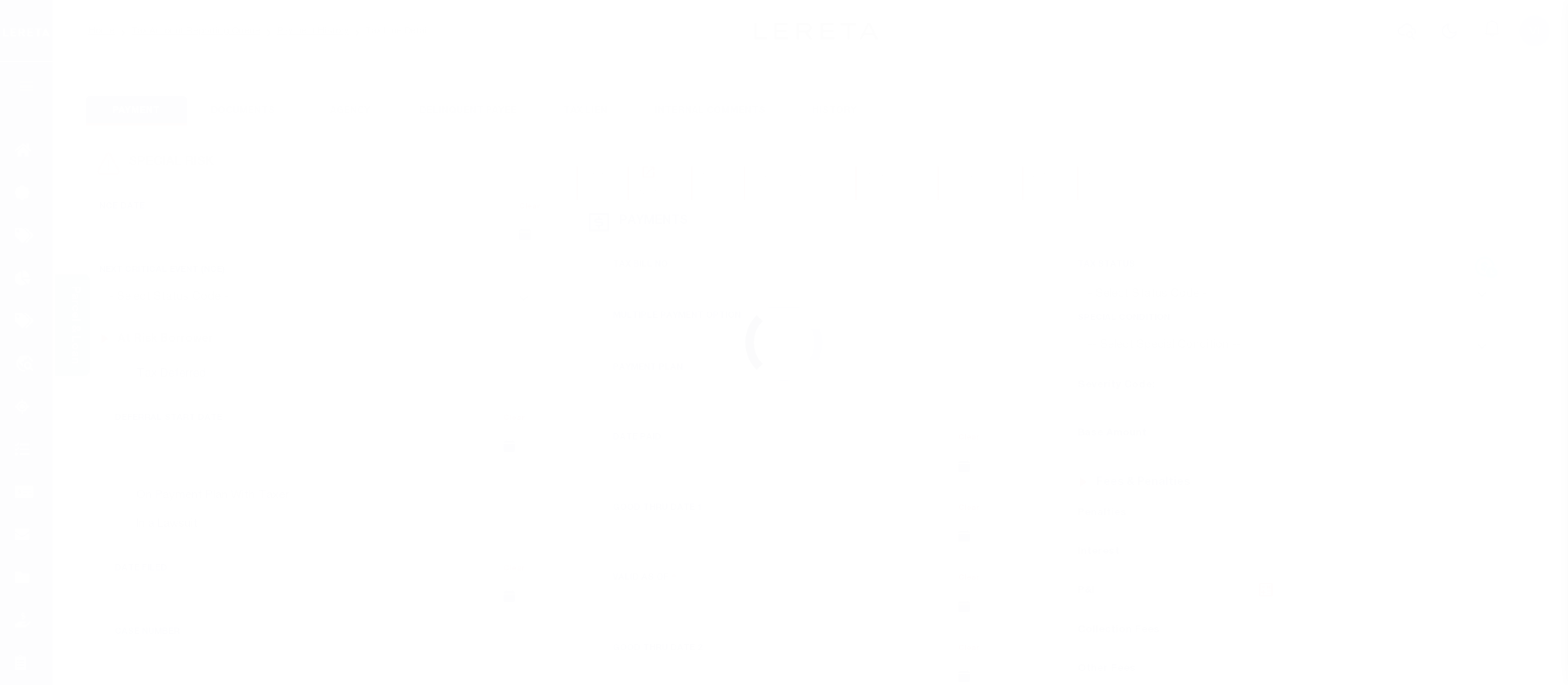
select select "OP2"
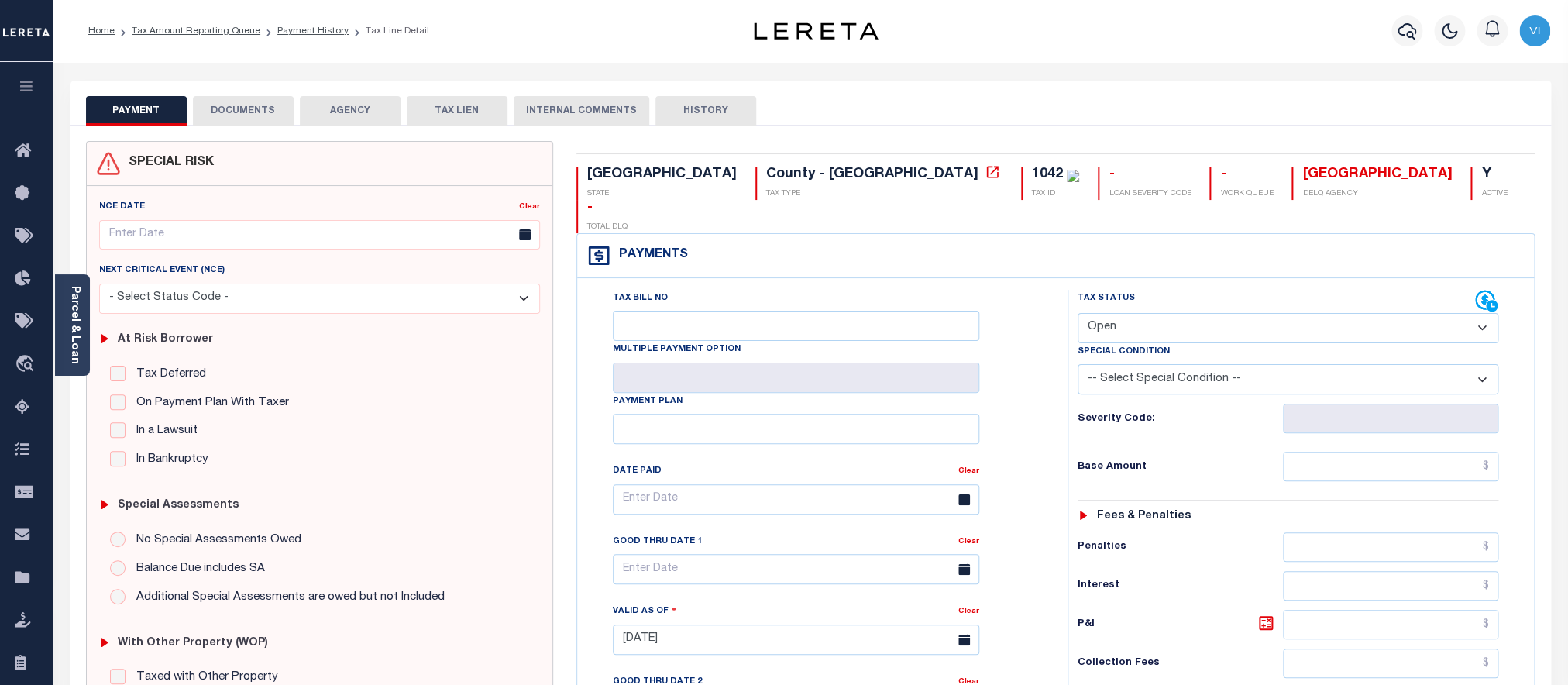
click at [234, 115] on button "DOCUMENTS" at bounding box center [243, 110] width 101 height 30
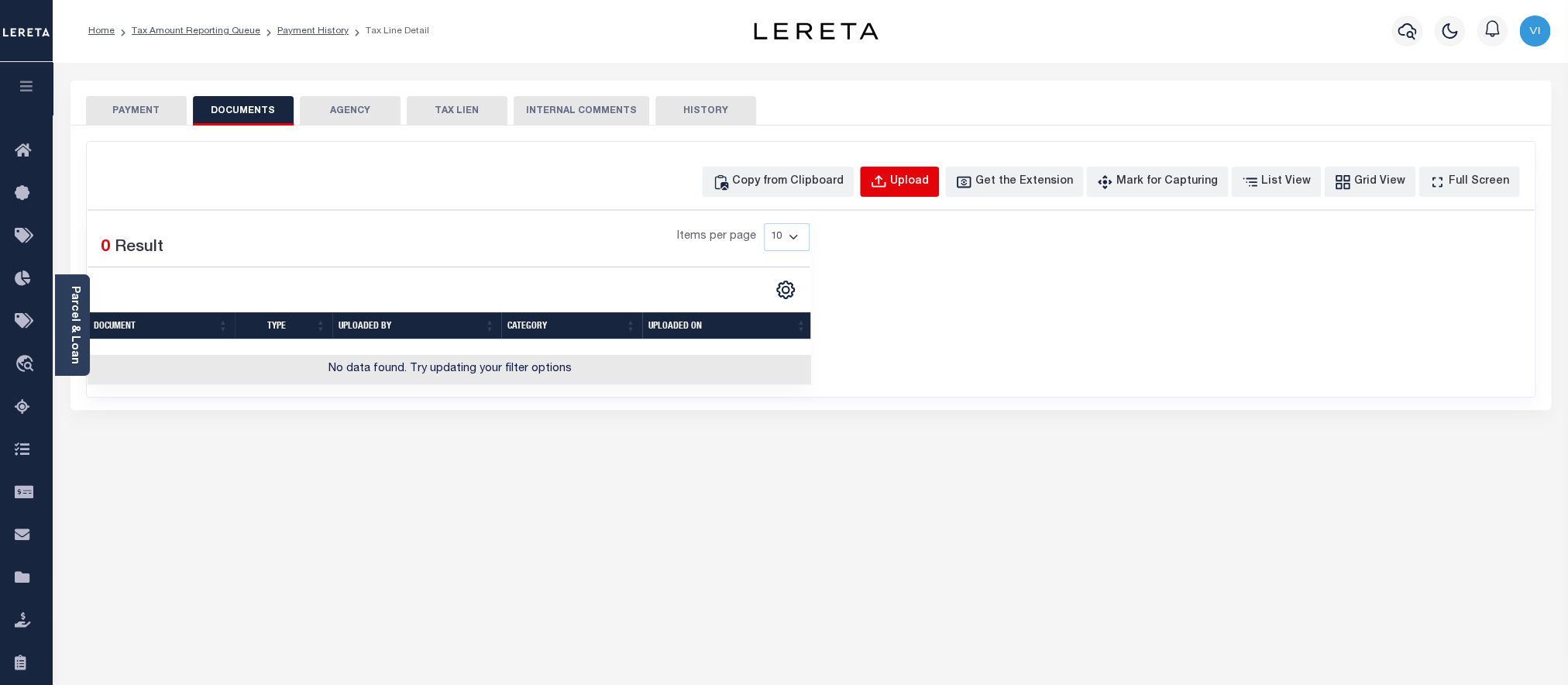
click at [927, 178] on div "Upload" at bounding box center [910, 182] width 39 height 17
select select "POP"
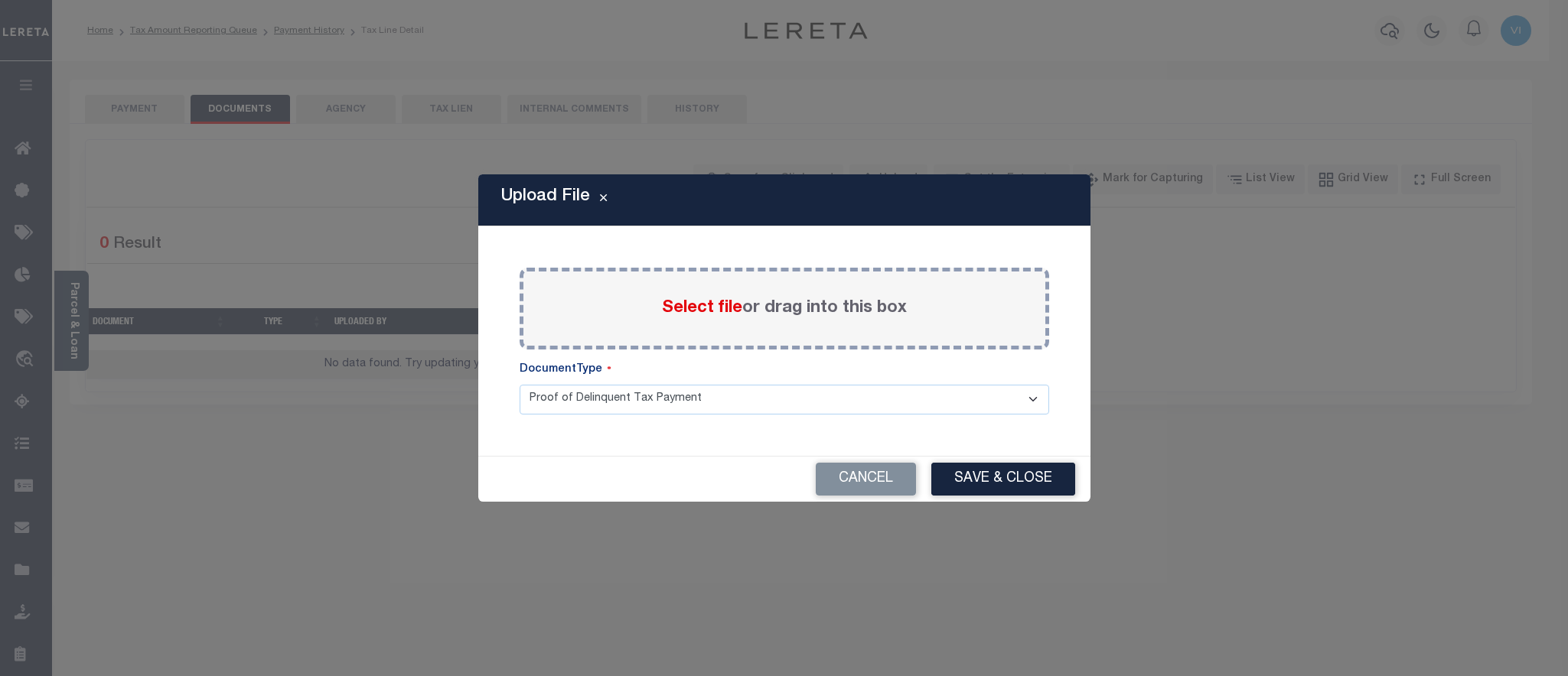
click at [675, 310] on span "Select file" at bounding box center [702, 308] width 80 height 17
click at [0, 0] on input "Select file or drag into this box" at bounding box center [0, 0] width 0 height 0
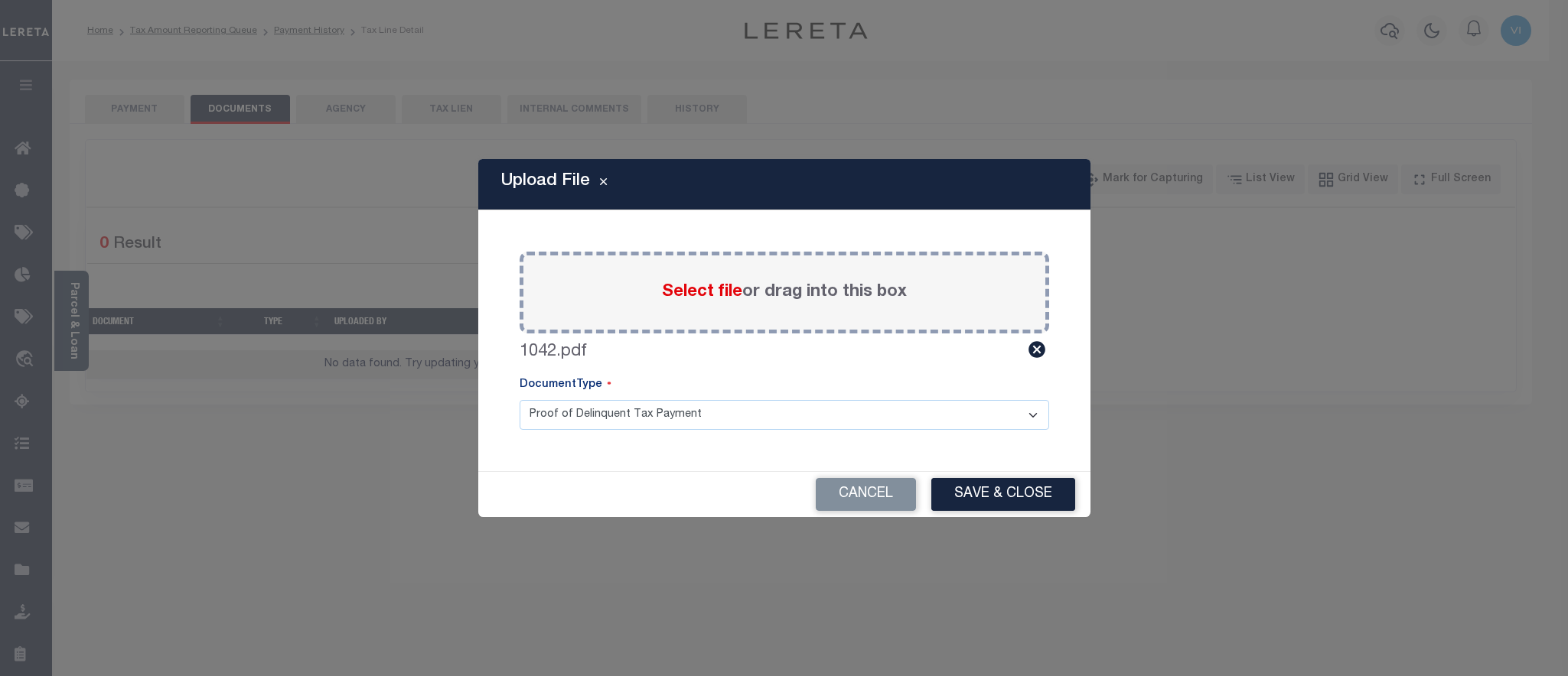
click at [561, 400] on div "DocumentType Proof of Delinquent Tax Payment" at bounding box center [784, 403] width 530 height 53
click option "Proof of Delinquent Tax Payment" at bounding box center [0, 0] width 0 height 0
click at [973, 502] on button "Save & Close" at bounding box center [1003, 494] width 144 height 33
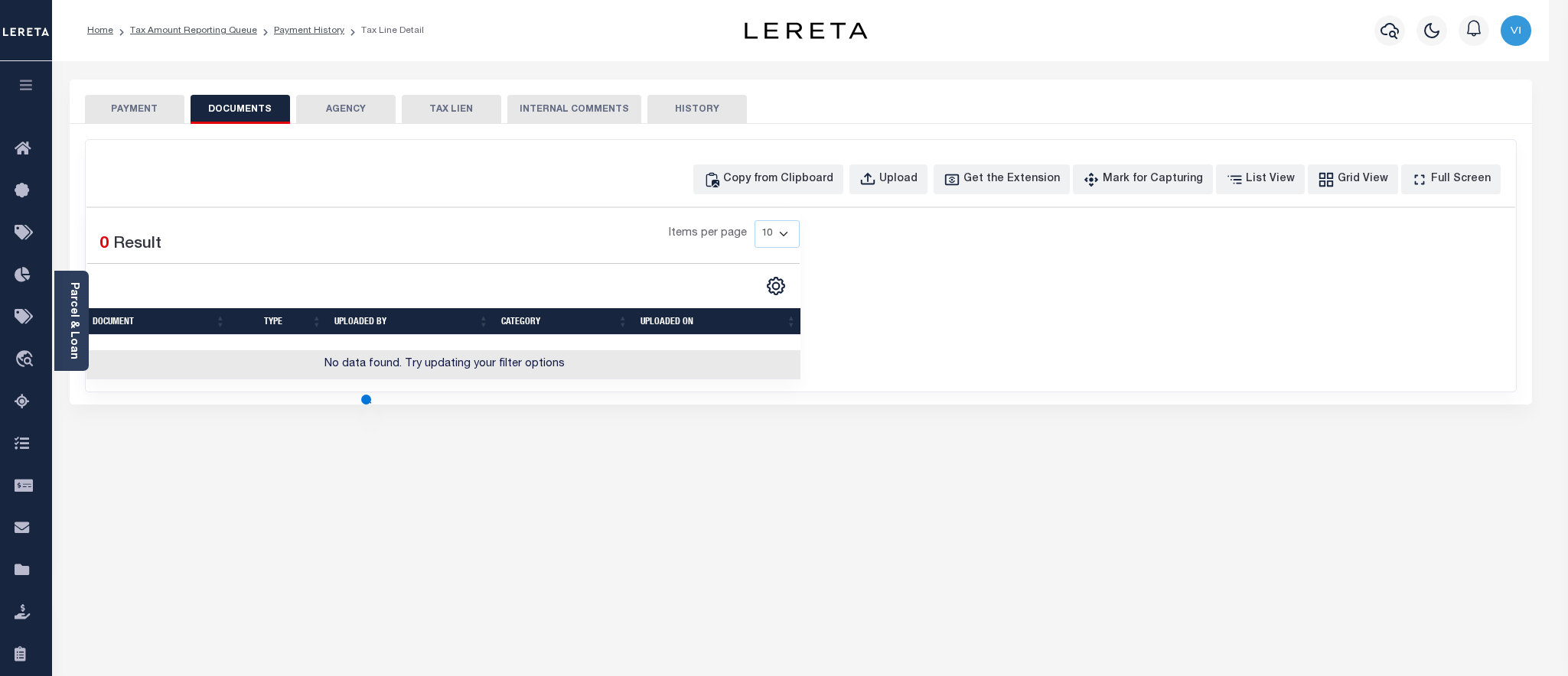
click at [119, 111] on button "PAYMENT" at bounding box center [134, 109] width 100 height 29
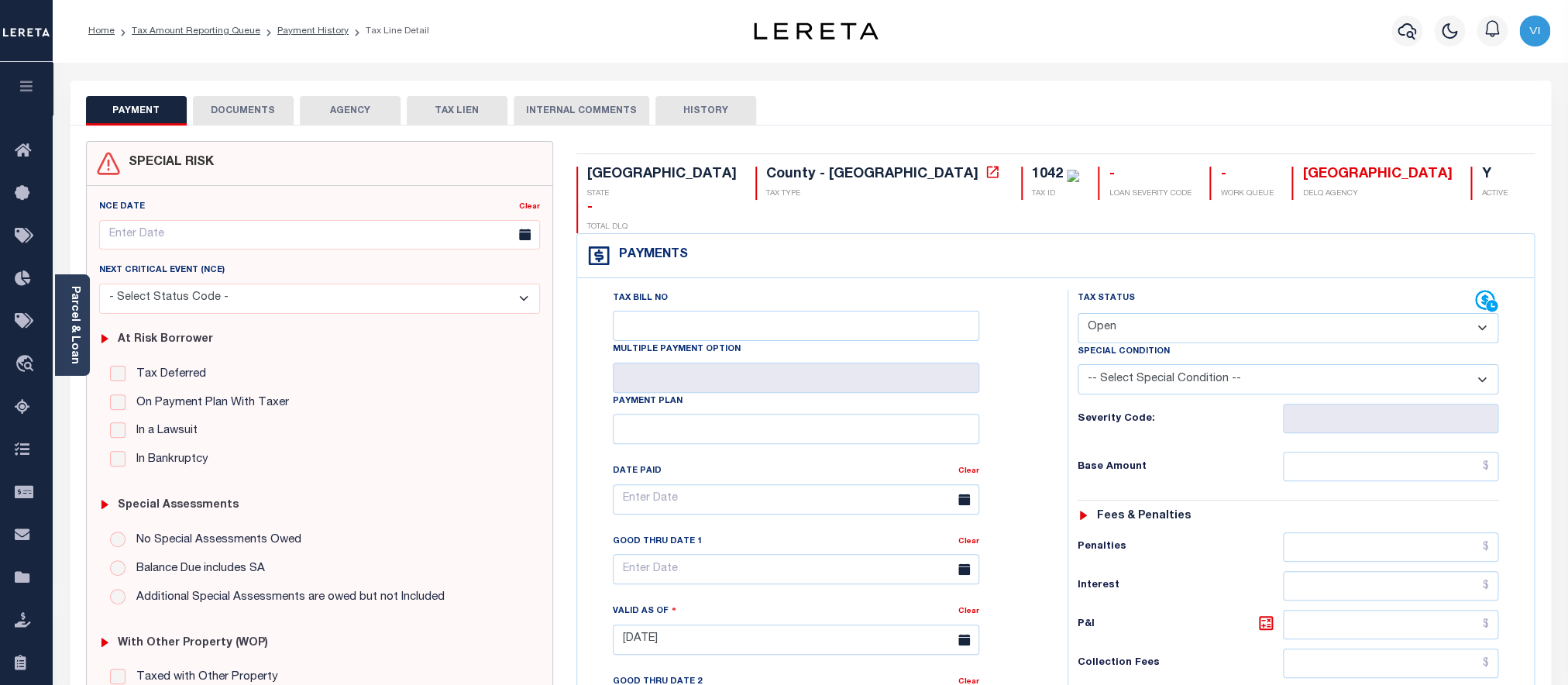
click at [1078, 313] on select "- Select Status Code - Open Due/Unpaid Paid Incomplete No Tax Due Internal Refu…" at bounding box center [1288, 328] width 422 height 31
select select "PYD"
click option "Paid" at bounding box center [0, 0] width 0 height 0
type input "[DATE]"
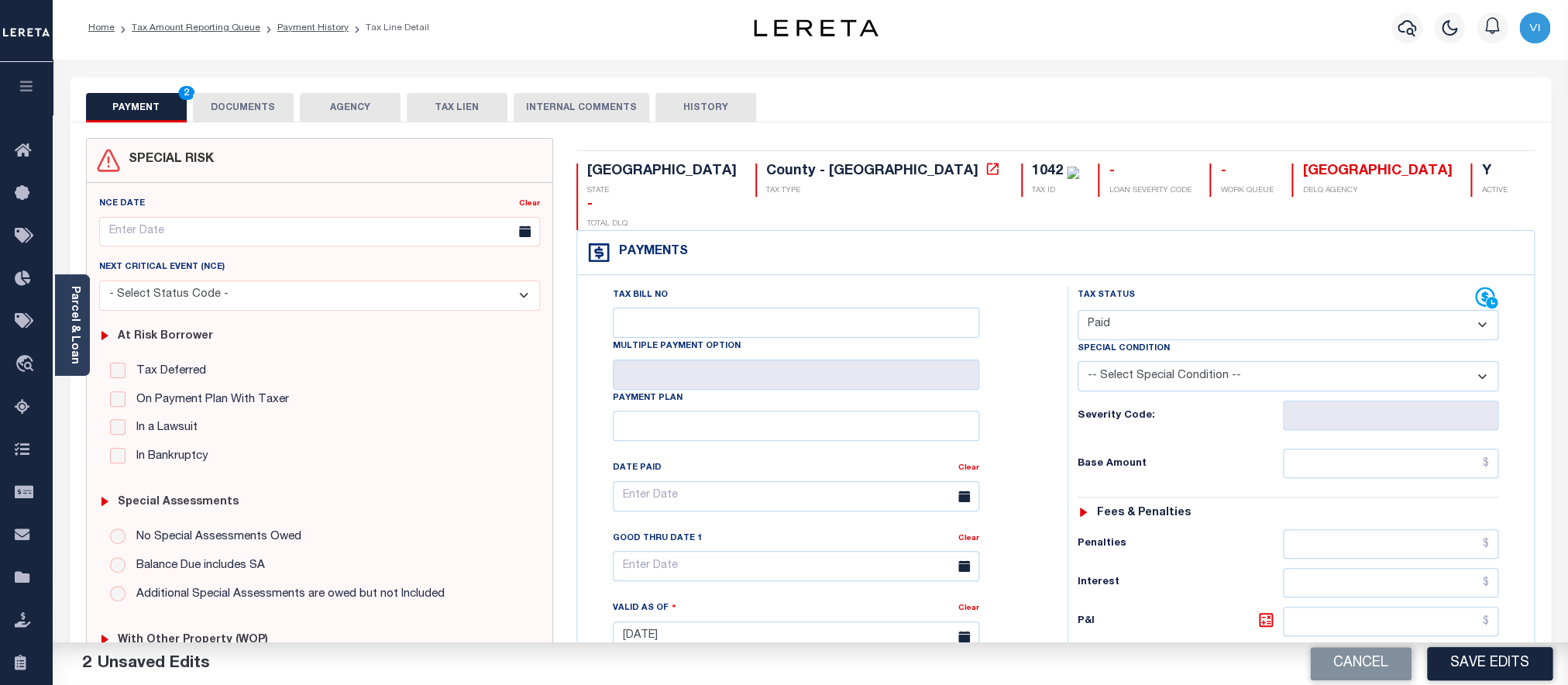
scroll to position [171, 0]
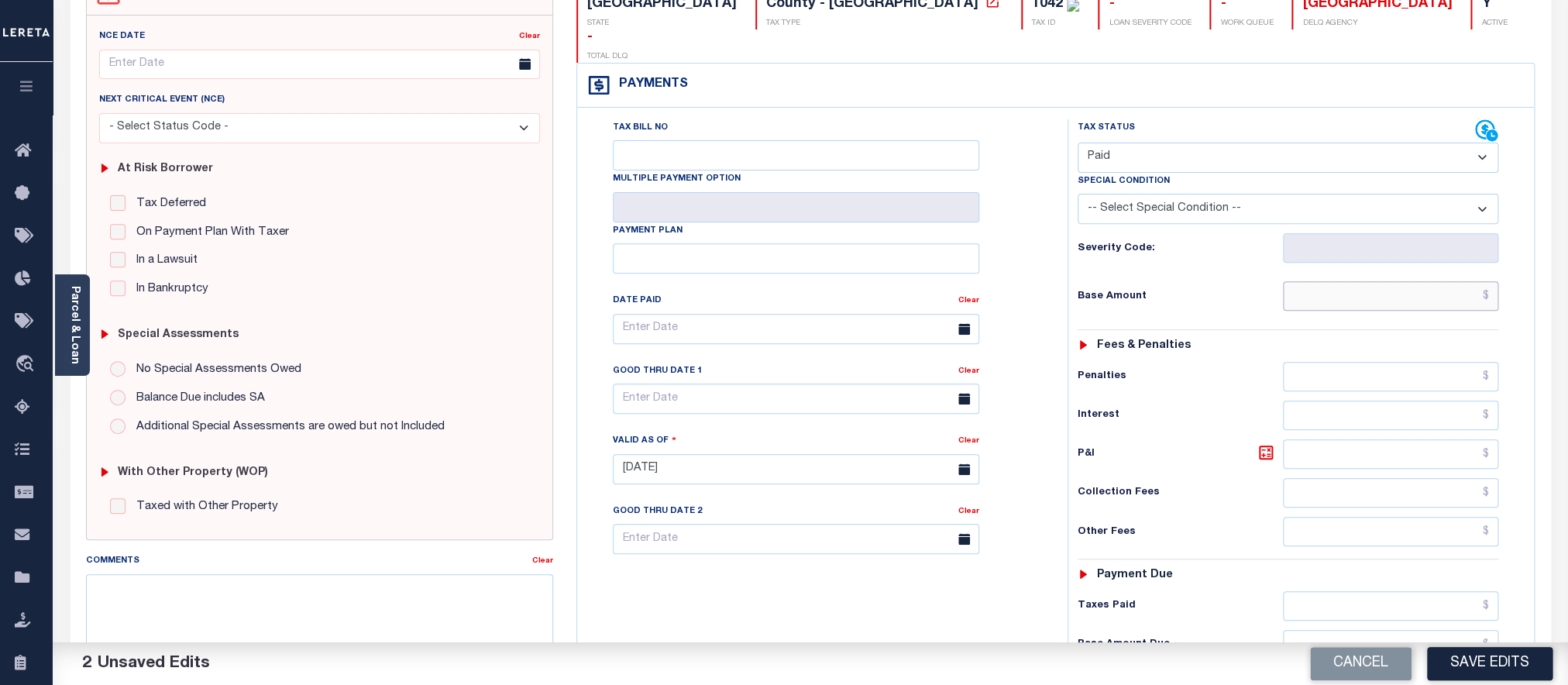
click at [1329, 281] on input "text" at bounding box center [1391, 295] width 216 height 30
paste input "770.54"
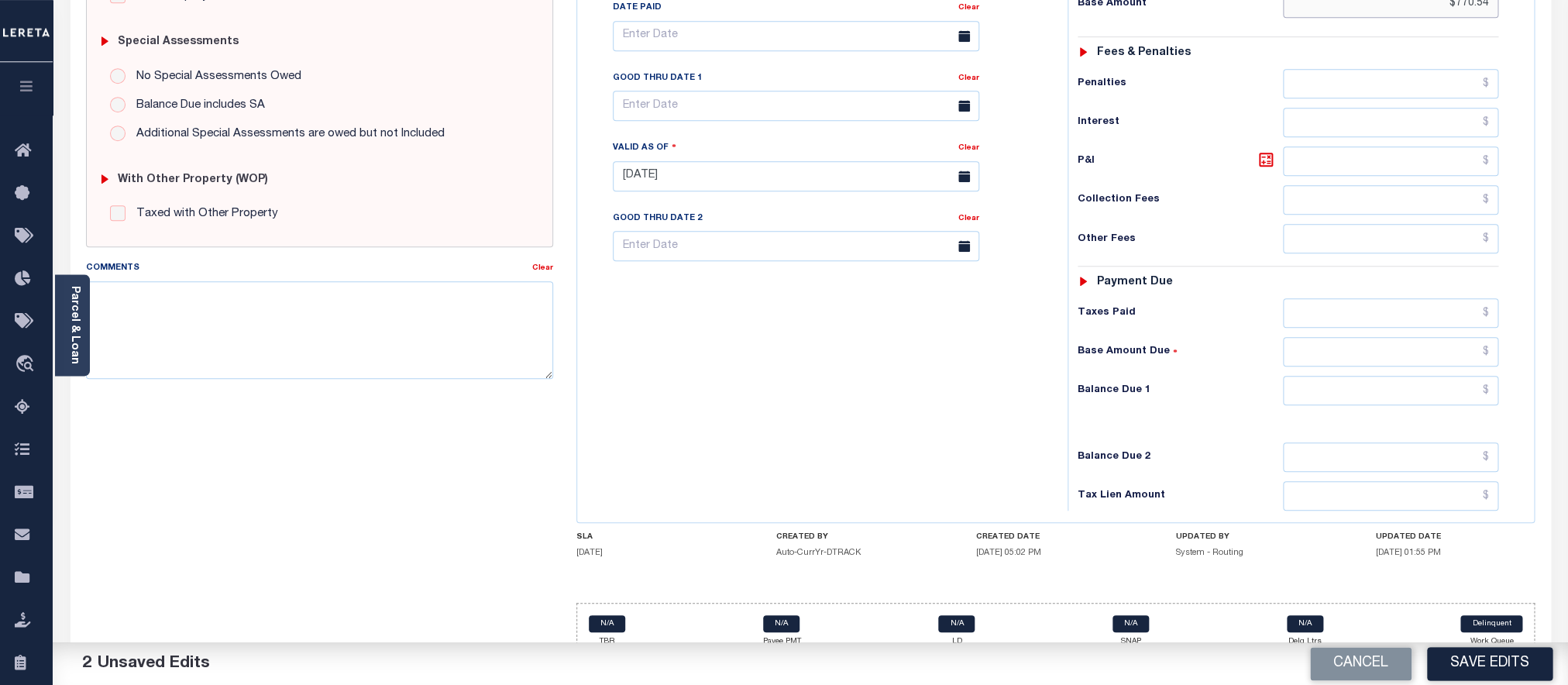
scroll to position [469, 0]
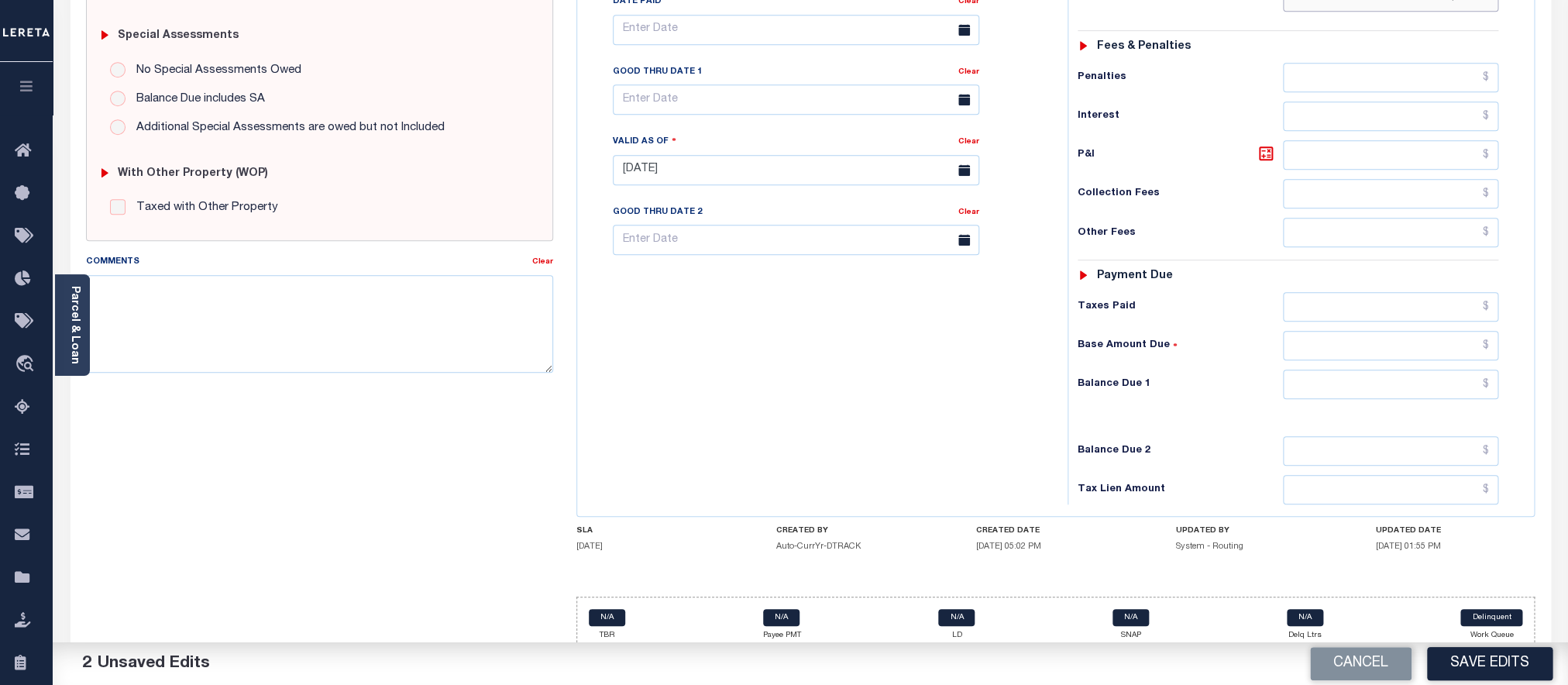
type input "$770.54"
click at [1327, 377] on input "text" at bounding box center [1391, 385] width 216 height 30
click at [1329, 370] on input "text" at bounding box center [1391, 385] width 216 height 30
type input "$0.00"
click at [1483, 638] on div "N/A TBR N/A Payee PMT N/A LD N/A SNAP N/A Delq Ltrs Delinquent Work Queue" at bounding box center [1056, 626] width 959 height 58
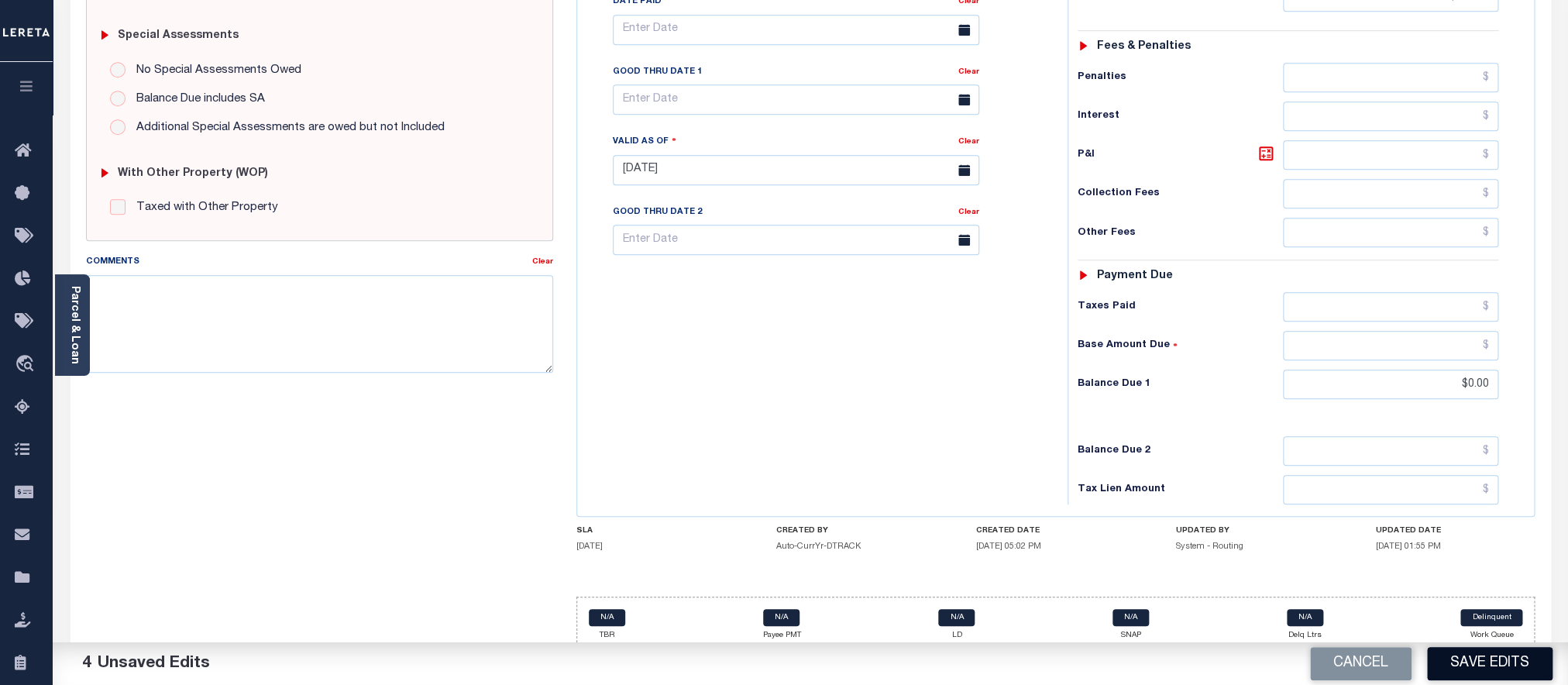
drag, startPoint x: 1483, startPoint y: 654, endPoint x: 1520, endPoint y: 672, distance: 41.1
click at [1483, 655] on button "Save Edits" at bounding box center [1490, 664] width 126 height 33
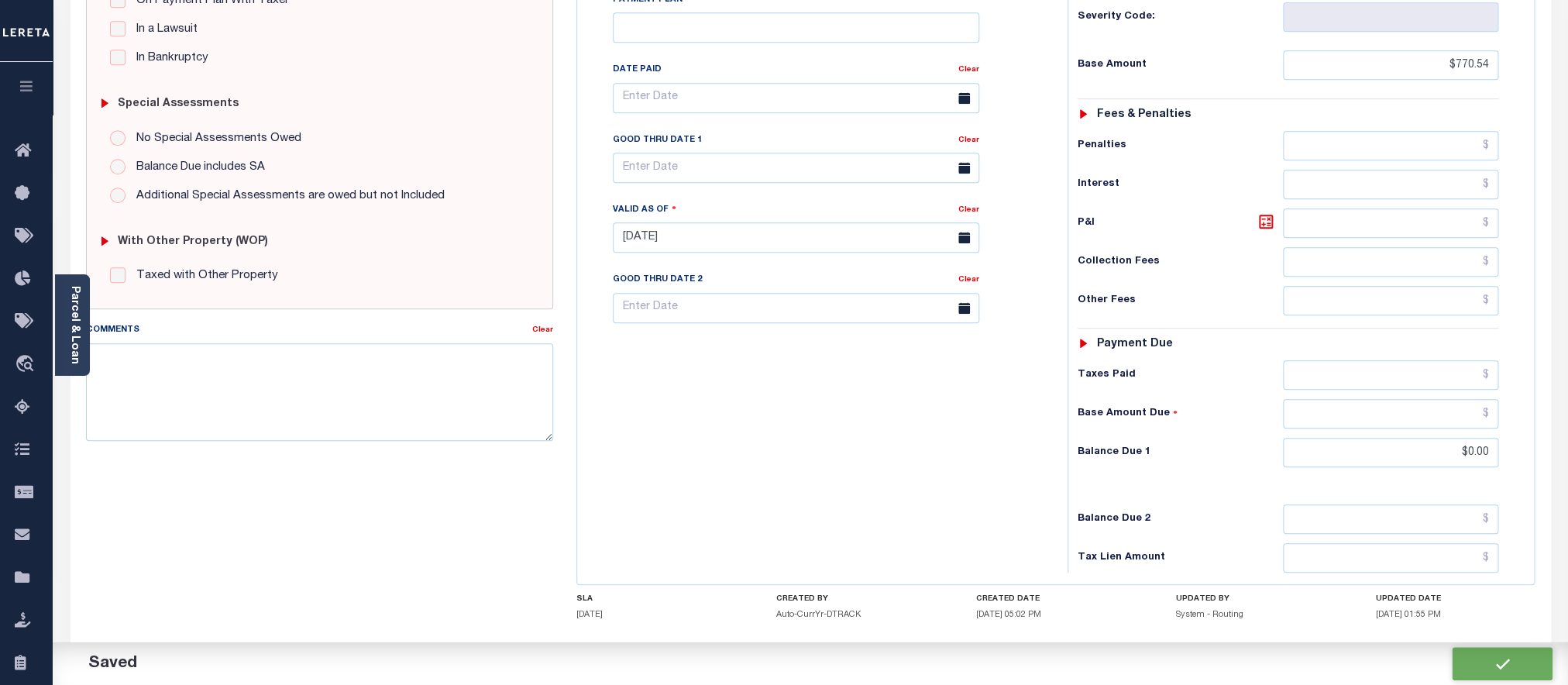
scroll to position [538, 0]
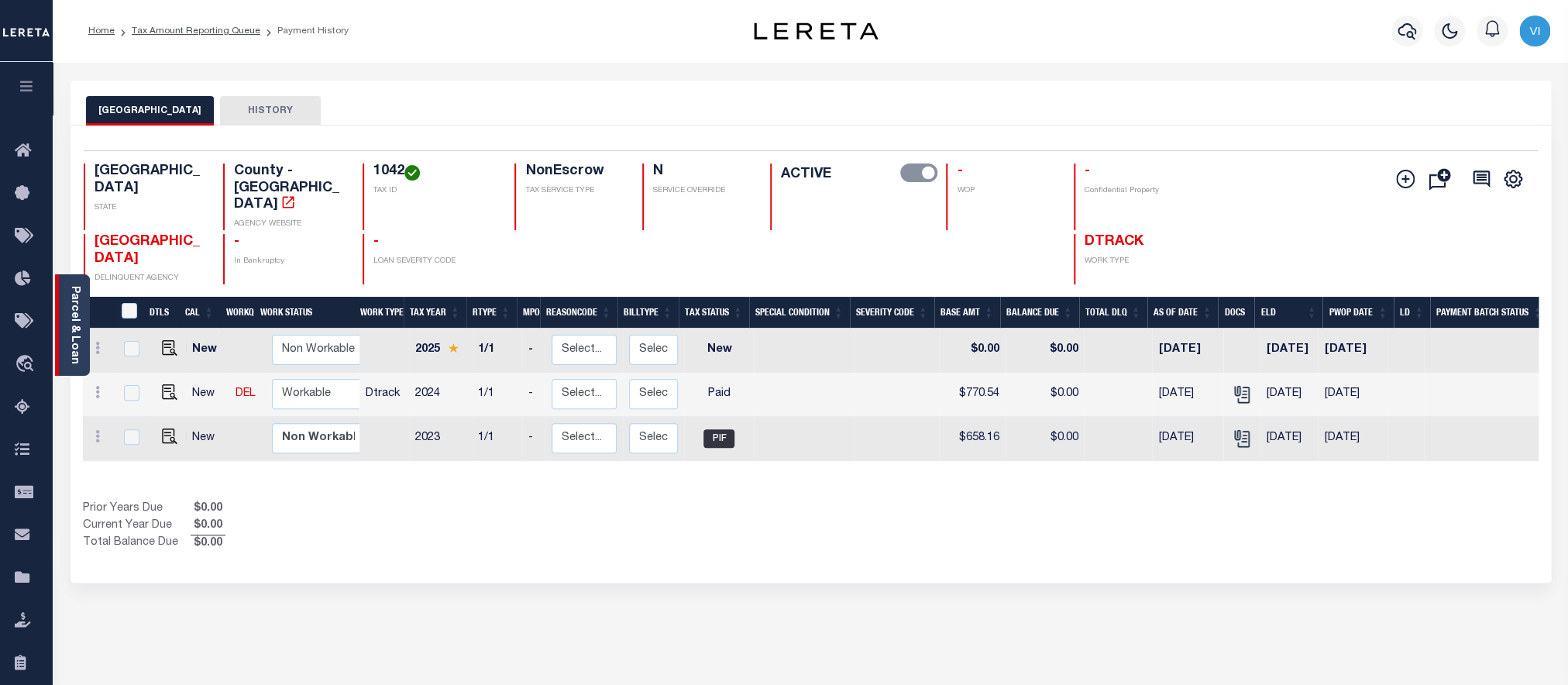
click at [75, 320] on link "Parcel & Loan" at bounding box center [74, 325] width 11 height 78
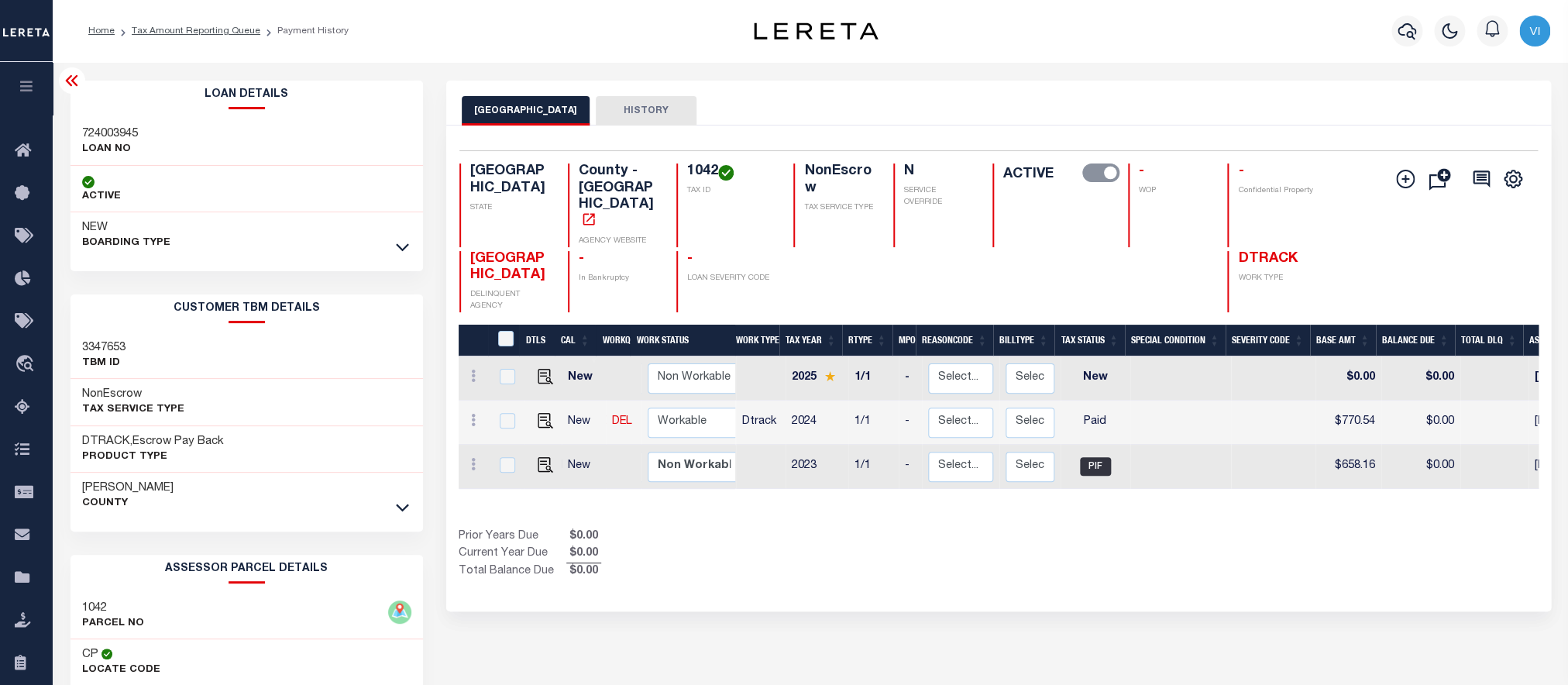
click at [74, 130] on div "724003945 LOAN NO" at bounding box center [247, 143] width 353 height 48
copy h3 "724003945"
click at [699, 174] on h4 "1042" at bounding box center [731, 172] width 88 height 17
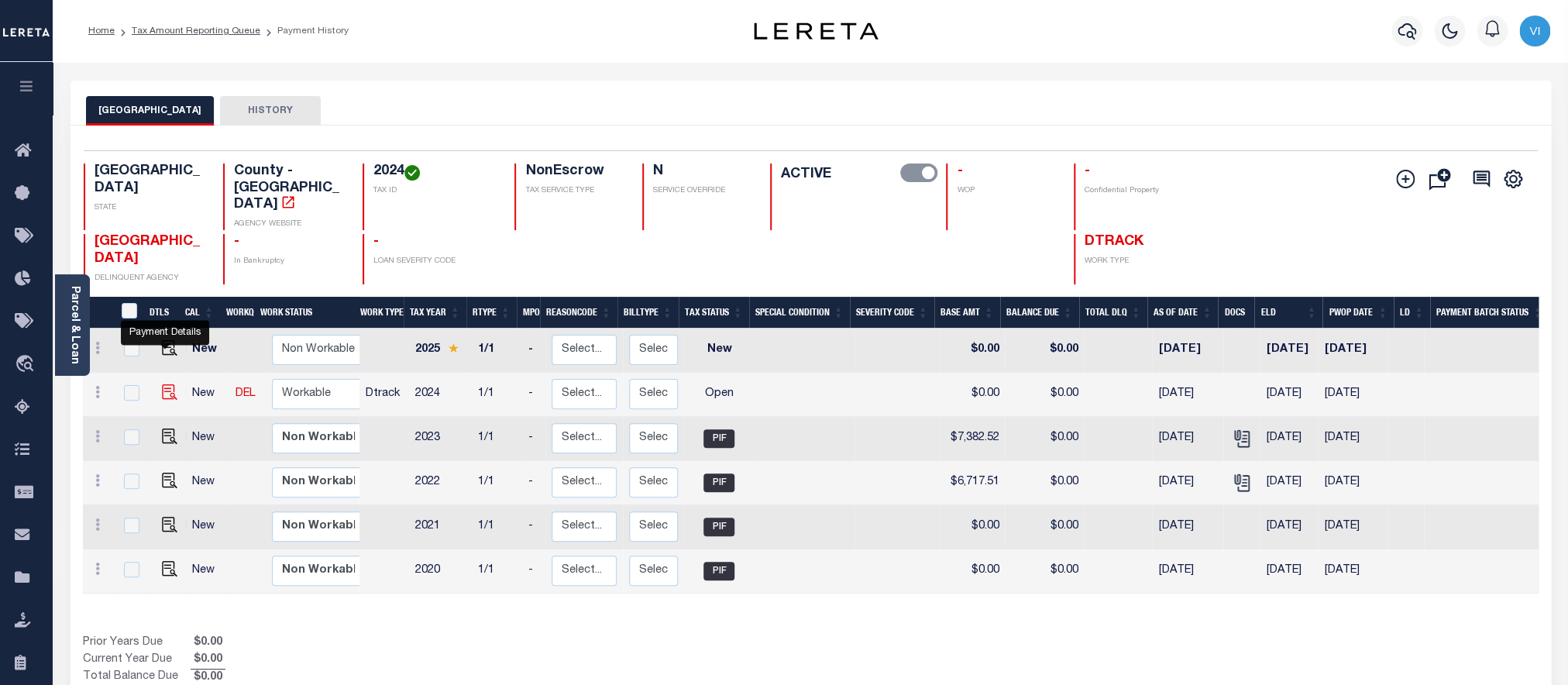
click at [166, 385] on img "" at bounding box center [170, 392] width 15 height 15
checkbox input "true"
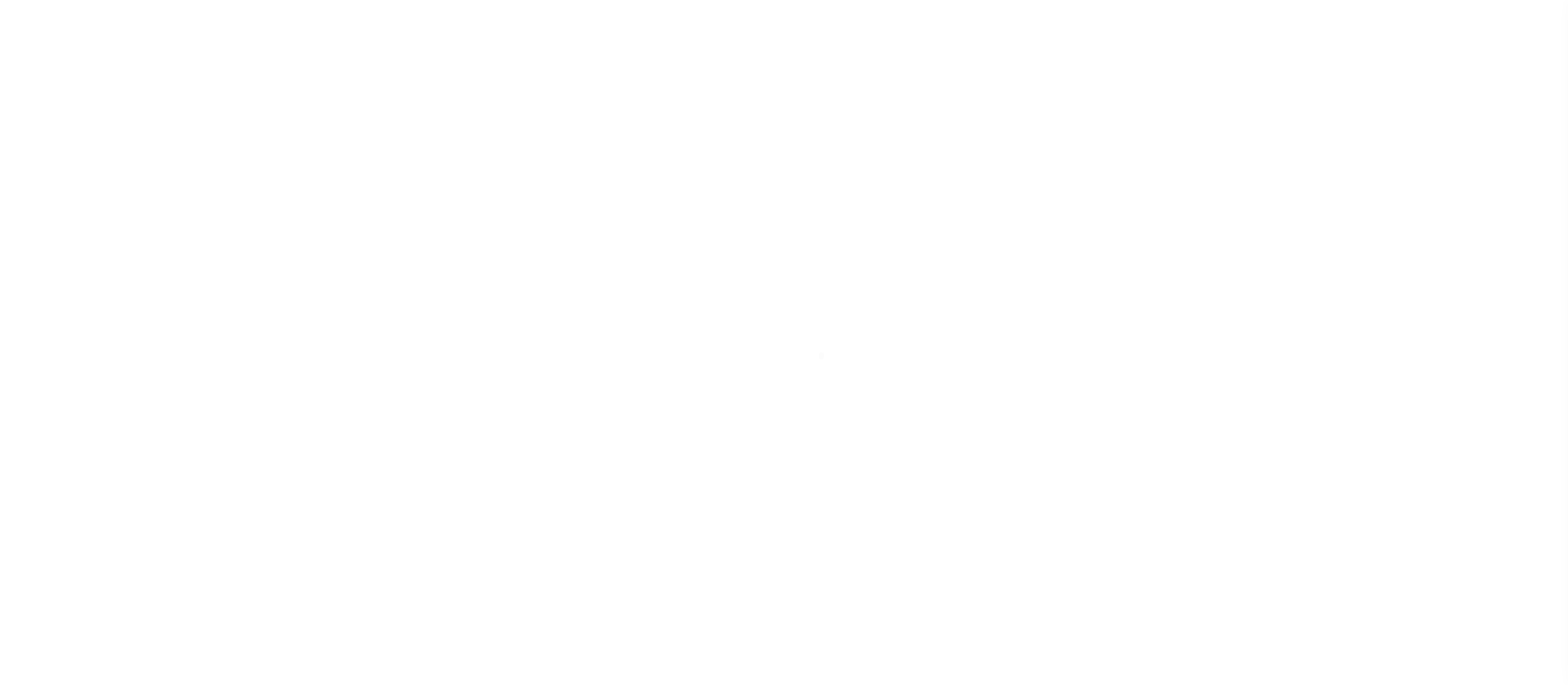
select select "OP2"
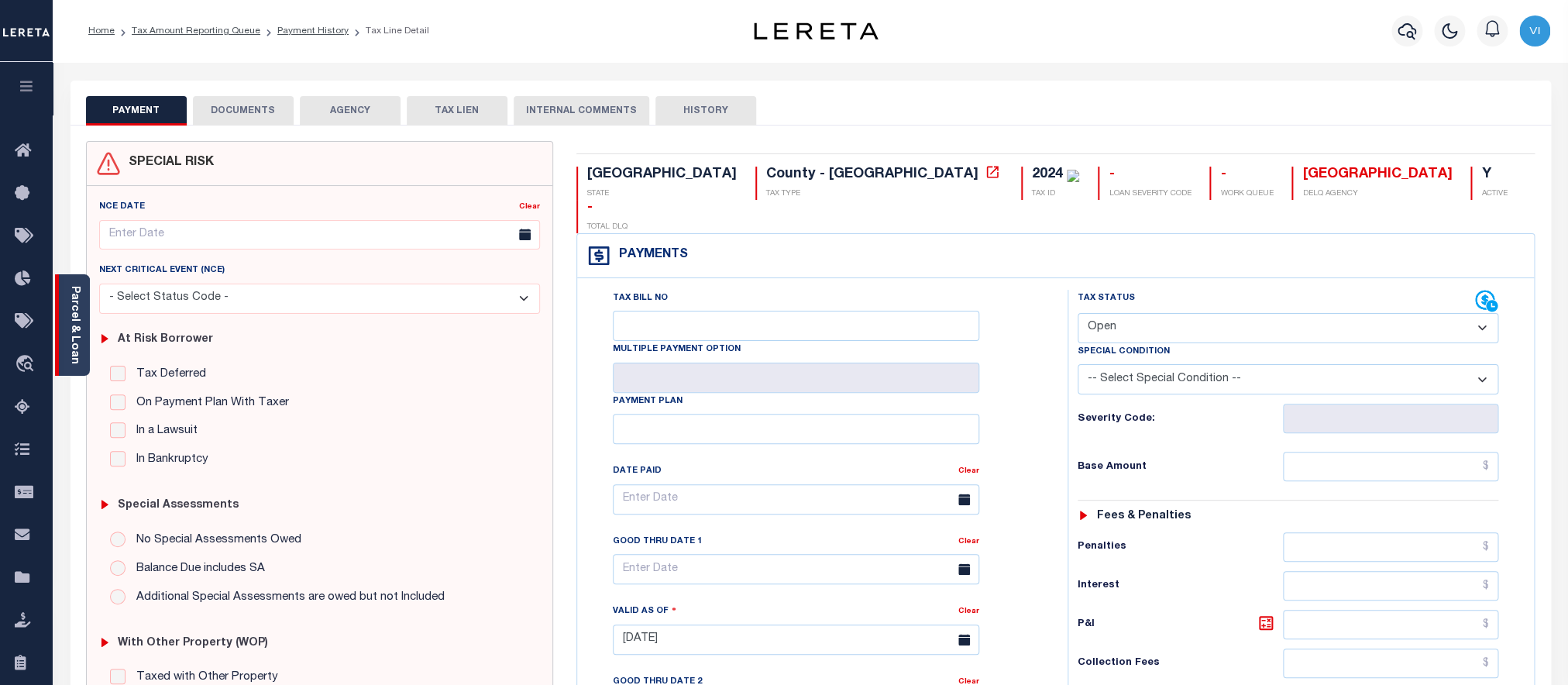
click at [76, 328] on link "Parcel & Loan" at bounding box center [74, 325] width 11 height 78
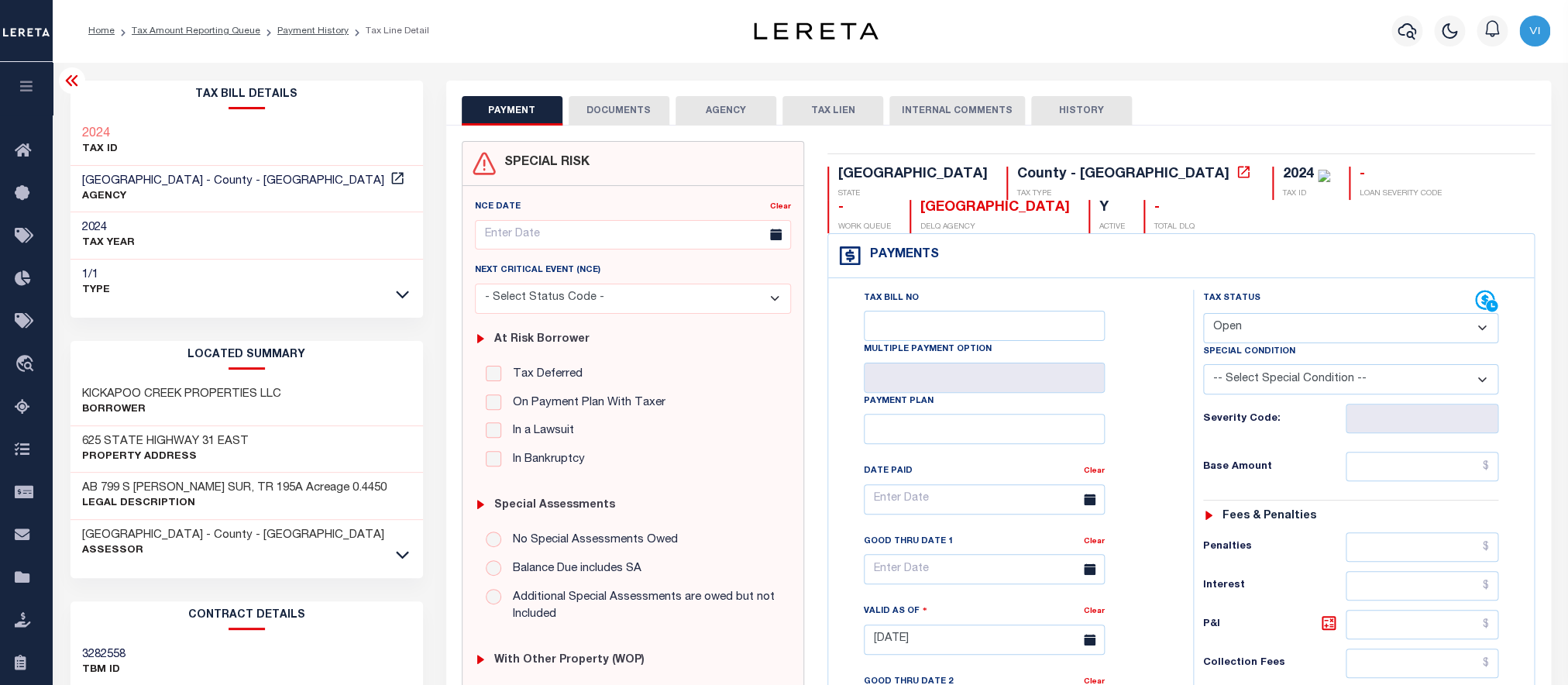
click at [594, 106] on button "DOCUMENTS" at bounding box center [619, 110] width 101 height 30
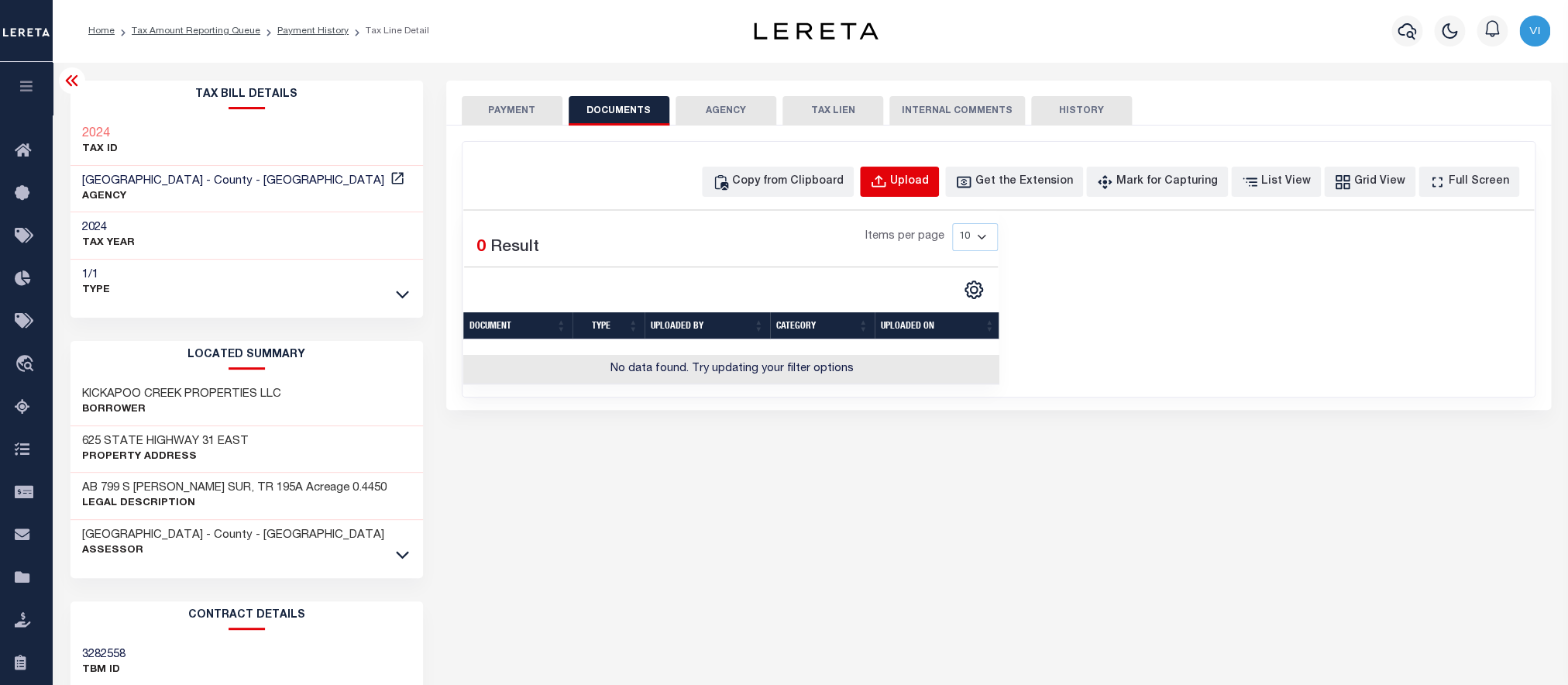
click at [890, 183] on button "Upload" at bounding box center [899, 182] width 79 height 31
select select "POP"
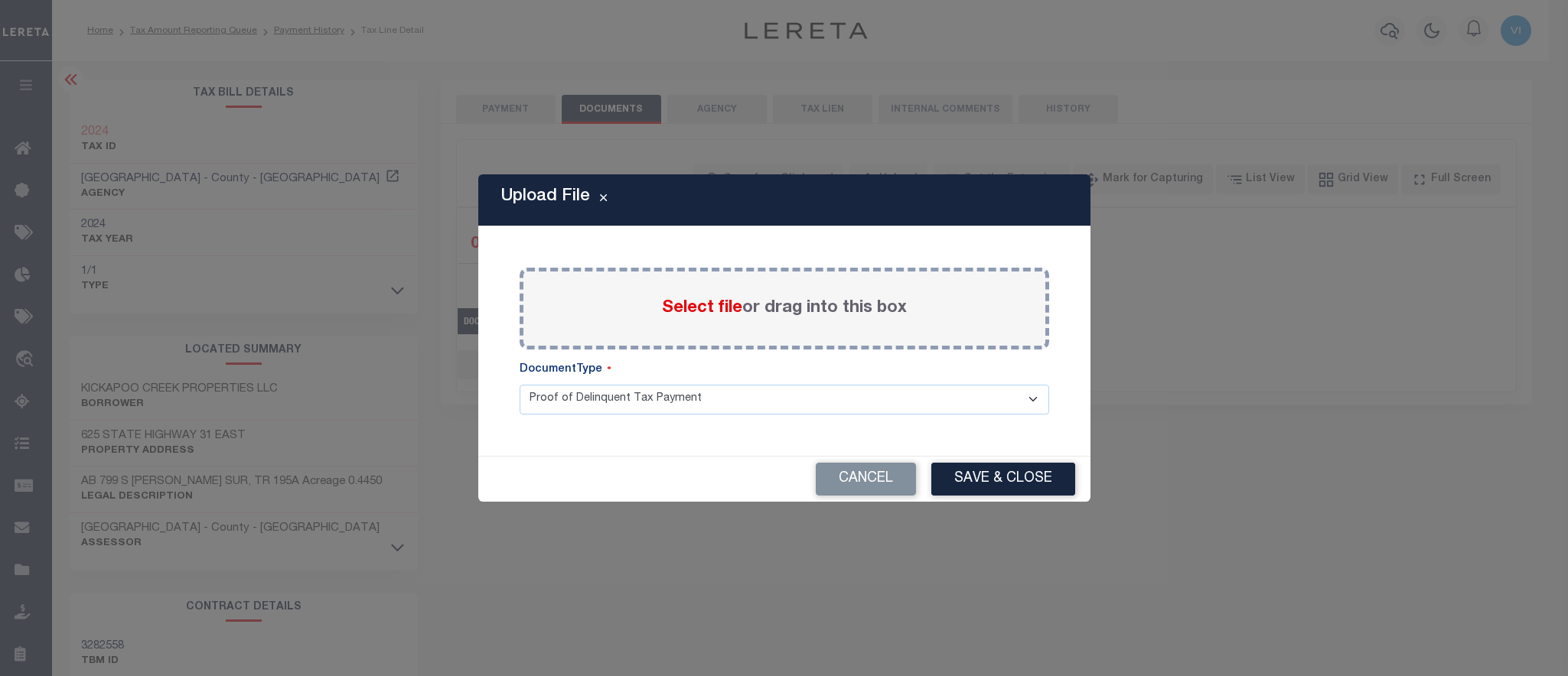
click at [737, 303] on span "Select file" at bounding box center [702, 308] width 80 height 17
click at [0, 0] on input "Select file or drag into this box" at bounding box center [0, 0] width 0 height 0
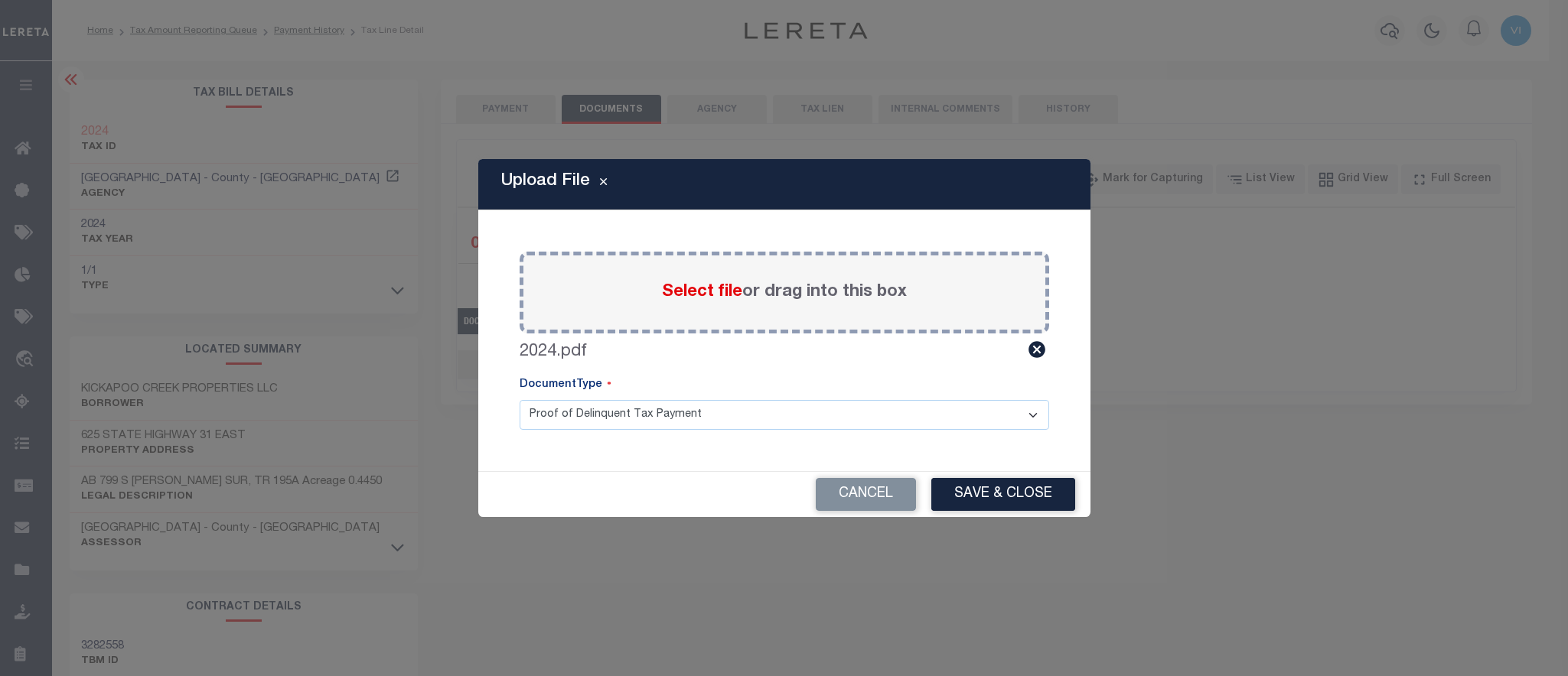
click at [520, 400] on select "Proof of Delinquent Tax Payment" at bounding box center [784, 415] width 530 height 30
click option "Proof of Delinquent Tax Payment" at bounding box center [0, 0] width 0 height 0
click at [944, 498] on button "Save & Close" at bounding box center [1003, 494] width 144 height 33
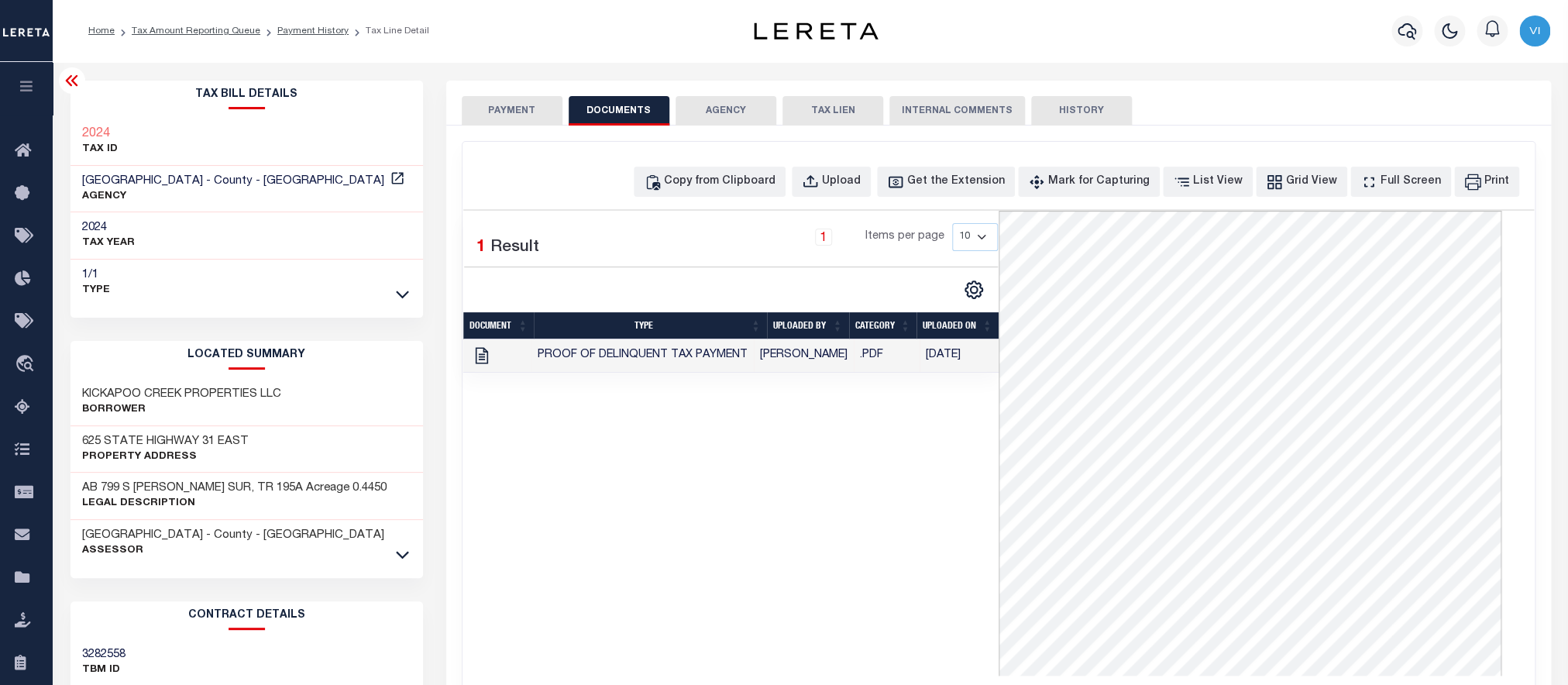
click at [513, 100] on button "PAYMENT" at bounding box center [512, 110] width 101 height 30
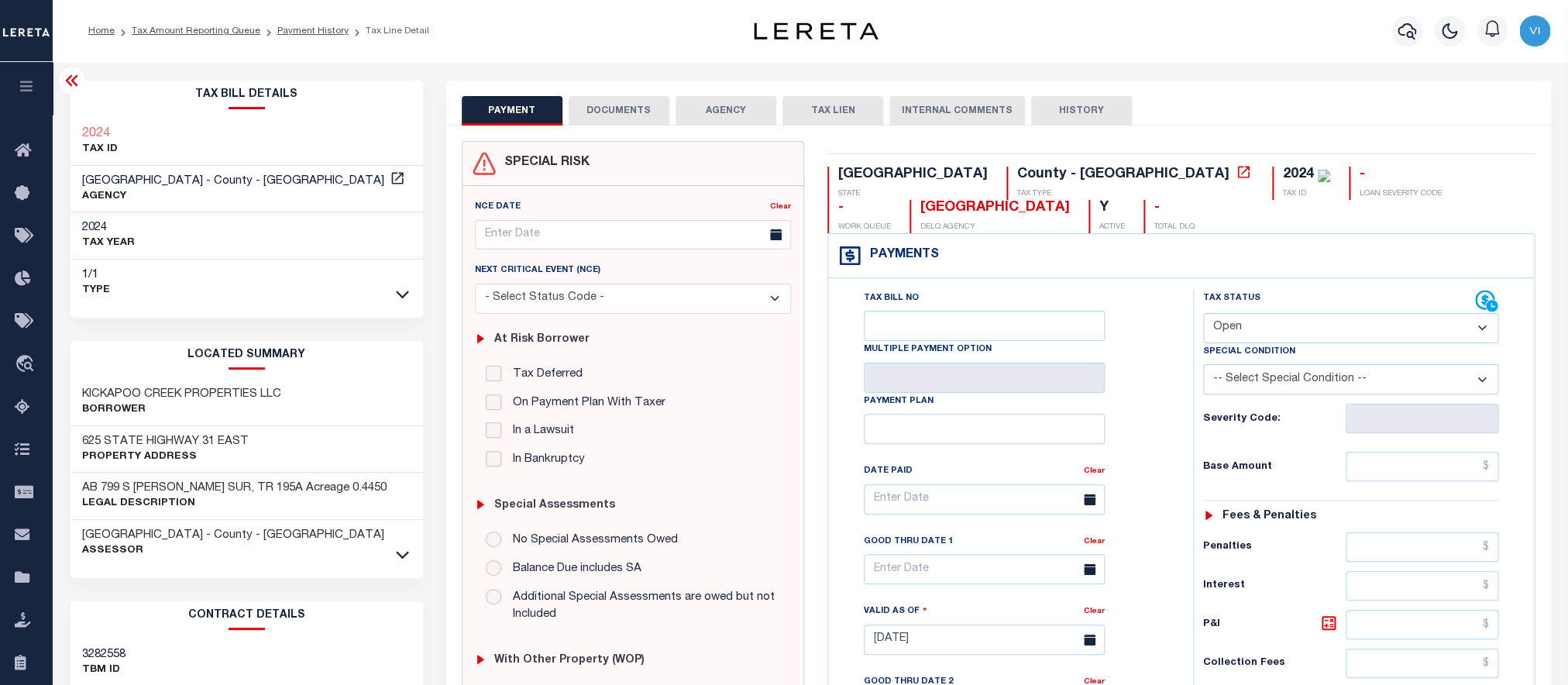
click at [1203, 313] on select "- Select Status Code - Open Due/Unpaid Paid Incomplete No Tax Due Internal Refu…" at bounding box center [1351, 328] width 296 height 31
select select "PYD"
click option "Paid" at bounding box center [0, 0] width 0 height 0
type input "[DATE]"
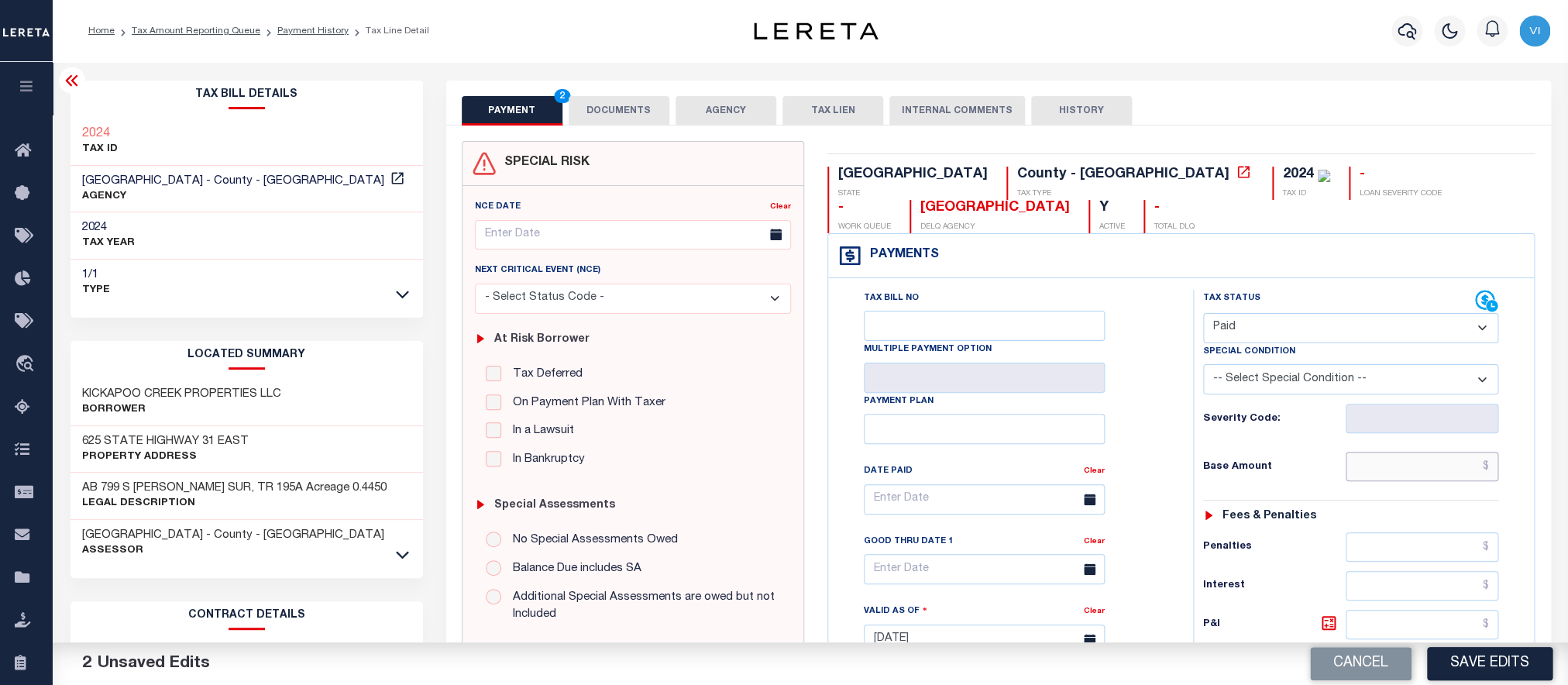
click at [1432, 474] on input "text" at bounding box center [1422, 466] width 154 height 30
paste input "7,226.97"
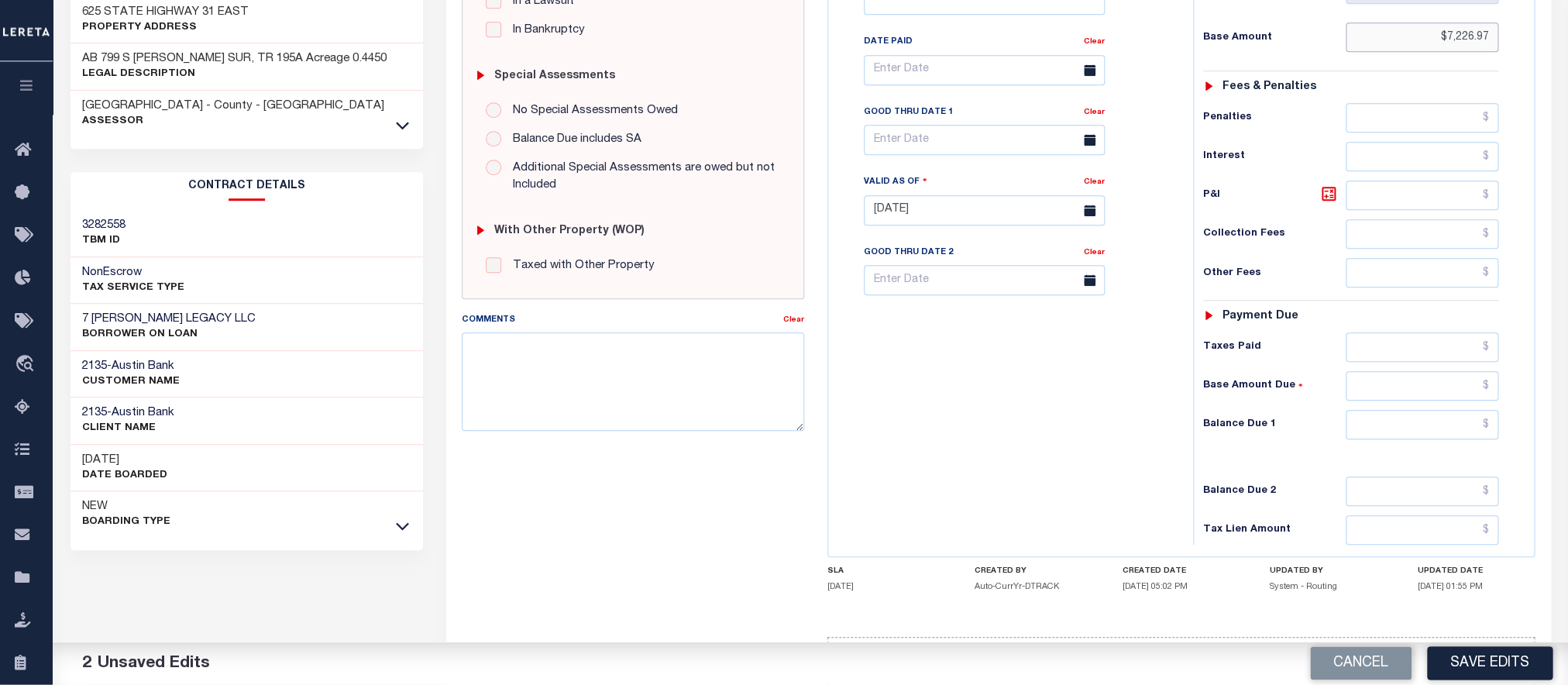
scroll to position [449, 0]
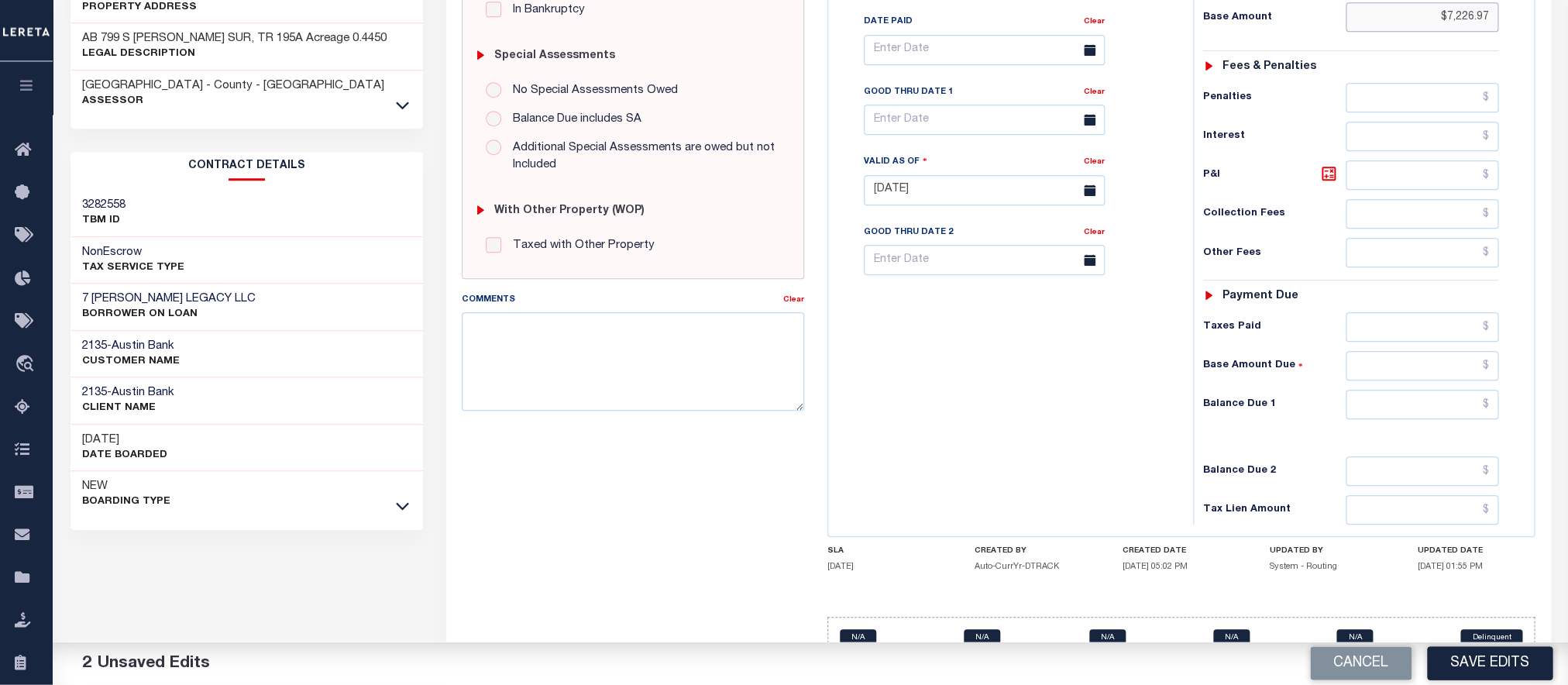
type input "$7,226.97"
click at [1380, 420] on input "text" at bounding box center [1422, 405] width 154 height 30
click at [1388, 420] on input "text" at bounding box center [1422, 405] width 154 height 30
type input "$0.00"
click at [1235, 478] on h6 "Balance Due 2" at bounding box center [1274, 472] width 143 height 13
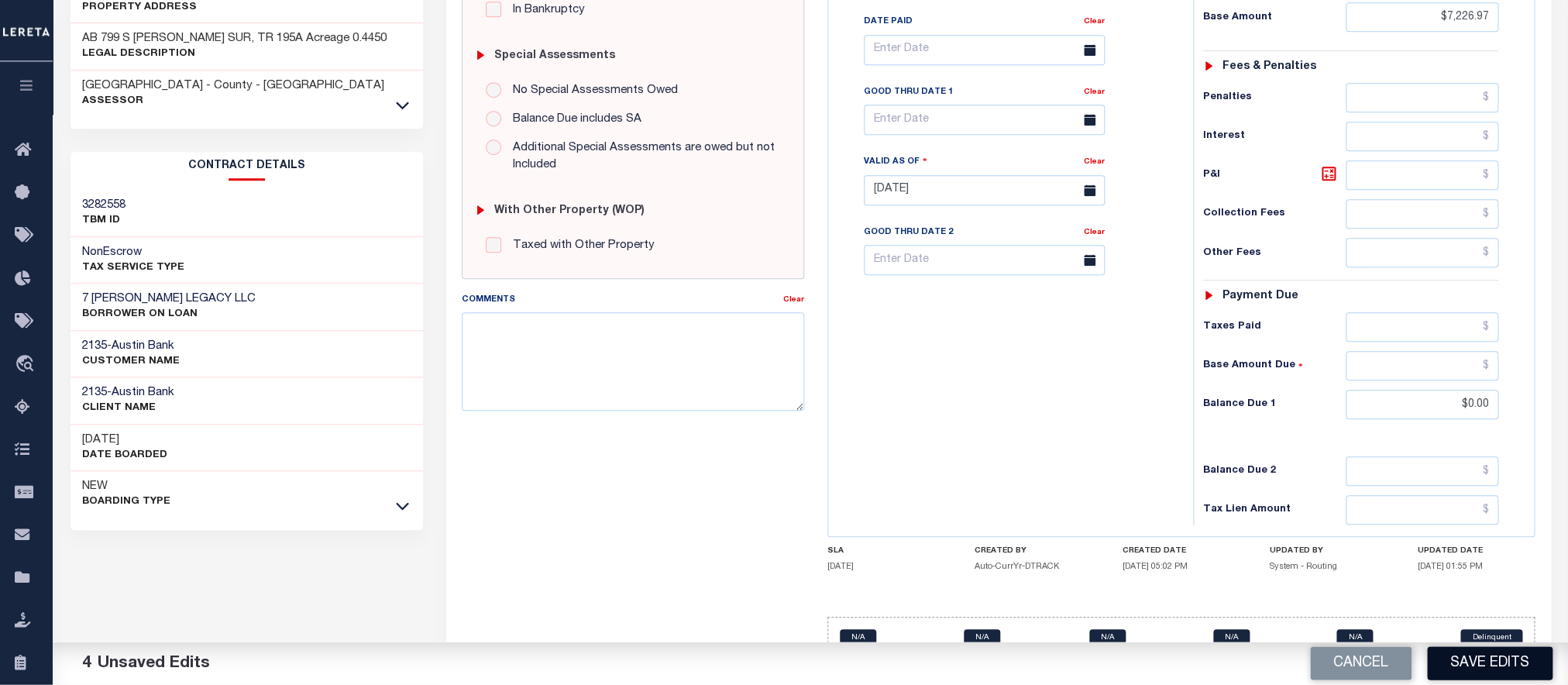
scroll to position [503, 0]
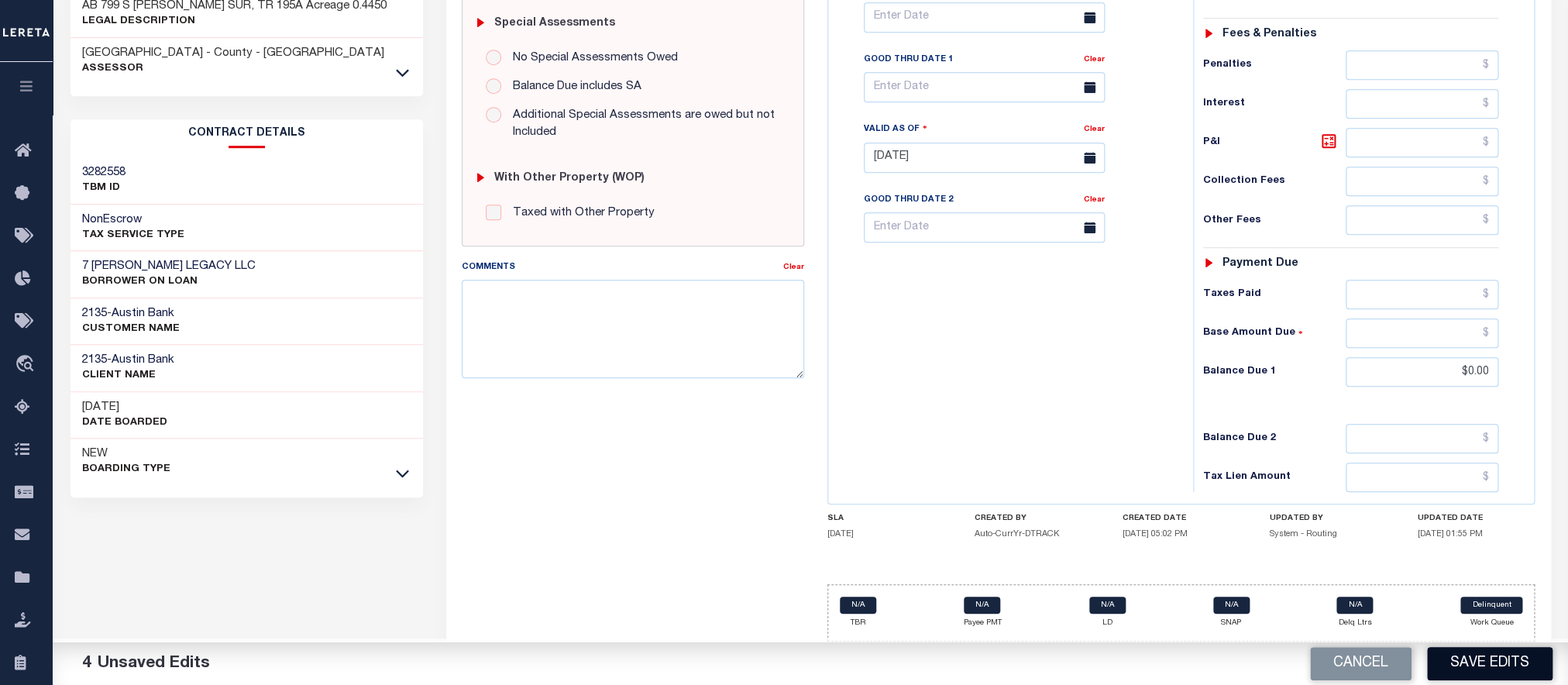
click at [1497, 663] on button "Save Edits" at bounding box center [1490, 664] width 126 height 33
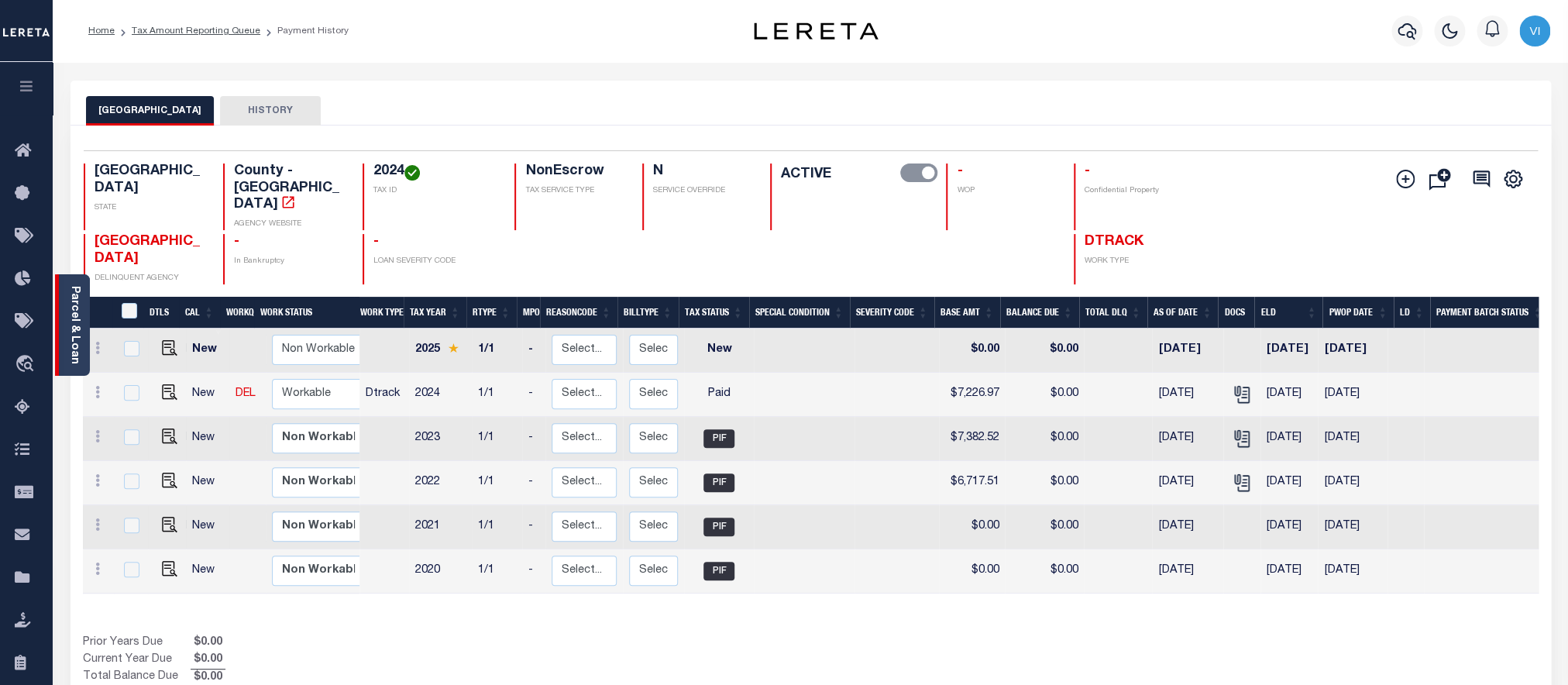
click at [78, 329] on link "Parcel & Loan" at bounding box center [74, 325] width 11 height 78
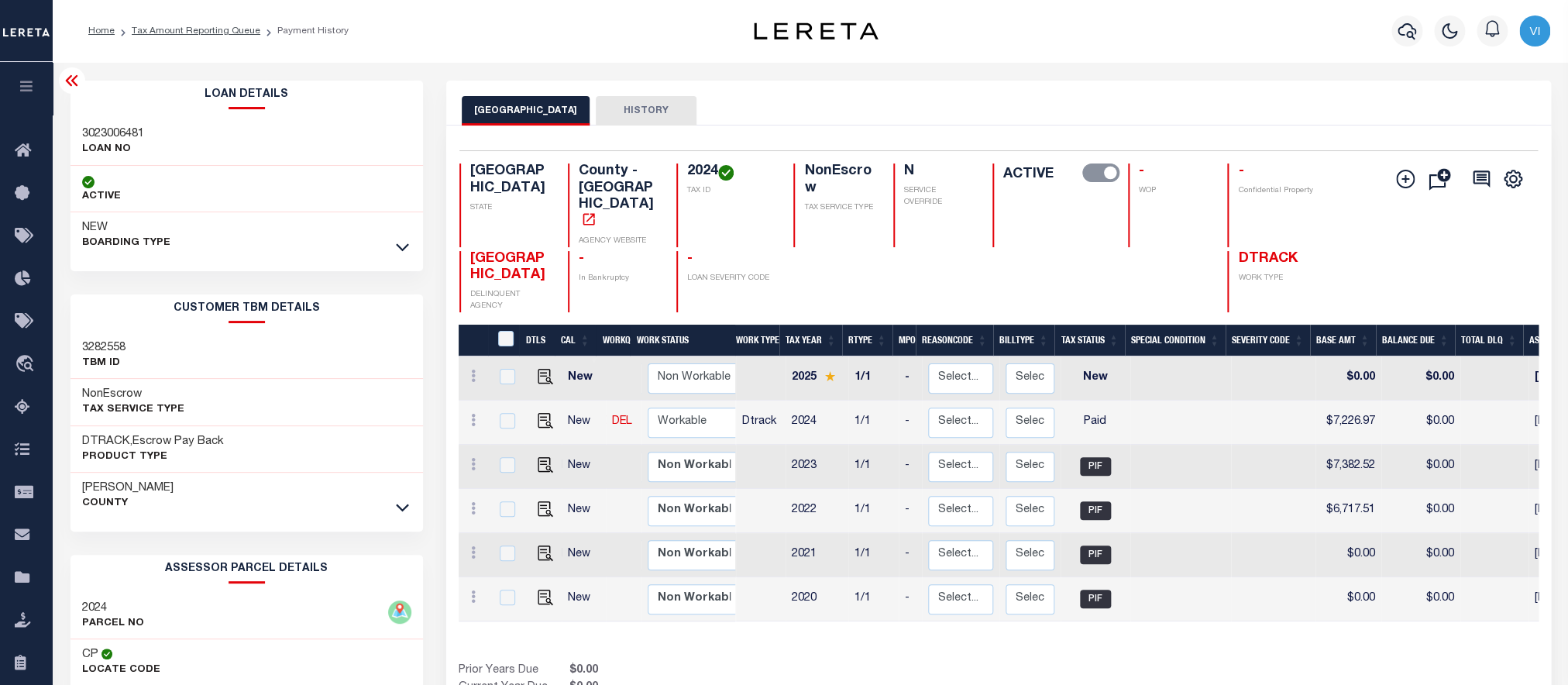
click at [84, 128] on h3 "3023006481" at bounding box center [113, 134] width 62 height 15
copy h3 "3023006481"
click at [690, 174] on h4 "2024" at bounding box center [731, 172] width 88 height 17
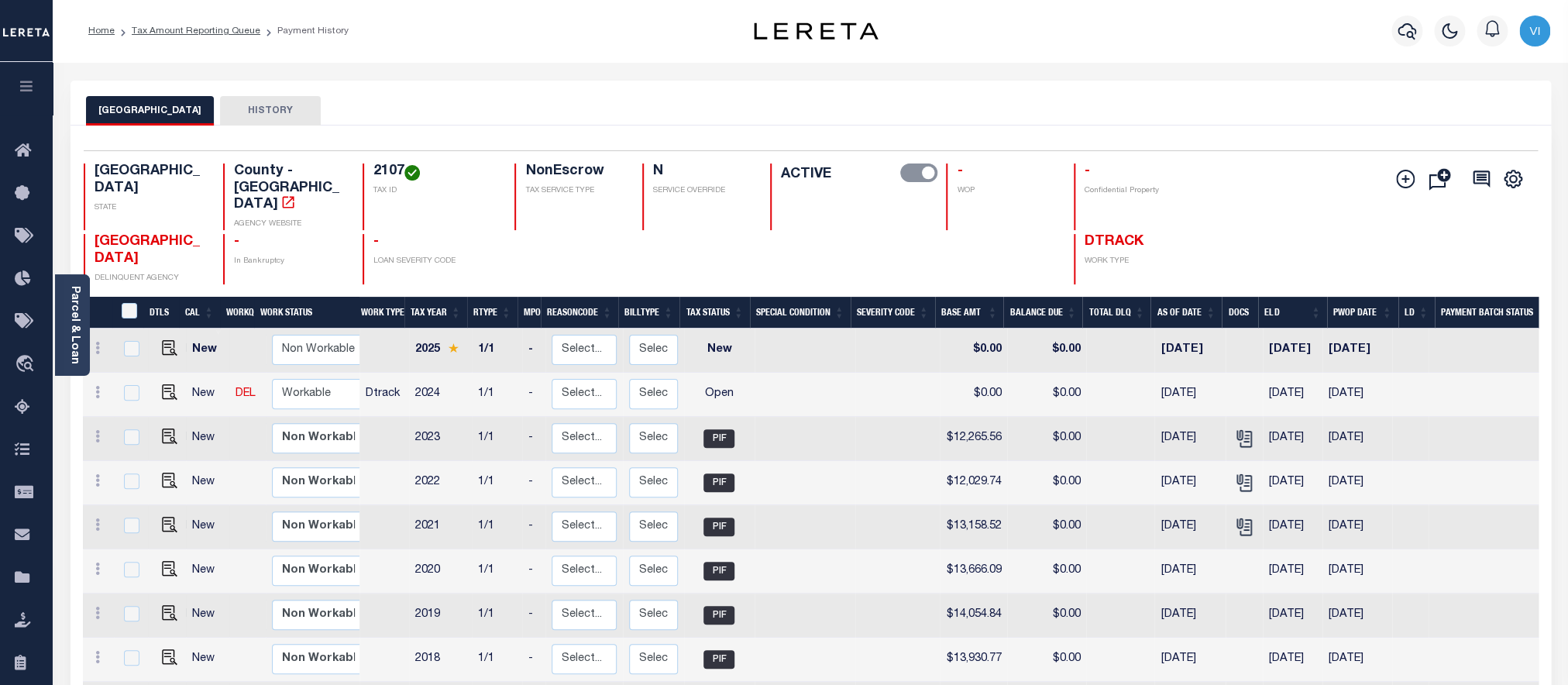
click at [374, 170] on h4 "2107" at bounding box center [434, 172] width 122 height 17
click at [165, 385] on img "" at bounding box center [170, 392] width 15 height 15
checkbox input "true"
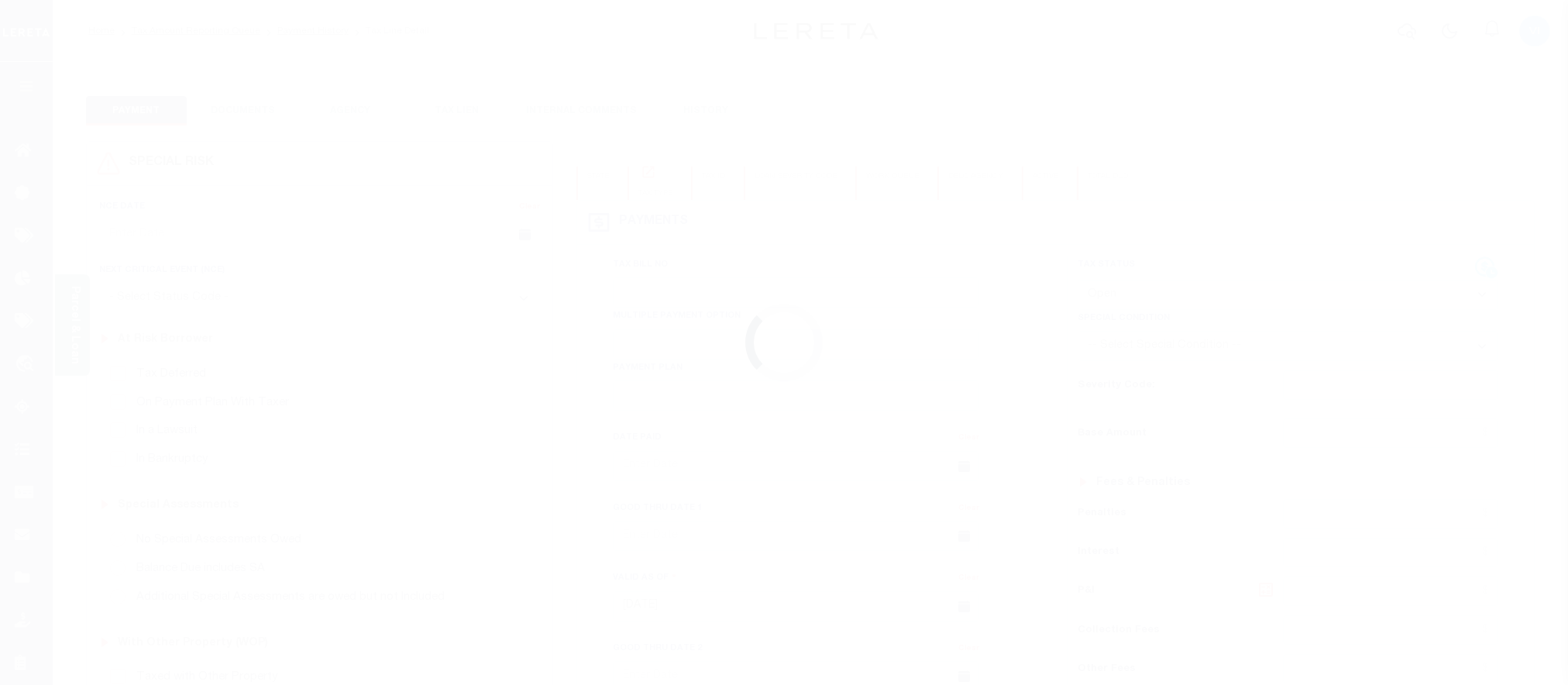
select select "OP2"
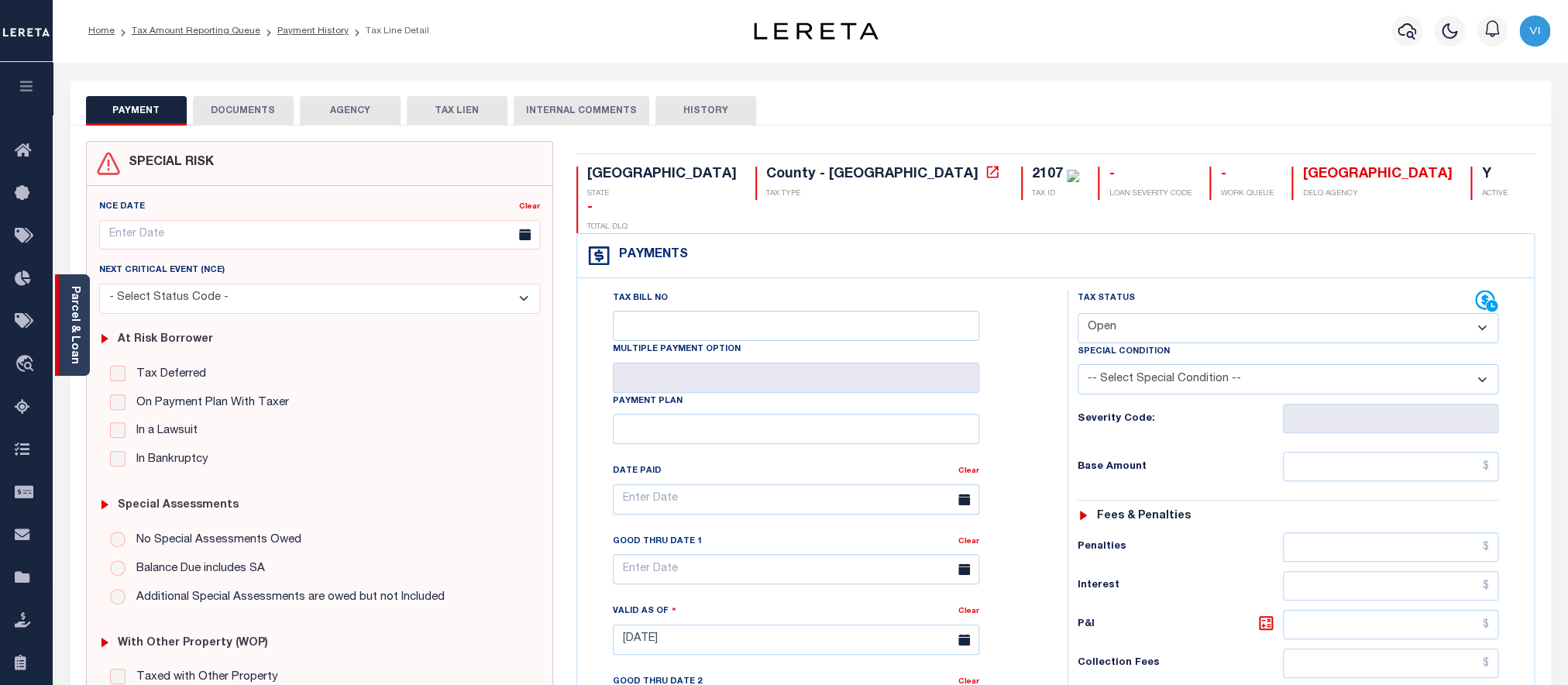
click at [75, 346] on link "Parcel & Loan" at bounding box center [74, 325] width 11 height 78
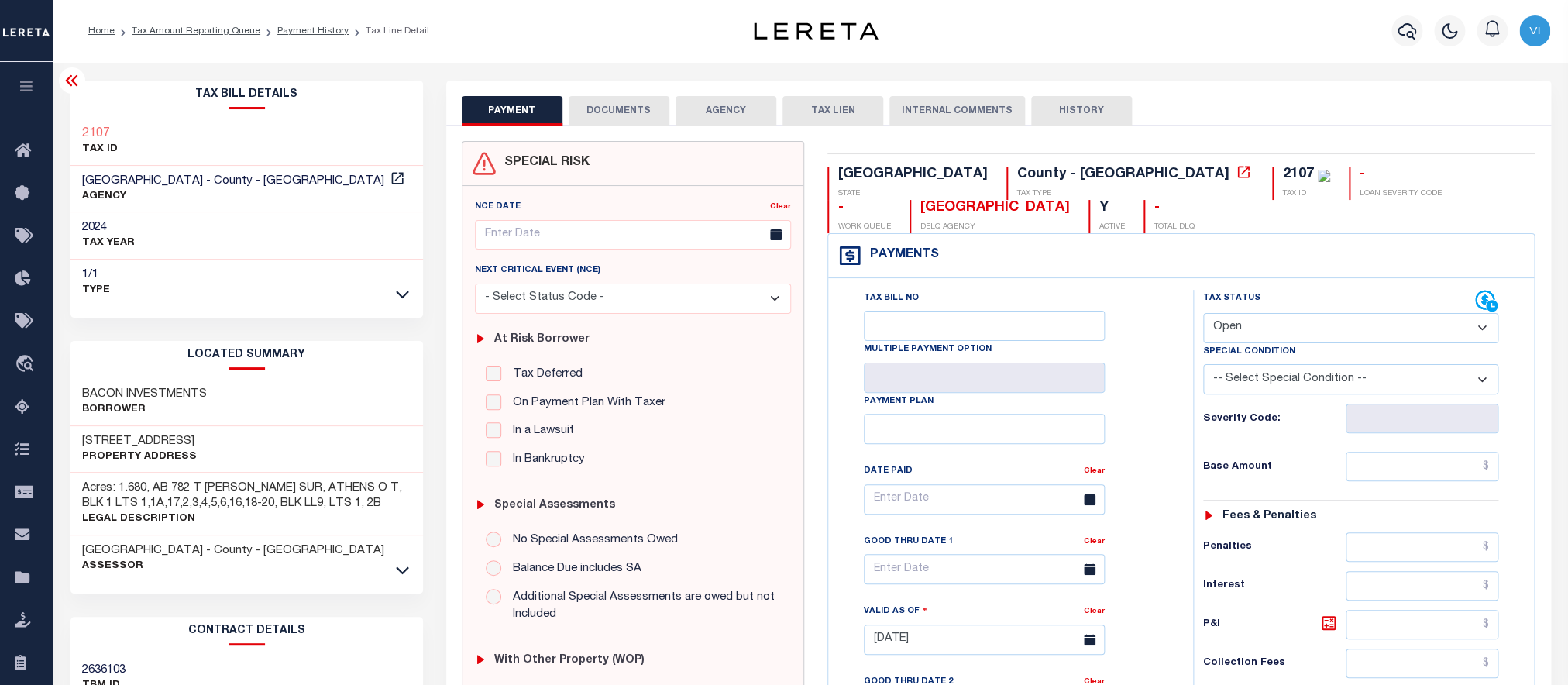
click at [628, 119] on button "DOCUMENTS" at bounding box center [619, 110] width 101 height 30
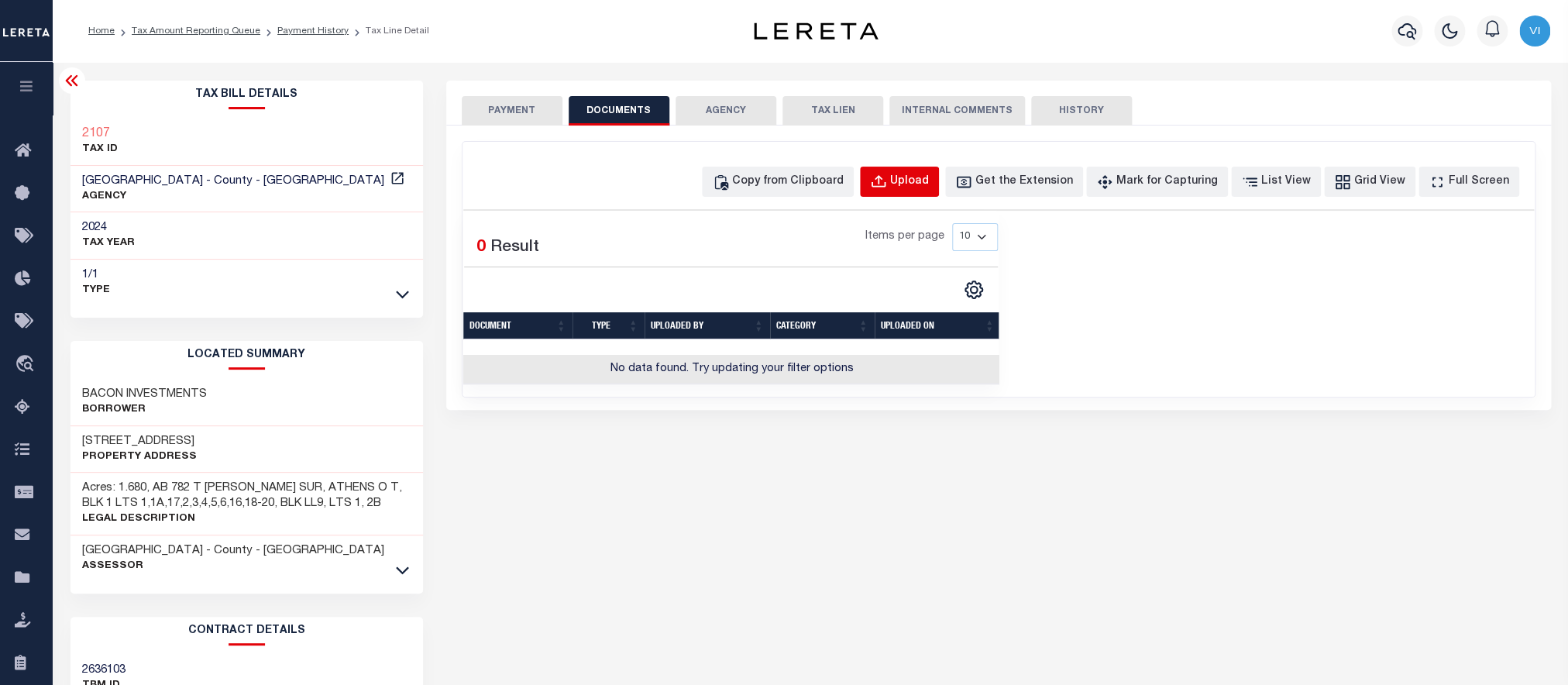
click at [929, 183] on div "Upload" at bounding box center [910, 182] width 39 height 17
select select "POP"
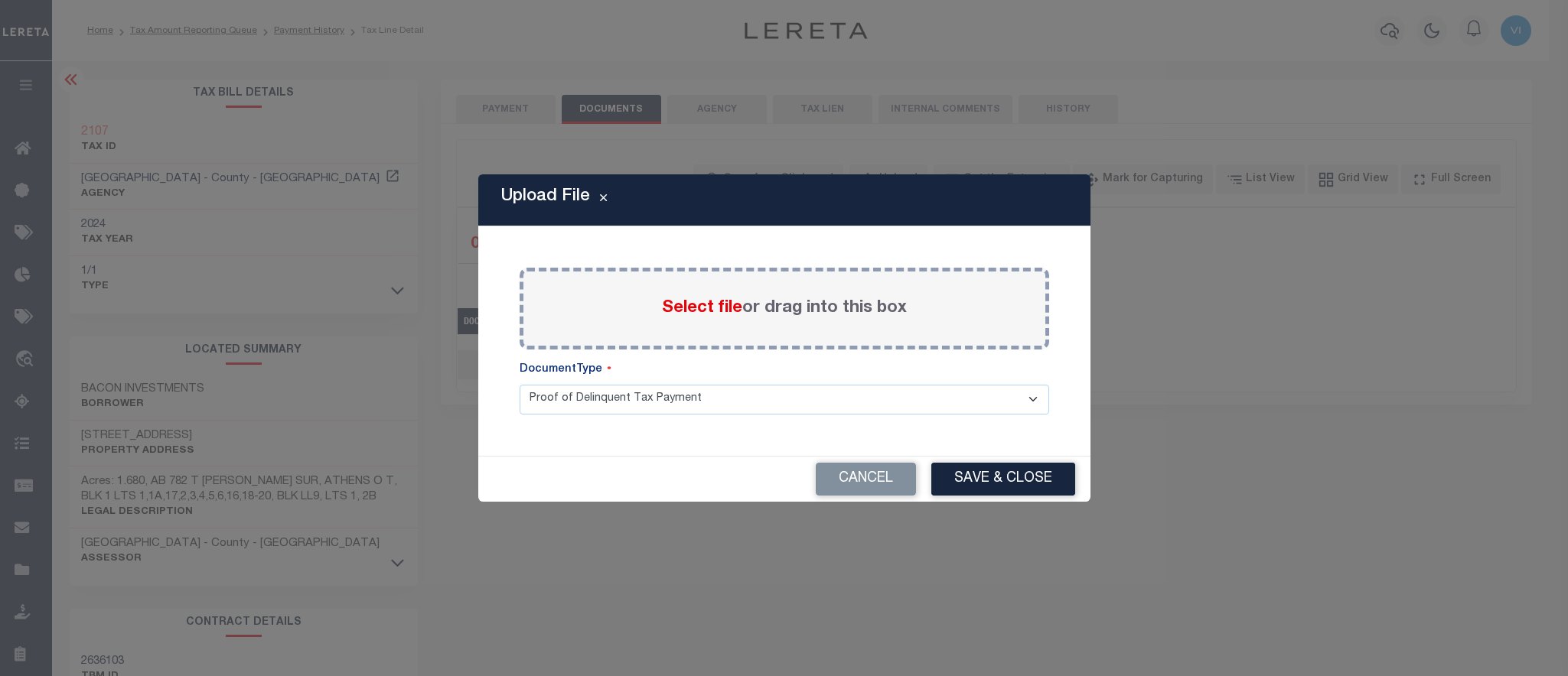
click at [698, 313] on span "Select file" at bounding box center [702, 308] width 80 height 17
click at [0, 0] on input "Select file or drag into this box" at bounding box center [0, 0] width 0 height 0
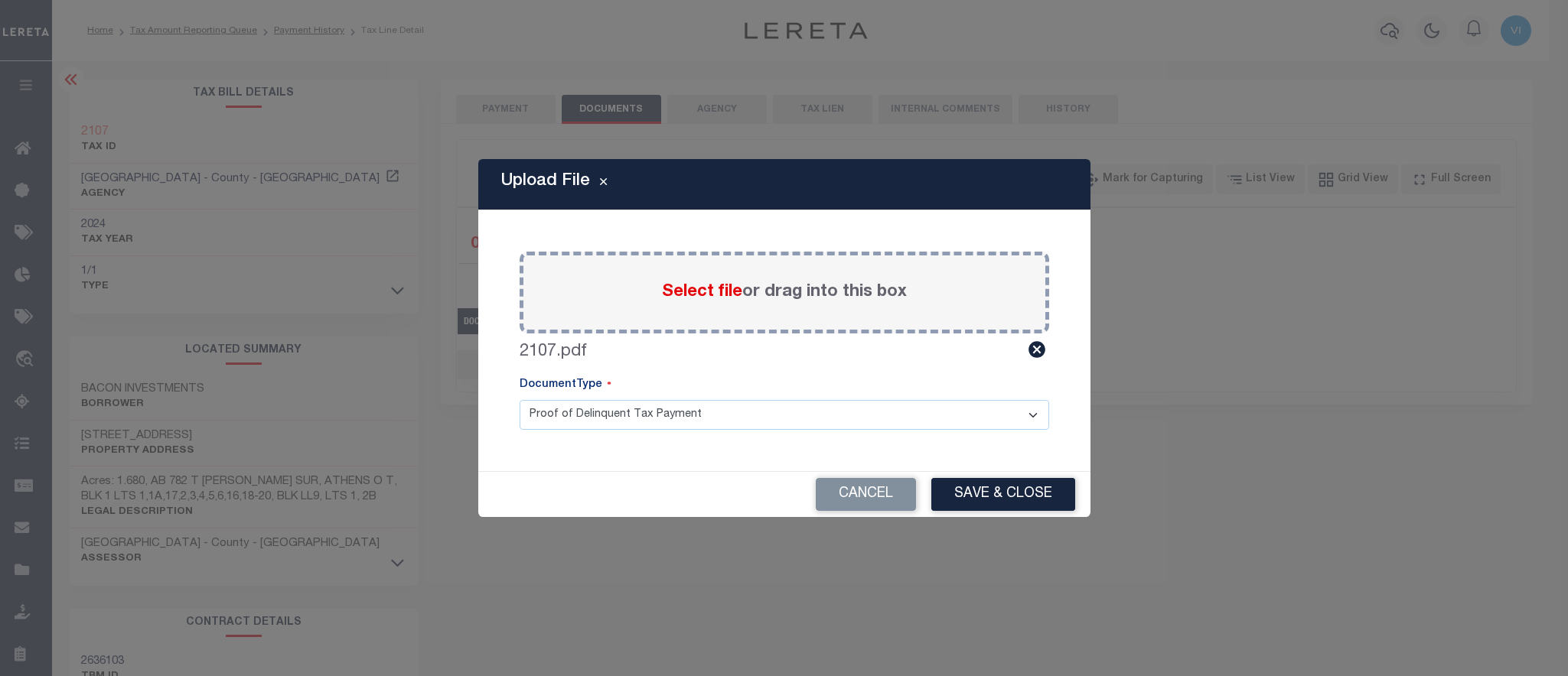
click at [520, 400] on select "Proof of Delinquent Tax Payment" at bounding box center [784, 415] width 530 height 30
click option "Proof of Delinquent Tax Payment" at bounding box center [0, 0] width 0 height 0
click at [1018, 493] on button "Save & Close" at bounding box center [1003, 494] width 144 height 33
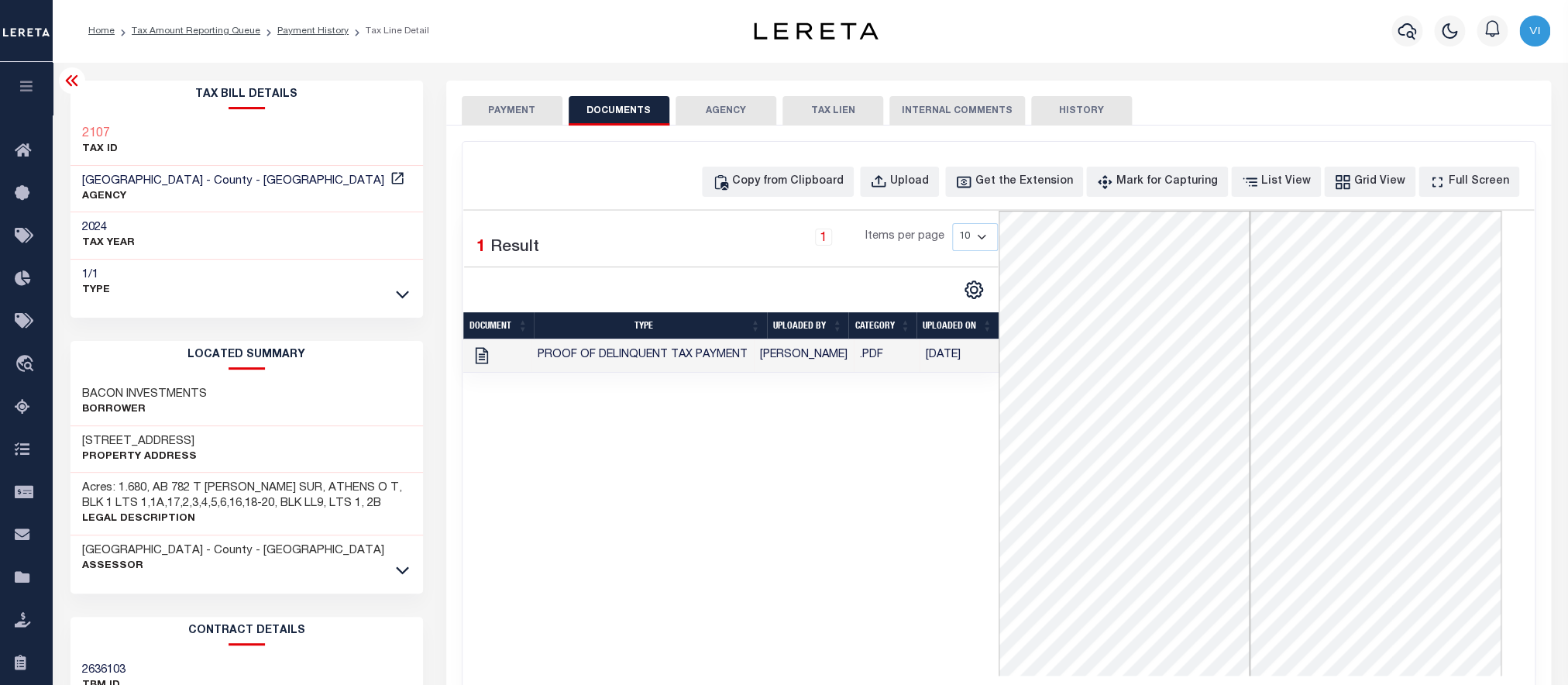
click at [483, 114] on button "PAYMENT" at bounding box center [512, 110] width 101 height 30
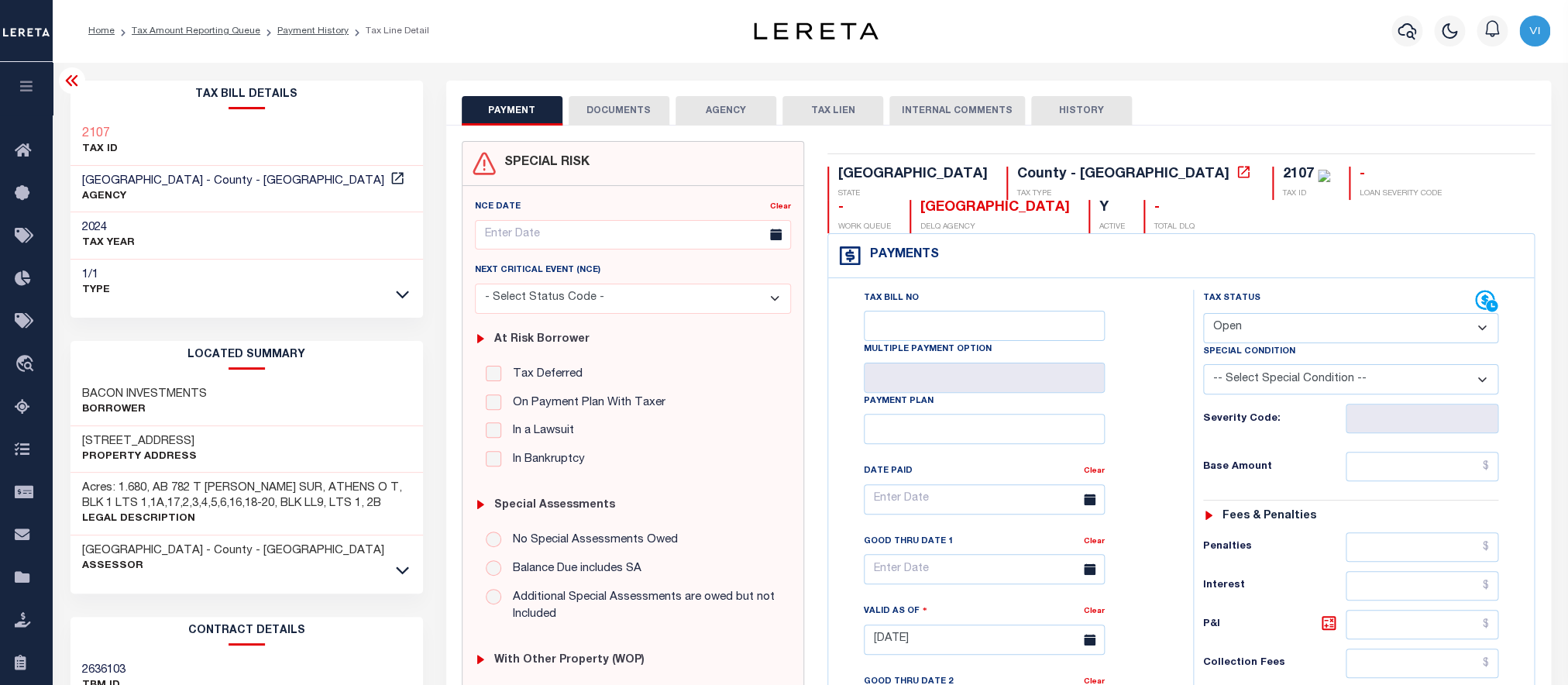
select select "PYD"
click option "Paid" at bounding box center [0, 0] width 0 height 0
type input "[DATE]"
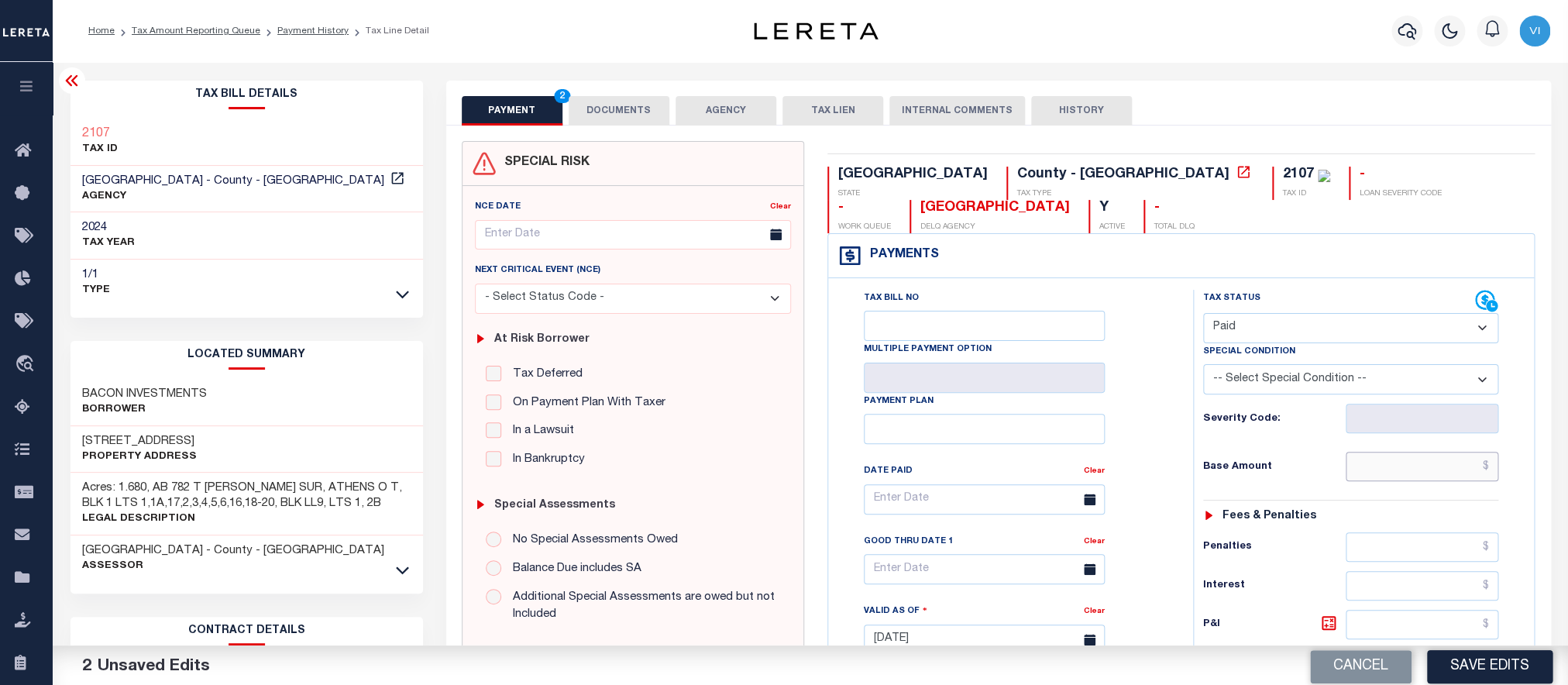
click at [1414, 481] on input "text" at bounding box center [1422, 466] width 154 height 30
paste input "13,156.99"
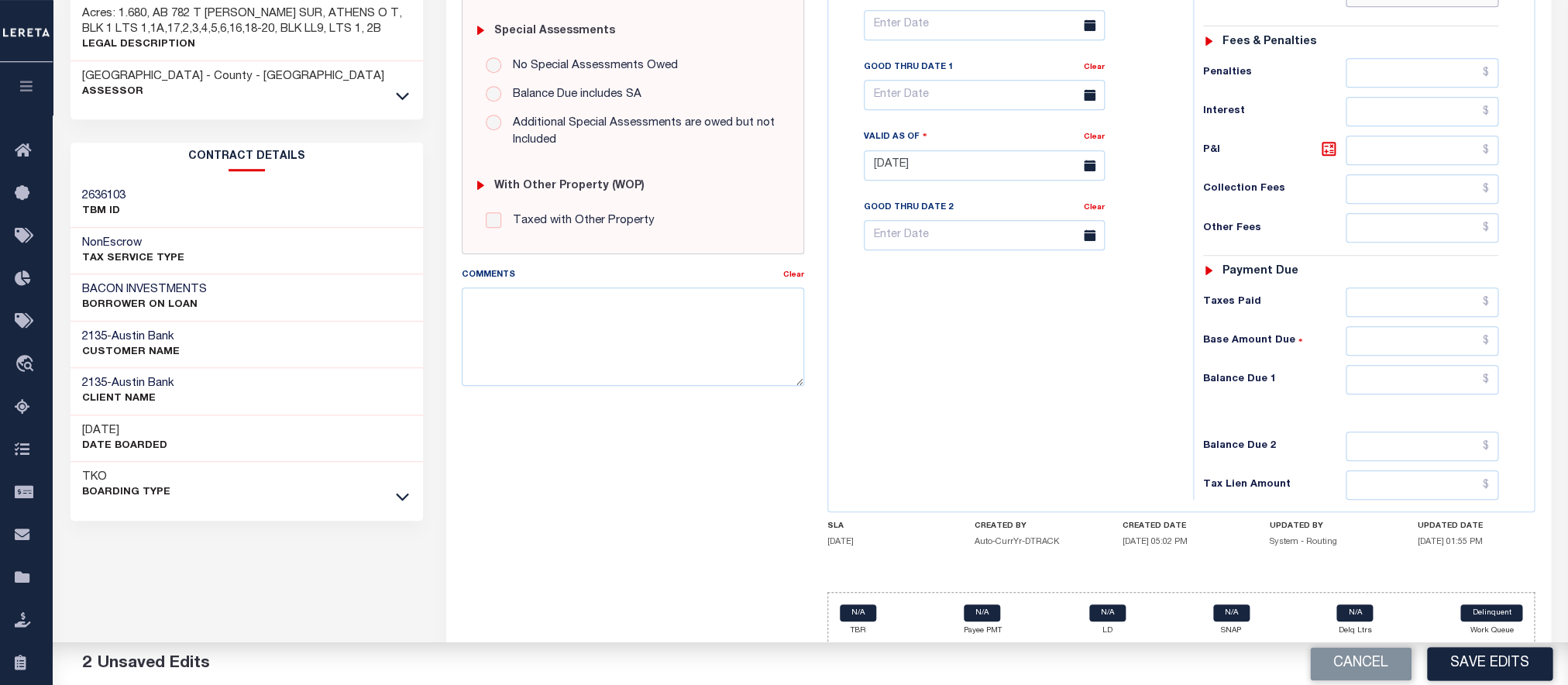
scroll to position [503, 0]
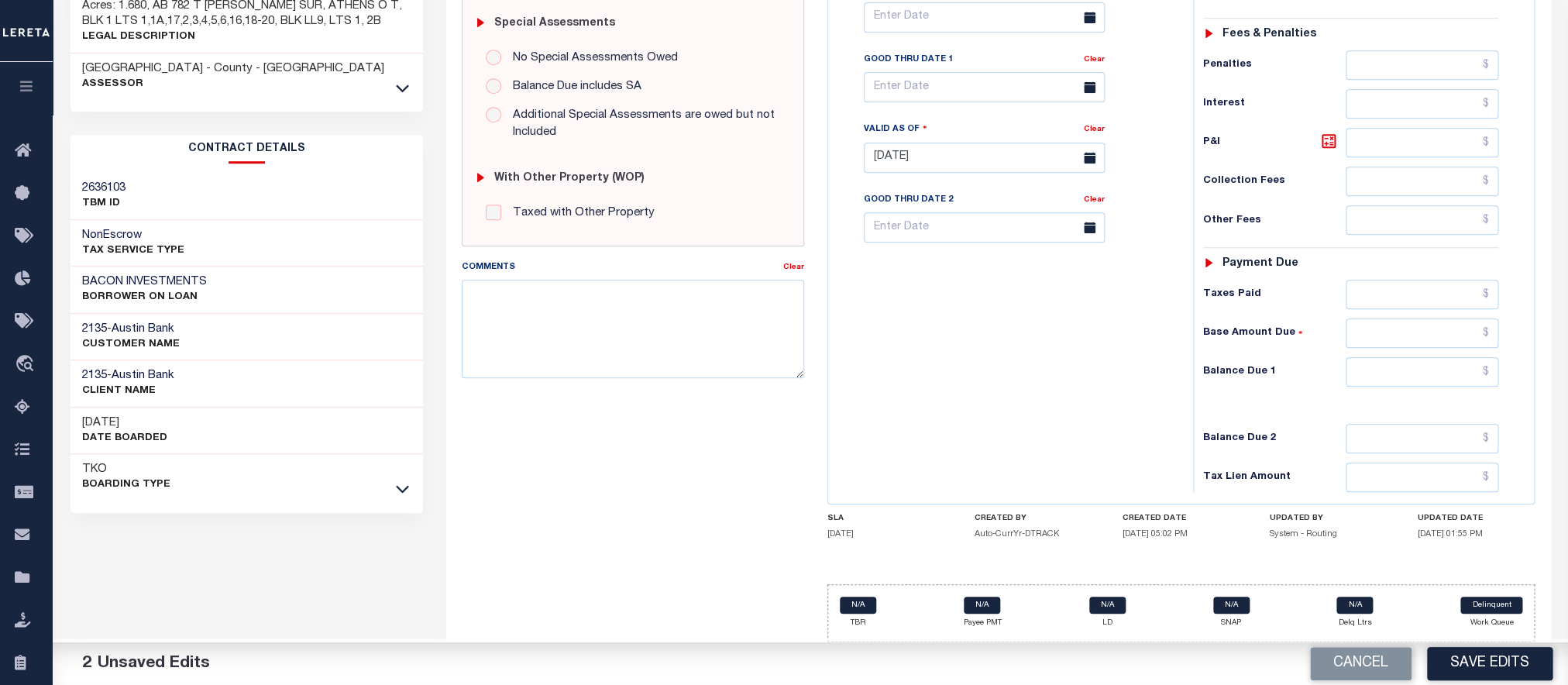
type input "$13,156.99"
click at [1403, 369] on input "text" at bounding box center [1422, 372] width 154 height 30
click at [1397, 374] on input "text" at bounding box center [1422, 372] width 154 height 30
type input "$0.00"
click at [1504, 651] on button "Save Edits" at bounding box center [1490, 664] width 126 height 33
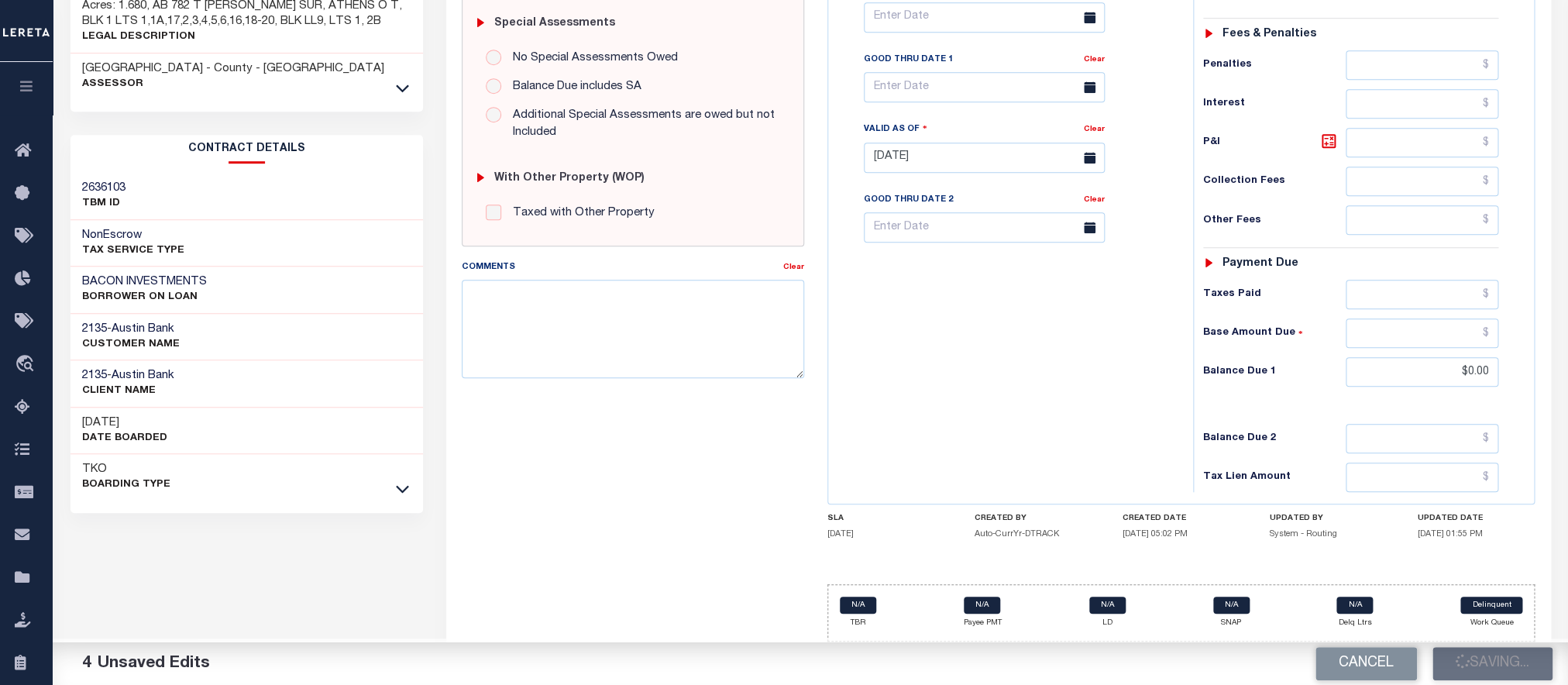
scroll to position [572, 0]
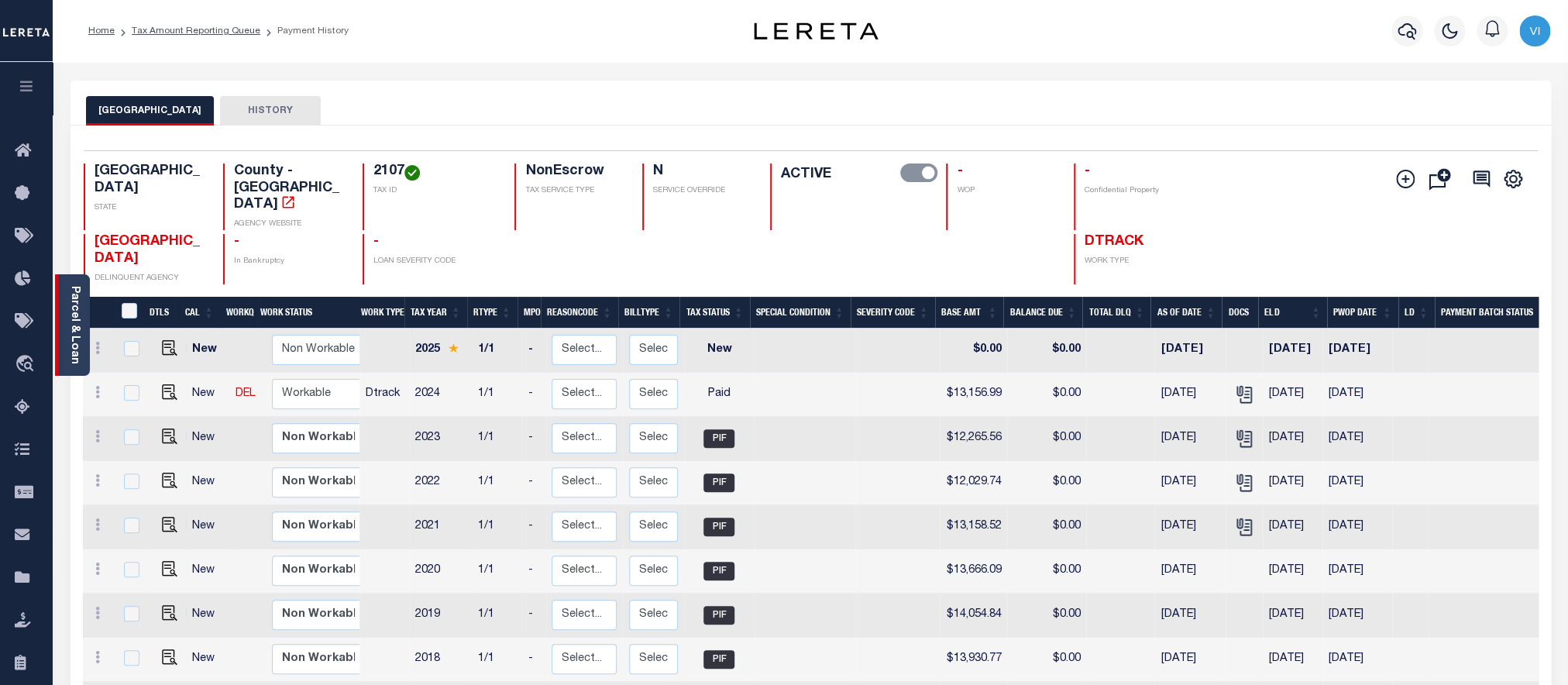
click at [67, 334] on div "Parcel & Loan" at bounding box center [72, 325] width 35 height 102
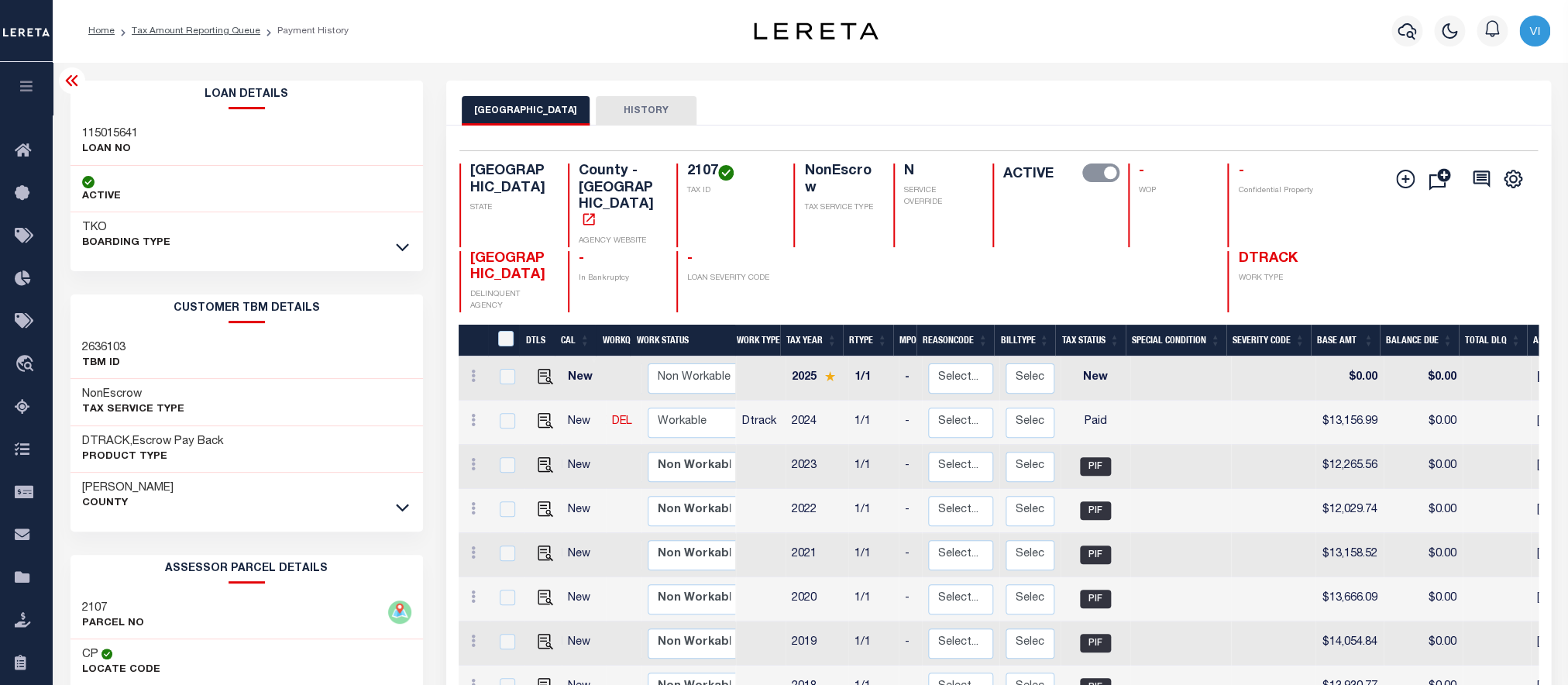
click at [76, 132] on div "115015641 LOAN NO" at bounding box center [247, 143] width 353 height 48
copy h3 "115015641"
click at [683, 185] on div "2107 TAX ID" at bounding box center [725, 205] width 99 height 84
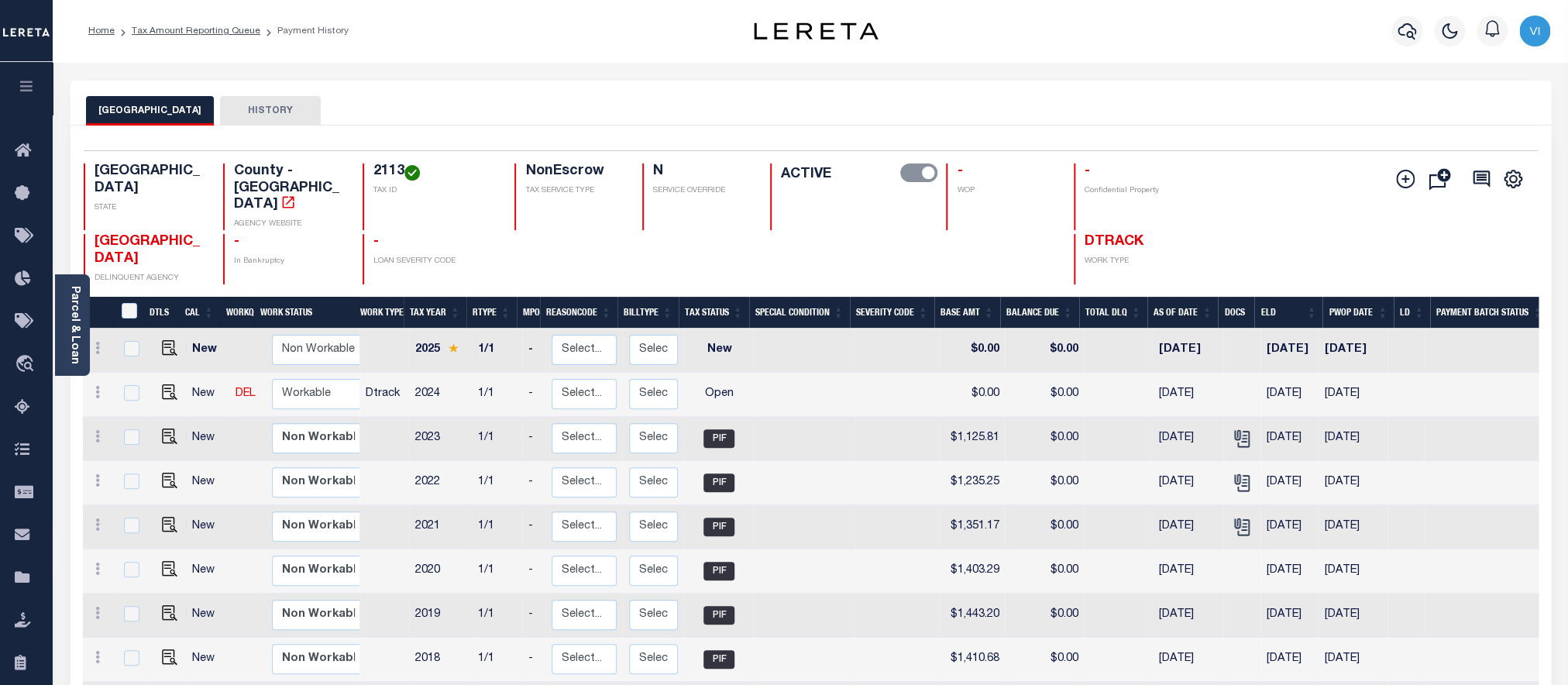
click at [378, 174] on h4 "2113" at bounding box center [434, 172] width 122 height 17
click at [165, 385] on img "" at bounding box center [170, 392] width 15 height 15
checkbox input "true"
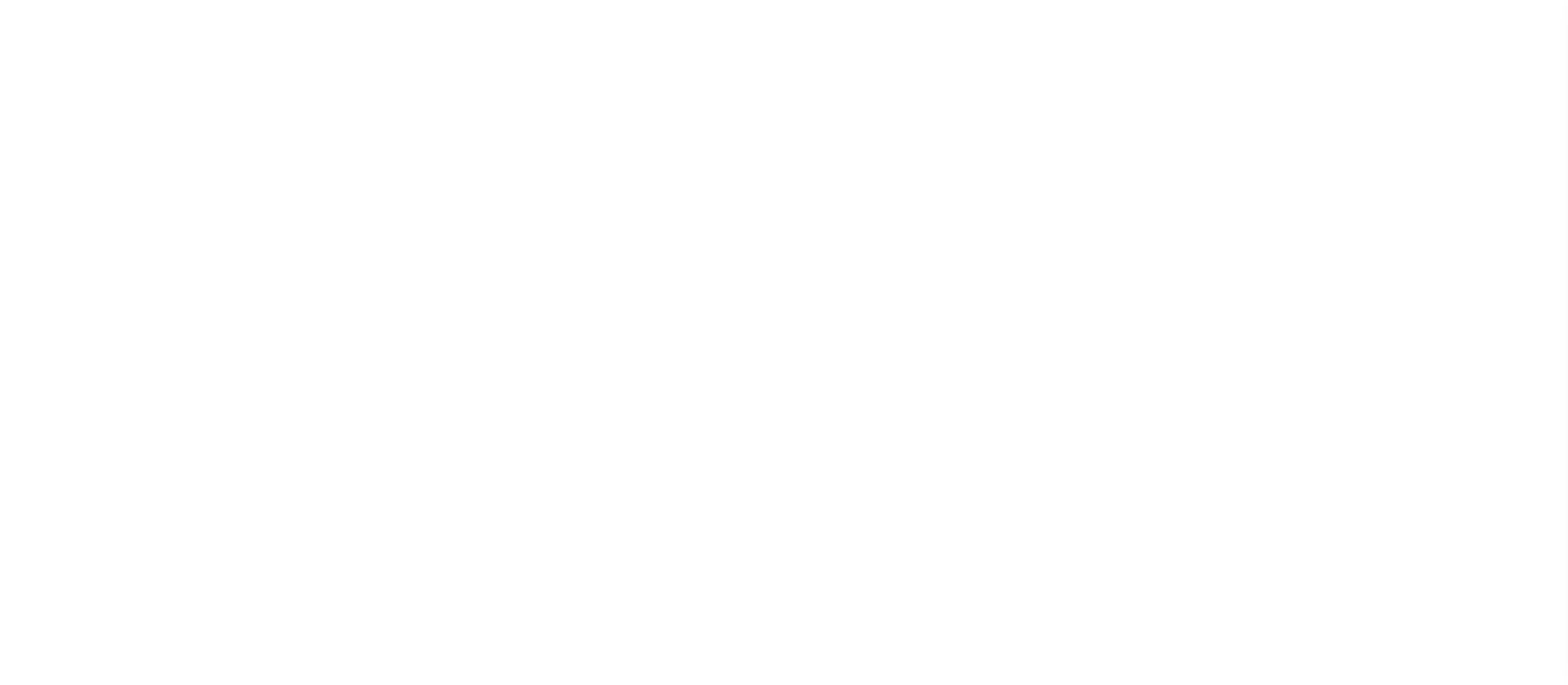
select select "OP2"
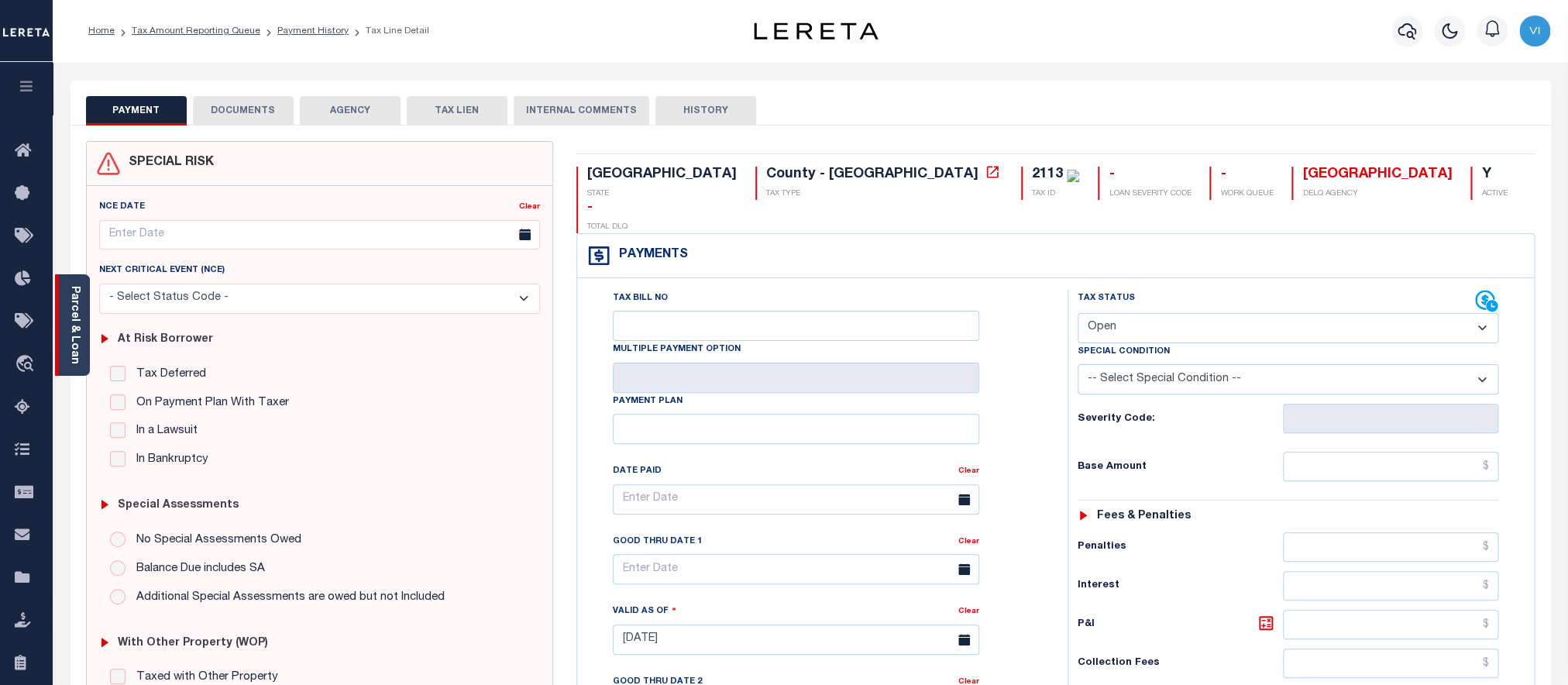
click at [76, 355] on link "Parcel & Loan" at bounding box center [74, 325] width 11 height 78
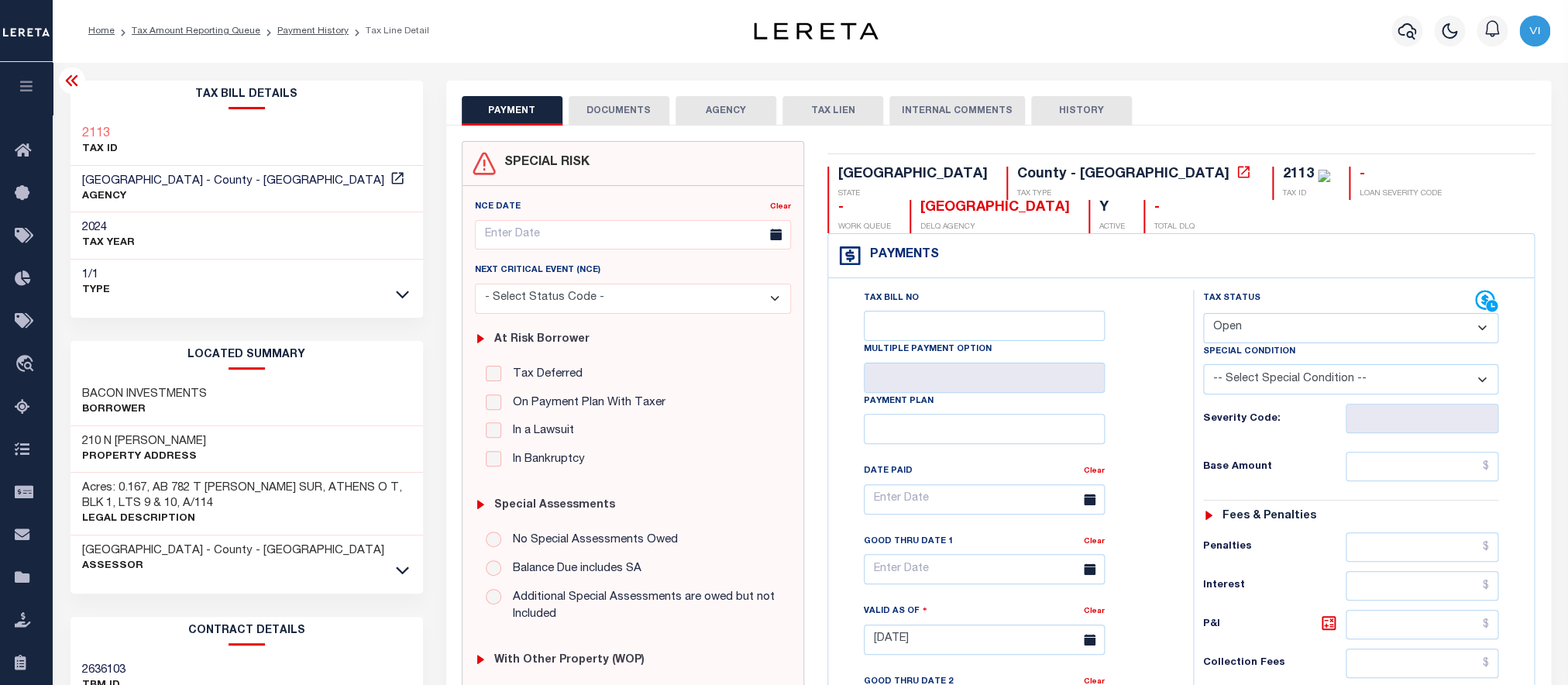
click at [636, 109] on button "DOCUMENTS" at bounding box center [619, 110] width 101 height 30
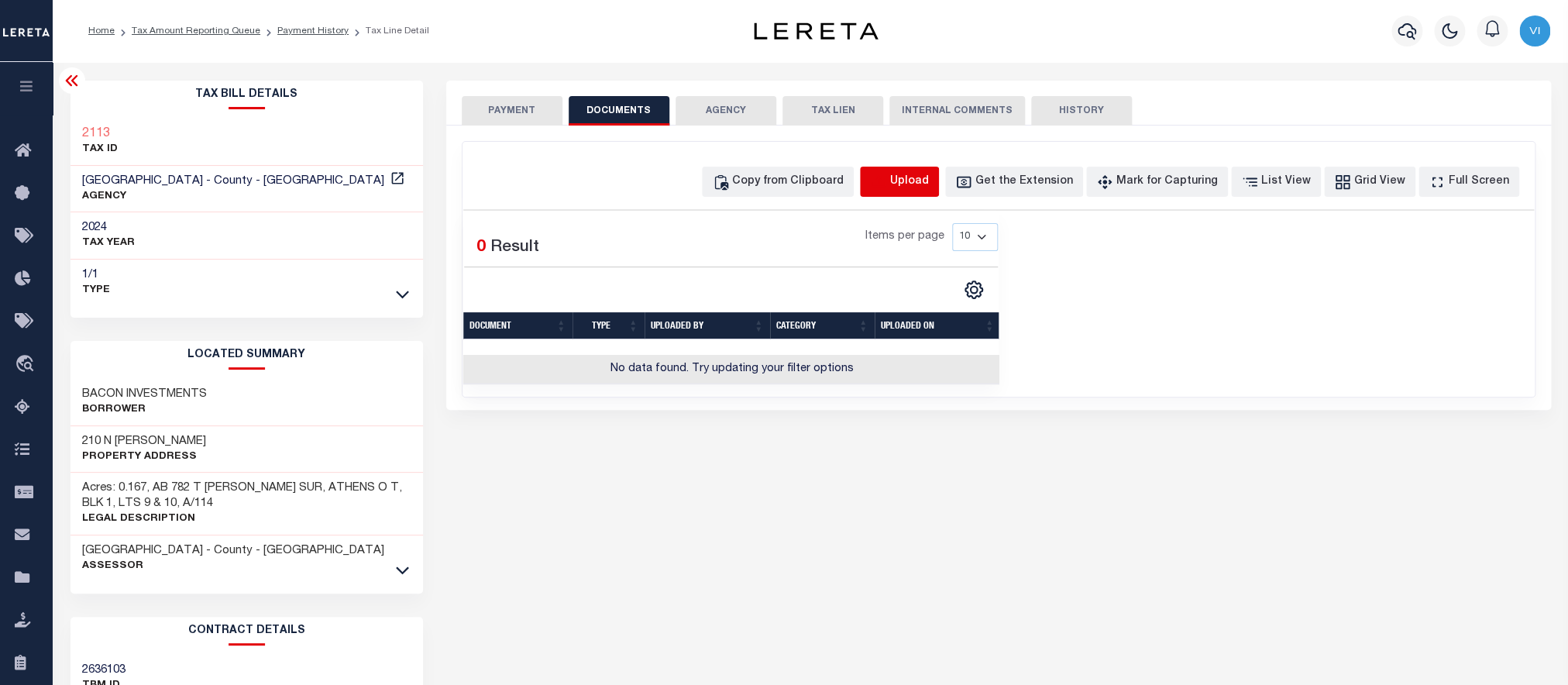
click at [888, 190] on icon "button" at bounding box center [879, 182] width 17 height 17
select select "POP"
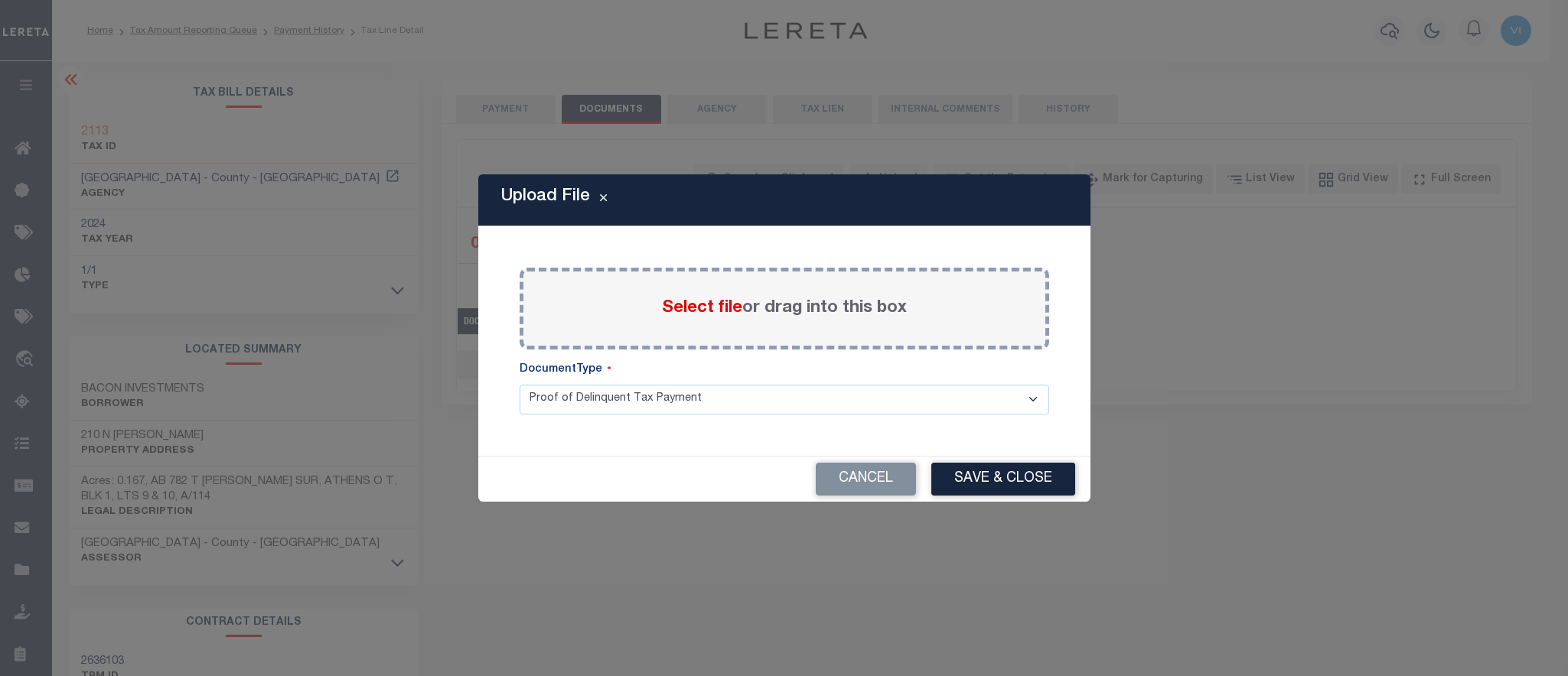
click at [679, 307] on span "Select file" at bounding box center [702, 308] width 80 height 17
click at [0, 0] on input "Select file or drag into this box" at bounding box center [0, 0] width 0 height 0
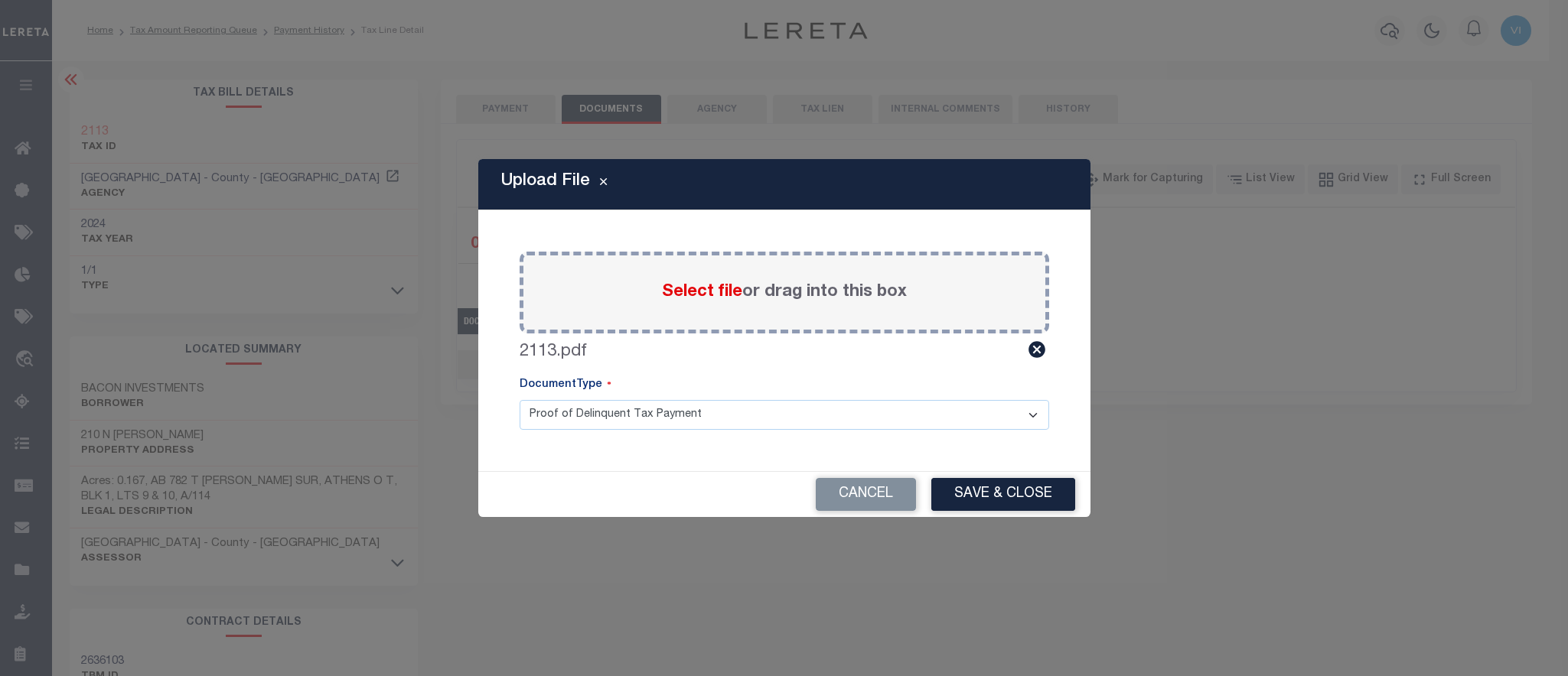
click at [520, 400] on select "Proof of Delinquent Tax Payment" at bounding box center [784, 415] width 530 height 30
click option "Proof of Delinquent Tax Payment" at bounding box center [0, 0] width 0 height 0
click at [966, 483] on button "Save & Close" at bounding box center [1003, 494] width 144 height 33
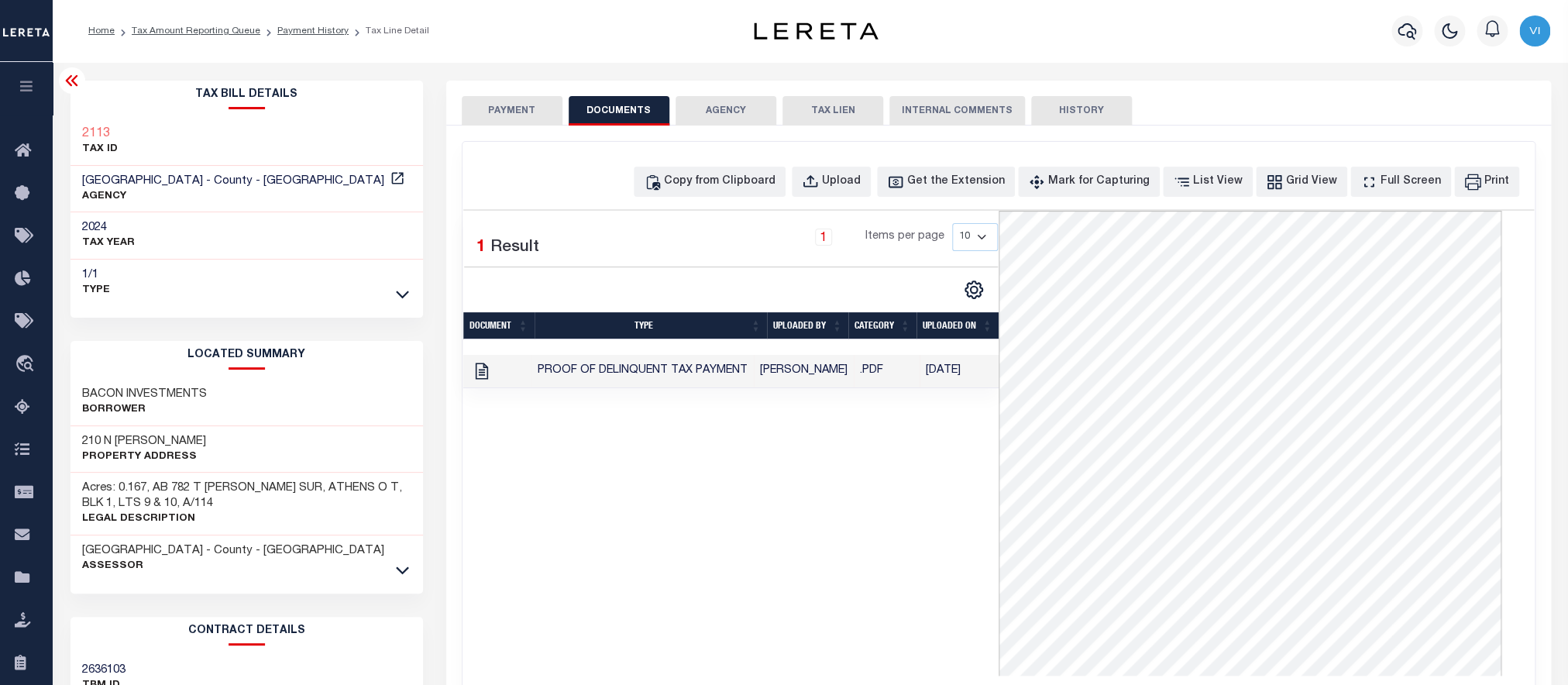
click at [518, 121] on button "PAYMENT" at bounding box center [512, 110] width 101 height 30
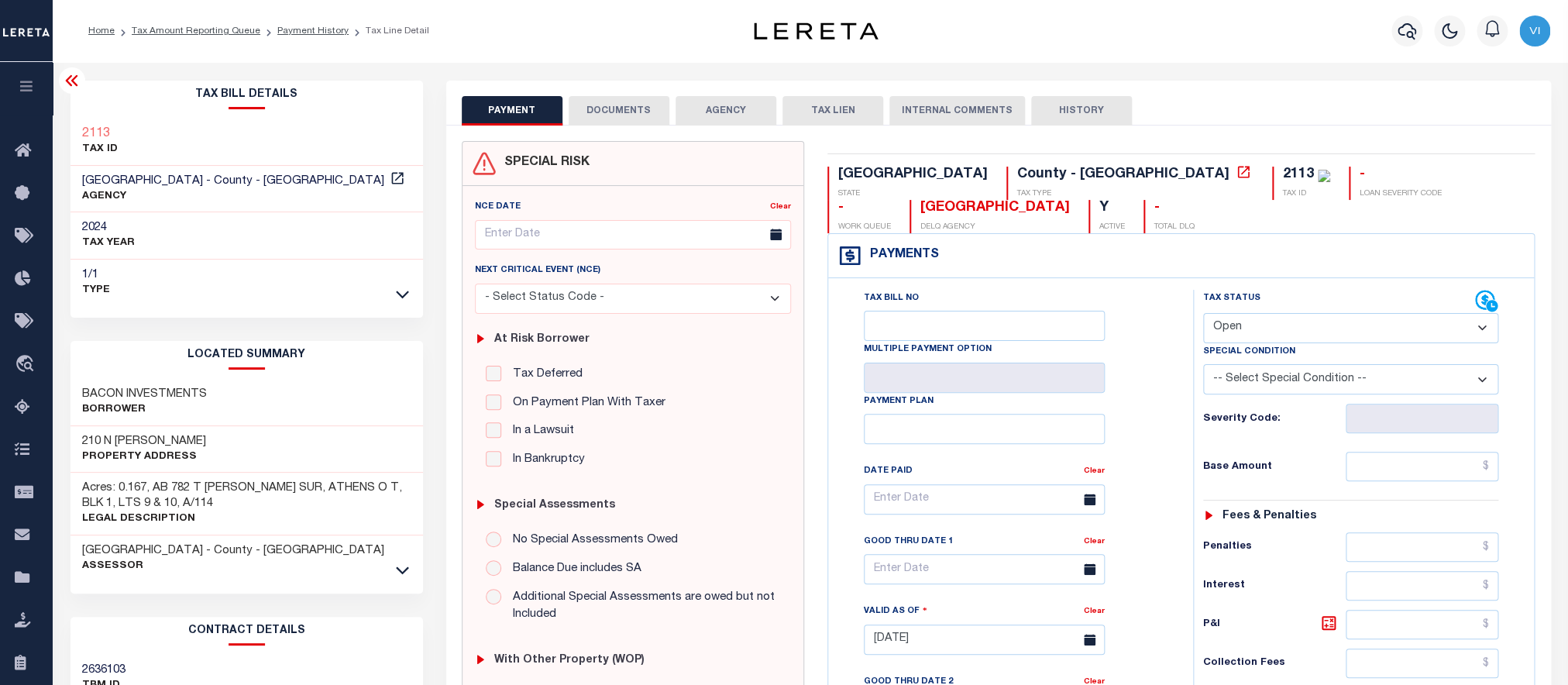
select select "PYD"
click option "Paid" at bounding box center [0, 0] width 0 height 0
type input "[DATE]"
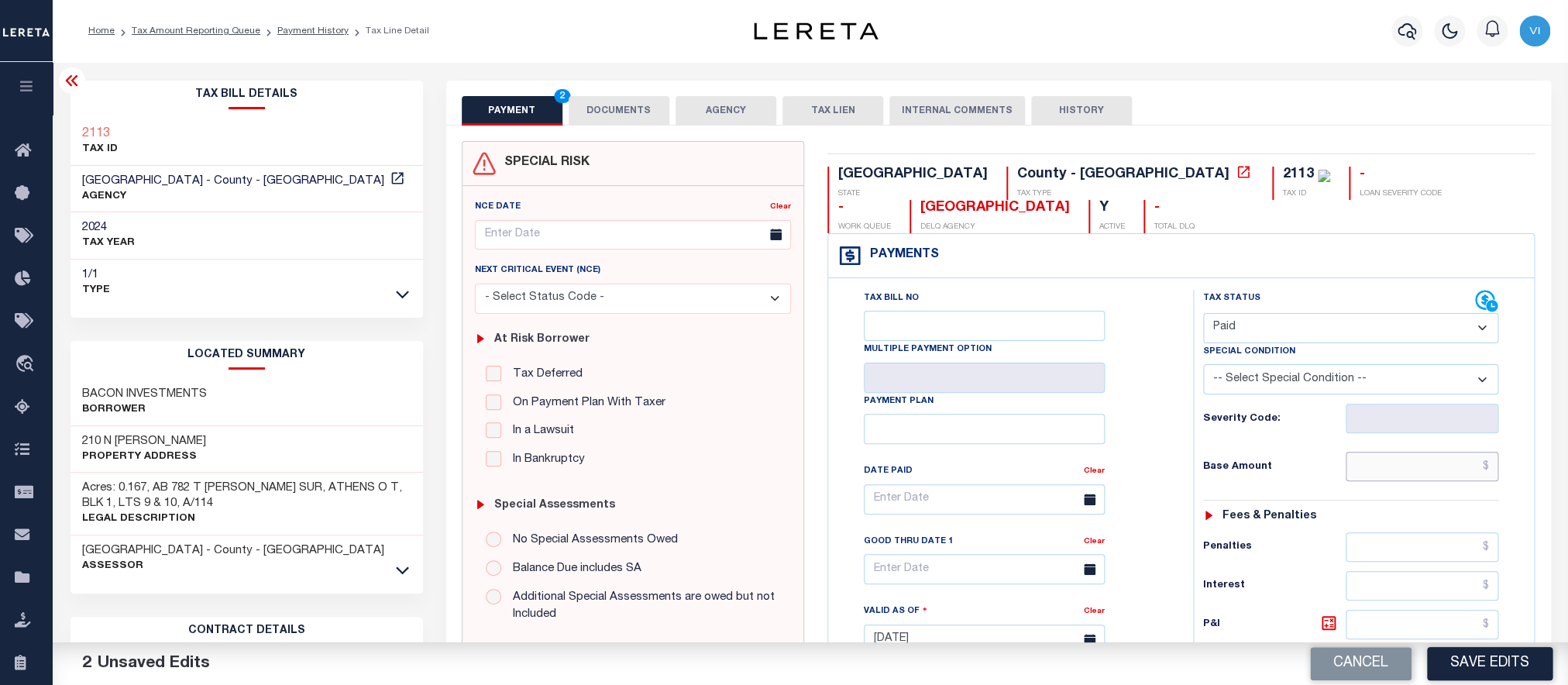
click at [1418, 465] on input "text" at bounding box center [1422, 466] width 154 height 30
paste input "1,232.65"
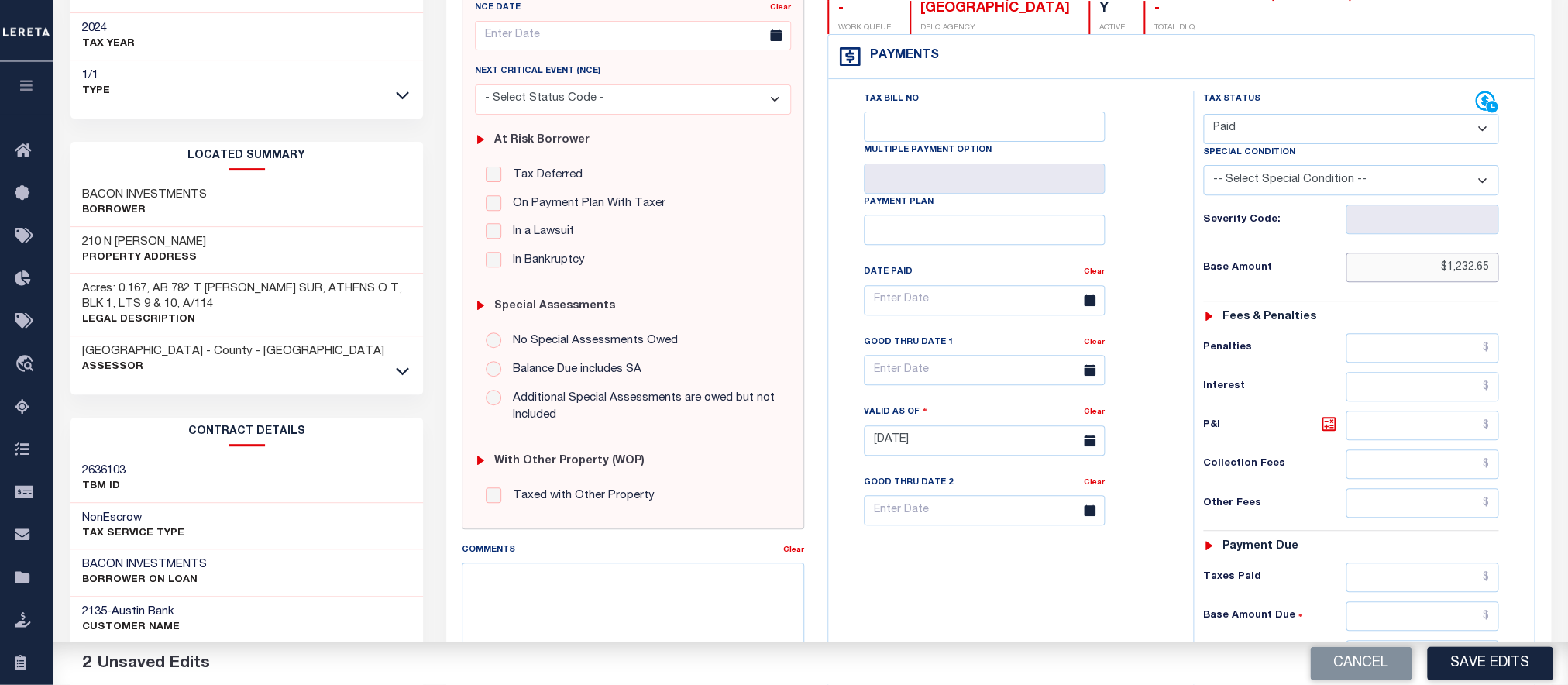
scroll to position [503, 0]
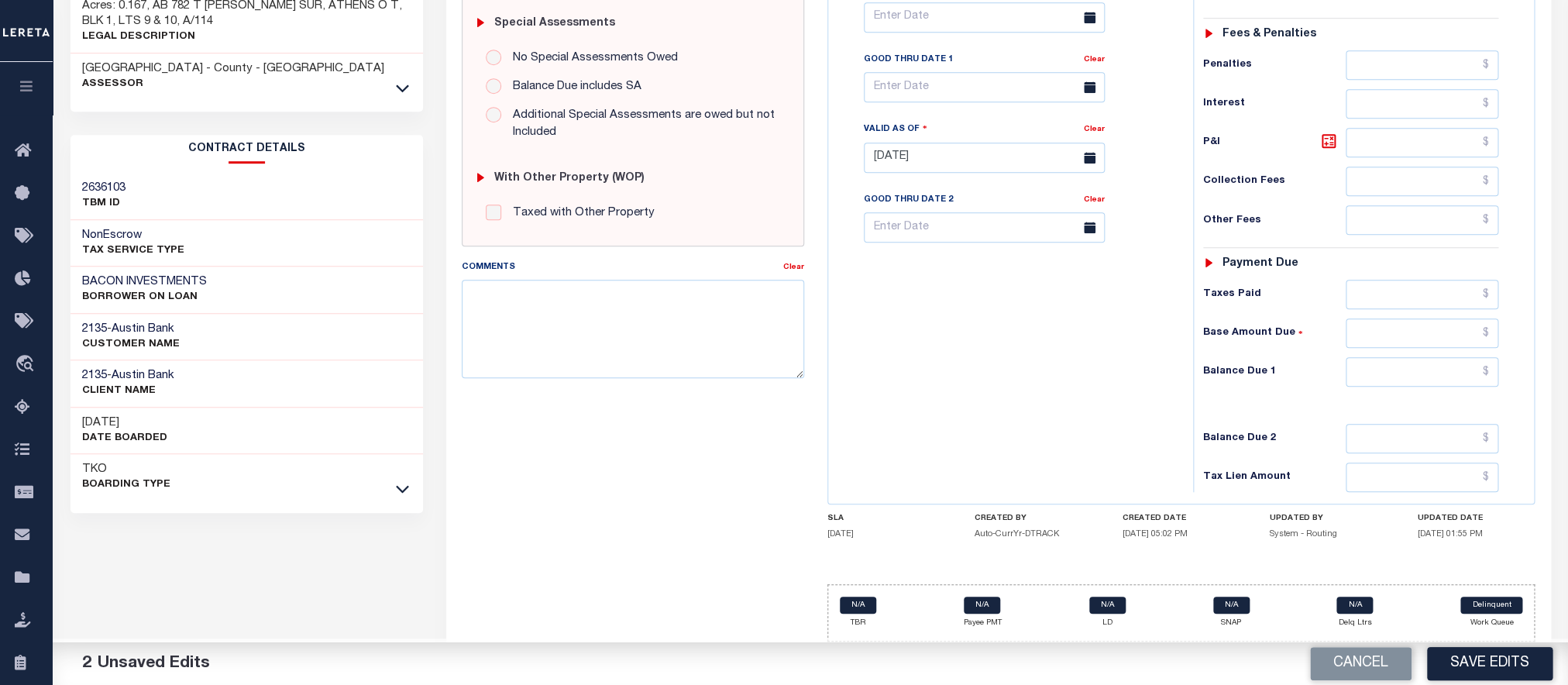
type input "$1,232.65"
click at [1406, 379] on input "text" at bounding box center [1422, 372] width 154 height 30
click at [1389, 379] on input "text" at bounding box center [1422, 372] width 154 height 30
type input "$0.00"
drag, startPoint x: 1467, startPoint y: 671, endPoint x: 1515, endPoint y: 654, distance: 50.9
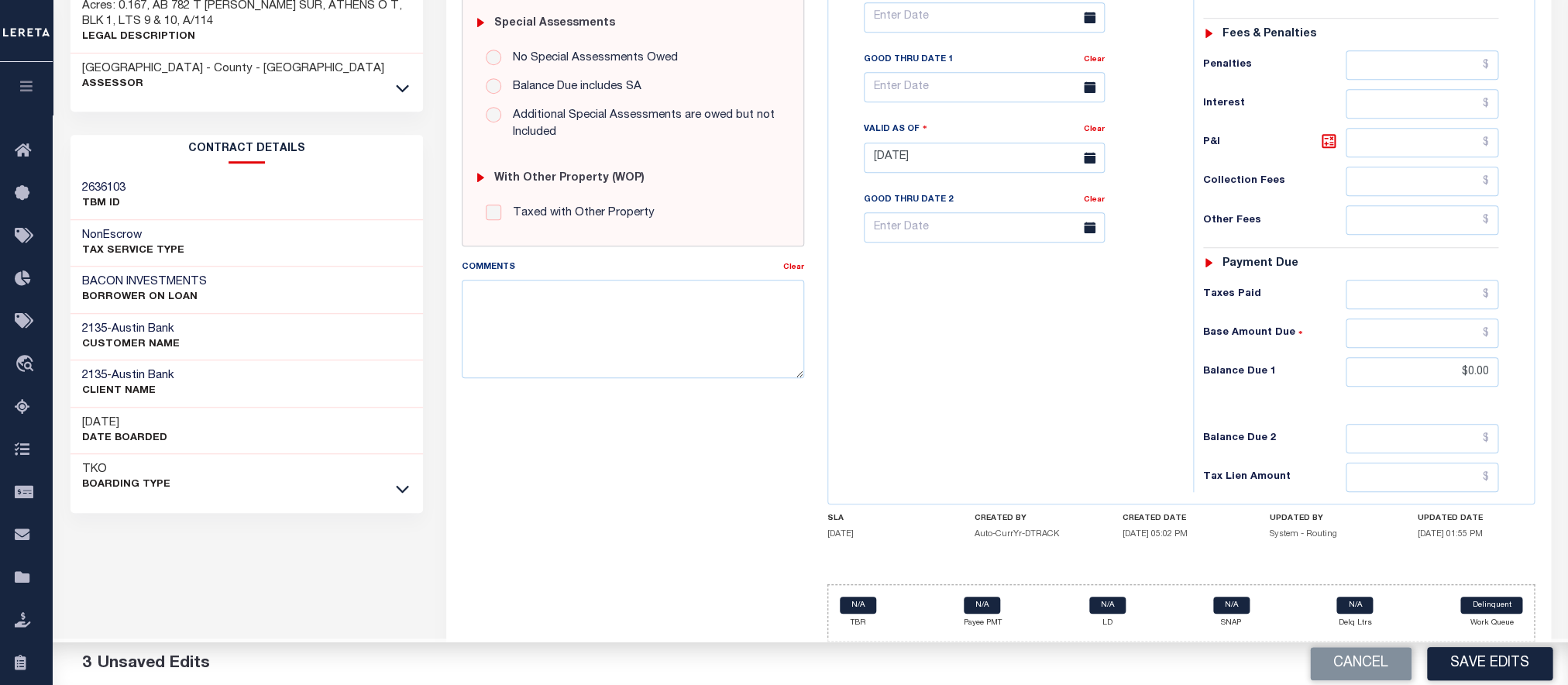
click at [1468, 671] on button "Save Edits" at bounding box center [1490, 664] width 126 height 33
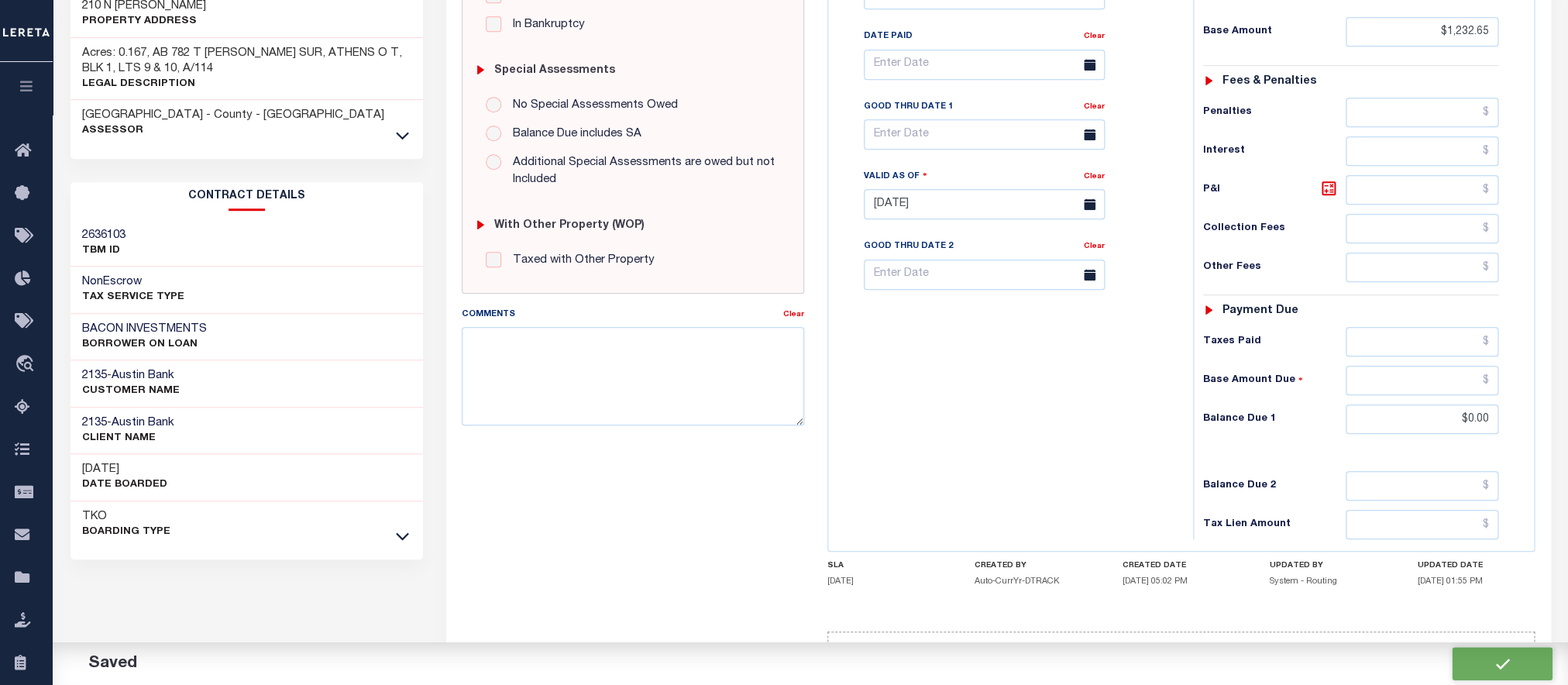
scroll to position [572, 0]
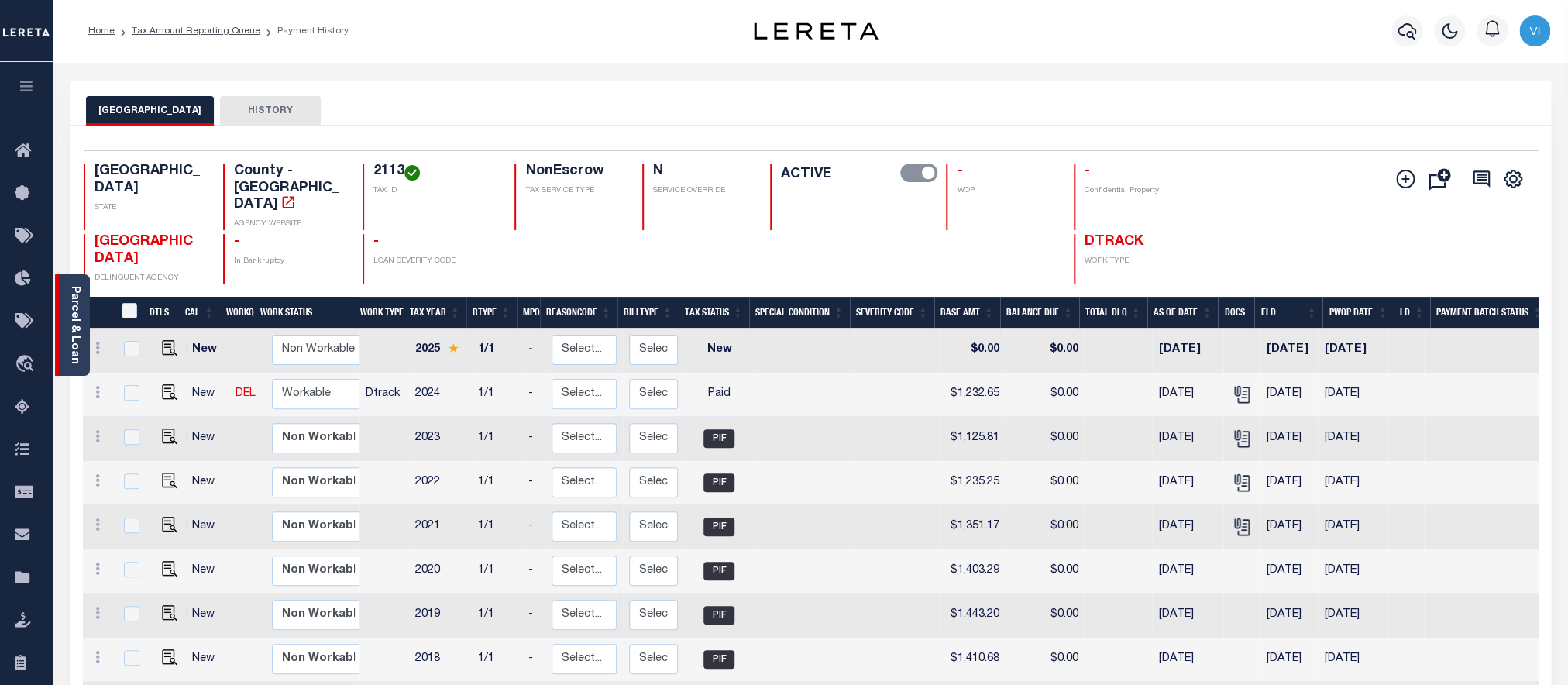
click at [76, 327] on link "Parcel & Loan" at bounding box center [74, 325] width 11 height 78
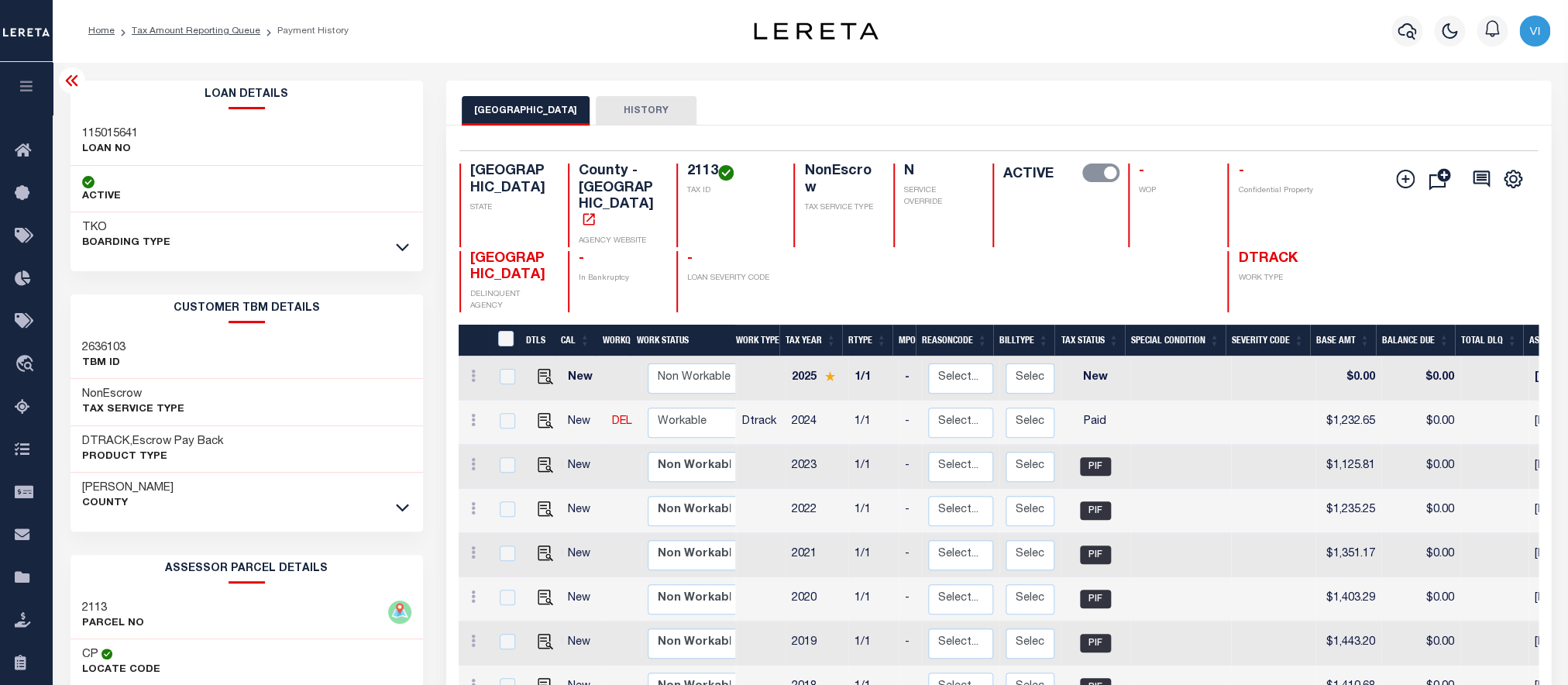
click at [91, 138] on h3 "115015641" at bounding box center [110, 134] width 56 height 15
copy h3 "115015641"
click at [706, 178] on h4 "2113" at bounding box center [731, 172] width 88 height 17
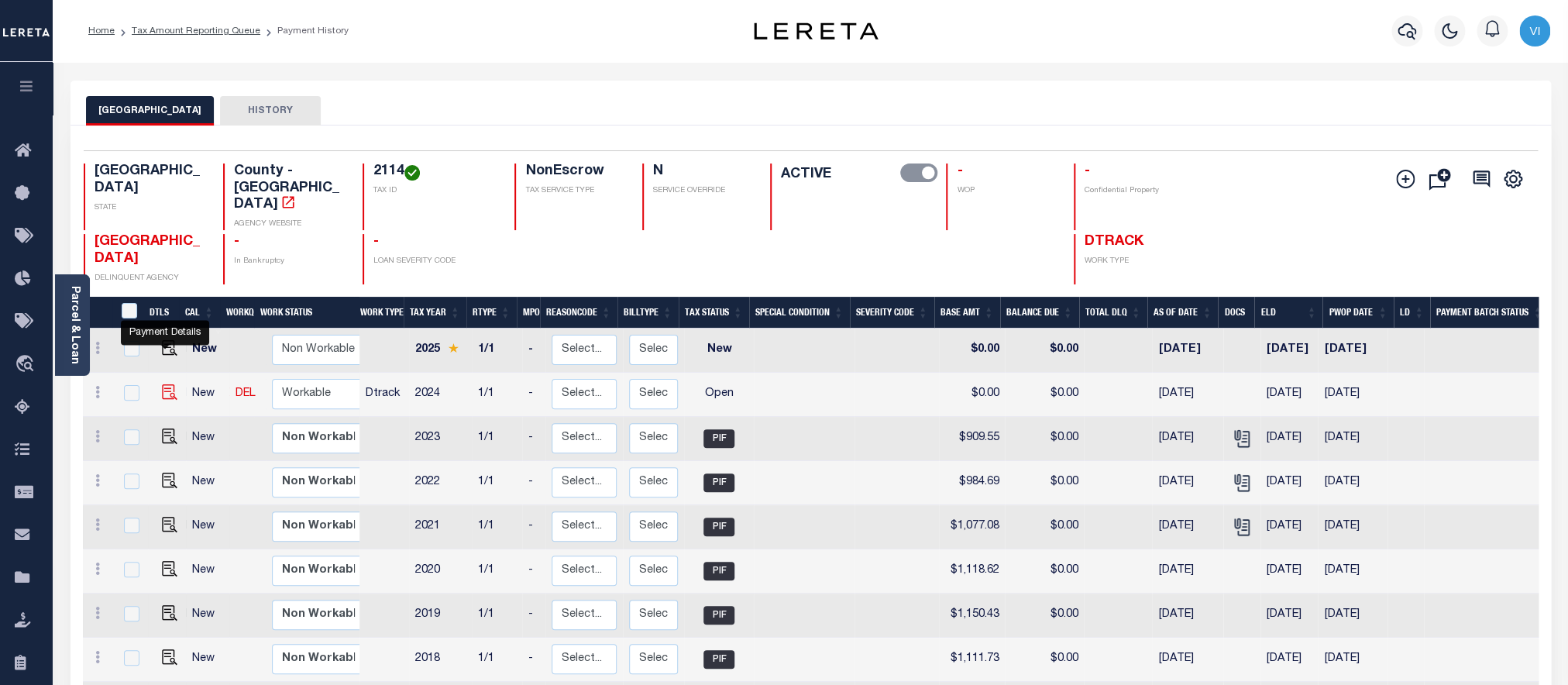
click at [167, 385] on img "" at bounding box center [170, 392] width 15 height 15
checkbox input "true"
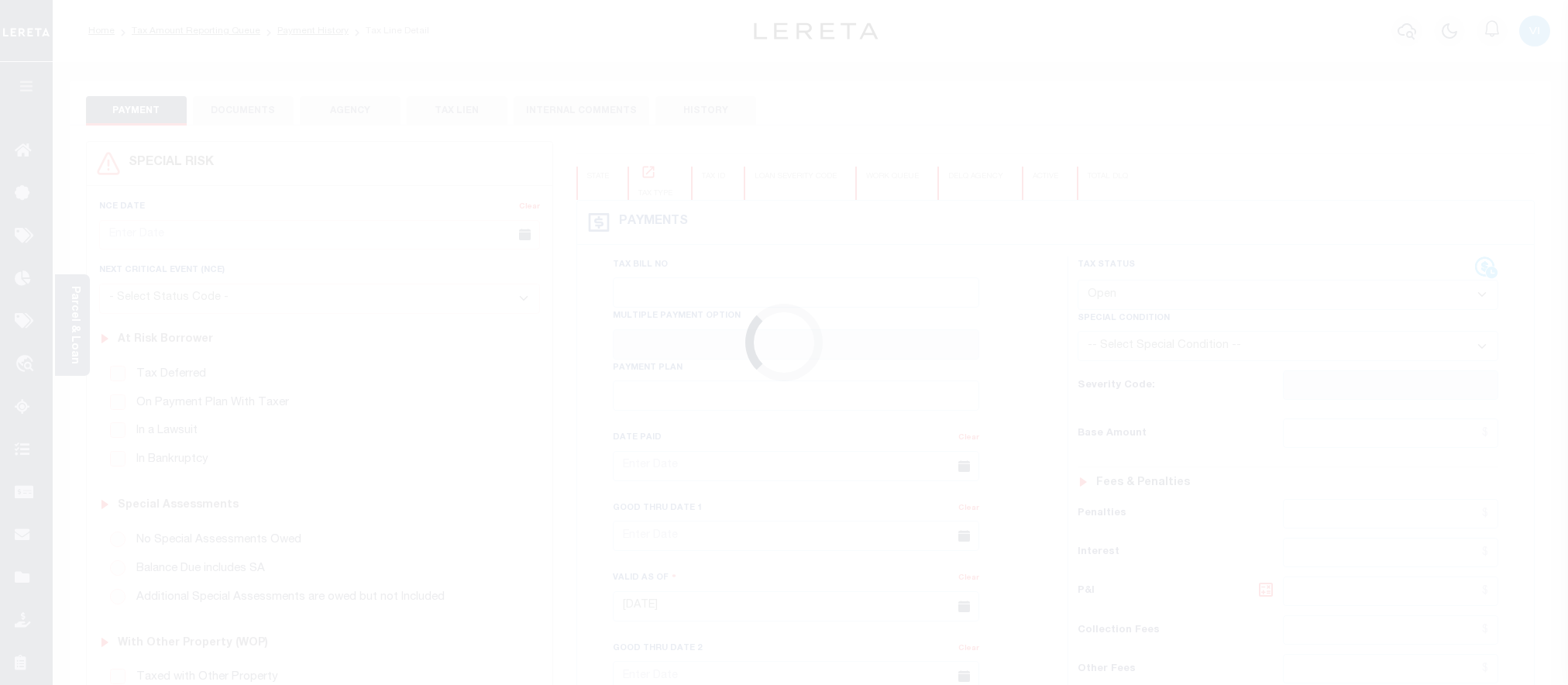
select select "OP2"
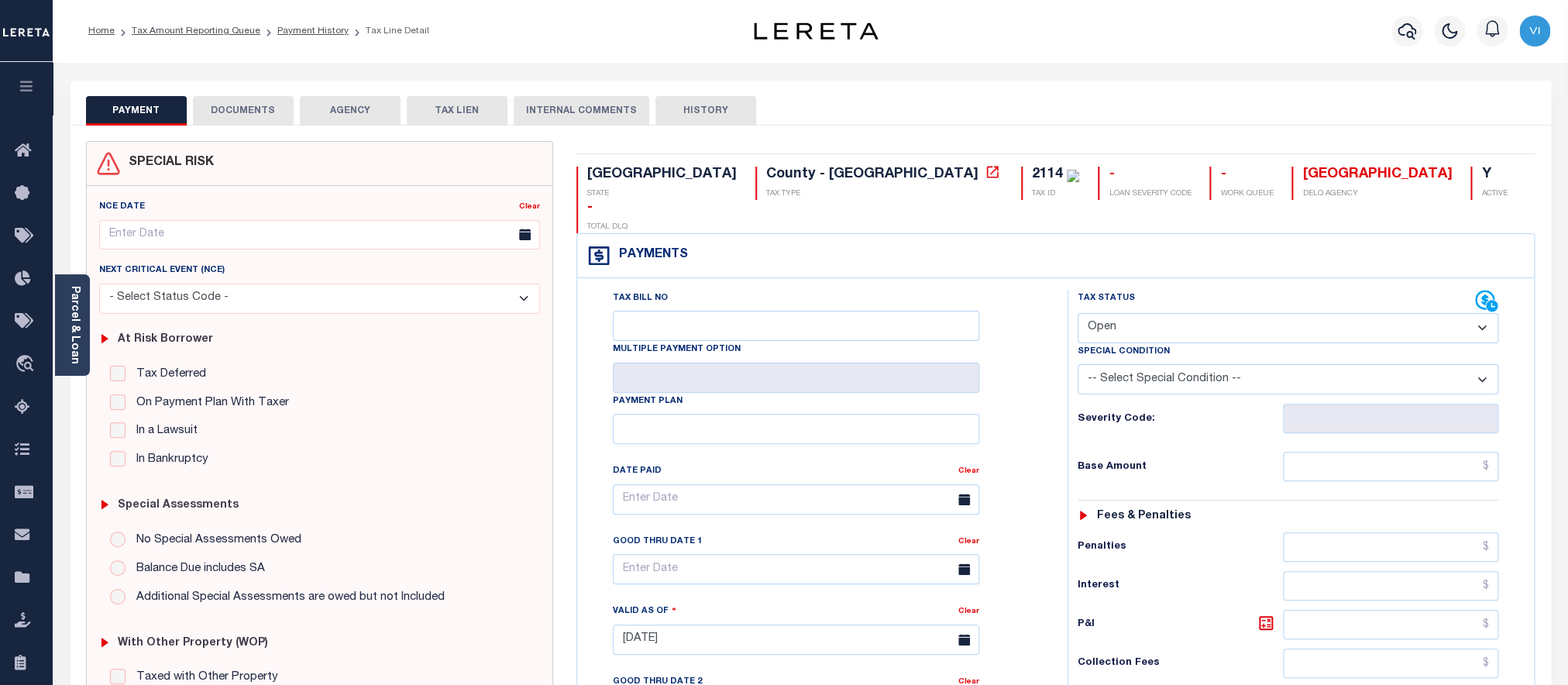
click at [251, 121] on button "DOCUMENTS" at bounding box center [243, 110] width 101 height 30
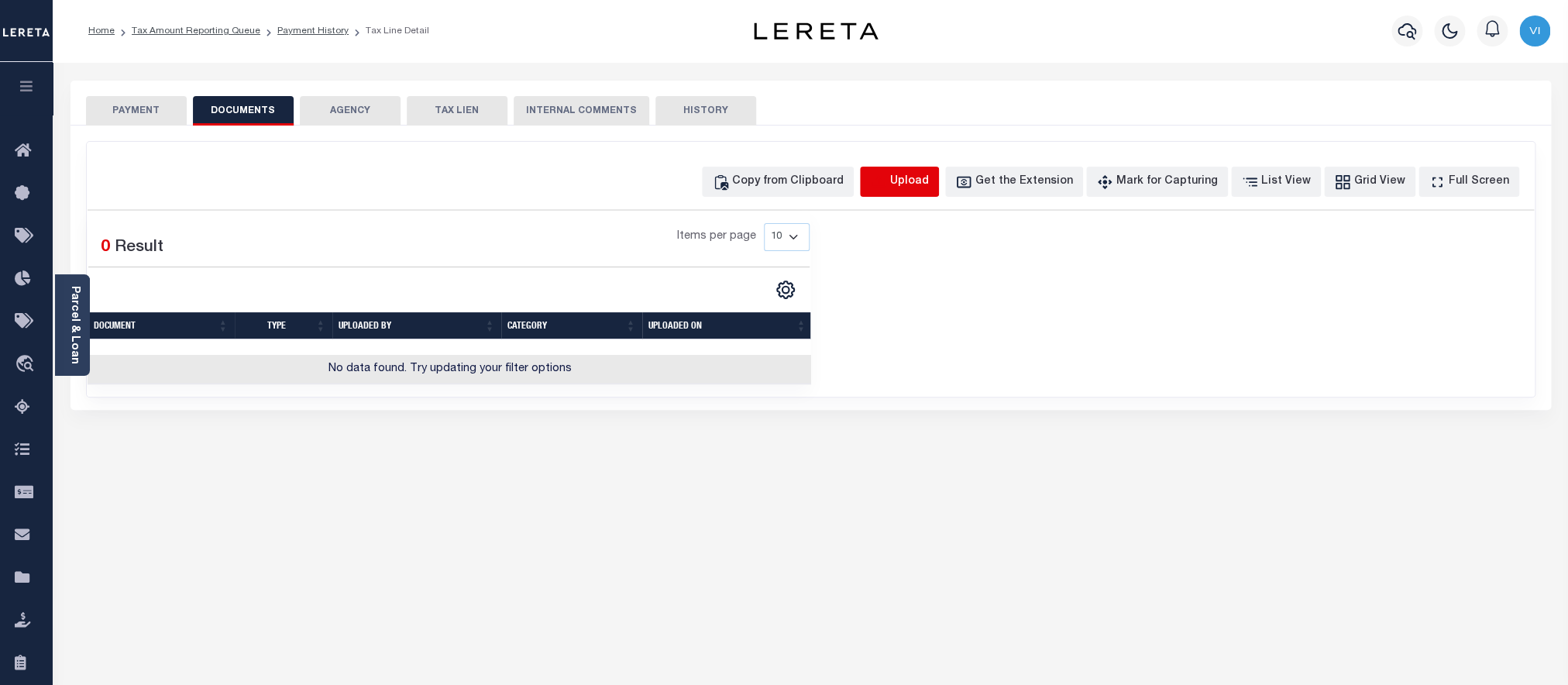
click at [885, 182] on icon "button" at bounding box center [877, 180] width 14 height 13
select select "POP"
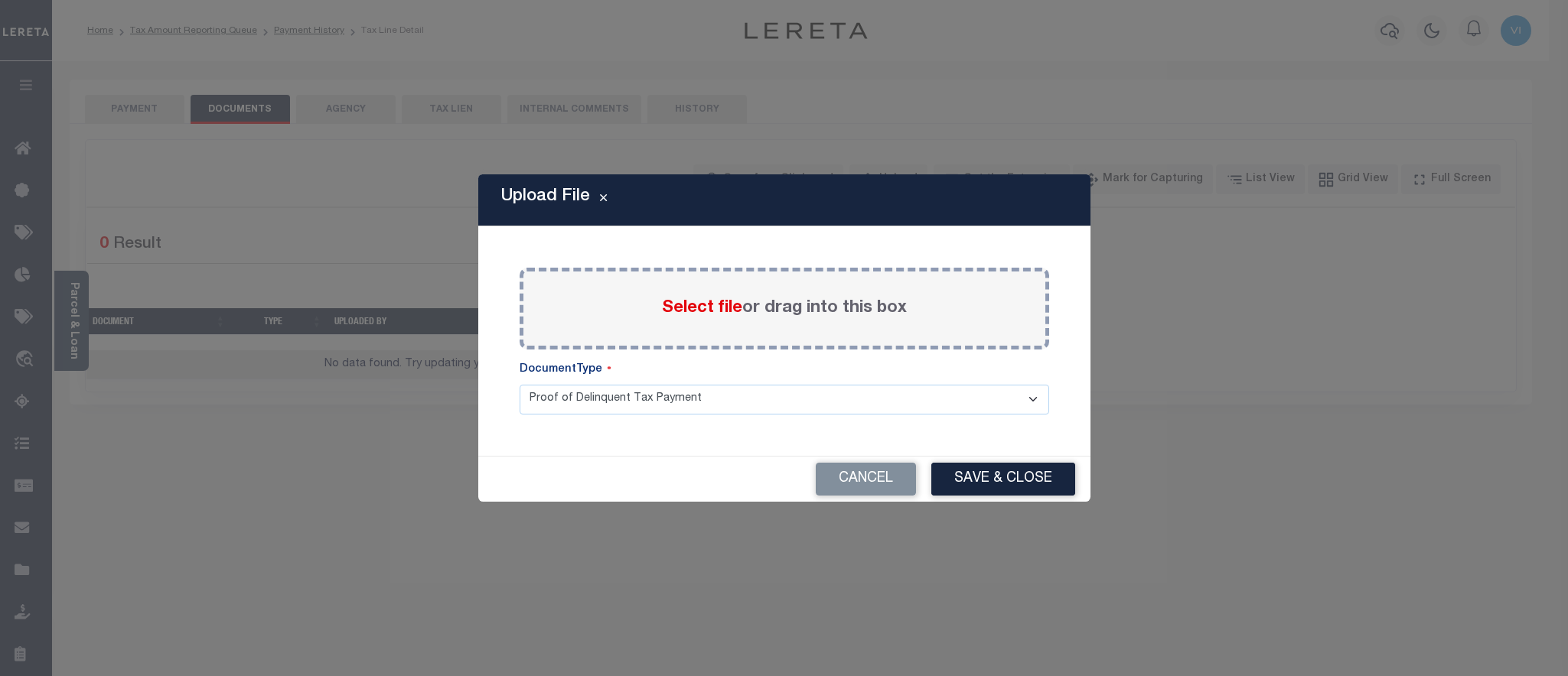
click at [707, 309] on span "Select file" at bounding box center [702, 308] width 80 height 17
click at [0, 0] on input "Select file or drag into this box" at bounding box center [0, 0] width 0 height 0
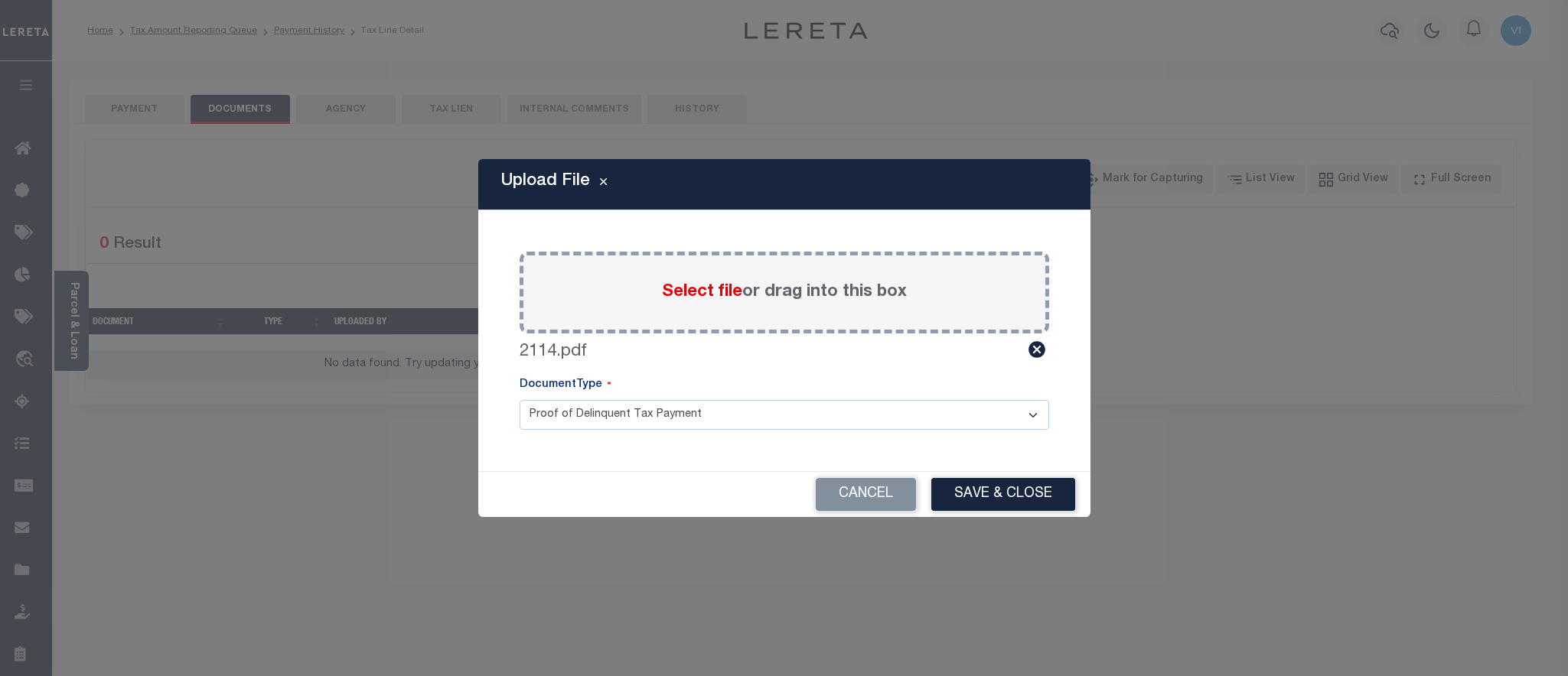
click at [520, 400] on select "Proof of Delinquent Tax Payment" at bounding box center [784, 415] width 530 height 30
click option "Proof of Delinquent Tax Payment" at bounding box center [0, 0] width 0 height 0
click at [1047, 498] on button "Save & Close" at bounding box center [1003, 494] width 144 height 33
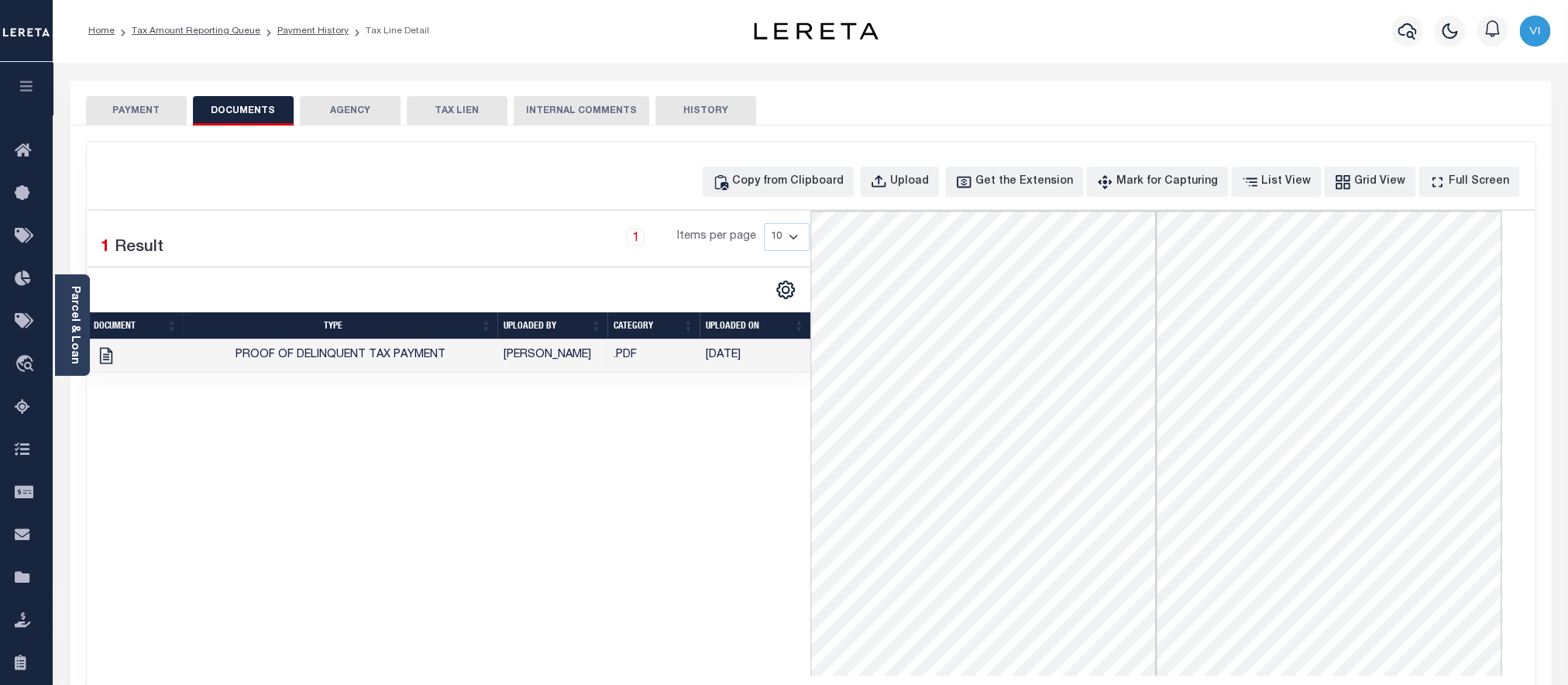
click at [153, 111] on button "PAYMENT" at bounding box center [136, 110] width 101 height 30
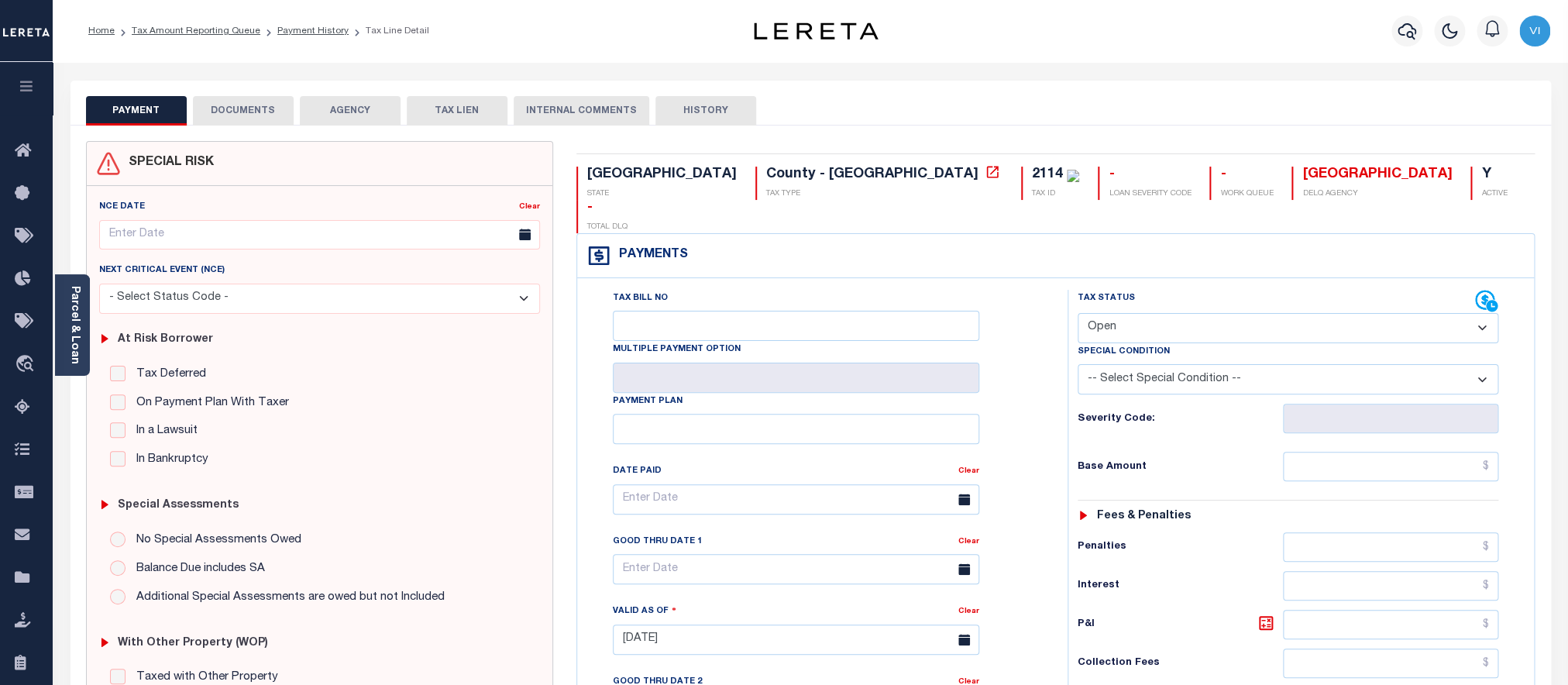
click at [1078, 313] on select "- Select Status Code - Open Due/Unpaid Paid Incomplete No Tax Due Internal Refu…" at bounding box center [1288, 328] width 422 height 31
select select "PYD"
click option "Paid" at bounding box center [0, 0] width 0 height 0
type input "[DATE]"
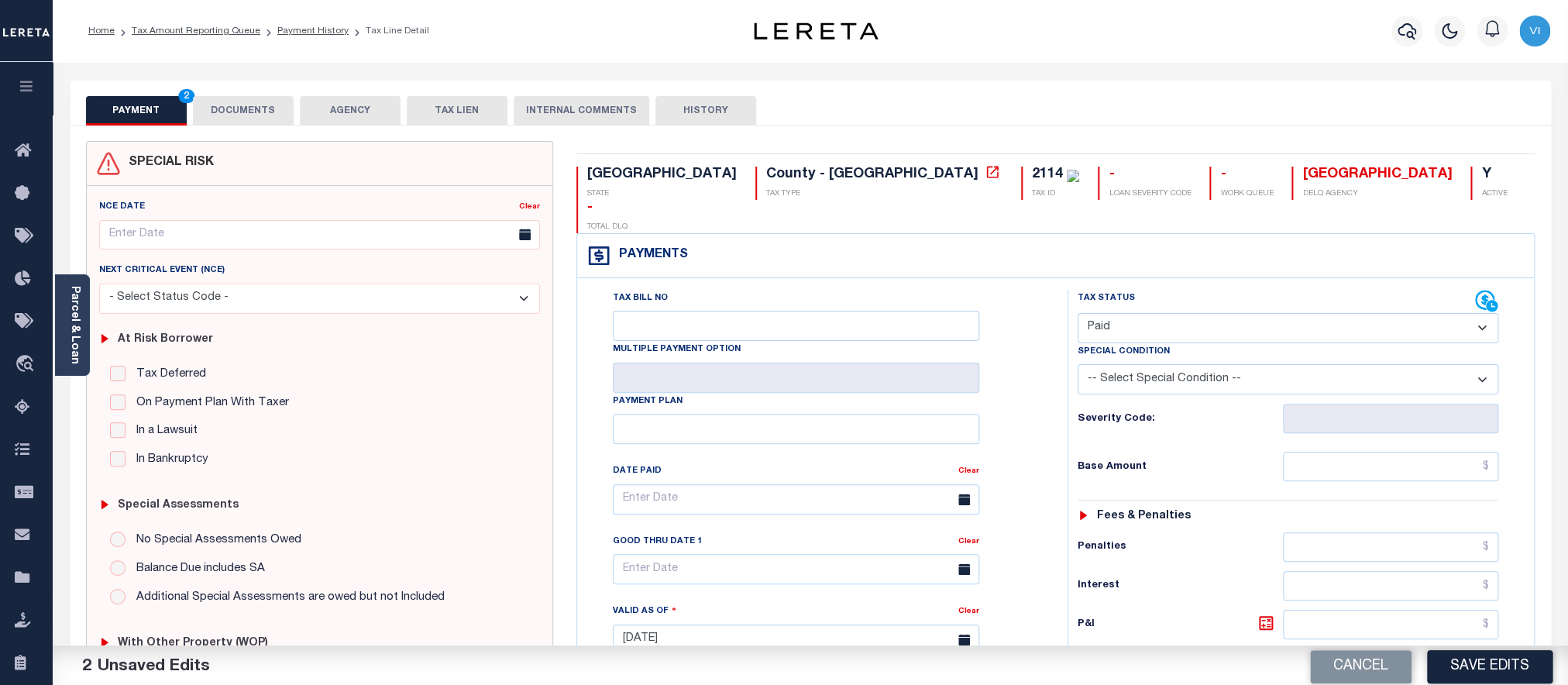
drag, startPoint x: 1259, startPoint y: 440, endPoint x: 1323, endPoint y: 446, distance: 64.3
click at [1267, 461] on h6 "Base Amount" at bounding box center [1180, 467] width 205 height 13
click at [1323, 452] on input "text" at bounding box center [1391, 466] width 216 height 30
paste input "980.66"
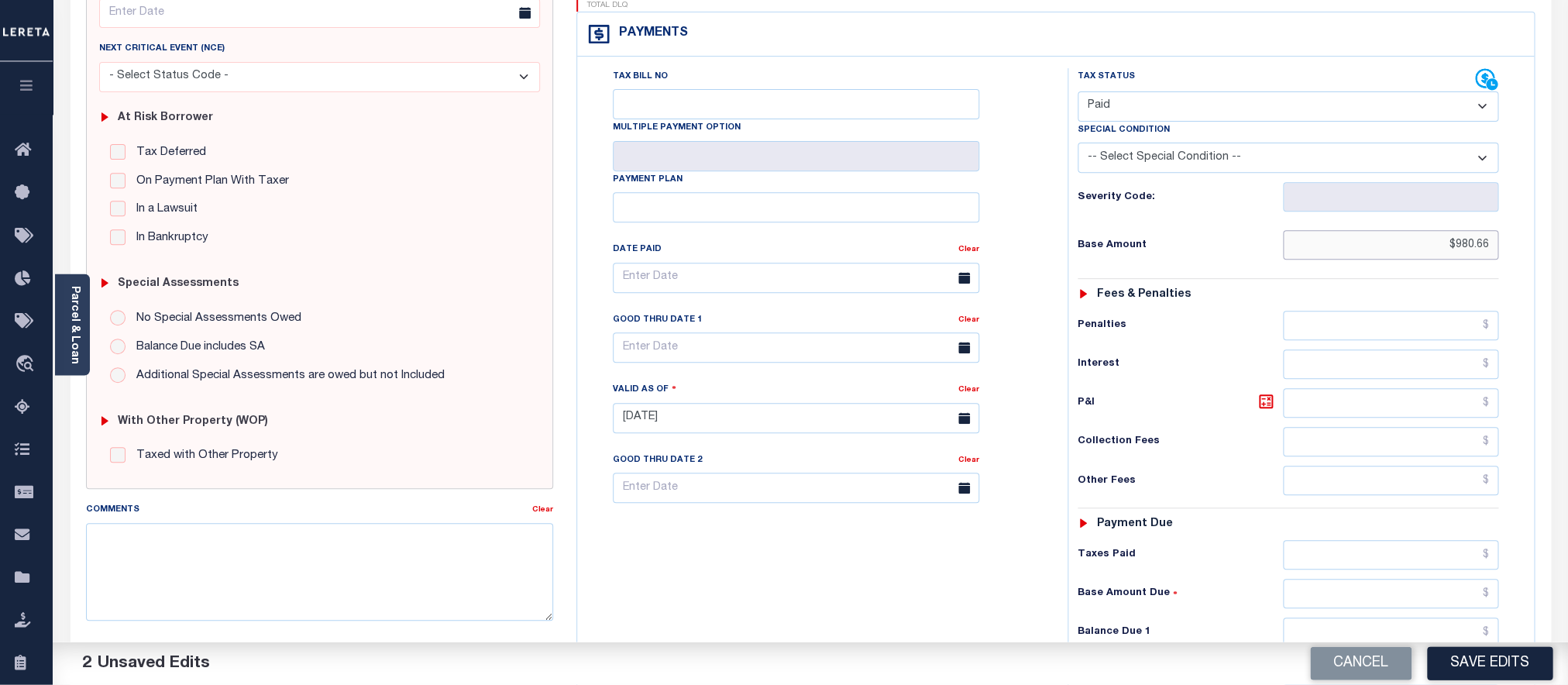
scroll to position [469, 0]
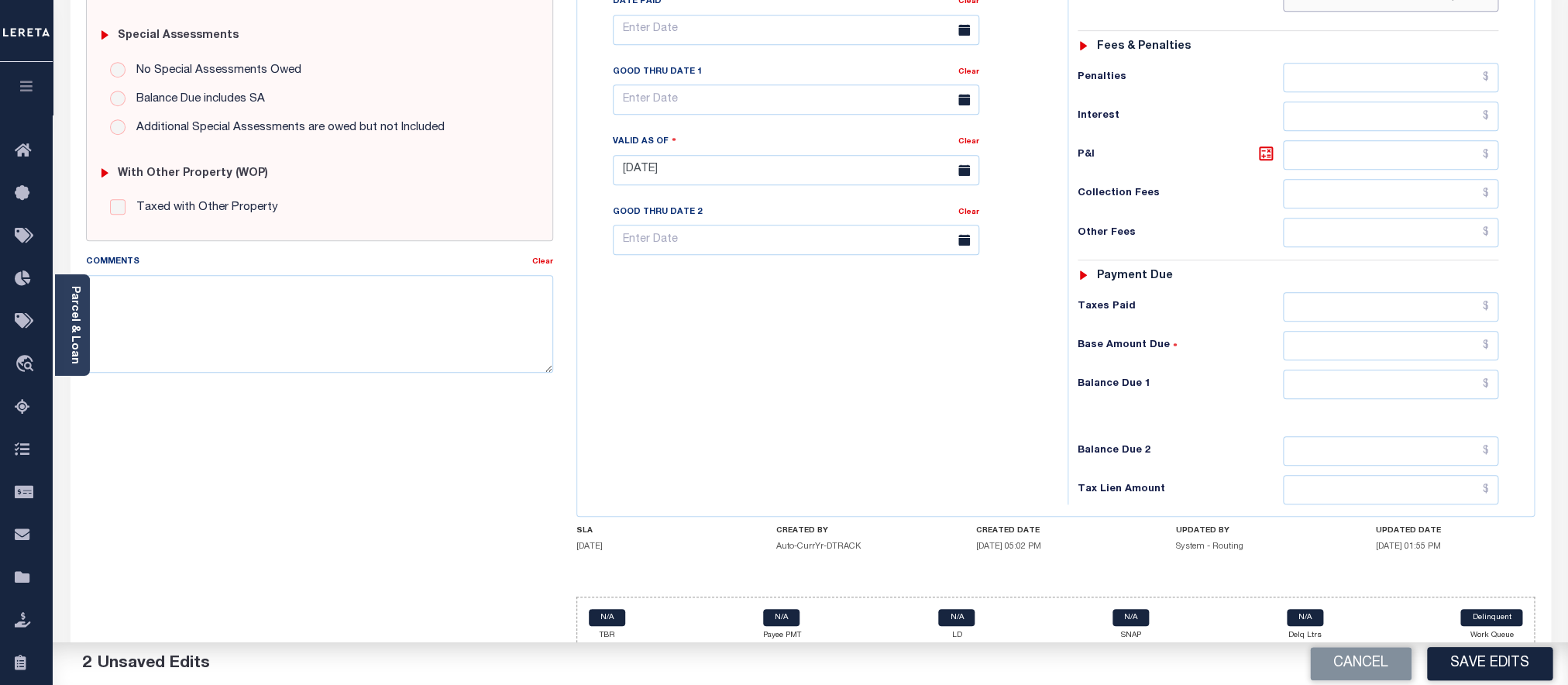
type input "$980.66"
click at [1326, 381] on input "text" at bounding box center [1391, 385] width 216 height 30
click at [1336, 377] on input "text" at bounding box center [1391, 385] width 216 height 30
type input "$0.00"
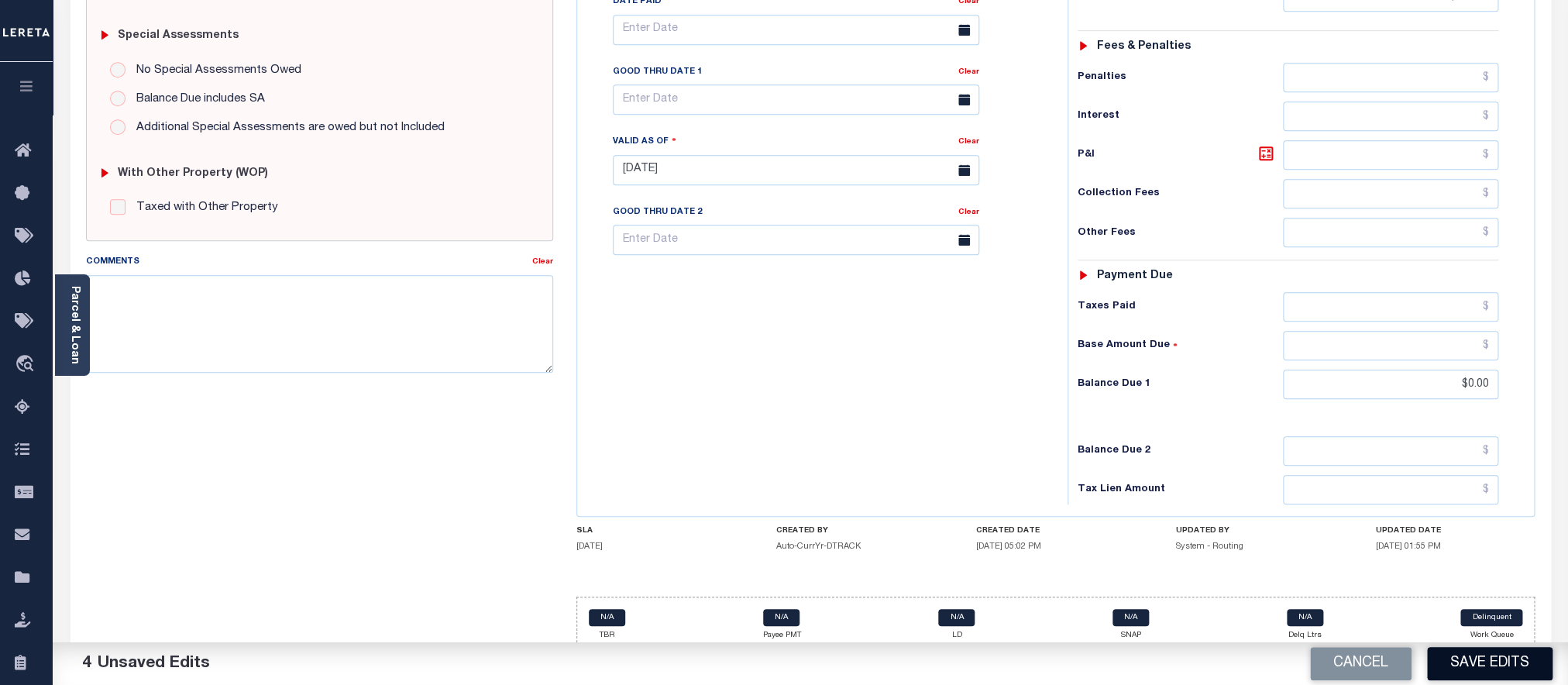
click at [1509, 660] on button "Save Edits" at bounding box center [1490, 664] width 126 height 33
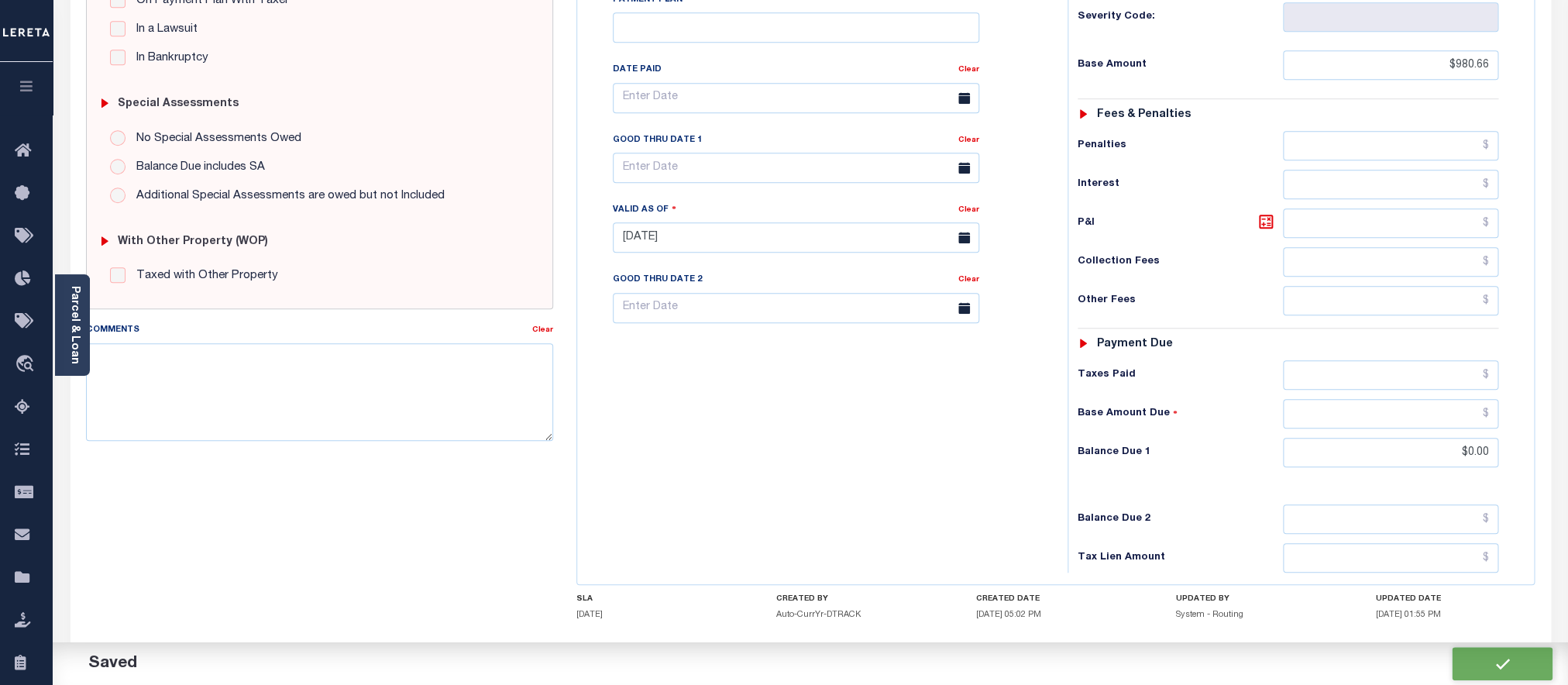
scroll to position [538, 0]
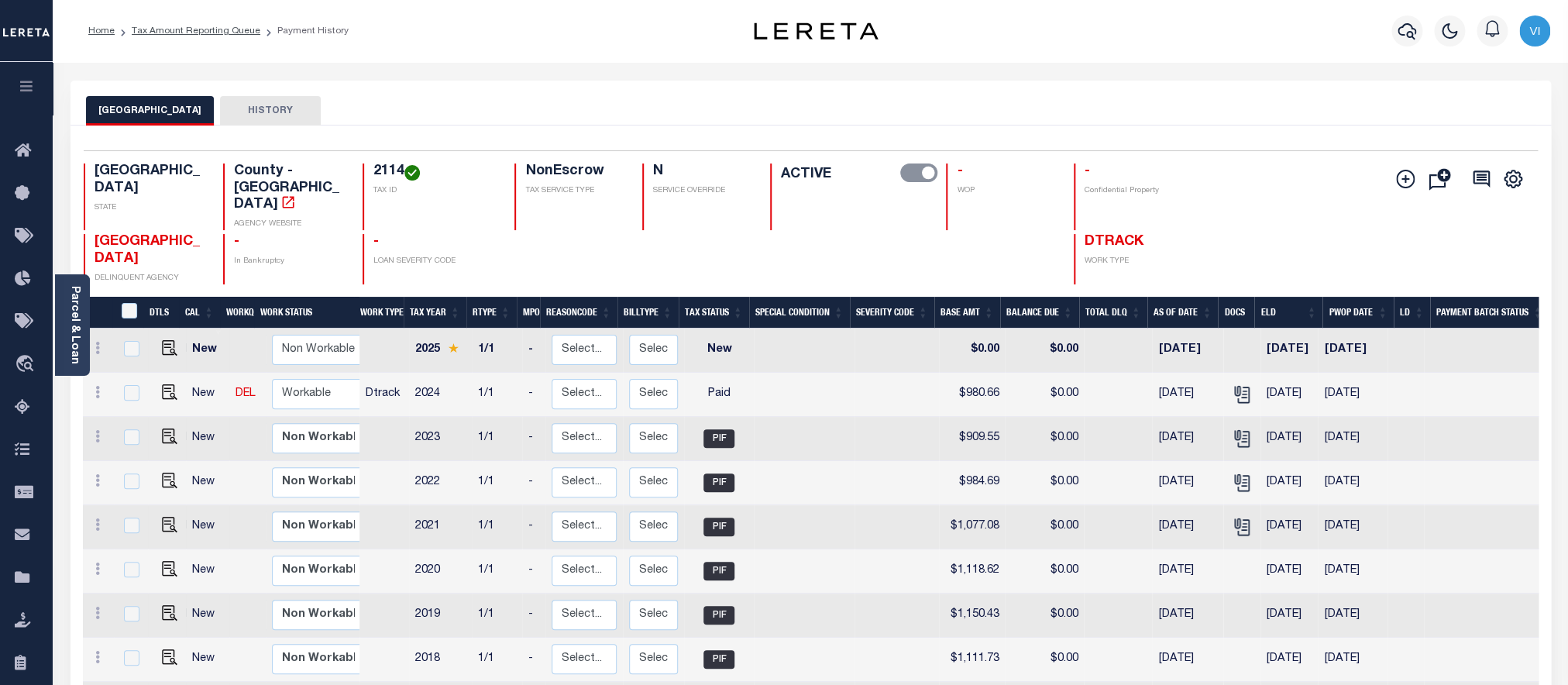
click at [370, 176] on div "2114 TAX ID" at bounding box center [428, 197] width 133 height 67
click at [156, 389] on link at bounding box center [165, 394] width 23 height 11
checkbox input "true"
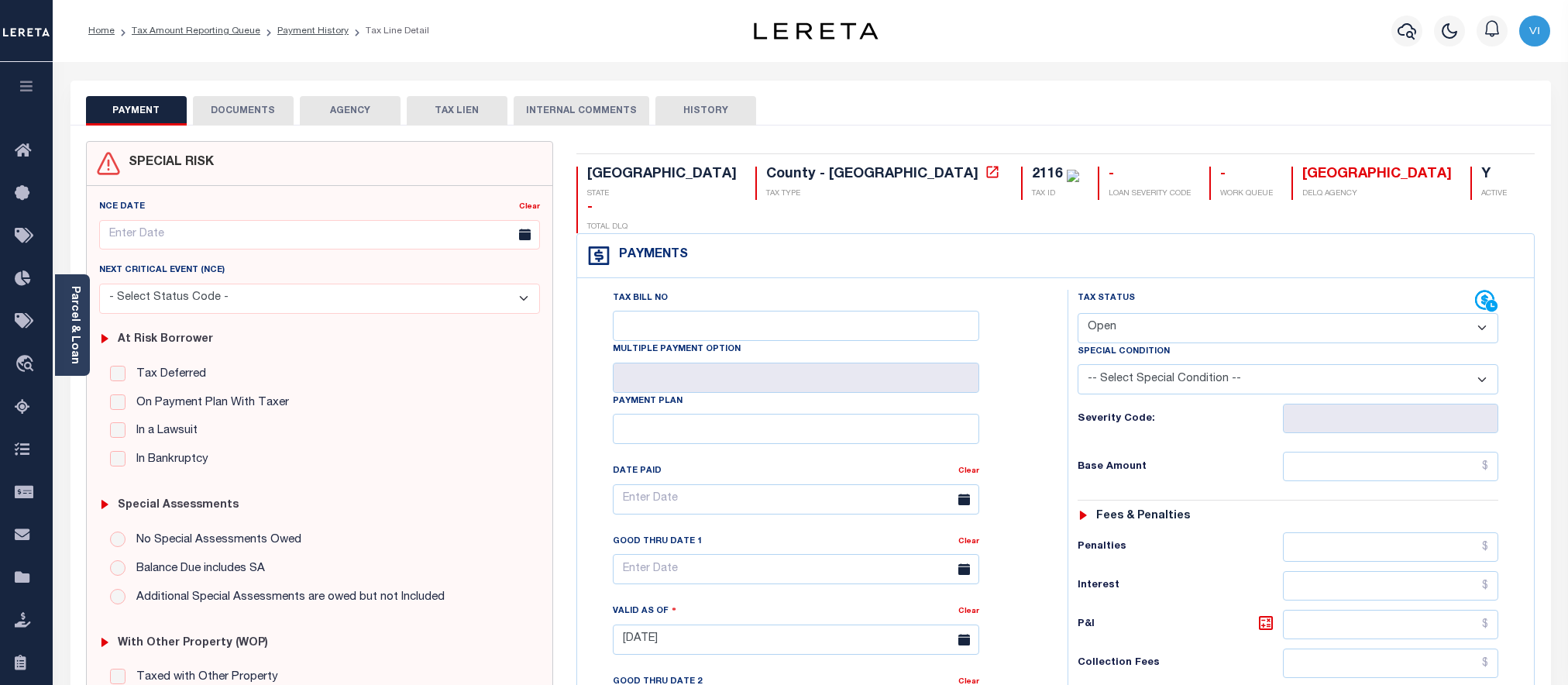
select select "OP2"
click at [245, 121] on button "DOCUMENTS" at bounding box center [243, 110] width 101 height 30
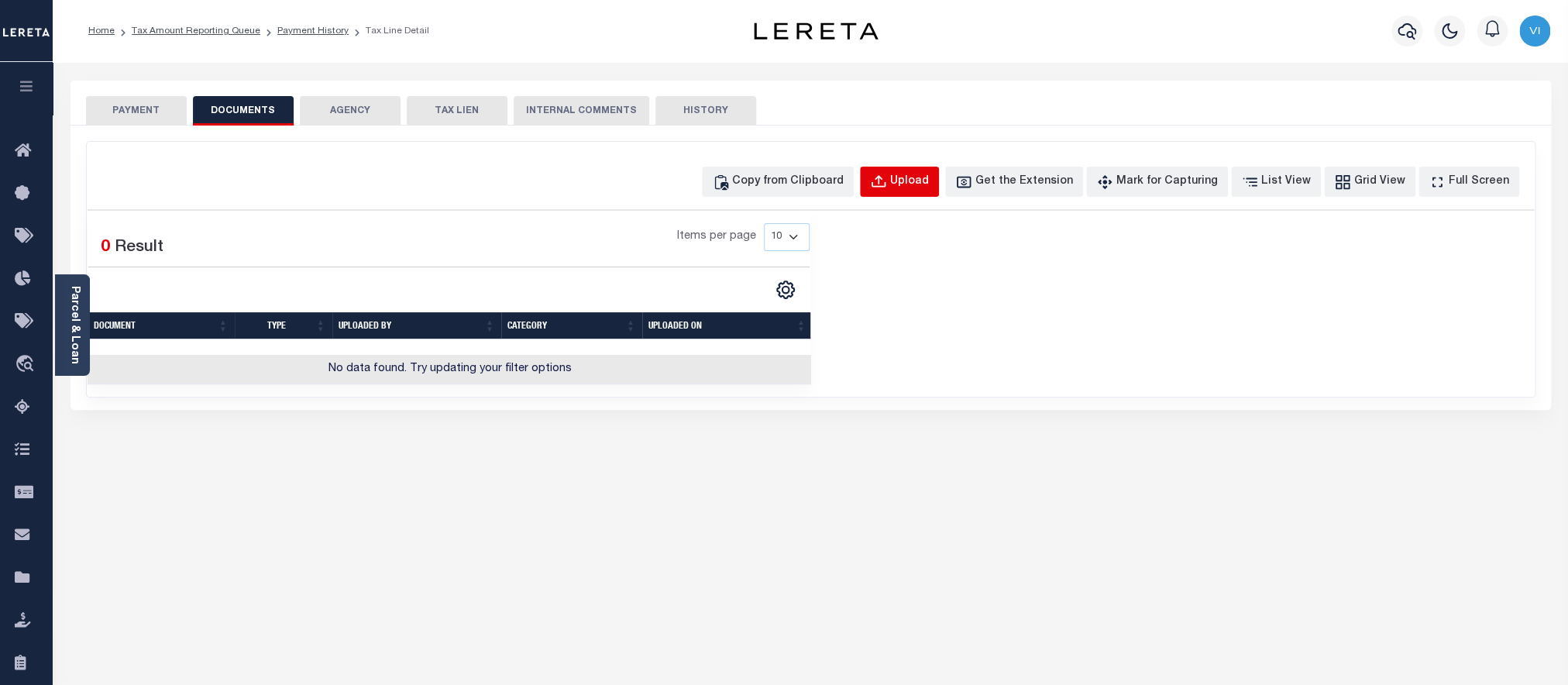
click at [927, 182] on div "Upload" at bounding box center [910, 182] width 39 height 17
select select "POP"
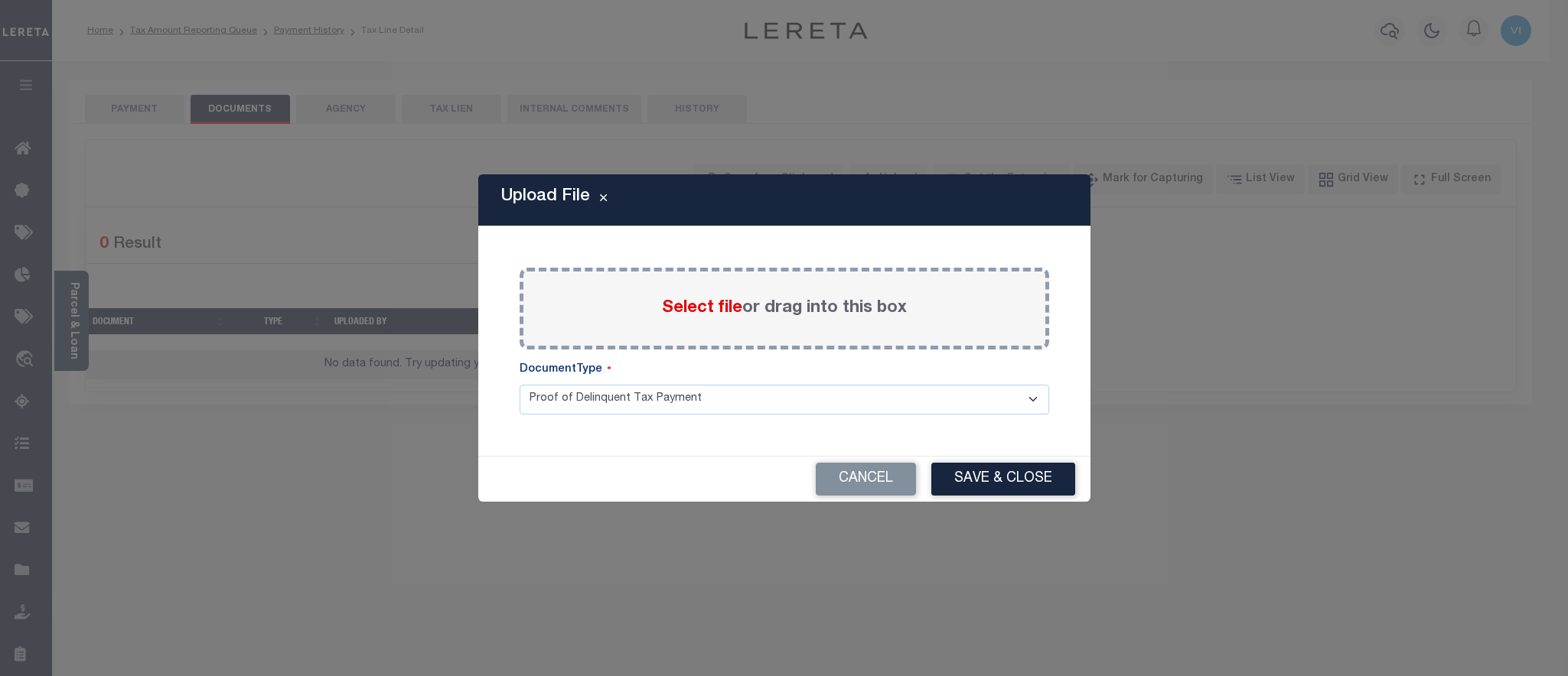
click at [665, 312] on span "Select file" at bounding box center [702, 308] width 80 height 17
click at [0, 0] on input "Select file or drag into this box" at bounding box center [0, 0] width 0 height 0
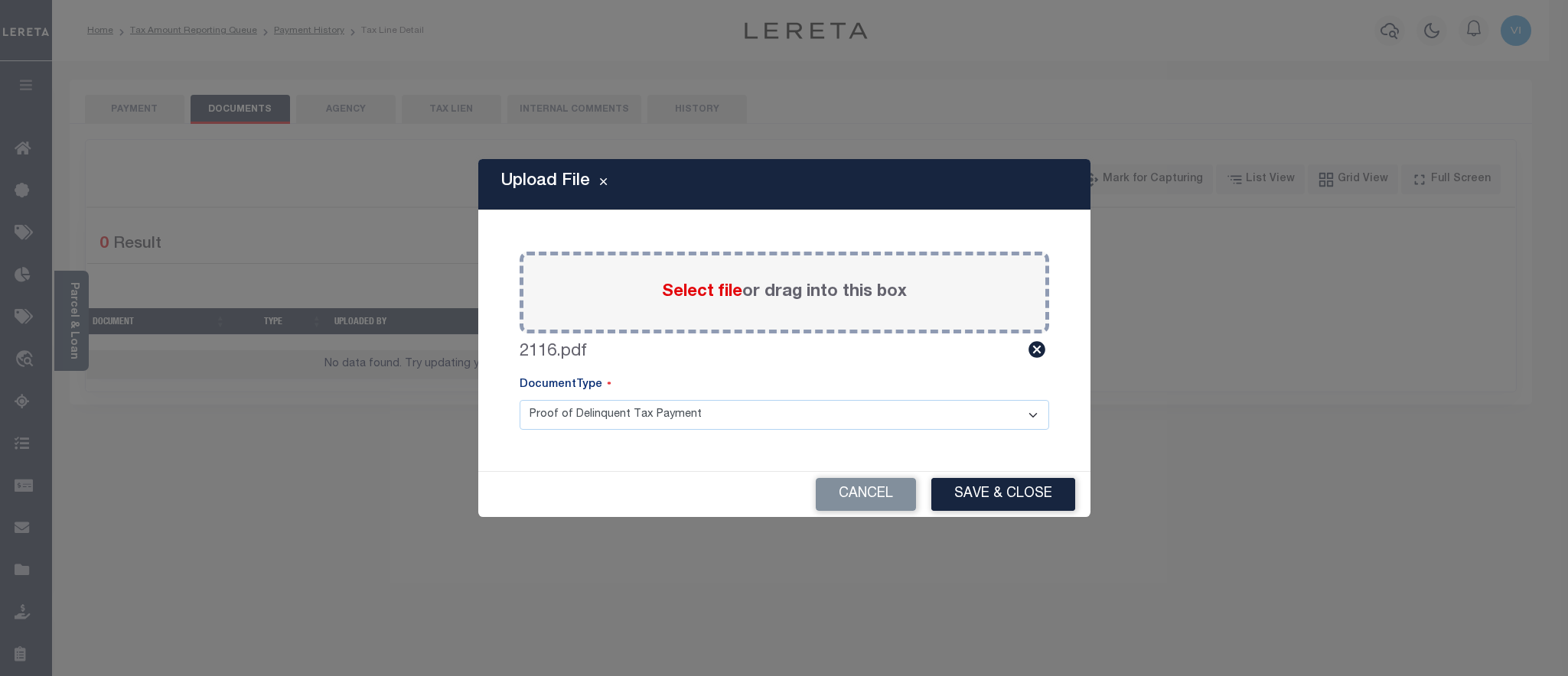
drag, startPoint x: 571, startPoint y: 399, endPoint x: 567, endPoint y: 409, distance: 10.8
click at [569, 403] on div "DocumentType Proof of Delinquent Tax Payment" at bounding box center [784, 403] width 530 height 53
click at [520, 400] on select "Proof of Delinquent Tax Payment" at bounding box center [784, 415] width 530 height 30
click option "Proof of Delinquent Tax Payment" at bounding box center [0, 0] width 0 height 0
click at [953, 499] on button "Save & Close" at bounding box center [1003, 494] width 144 height 33
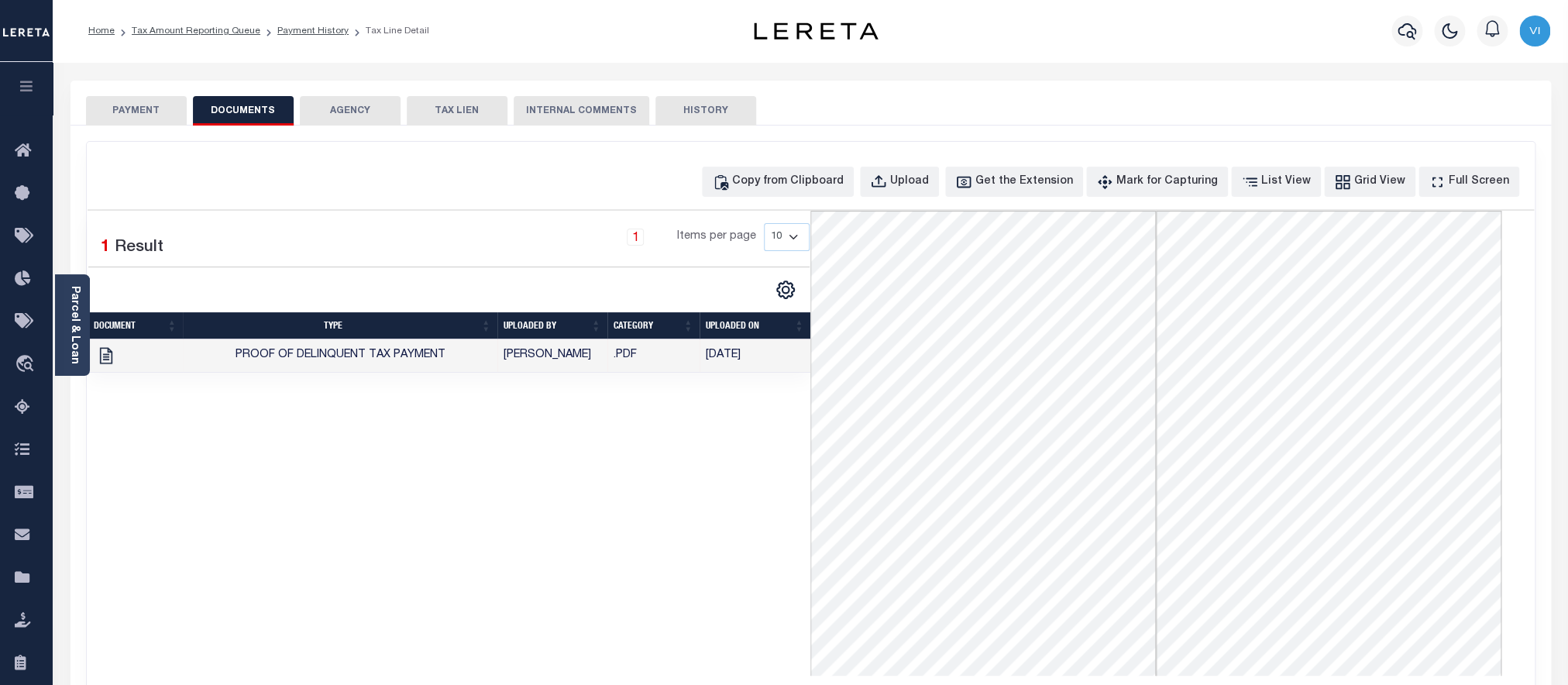
click at [153, 119] on button "PAYMENT" at bounding box center [136, 110] width 101 height 30
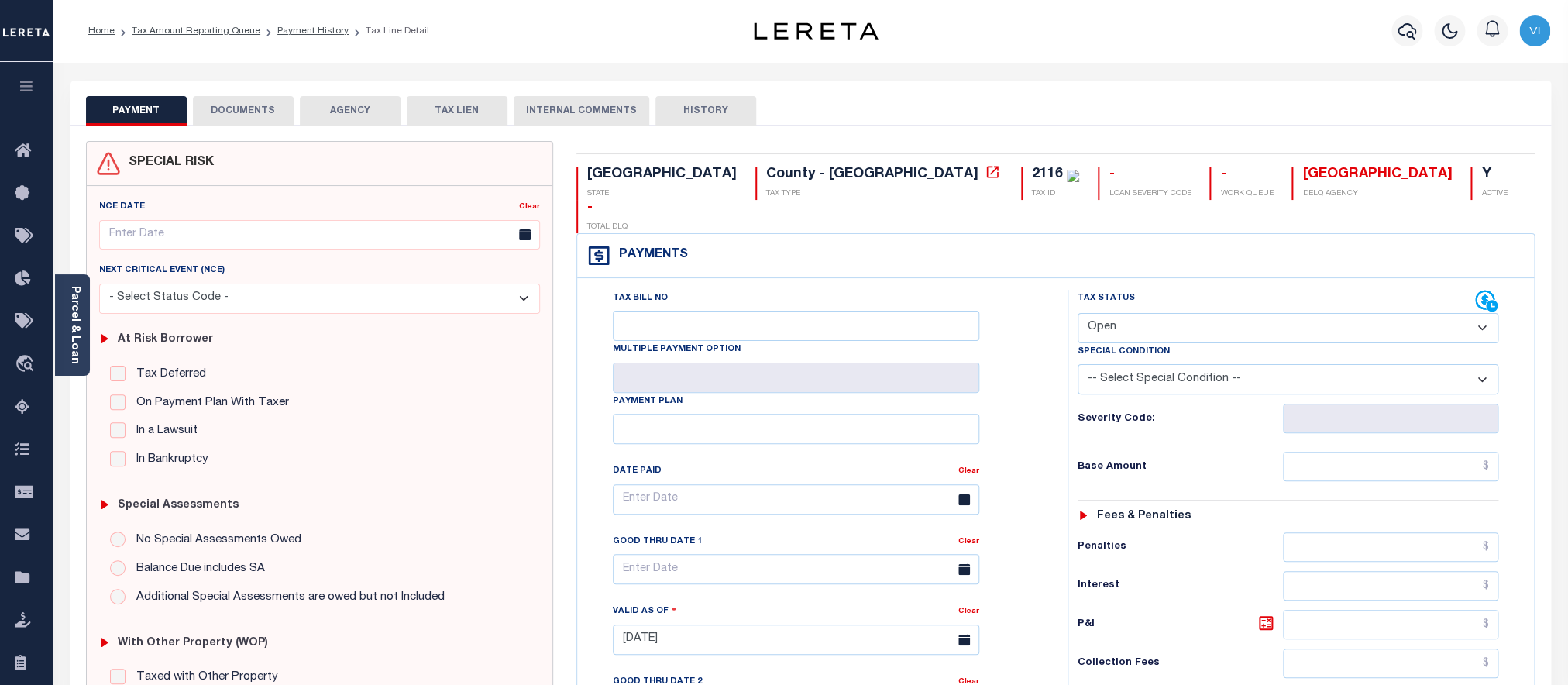
click at [1078, 313] on select "- Select Status Code - Open Due/Unpaid Paid Incomplete No Tax Due Internal Refu…" at bounding box center [1288, 328] width 422 height 31
select select "PYD"
click option "Paid" at bounding box center [0, 0] width 0 height 0
type input "[DATE]"
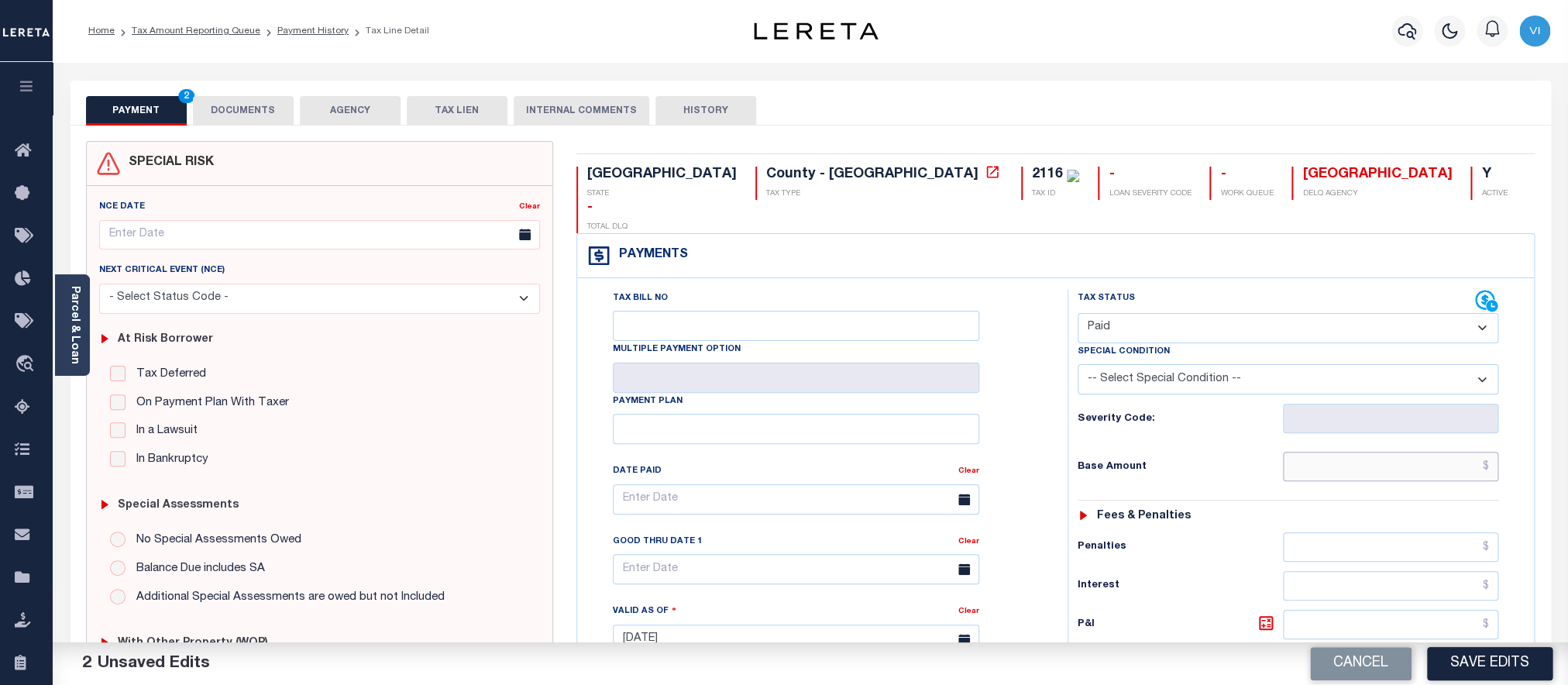
click at [1336, 452] on input "text" at bounding box center [1391, 466] width 216 height 30
paste input "303.20"
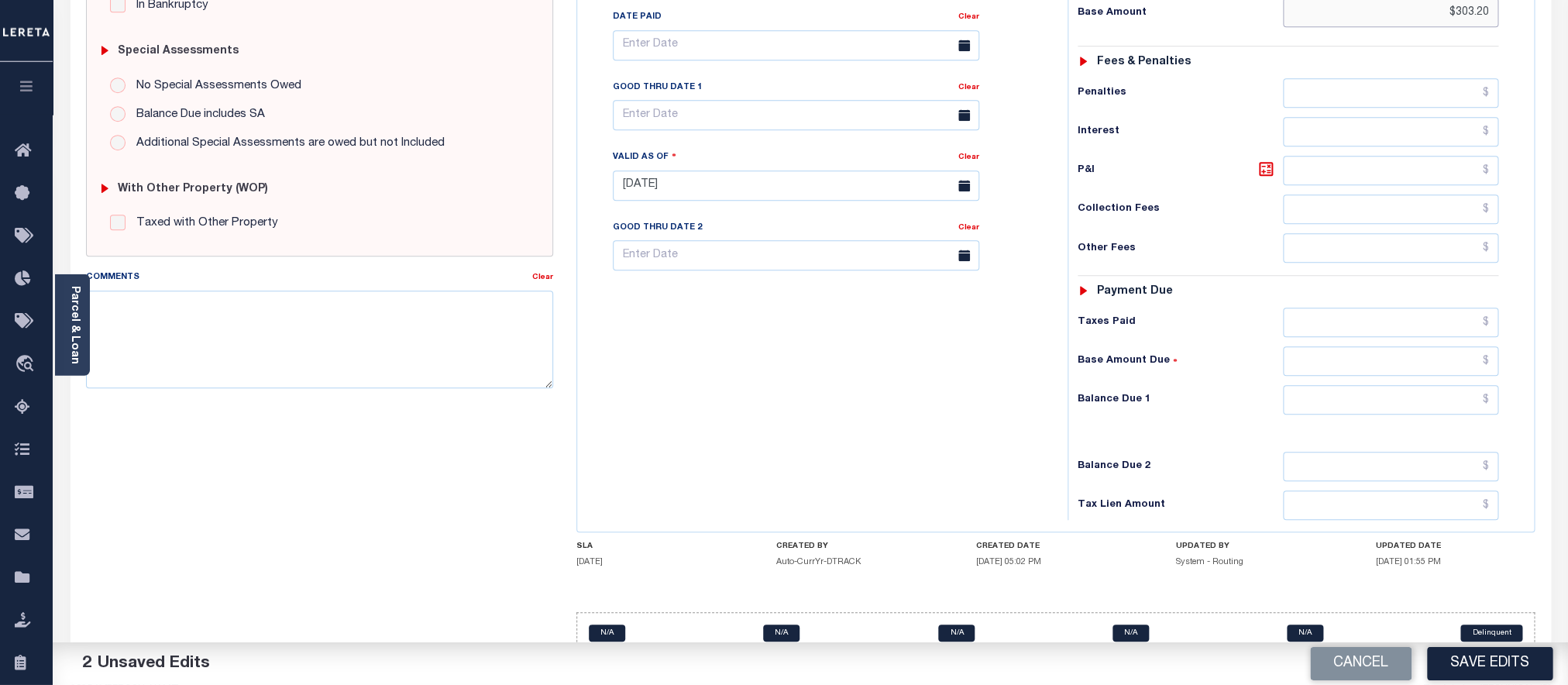
scroll to position [469, 0]
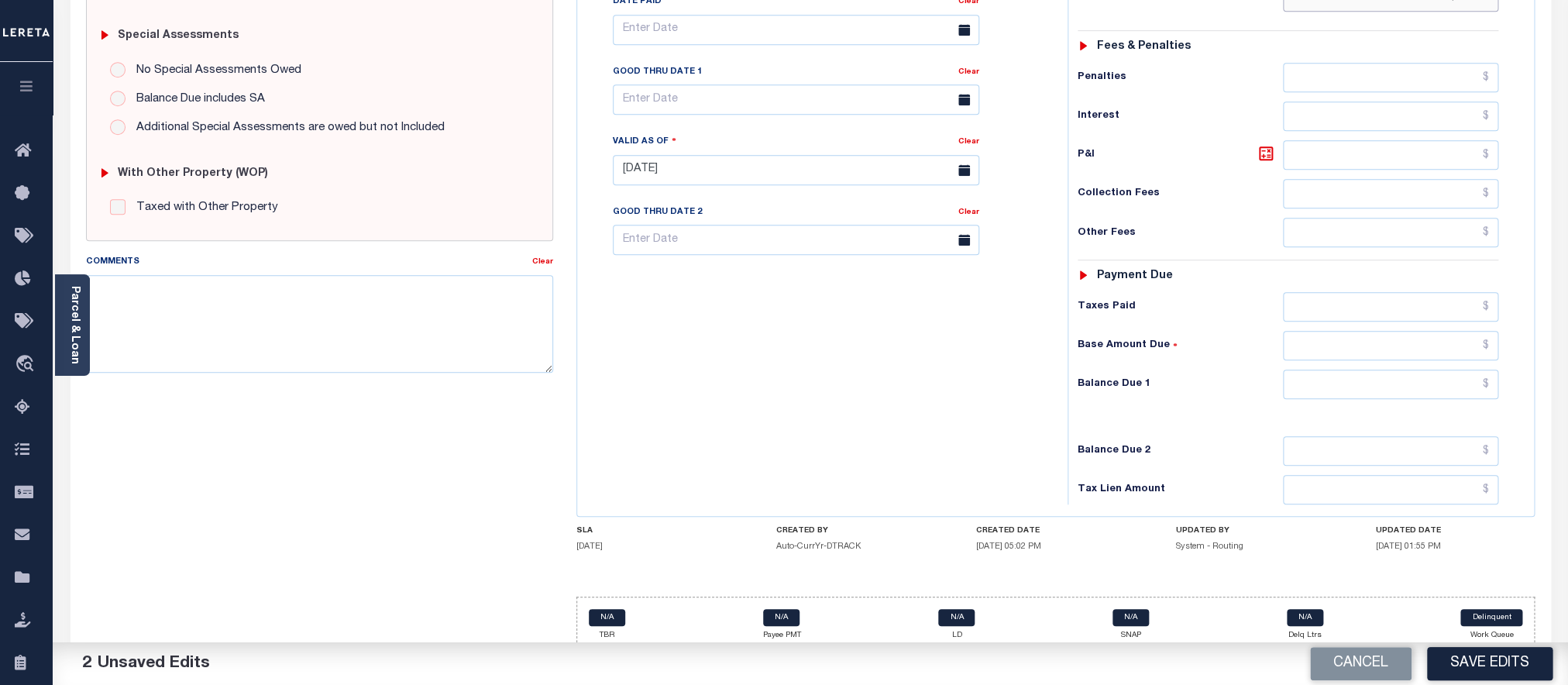
type input "$303.20"
click at [1369, 379] on input "text" at bounding box center [1391, 385] width 216 height 30
click at [1354, 371] on input "text" at bounding box center [1391, 385] width 216 height 30
type input "$0.00"
click at [1489, 672] on button "Save Edits" at bounding box center [1490, 664] width 126 height 33
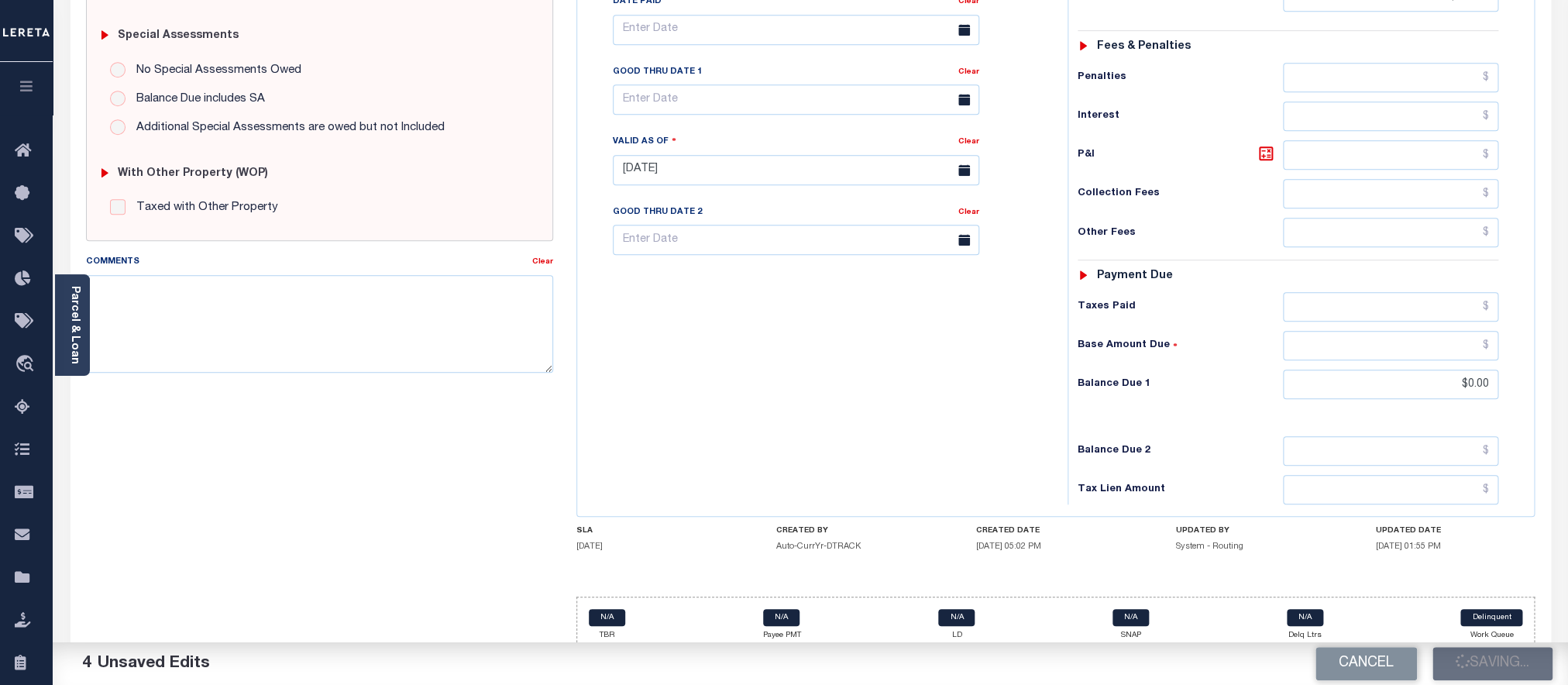
scroll to position [538, 0]
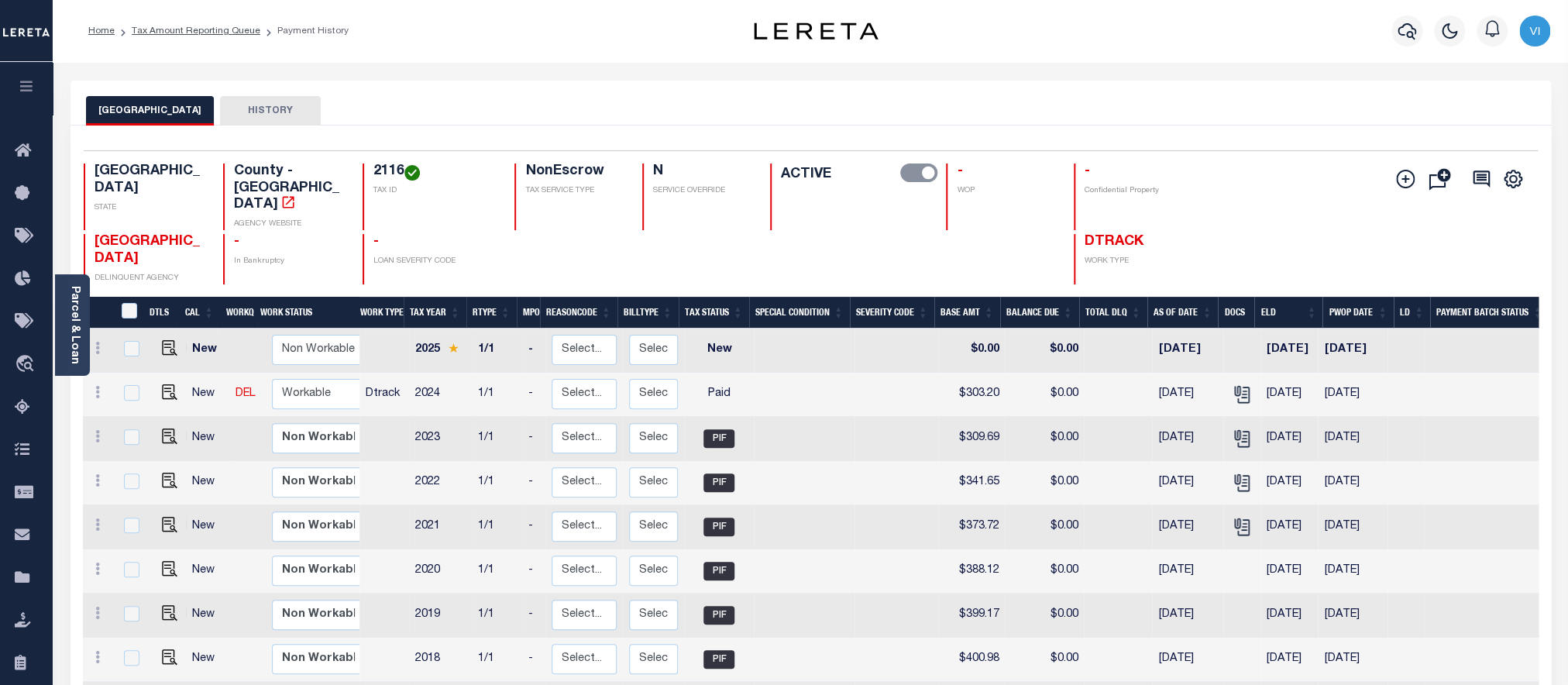
click at [381, 181] on h4 "2116" at bounding box center [434, 172] width 122 height 17
click at [165, 385] on img "" at bounding box center [170, 392] width 15 height 15
checkbox input "true"
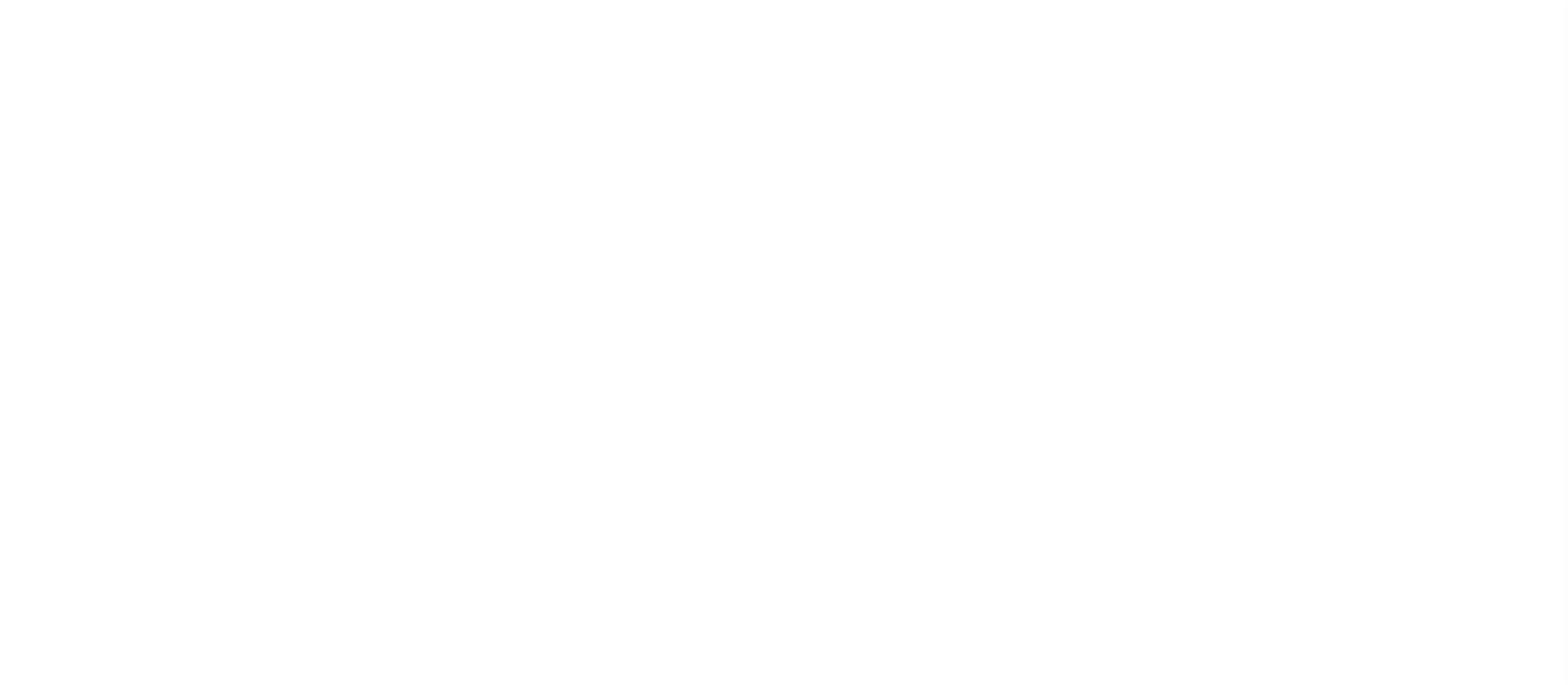
select select "OP2"
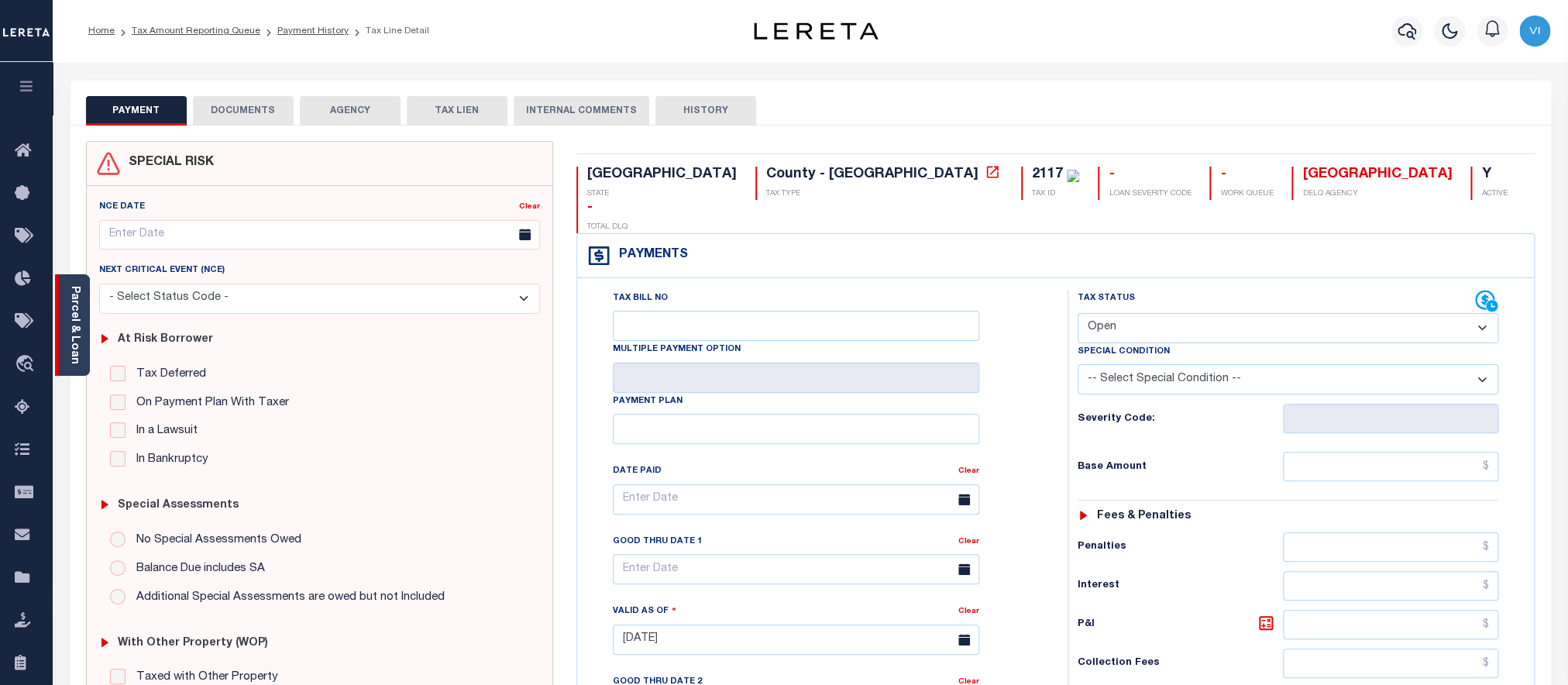
click at [80, 334] on link "Parcel & Loan" at bounding box center [74, 325] width 11 height 78
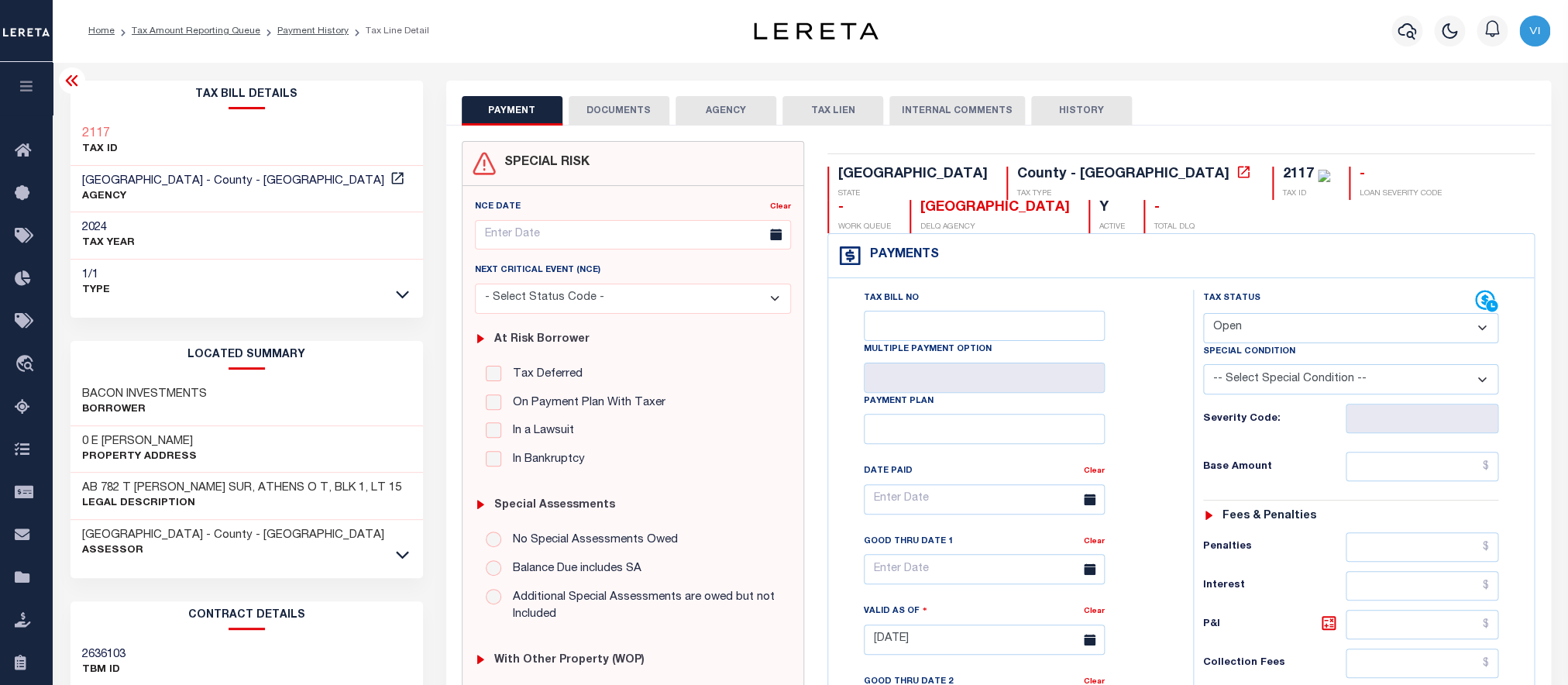
click at [597, 99] on button "DOCUMENTS" at bounding box center [619, 110] width 101 height 30
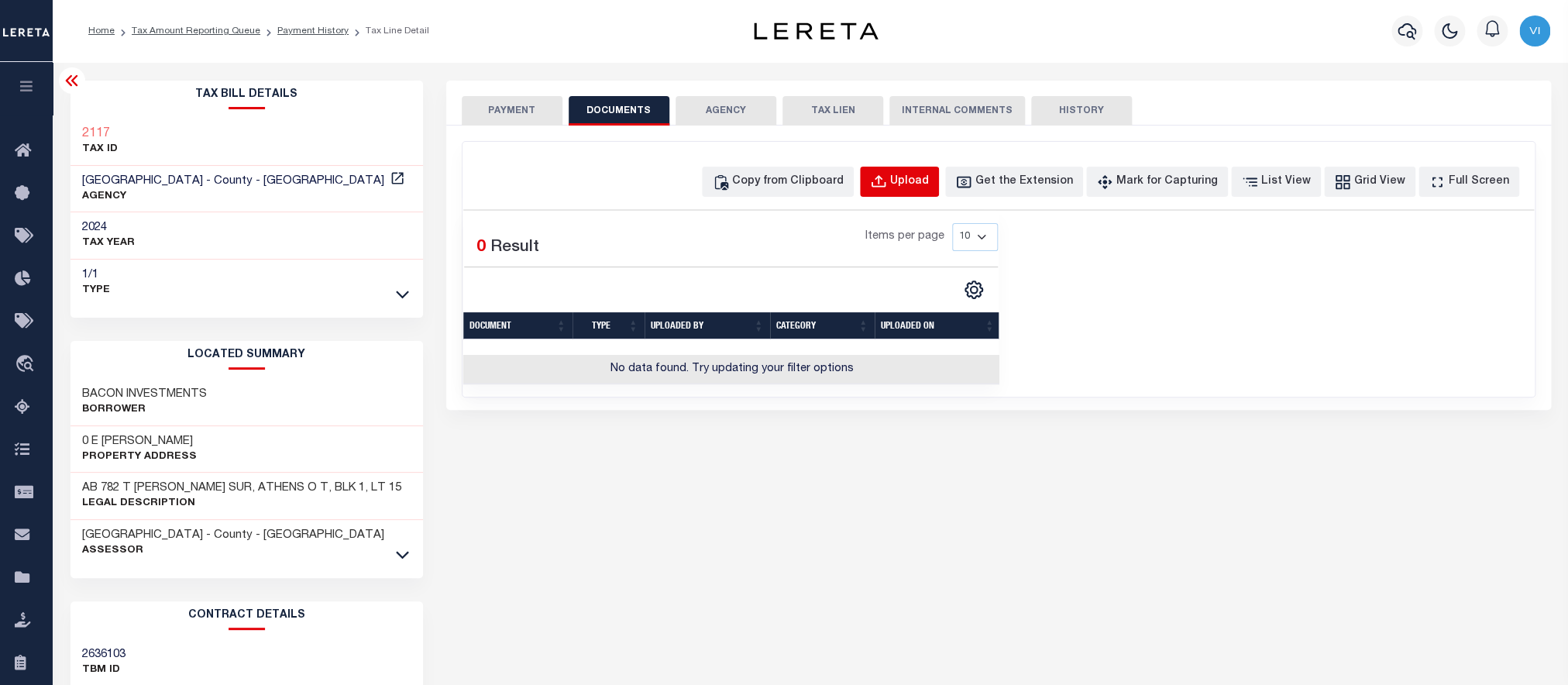
click at [929, 181] on div "Upload" at bounding box center [910, 182] width 39 height 17
select select "POP"
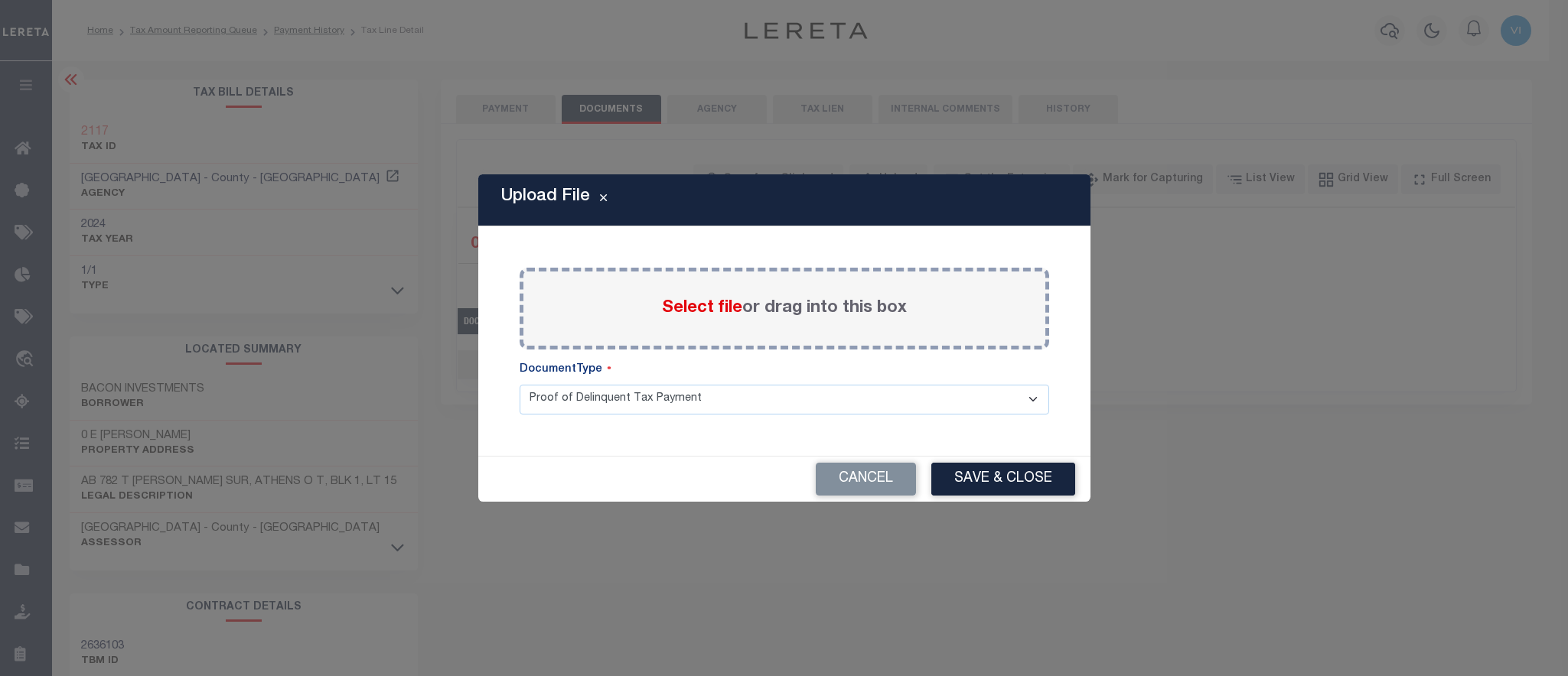
click at [675, 314] on span "Select file" at bounding box center [702, 308] width 80 height 17
click at [0, 0] on input "Select file or drag into this box" at bounding box center [0, 0] width 0 height 0
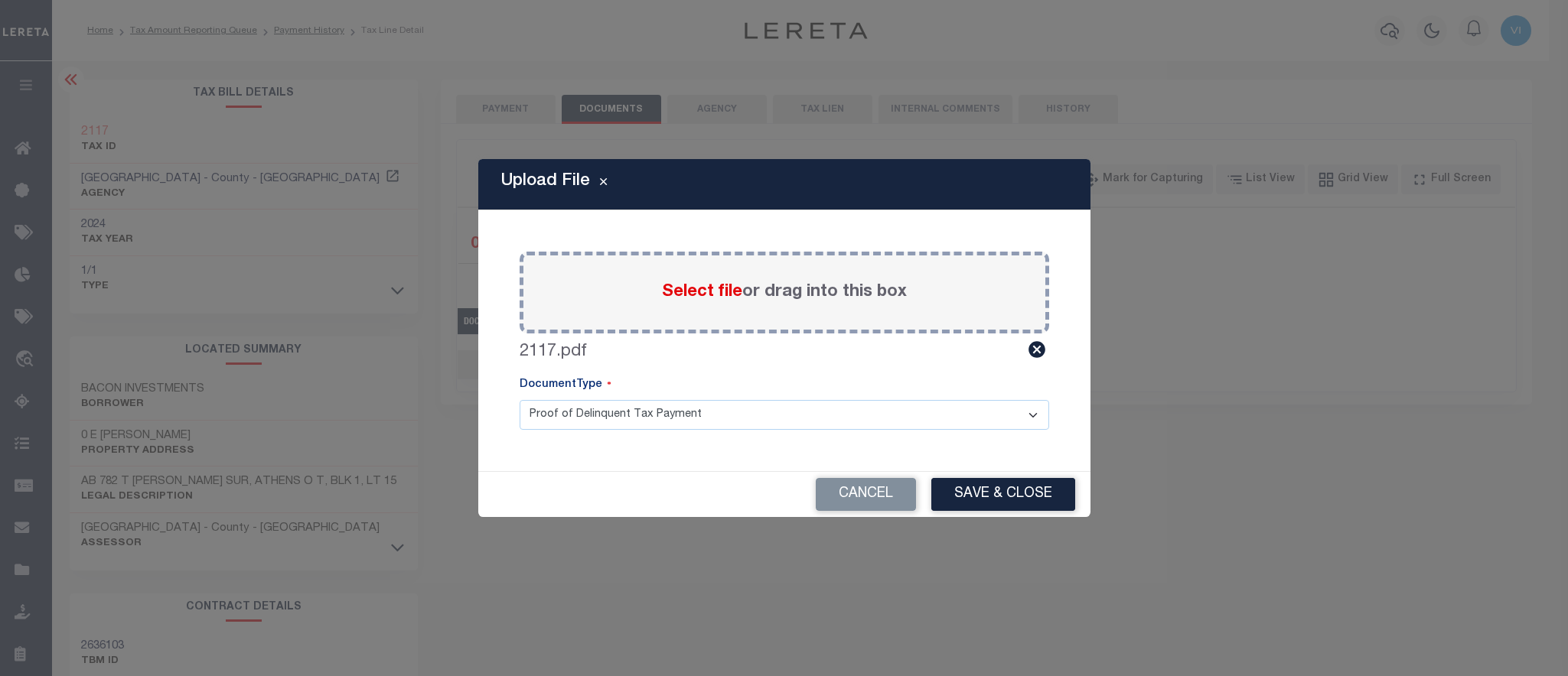
click at [520, 400] on select "Proof of Delinquent Tax Payment" at bounding box center [784, 415] width 530 height 30
click option "Proof of Delinquent Tax Payment" at bounding box center [0, 0] width 0 height 0
drag, startPoint x: 1021, startPoint y: 493, endPoint x: 1403, endPoint y: 498, distance: 382.0
click at [1021, 495] on button "Save & Close" at bounding box center [1003, 494] width 144 height 33
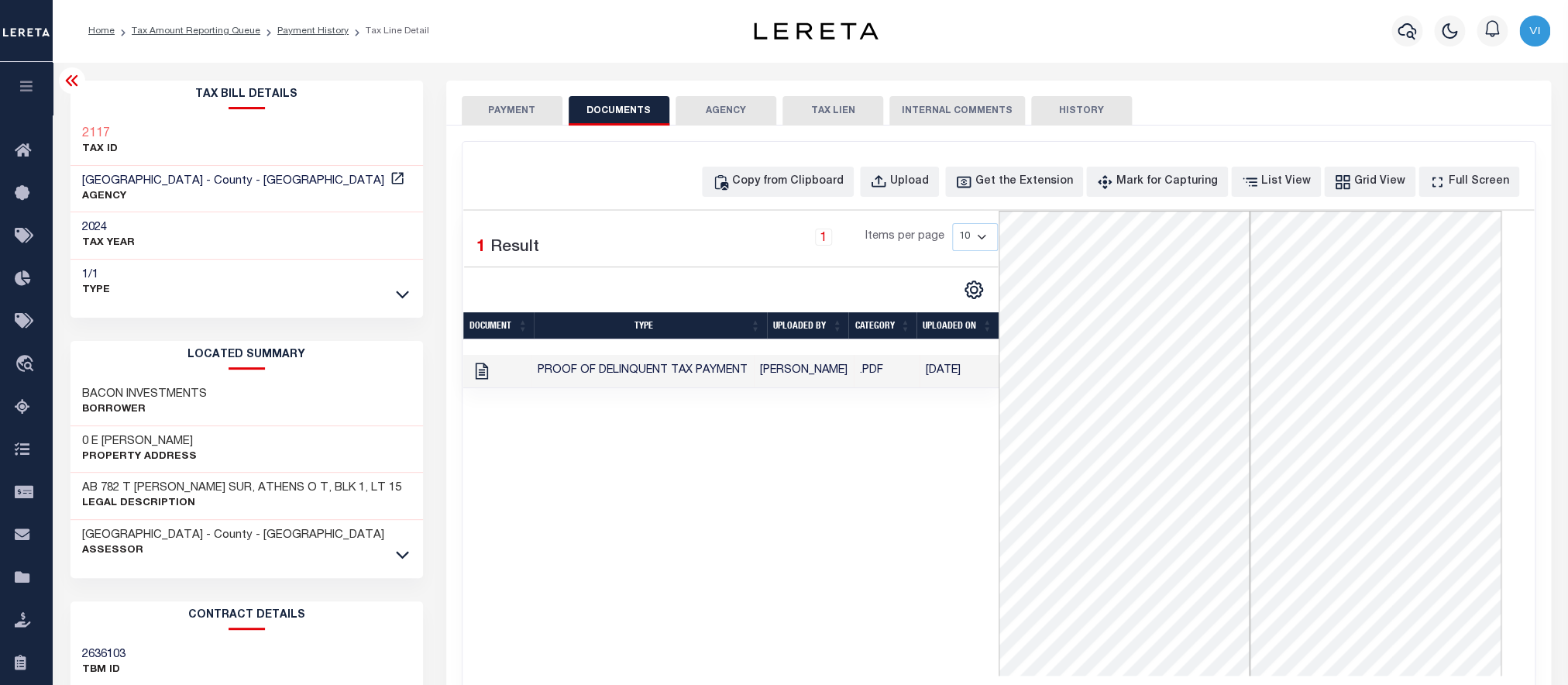
click at [539, 106] on button "PAYMENT" at bounding box center [512, 110] width 101 height 30
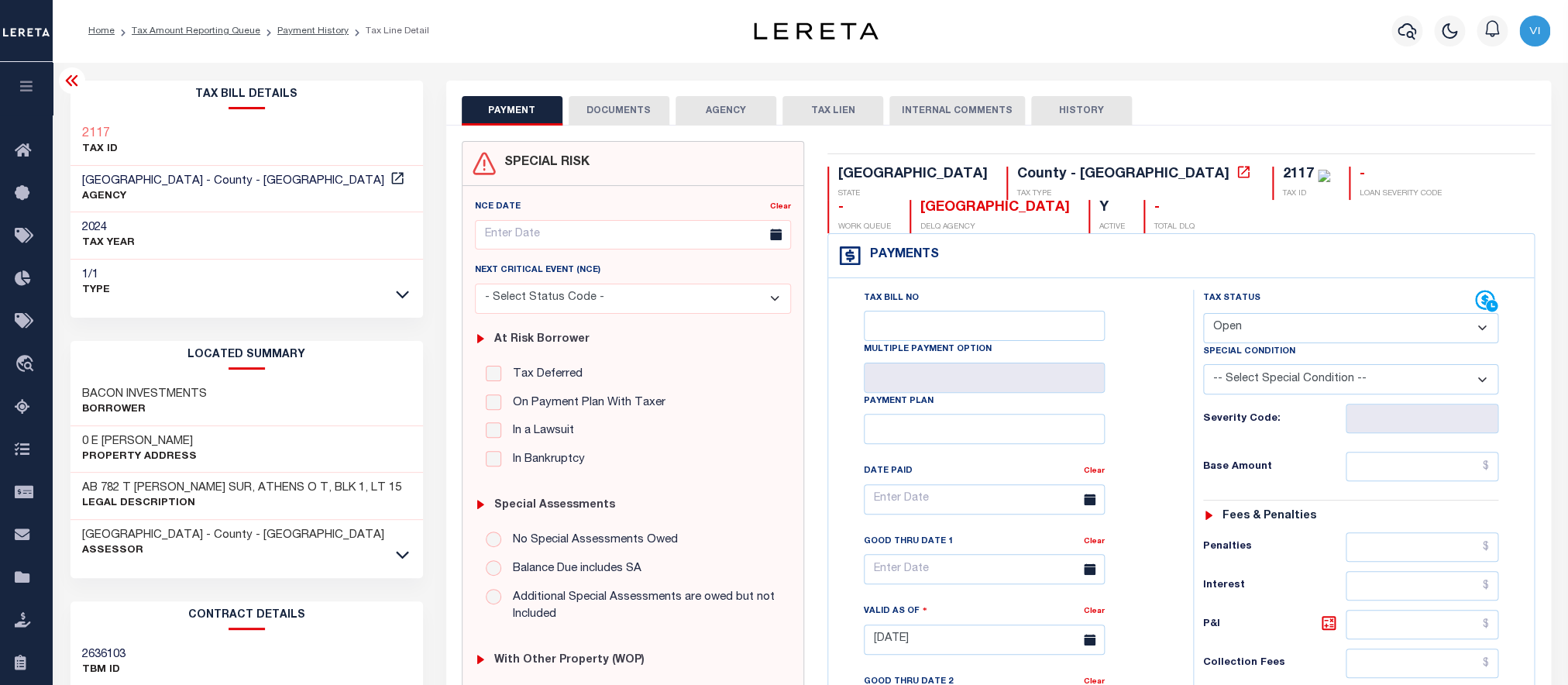
click at [1203, 313] on select "- Select Status Code - Open Due/Unpaid Paid Incomplete No Tax Due Internal Refu…" at bounding box center [1351, 328] width 296 height 31
select select "PYD"
click option "Paid" at bounding box center [0, 0] width 0 height 0
type input "08/13/2025"
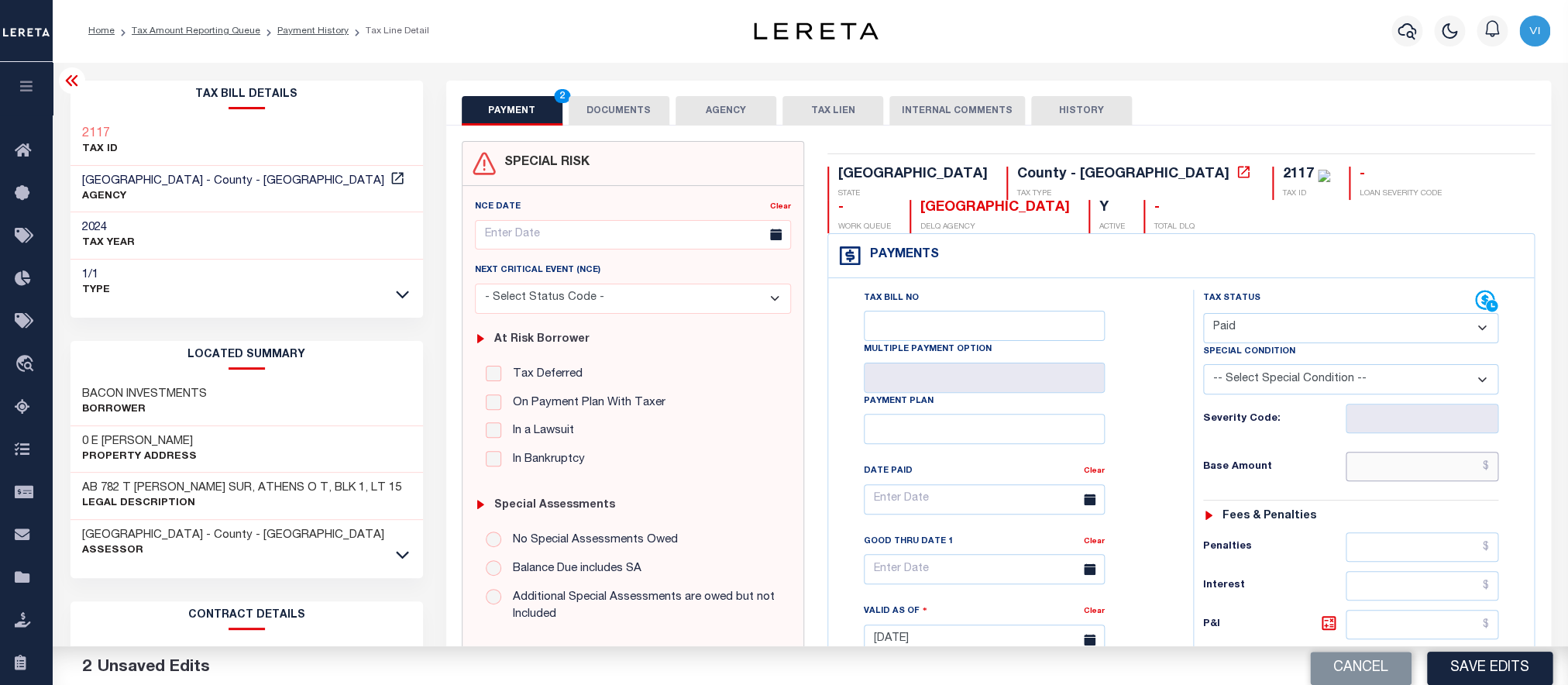
click at [1373, 464] on input "text" at bounding box center [1422, 466] width 154 height 30
paste input "798.24"
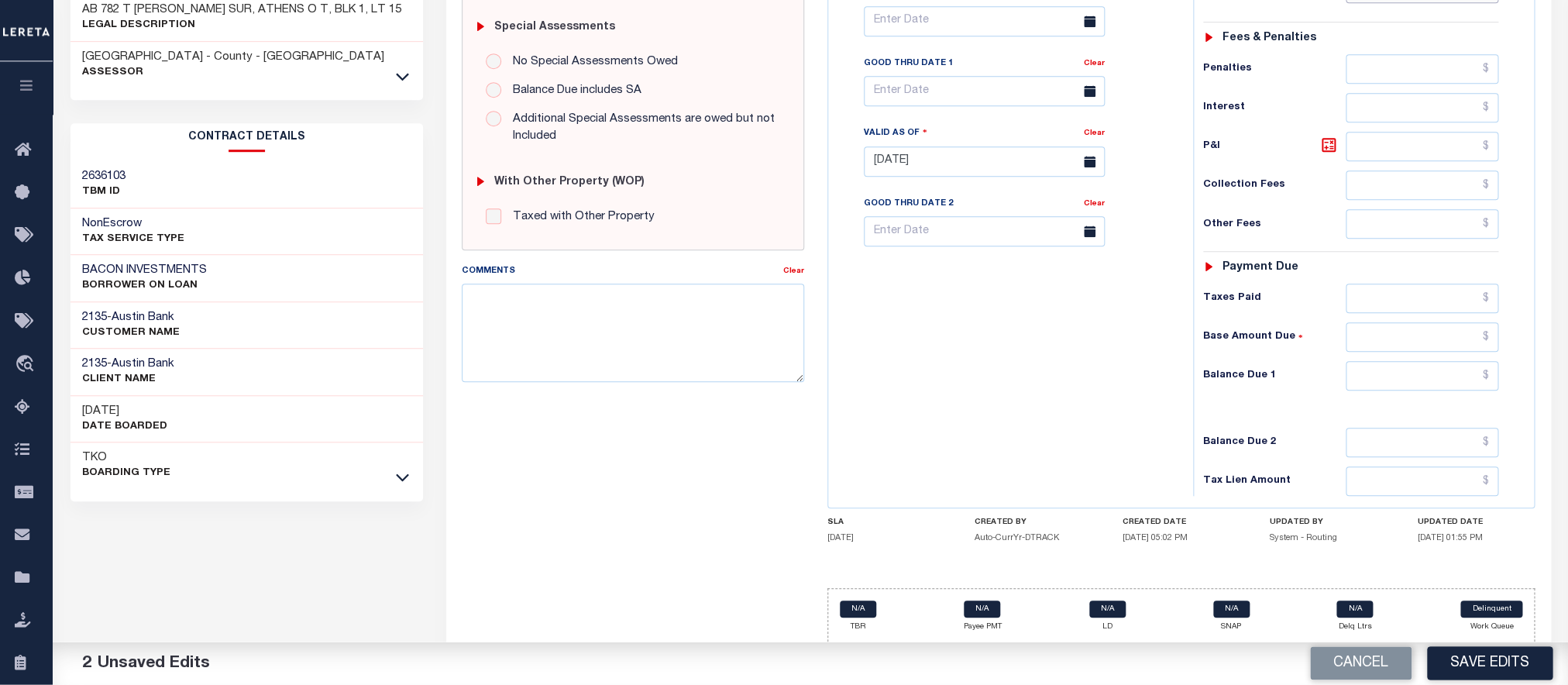
scroll to position [503, 0]
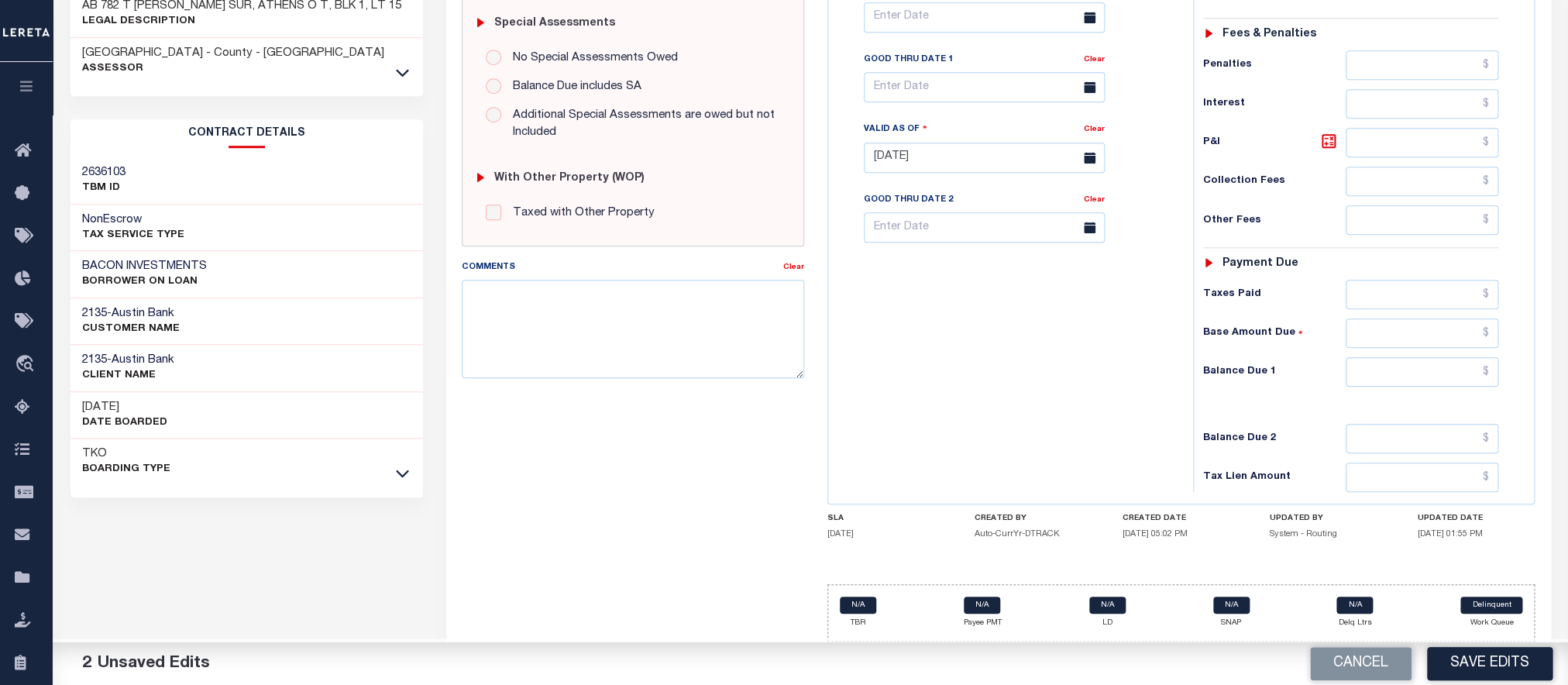
type input "$798.24"
click at [1367, 374] on input "text" at bounding box center [1422, 372] width 154 height 30
type input "$0.00"
click at [1495, 660] on button "Save Edits" at bounding box center [1490, 664] width 126 height 33
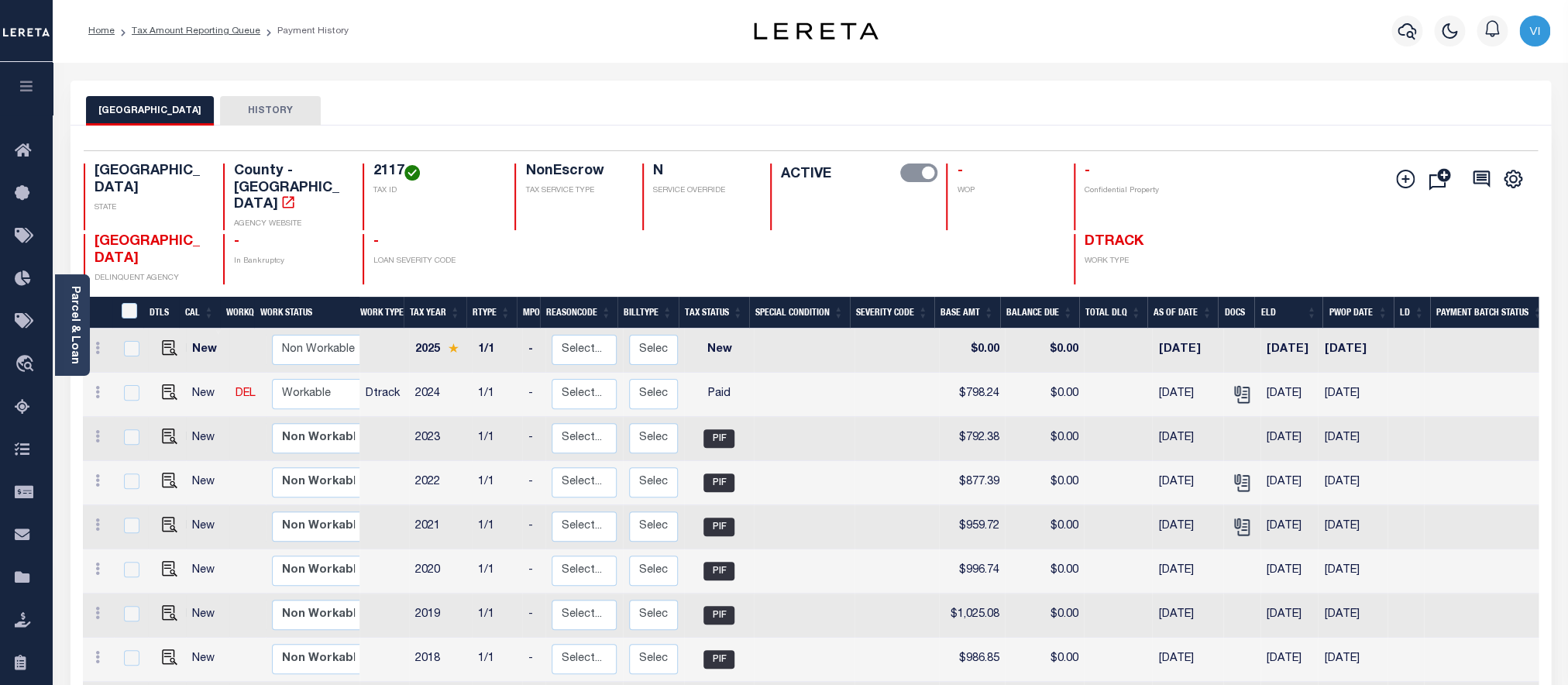
click at [371, 172] on div "2117 TAX ID" at bounding box center [428, 197] width 133 height 67
click at [165, 385] on img "" at bounding box center [170, 392] width 15 height 15
checkbox input "true"
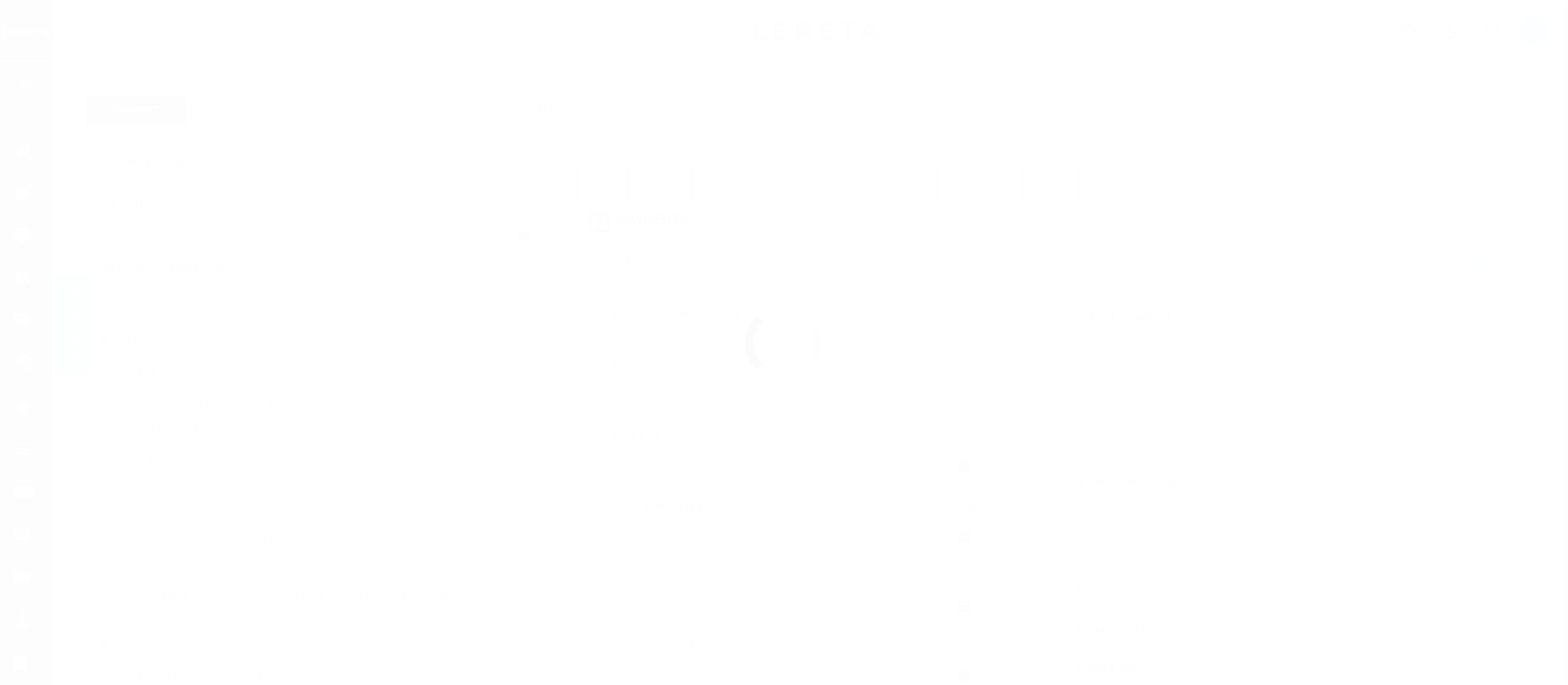
select select "OP2"
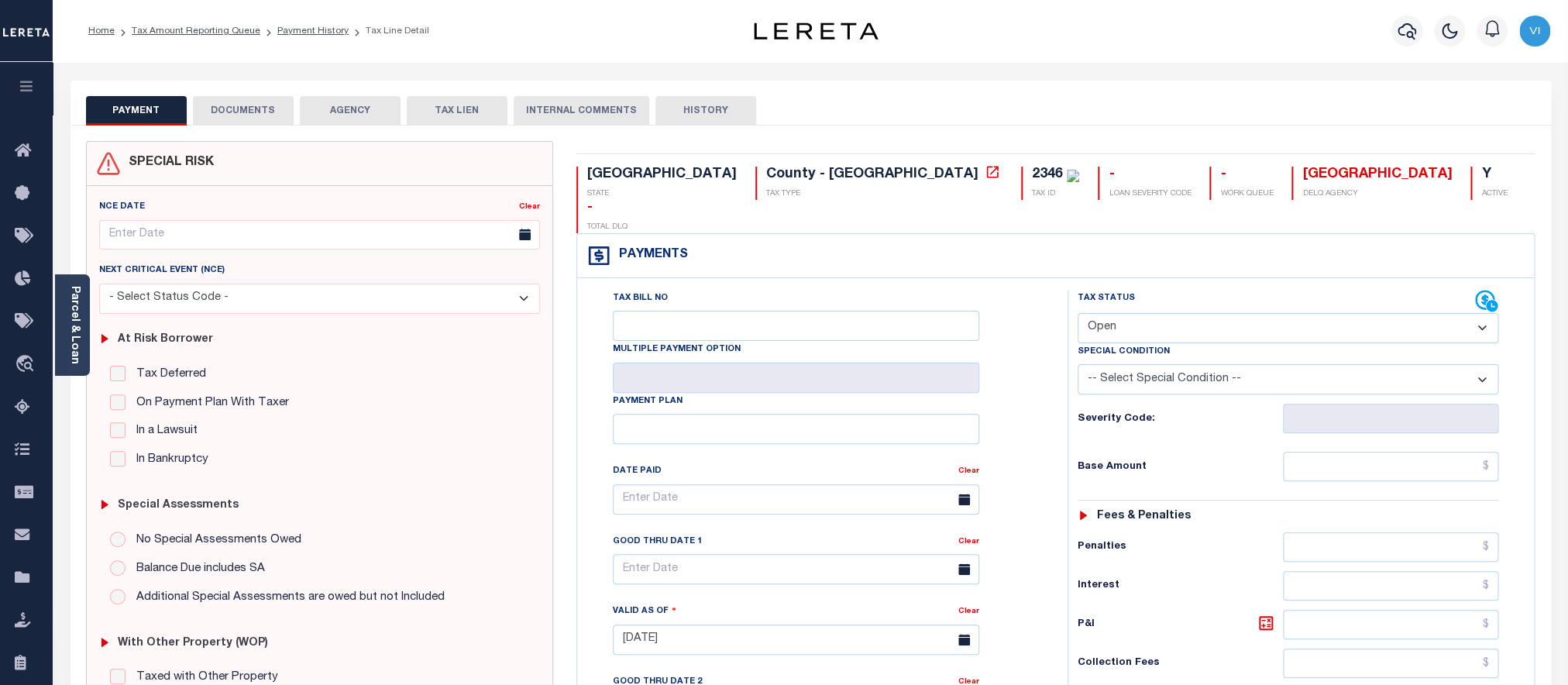
click at [286, 103] on button "DOCUMENTS" at bounding box center [243, 110] width 101 height 30
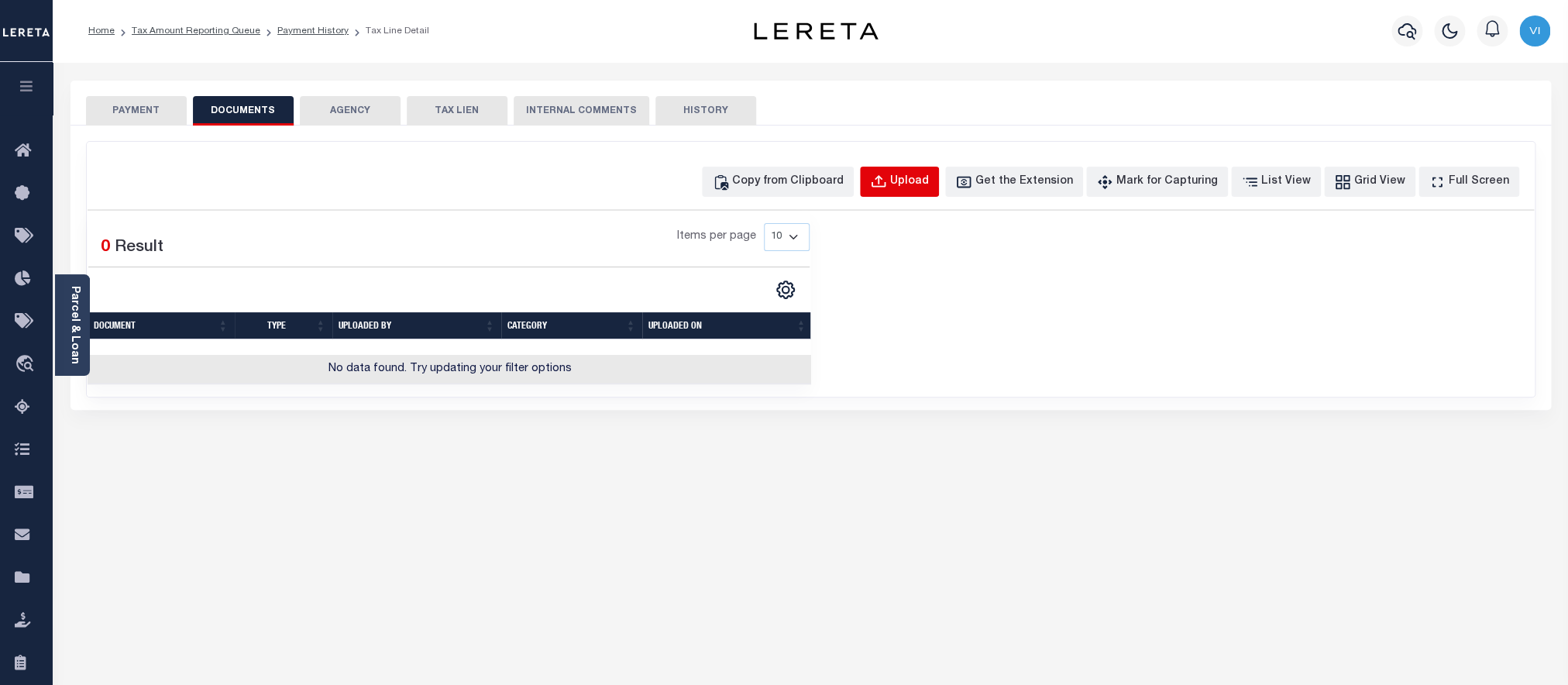
click at [918, 183] on div "Upload" at bounding box center [910, 182] width 39 height 17
select select "POP"
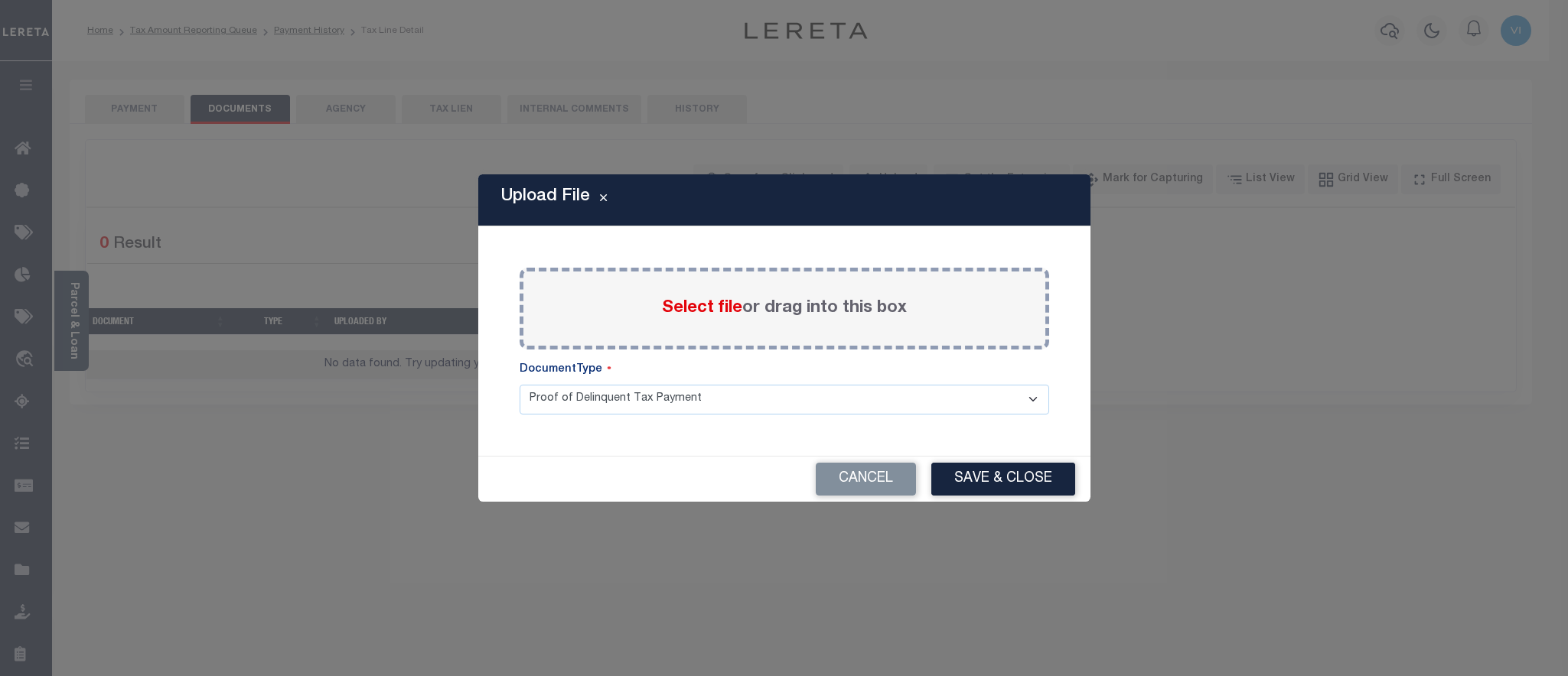
click at [683, 309] on span "Select file" at bounding box center [702, 308] width 80 height 17
click at [0, 0] on input "Select file or drag into this box" at bounding box center [0, 0] width 0 height 0
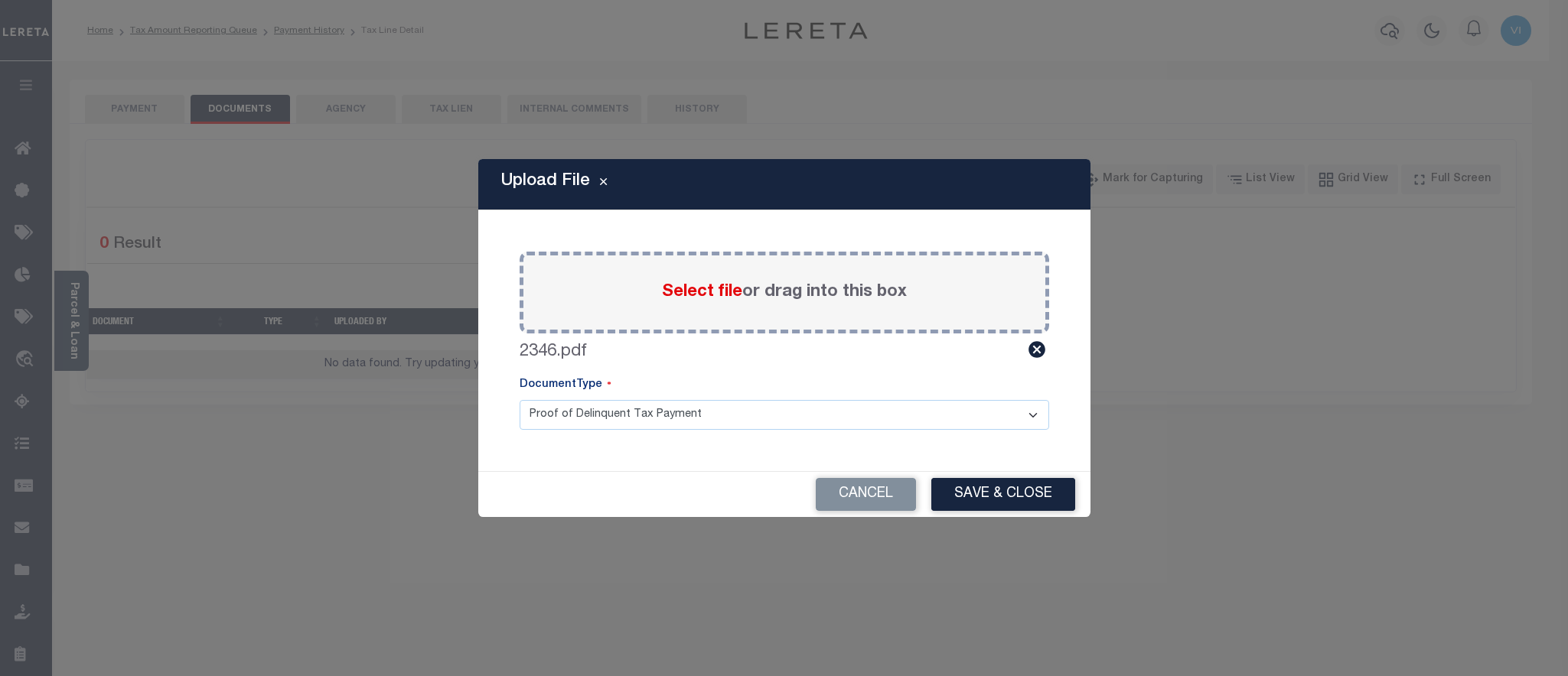
click at [520, 400] on select "Proof of Delinquent Tax Payment" at bounding box center [784, 415] width 530 height 30
click option "Proof of Delinquent Tax Payment" at bounding box center [0, 0] width 0 height 0
click at [983, 488] on button "Save & Close" at bounding box center [1003, 494] width 144 height 33
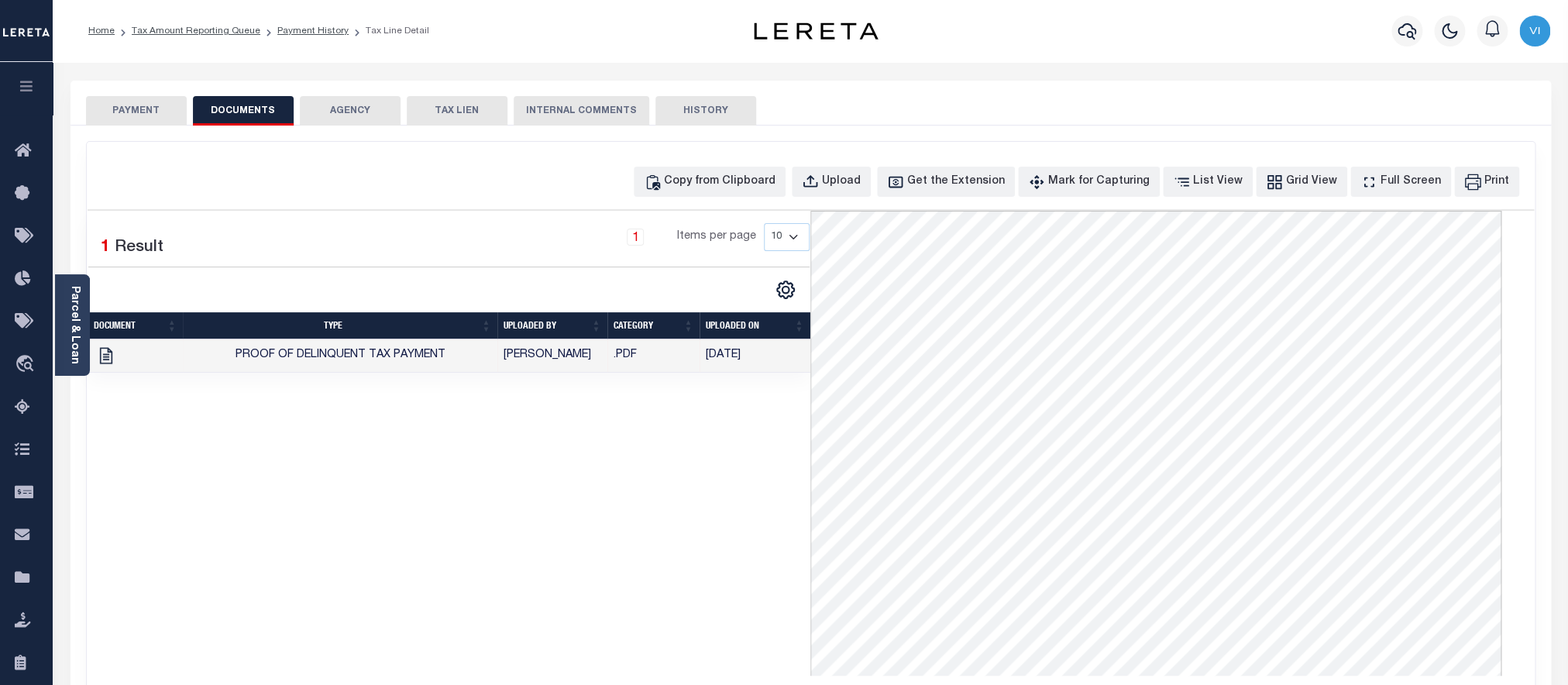
click at [151, 121] on button "PAYMENT" at bounding box center [136, 110] width 101 height 30
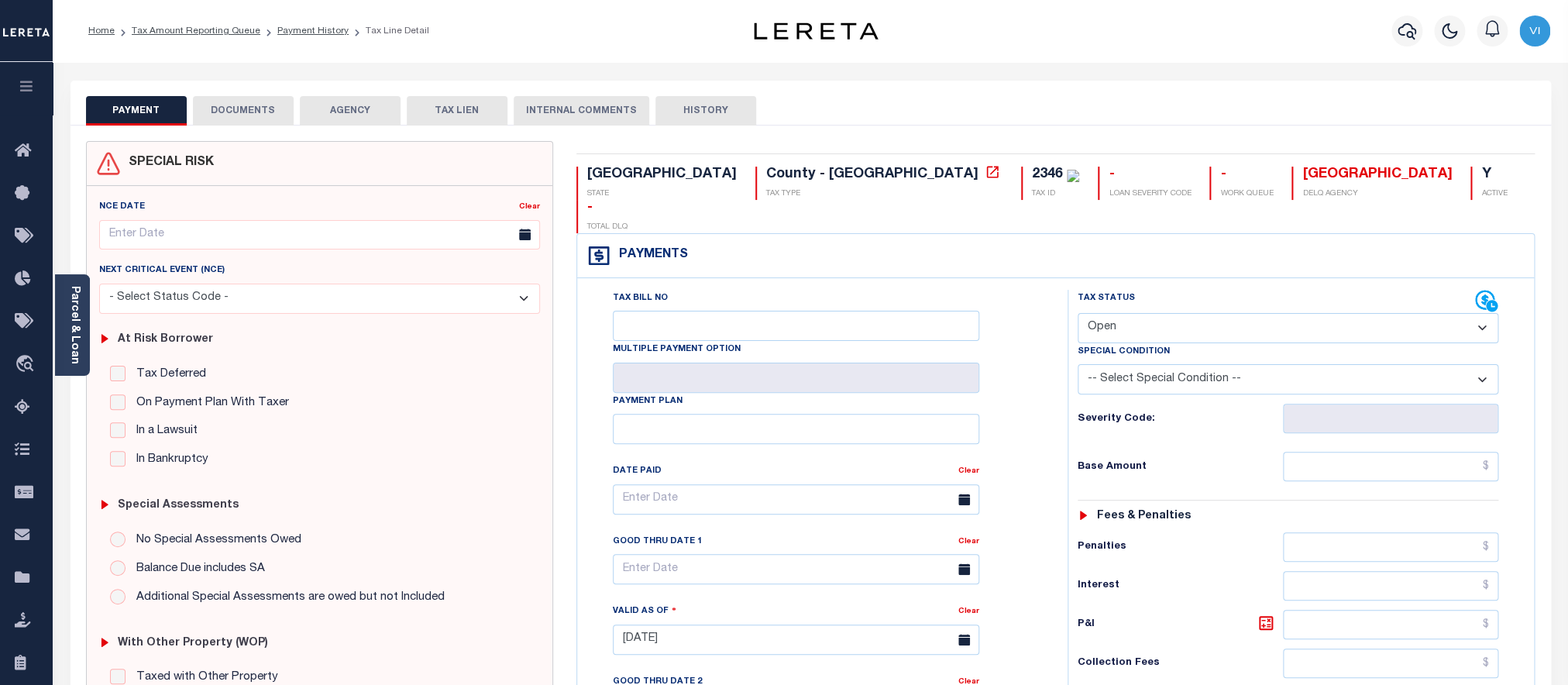
click at [1078, 313] on select "- Select Status Code - Open Due/Unpaid Paid Incomplete No Tax Due Internal Refu…" at bounding box center [1288, 328] width 422 height 31
select select "PYD"
click option "Paid" at bounding box center [0, 0] width 0 height 0
type input "[DATE]"
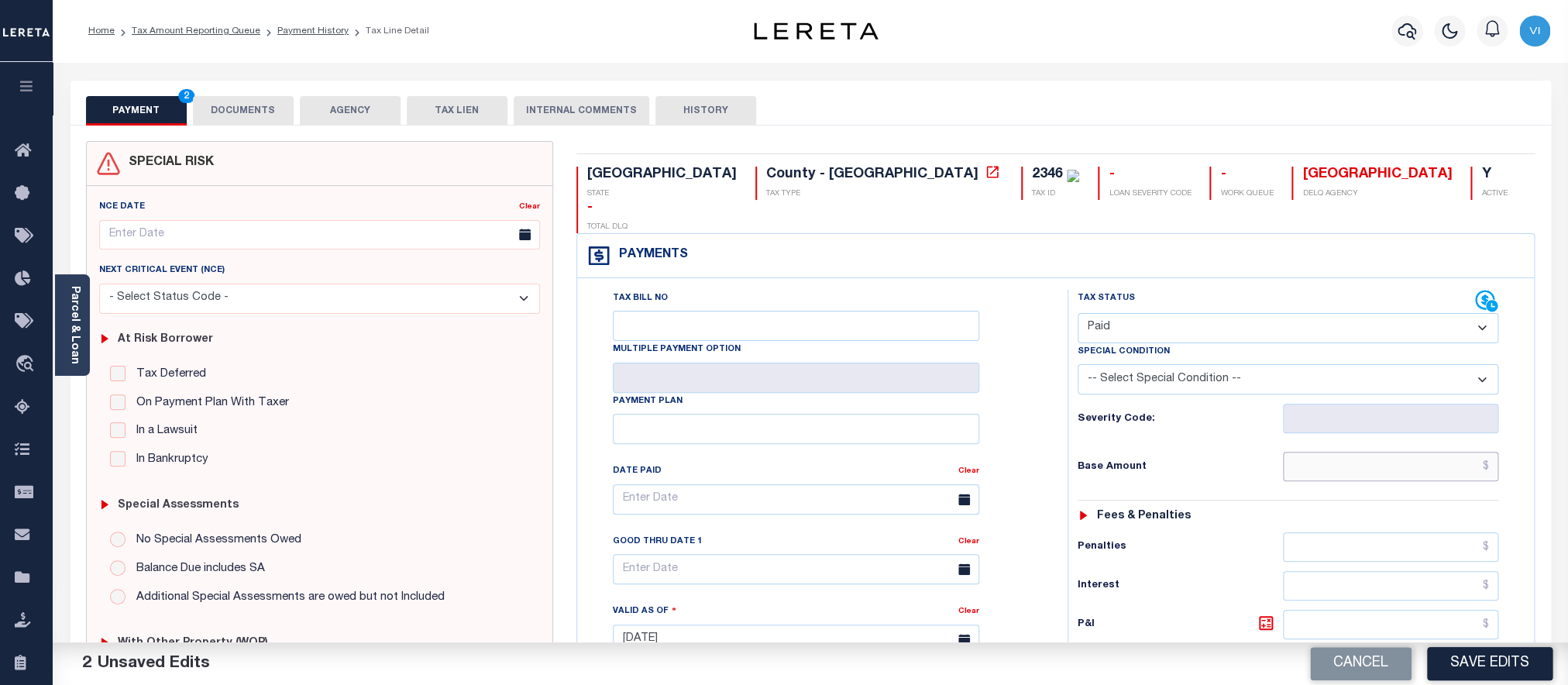
click at [1352, 452] on input "text" at bounding box center [1391, 466] width 216 height 30
paste input "12,820.97"
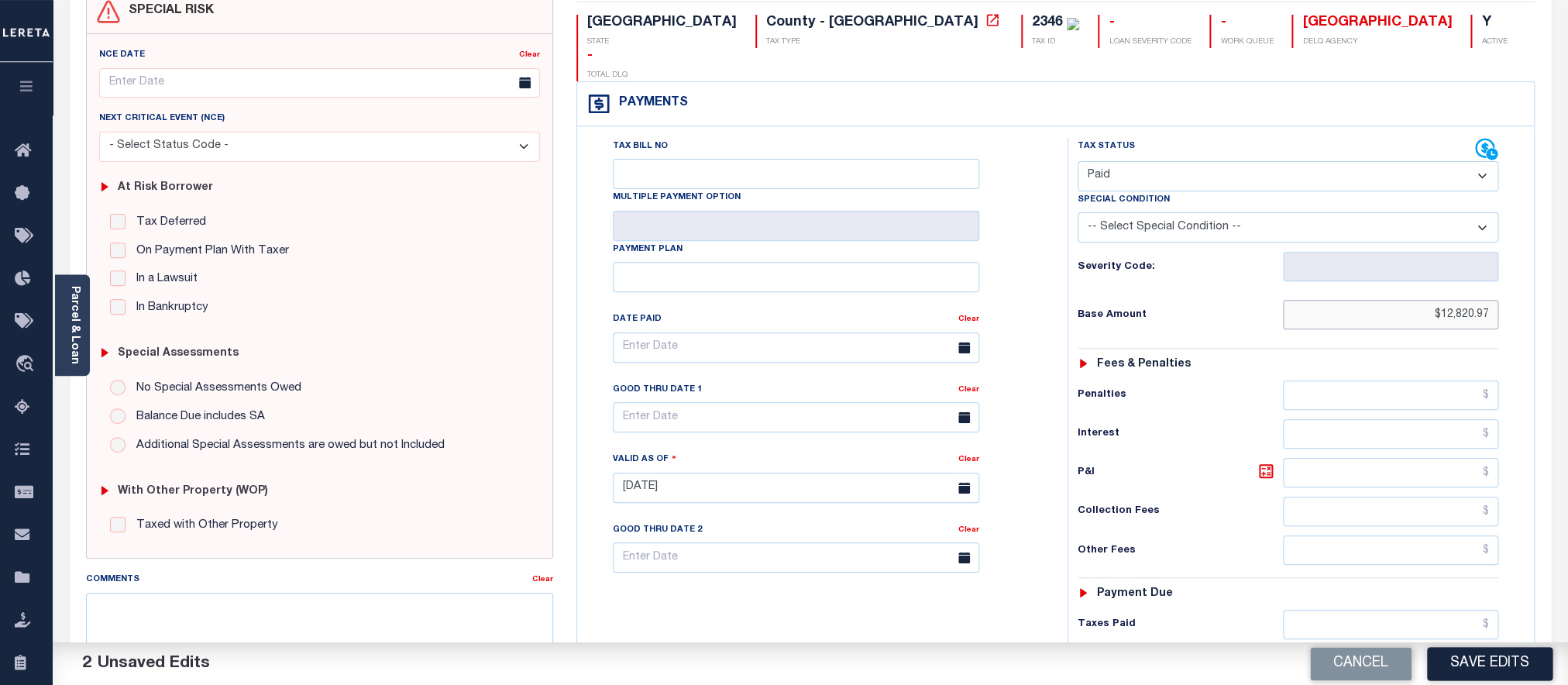
scroll to position [469, 0]
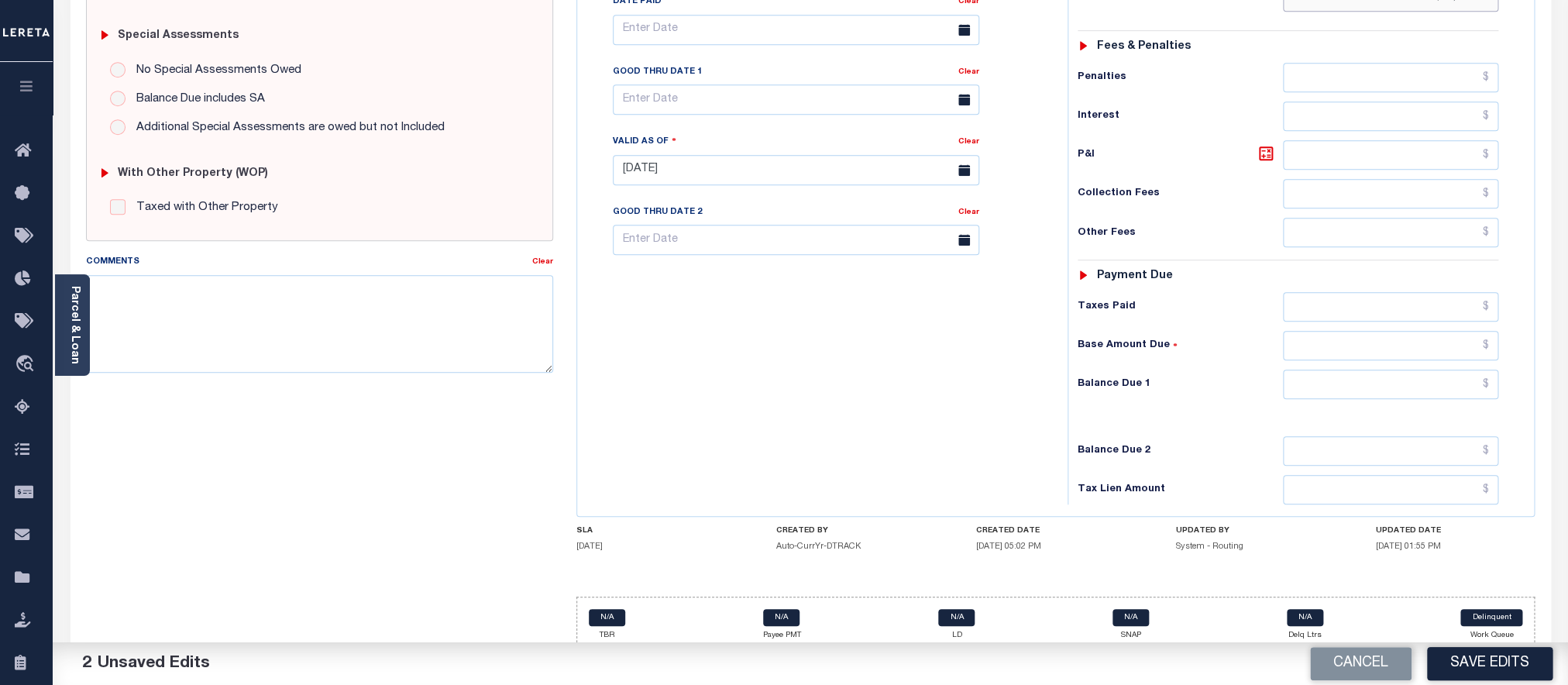
type input "$12,820.97"
click at [1359, 373] on input "text" at bounding box center [1391, 385] width 216 height 30
click at [1350, 374] on input "text" at bounding box center [1391, 385] width 216 height 30
type input "$0.00"
click at [1474, 672] on button "Save Edits" at bounding box center [1490, 664] width 126 height 33
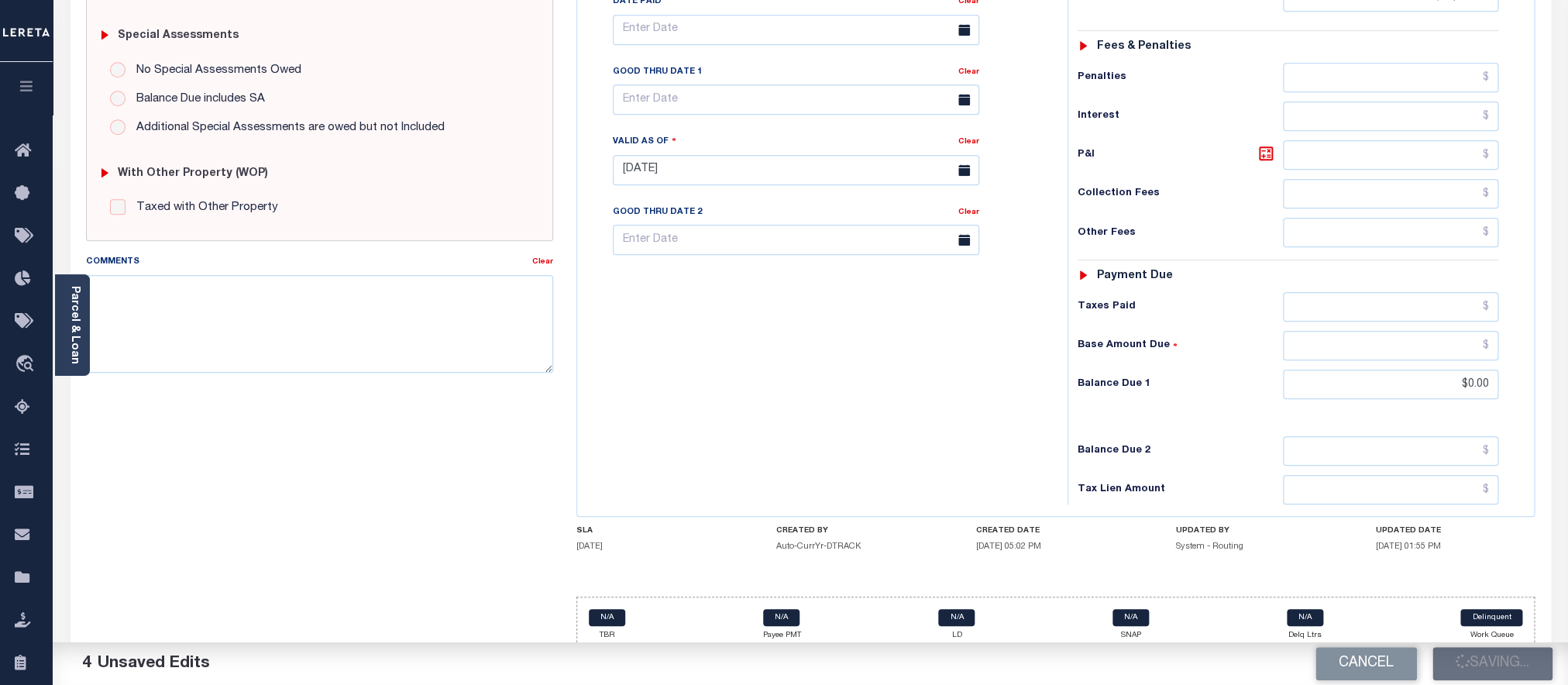
scroll to position [538, 0]
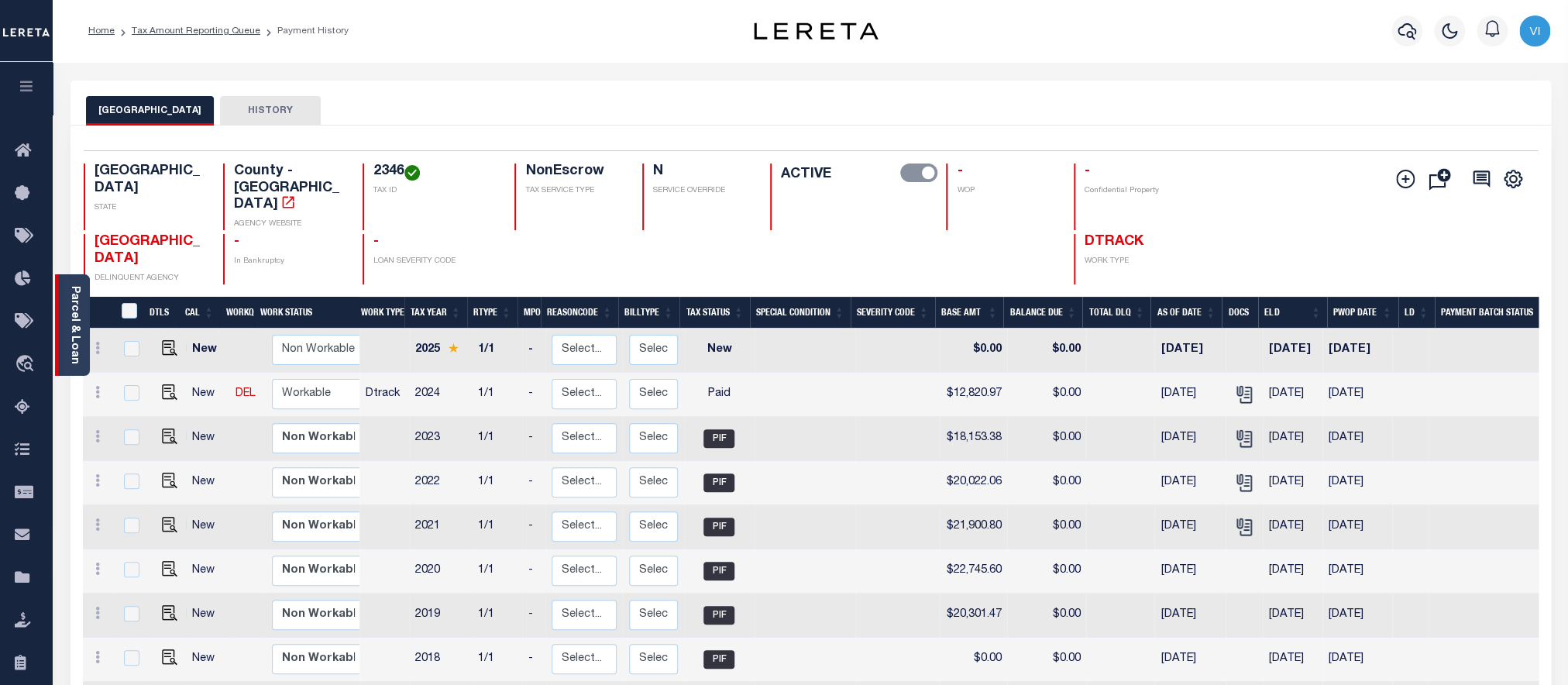
click at [76, 334] on link "Parcel & Loan" at bounding box center [74, 325] width 11 height 78
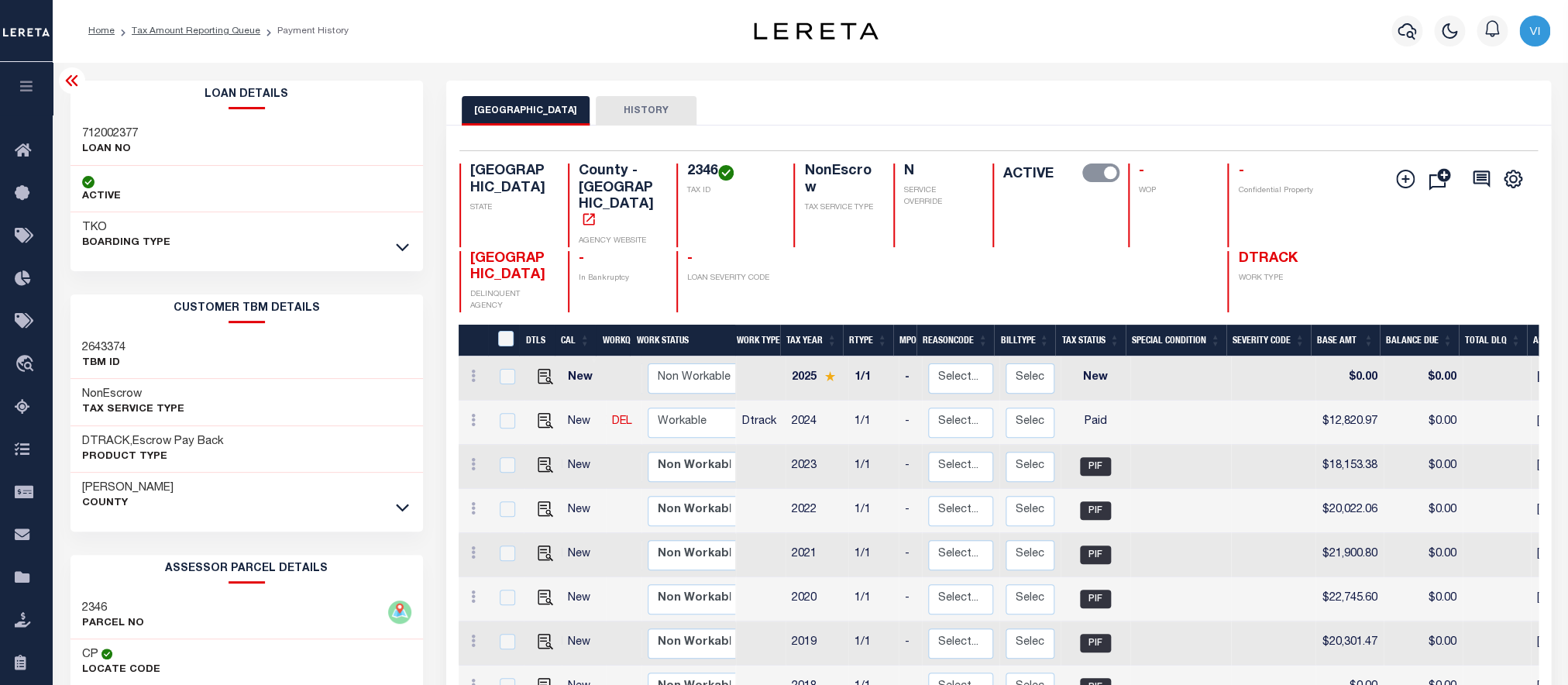
click at [107, 128] on h3 "712002377" at bounding box center [110, 134] width 56 height 15
copy h3 "712002377"
click at [688, 177] on h4 "2346" at bounding box center [731, 172] width 88 height 17
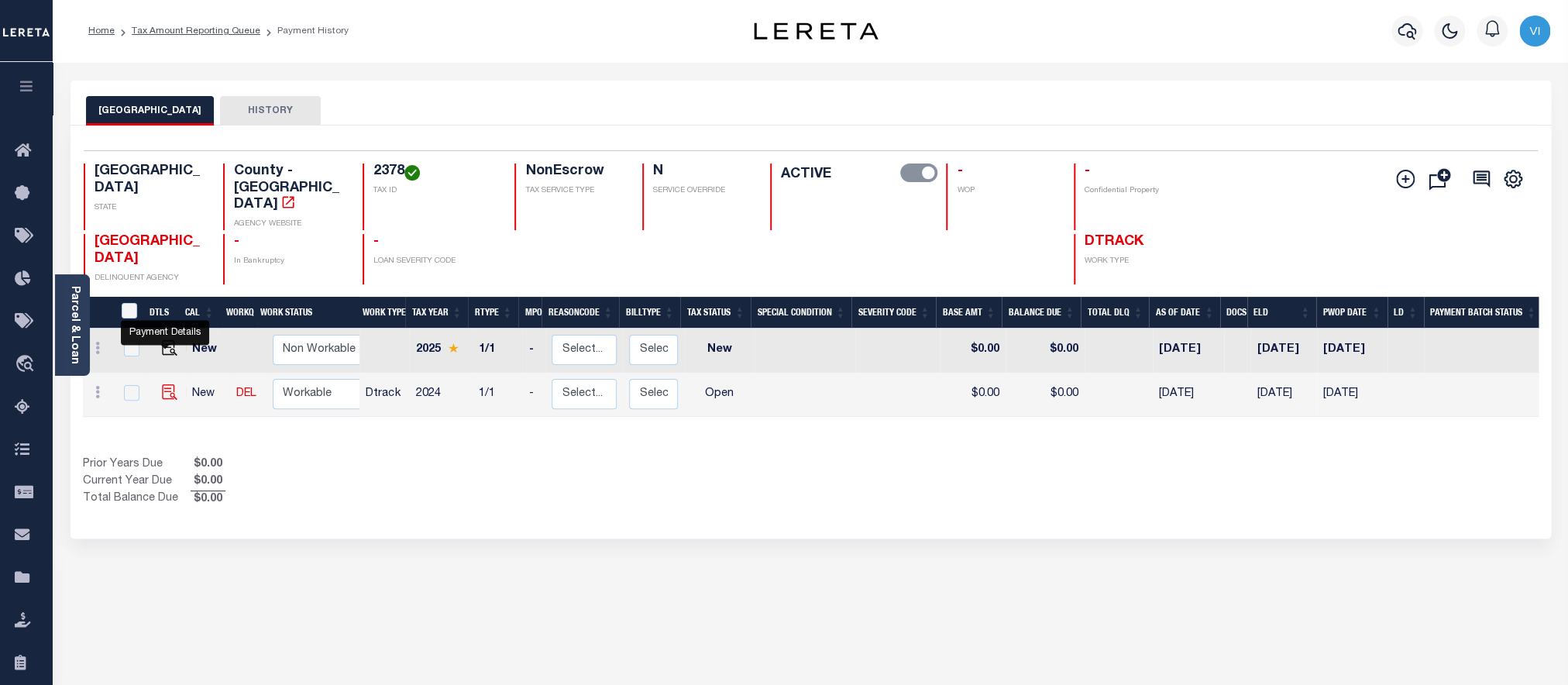
click at [165, 385] on img "" at bounding box center [170, 392] width 15 height 15
checkbox input "true"
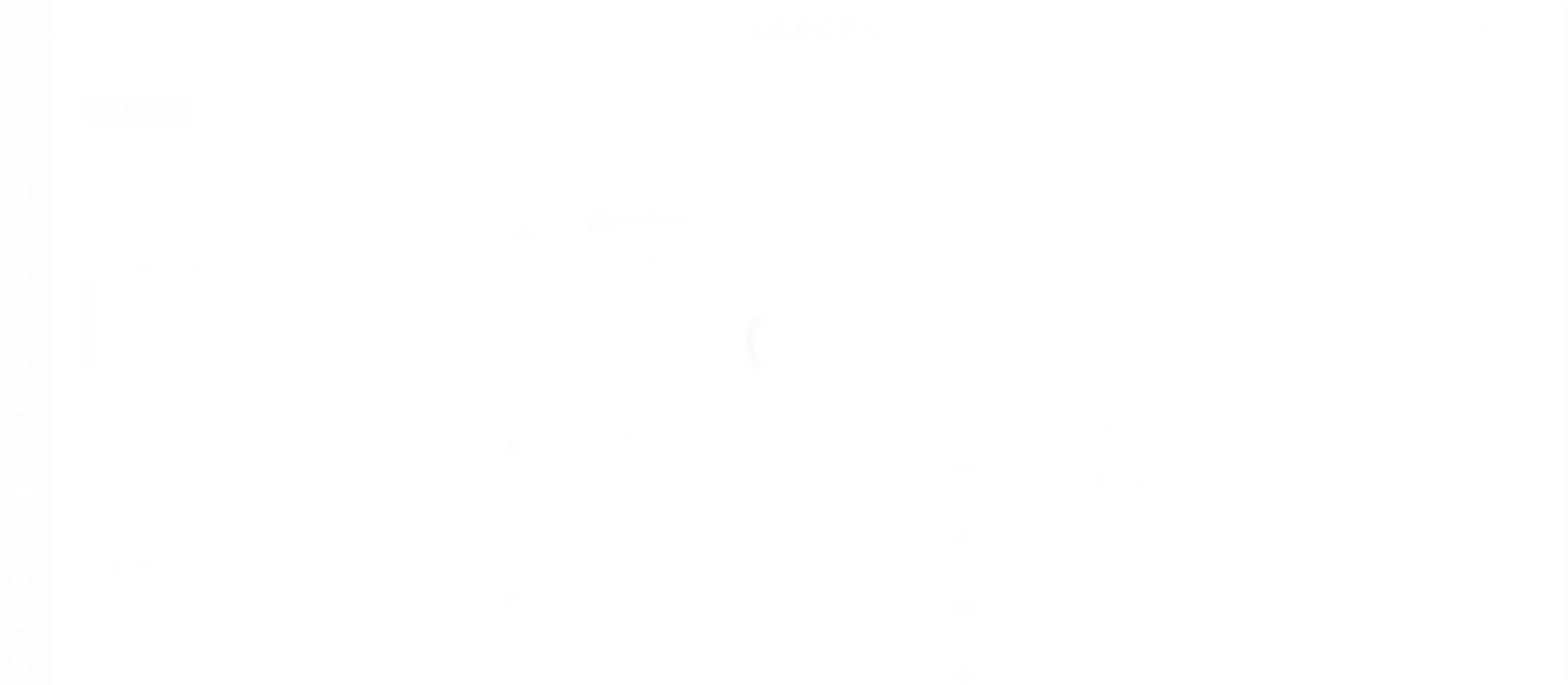
checkbox input "false"
type input "[DATE]"
select select "OP2"
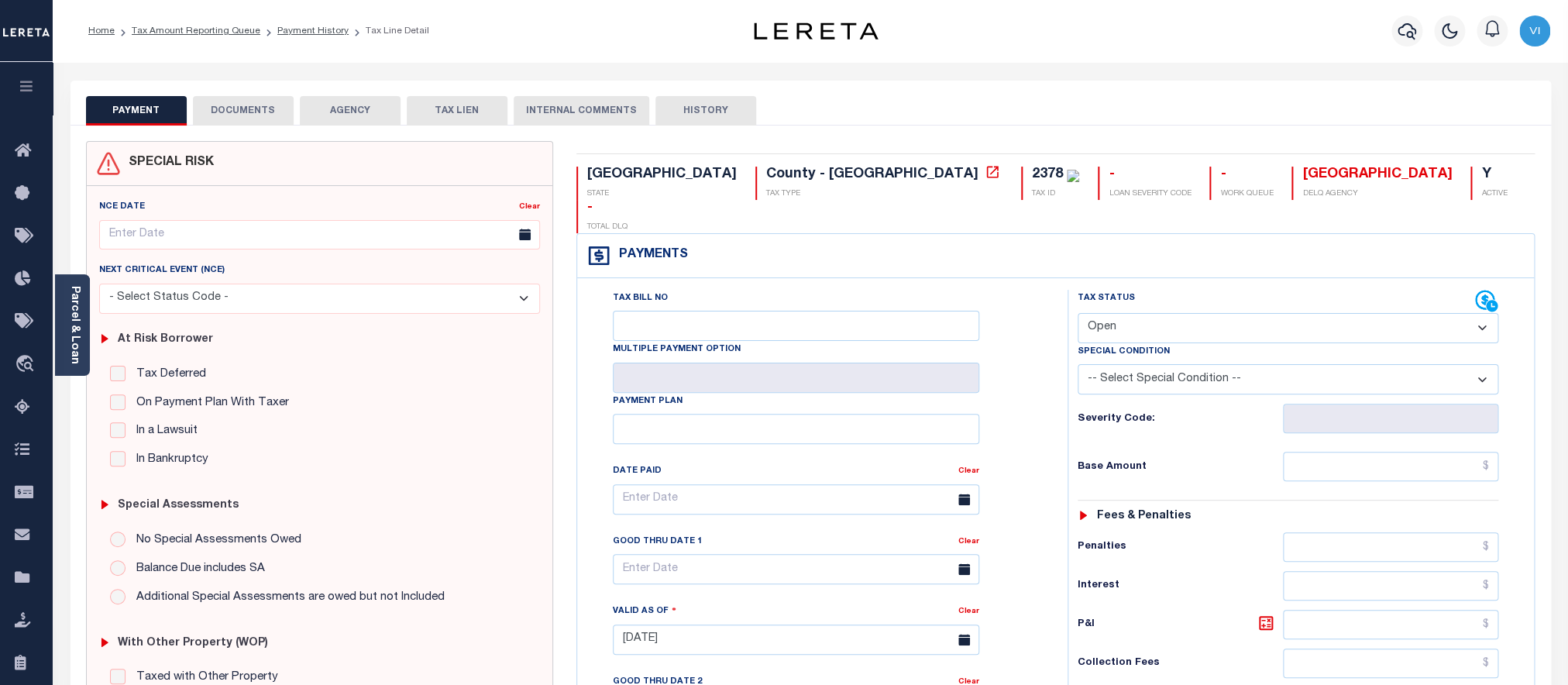
click at [234, 118] on button "DOCUMENTS" at bounding box center [243, 110] width 101 height 30
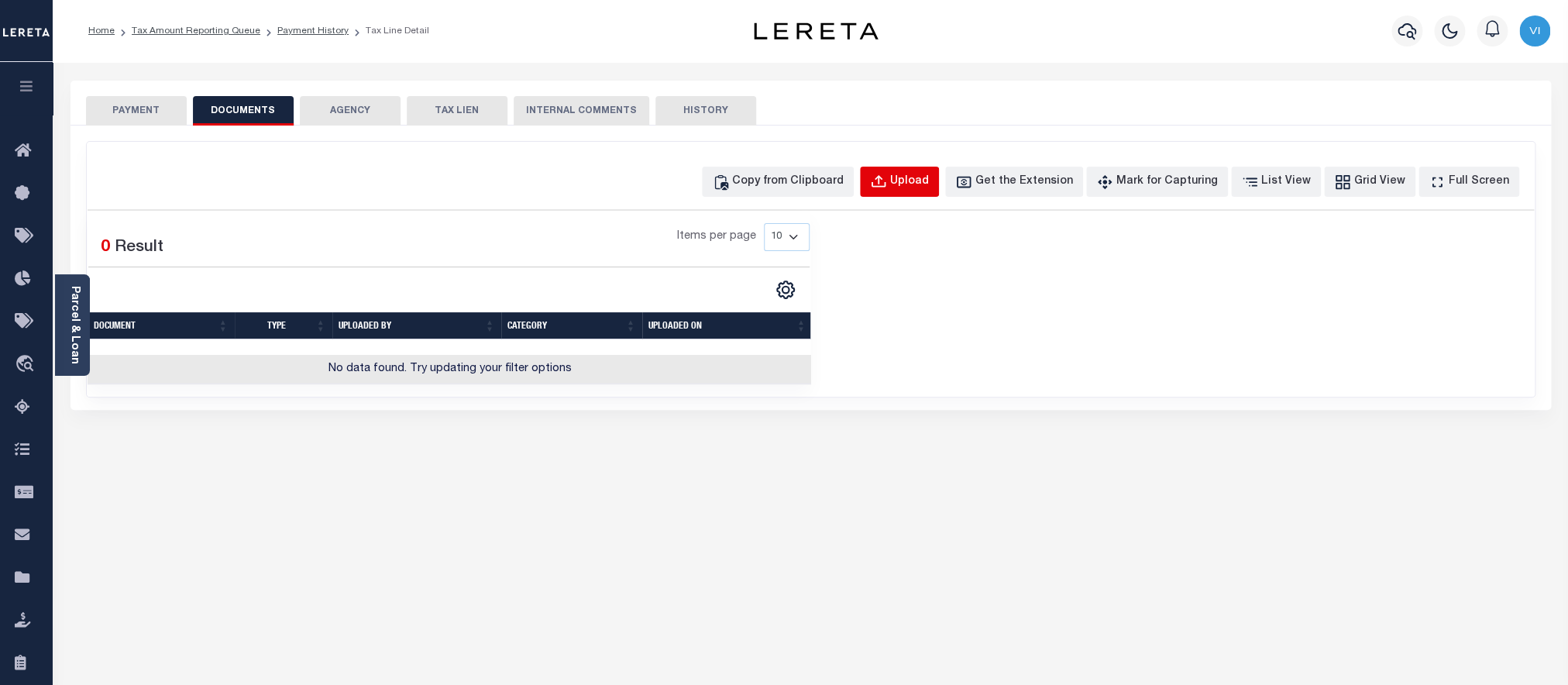
click at [897, 195] on button "Upload" at bounding box center [899, 182] width 79 height 31
select select "POP"
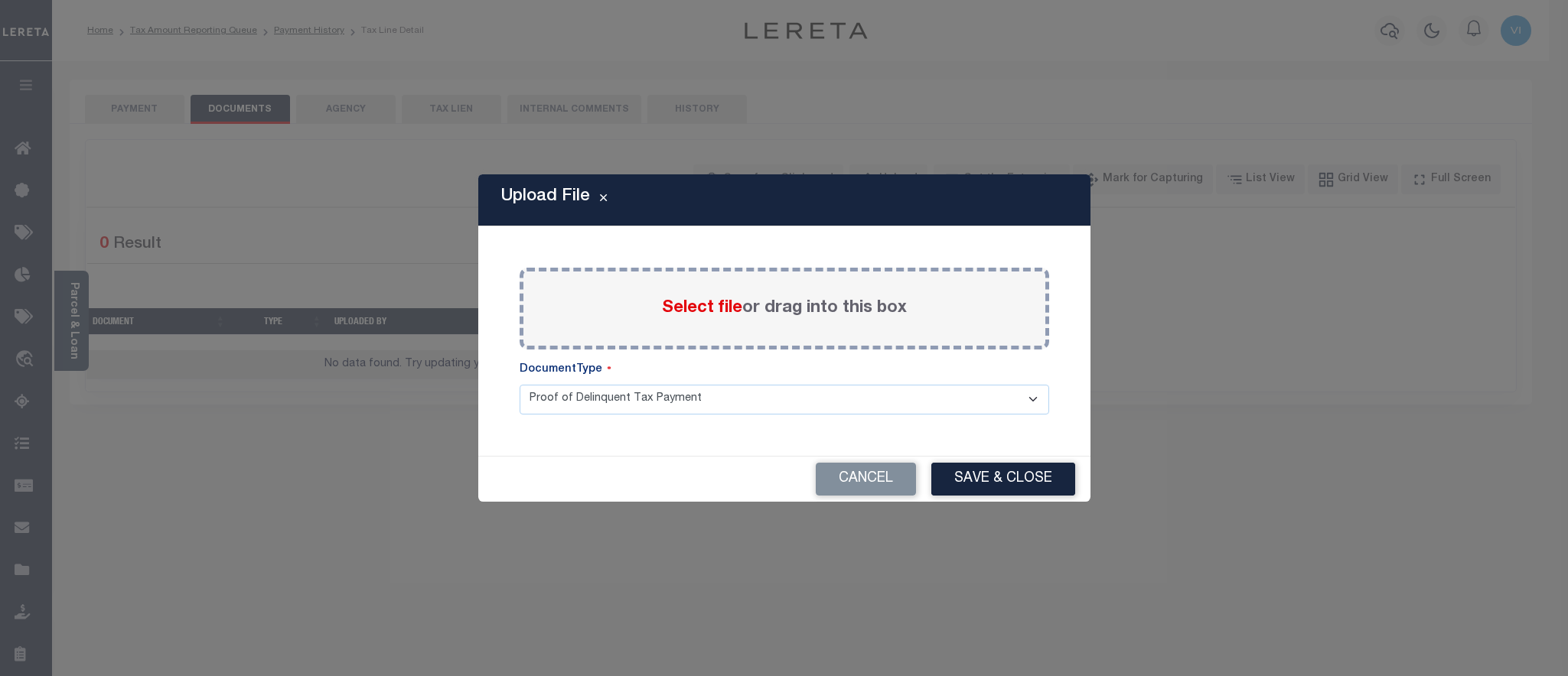
click at [680, 321] on label "Select file or drag into this box" at bounding box center [784, 308] width 245 height 25
click at [0, 0] on input "Select file or drag into this box" at bounding box center [0, 0] width 0 height 0
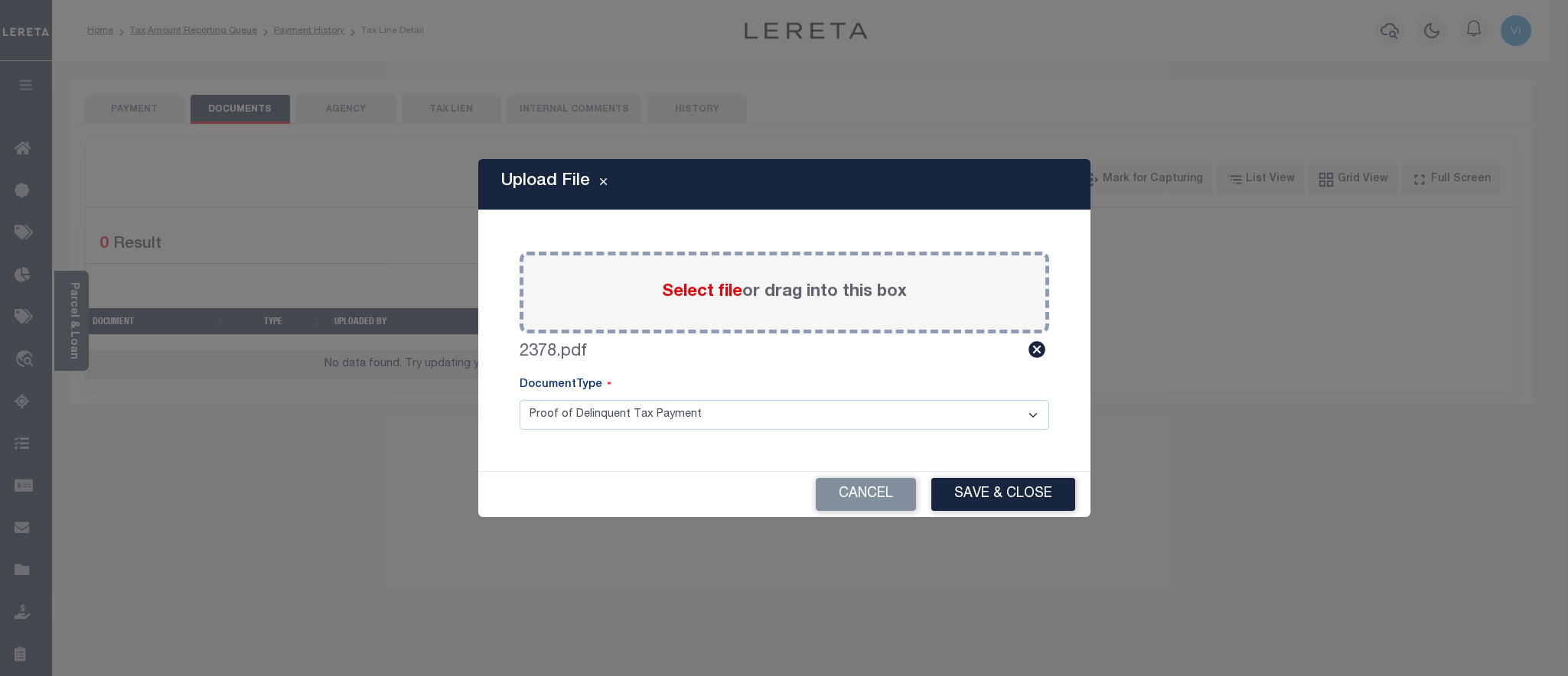
click at [520, 400] on select "Proof of Delinquent Tax Payment" at bounding box center [784, 415] width 530 height 30
click option "Proof of Delinquent Tax Payment" at bounding box center [0, 0] width 0 height 0
click at [953, 491] on button "Save & Close" at bounding box center [1003, 494] width 144 height 33
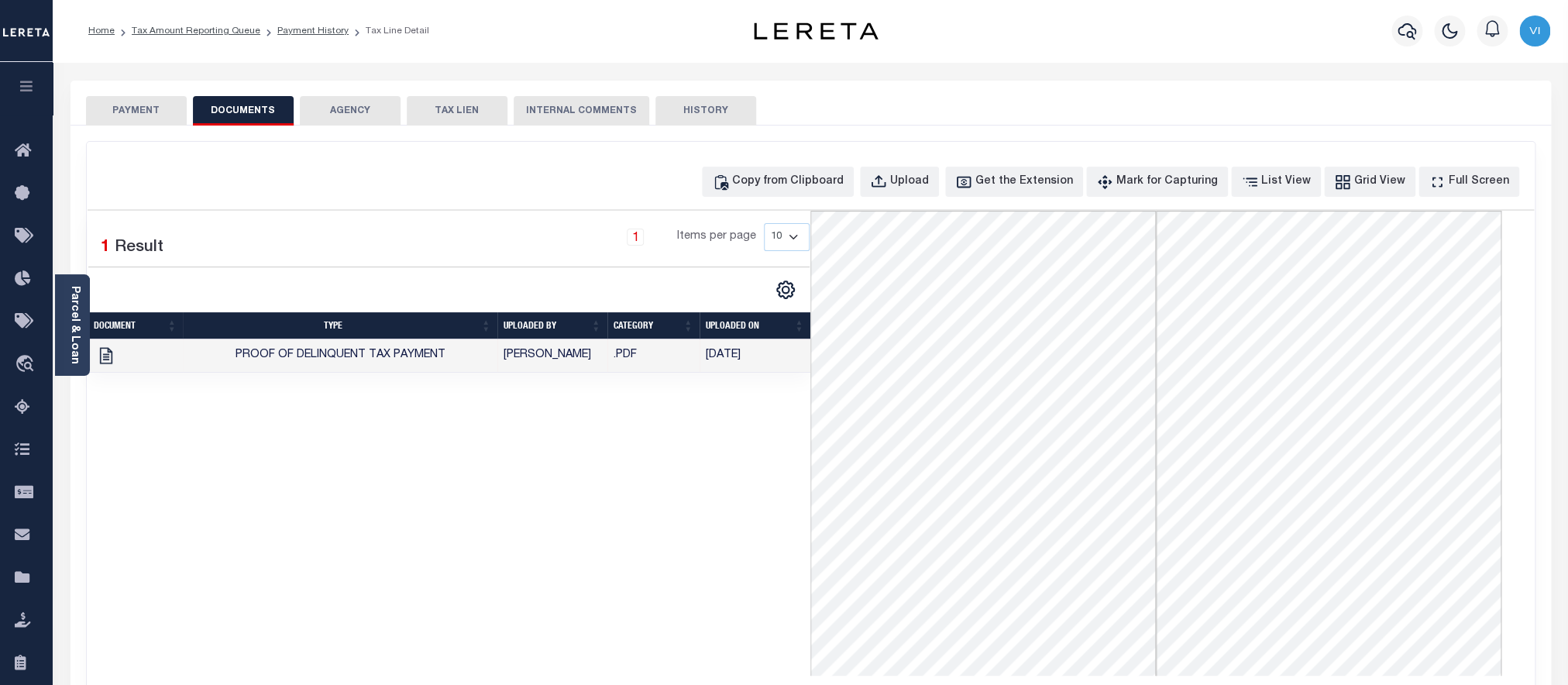
click at [151, 113] on button "PAYMENT" at bounding box center [136, 110] width 101 height 30
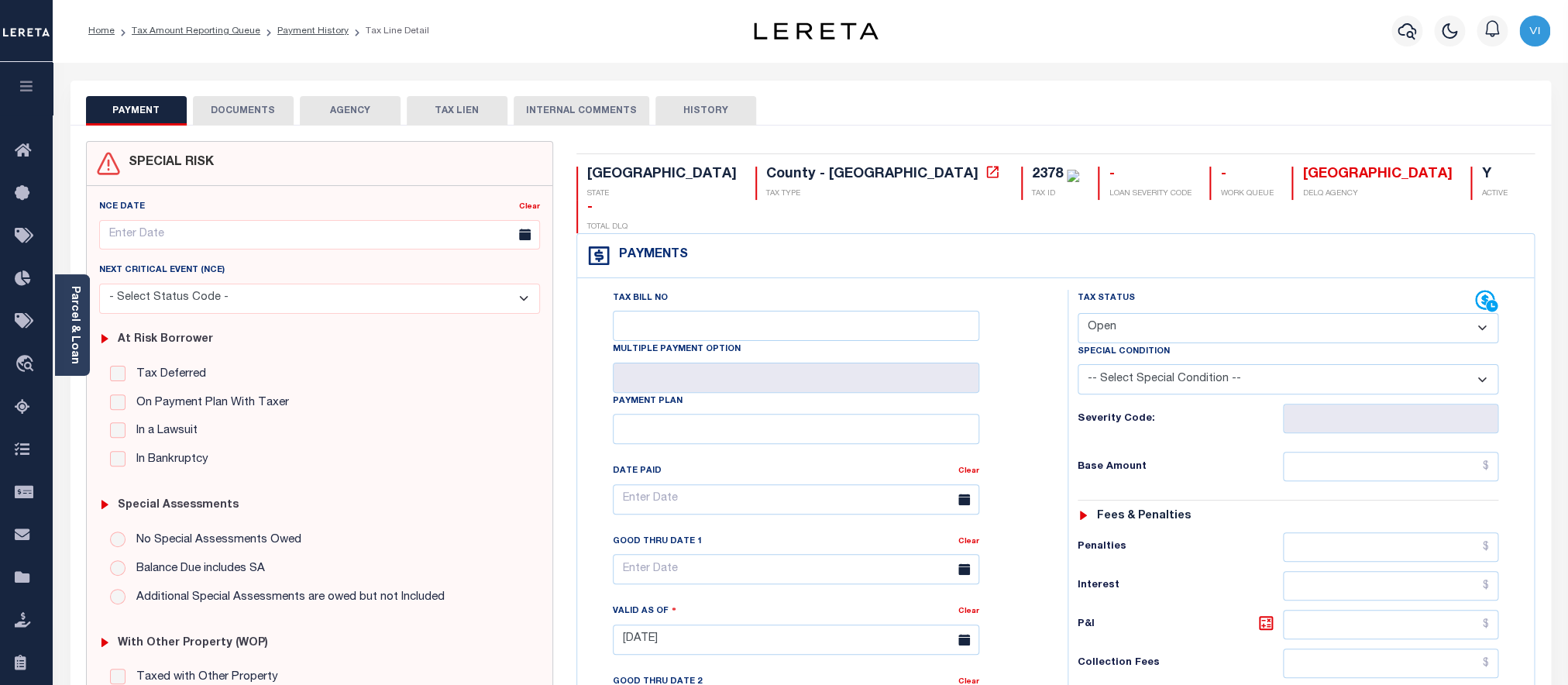
click at [1078, 313] on select "- Select Status Code - Open Due/Unpaid Paid Incomplete No Tax Due Internal Refu…" at bounding box center [1288, 328] width 422 height 31
select select "PYD"
click option "Paid" at bounding box center [0, 0] width 0 height 0
type input "[DATE]"
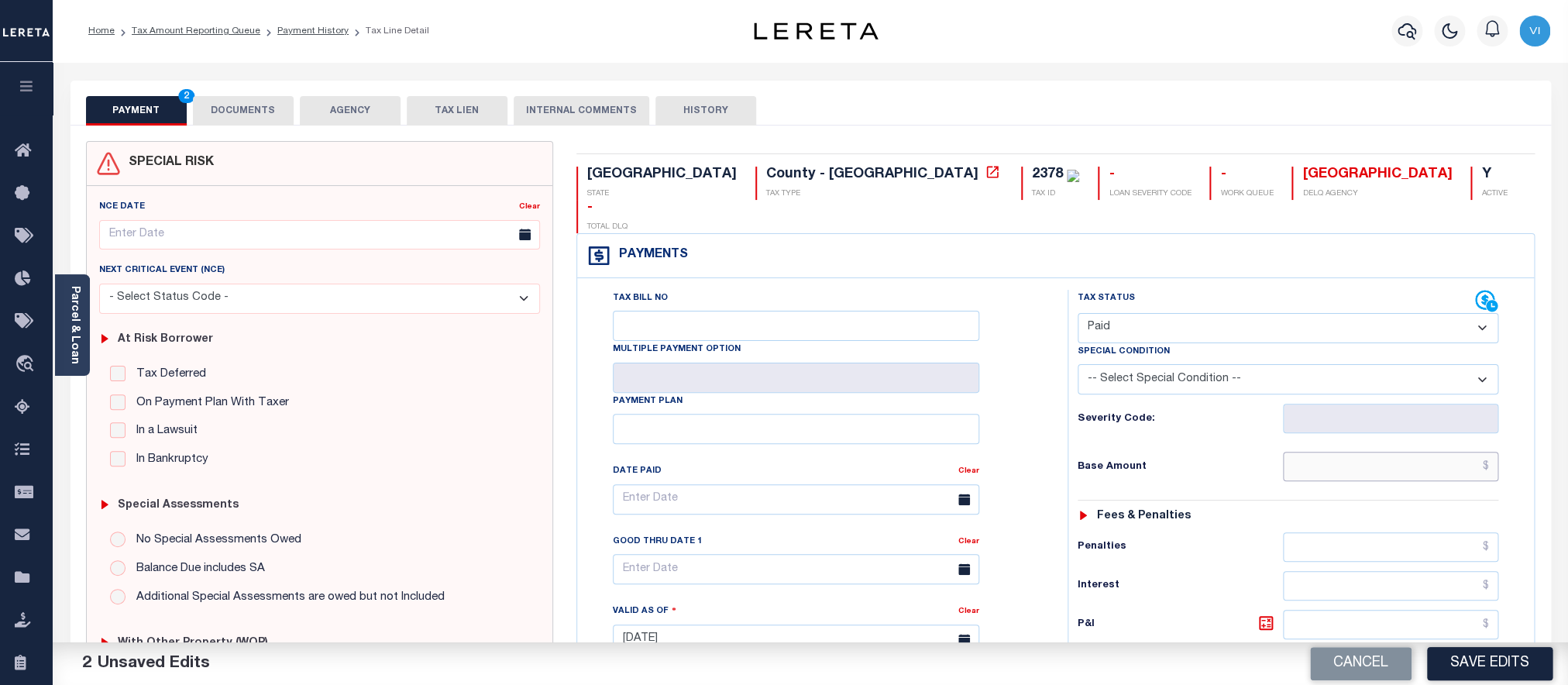
click at [1338, 452] on input "text" at bounding box center [1391, 466] width 216 height 30
paste input "5,755.08"
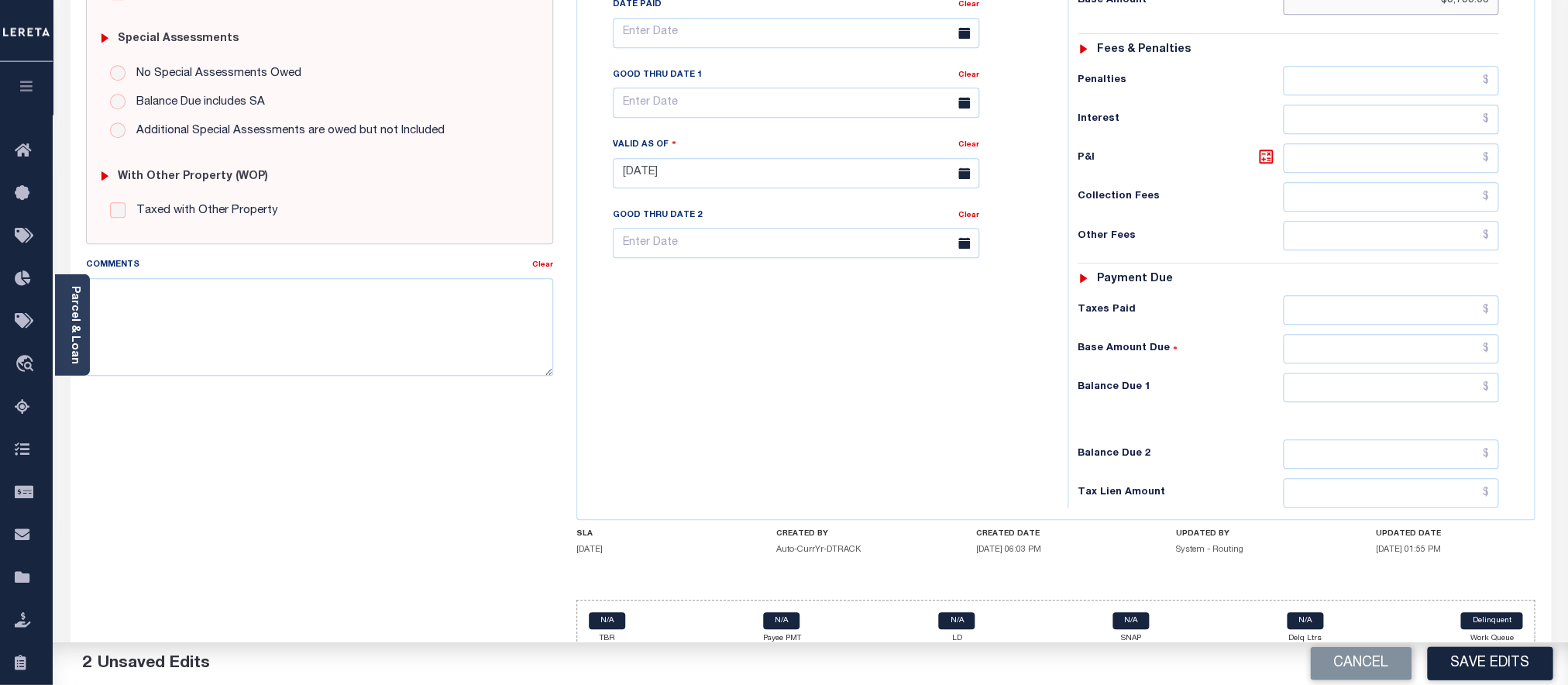
scroll to position [469, 0]
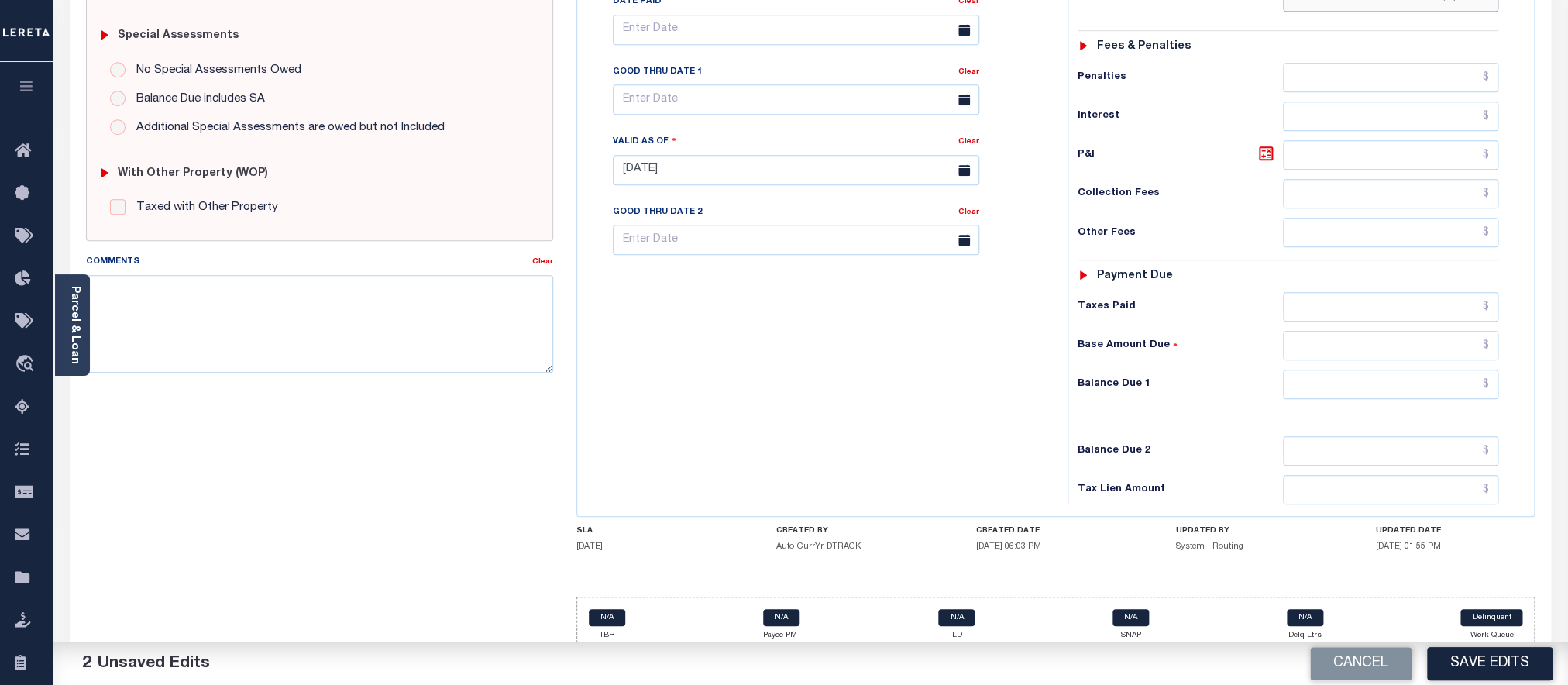
type input "$5,755.08"
click at [1341, 370] on input "text" at bounding box center [1391, 385] width 216 height 30
type input "$0.00"
click at [1458, 665] on button "Save Edits" at bounding box center [1490, 664] width 126 height 33
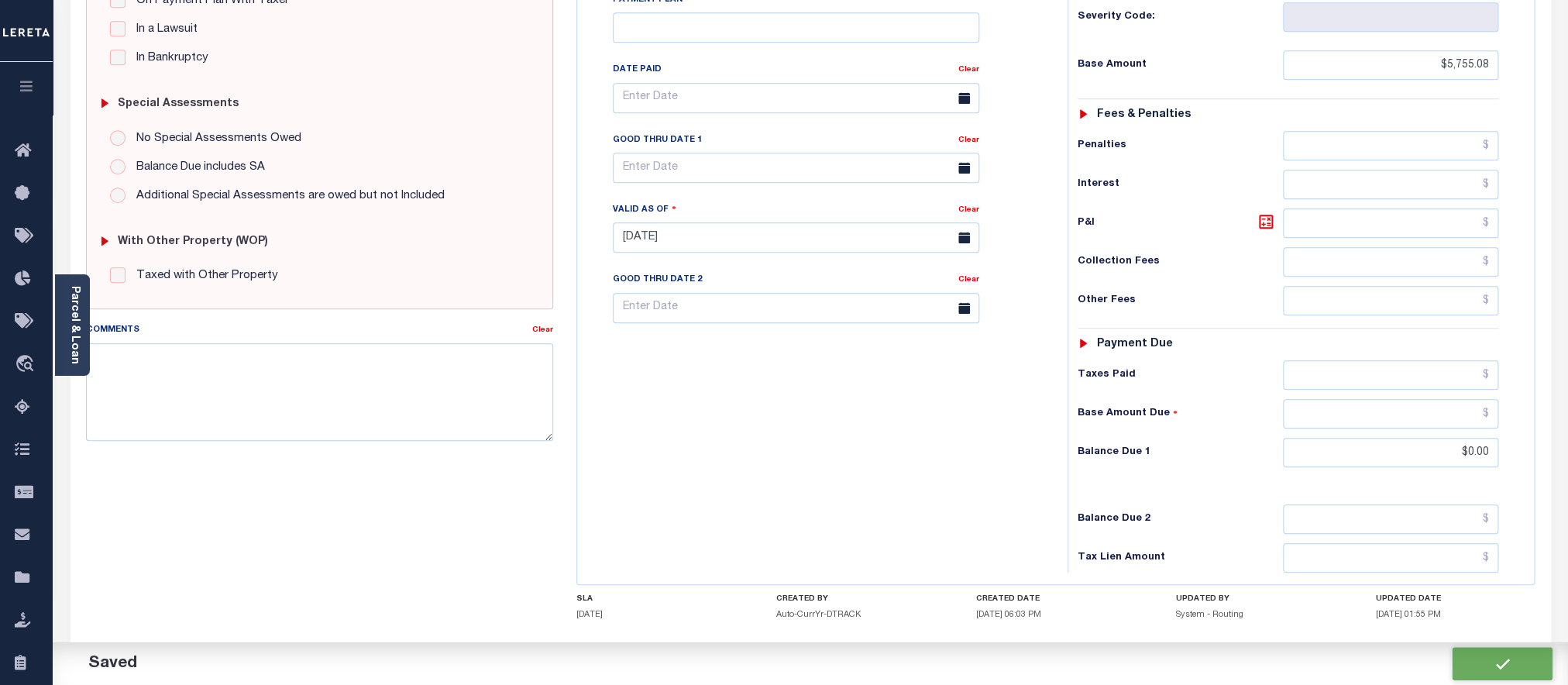
scroll to position [538, 0]
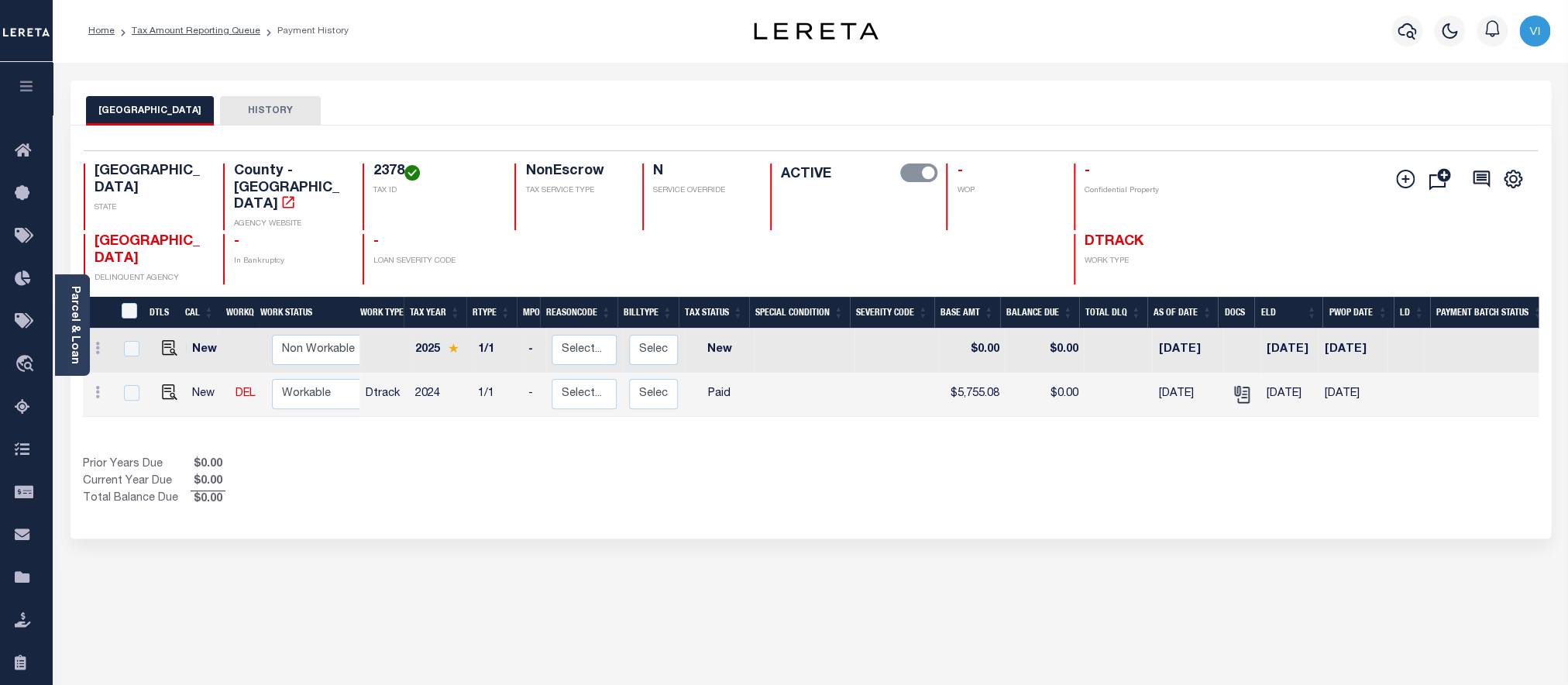
click at [389, 174] on h4 "2378" at bounding box center [434, 172] width 122 height 17
click at [76, 325] on link "Parcel & Loan" at bounding box center [74, 325] width 11 height 78
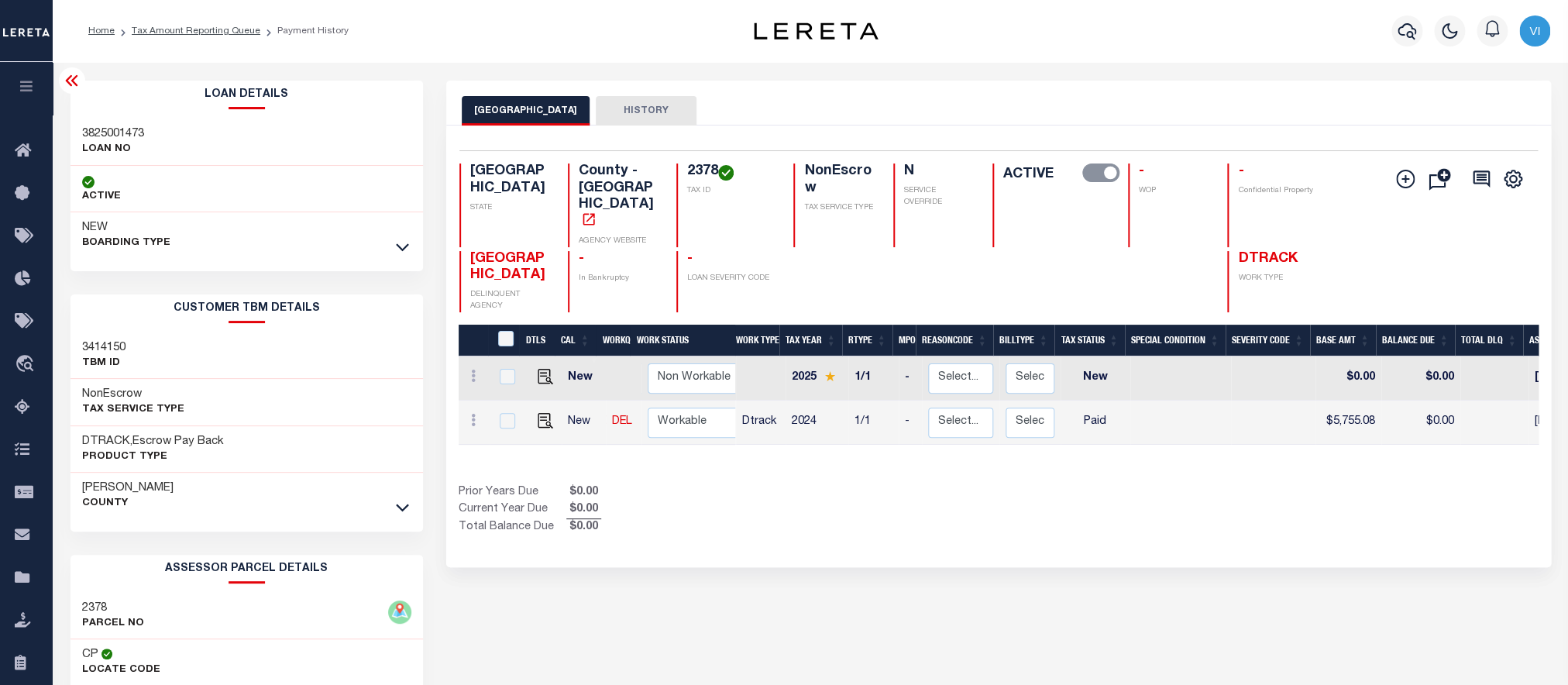
click at [103, 138] on h3 "3825001473" at bounding box center [113, 134] width 62 height 15
copy h3 "3825001473"
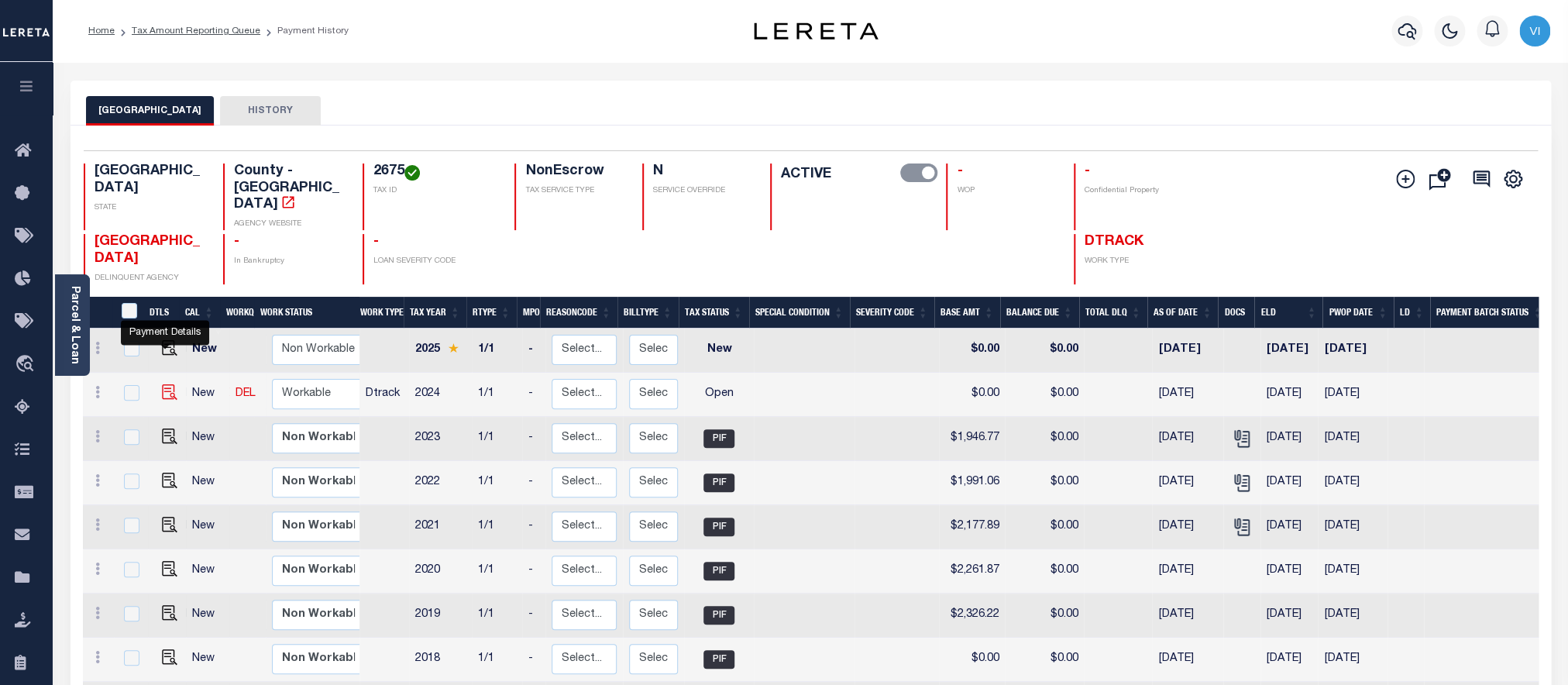
click at [162, 385] on img "" at bounding box center [170, 392] width 15 height 15
checkbox input "true"
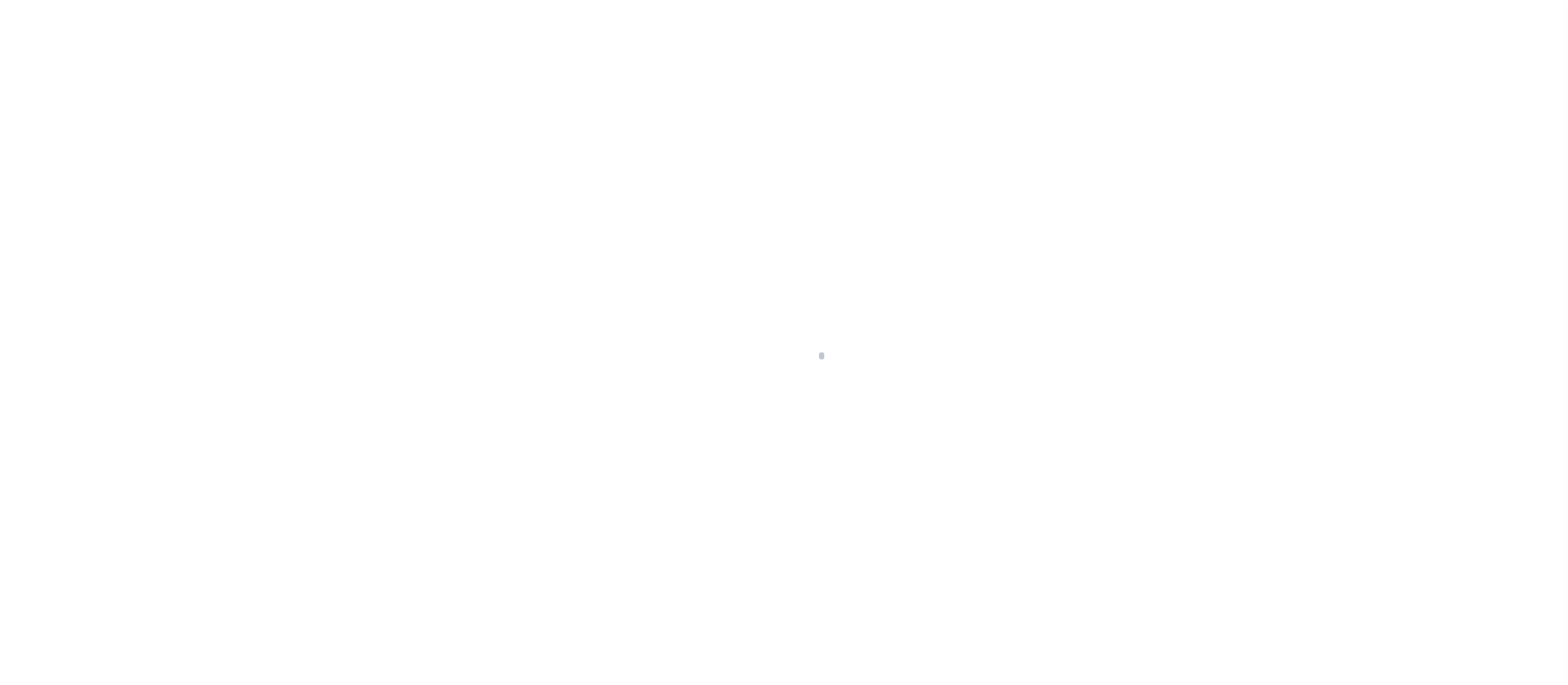
checkbox input "false"
type input "[DATE]"
select select "OP2"
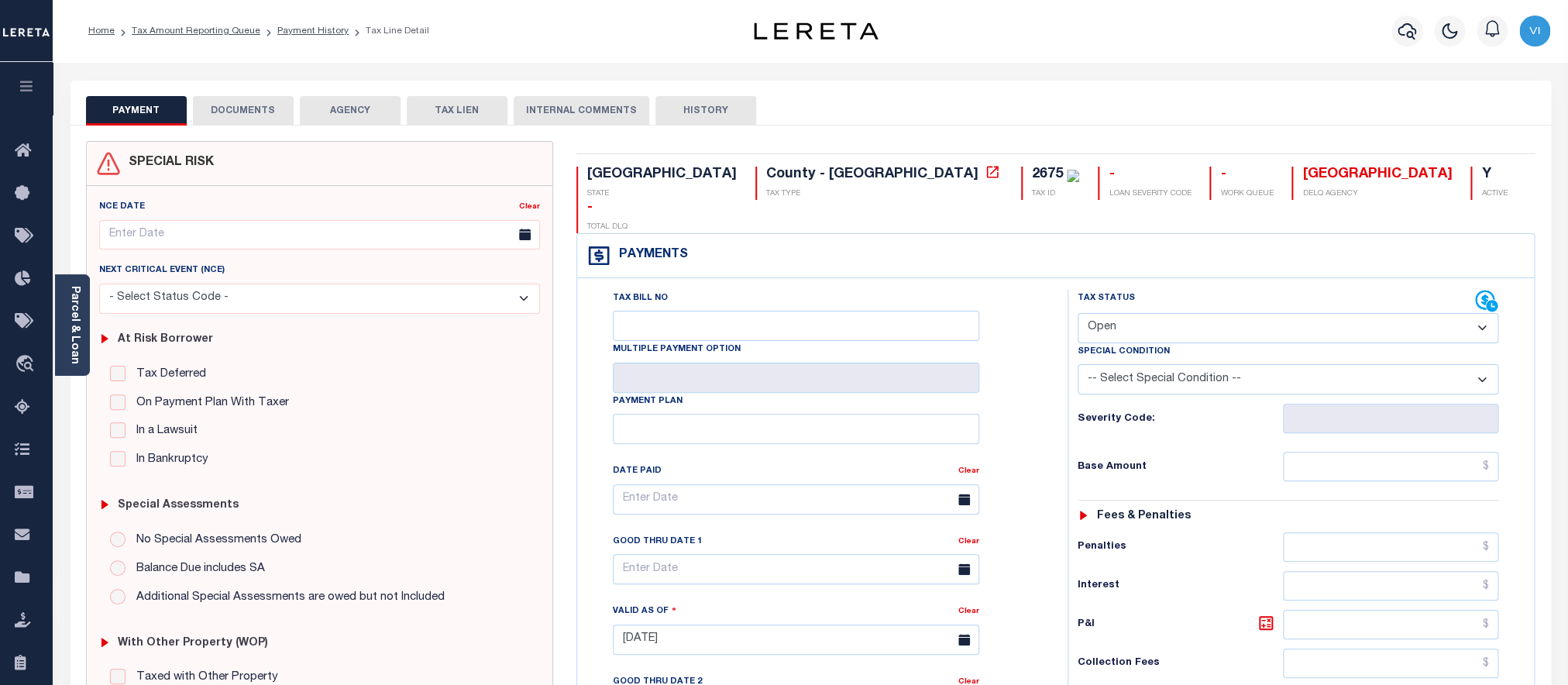
click at [254, 121] on button "DOCUMENTS" at bounding box center [243, 110] width 101 height 30
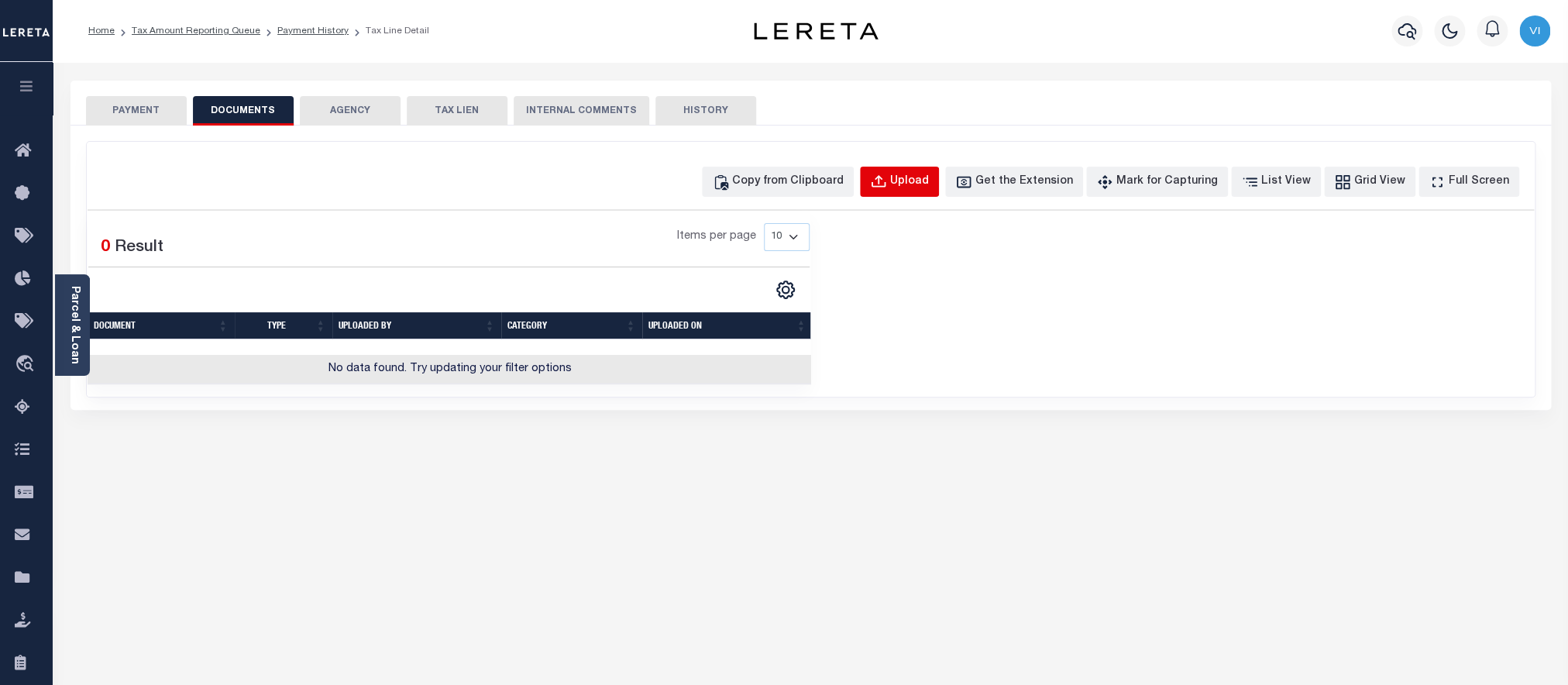
click at [922, 190] on div "Upload" at bounding box center [910, 182] width 39 height 17
select select "POP"
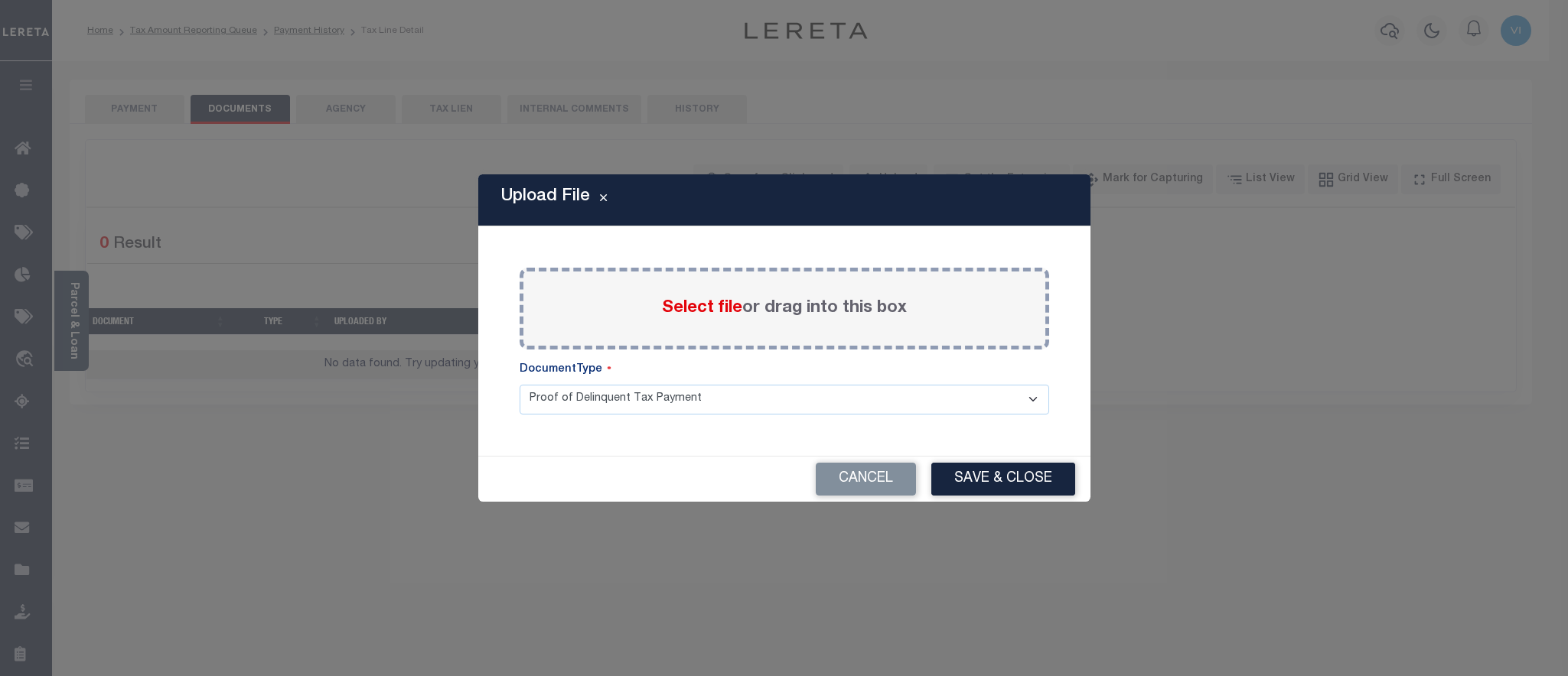
click at [698, 304] on span "Select file" at bounding box center [702, 308] width 80 height 17
click at [0, 0] on input "Select file or drag into this box" at bounding box center [0, 0] width 0 height 0
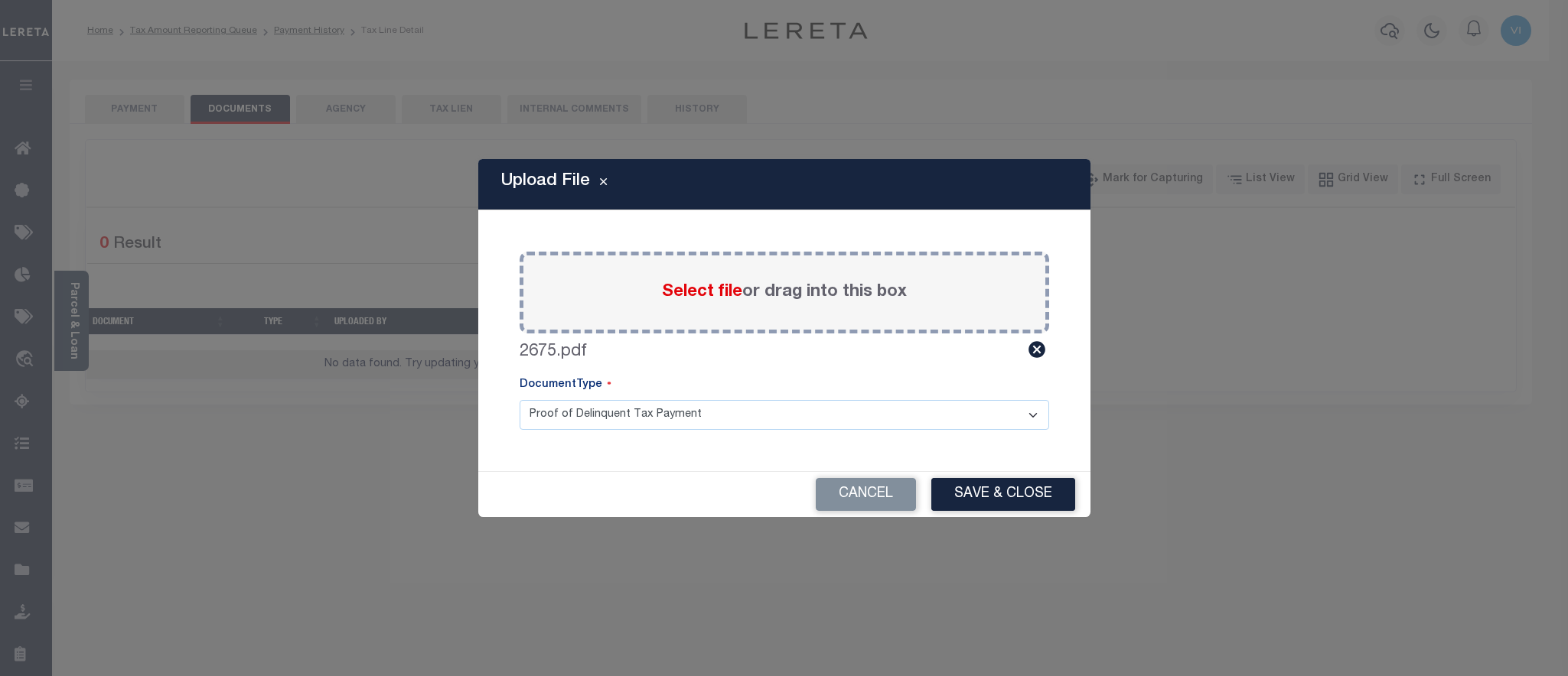
click option "Proof of Delinquent Tax Payment" at bounding box center [0, 0] width 0 height 0
click at [1071, 493] on button "Save & Close" at bounding box center [1003, 494] width 144 height 33
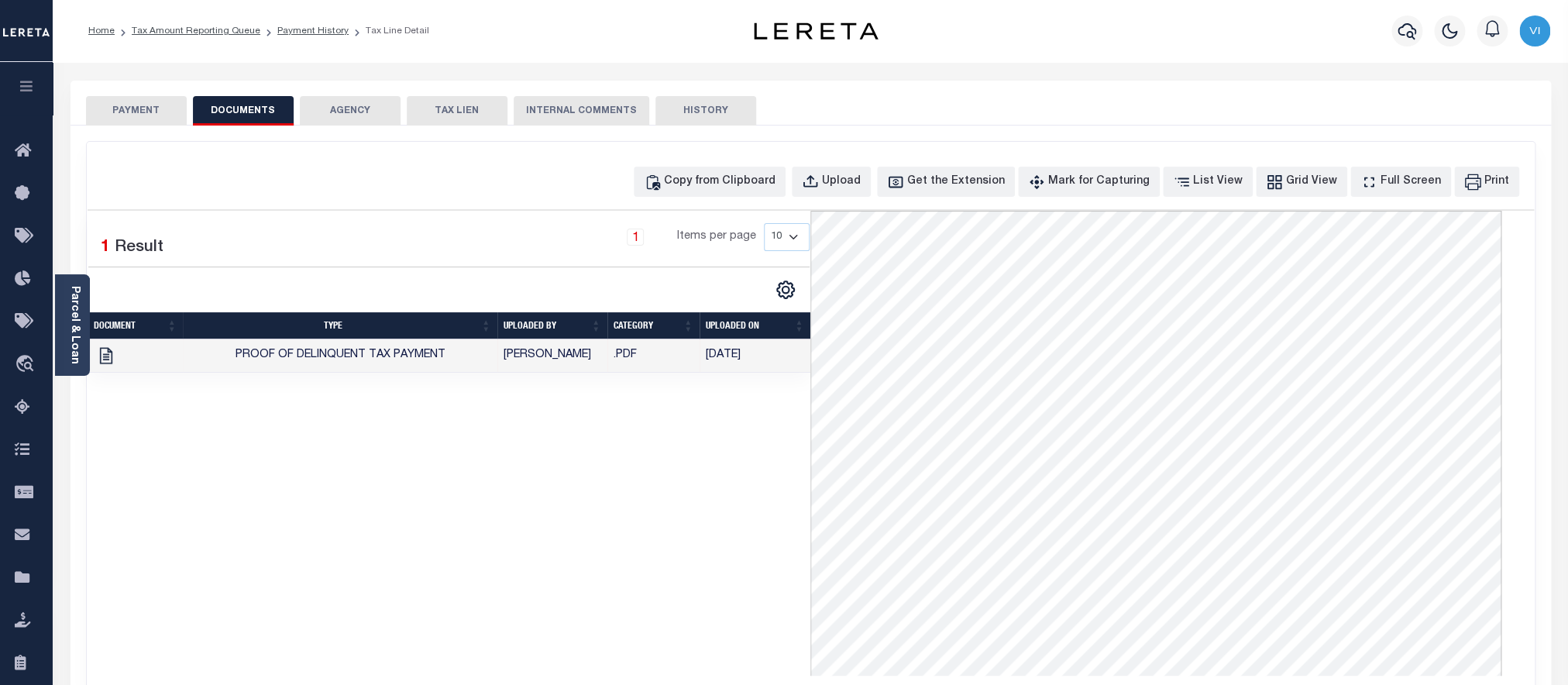
click at [167, 125] on button "PAYMENT" at bounding box center [136, 110] width 101 height 30
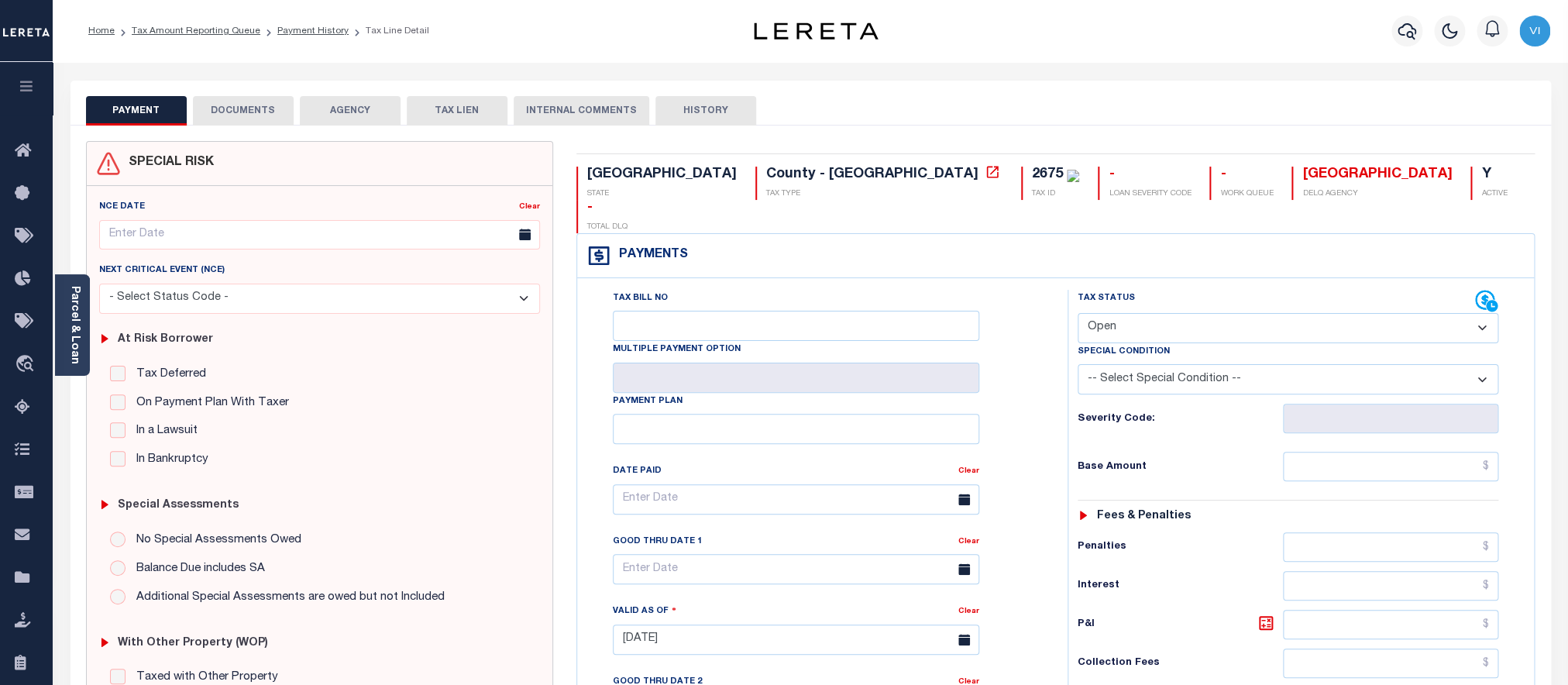
click at [1078, 313] on select "- Select Status Code - Open Due/Unpaid Paid Incomplete No Tax Due Internal Refu…" at bounding box center [1288, 328] width 422 height 31
select select "PYD"
click option "Paid" at bounding box center [0, 0] width 0 height 0
type input "[DATE]"
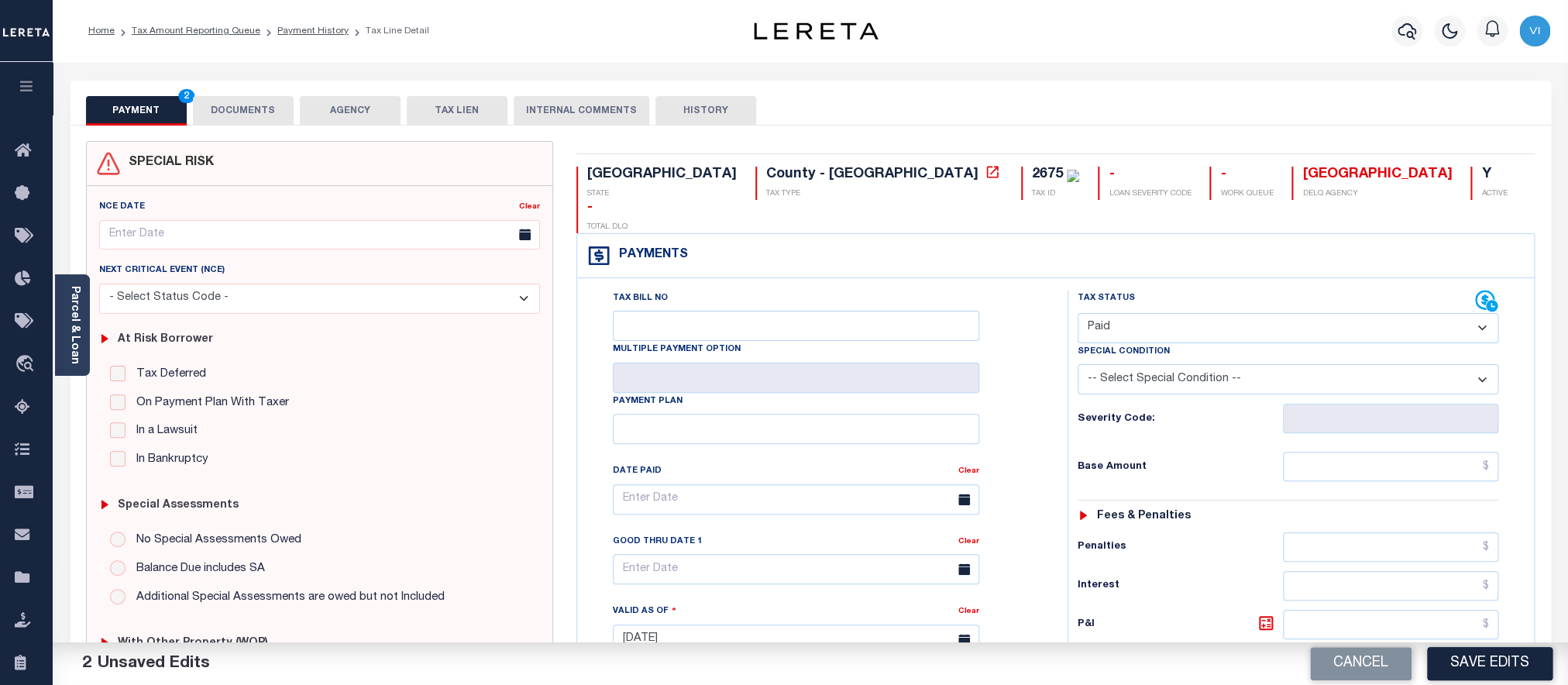
click at [1341, 463] on div "Tax Status Status - Select Status Code -" at bounding box center [1293, 632] width 451 height 684
click at [1327, 452] on input "text" at bounding box center [1391, 466] width 216 height 30
paste input "2,141.29"
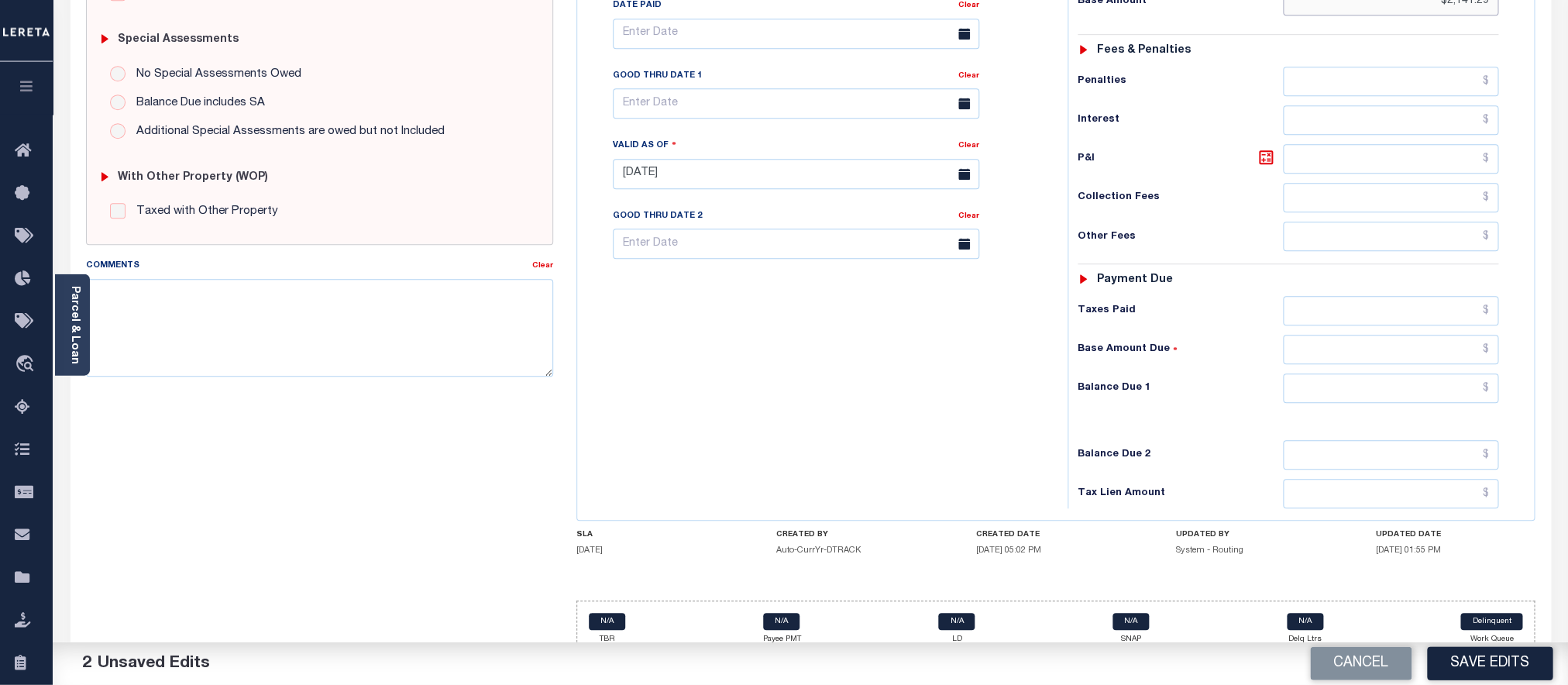
scroll to position [469, 0]
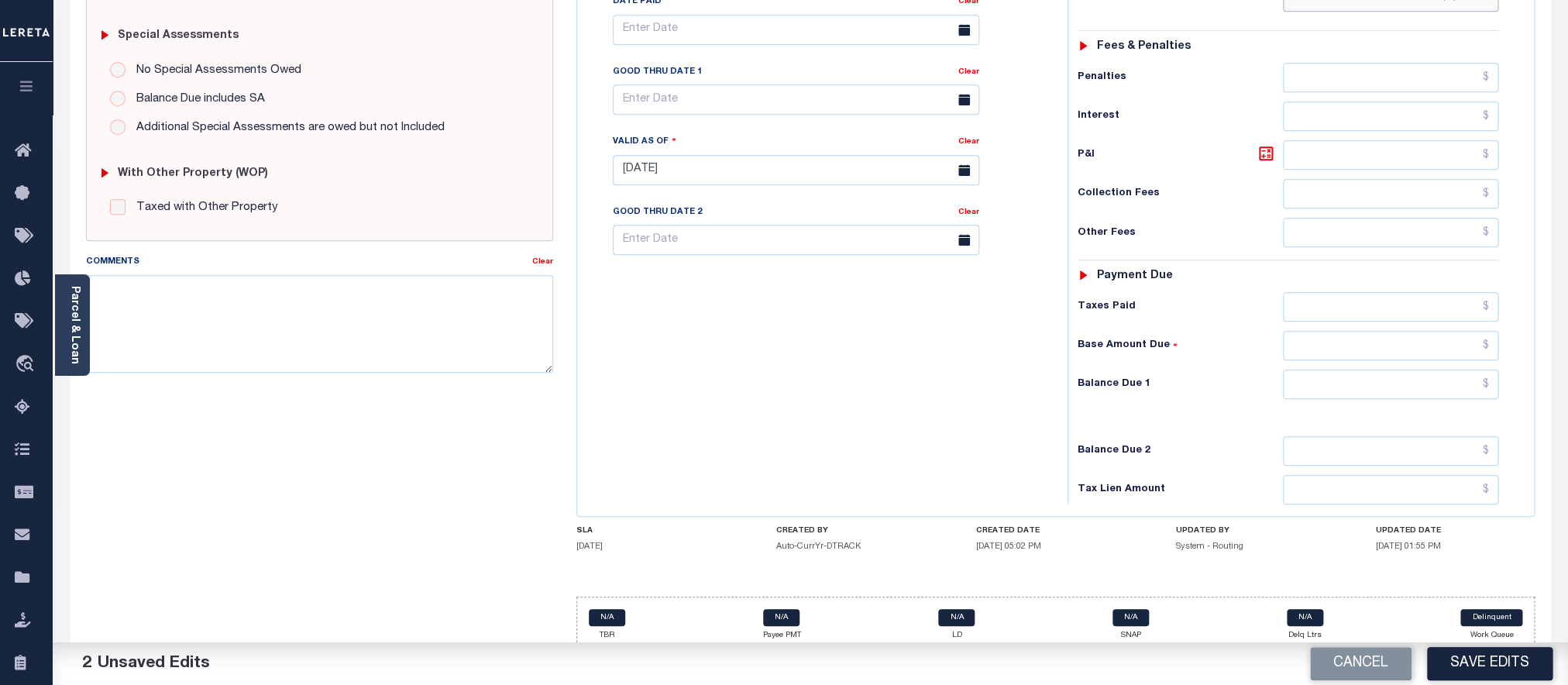
type input "$2,141.29"
click at [1341, 370] on input "text" at bounding box center [1391, 385] width 216 height 30
type input "$0.00"
click at [1482, 658] on button "Save Edits" at bounding box center [1490, 664] width 126 height 33
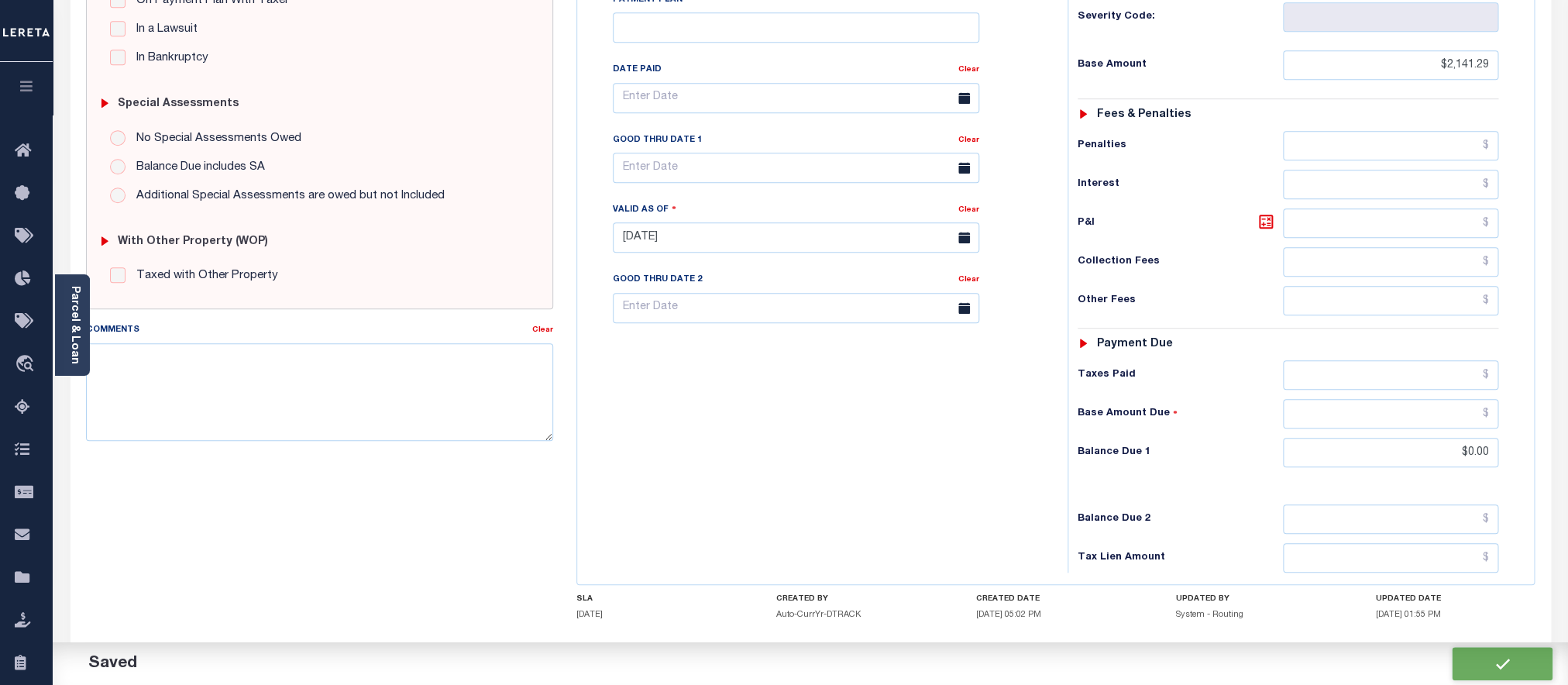
scroll to position [538, 0]
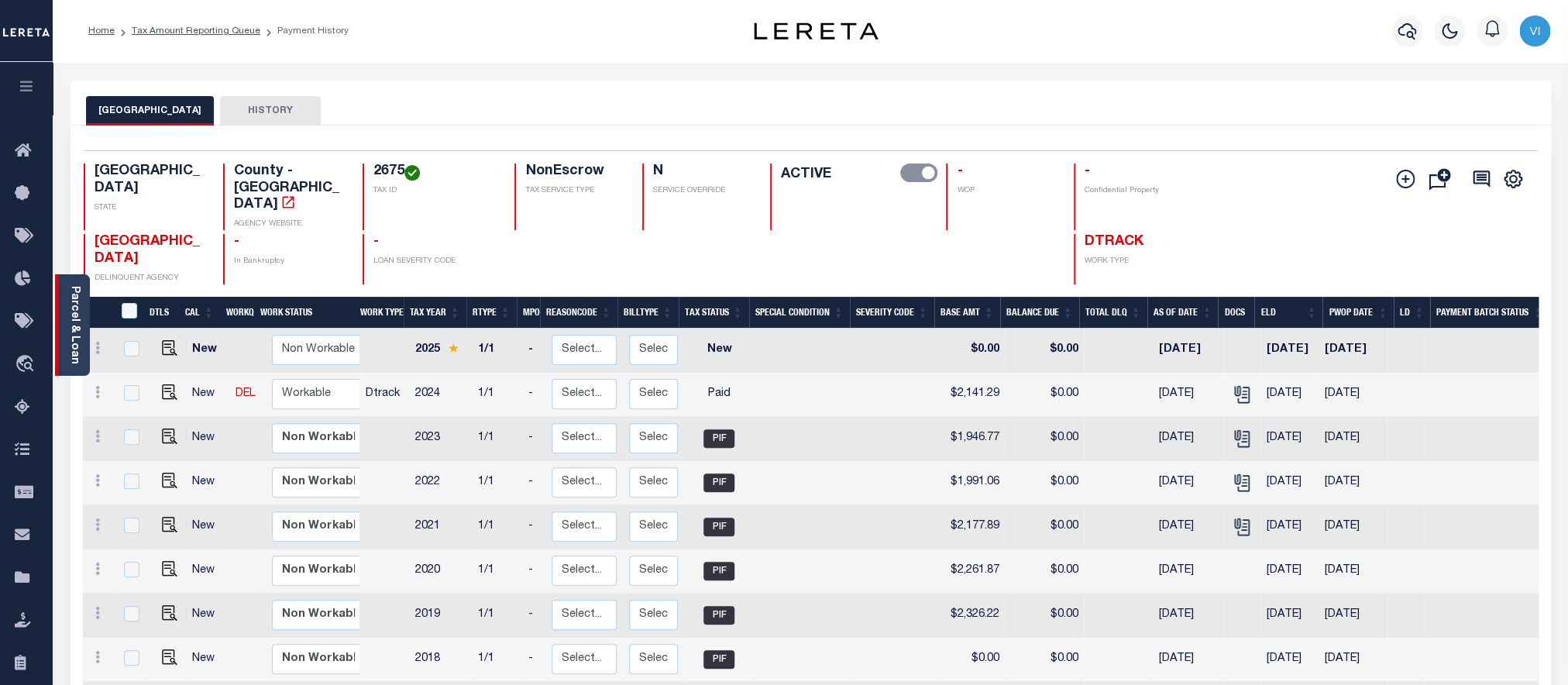
click at [71, 311] on link "Parcel & Loan" at bounding box center [74, 325] width 11 height 78
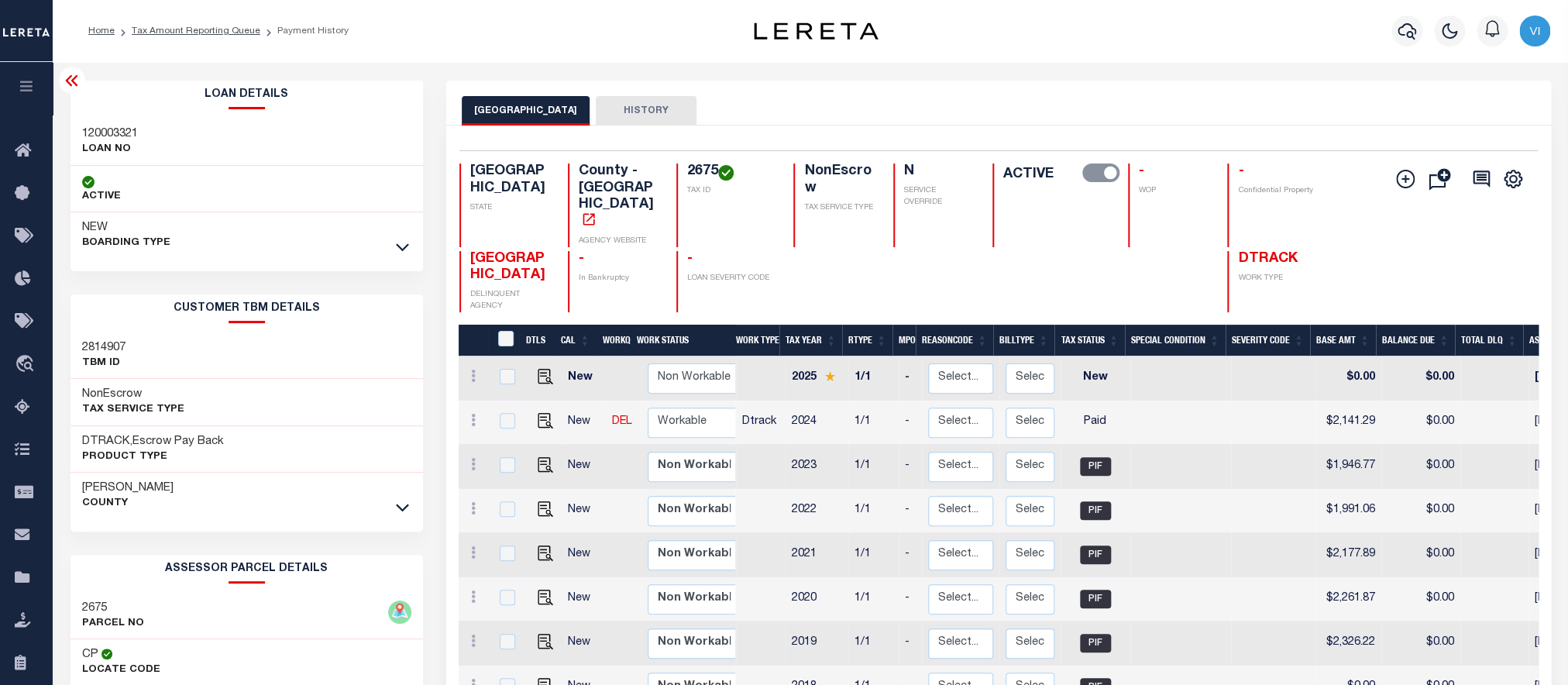
click at [104, 138] on h3 "120003321" at bounding box center [110, 134] width 56 height 15
copy h3 "120003321"
click at [714, 172] on h4 "2675" at bounding box center [731, 172] width 88 height 17
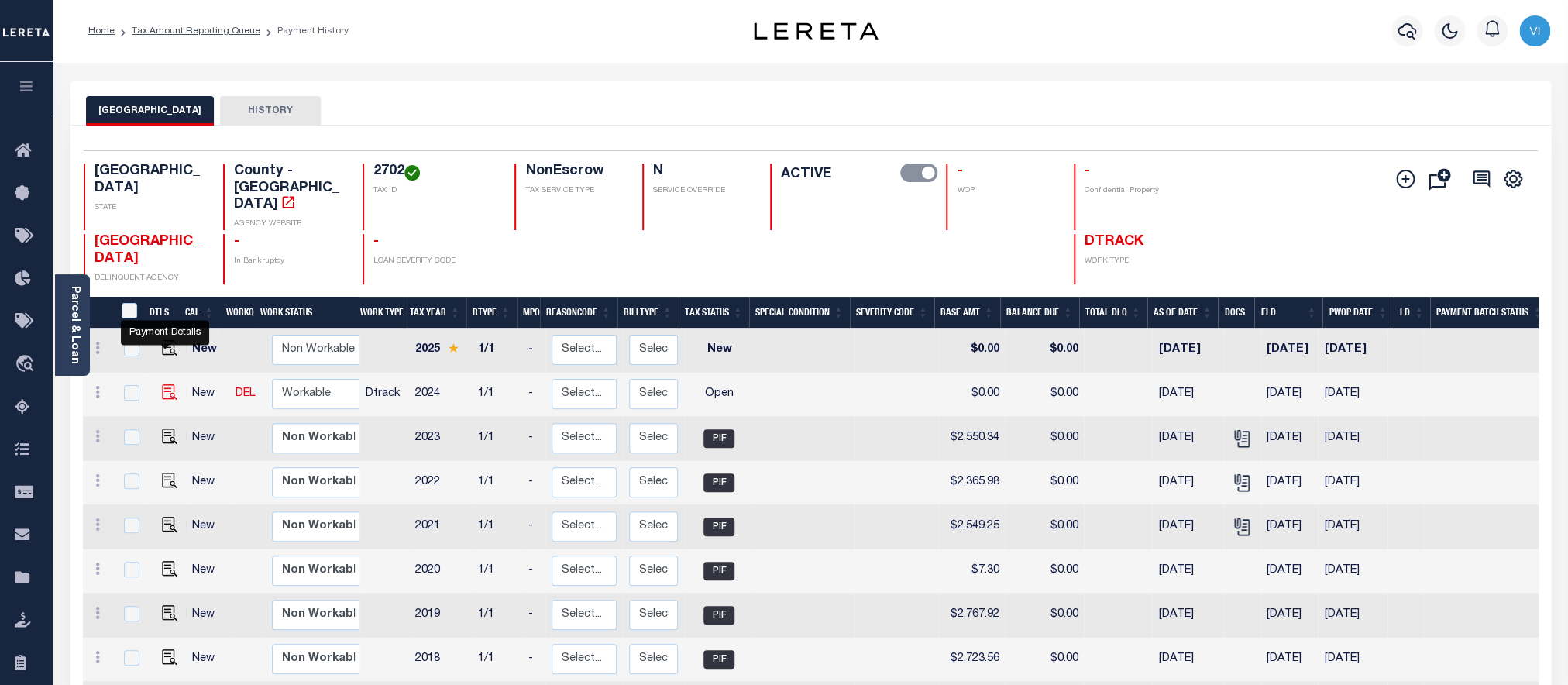
click at [169, 385] on img "" at bounding box center [170, 392] width 15 height 15
checkbox input "true"
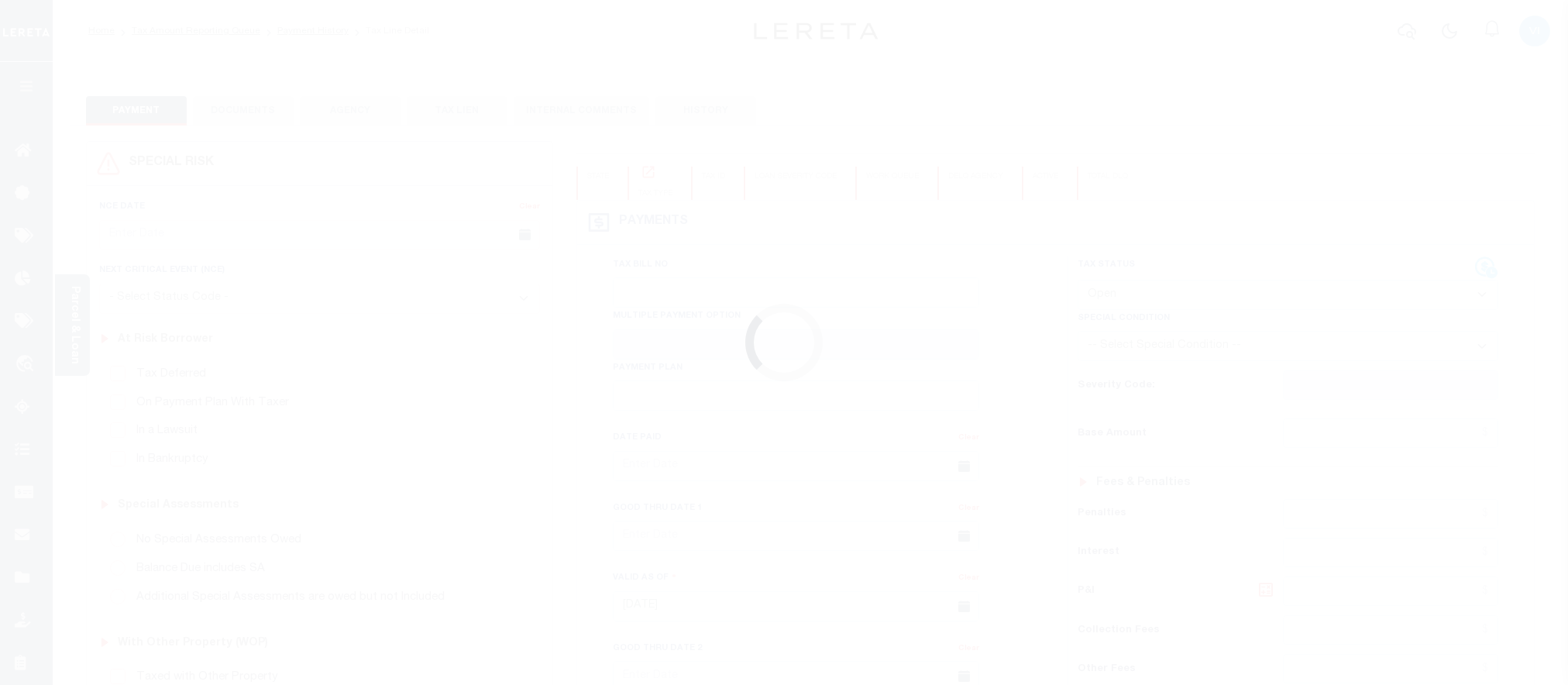
select select "OP2"
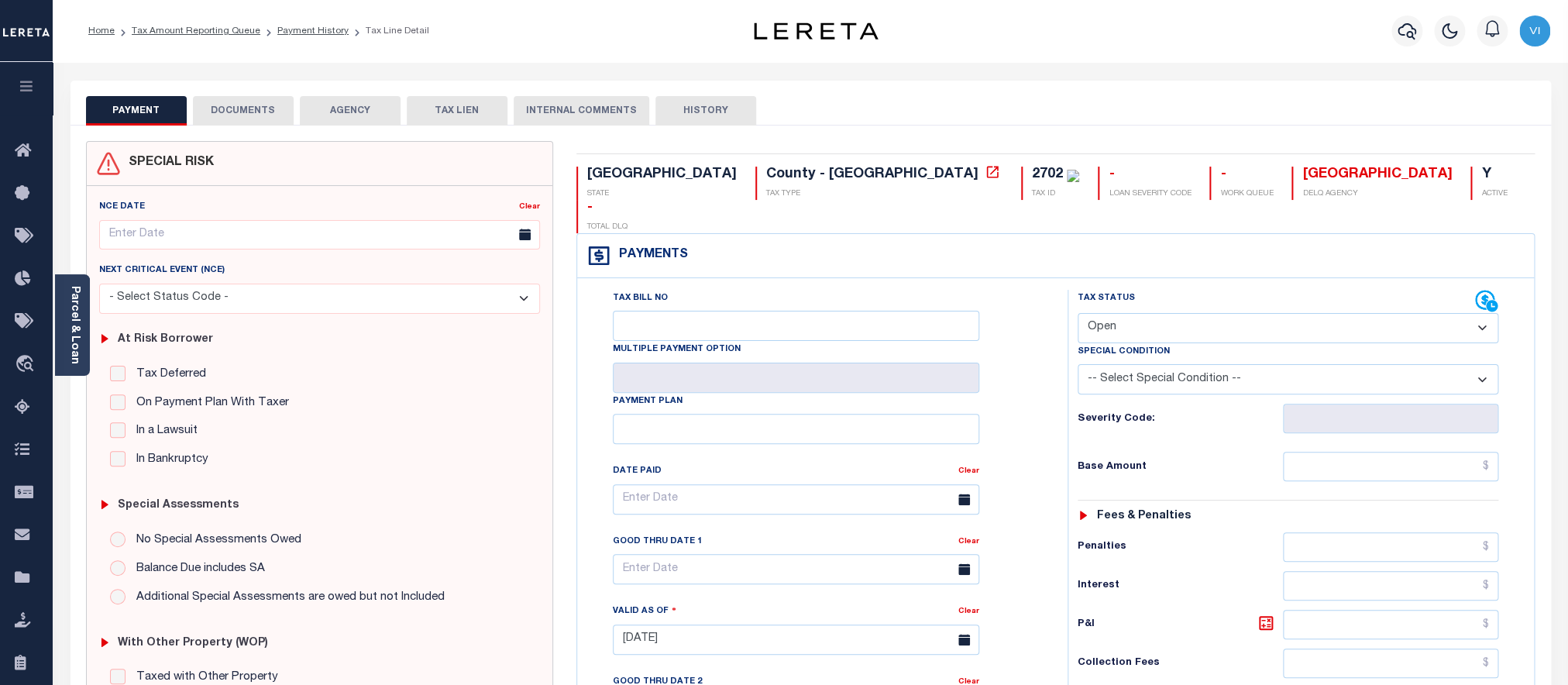
click at [245, 119] on button "DOCUMENTS" at bounding box center [243, 110] width 101 height 30
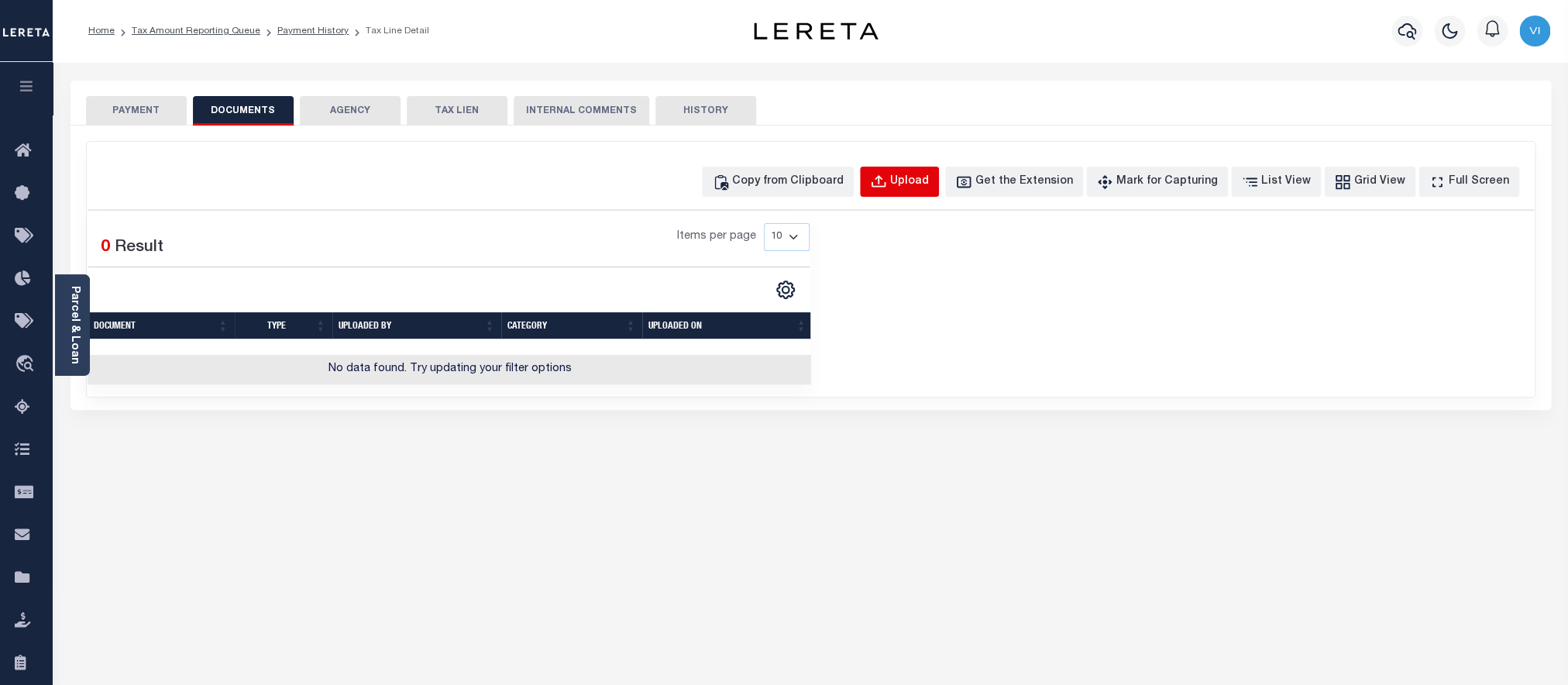
click at [910, 174] on button "Upload" at bounding box center [899, 182] width 79 height 31
select select "POP"
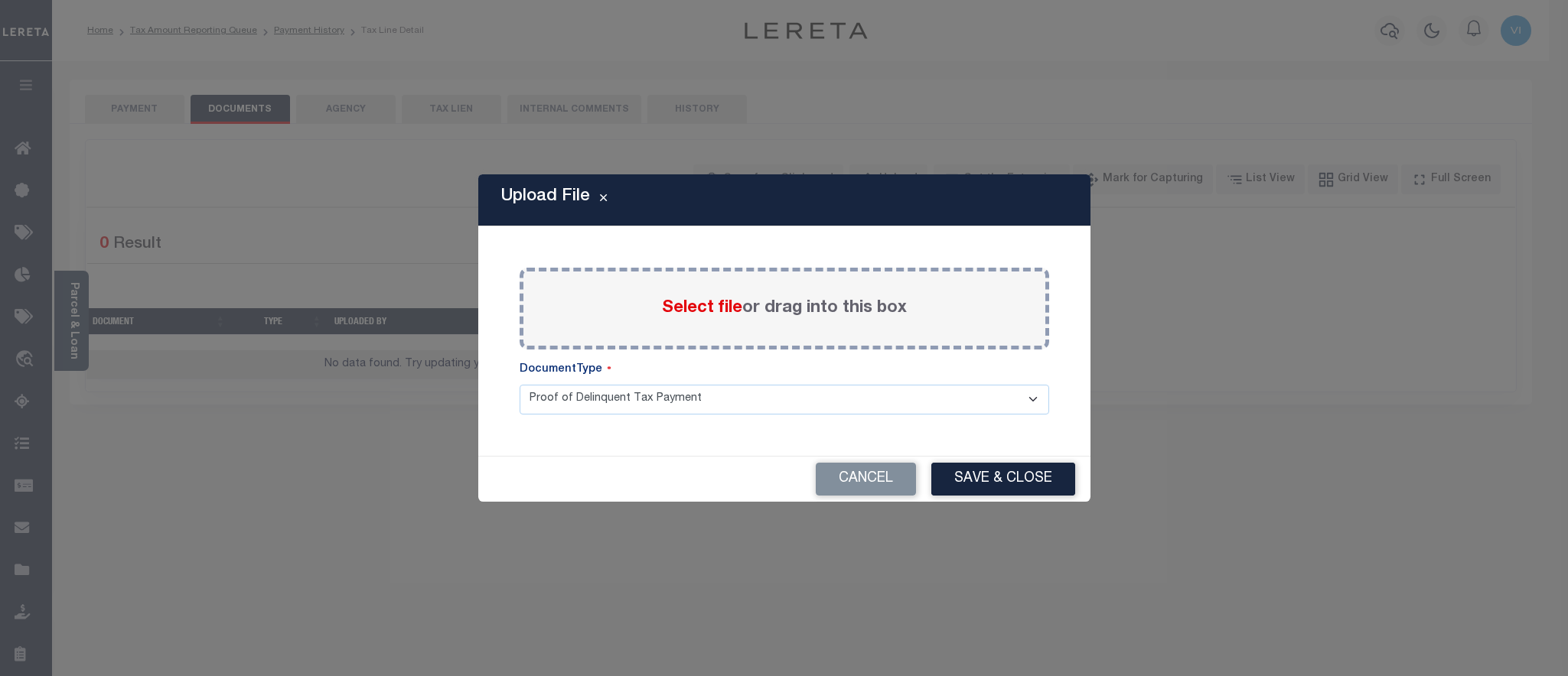
click at [686, 313] on span "Select file" at bounding box center [702, 308] width 80 height 17
click at [0, 0] on input "Select file or drag into this box" at bounding box center [0, 0] width 0 height 0
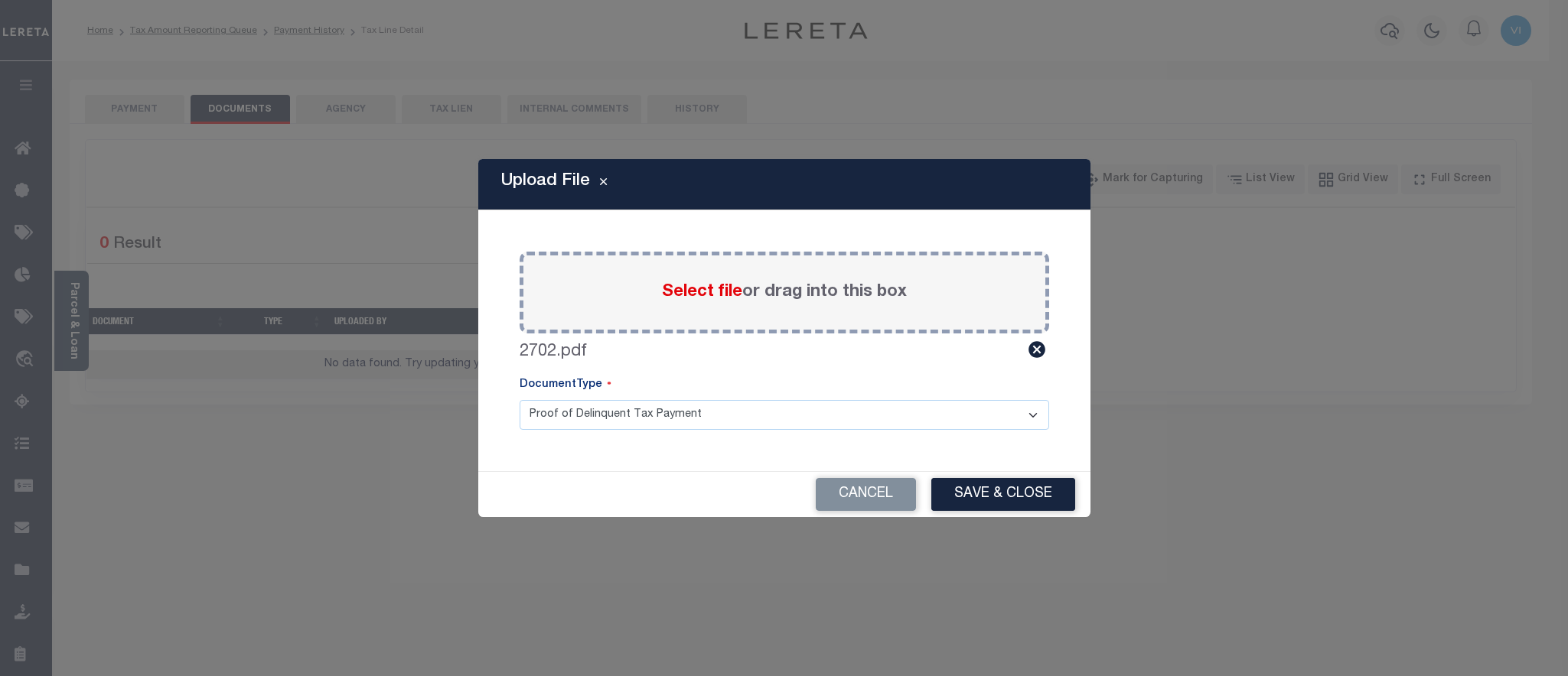
click option "Proof of Delinquent Tax Payment" at bounding box center [0, 0] width 0 height 0
click at [975, 499] on button "Save & Close" at bounding box center [1003, 494] width 144 height 33
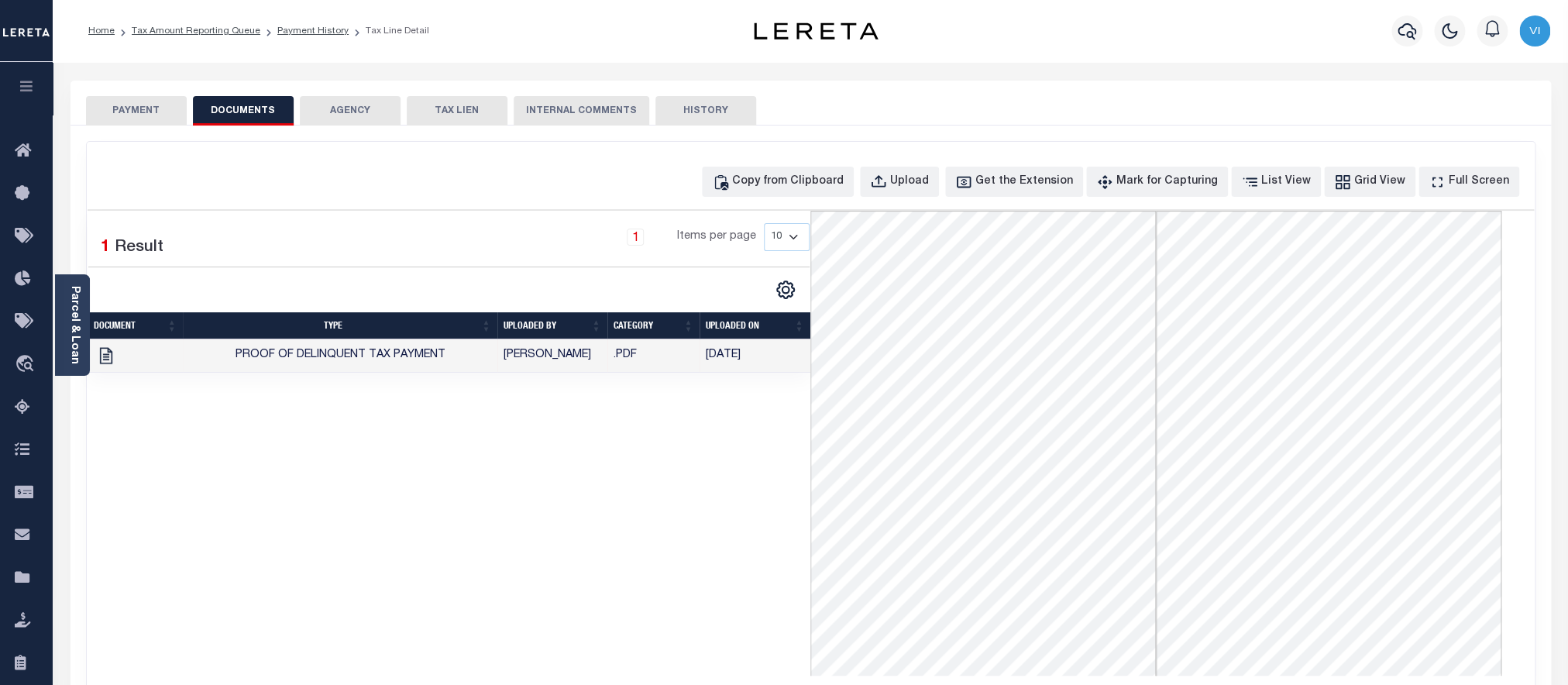
click at [143, 115] on button "PAYMENT" at bounding box center [136, 110] width 101 height 30
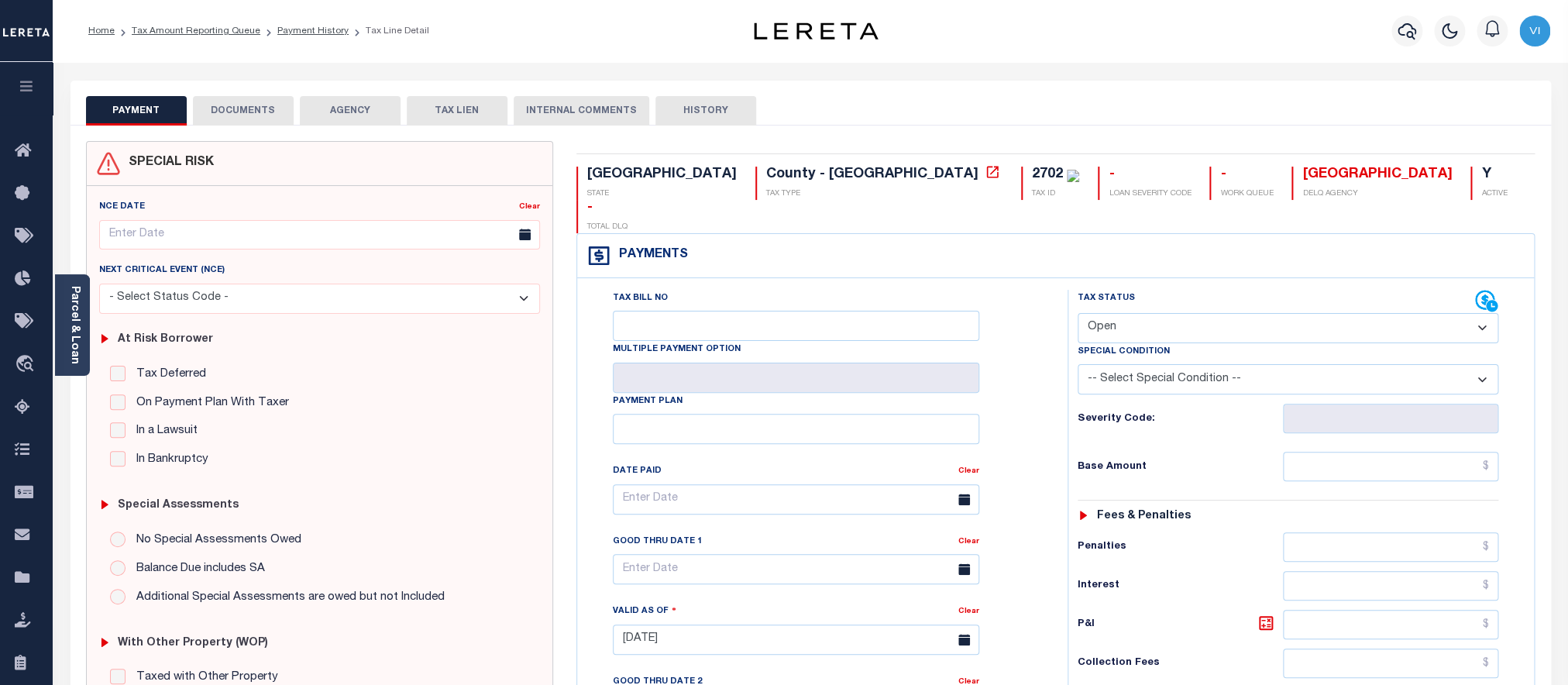
click at [1150, 313] on select "- Select Status Code - Open Due/Unpaid Paid Incomplete No Tax Due Internal Refu…" at bounding box center [1288, 328] width 422 height 31
click at [1078, 313] on select "- Select Status Code - Open Due/Unpaid Paid Incomplete No Tax Due Internal Refu…" at bounding box center [1288, 328] width 422 height 31
select select "PYD"
click option "Paid" at bounding box center [0, 0] width 0 height 0
type input "[DATE]"
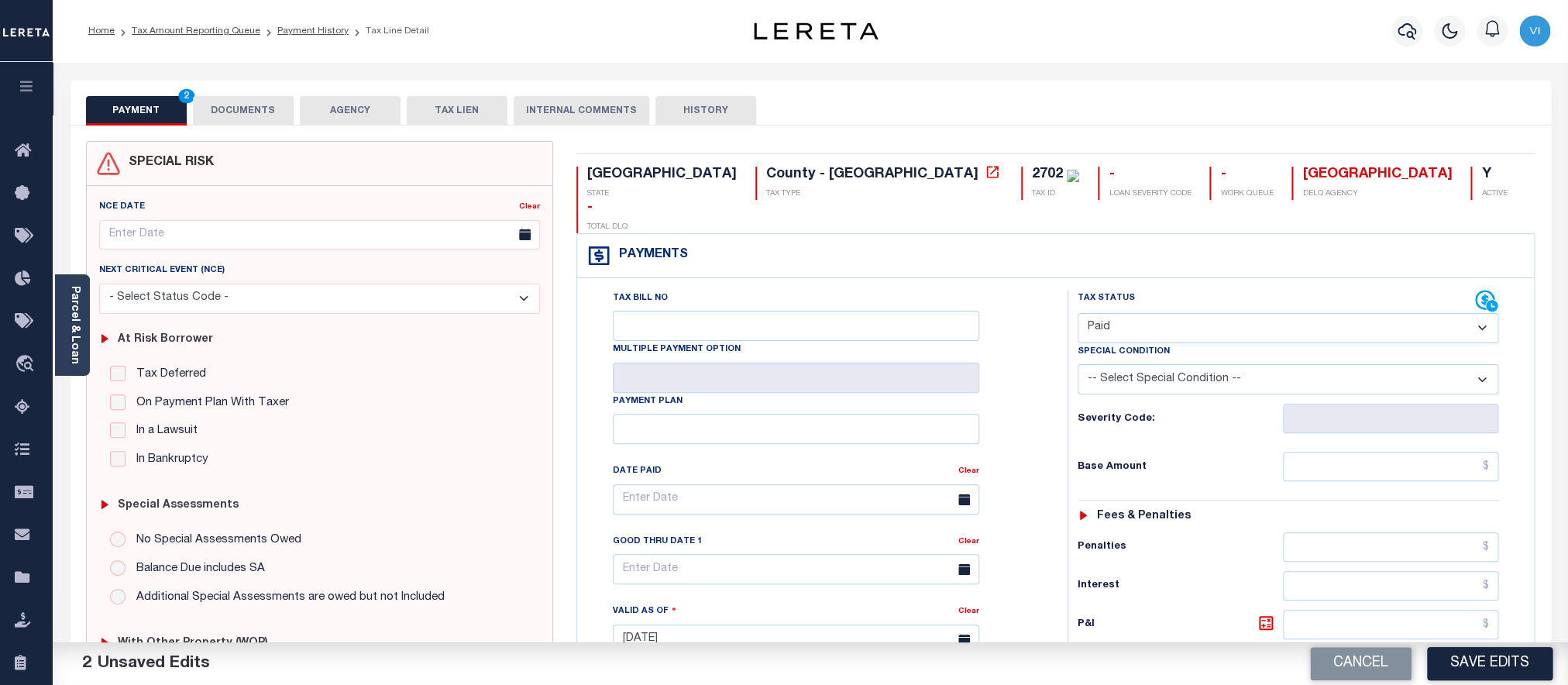
click at [1367, 460] on div "Tax Status Status - Select Status Code -" at bounding box center [1293, 632] width 451 height 684
click at [1354, 452] on input "text" at bounding box center [1391, 466] width 216 height 30
paste input "2,878.57"
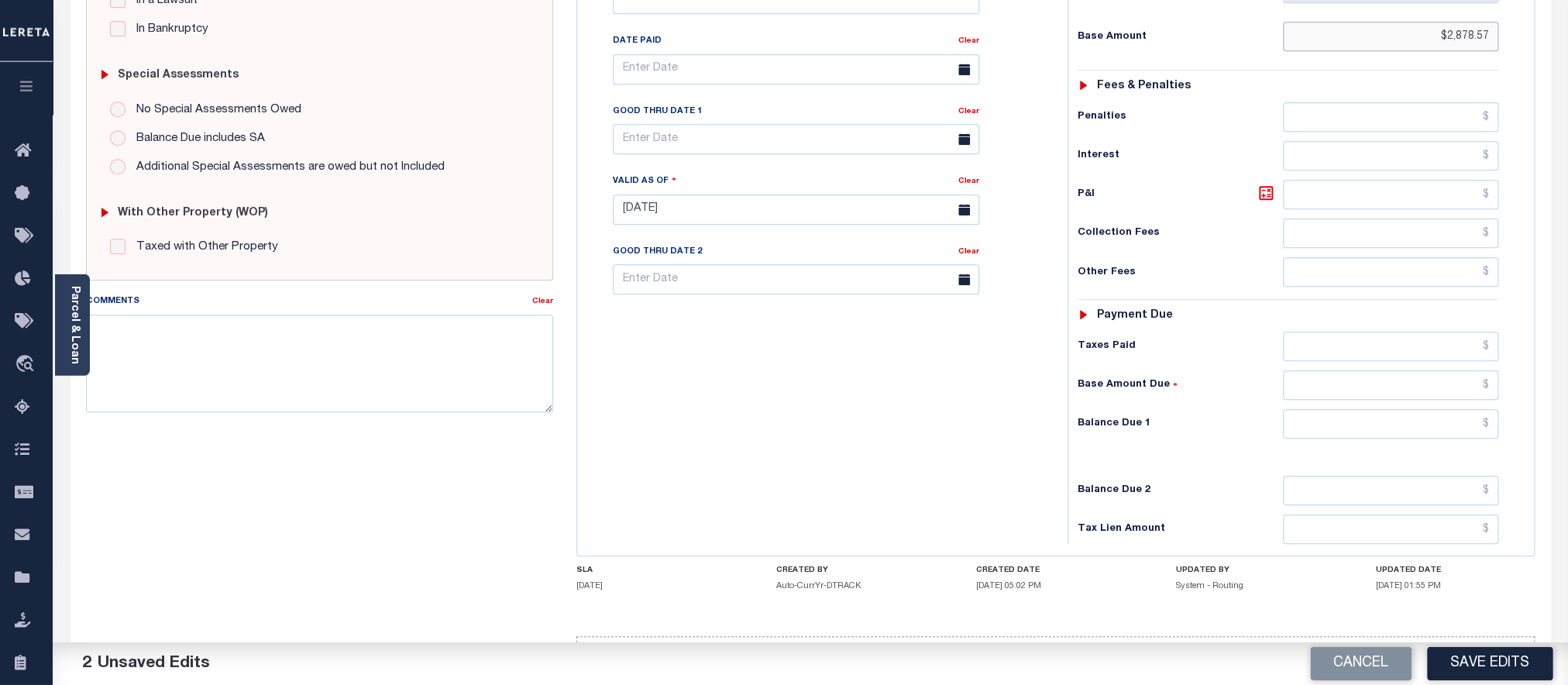
scroll to position [469, 0]
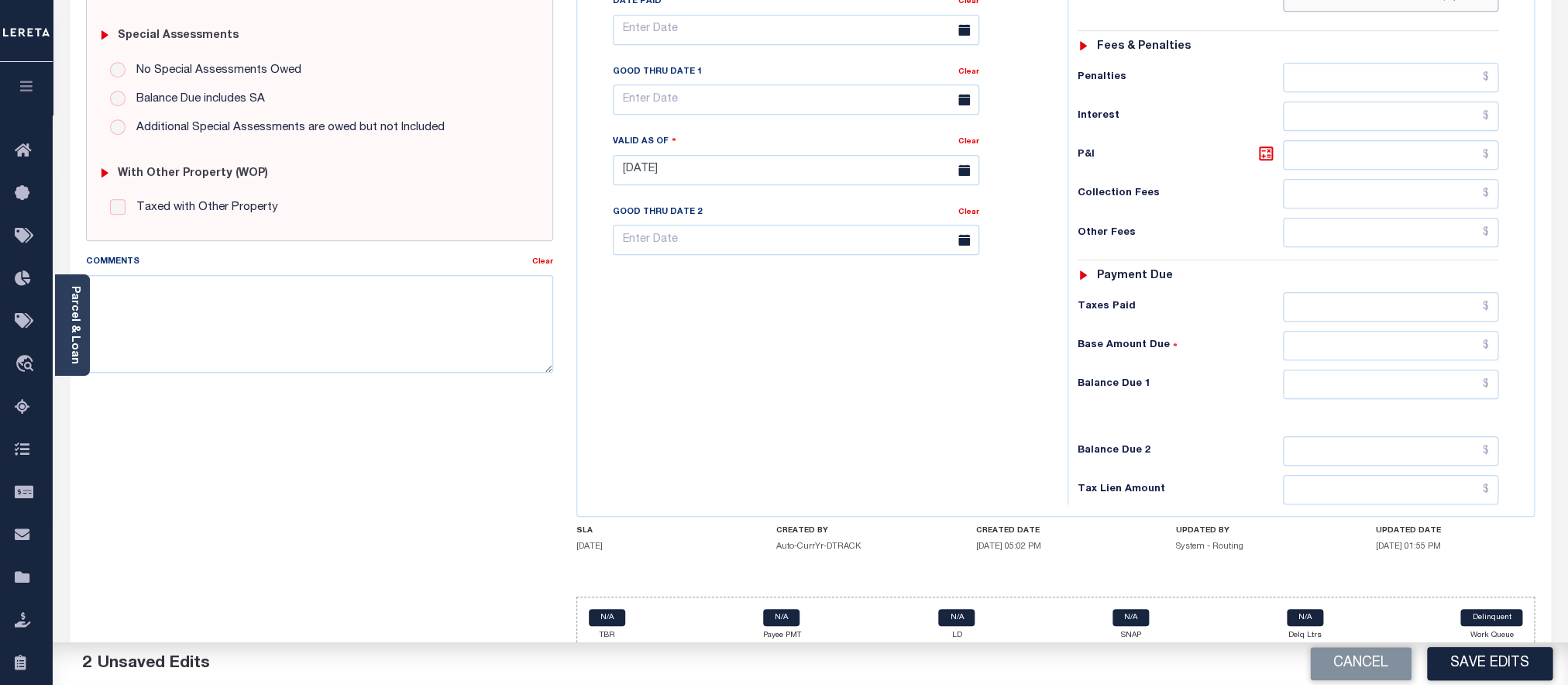
type input "$2,878.57"
click at [1354, 371] on input "text" at bounding box center [1391, 385] width 216 height 30
type input "$0.00"
drag, startPoint x: 1476, startPoint y: 654, endPoint x: 1549, endPoint y: 658, distance: 73.1
click at [1476, 655] on button "Save Edits" at bounding box center [1490, 664] width 126 height 33
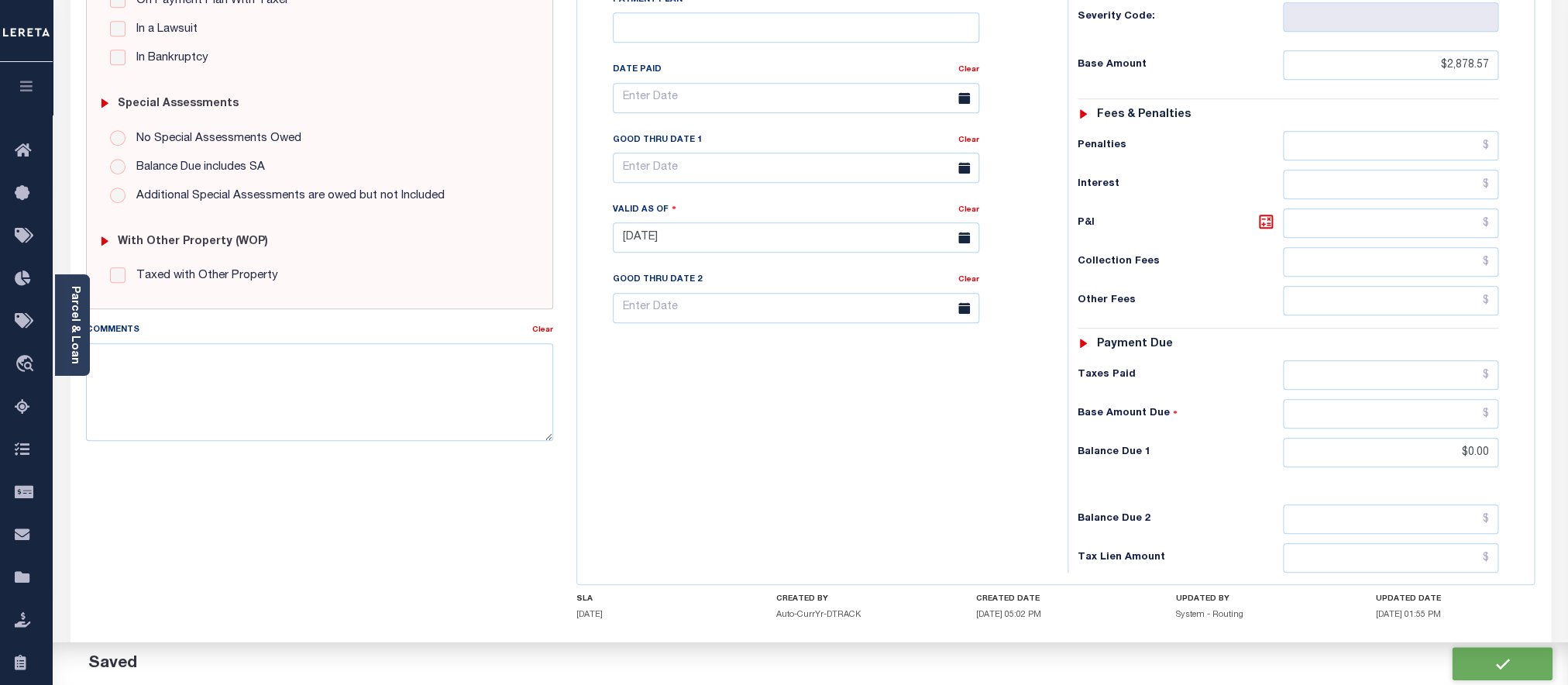
scroll to position [538, 0]
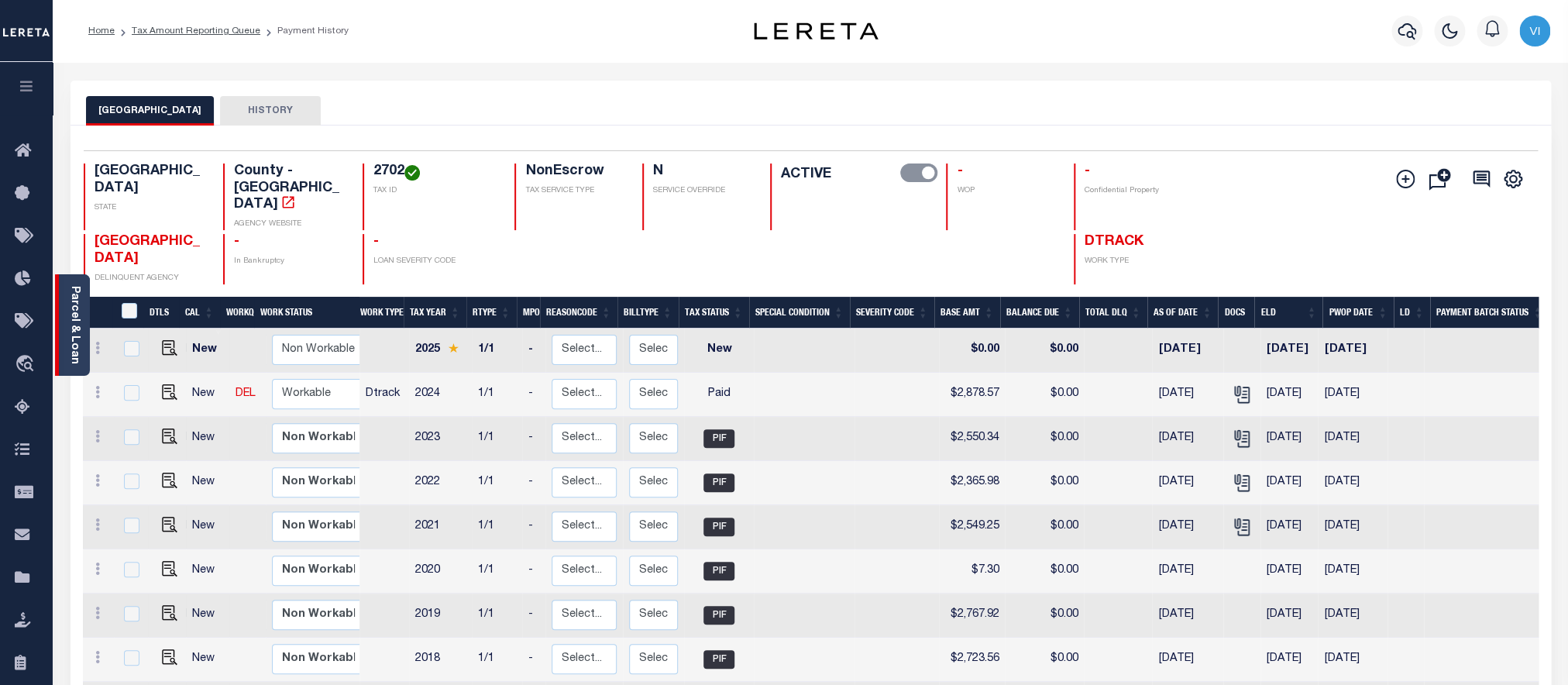
click at [78, 344] on link "Parcel & Loan" at bounding box center [74, 325] width 11 height 78
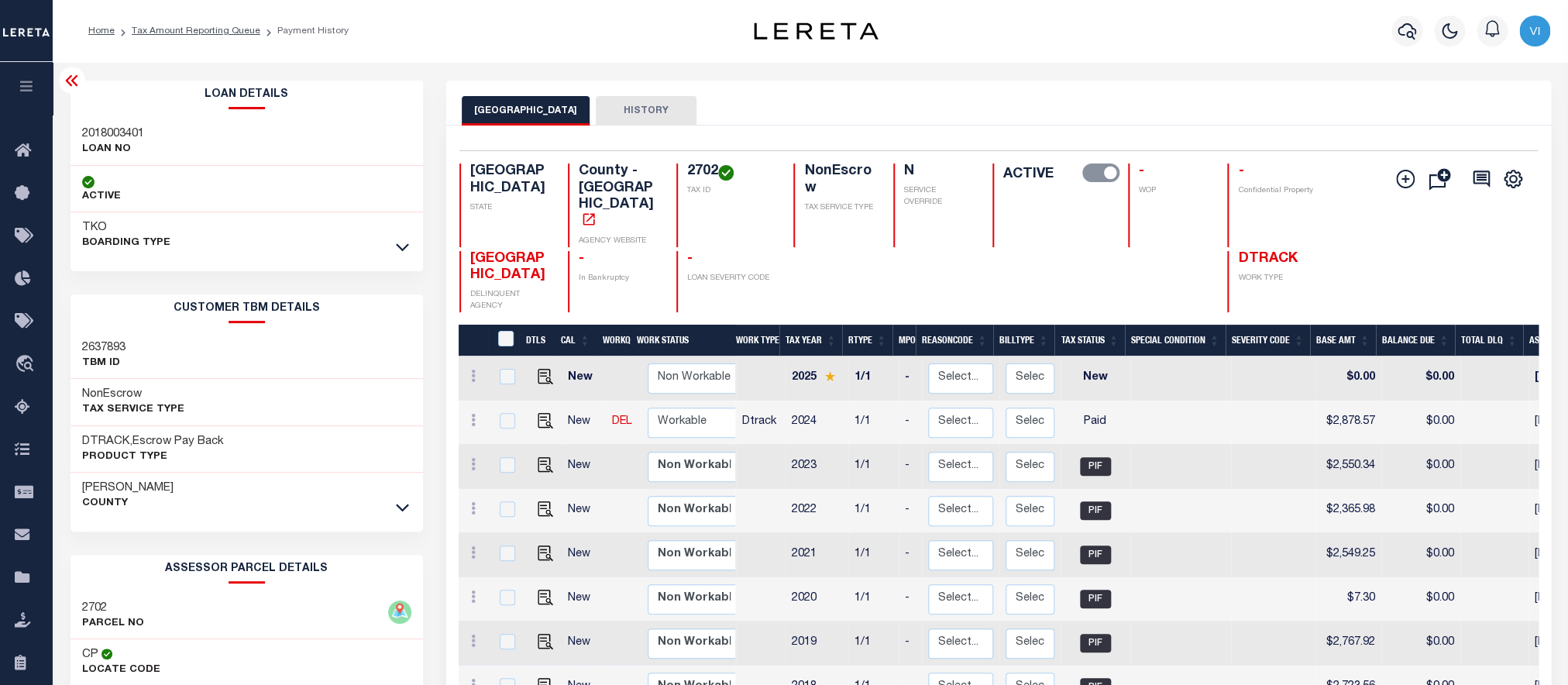
click at [122, 130] on h3 "2018003401" at bounding box center [113, 134] width 62 height 15
copy h3 "2018003401"
click at [701, 169] on h4 "2702" at bounding box center [731, 172] width 88 height 17
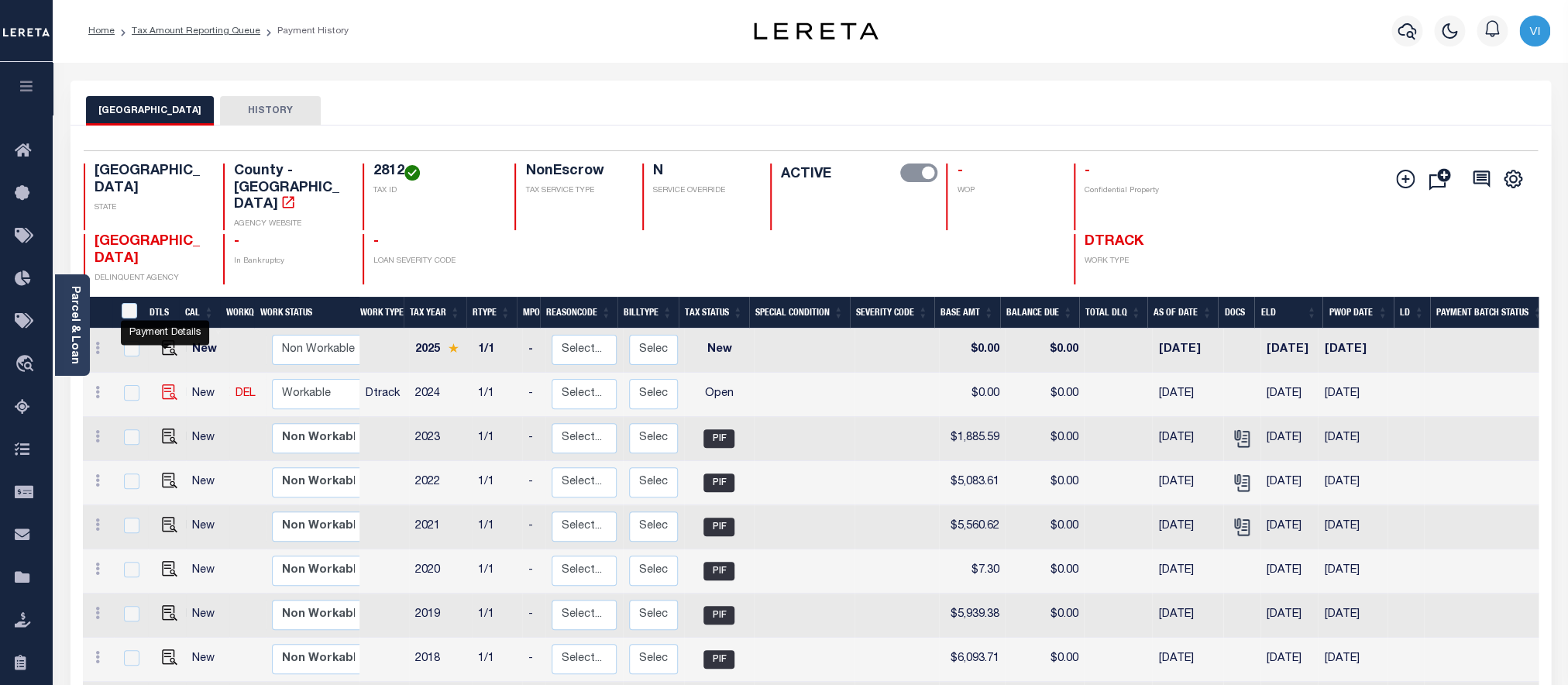
click at [165, 385] on img "" at bounding box center [170, 392] width 15 height 15
checkbox input "true"
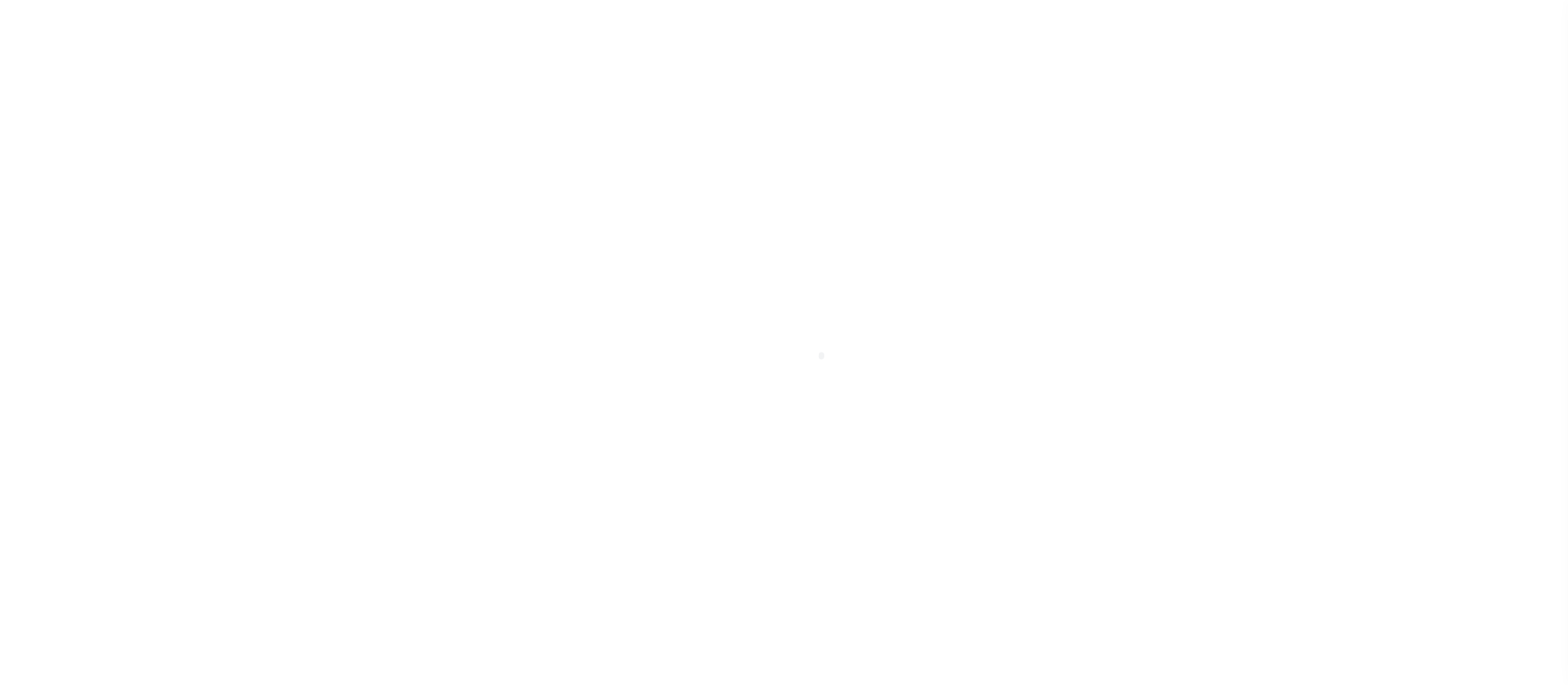
checkbox input "false"
type input "02/01/2025"
select select "OP2"
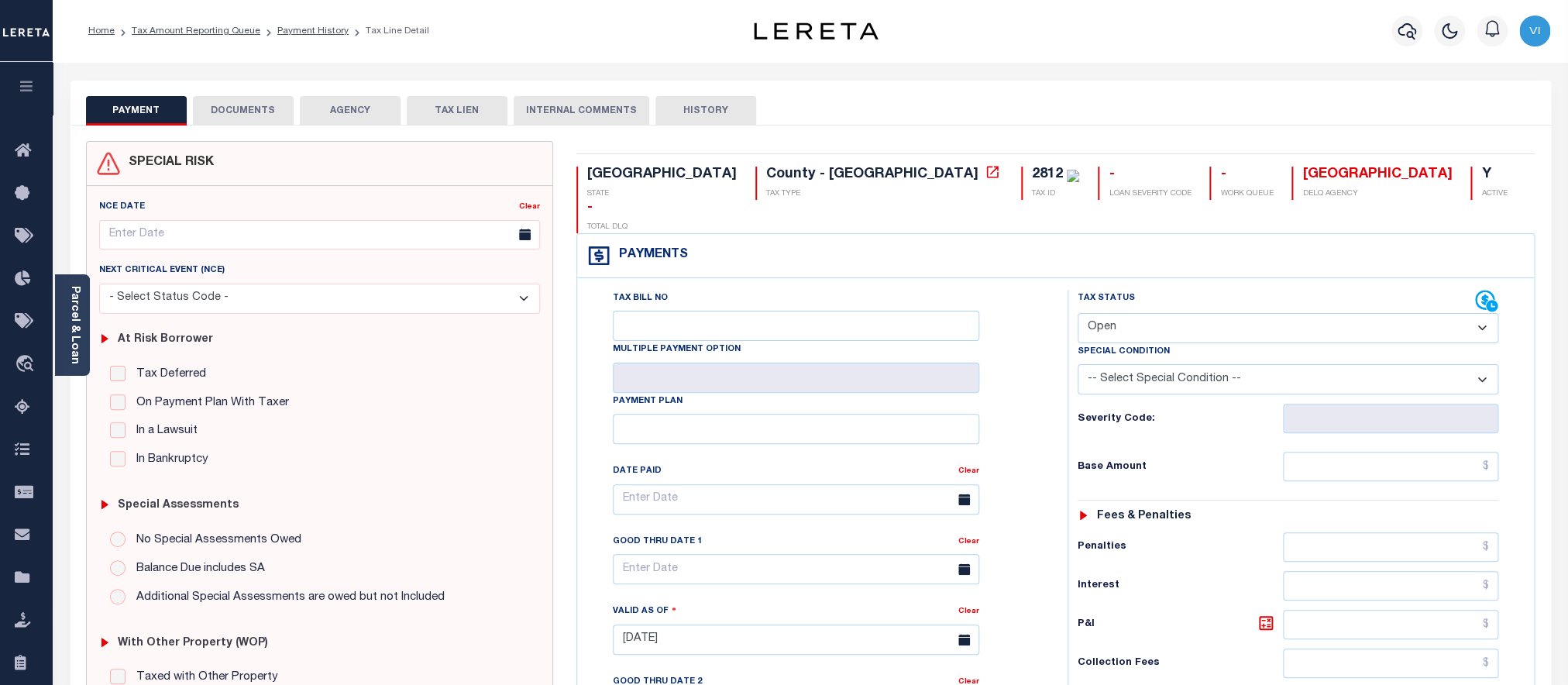
click at [250, 111] on button "DOCUMENTS" at bounding box center [243, 110] width 101 height 30
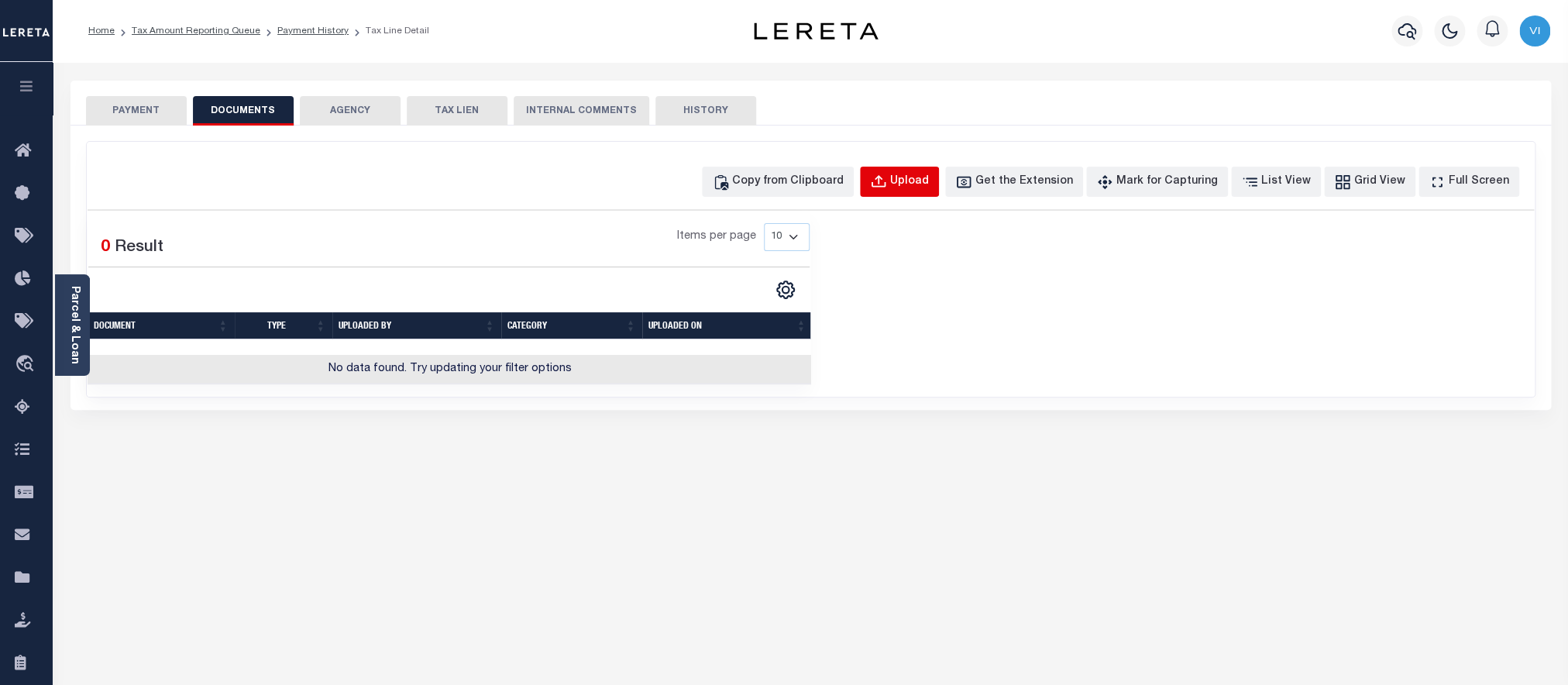
click at [922, 178] on div "Upload" at bounding box center [910, 182] width 39 height 17
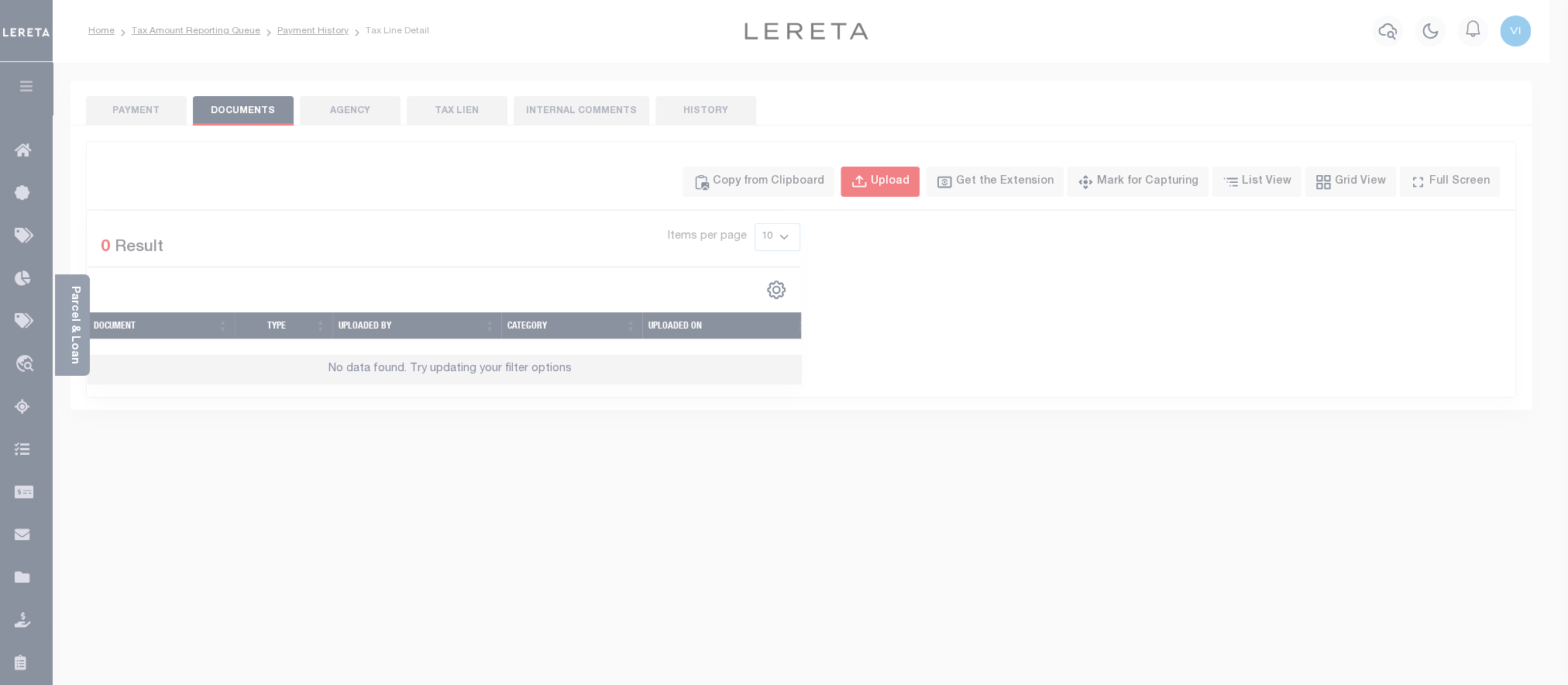
select select "POP"
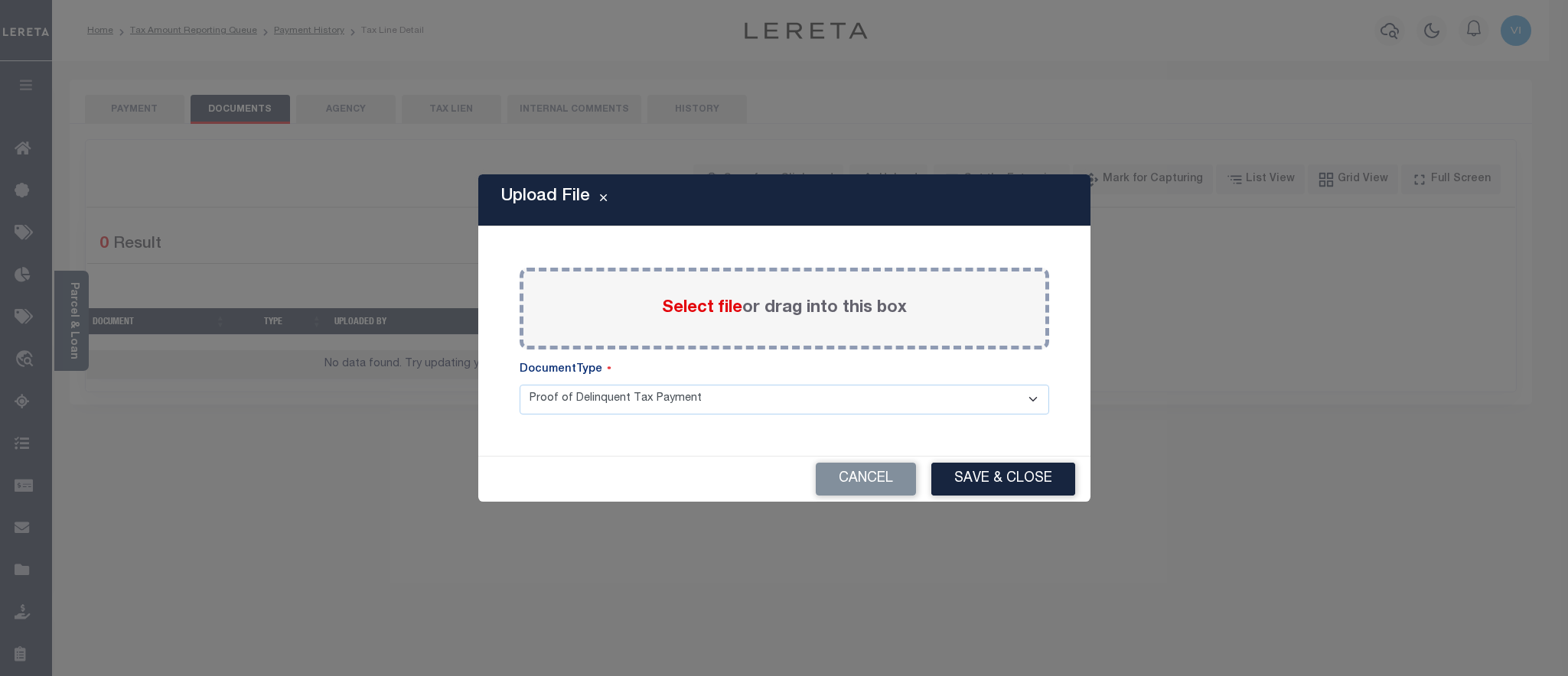
click at [670, 303] on span "Select file" at bounding box center [702, 308] width 80 height 17
click at [0, 0] on input "Select file or drag into this box" at bounding box center [0, 0] width 0 height 0
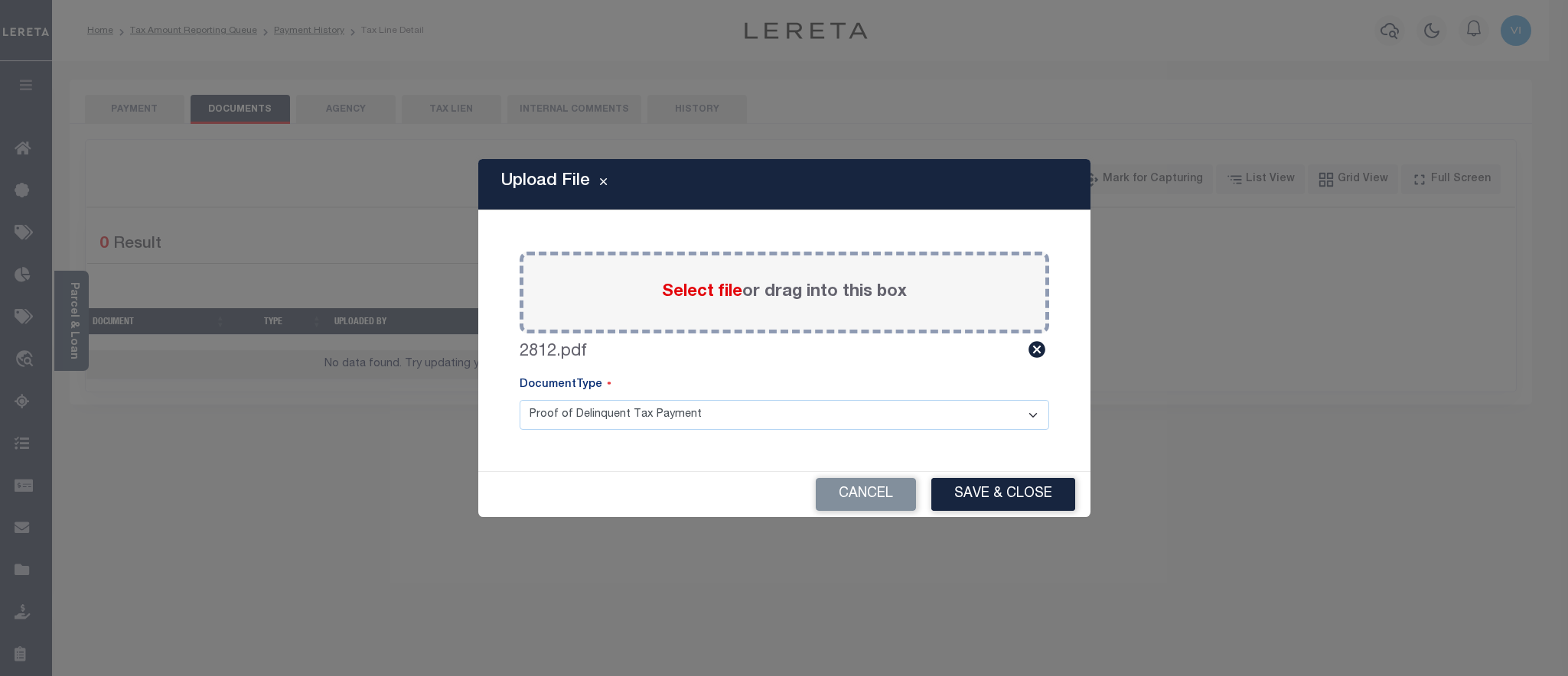
click at [520, 400] on select "Proof of Delinquent Tax Payment" at bounding box center [784, 415] width 530 height 30
click option "Proof of Delinquent Tax Payment" at bounding box center [0, 0] width 0 height 0
click at [957, 502] on button "Save & Close" at bounding box center [1003, 494] width 144 height 33
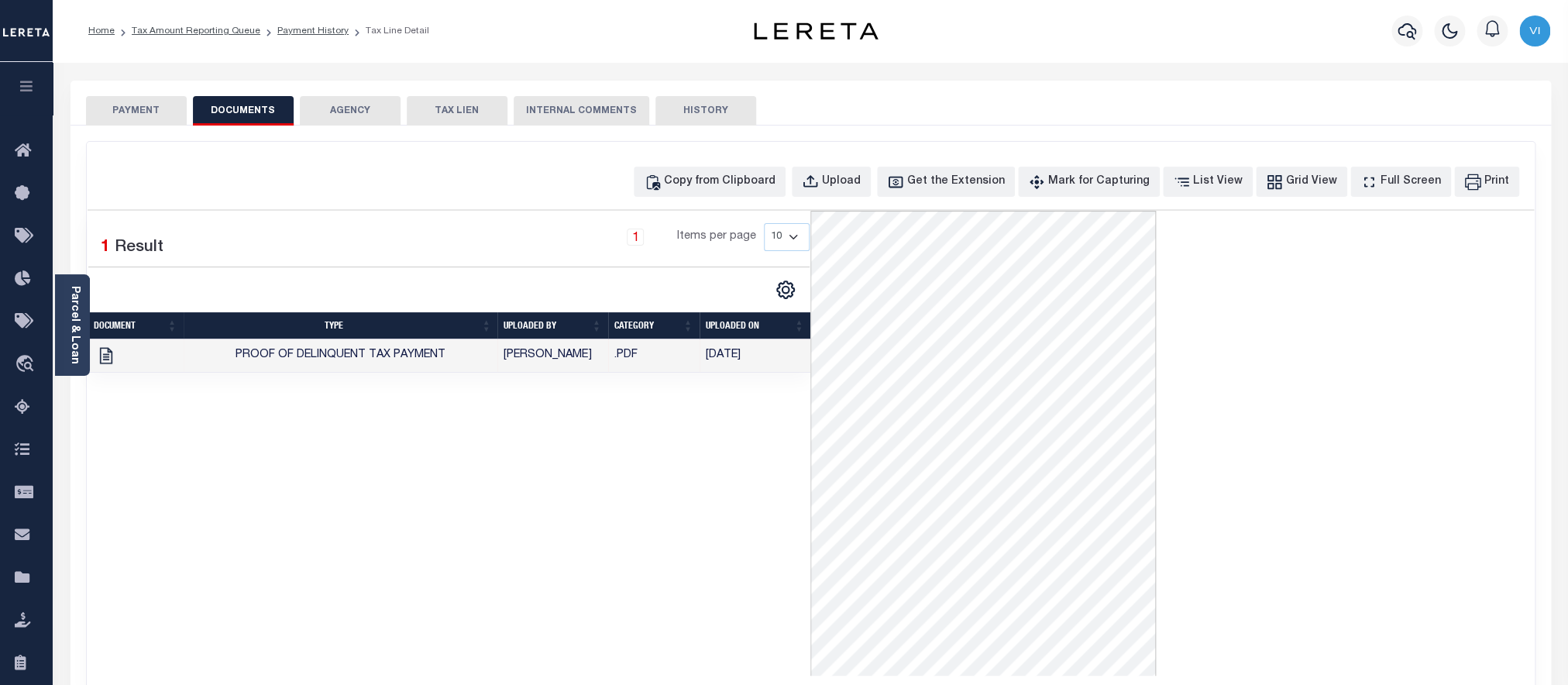
click at [147, 125] on button "PAYMENT" at bounding box center [136, 110] width 101 height 30
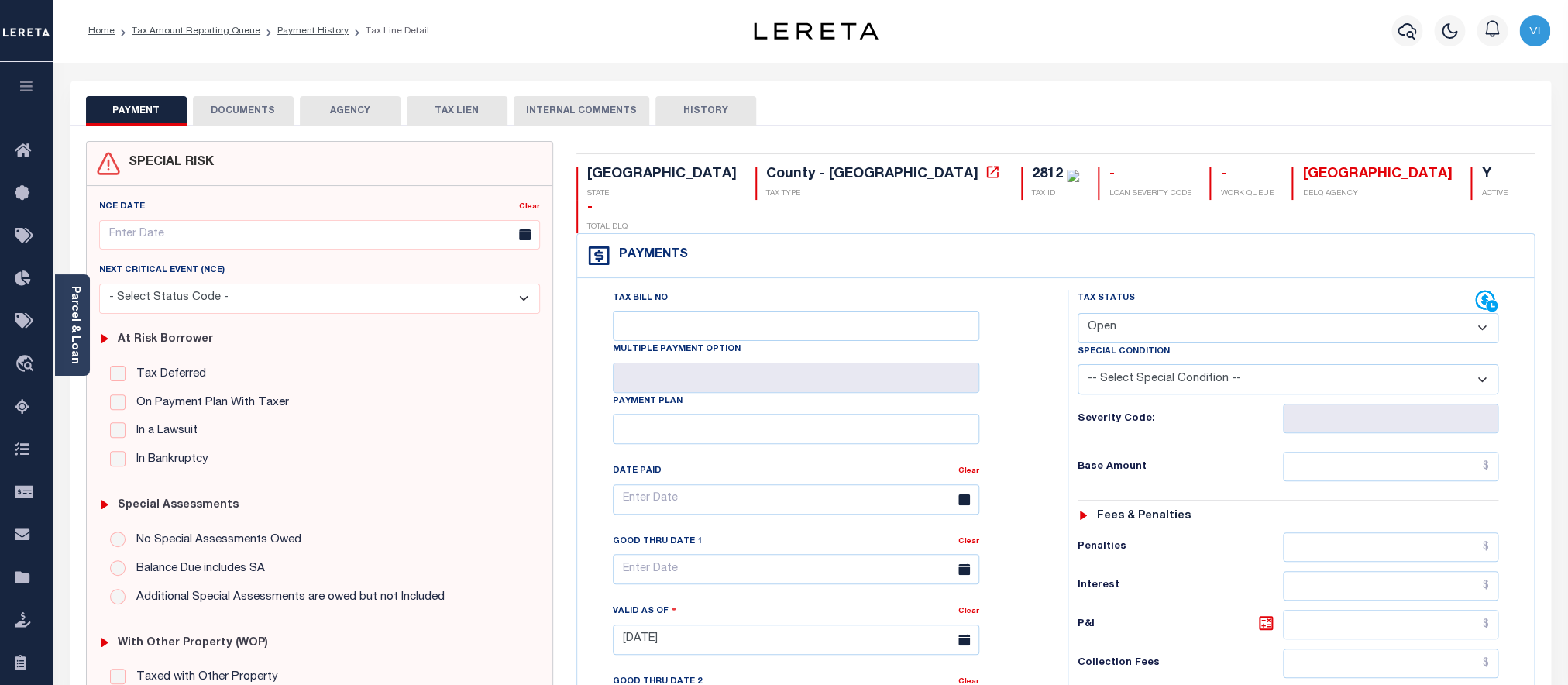
click at [1078, 313] on select "- Select Status Code - Open Due/Unpaid Paid Incomplete No Tax Due Internal Refu…" at bounding box center [1288, 328] width 422 height 31
select select "PYD"
click option "Paid" at bounding box center [0, 0] width 0 height 0
type input "[DATE]"
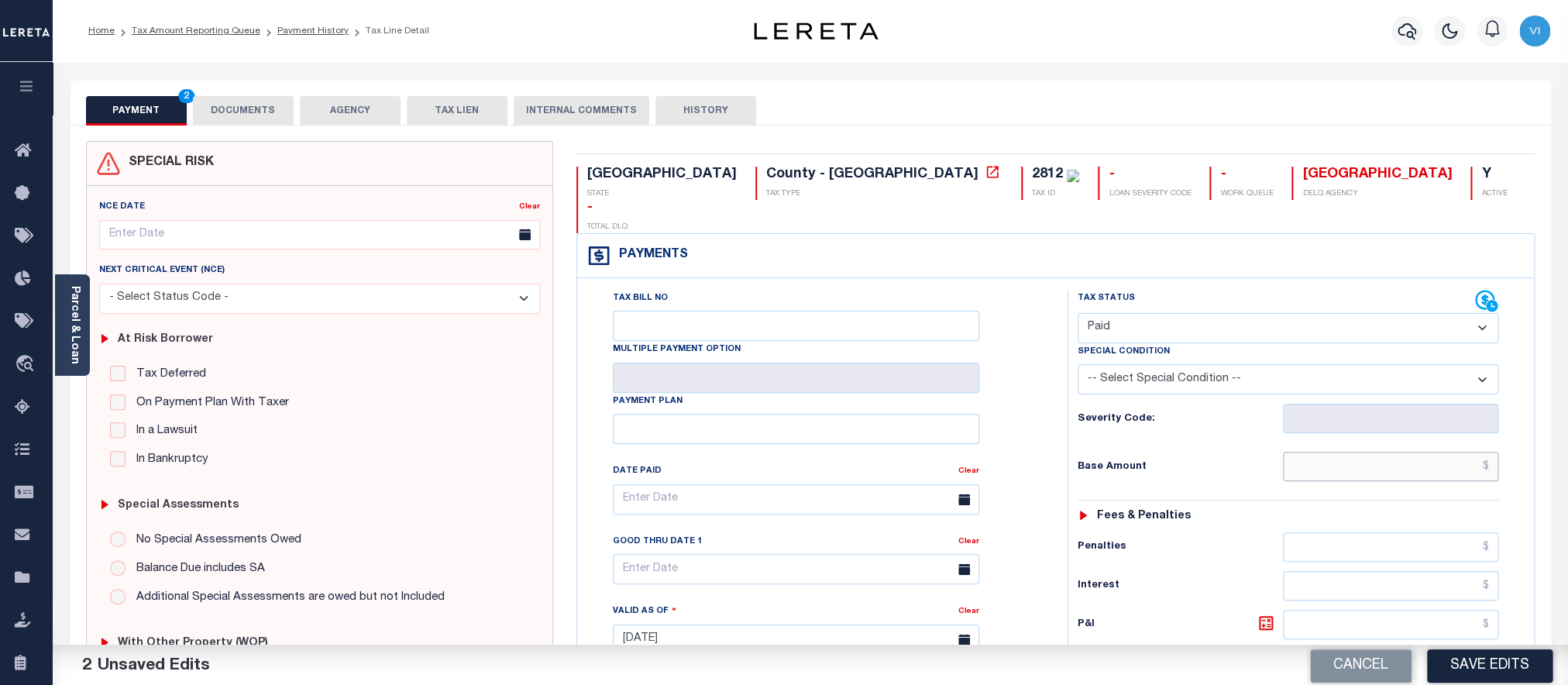
click at [1316, 452] on input "text" at bounding box center [1391, 466] width 216 height 30
paste input "1,846.22"
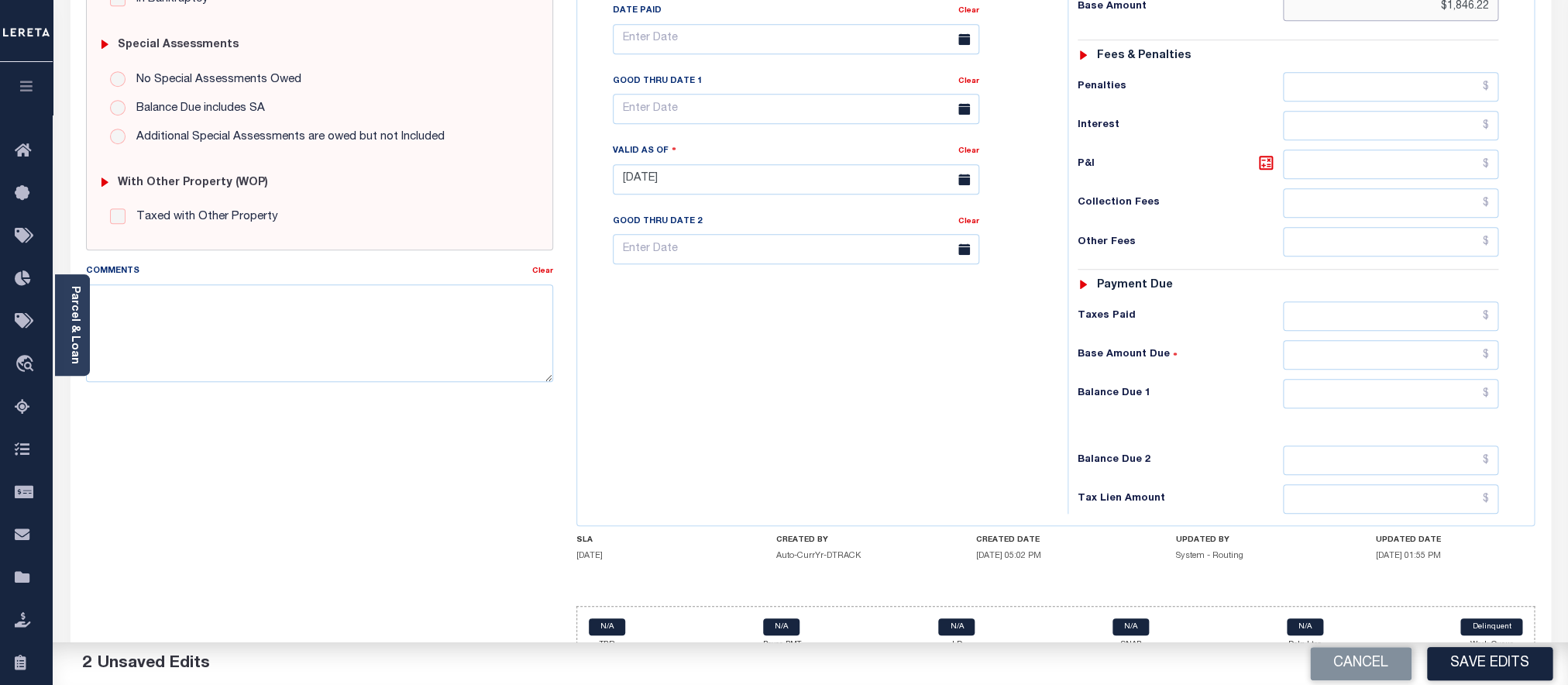
scroll to position [469, 0]
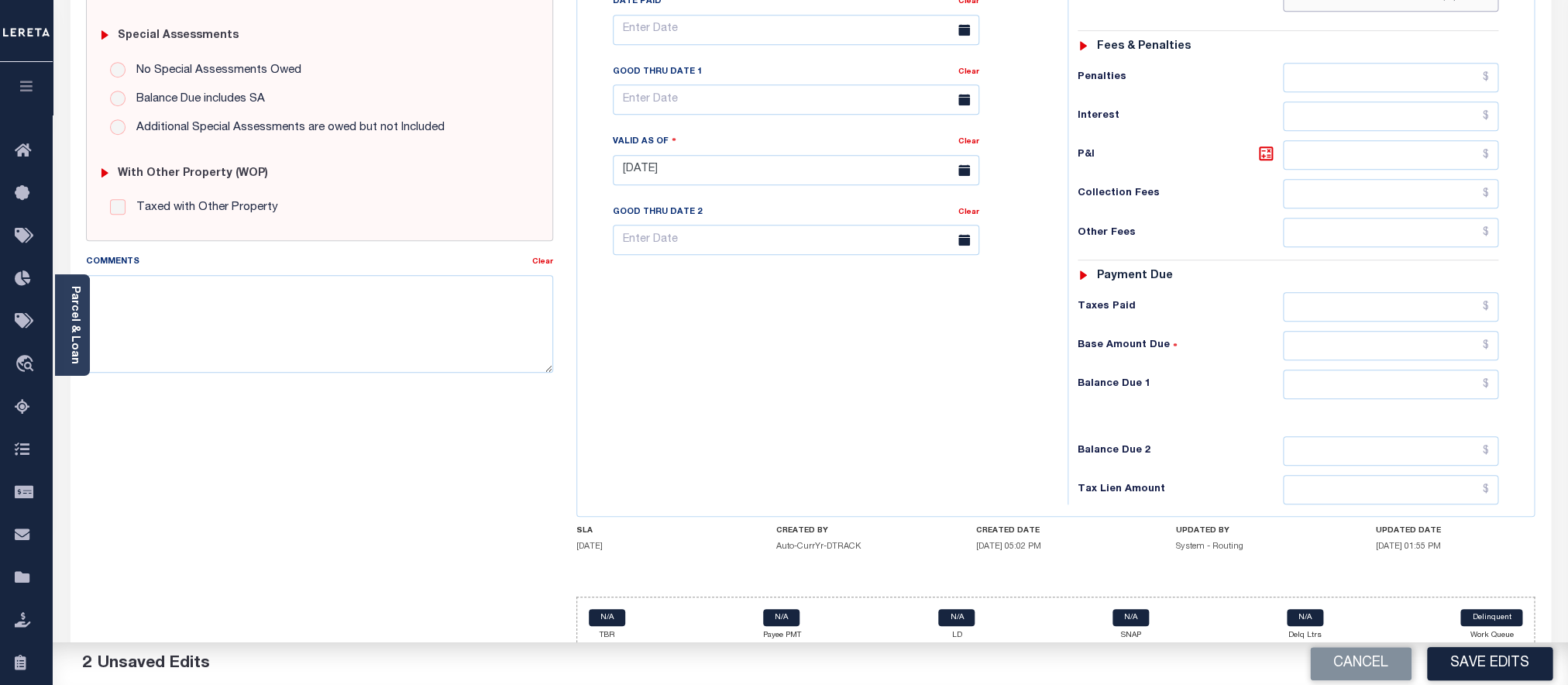
type input "$1,846.22"
click at [1359, 385] on div "Tax Status Status - Select Status Code -" at bounding box center [1293, 162] width 451 height 684
click at [1346, 377] on input "text" at bounding box center [1391, 385] width 216 height 30
type input "$0.00"
click at [1455, 669] on button "Save Edits" at bounding box center [1490, 664] width 126 height 33
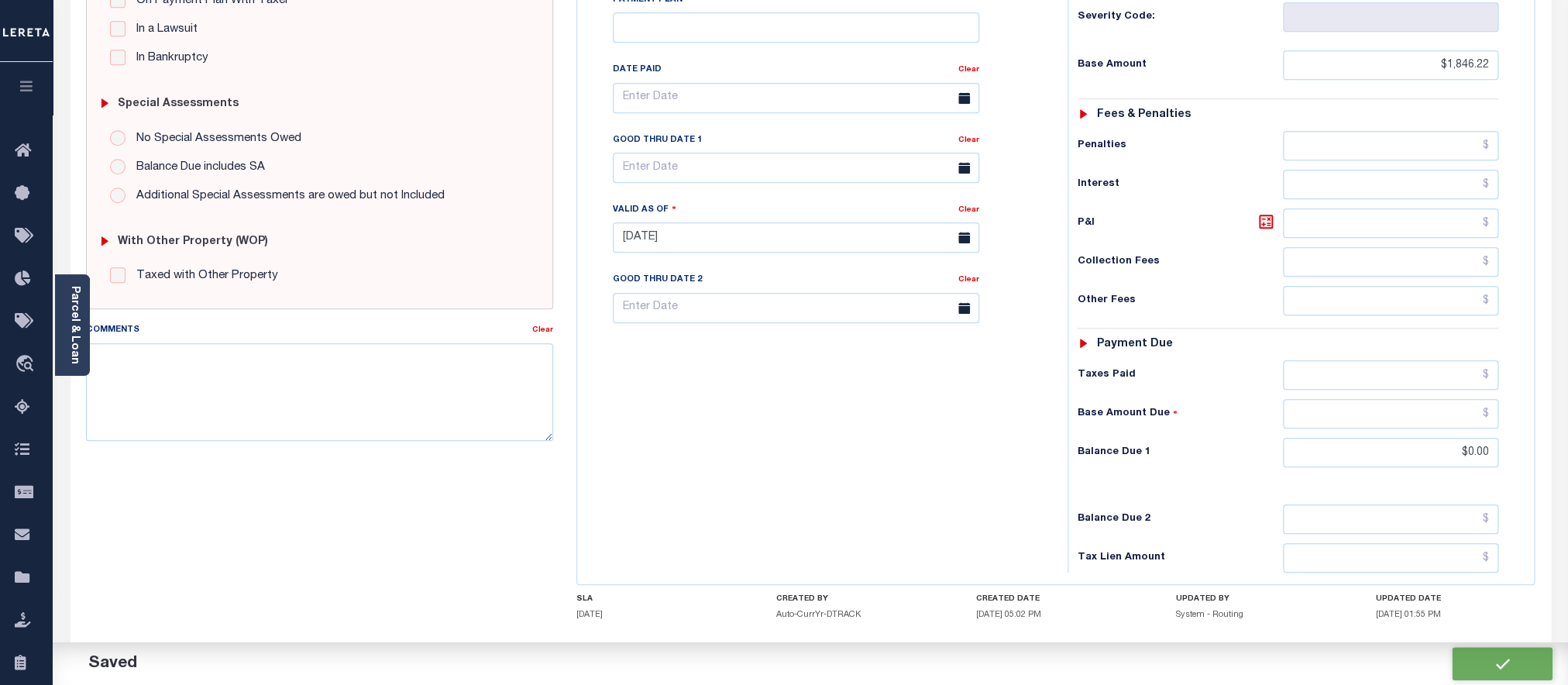
scroll to position [538, 0]
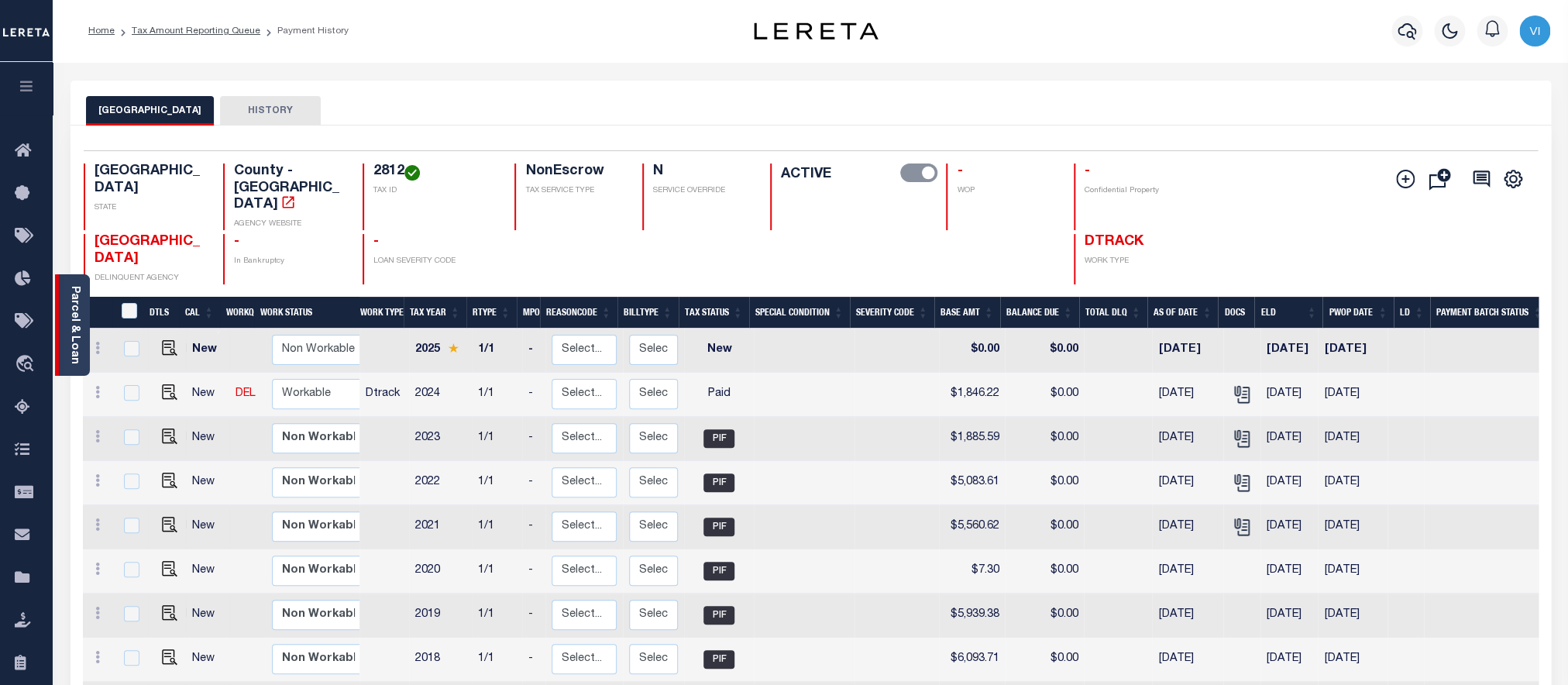
click at [70, 321] on link "Parcel & Loan" at bounding box center [74, 325] width 11 height 78
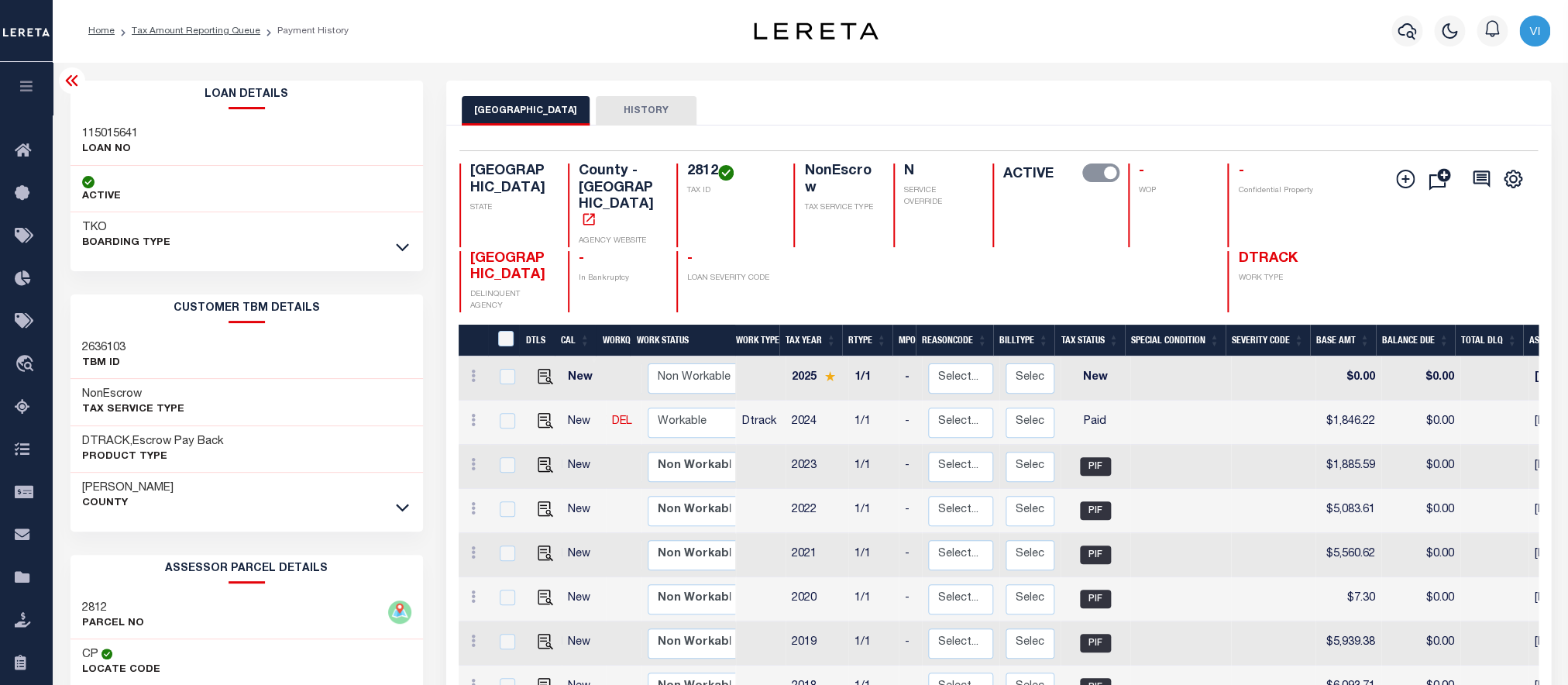
click at [97, 134] on h3 "115015641" at bounding box center [110, 134] width 56 height 15
copy h3 "115015641"
click at [706, 169] on h4 "2812" at bounding box center [731, 172] width 88 height 17
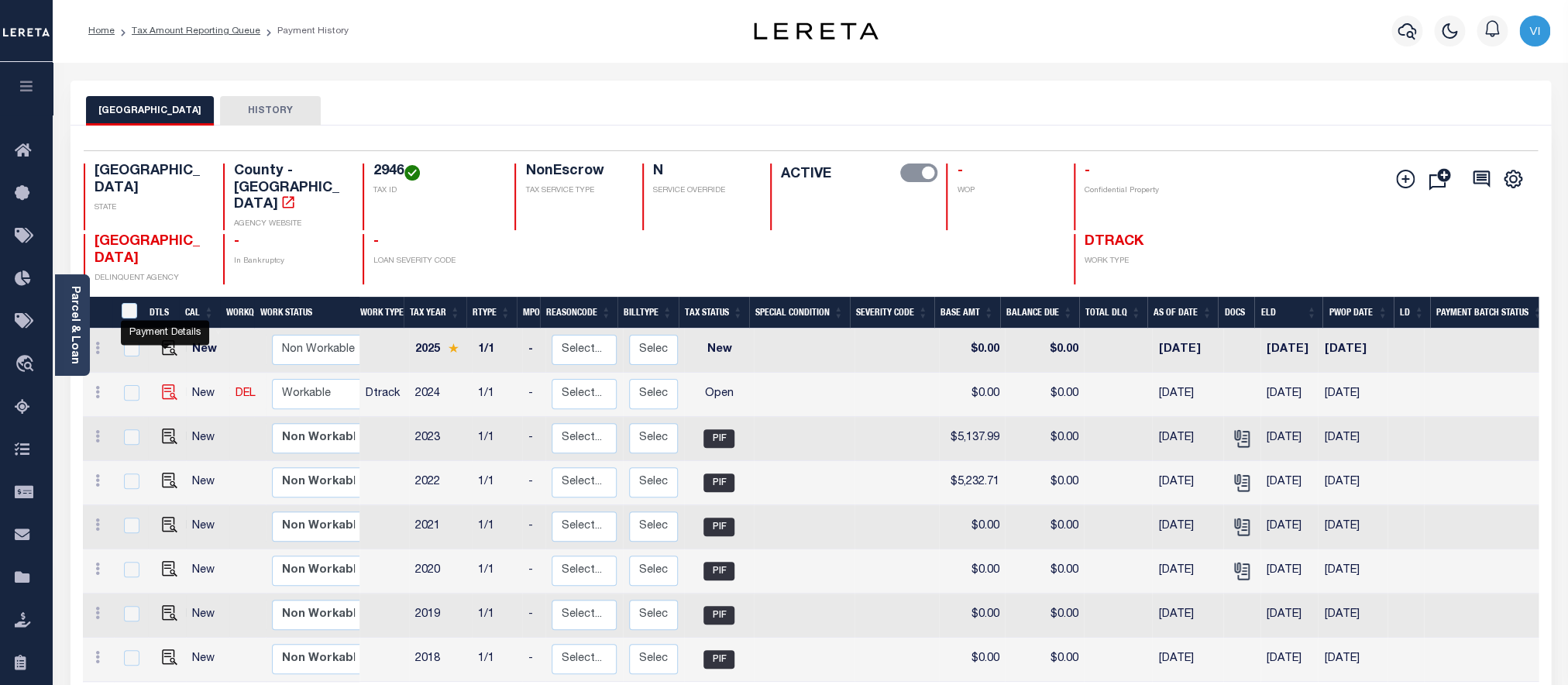
click at [163, 385] on img "" at bounding box center [170, 392] width 15 height 15
checkbox input "true"
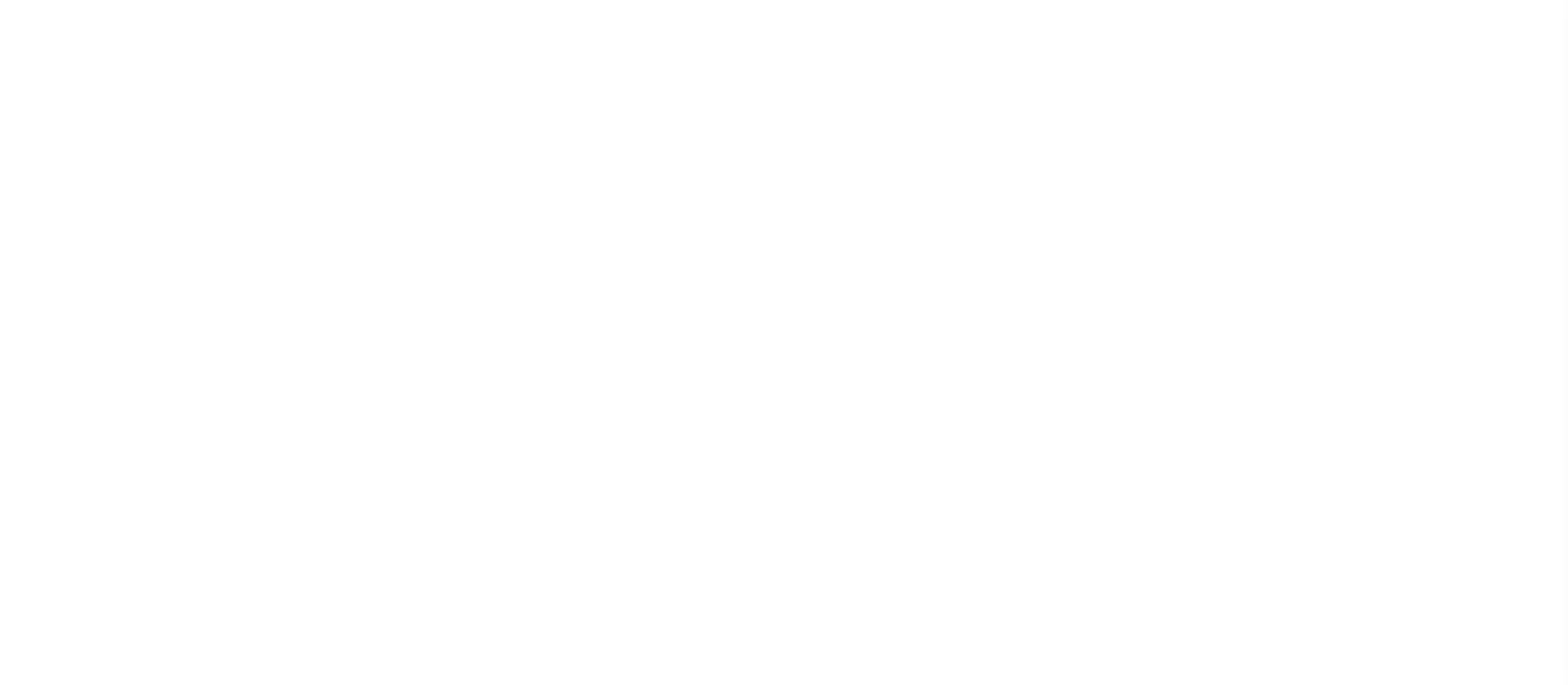
select select "OP2"
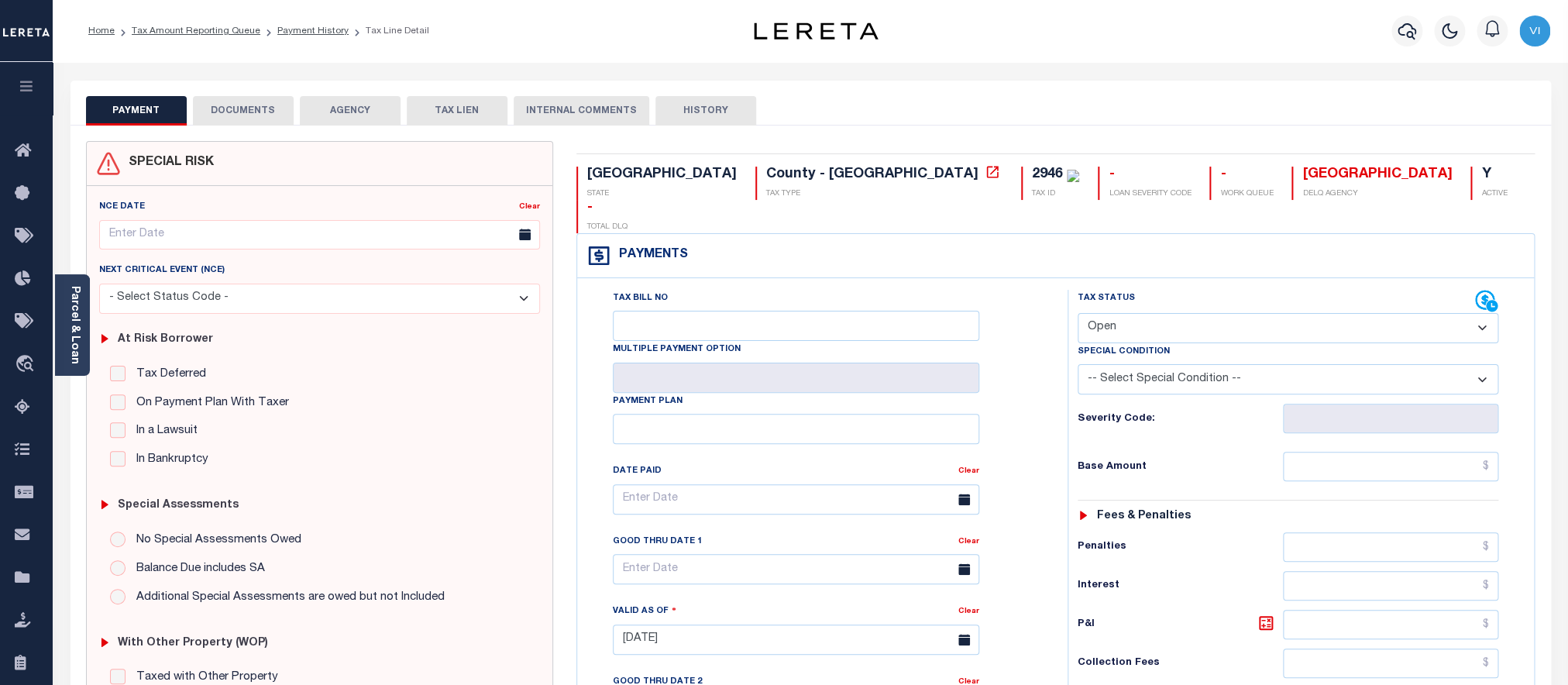
click at [223, 113] on button "DOCUMENTS" at bounding box center [243, 110] width 101 height 30
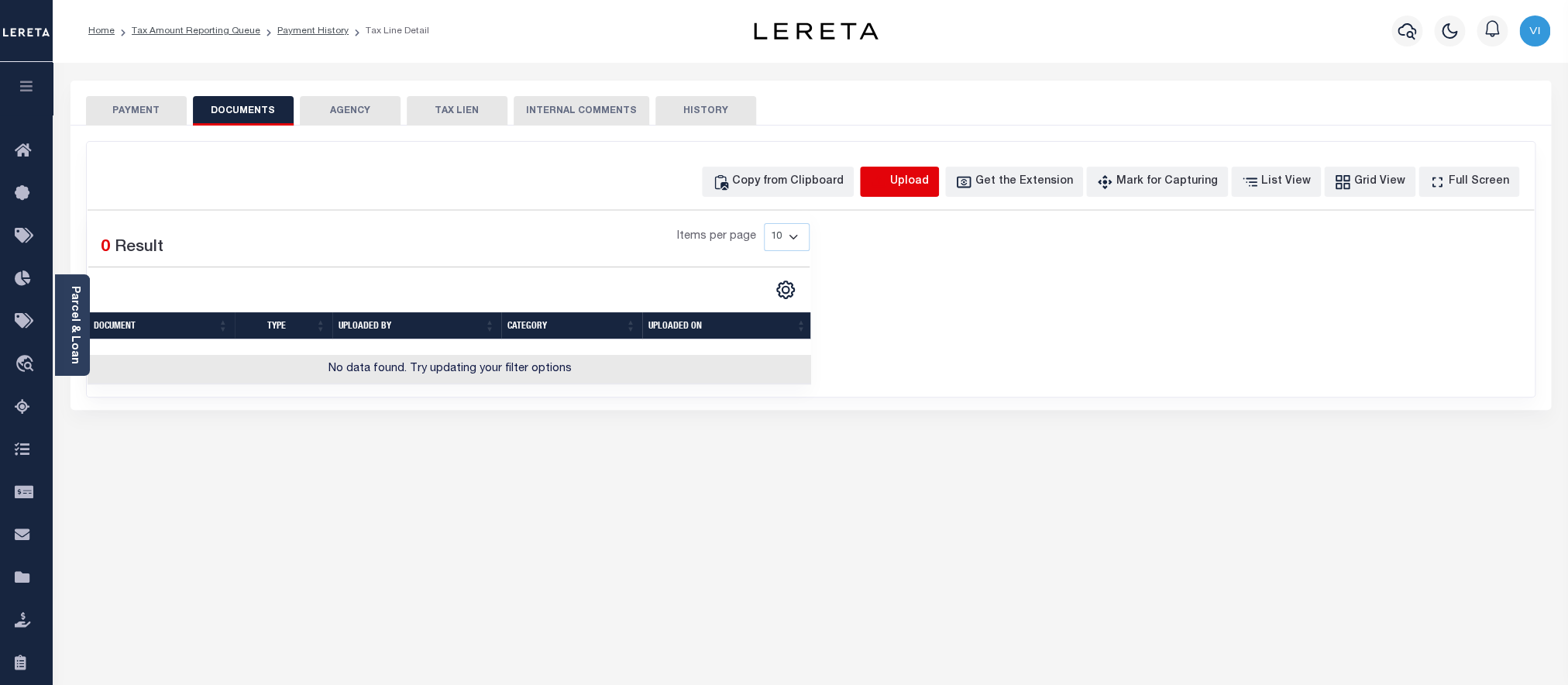
click at [885, 182] on icon "button" at bounding box center [877, 180] width 14 height 13
select select "POP"
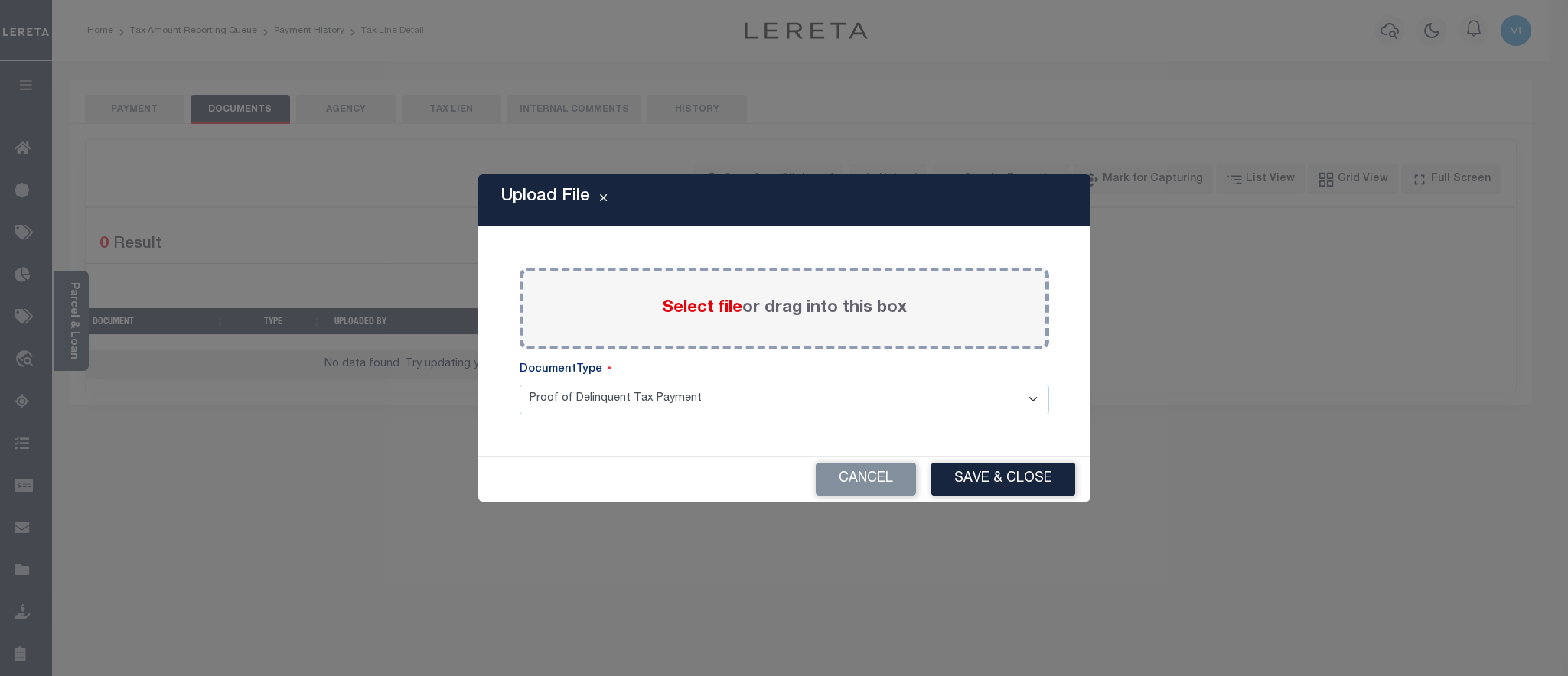
click at [673, 297] on label "Select file or drag into this box" at bounding box center [784, 308] width 245 height 25
click at [0, 0] on input "Select file or drag into this box" at bounding box center [0, 0] width 0 height 0
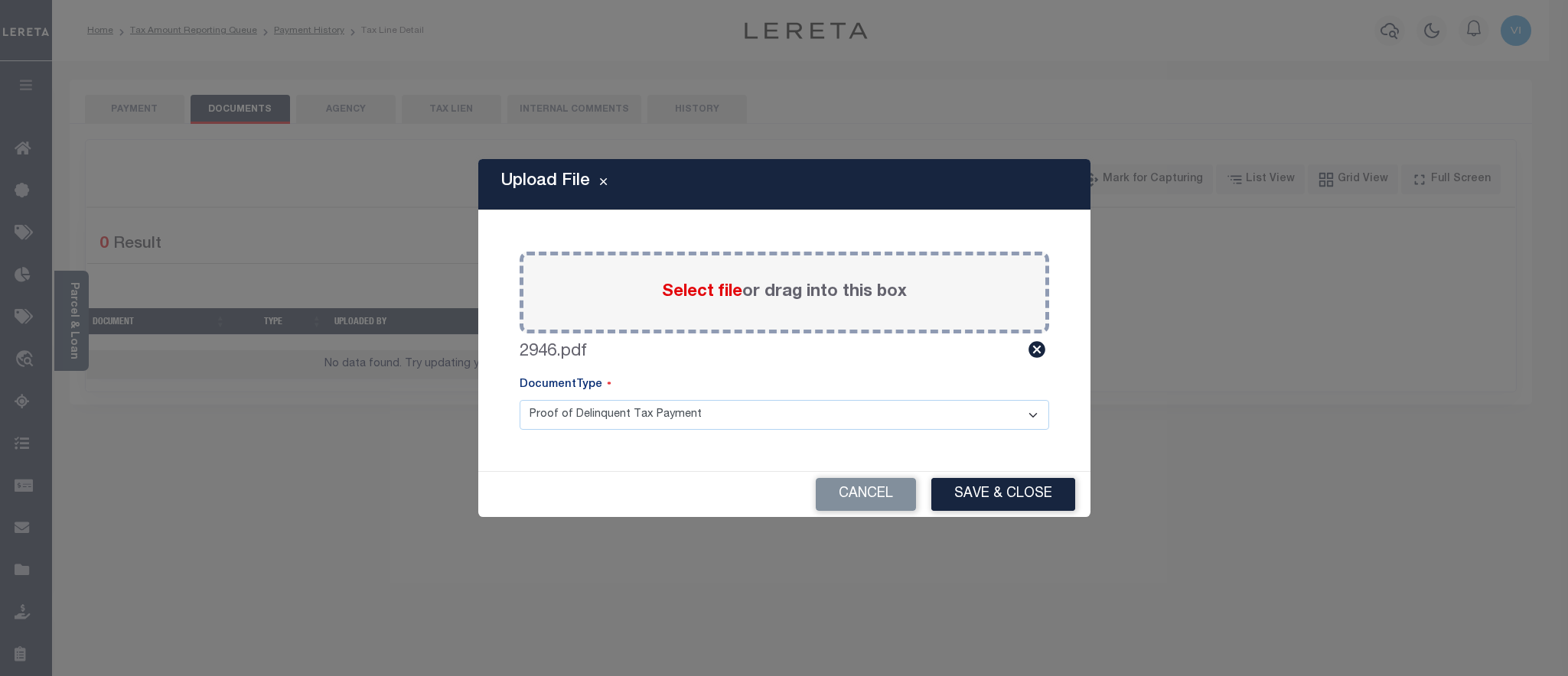
click at [520, 400] on select "Proof of Delinquent Tax Payment" at bounding box center [784, 415] width 530 height 30
click option "Proof of Delinquent Tax Payment" at bounding box center [0, 0] width 0 height 0
click at [1001, 487] on button "Save & Close" at bounding box center [1003, 494] width 144 height 33
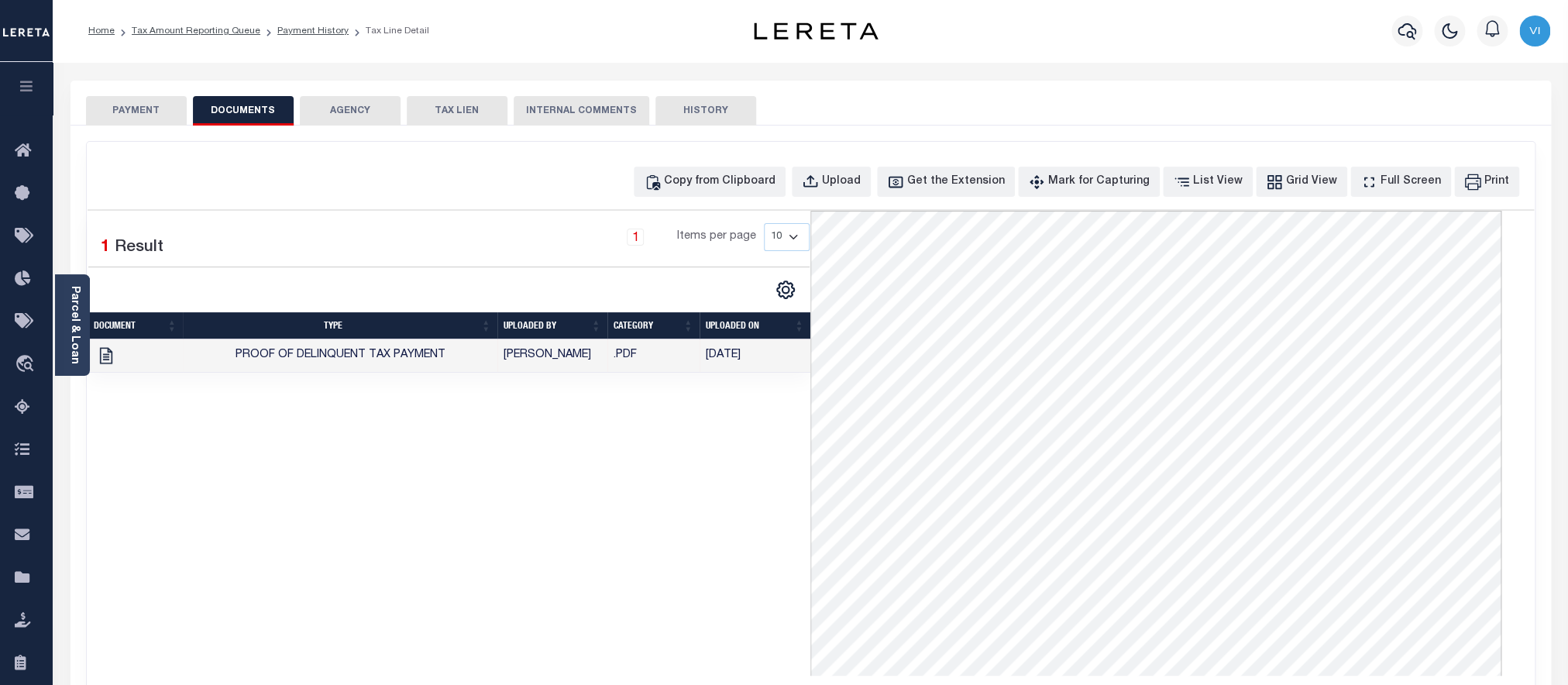
click at [157, 125] on button "PAYMENT" at bounding box center [136, 110] width 101 height 30
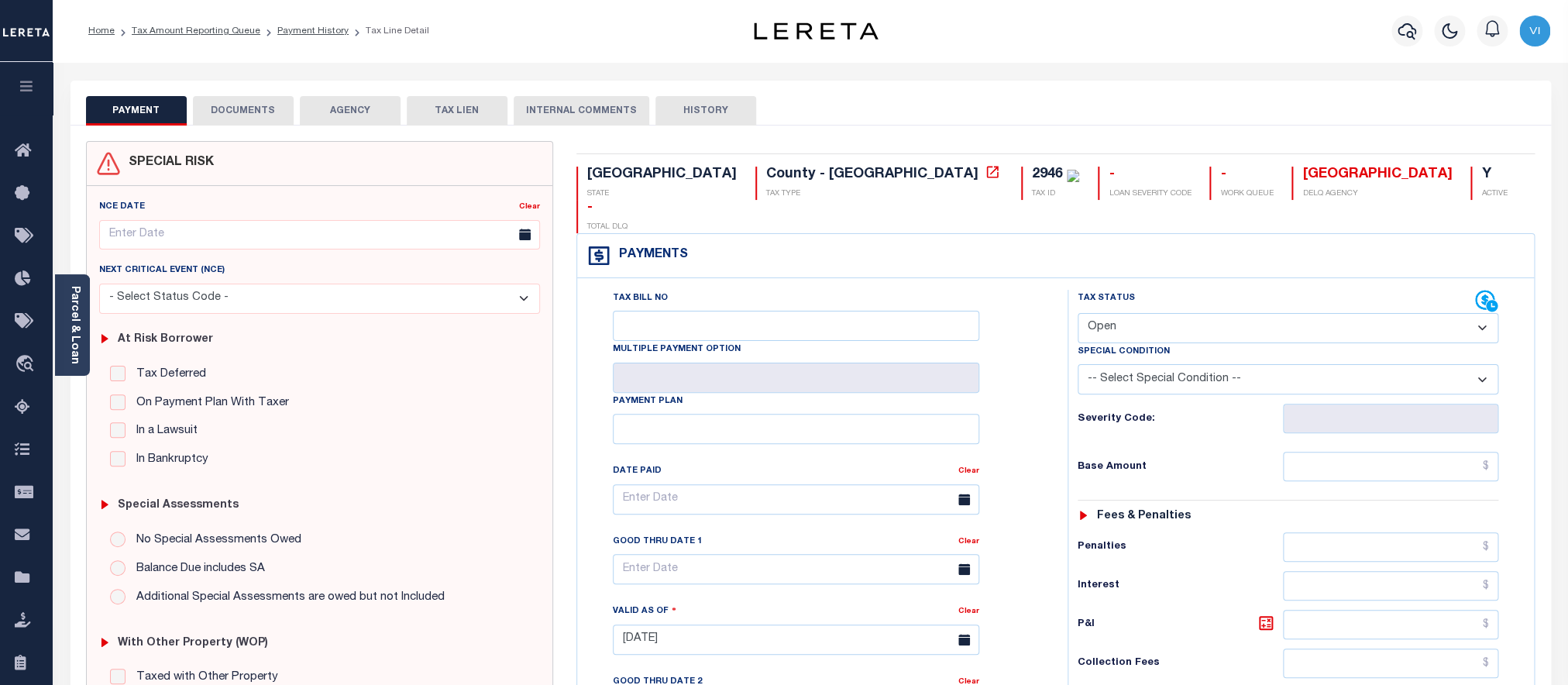
click at [1078, 313] on select "- Select Status Code - Open Due/Unpaid Paid Incomplete No Tax Due Internal Refu…" at bounding box center [1288, 328] width 422 height 31
select select "DUE"
click option "Due/Unpaid" at bounding box center [0, 0] width 0 height 0
type input "[DATE]"
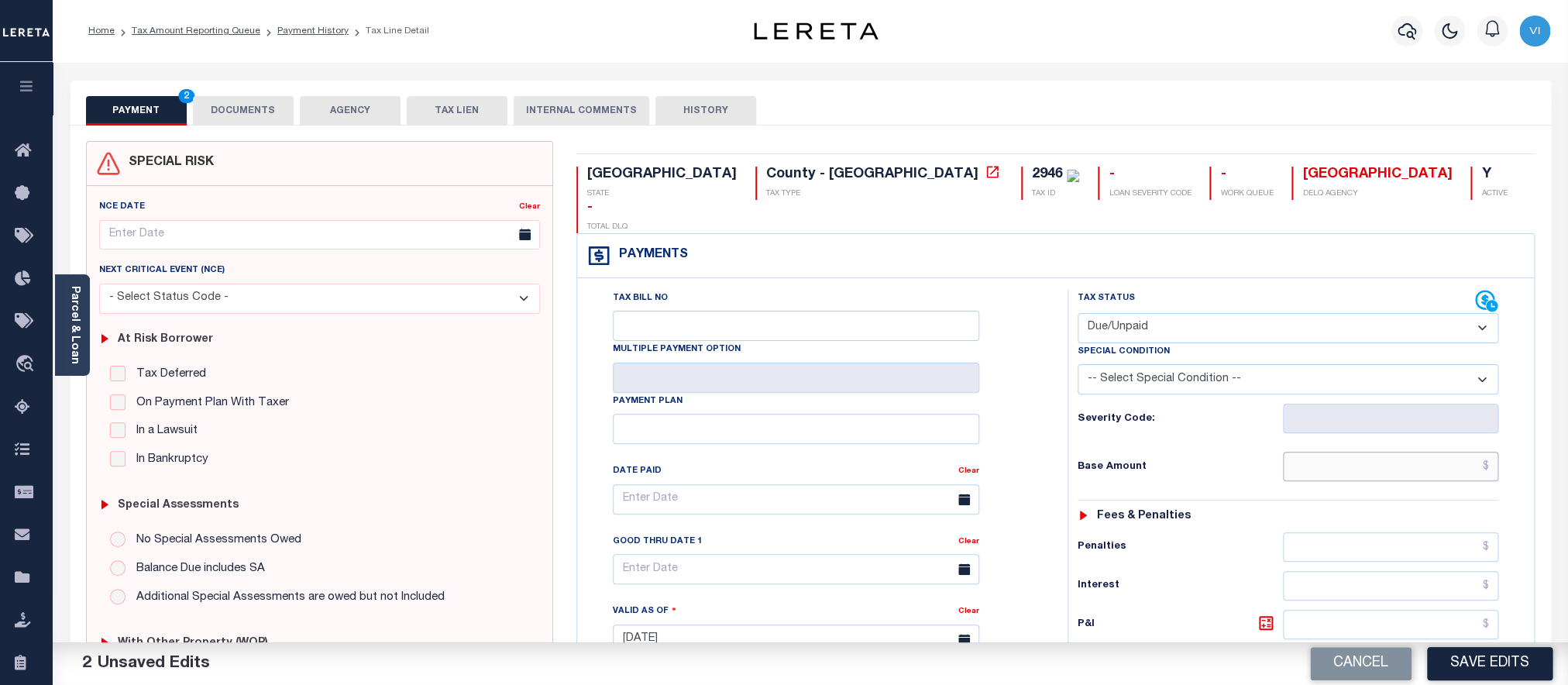
click at [1329, 452] on input "text" at bounding box center [1391, 466] width 216 height 30
paste input "5,810.47"
type input "$5,810.47"
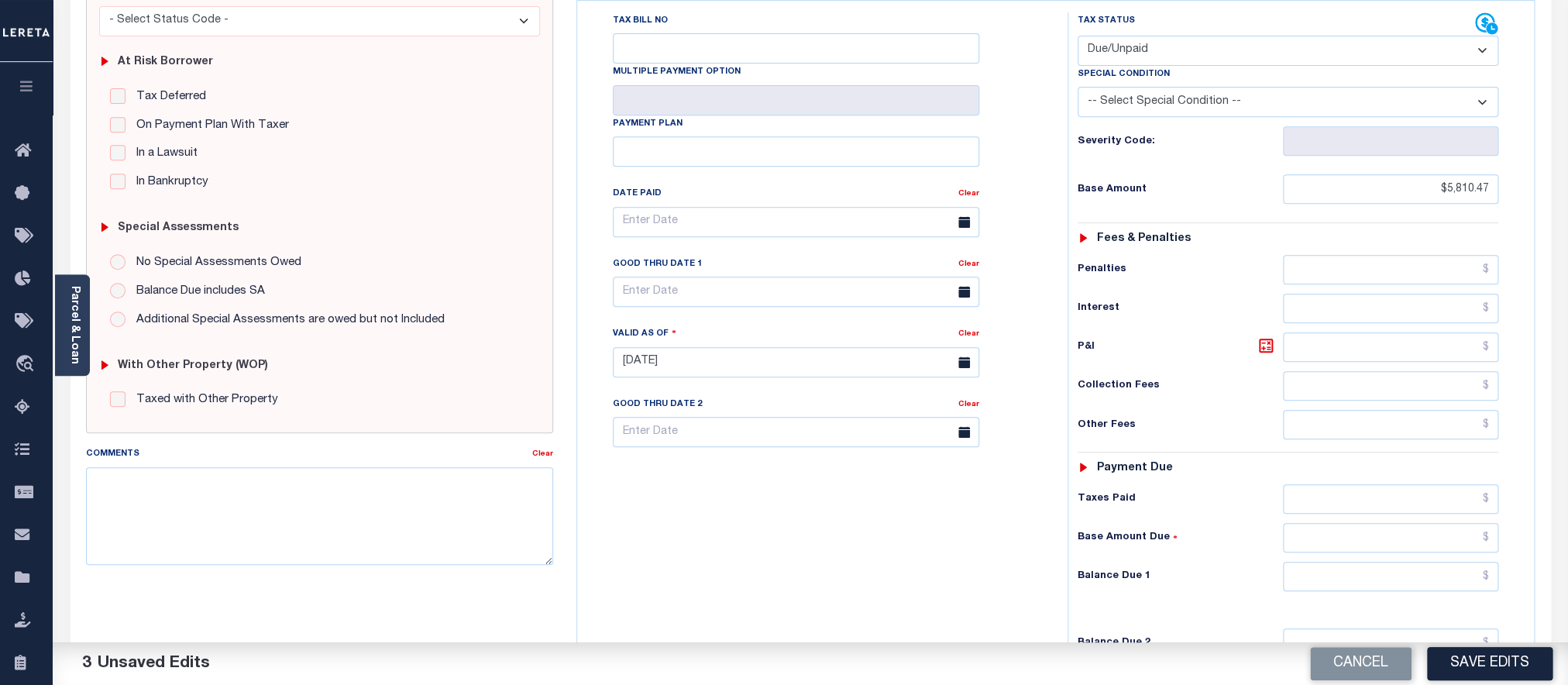
scroll to position [466, 0]
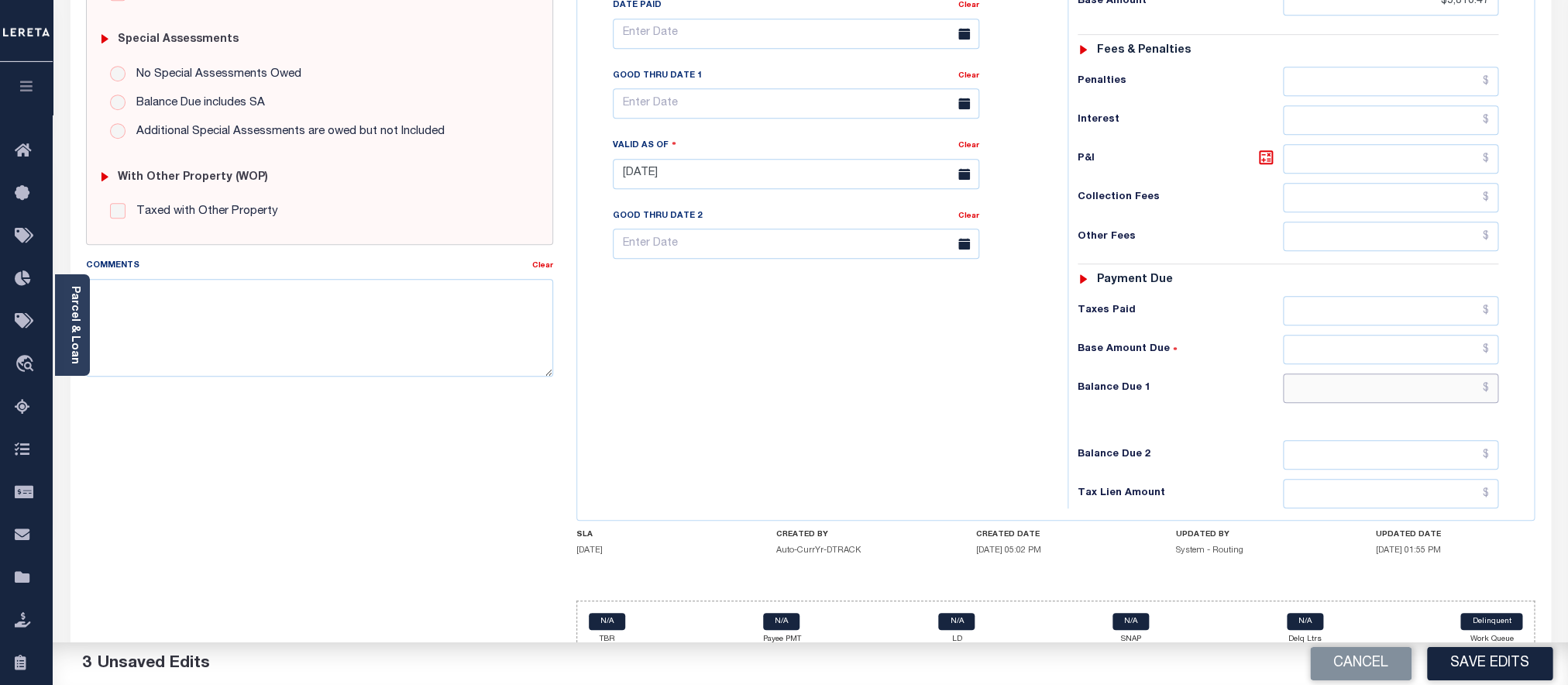
click at [1329, 381] on input "text" at bounding box center [1391, 388] width 216 height 30
paste input "8,046.21"
type input "$8,046.21"
click at [1269, 148] on icon at bounding box center [1266, 157] width 19 height 19
type input "$2,235.74"
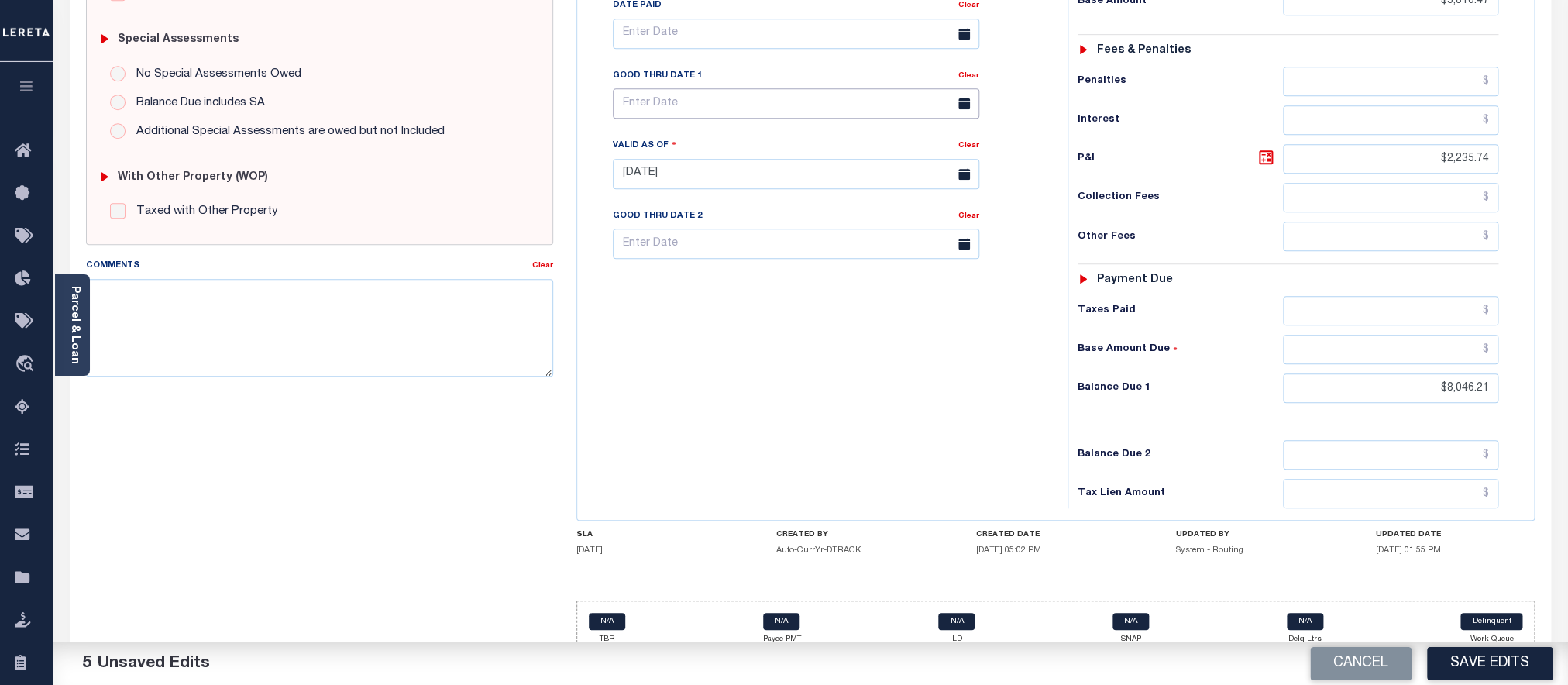
click at [697, 93] on input "text" at bounding box center [796, 104] width 367 height 31
click at [632, 330] on span "31" at bounding box center [630, 323] width 31 height 31
type input "08/31/2025"
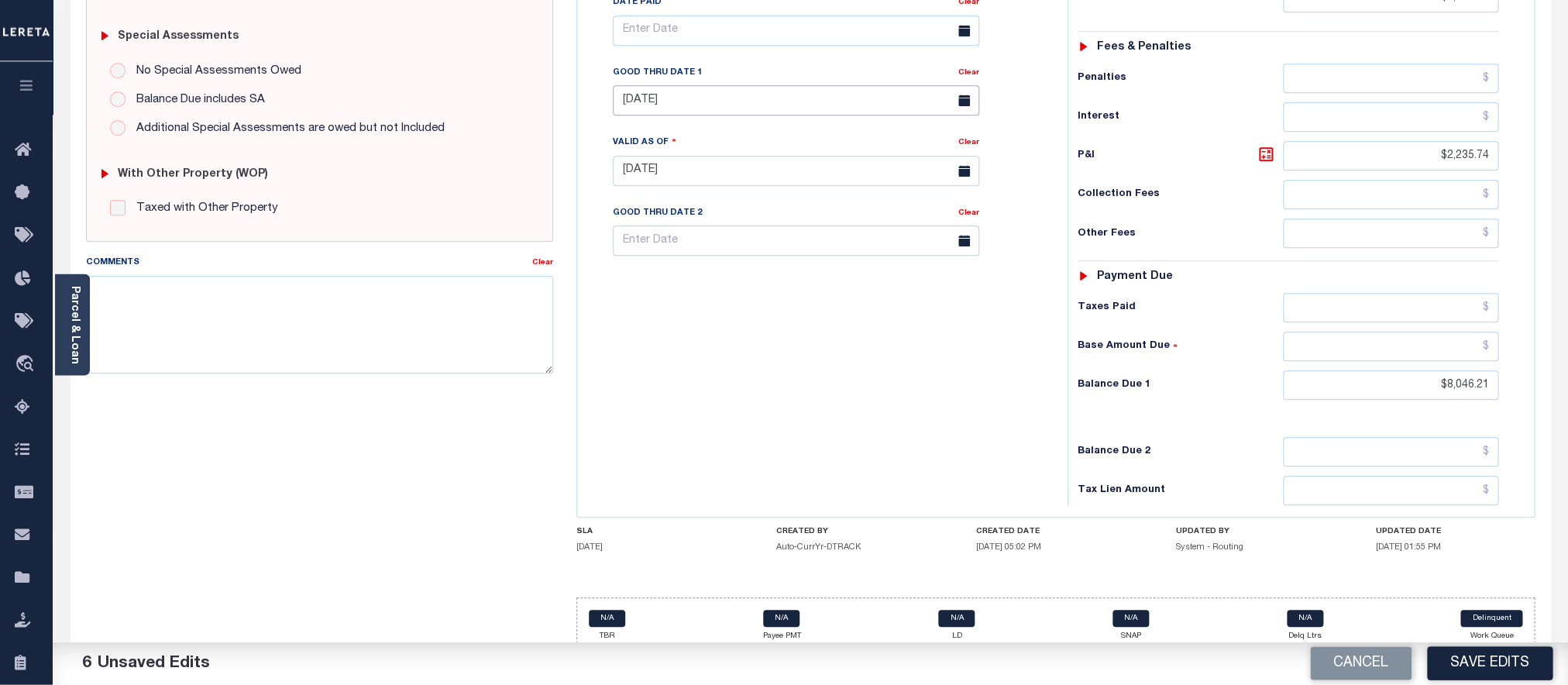
scroll to position [469, 0]
click at [1517, 666] on button "Save Edits" at bounding box center [1490, 664] width 126 height 33
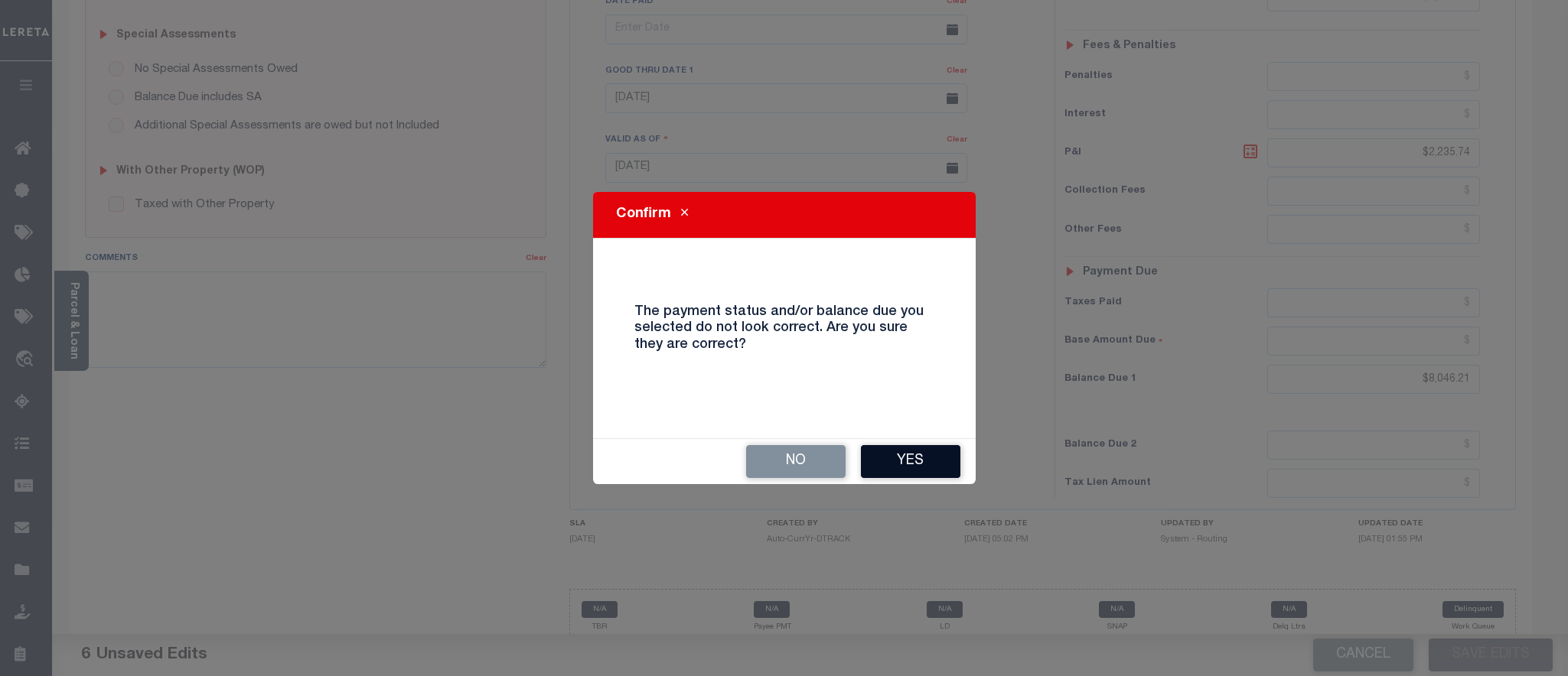
click at [924, 457] on button "Yes" at bounding box center [910, 461] width 100 height 33
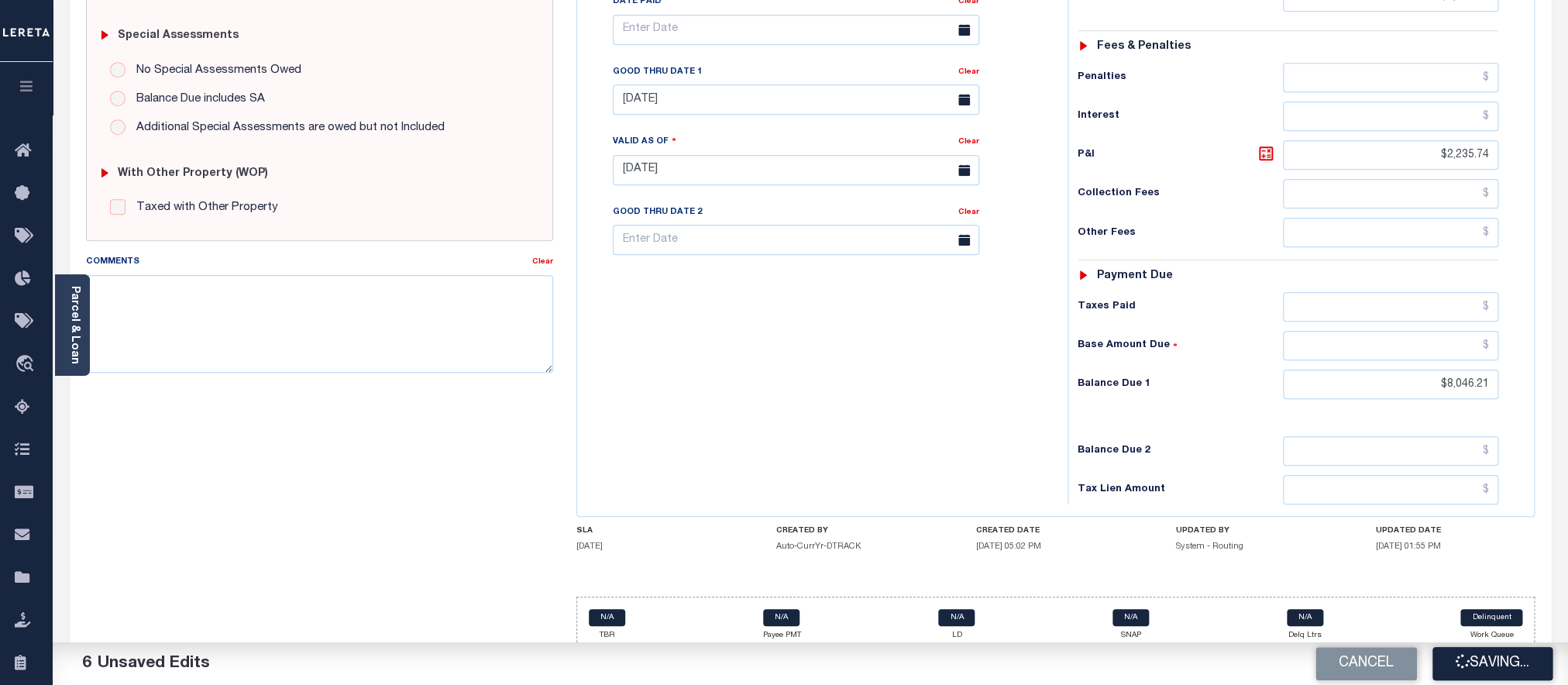
scroll to position [538, 0]
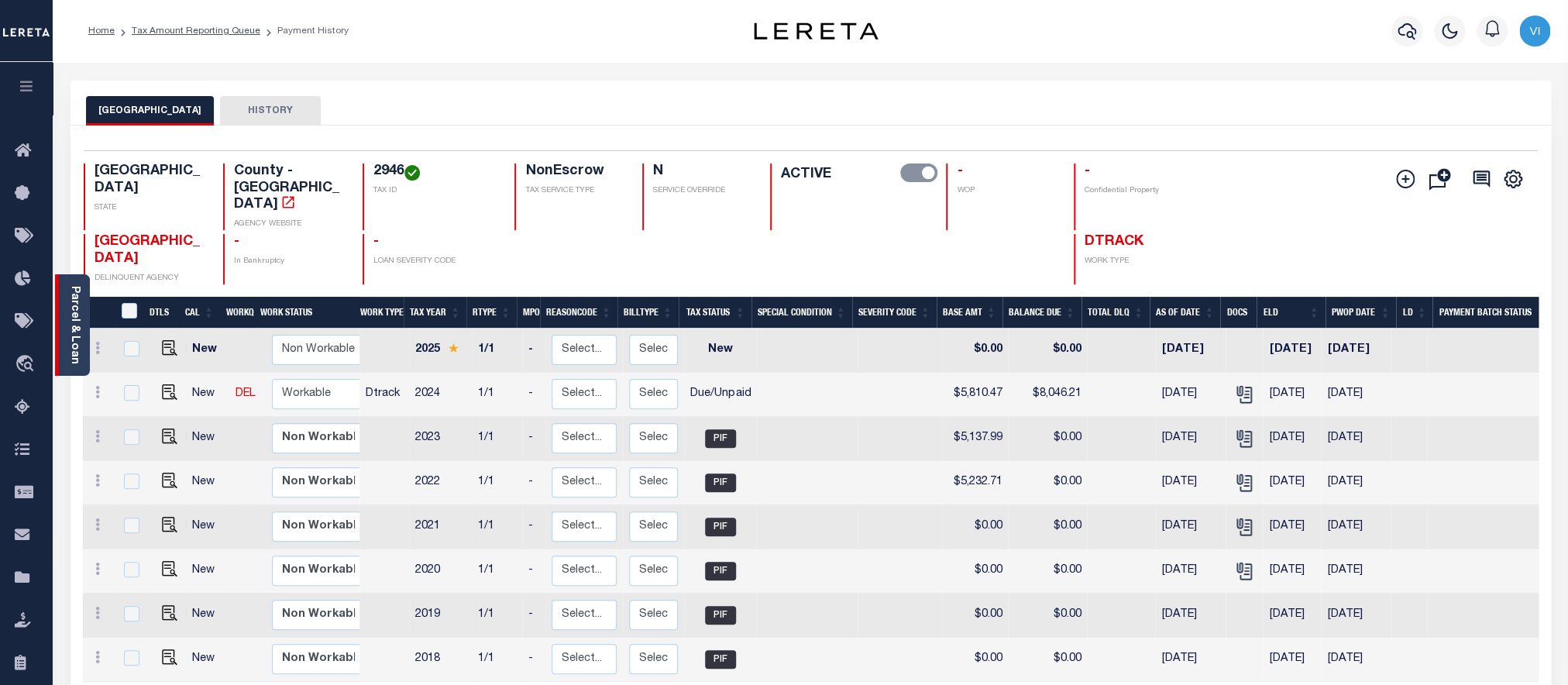
click at [86, 330] on div "Parcel & Loan" at bounding box center [72, 325] width 35 height 102
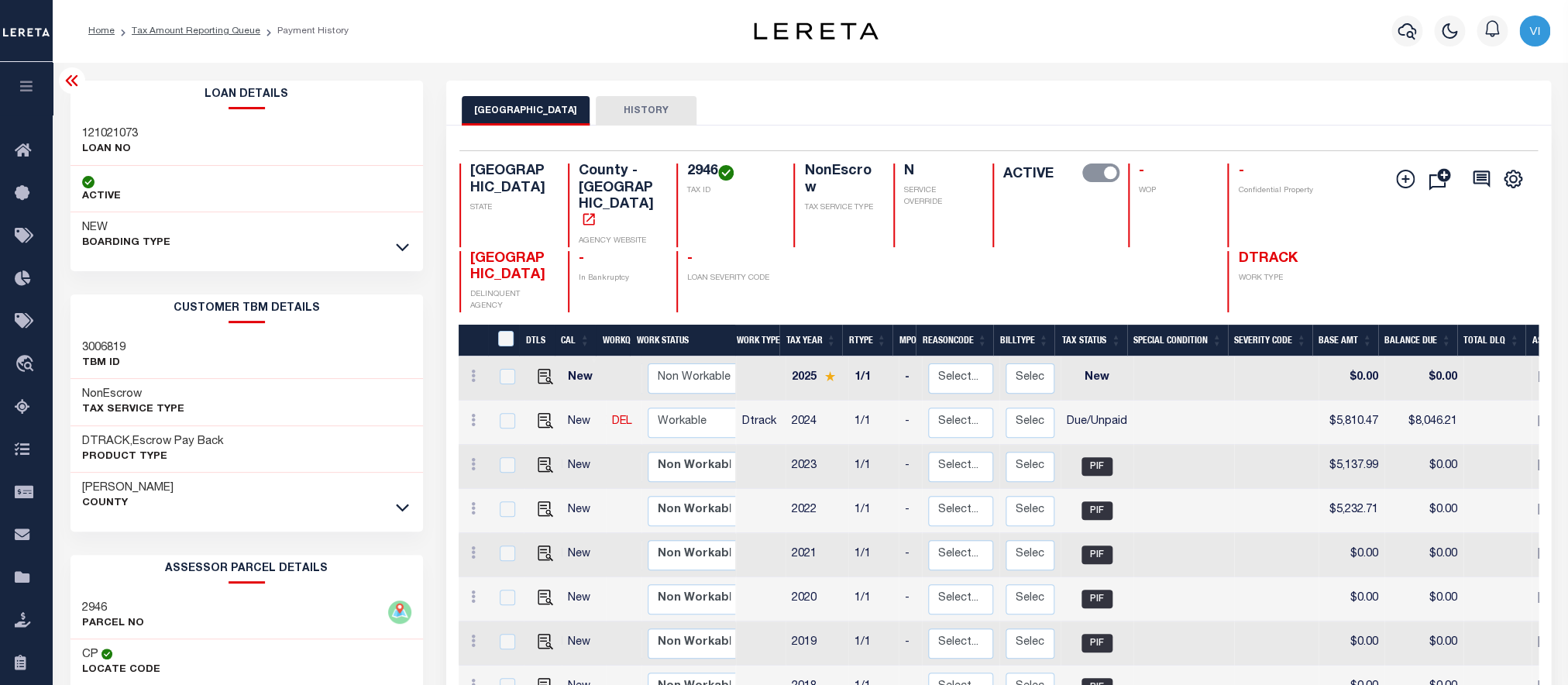
click at [103, 137] on h3 "121021073" at bounding box center [110, 134] width 56 height 15
copy h3 "121021073"
click at [683, 176] on div "2946 TAX ID" at bounding box center [725, 205] width 99 height 84
